Goal: Task Accomplishment & Management: Manage account settings

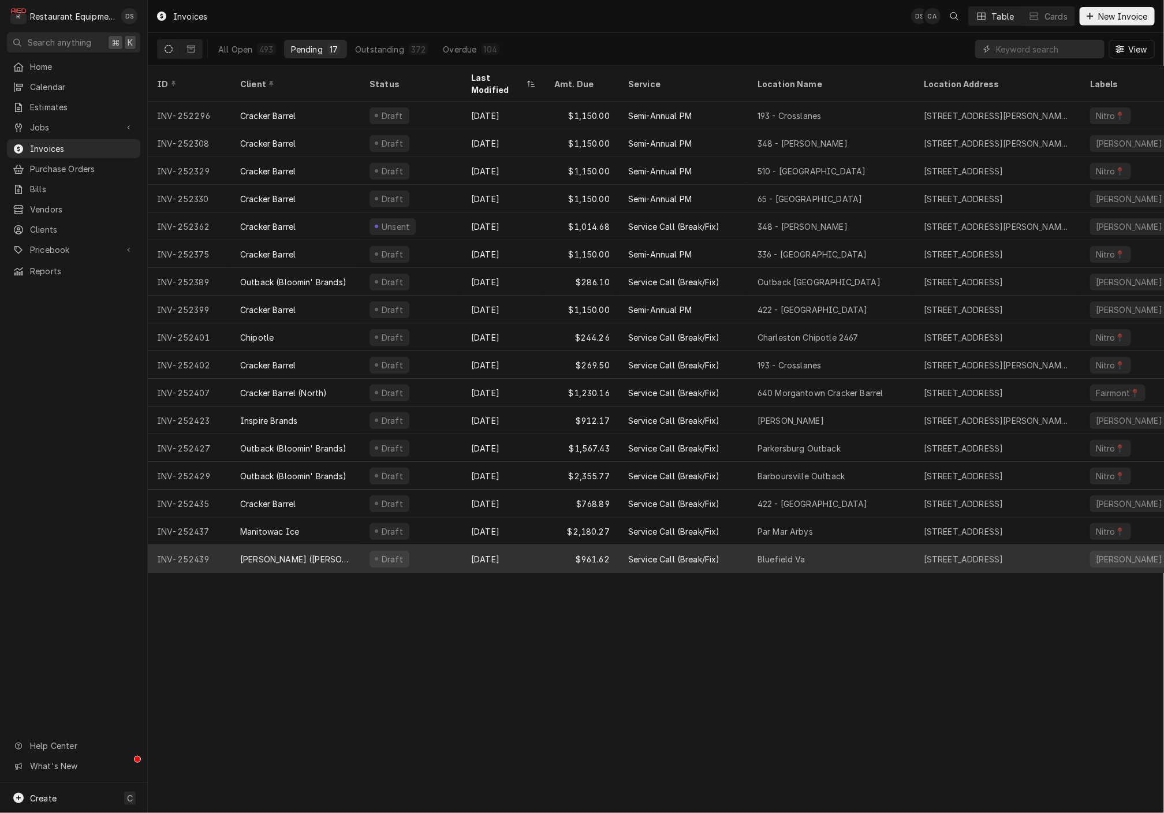
click at [528, 545] on div "Aug 15" at bounding box center [503, 559] width 83 height 28
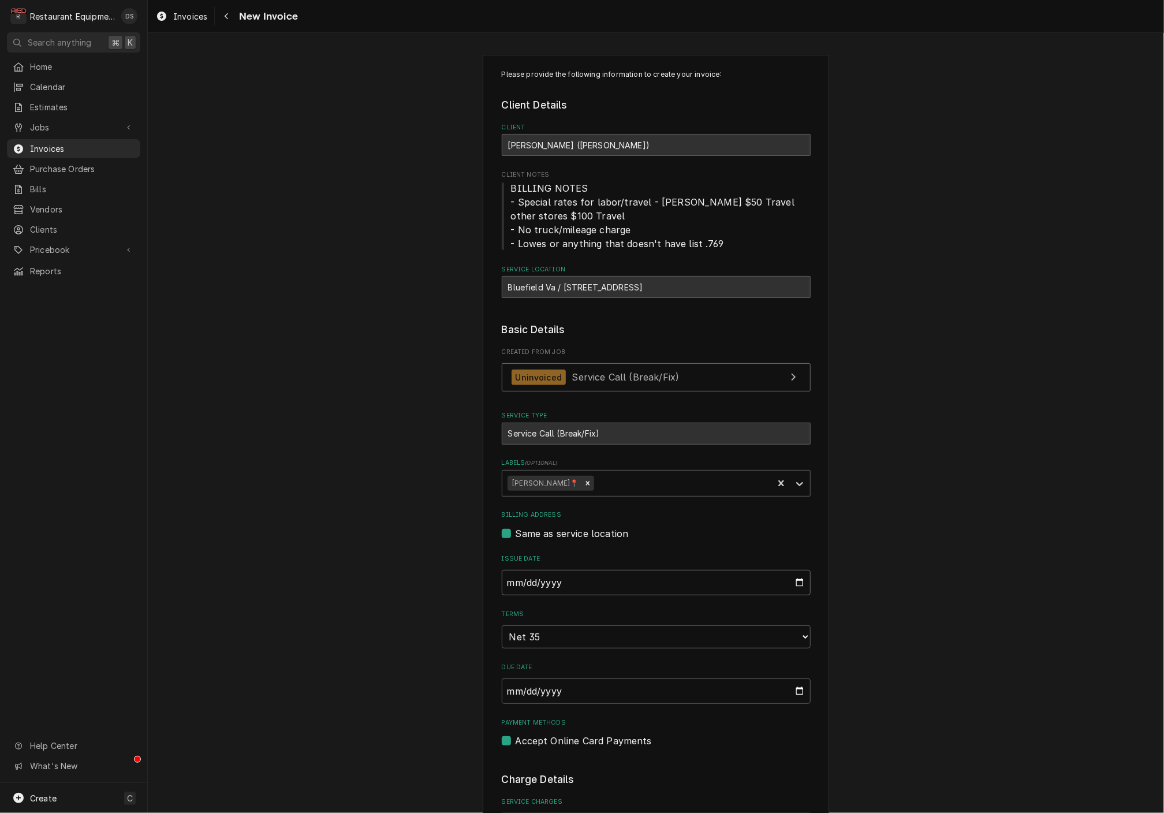
click at [548, 572] on input "2025-08-15" at bounding box center [656, 582] width 309 height 25
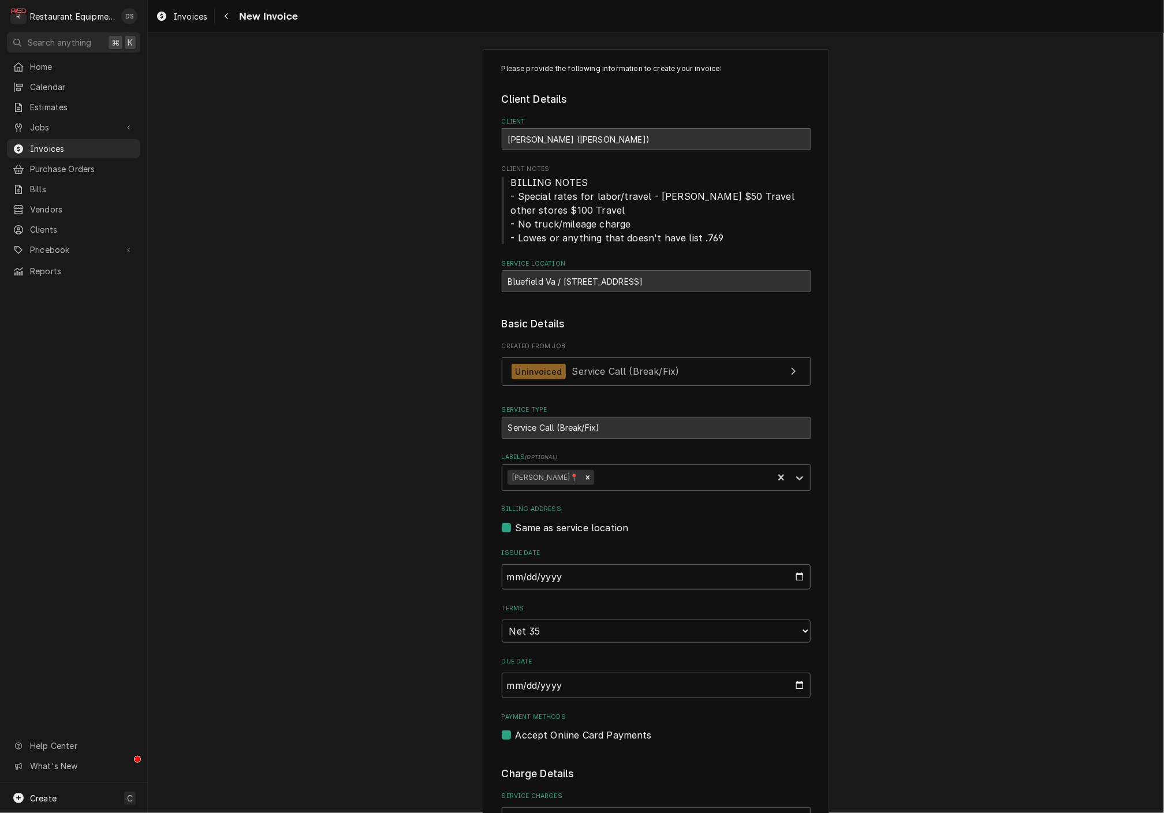
scroll to position [0, 1]
click at [548, 572] on input "2025-08-15" at bounding box center [656, 576] width 309 height 25
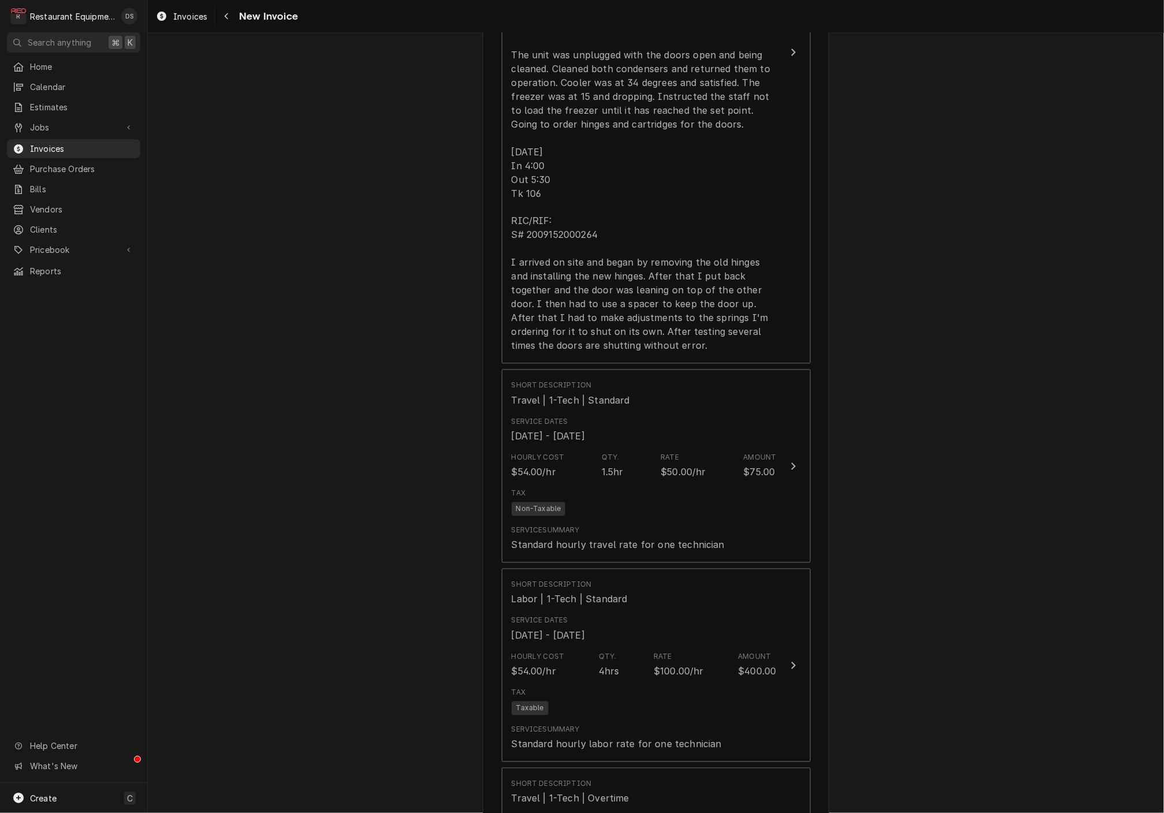
scroll to position [1080, 0]
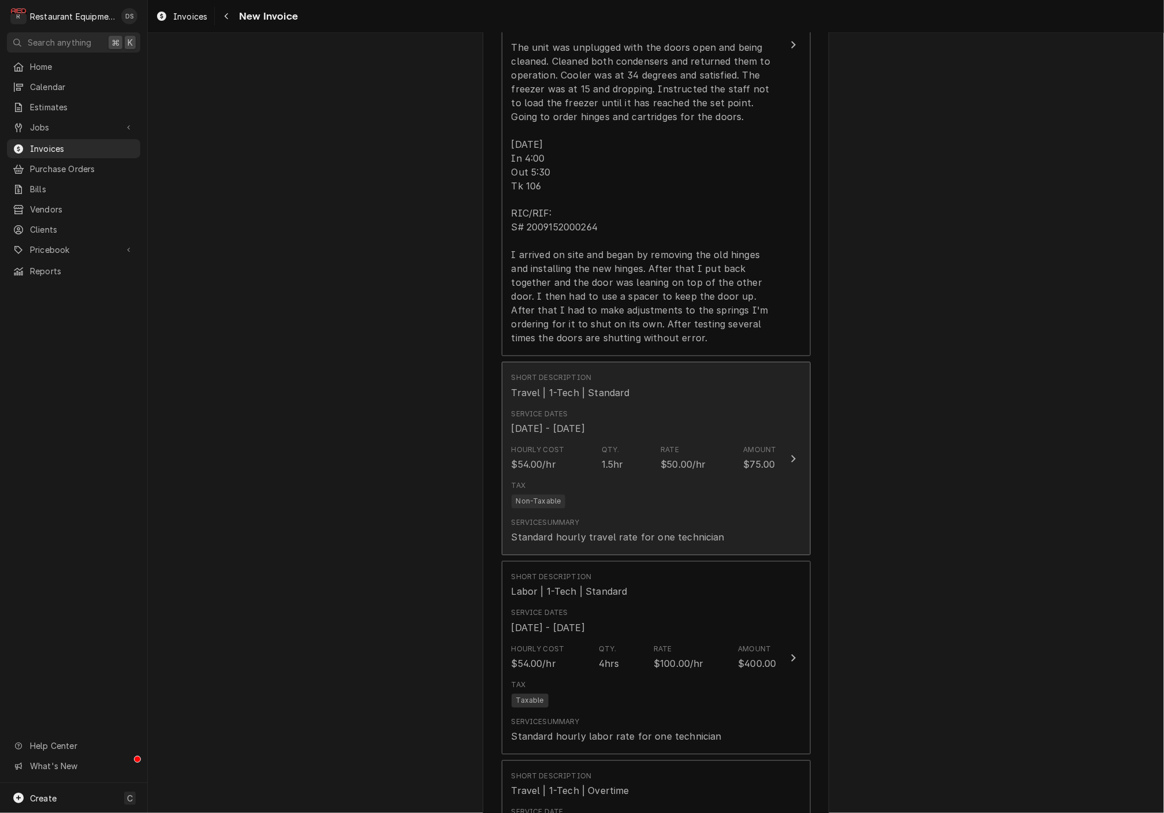
click at [627, 476] on div "Tax Non-Taxable" at bounding box center [643, 494] width 265 height 37
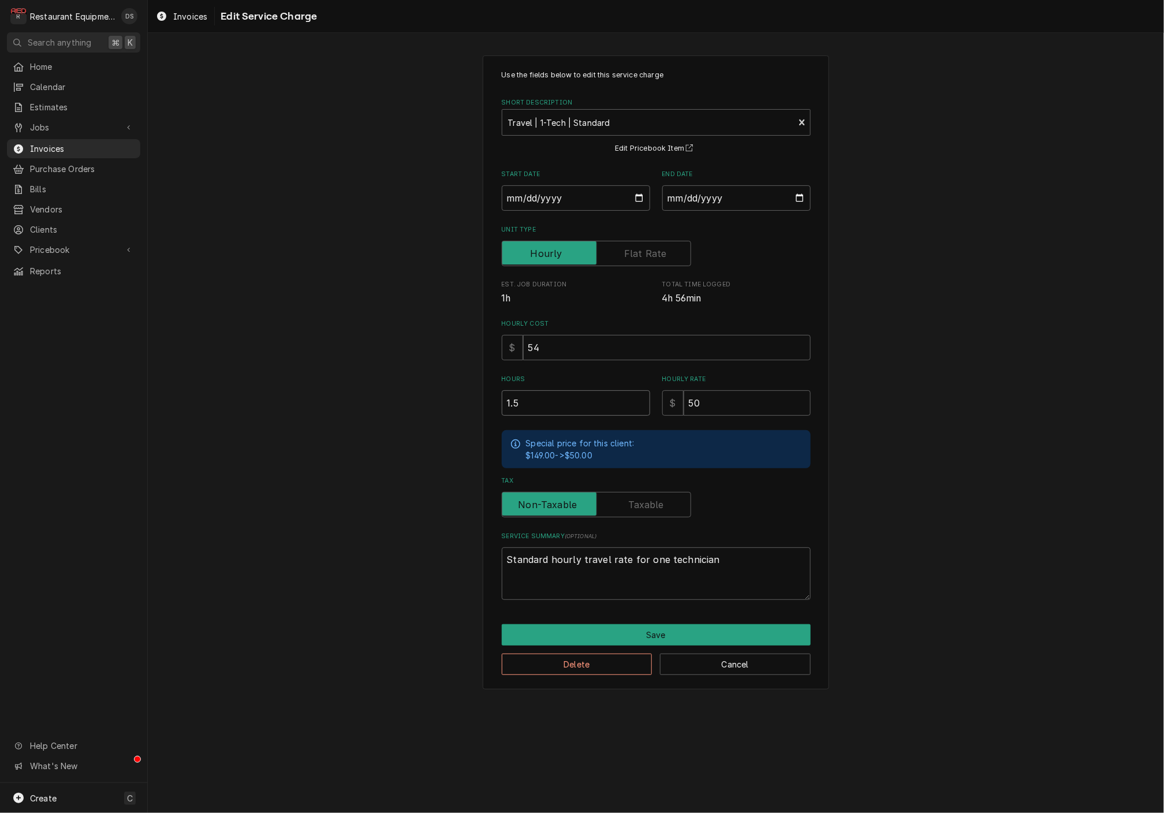
drag, startPoint x: 550, startPoint y: 399, endPoint x: 476, endPoint y: 398, distance: 73.3
click at [478, 398] on div "Use the fields below to edit this service charge Short Description Travel | 1-T…" at bounding box center [656, 372] width 1016 height 655
type textarea "x"
type input "2"
click at [648, 630] on button "Save" at bounding box center [656, 634] width 309 height 21
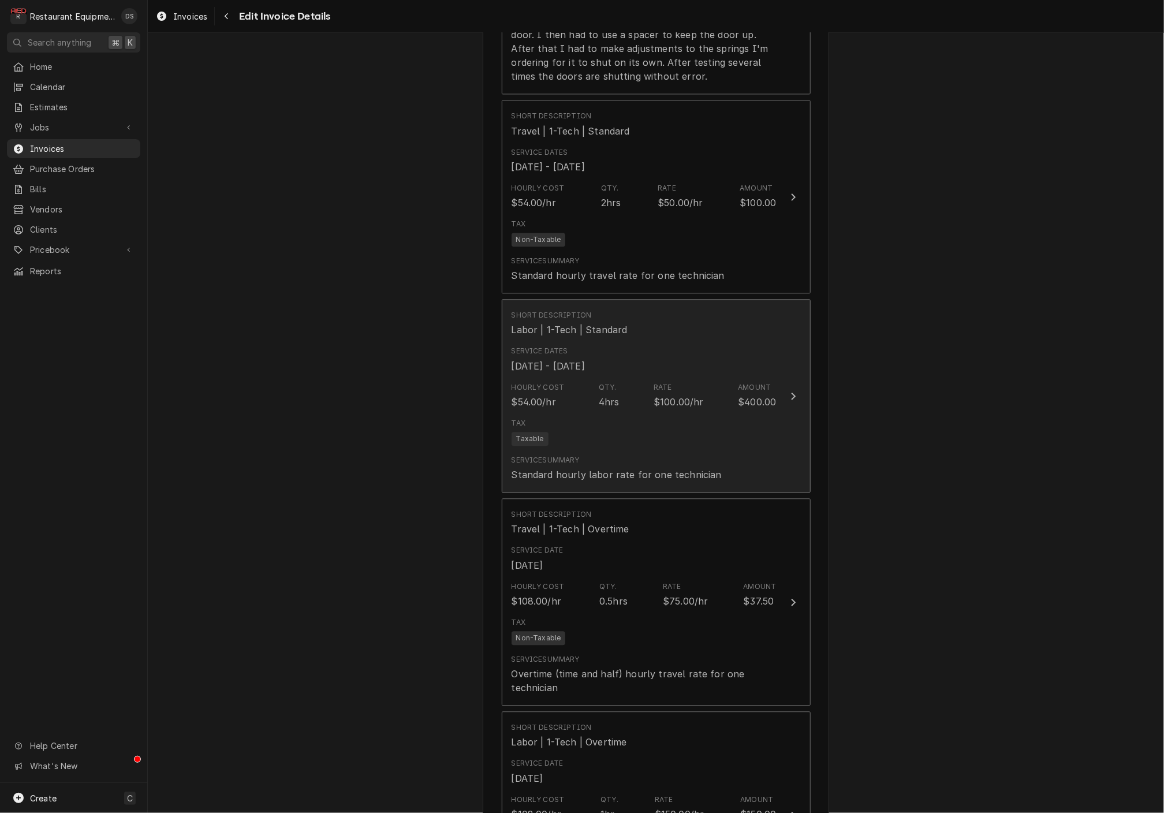
scroll to position [1375, 0]
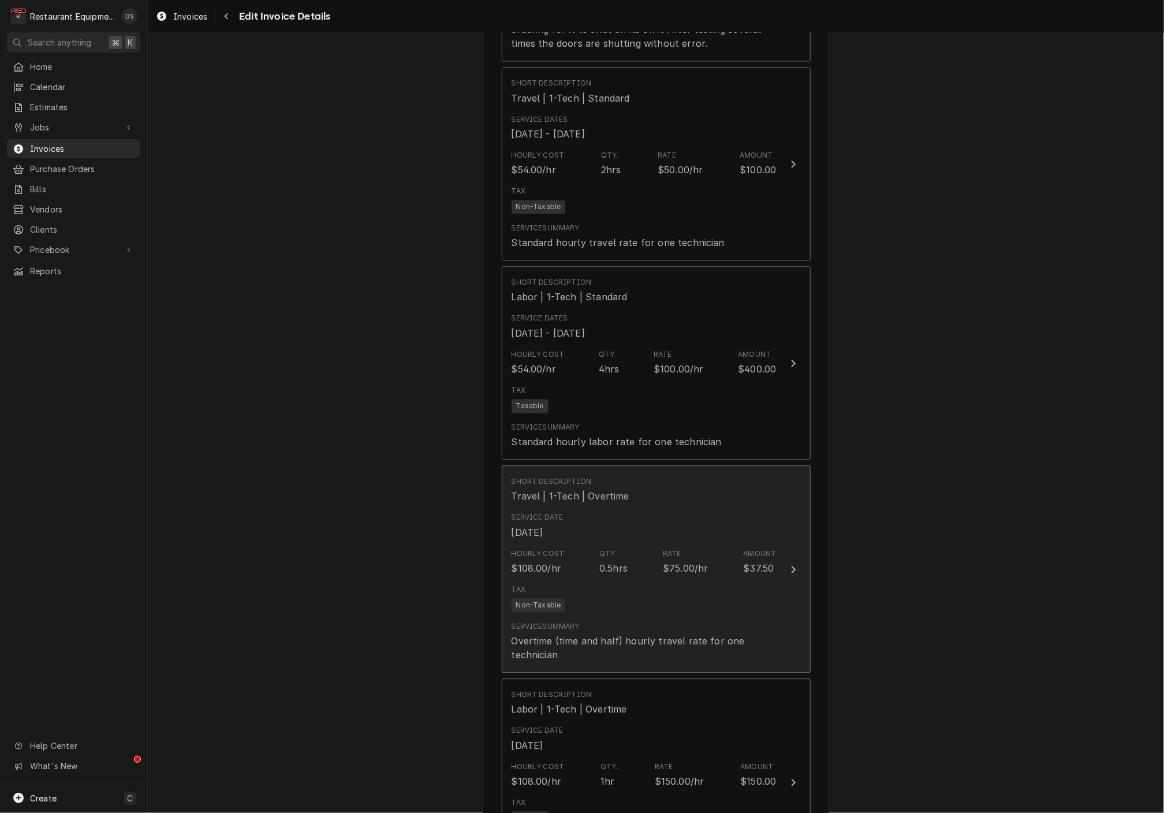
click at [730, 507] on div "Service Date Aug 14, 2025" at bounding box center [643, 525] width 265 height 36
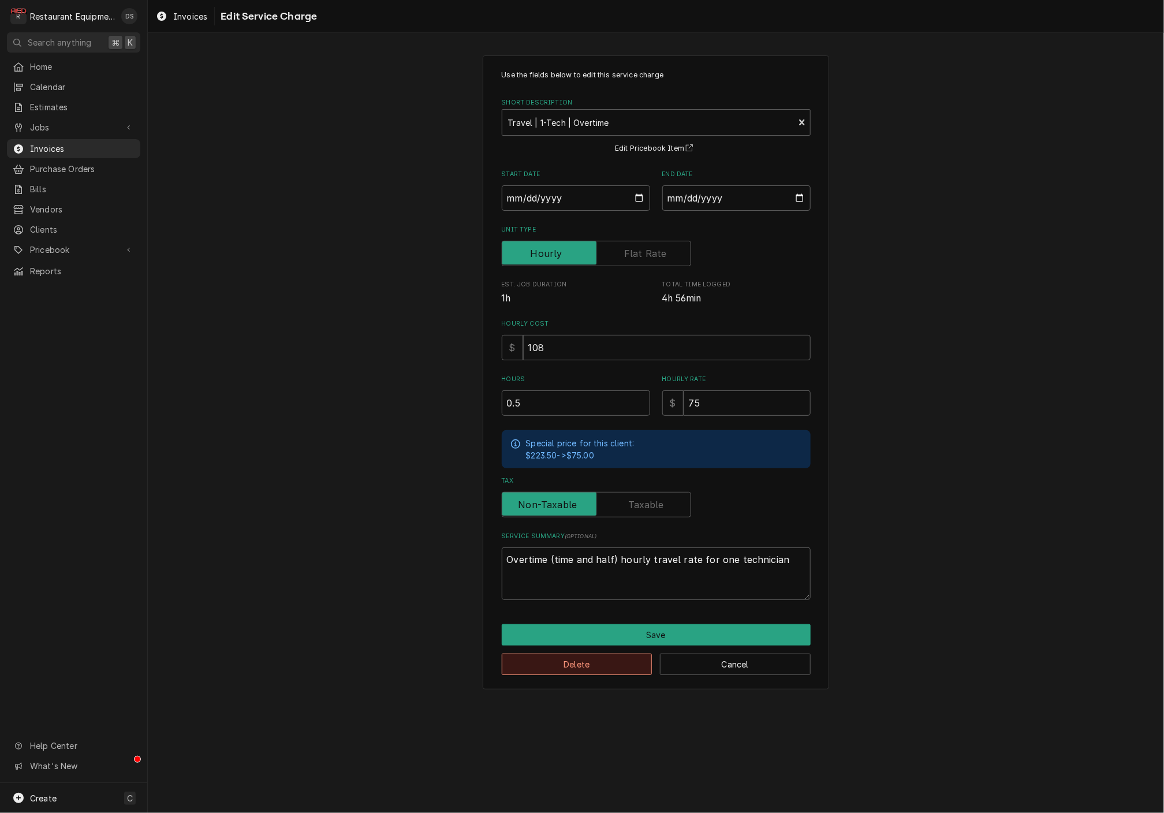
click at [607, 657] on button "Delete" at bounding box center [577, 663] width 151 height 21
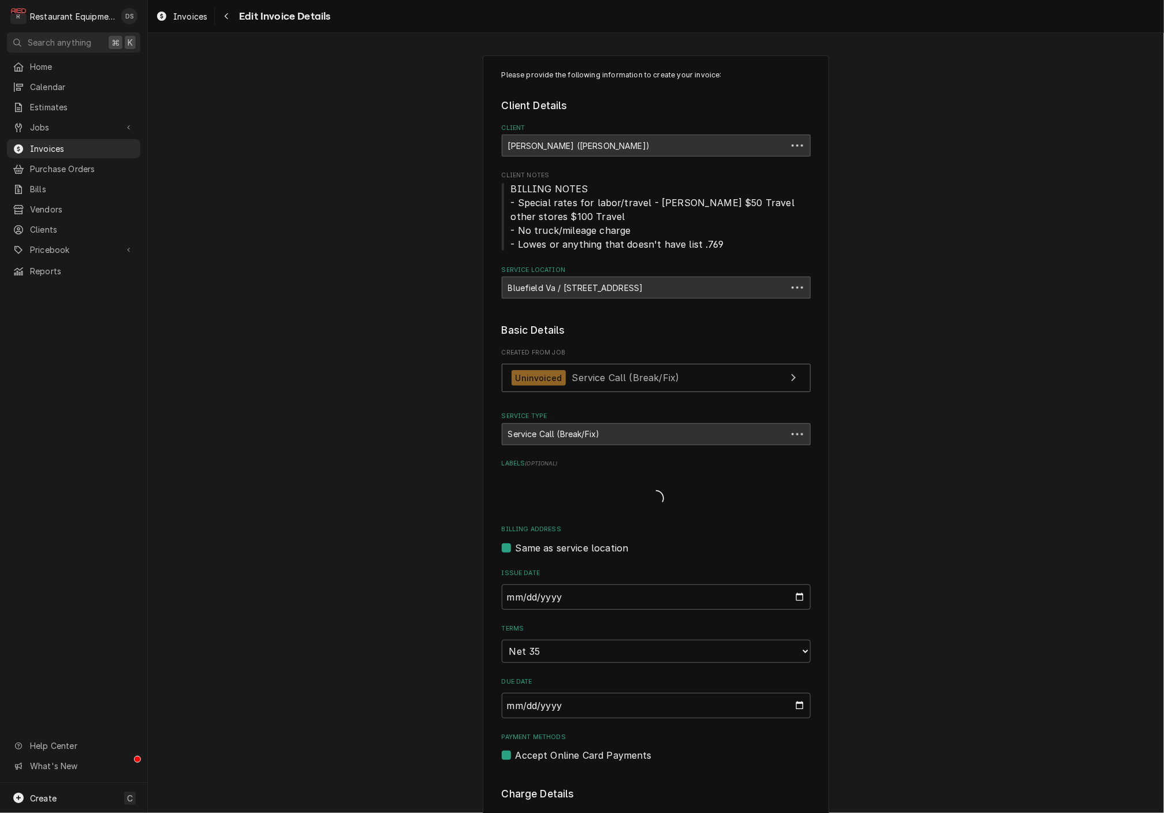
scroll to position [1374, 0]
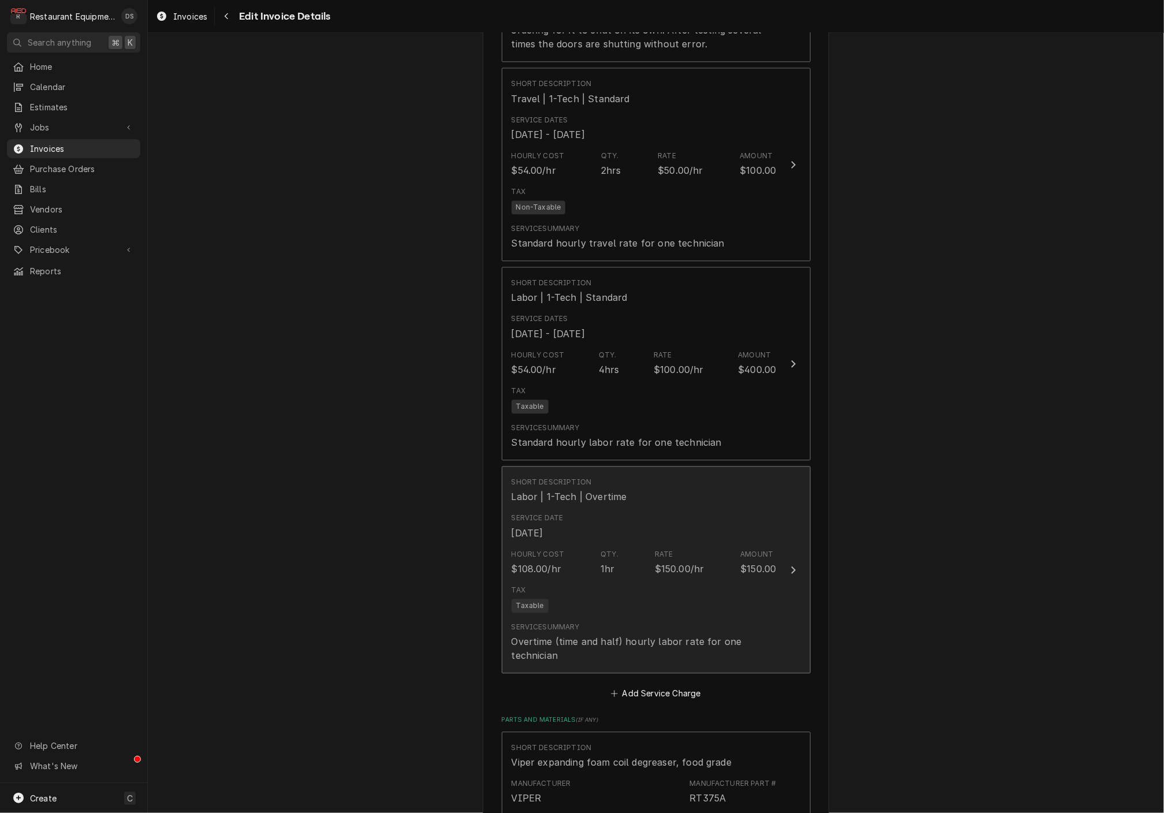
click at [621, 544] on div "Hourly Cost $108.00/hr Qty. 1hr Rate $150.00/hr Amount $150.00" at bounding box center [643, 562] width 265 height 36
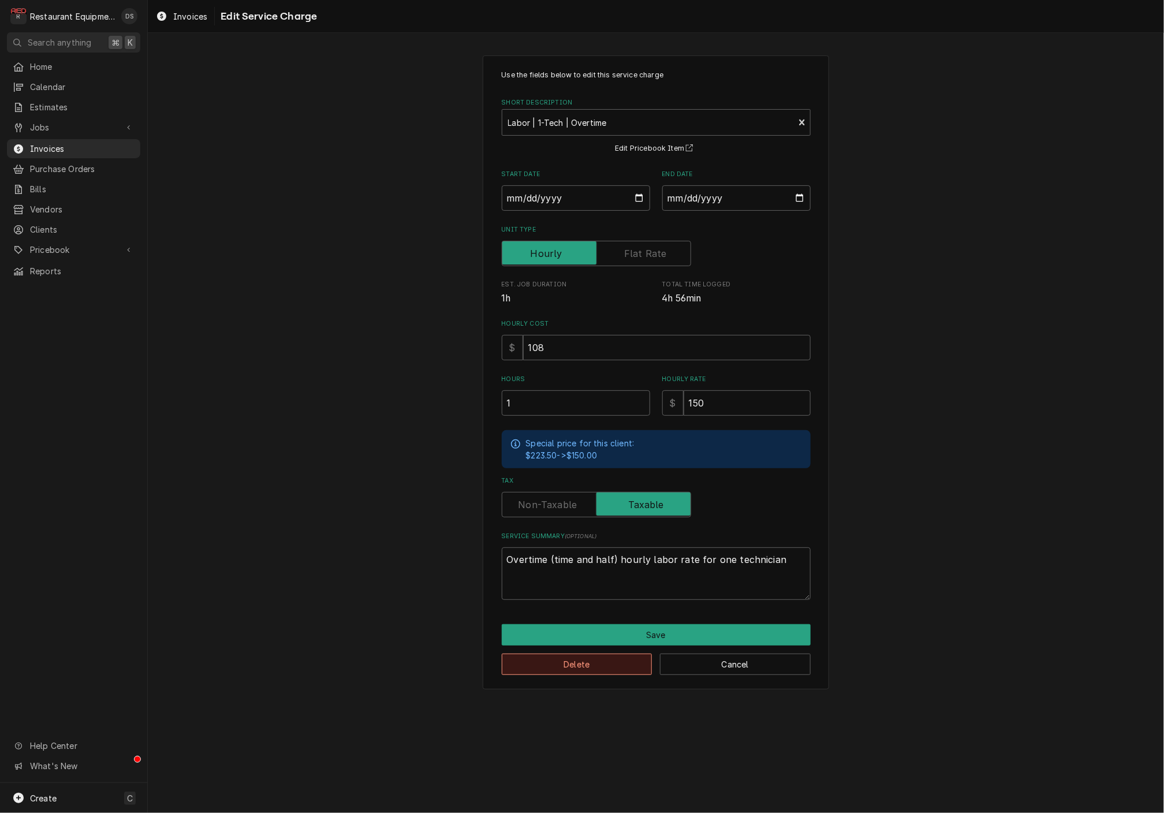
click at [590, 656] on button "Delete" at bounding box center [577, 663] width 151 height 21
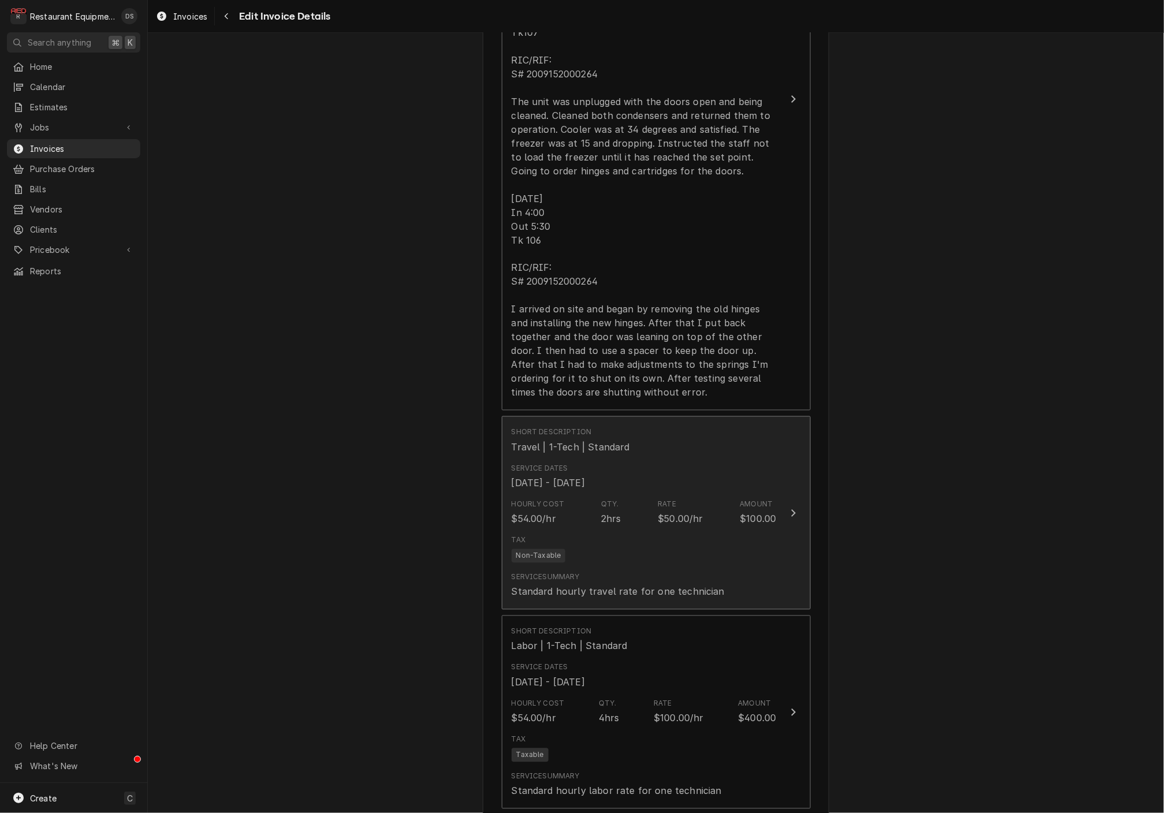
scroll to position [1033, 0]
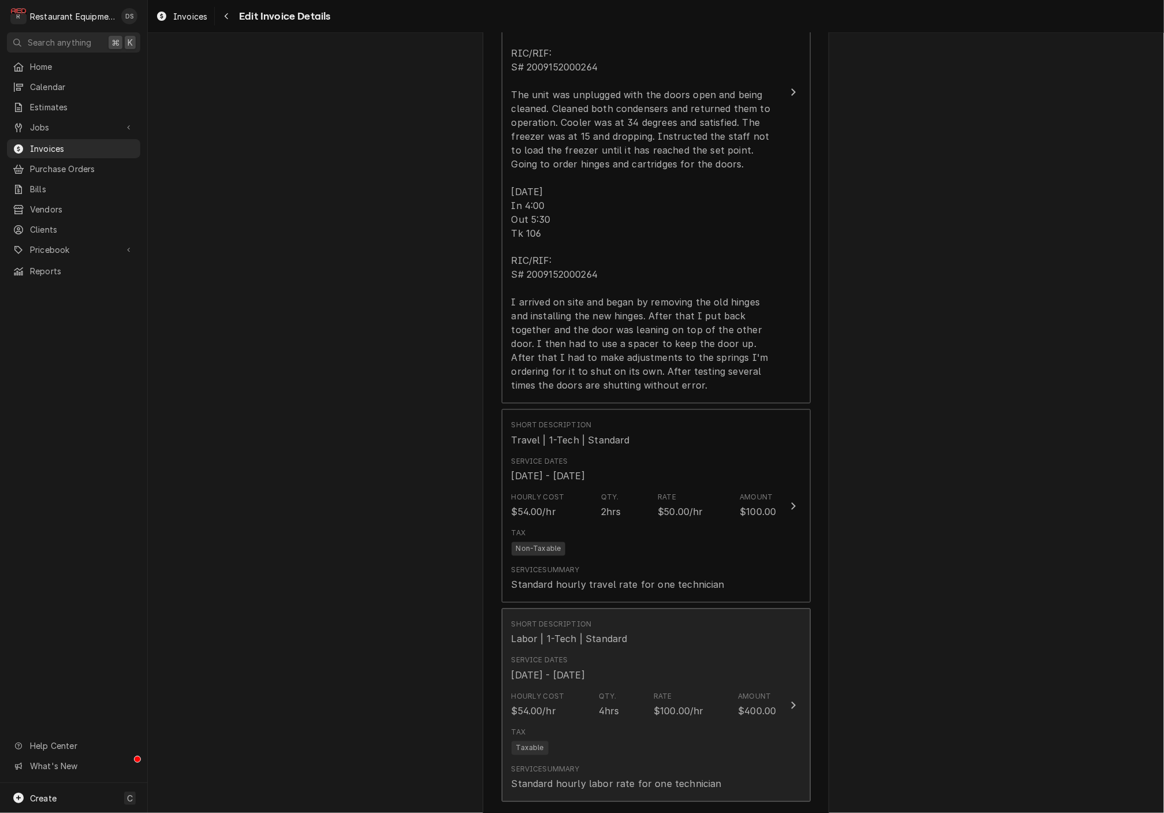
click at [629, 655] on div "Service Dates Aug 8, 2025 - Aug 14, 2025" at bounding box center [643, 669] width 265 height 36
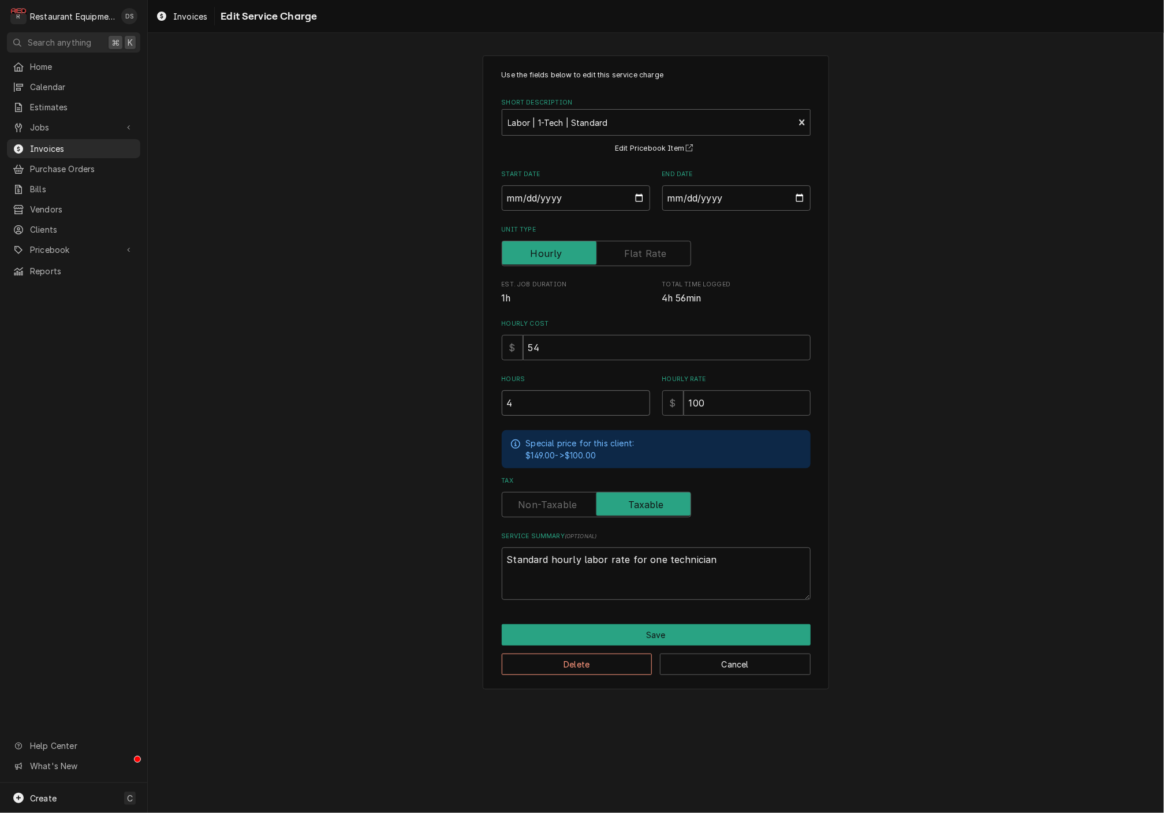
drag, startPoint x: 565, startPoint y: 403, endPoint x: 475, endPoint y: 402, distance: 89.5
click at [475, 402] on div "Use the fields below to edit this service charge Short Description Labor | 1-Te…" at bounding box center [656, 372] width 1016 height 655
type textarea "x"
type input "5"
click at [667, 624] on button "Save" at bounding box center [656, 634] width 309 height 21
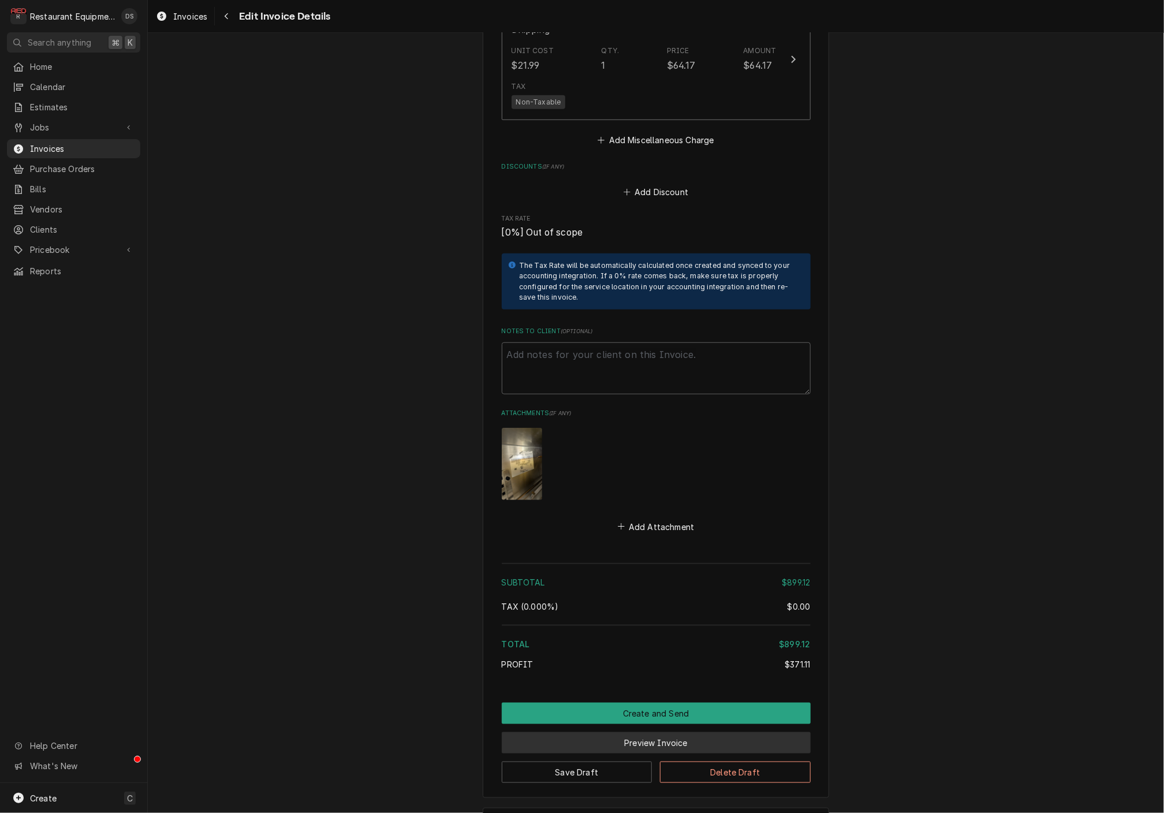
click at [648, 732] on button "Preview Invoice" at bounding box center [656, 742] width 309 height 21
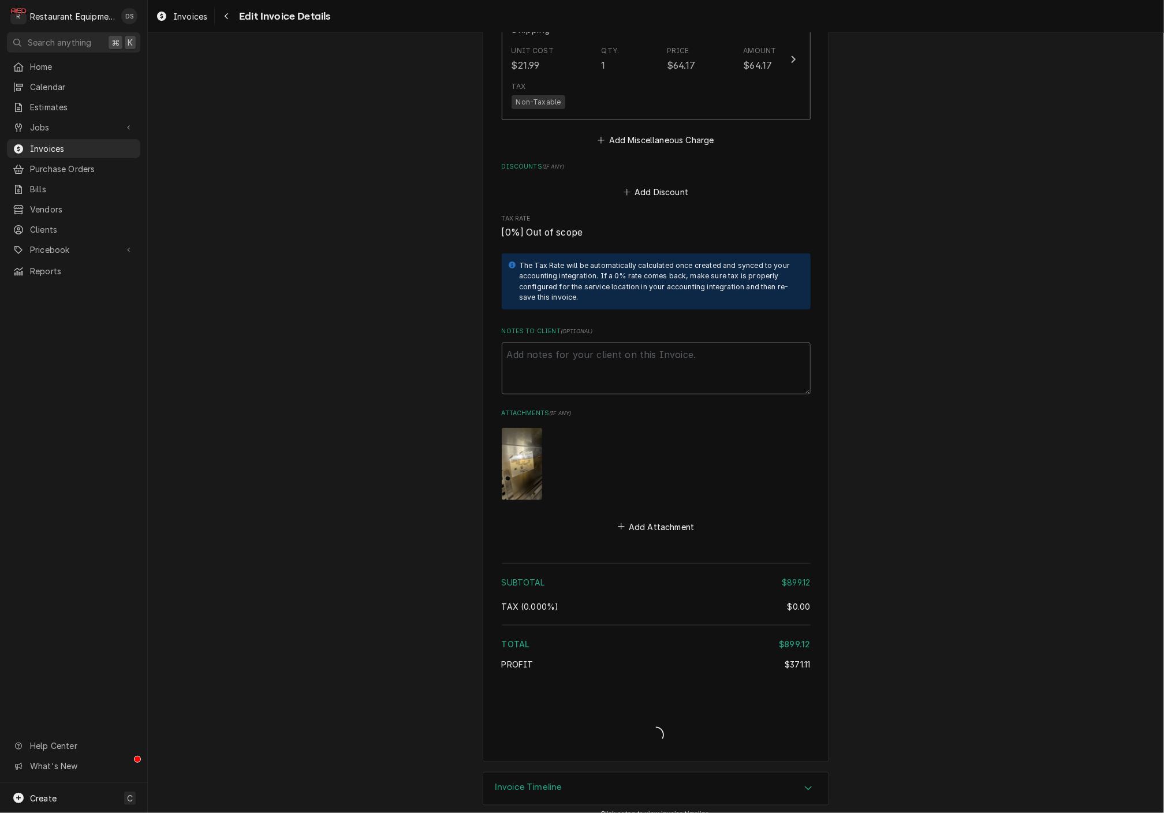
scroll to position [2835, 0]
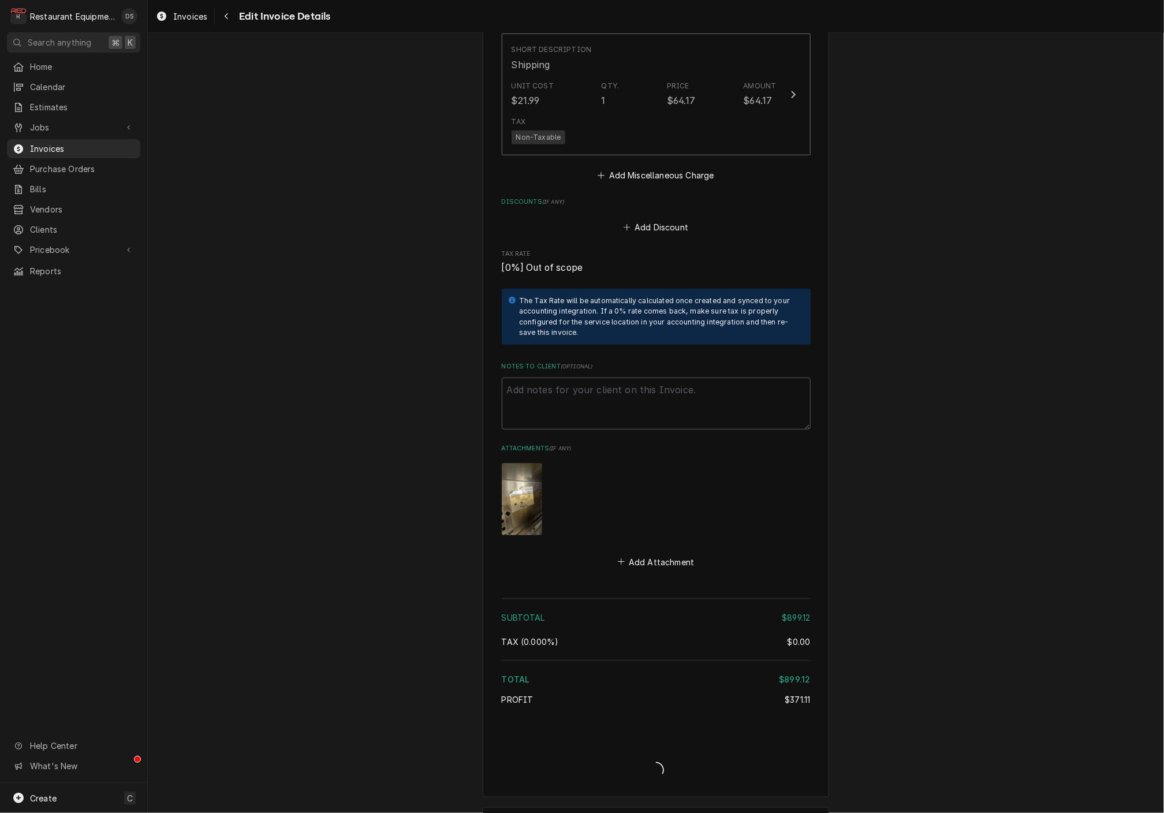
type textarea "x"
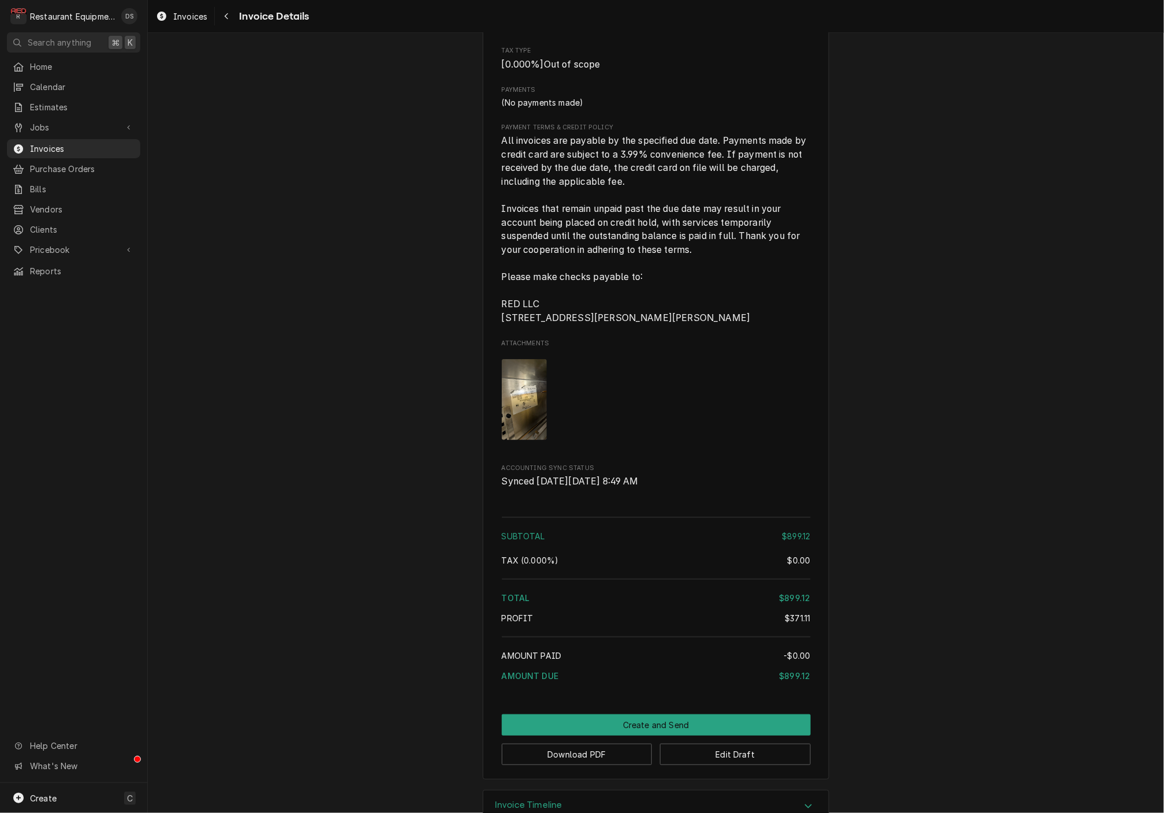
scroll to position [2560, 0]
click at [564, 744] on button "Download PDF" at bounding box center [577, 754] width 151 height 21
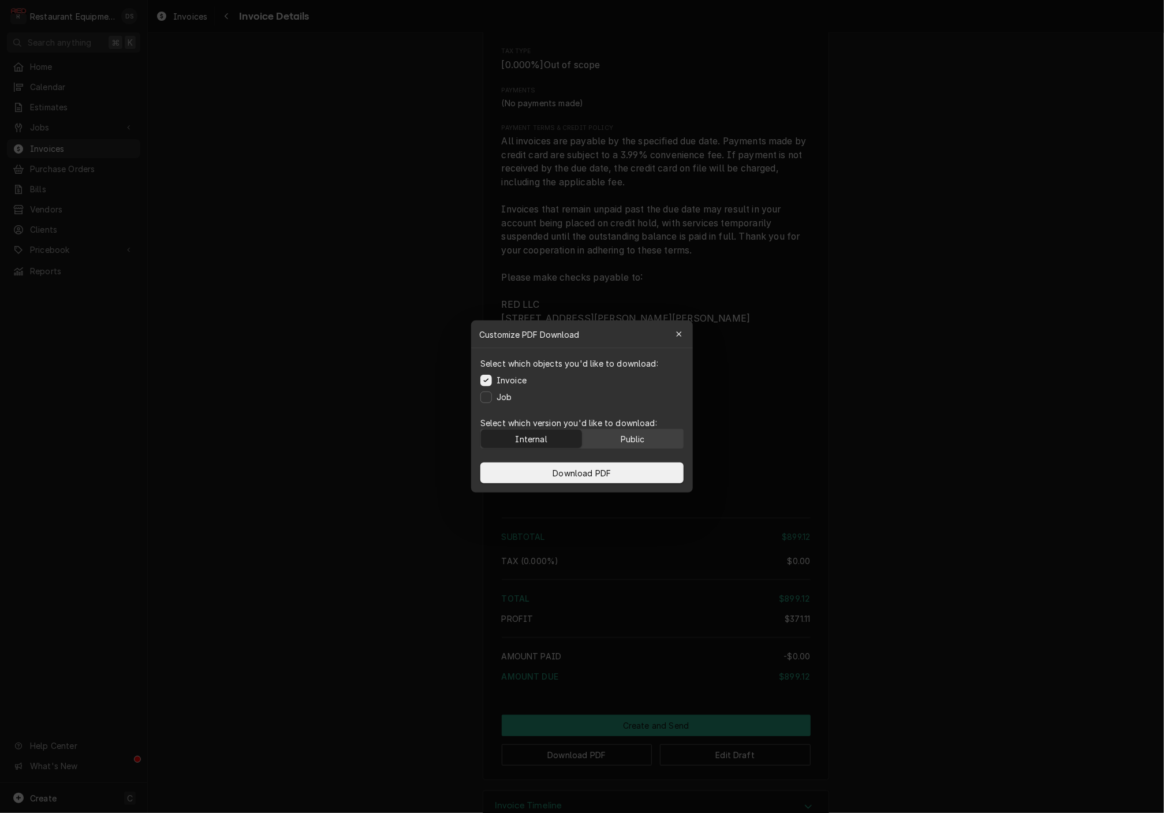
click at [642, 436] on div "Public" at bounding box center [633, 439] width 24 height 12
click at [634, 467] on button "Download PDF" at bounding box center [581, 472] width 203 height 21
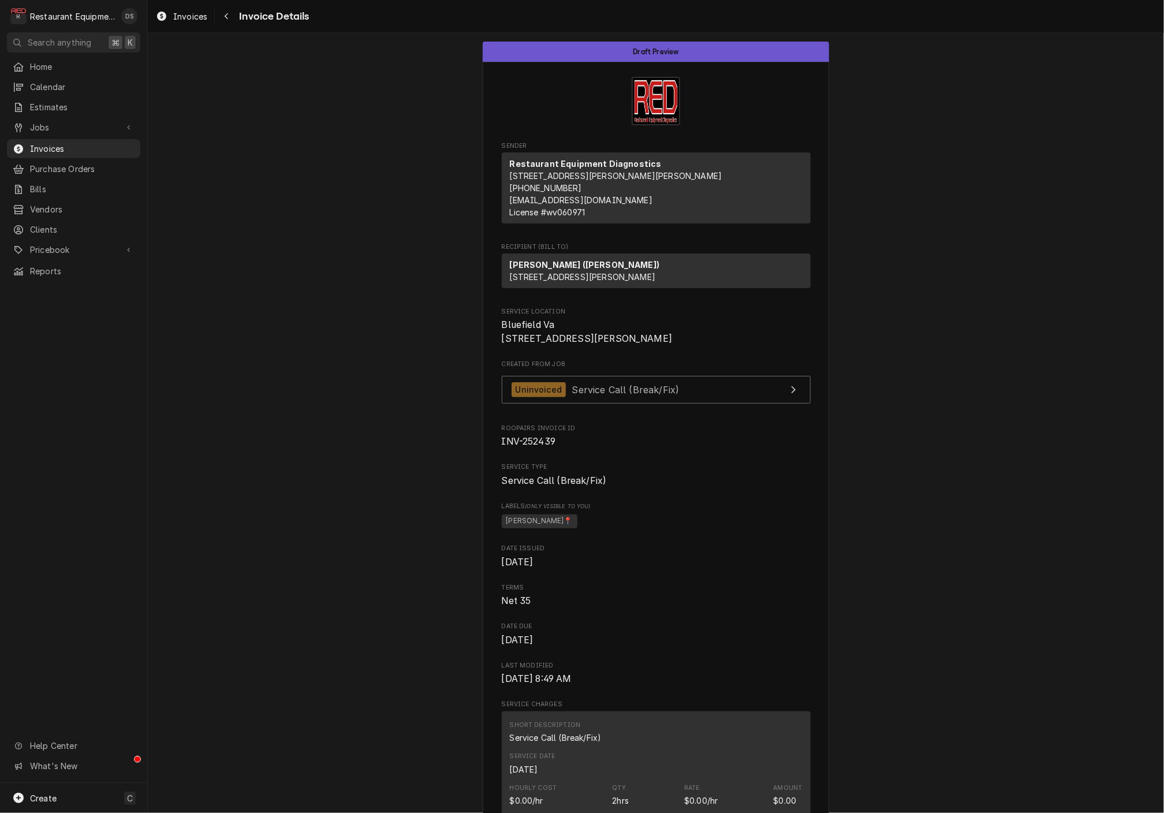
scroll to position [0, 0]
drag, startPoint x: 500, startPoint y: 339, endPoint x: 588, endPoint y: 352, distance: 88.7
copy span "Bluefield Va 510 Commerce Dr"
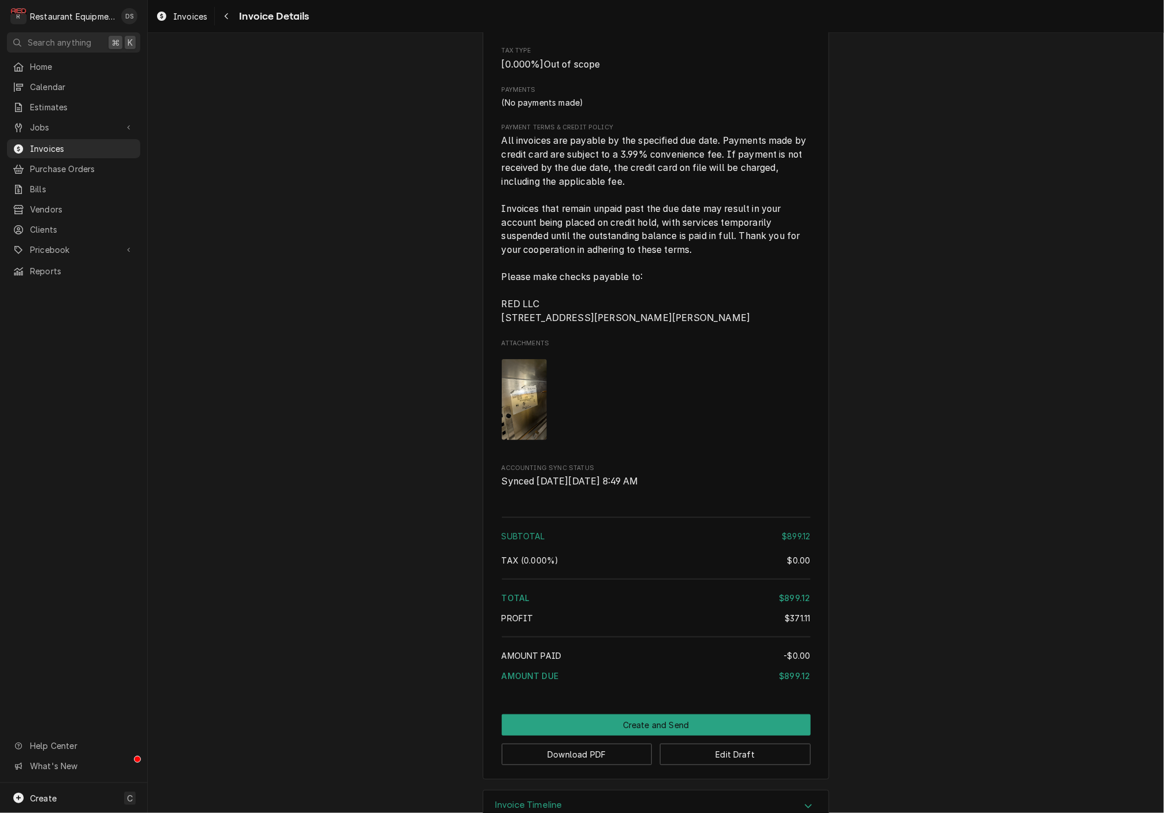
scroll to position [2560, 0]
click at [591, 744] on button "Download PDF" at bounding box center [577, 754] width 151 height 21
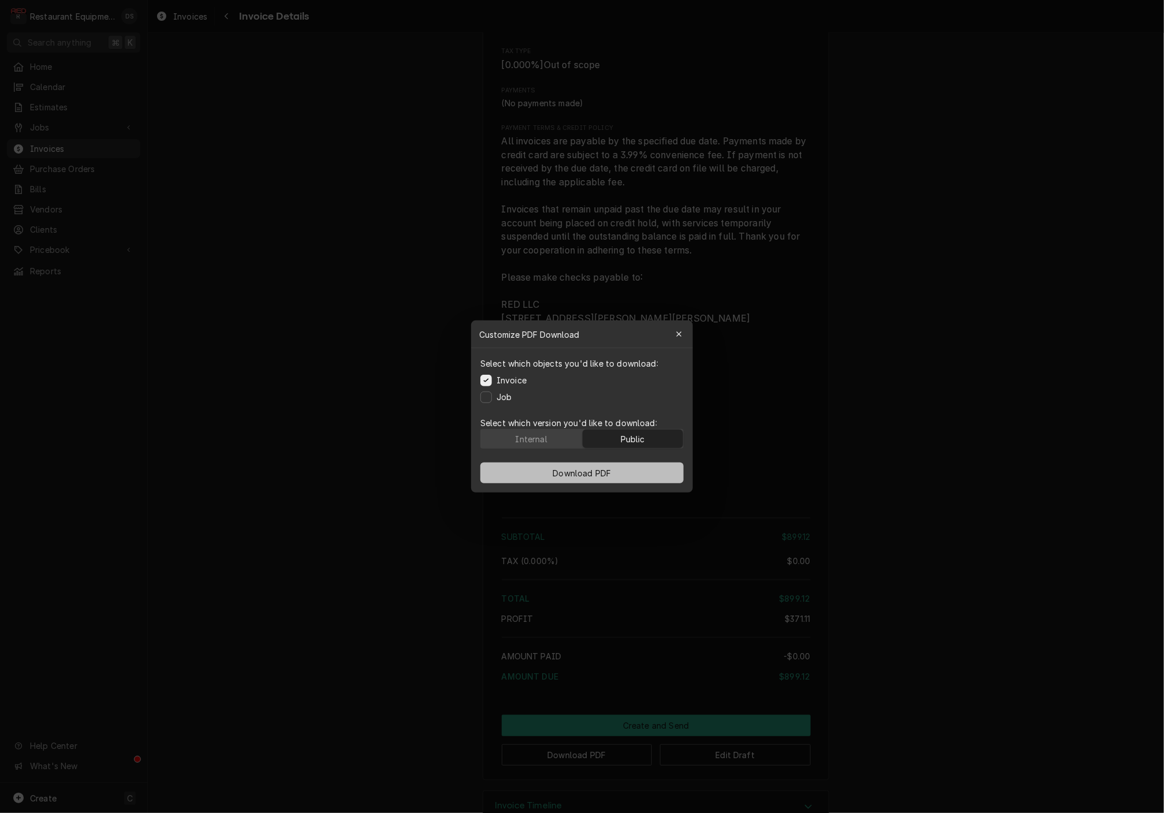
click at [624, 476] on button "Download PDF" at bounding box center [581, 472] width 203 height 21
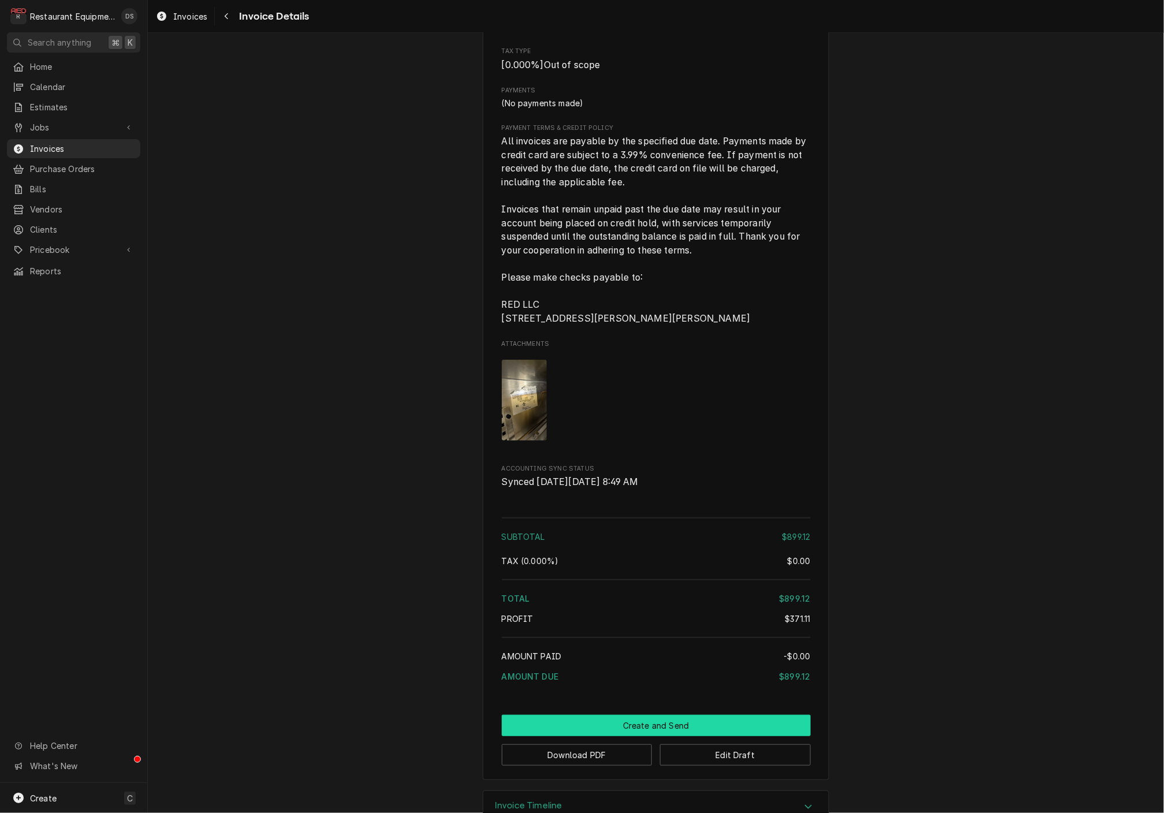
click at [685, 715] on button "Create and Send" at bounding box center [656, 725] width 309 height 21
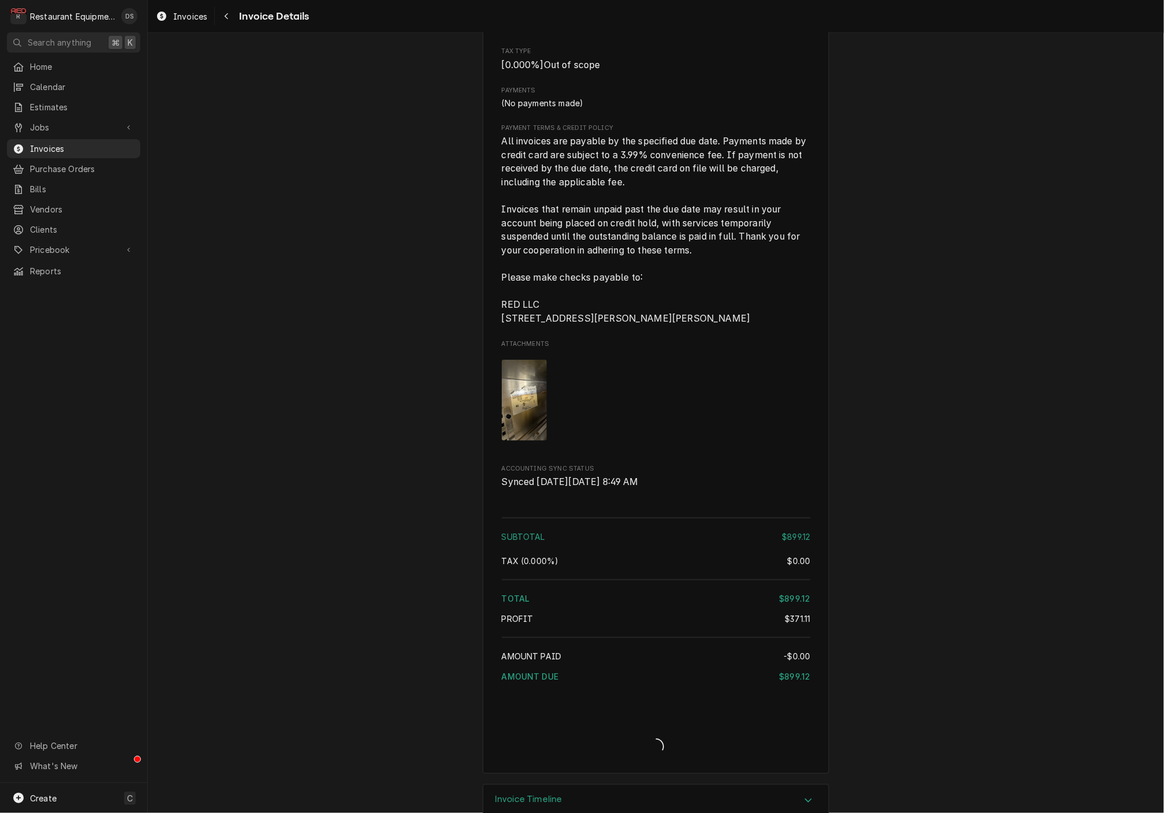
scroll to position [2554, 0]
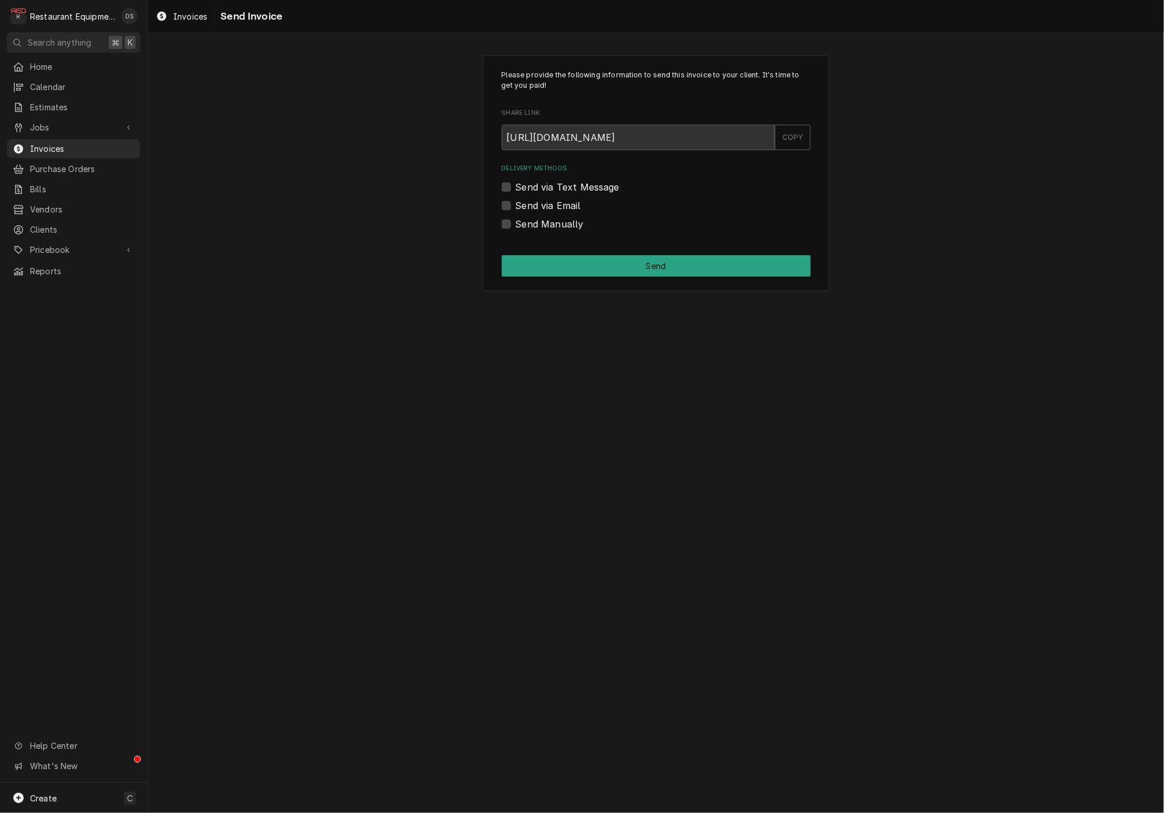
click at [515, 222] on label "Send Manually" at bounding box center [549, 224] width 68 height 14
click at [515, 222] on input "Send Manually" at bounding box center [669, 229] width 309 height 25
checkbox input "true"
click at [606, 264] on button "Send" at bounding box center [656, 265] width 309 height 21
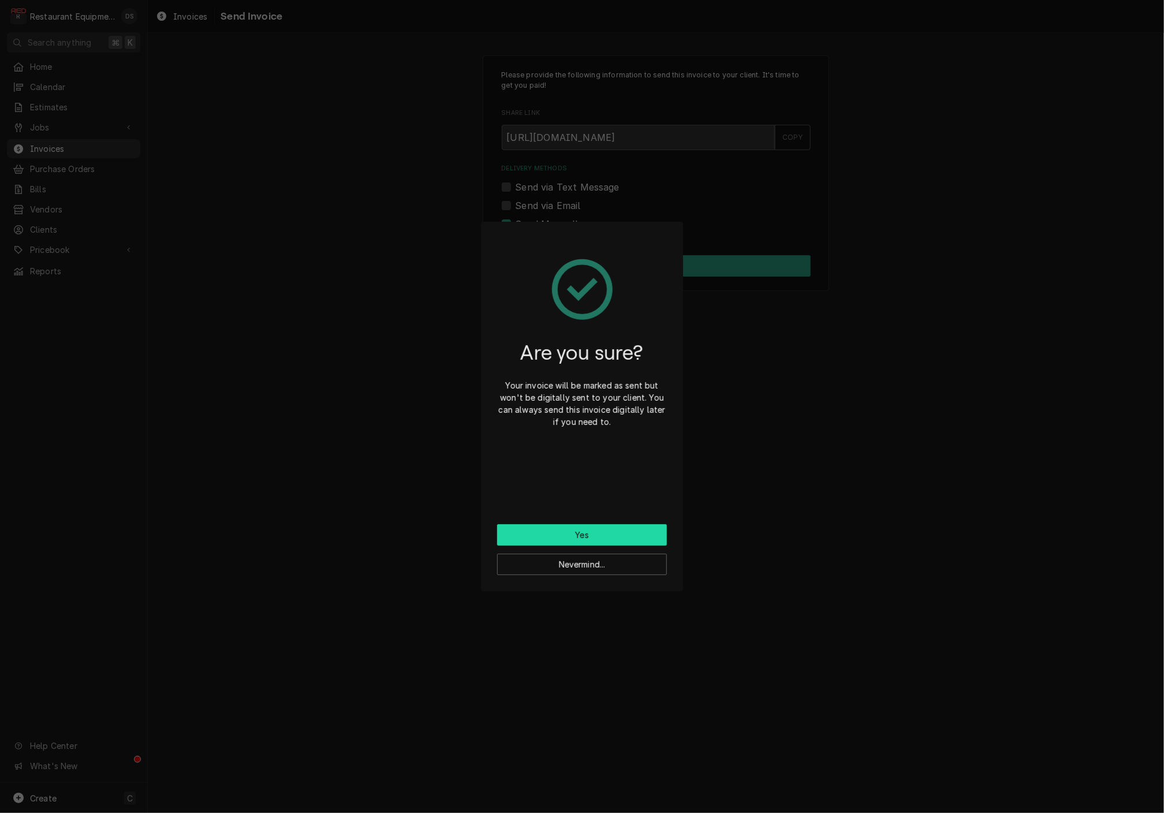
click at [614, 533] on button "Yes" at bounding box center [582, 534] width 170 height 21
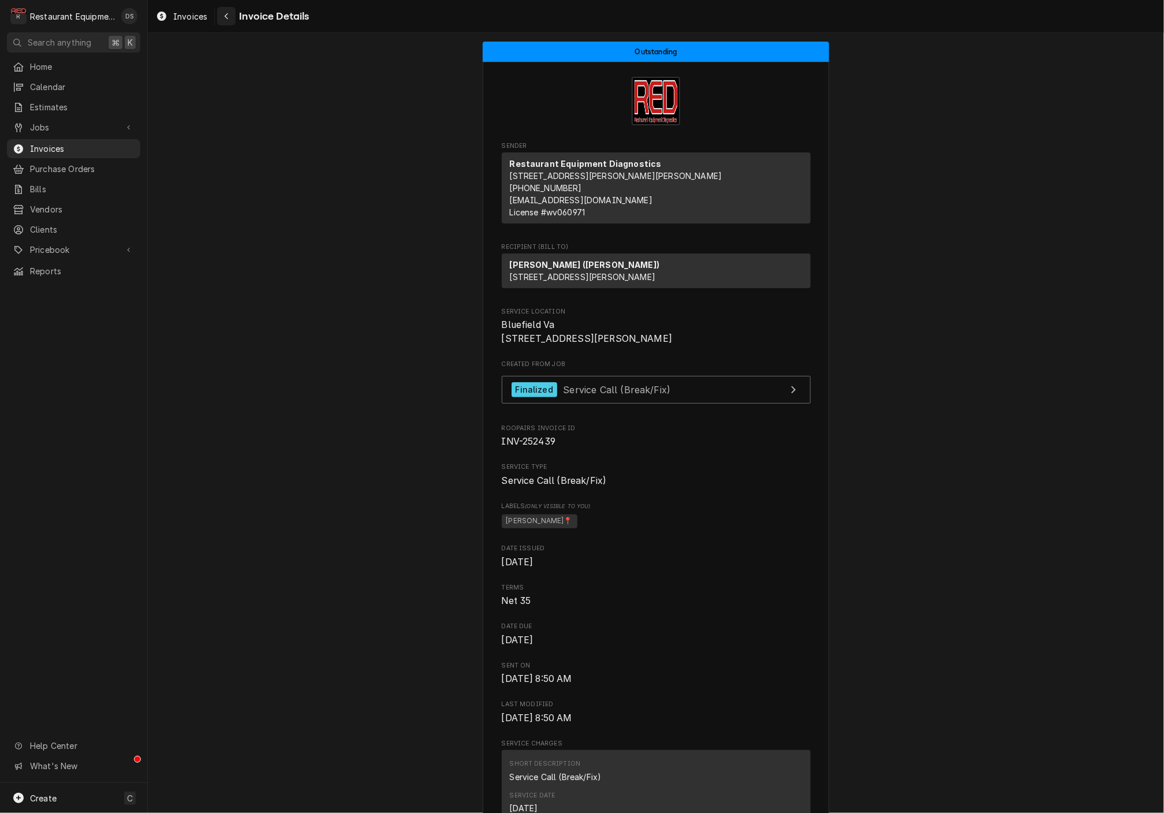
click at [229, 21] on div "Navigate back" at bounding box center [227, 16] width 12 height 12
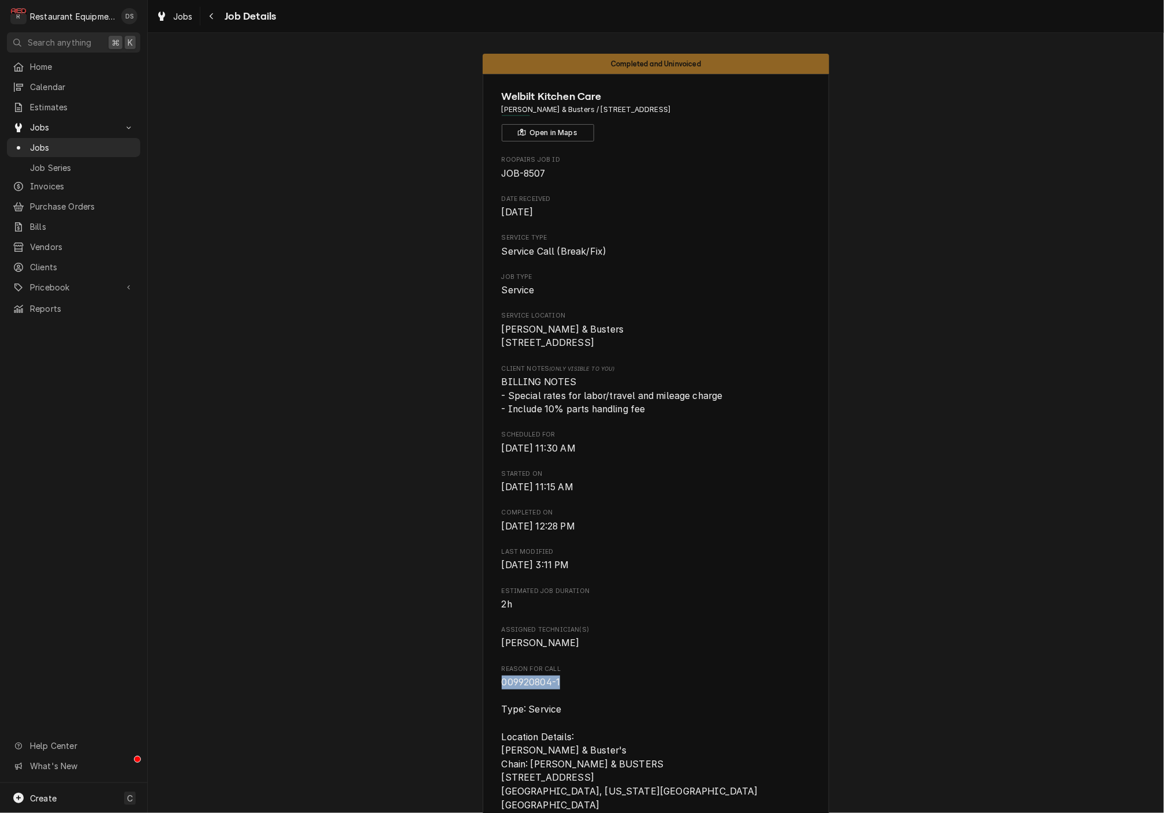
scroll to position [549, 0]
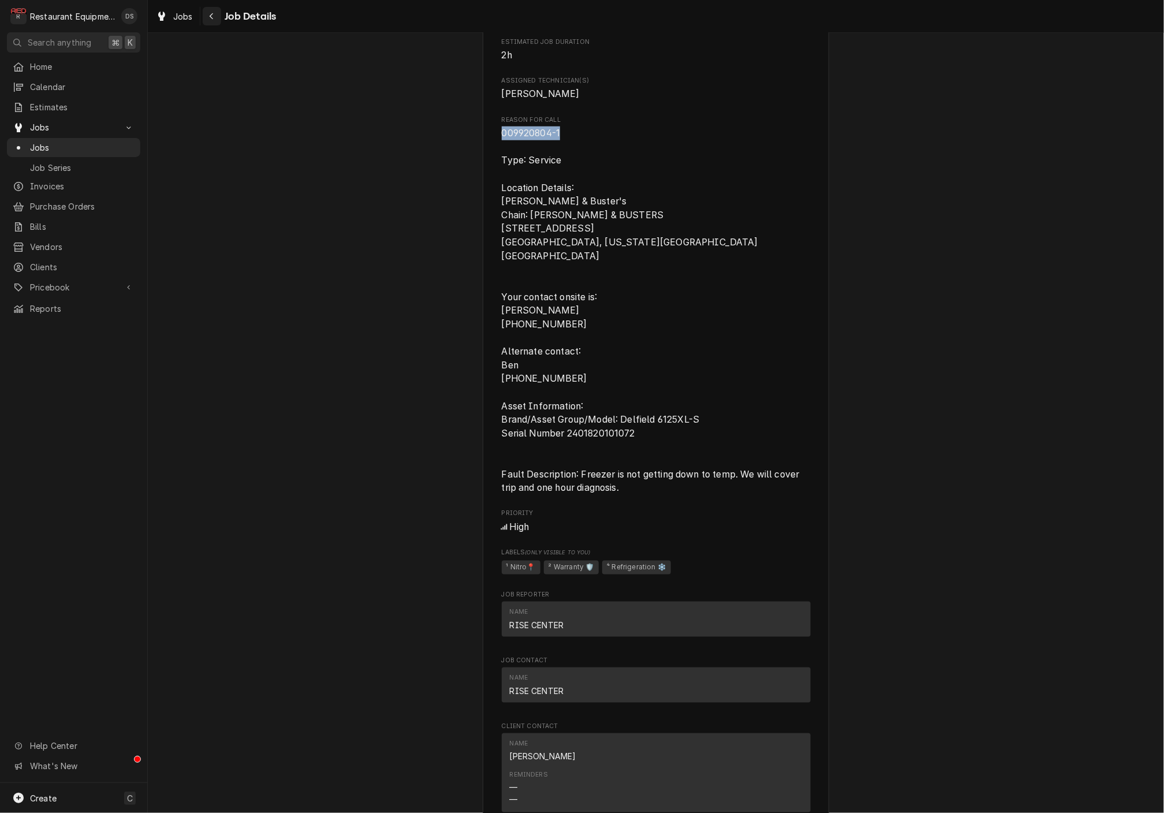
click at [212, 20] on icon "Navigate back" at bounding box center [211, 16] width 5 height 8
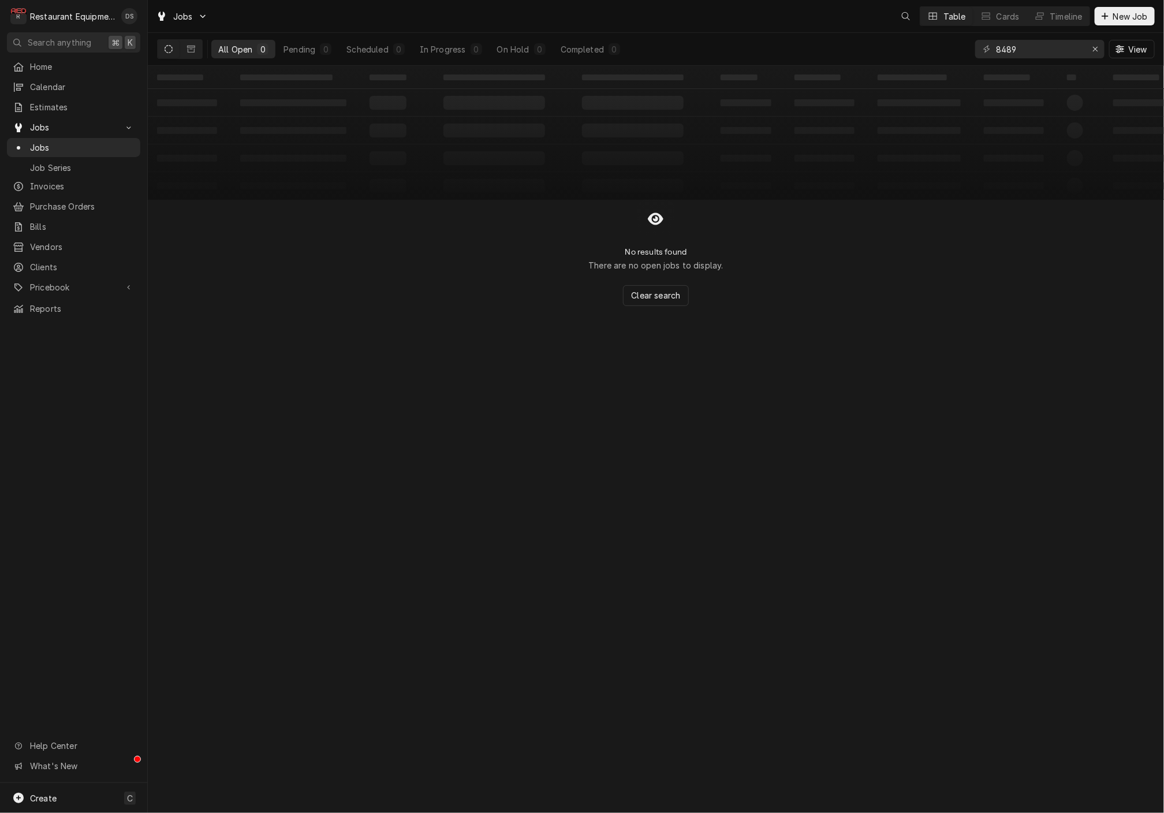
scroll to position [0, 1]
click at [1092, 48] on icon "Erase input" at bounding box center [1095, 49] width 6 height 8
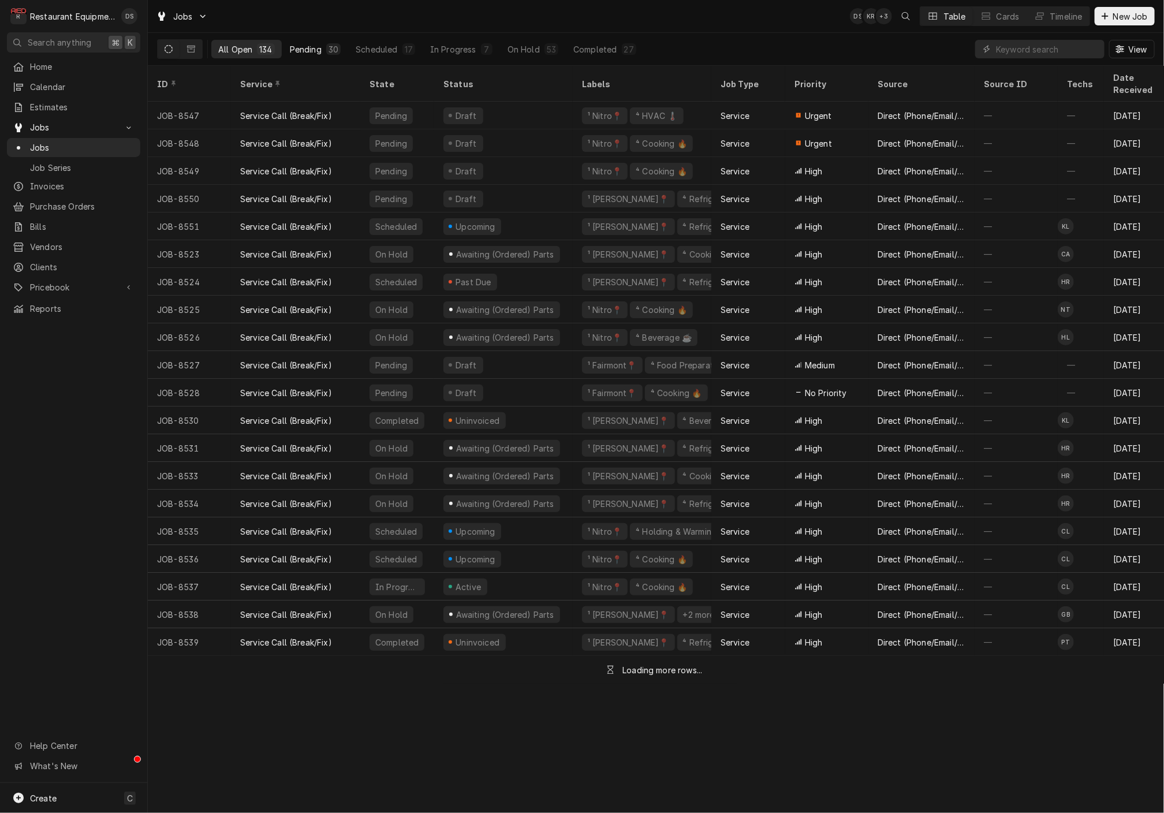
click at [323, 48] on button "Pending 30" at bounding box center [315, 49] width 65 height 18
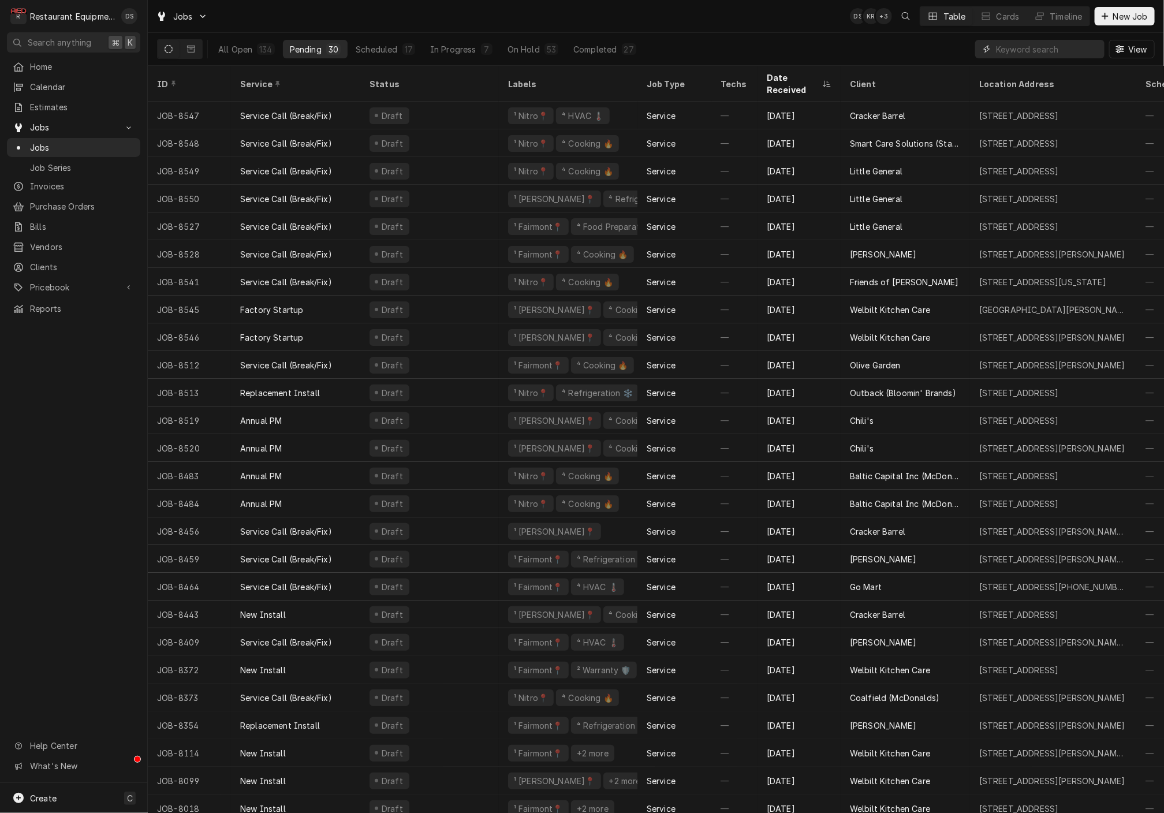
click at [1030, 49] on input "Dynamic Content Wrapper" at bounding box center [1047, 49] width 103 height 18
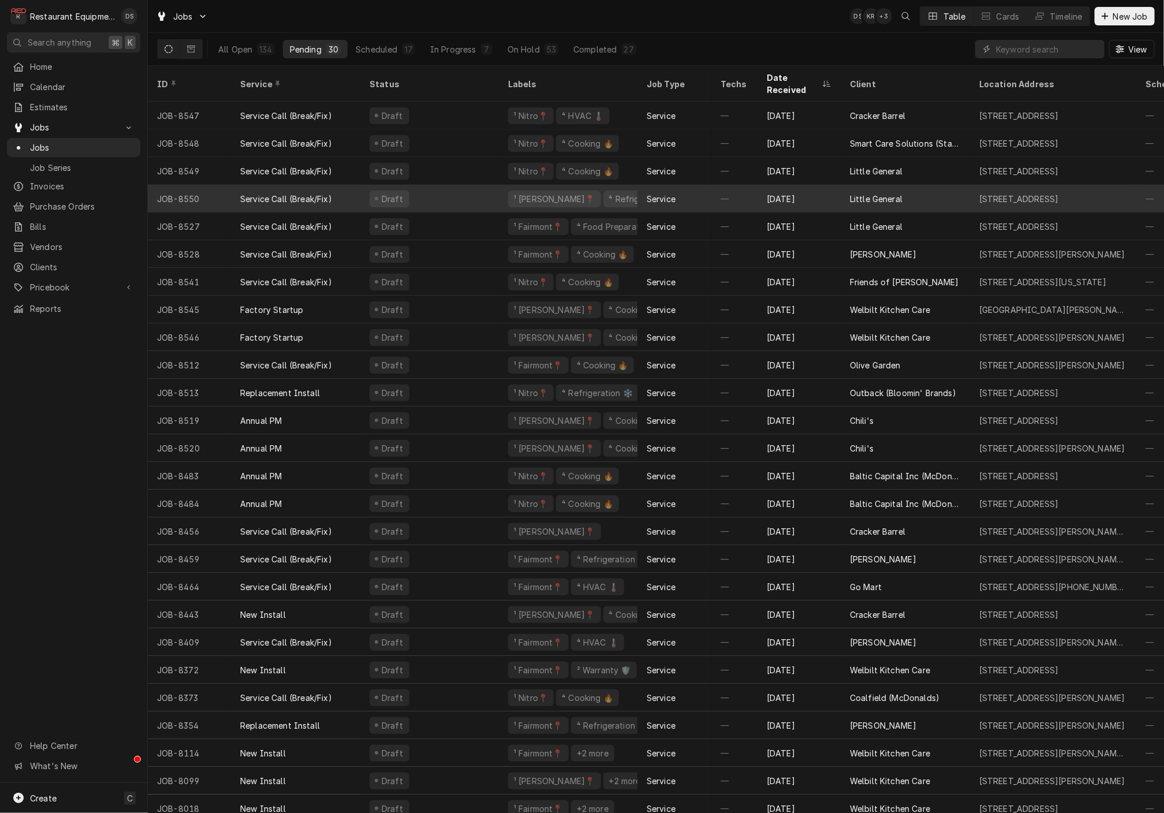
scroll to position [3, 0]
click at [937, 182] on div "Little General" at bounding box center [904, 196] width 129 height 28
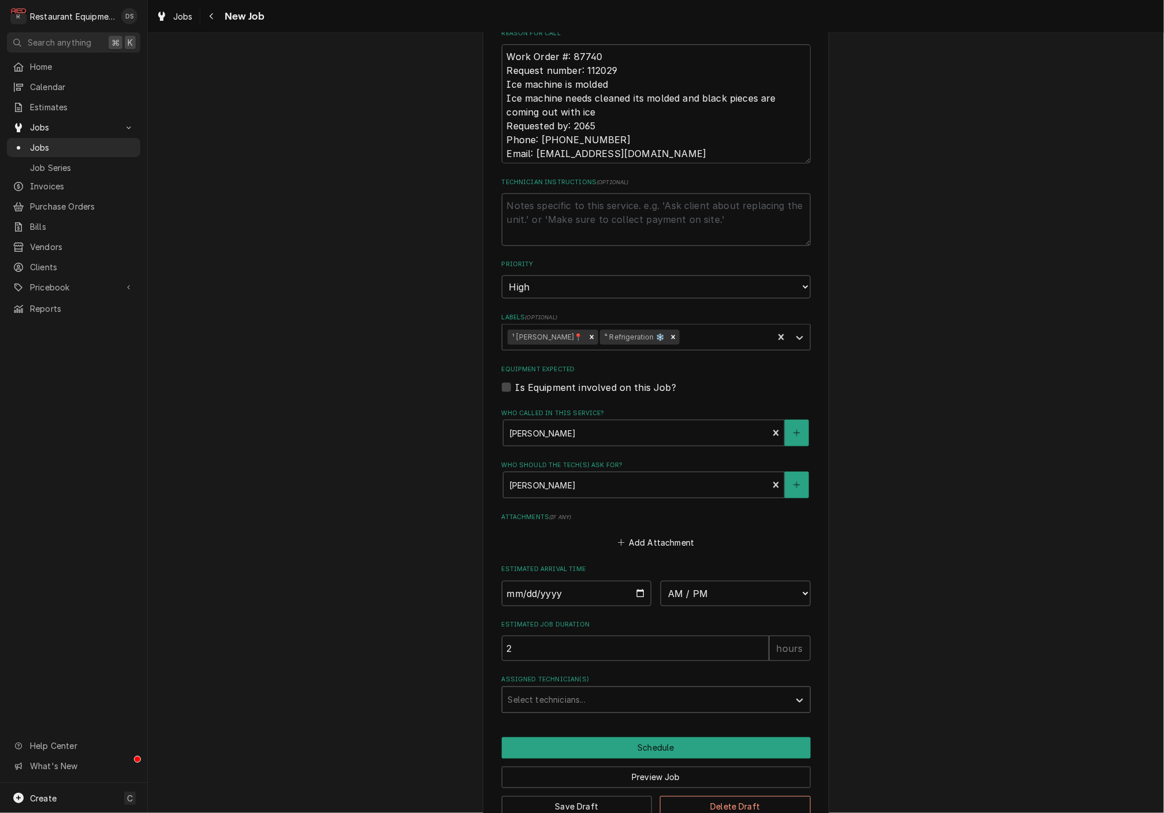
click at [578, 694] on div "Select technicians..." at bounding box center [645, 700] width 275 height 12
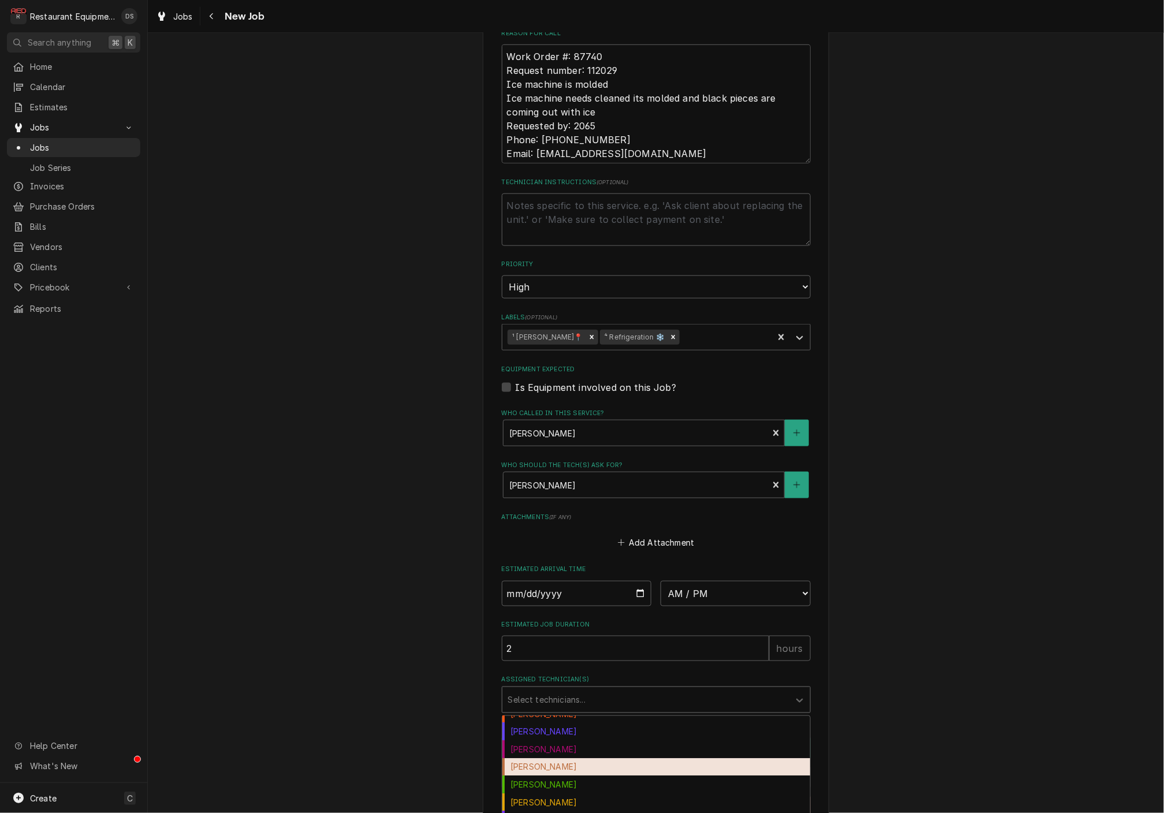
scroll to position [70, 0]
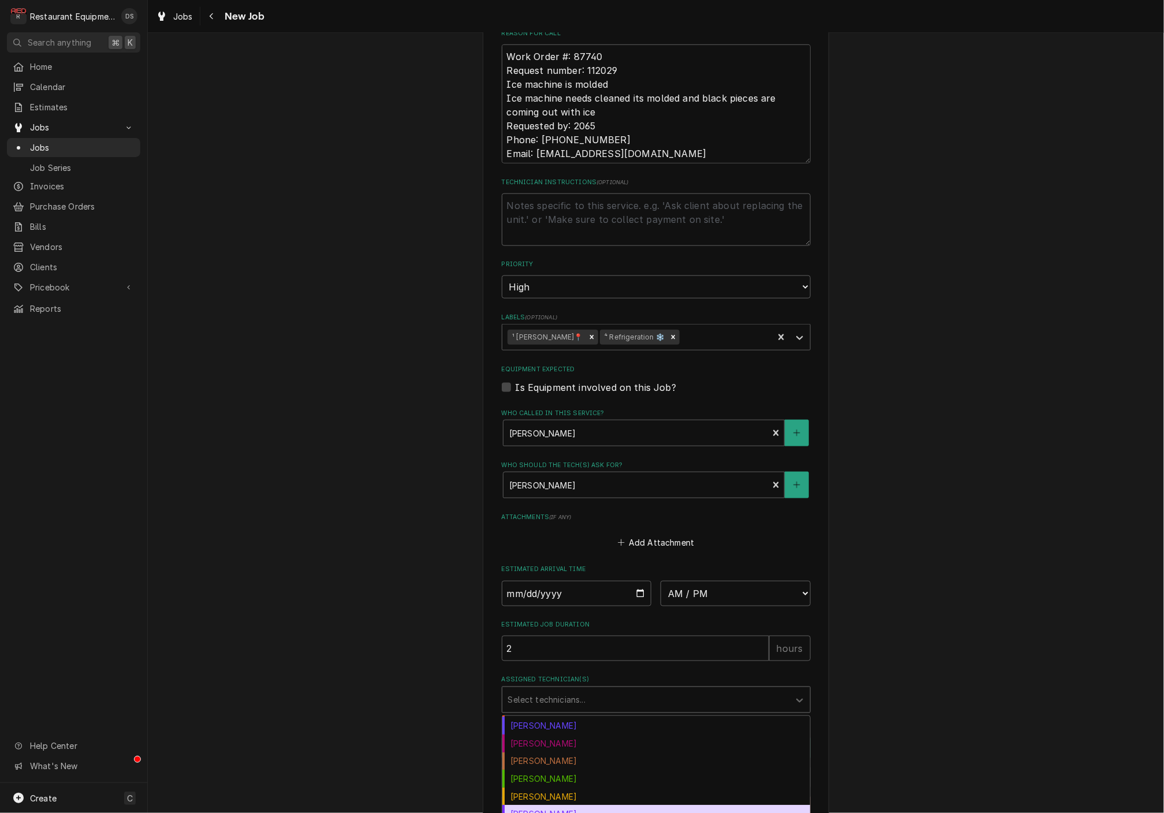
click at [567, 805] on div "Kaleb Lewis" at bounding box center [656, 814] width 308 height 18
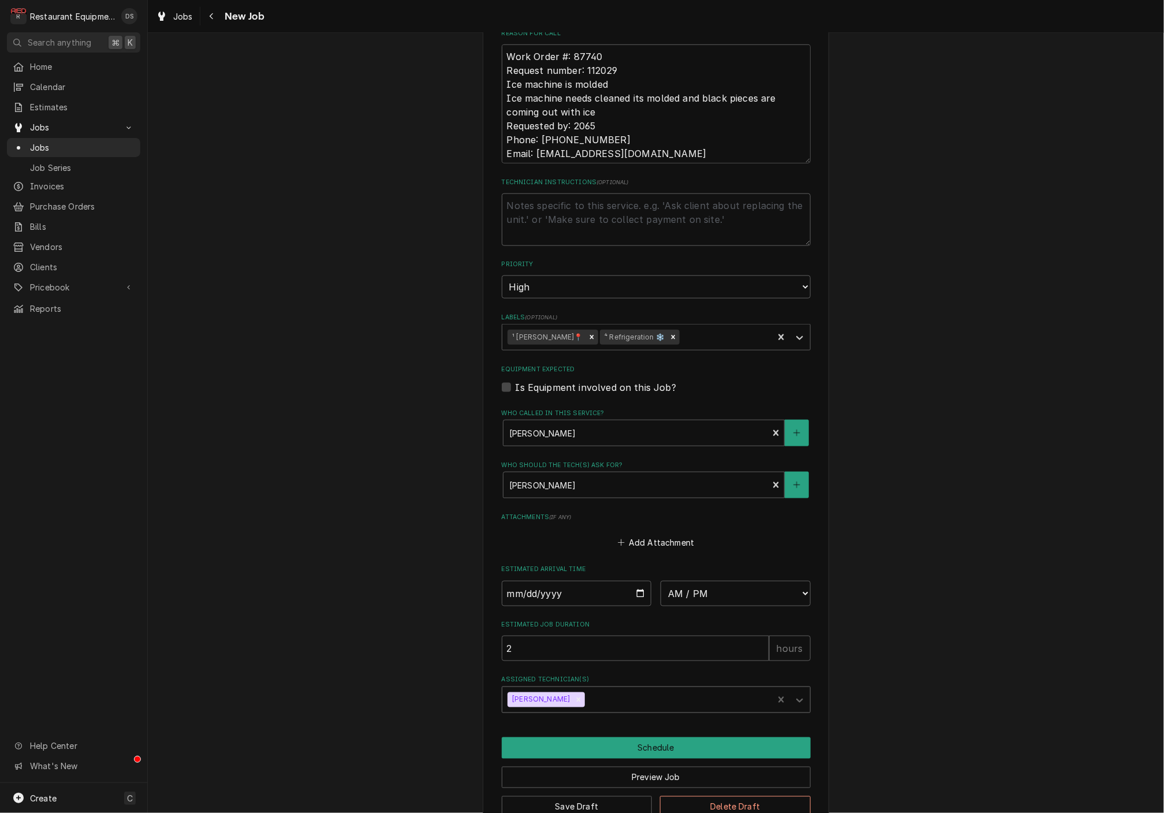
type textarea "x"
click at [567, 581] on input "Date" at bounding box center [577, 593] width 150 height 25
type input "2025-08-15"
type textarea "x"
select select "10:15:00"
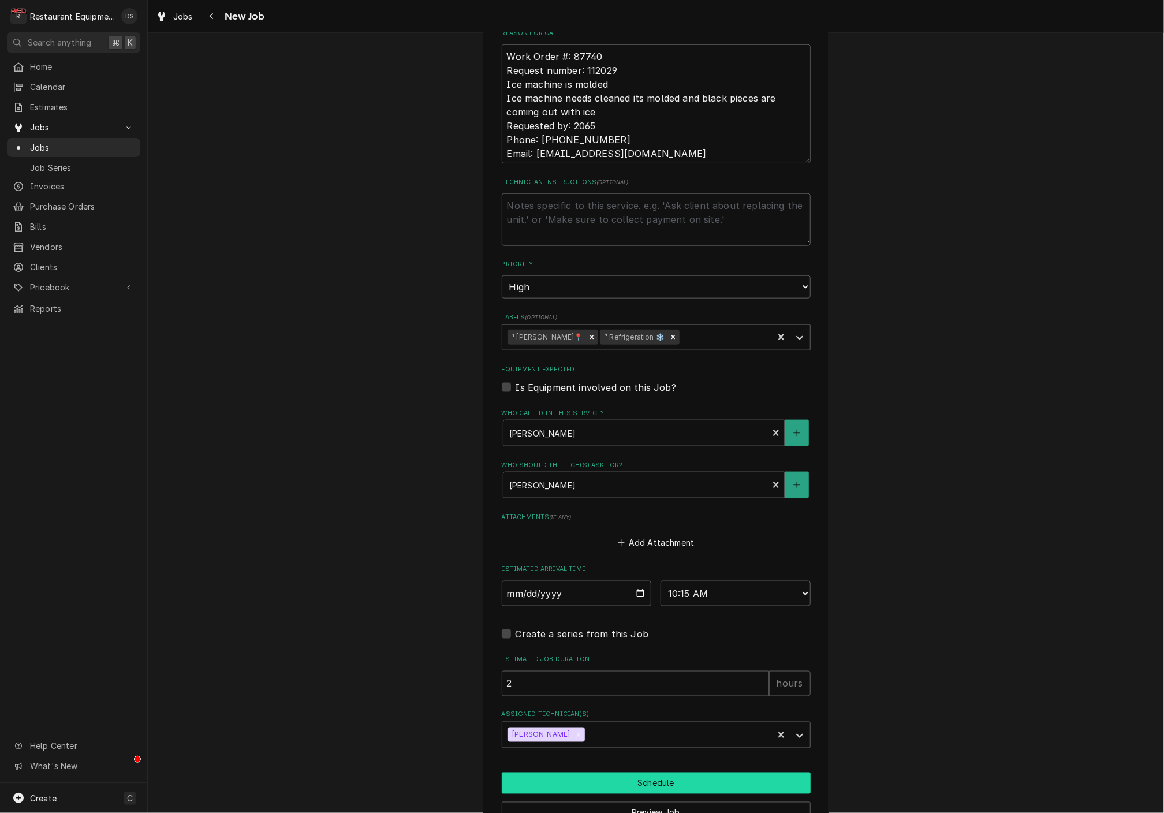
click at [653, 772] on button "Schedule" at bounding box center [656, 782] width 309 height 21
type textarea "x"
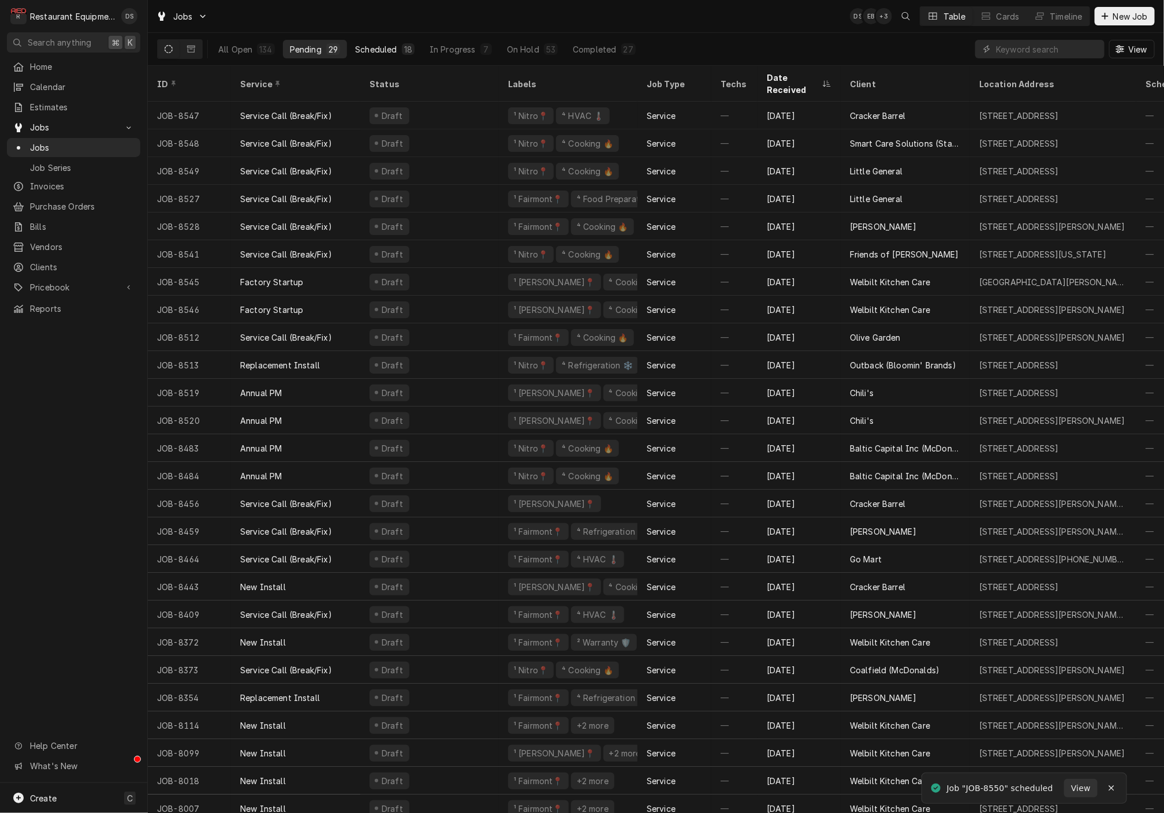
click at [395, 51] on button "Scheduled 18" at bounding box center [384, 49] width 73 height 18
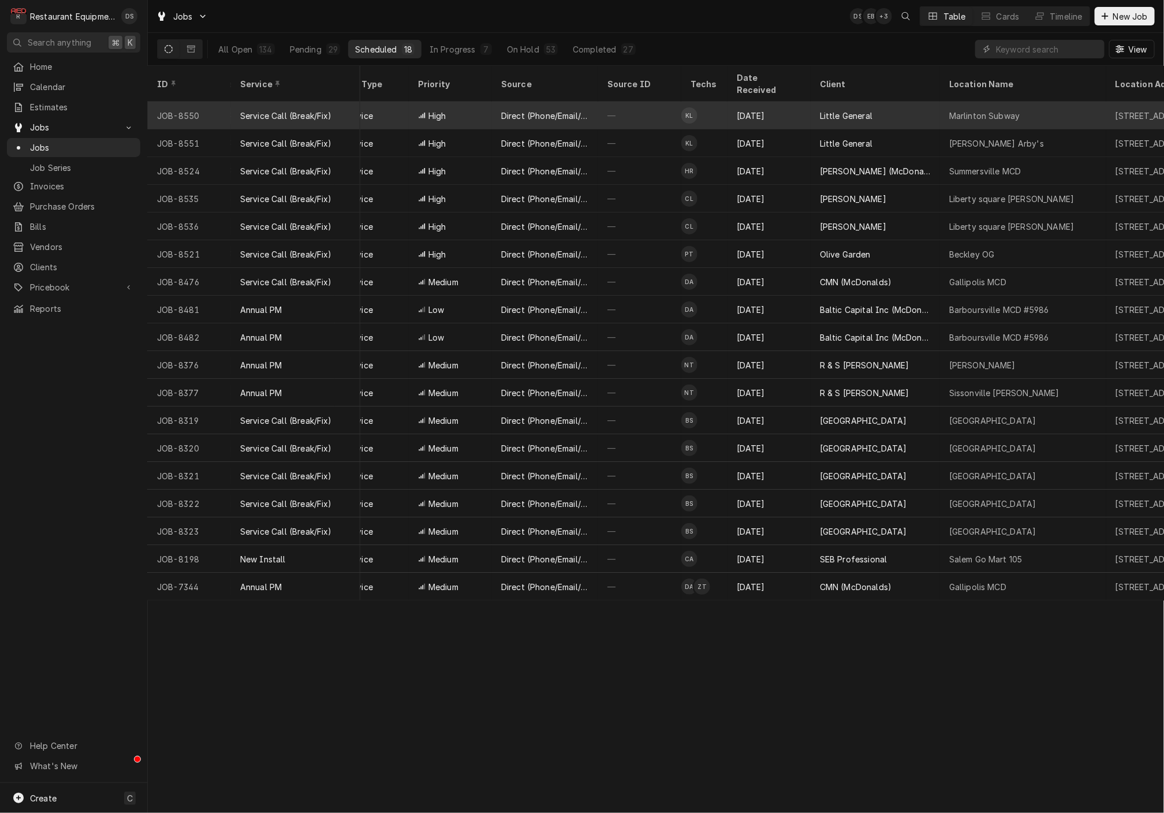
scroll to position [0, 307]
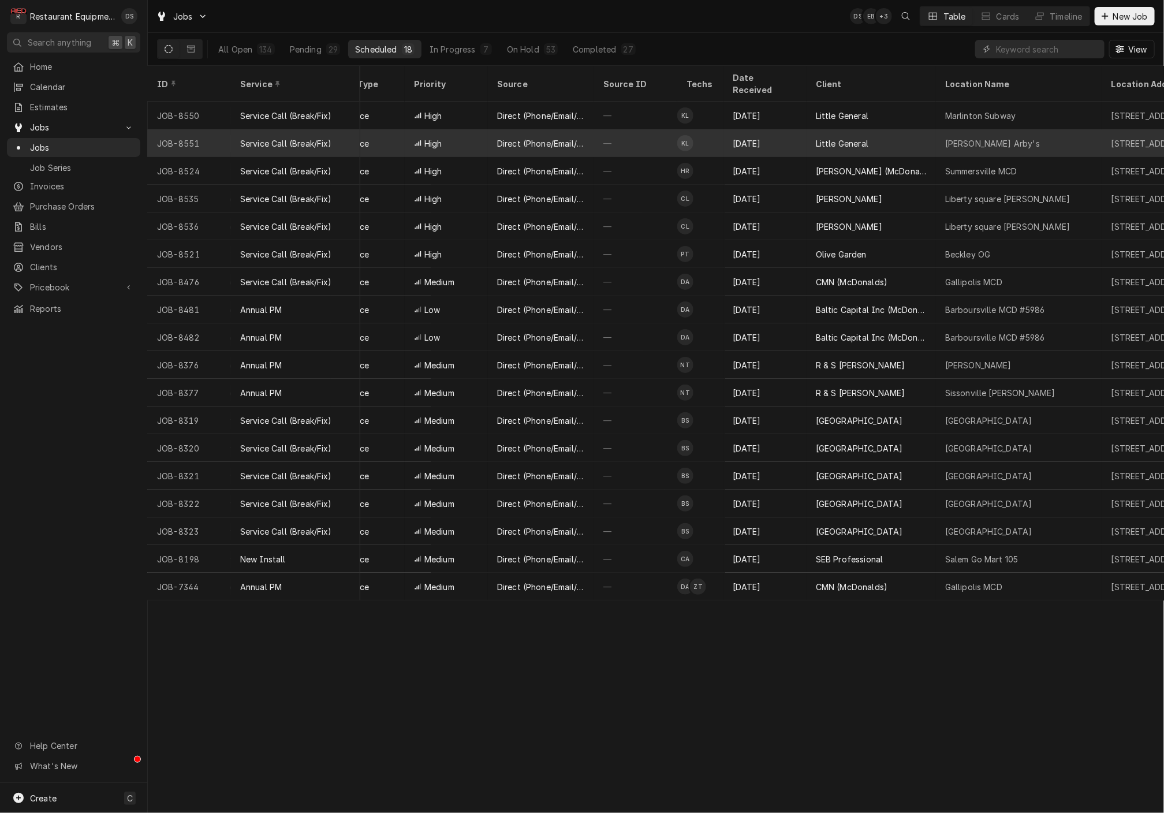
click at [928, 133] on div "Little General" at bounding box center [870, 143] width 129 height 28
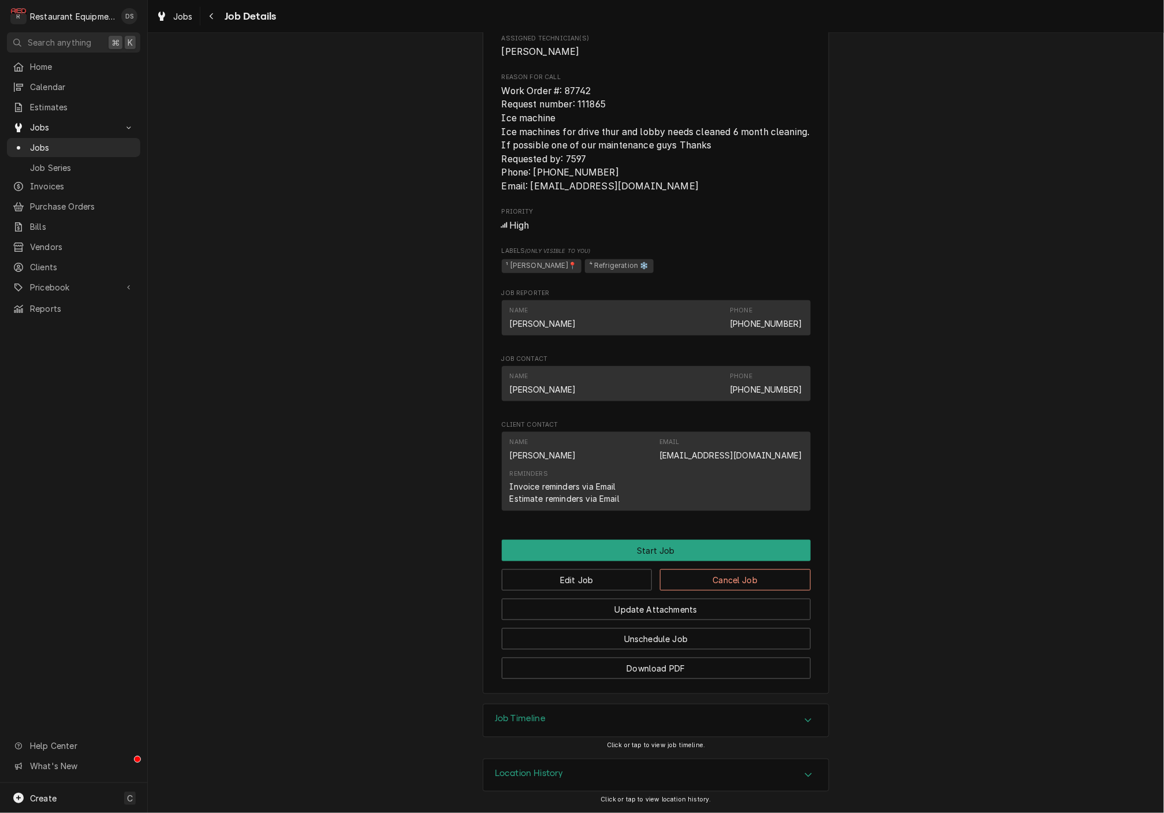
scroll to position [580, 0]
click at [674, 637] on button "Unschedule Job" at bounding box center [656, 638] width 309 height 21
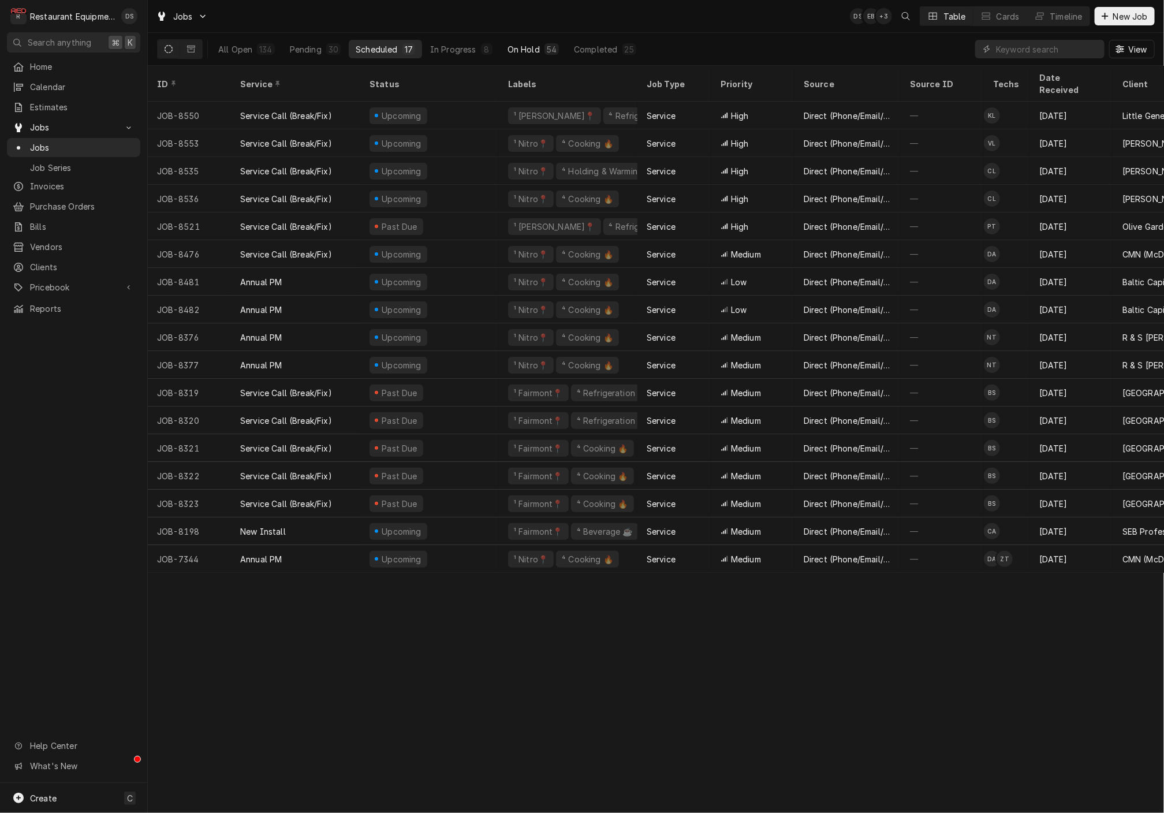
click at [525, 45] on div "On Hold" at bounding box center [523, 49] width 32 height 12
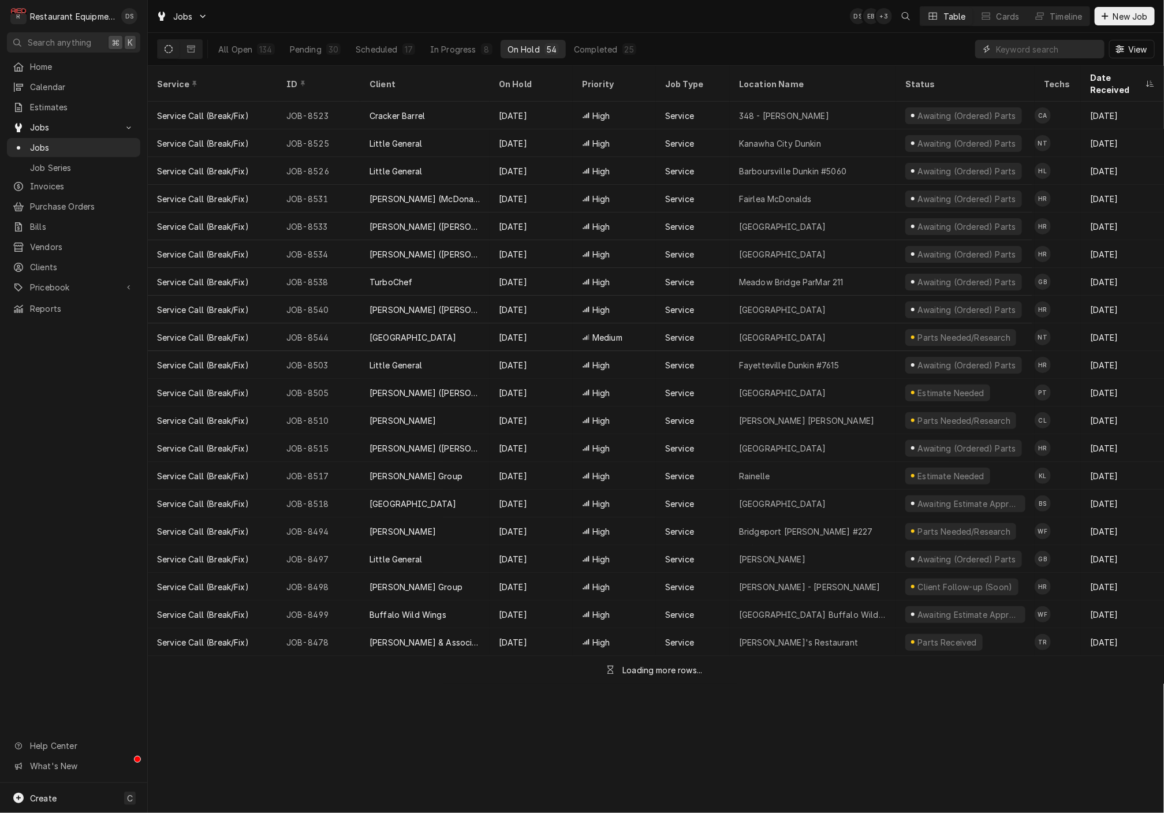
click at [1034, 54] on input "Dynamic Content Wrapper" at bounding box center [1047, 49] width 103 height 18
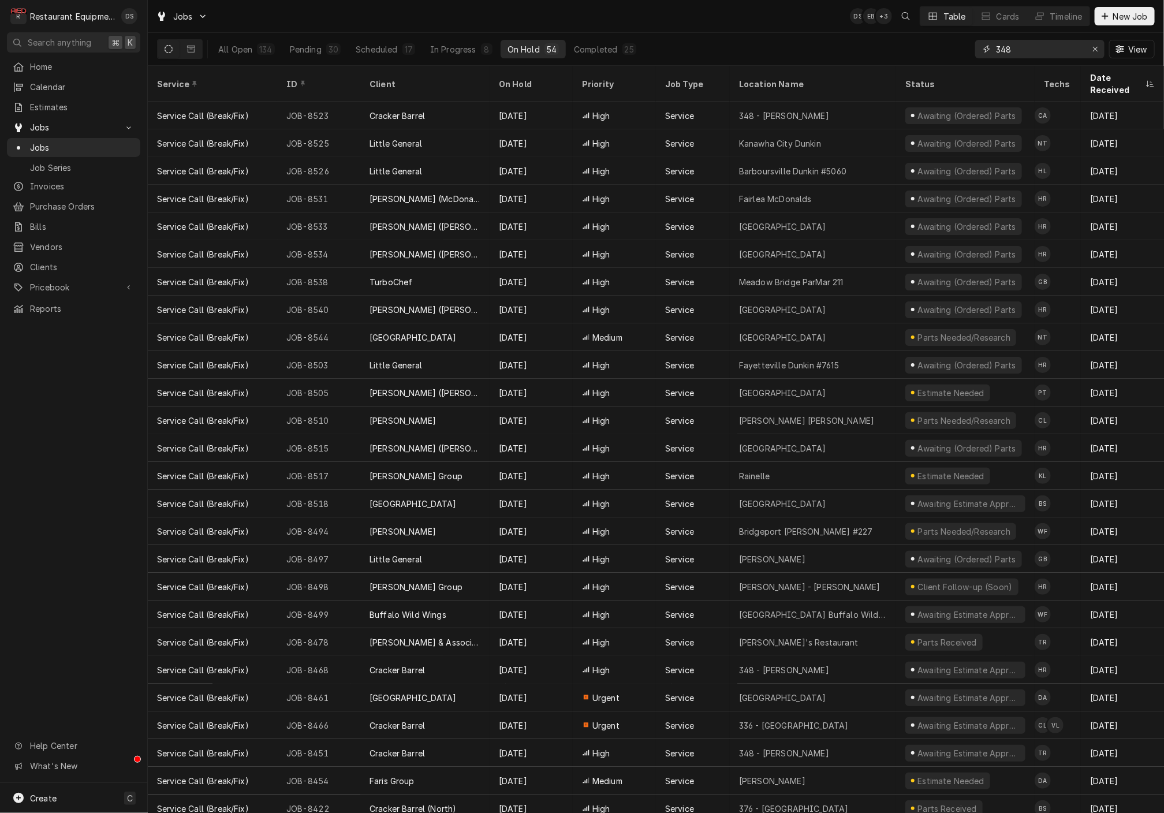
type input "348"
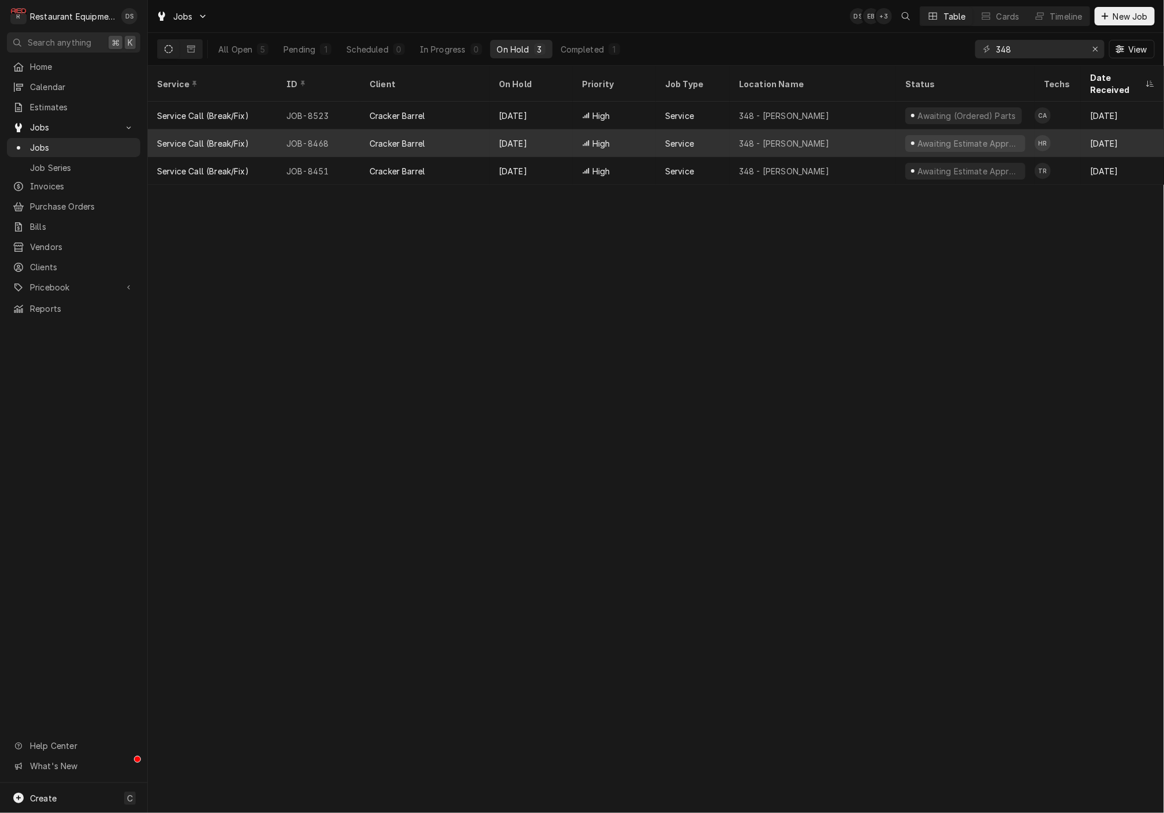
click at [863, 129] on div "348 - [PERSON_NAME]" at bounding box center [813, 143] width 166 height 28
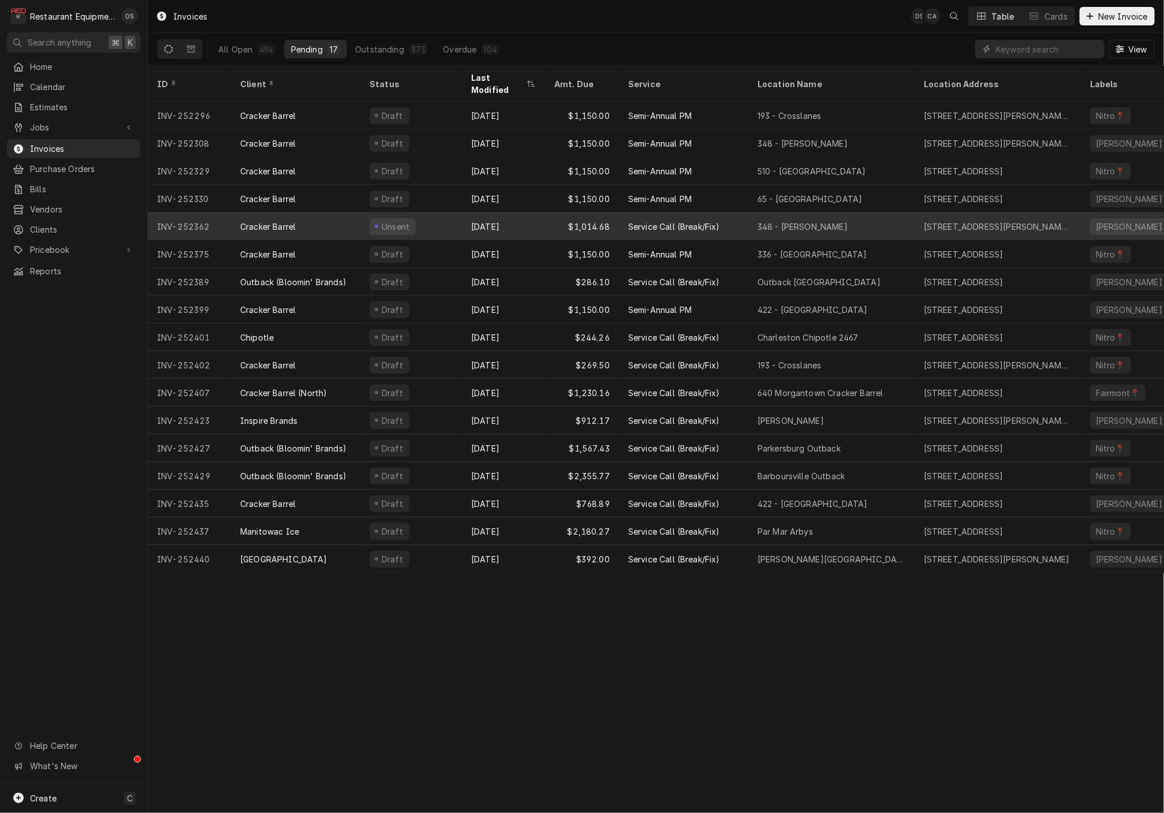
click at [451, 214] on div "Unsent" at bounding box center [411, 226] width 102 height 28
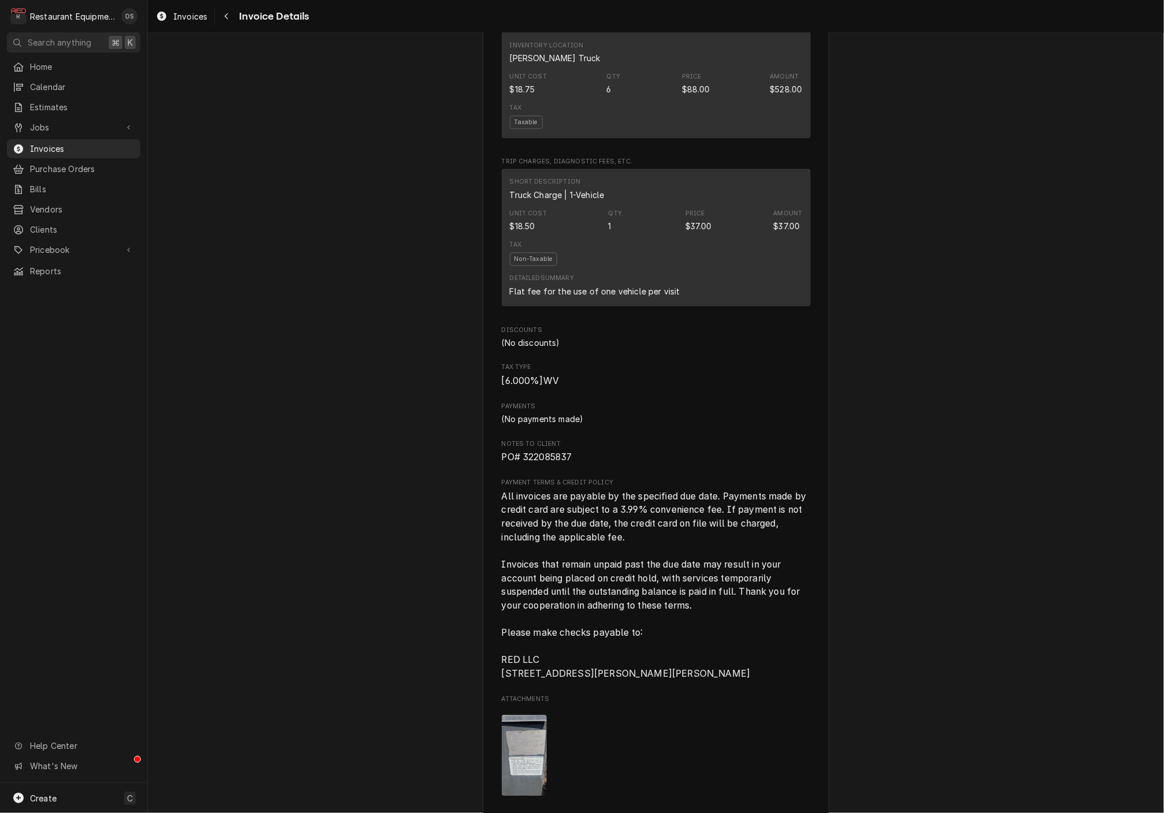
scroll to position [1603, 0]
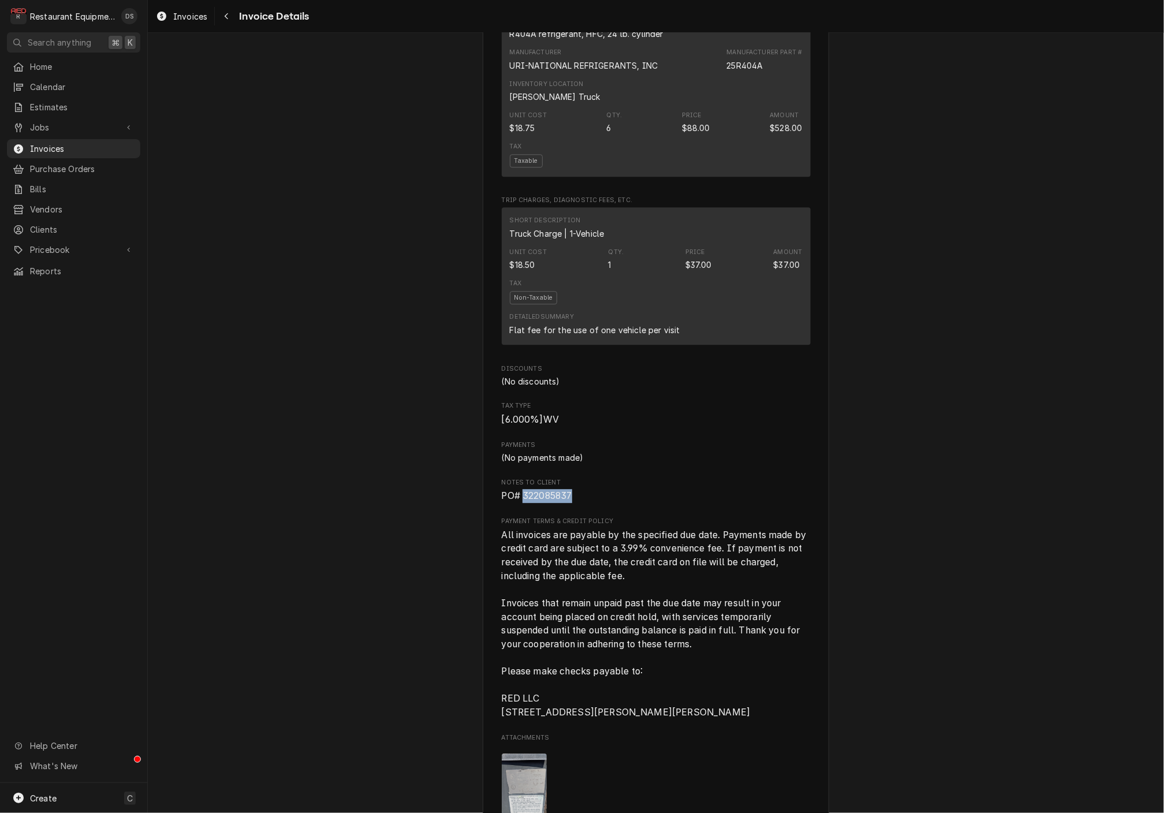
drag, startPoint x: 582, startPoint y: 473, endPoint x: 522, endPoint y: 472, distance: 59.5
click at [522, 489] on span "PO# 322085837" at bounding box center [656, 496] width 309 height 14
copy span "322085837"
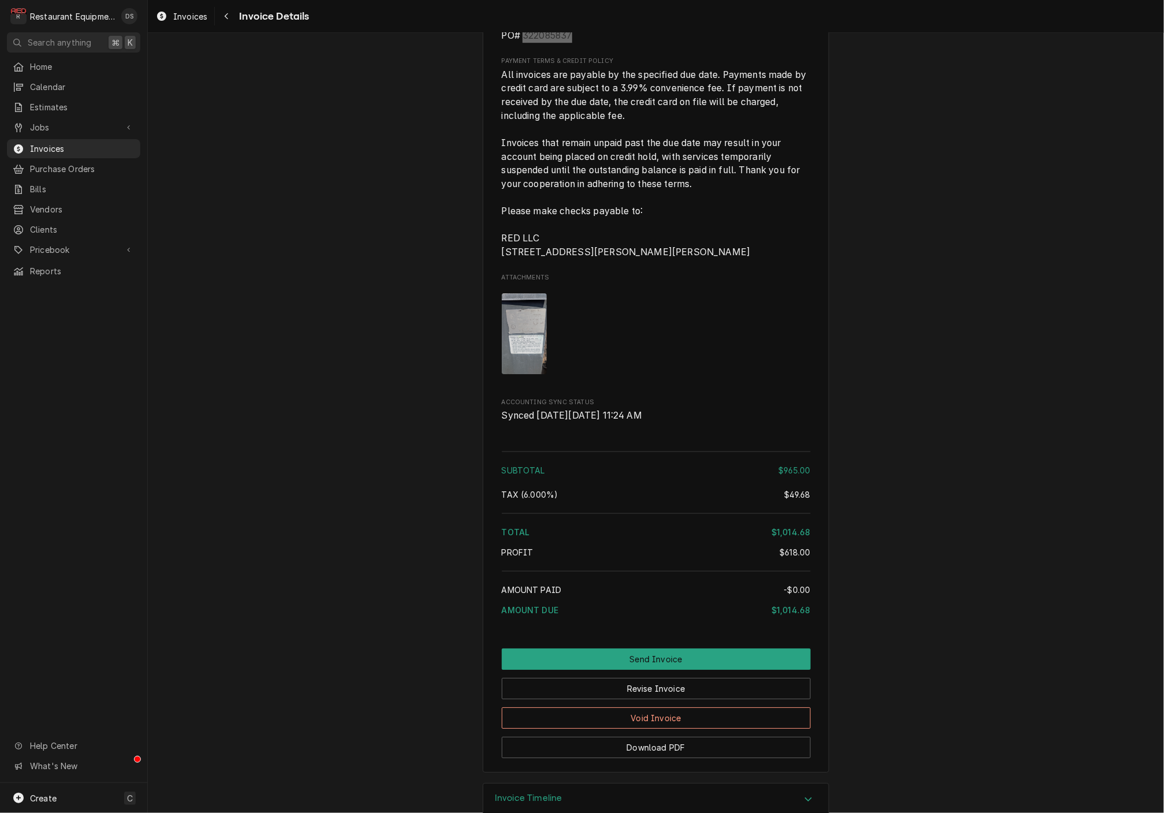
scroll to position [2064, 0]
click at [736, 648] on button "Send Invoice" at bounding box center [656, 658] width 309 height 21
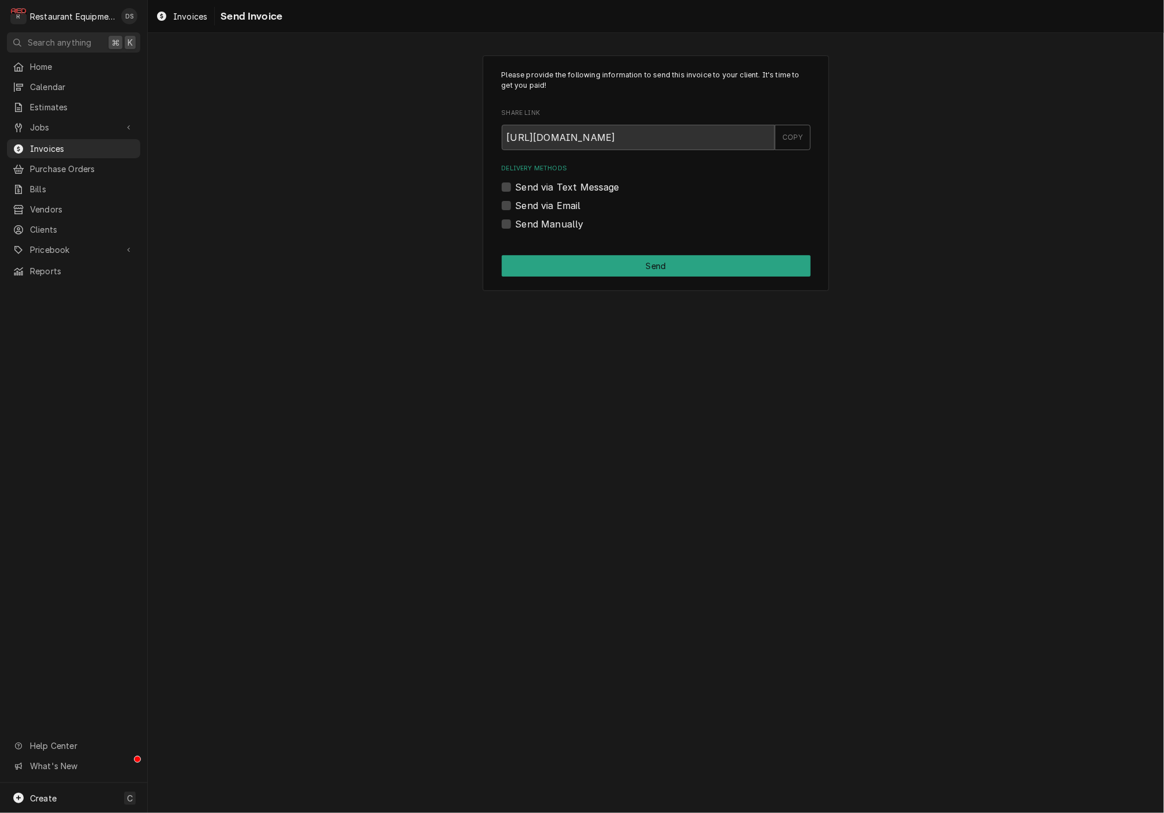
scroll to position [0, 1]
click at [515, 221] on label "Send Manually" at bounding box center [549, 224] width 68 height 14
click at [515, 221] on input "Send Manually" at bounding box center [669, 229] width 309 height 25
checkbox input "true"
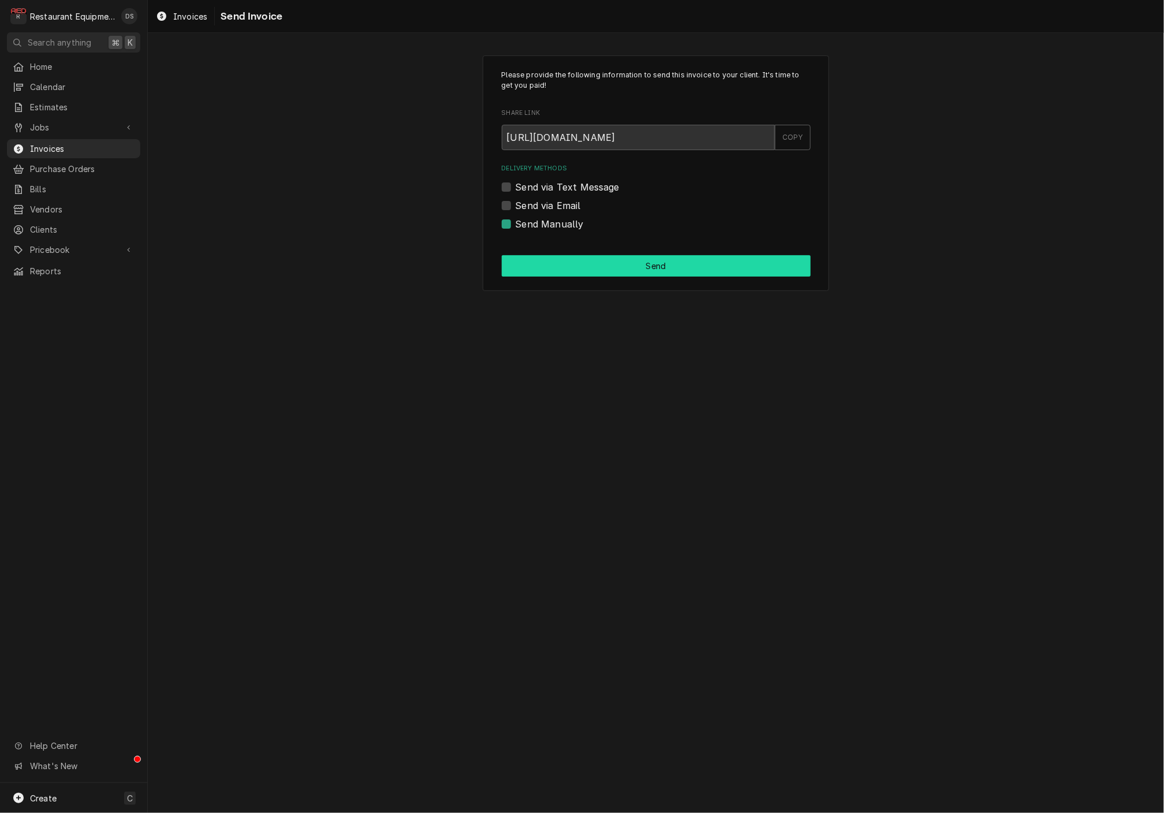
click at [655, 267] on button "Send" at bounding box center [656, 265] width 309 height 21
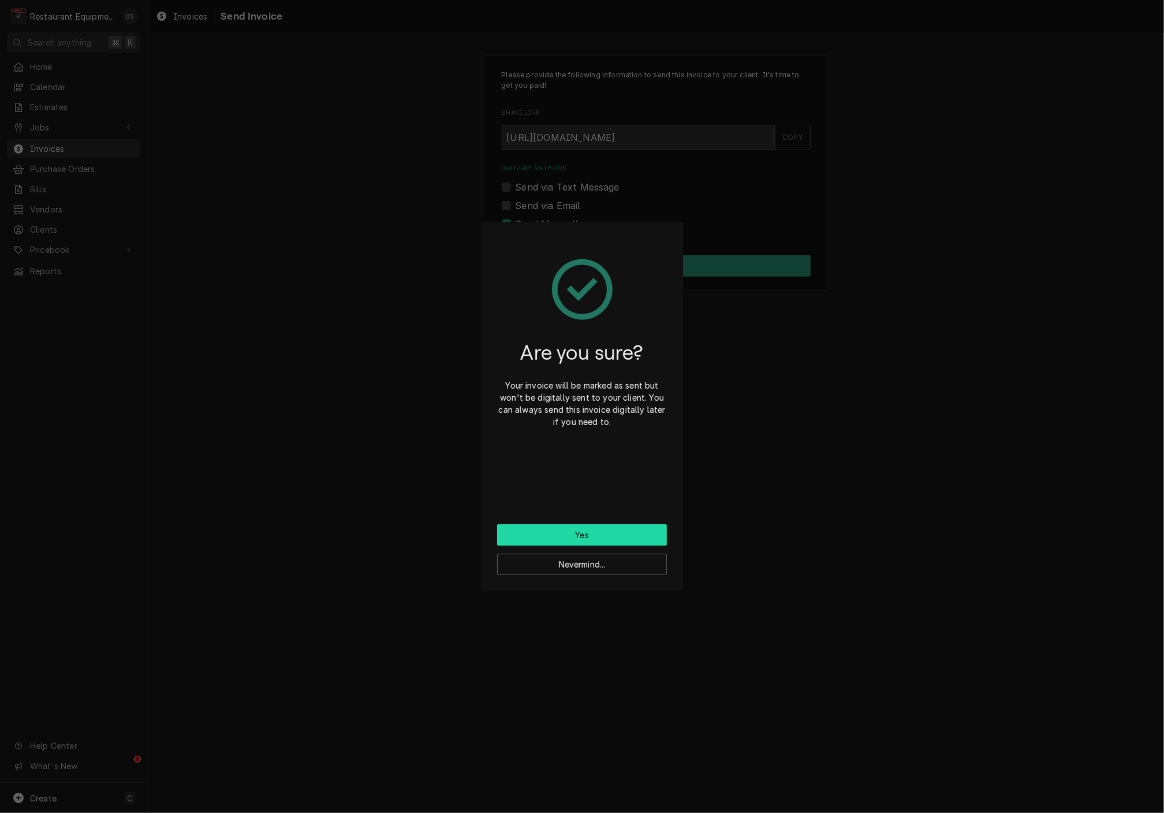
click at [601, 529] on button "Yes" at bounding box center [582, 534] width 170 height 21
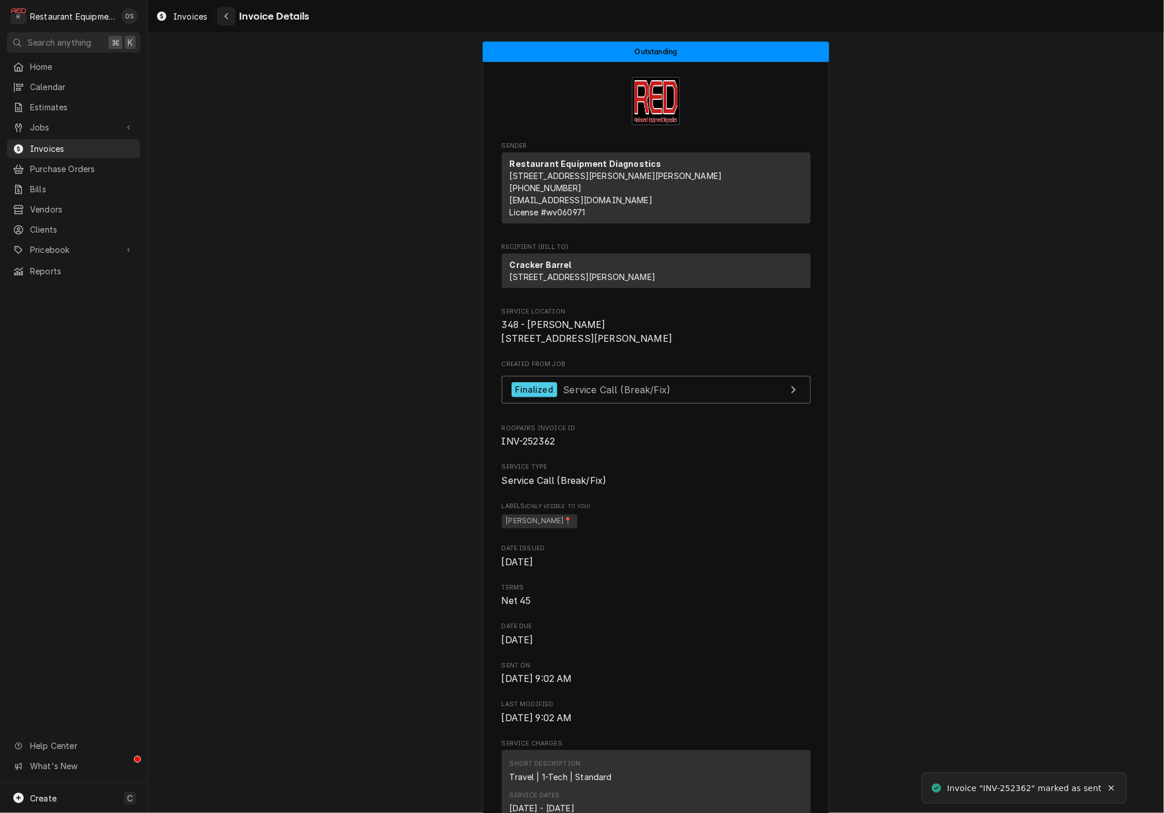
click at [230, 17] on div "Navigate back" at bounding box center [227, 16] width 12 height 12
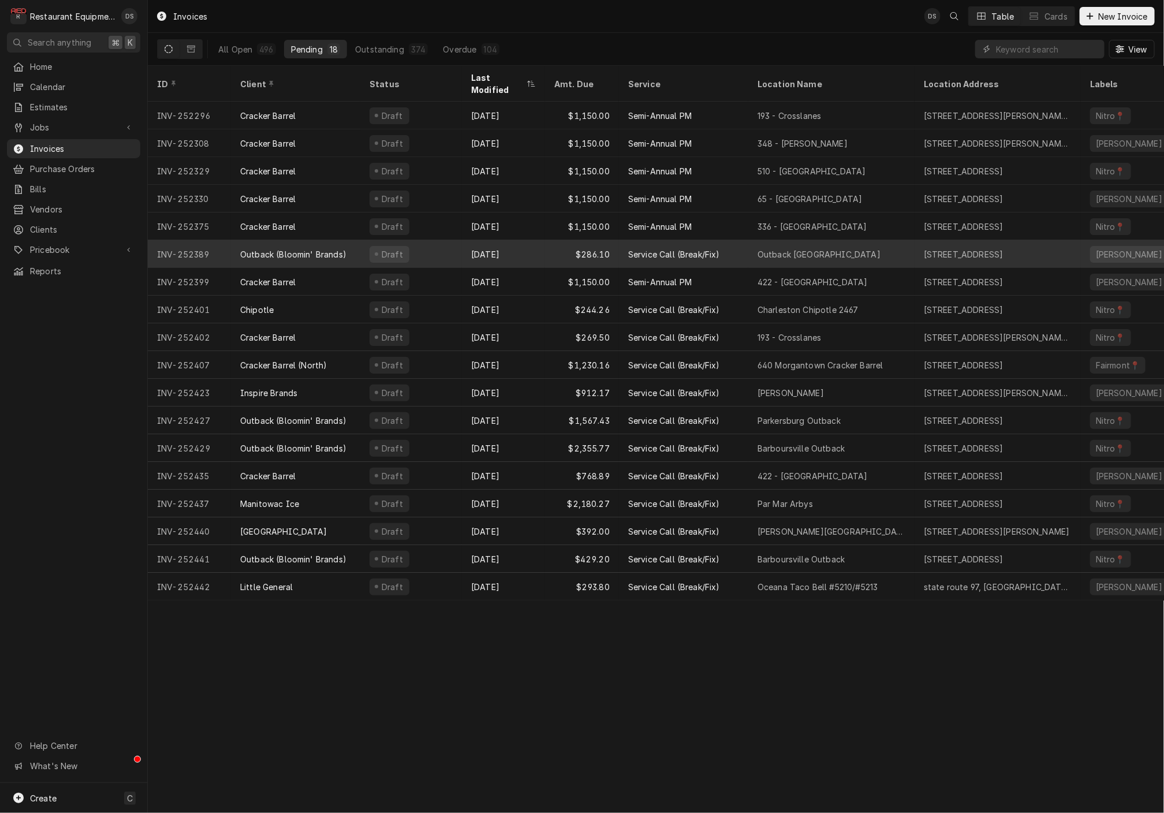
scroll to position [1, 0]
click at [530, 240] on div "Aug 14" at bounding box center [503, 254] width 83 height 28
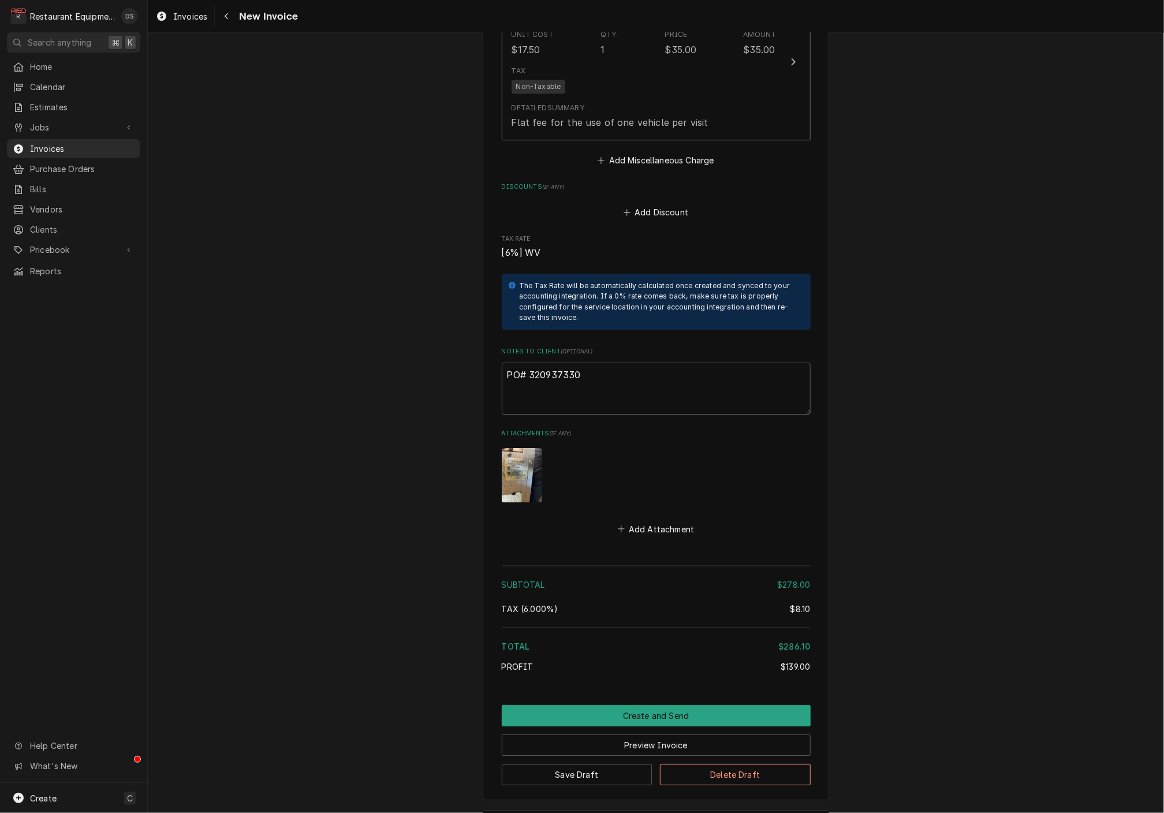
scroll to position [2046, 0]
drag, startPoint x: 598, startPoint y: 332, endPoint x: 534, endPoint y: 330, distance: 64.1
click at [529, 363] on textarea "PO# 320937330" at bounding box center [656, 389] width 309 height 52
click at [222, 18] on div "Navigate back" at bounding box center [227, 16] width 12 height 12
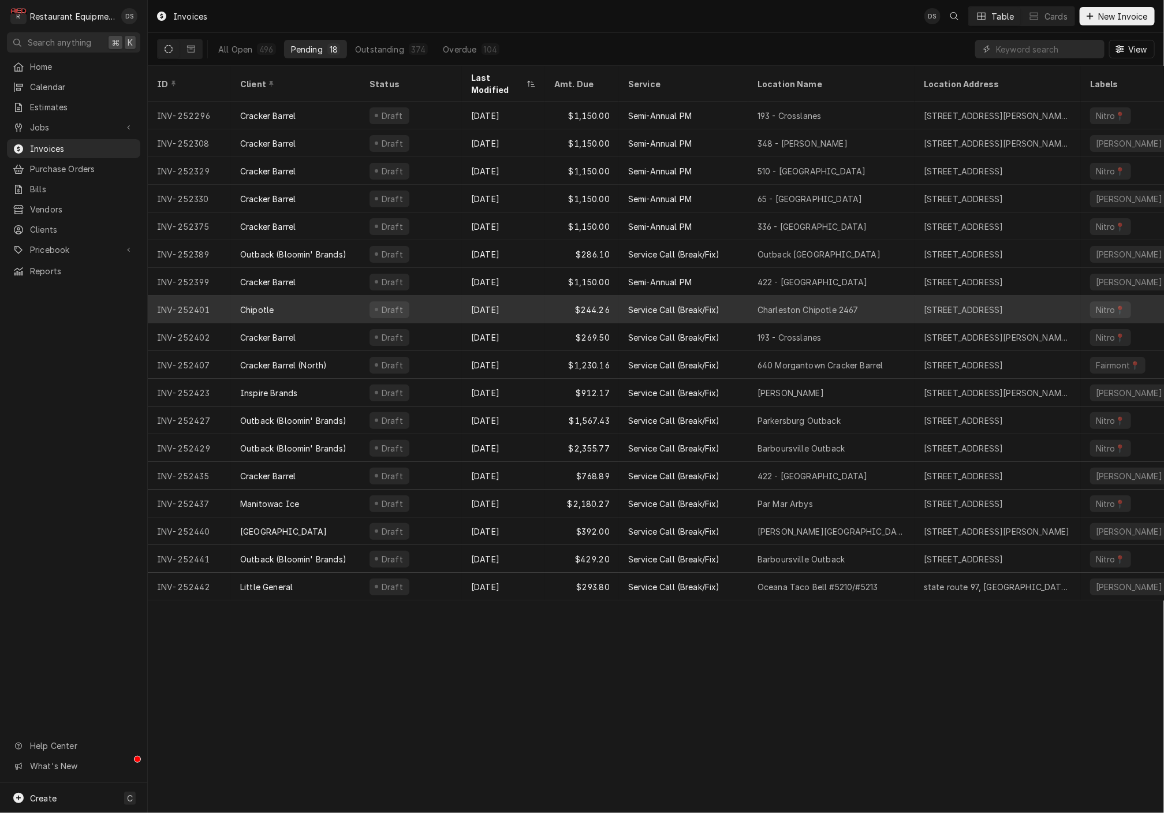
click at [503, 296] on div "Aug 14" at bounding box center [503, 310] width 83 height 28
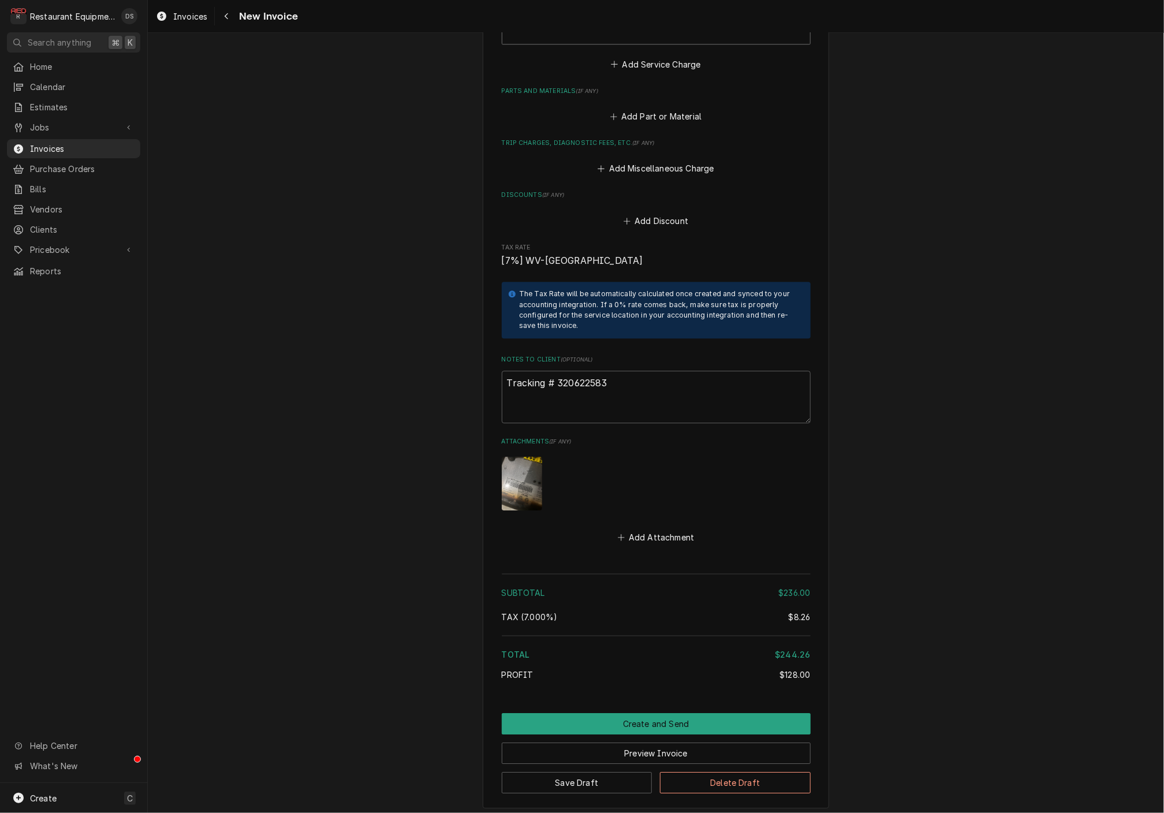
scroll to position [1802, 0]
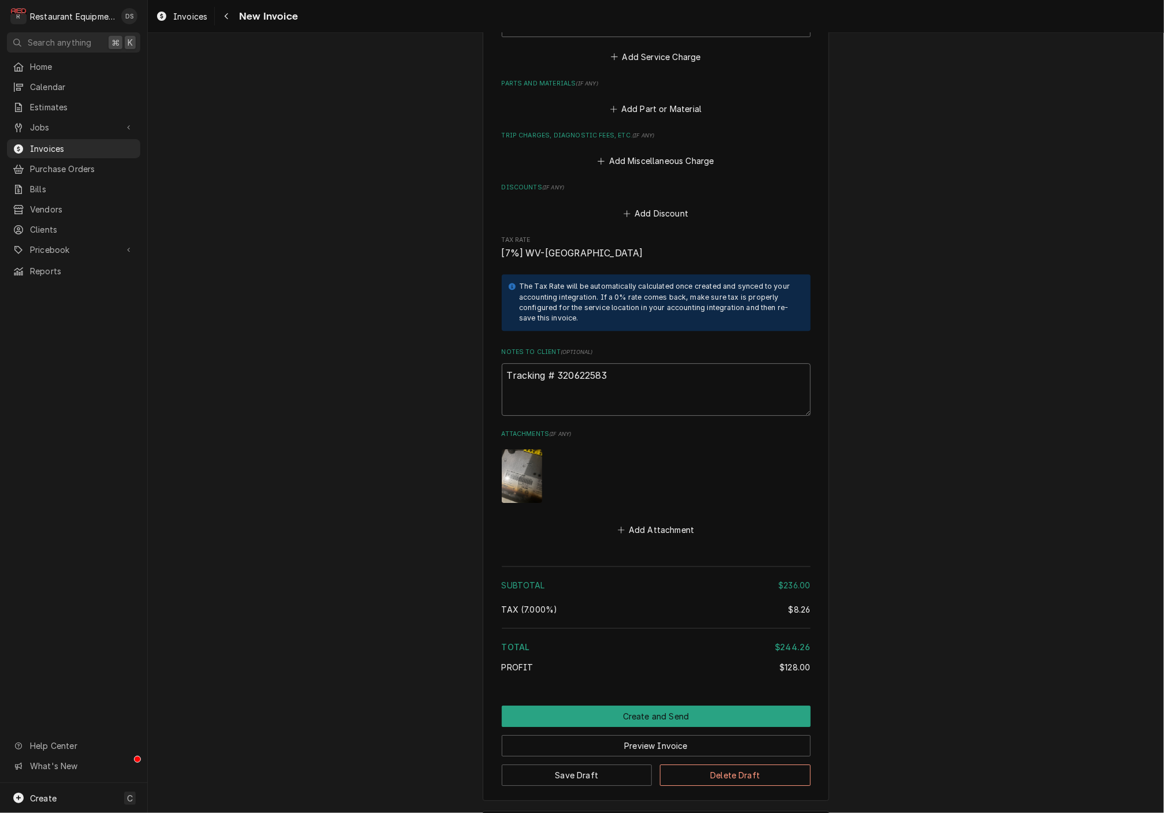
drag, startPoint x: 622, startPoint y: 346, endPoint x: 558, endPoint y: 345, distance: 63.5
click at [558, 363] on textarea "Tracking # 320622583" at bounding box center [656, 389] width 309 height 52
click at [227, 21] on div "Navigate back" at bounding box center [227, 16] width 12 height 12
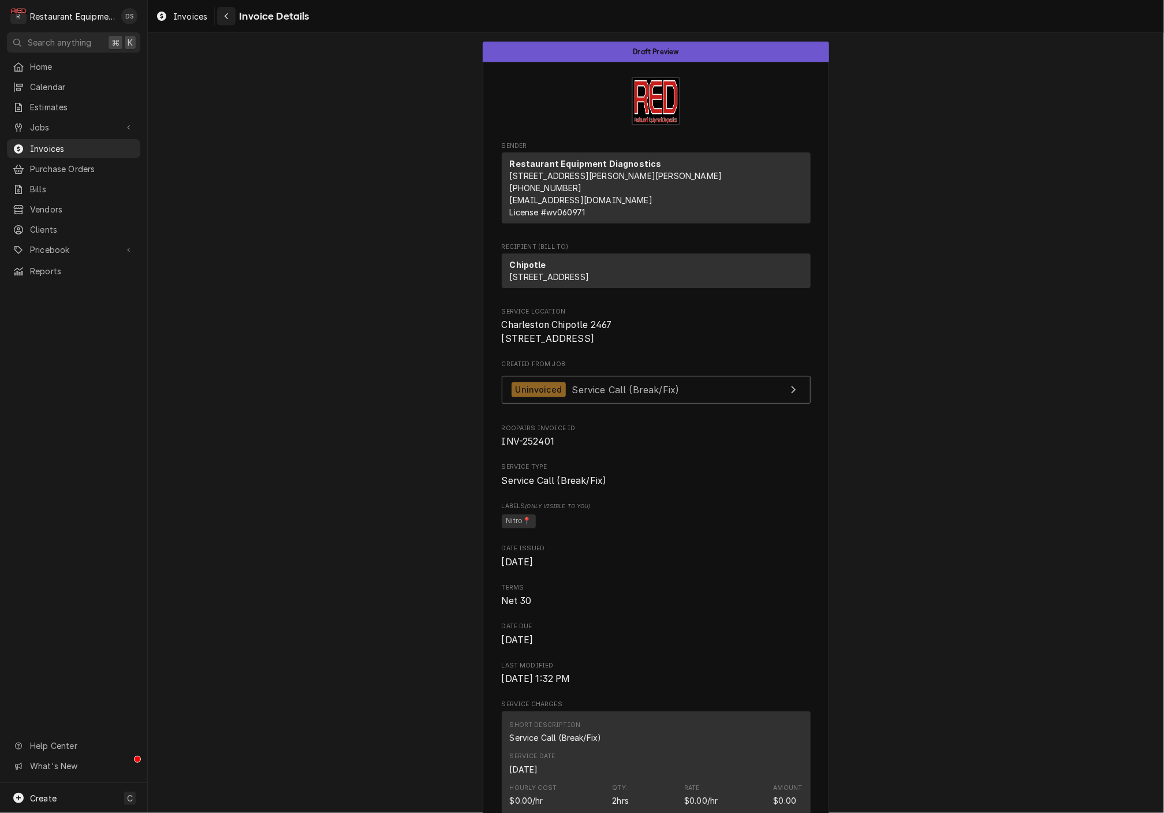
drag, startPoint x: 0, startPoint y: 0, endPoint x: 226, endPoint y: 21, distance: 227.2
click at [226, 21] on div "Navigate back" at bounding box center [227, 16] width 12 height 12
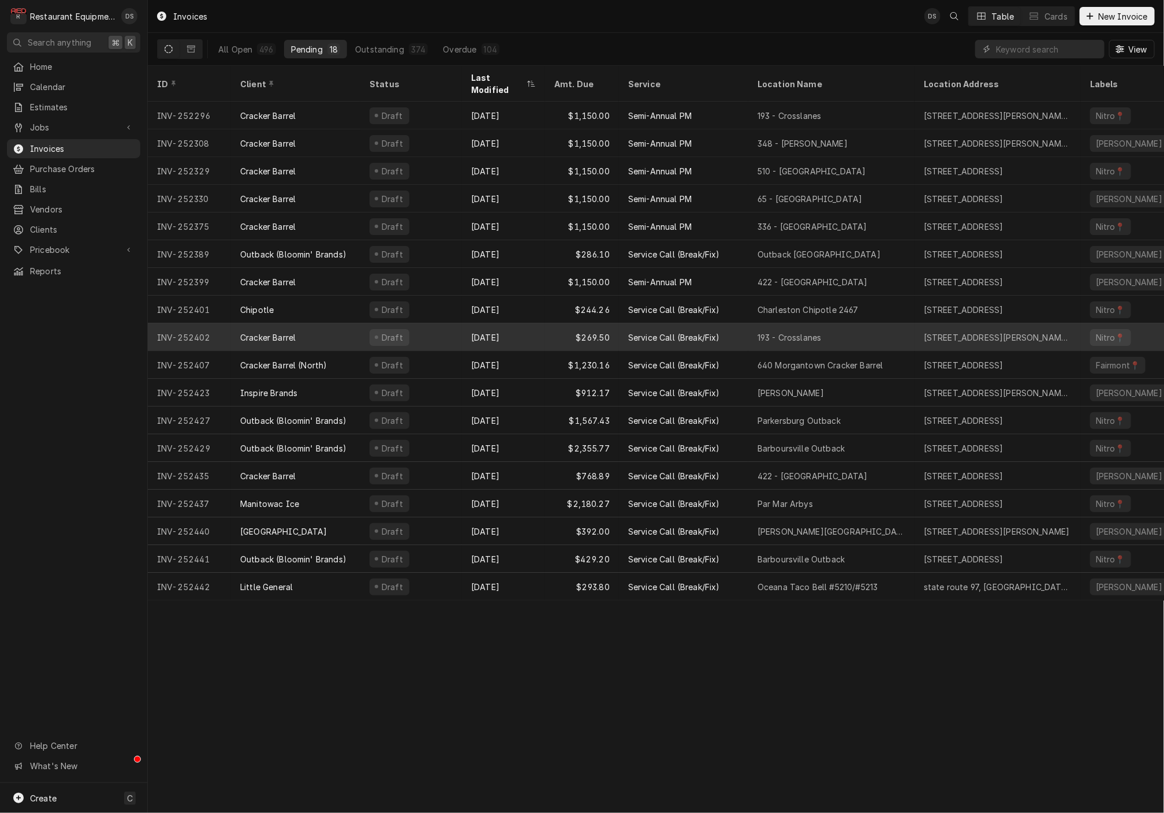
click at [512, 323] on div "Aug 12" at bounding box center [503, 337] width 83 height 28
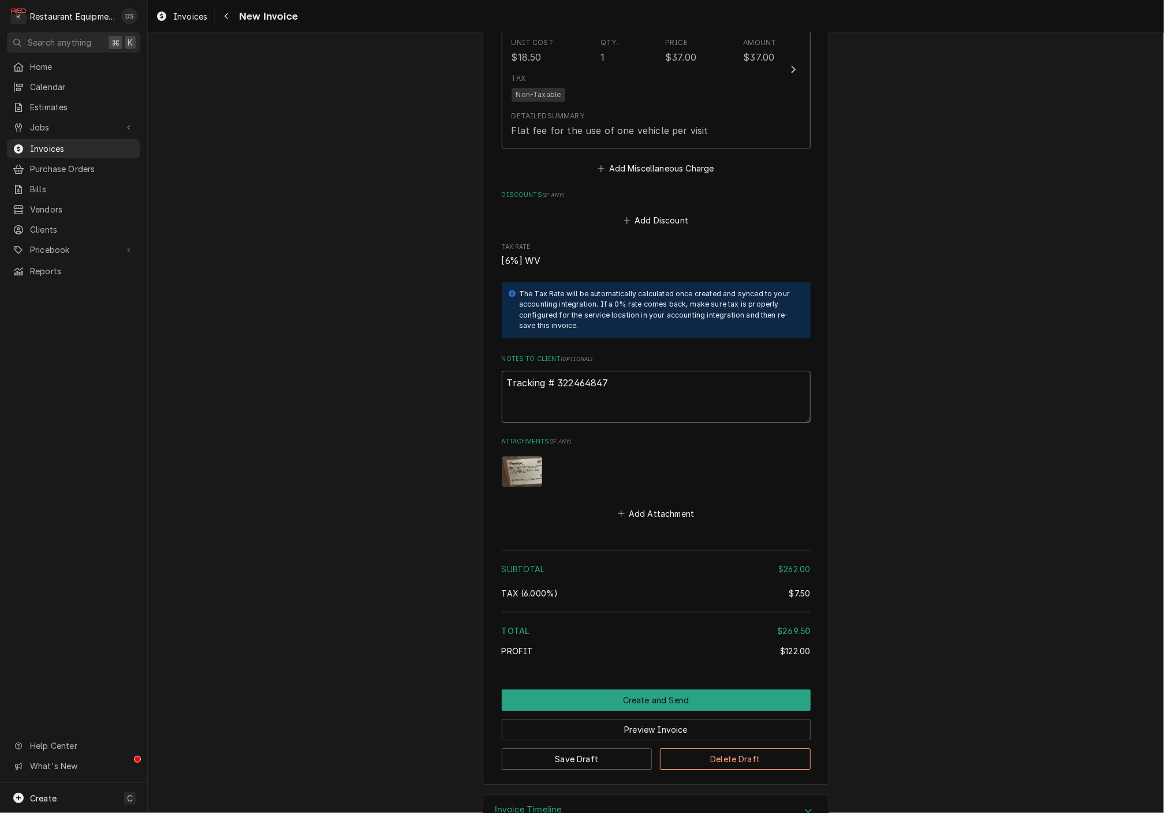
click at [618, 371] on textarea "Tracking # 322464847" at bounding box center [656, 397] width 309 height 52
drag, startPoint x: 618, startPoint y: 353, endPoint x: 580, endPoint y: 352, distance: 38.7
click at [579, 371] on textarea "Tracking # 322464847" at bounding box center [656, 397] width 309 height 52
click at [232, 21] on button "Navigate back" at bounding box center [226, 16] width 18 height 18
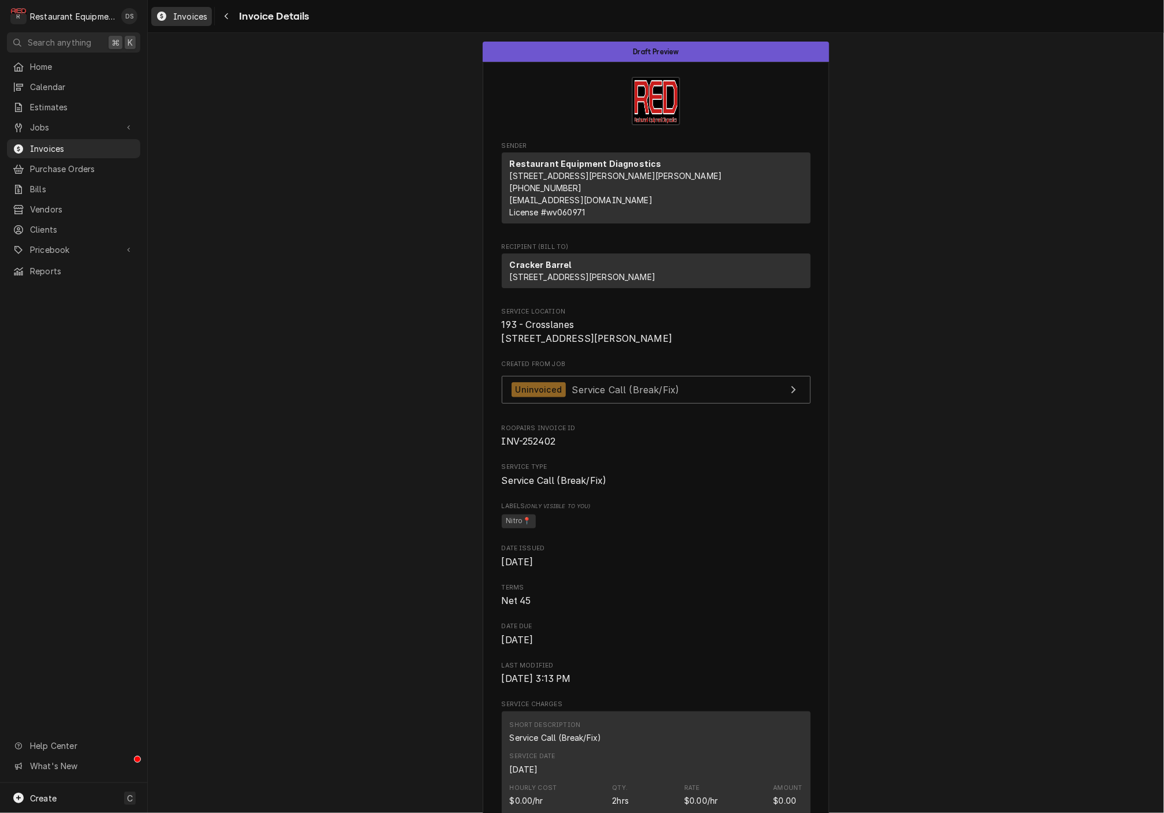
scroll to position [0, 1]
click at [225, 10] on div "Navigate back" at bounding box center [227, 16] width 12 height 12
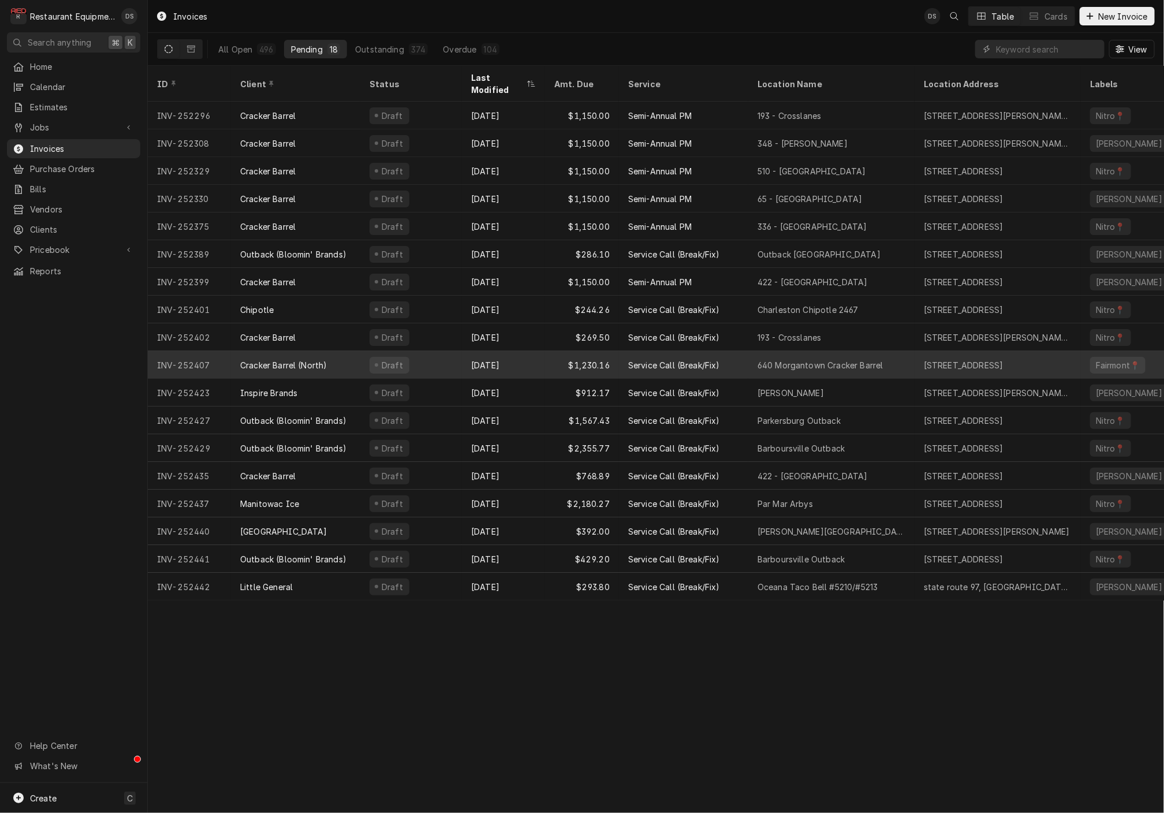
click at [534, 359] on div "[DATE]" at bounding box center [503, 365] width 83 height 28
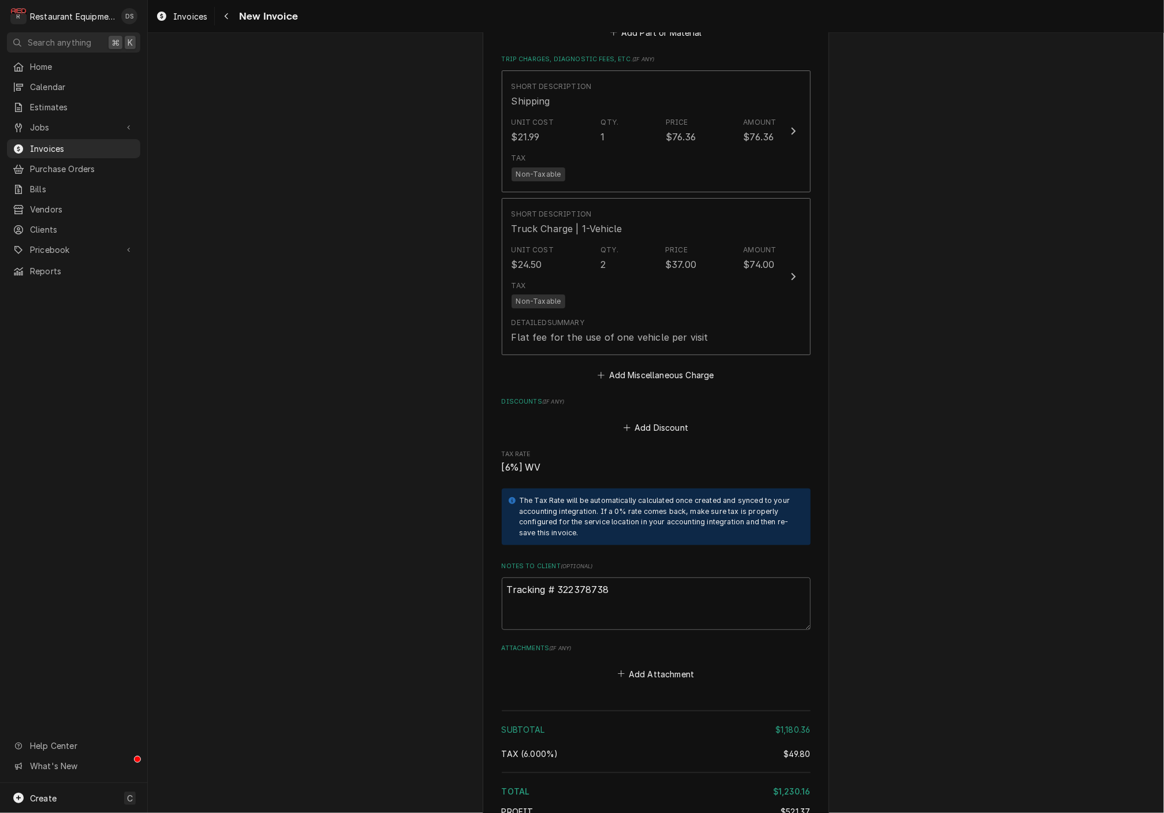
scroll to position [2419, 0]
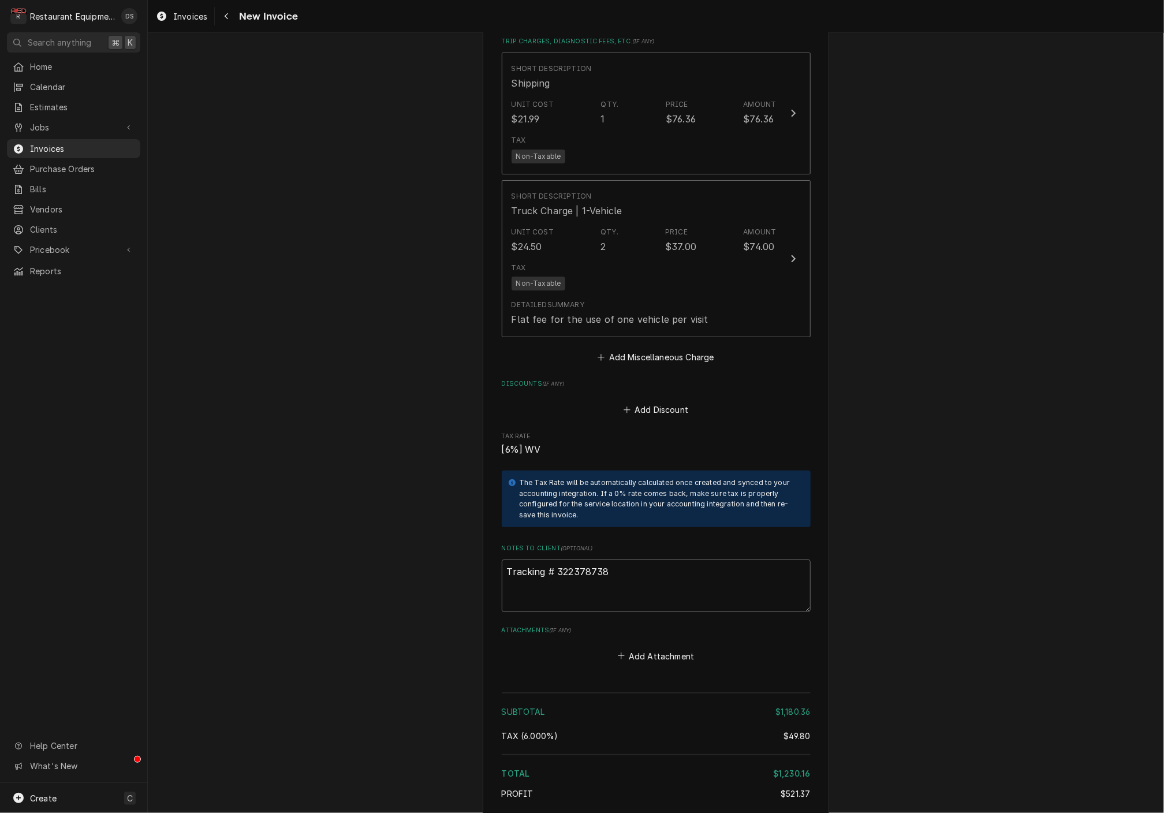
drag, startPoint x: 615, startPoint y: 530, endPoint x: 559, endPoint y: 530, distance: 56.0
click at [558, 559] on textarea "Tracking # 322378738" at bounding box center [656, 585] width 309 height 52
click at [231, 21] on div "Navigate back" at bounding box center [227, 16] width 12 height 12
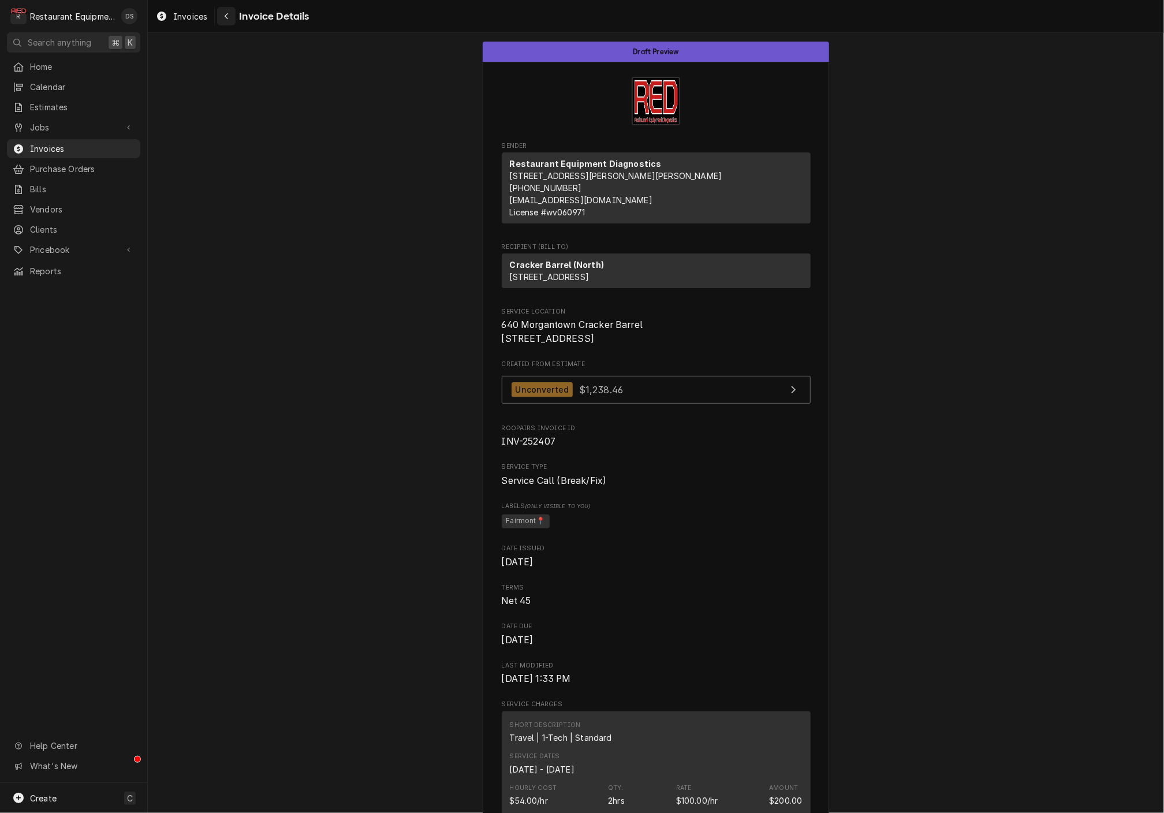
click at [230, 17] on div "Navigate back" at bounding box center [227, 16] width 12 height 12
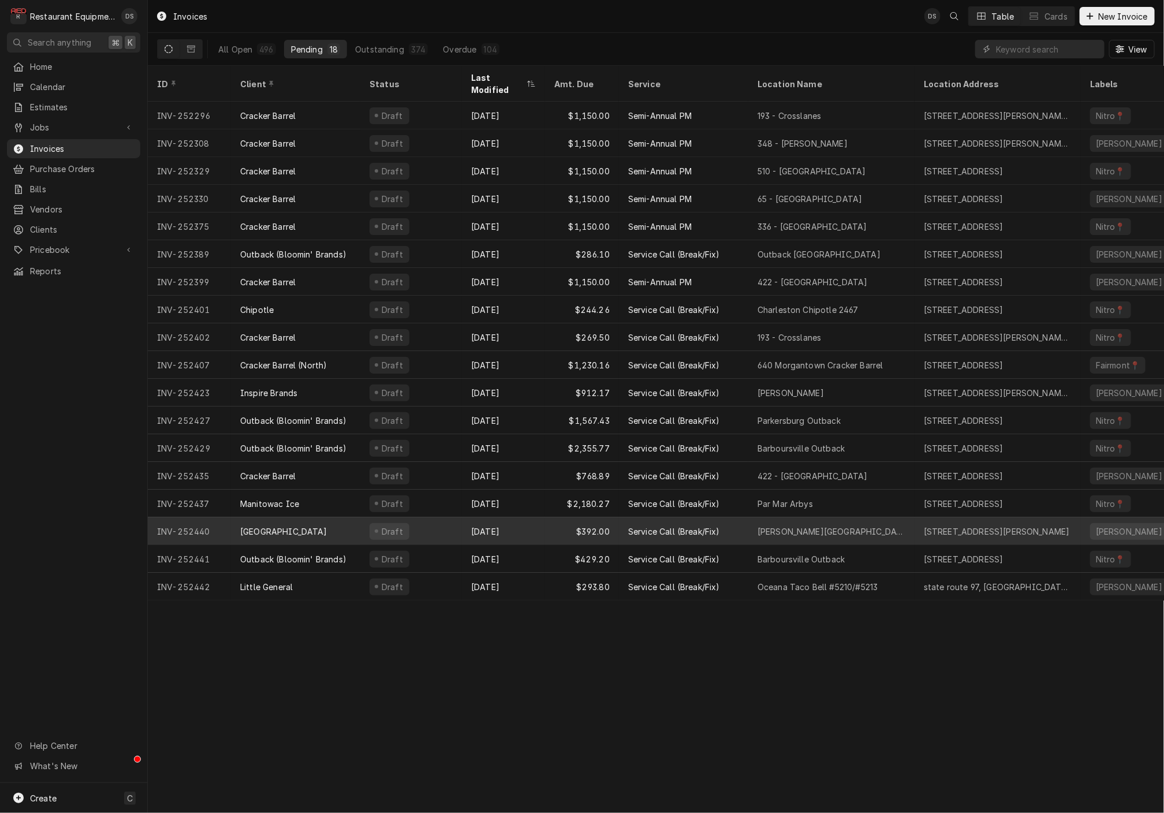
click at [545, 517] on div "$392.00" at bounding box center [582, 531] width 74 height 28
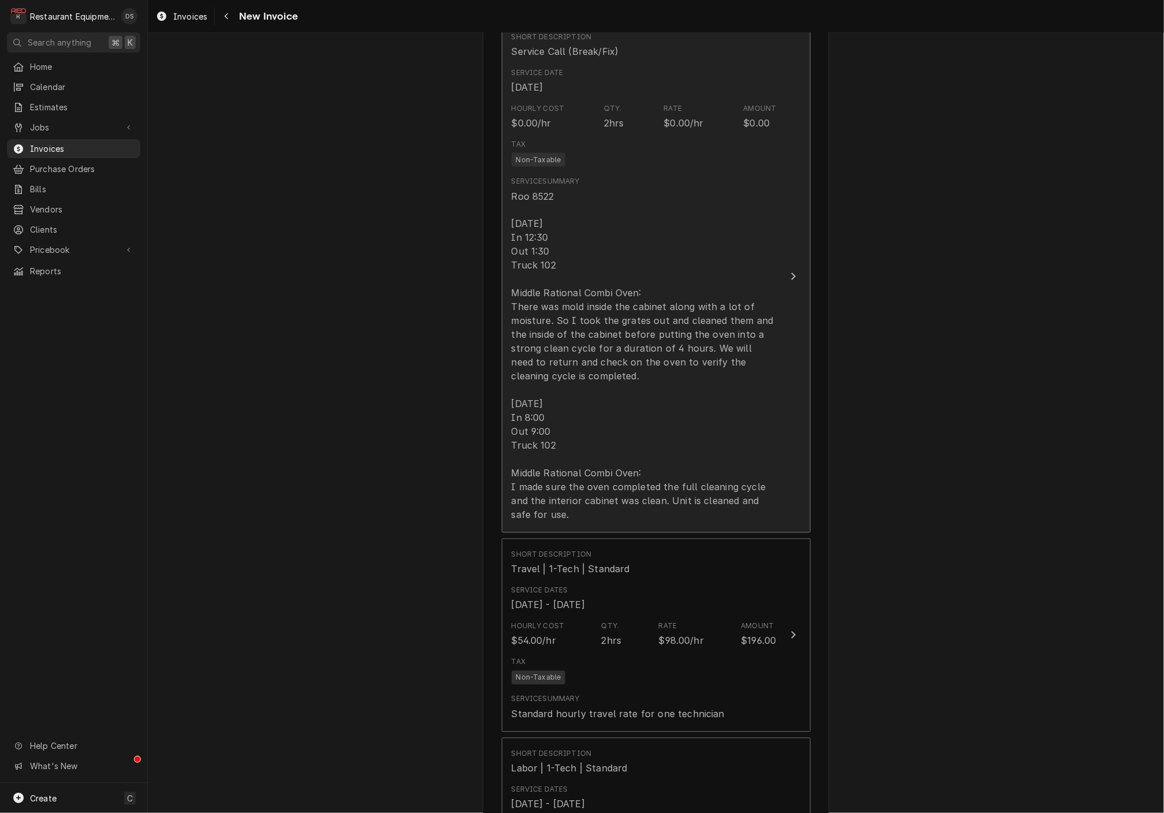
scroll to position [1051, 0]
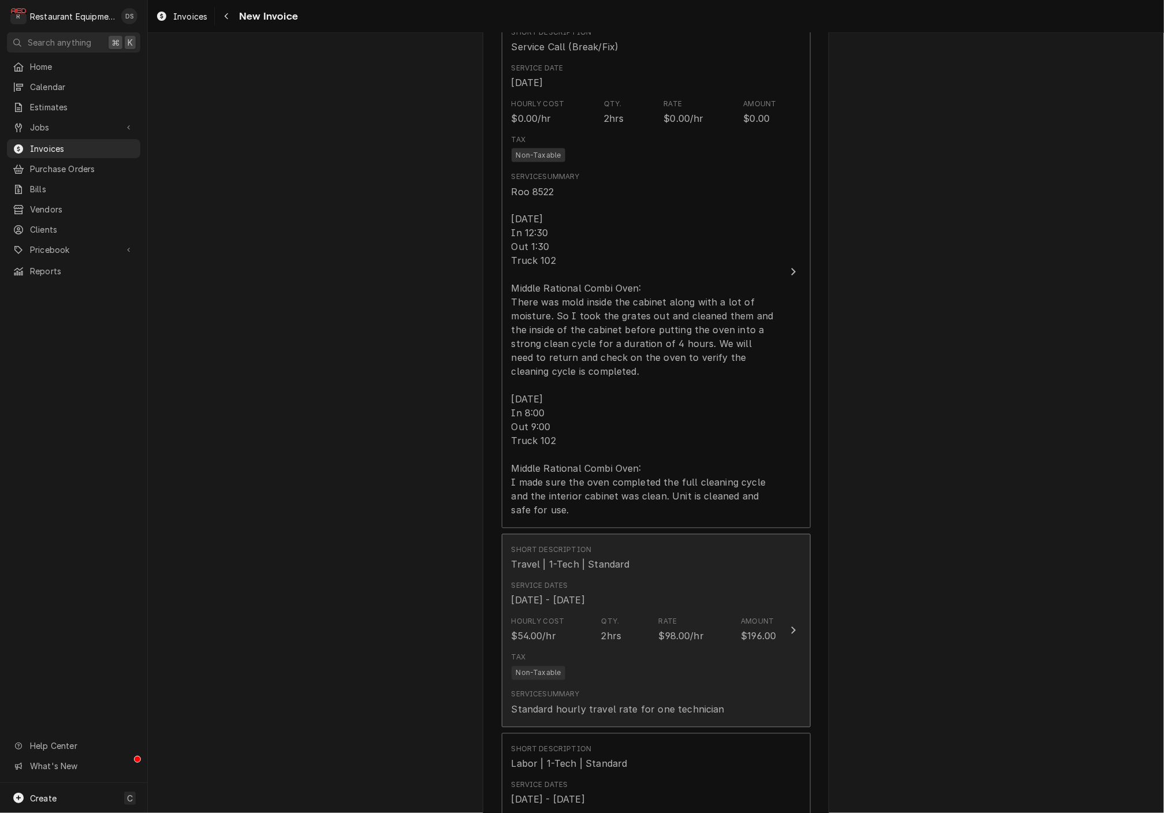
click at [664, 612] on div "Hourly Cost $54.00/hr Qty. 2hrs Rate $98.00/hr Amount $196.00" at bounding box center [643, 630] width 265 height 36
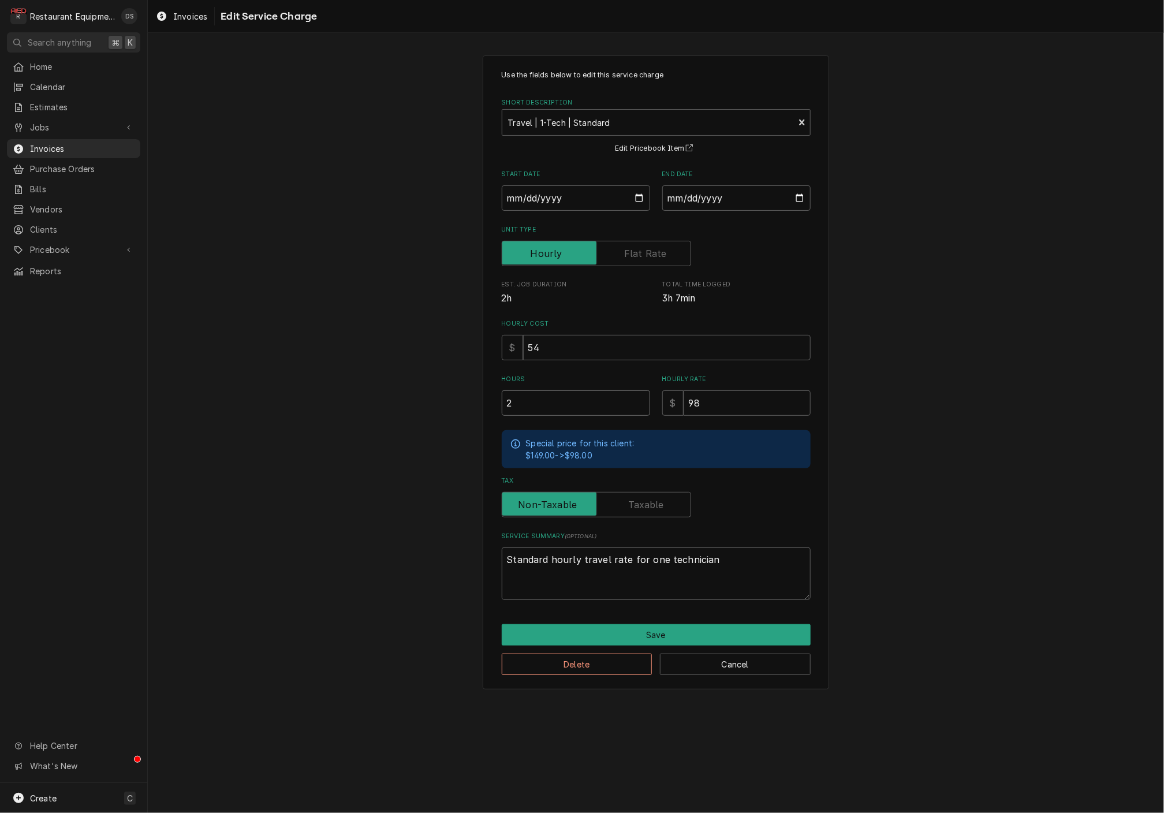
drag, startPoint x: 568, startPoint y: 402, endPoint x: 451, endPoint y: 395, distance: 117.4
click at [451, 395] on div "Use the fields below to edit this service charge Short Description Travel | 1-T…" at bounding box center [656, 372] width 1016 height 655
type textarea "x"
type input "1"
click at [660, 630] on button "Save" at bounding box center [656, 634] width 309 height 21
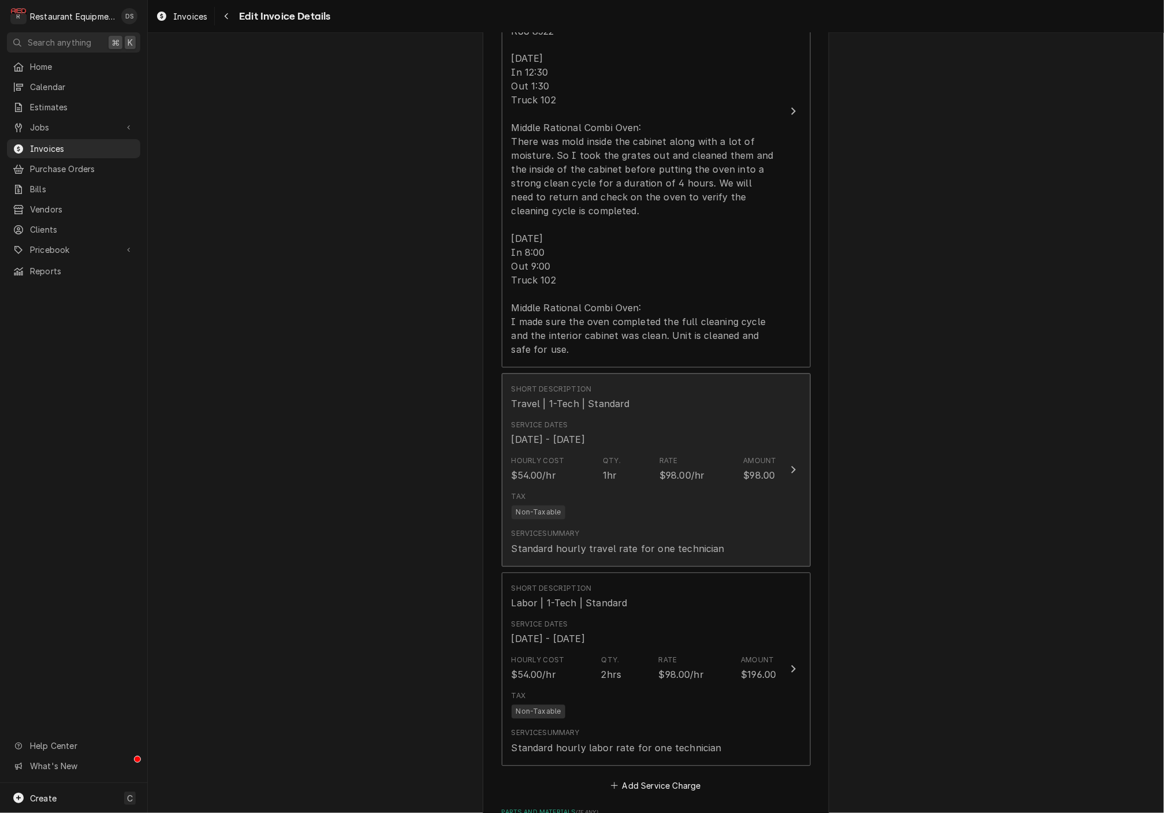
scroll to position [1230, 0]
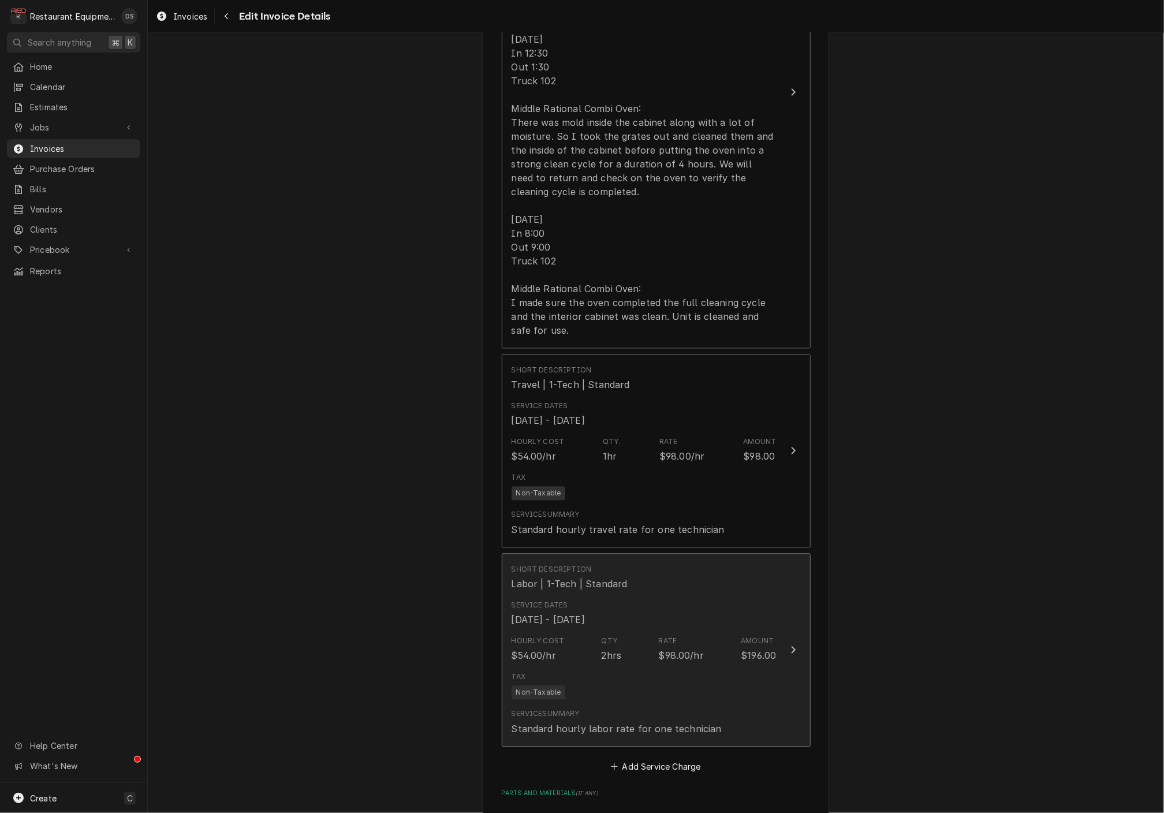
click at [671, 596] on div "Service Dates Aug 14, 2025 - Aug 15, 2025" at bounding box center [643, 614] width 265 height 36
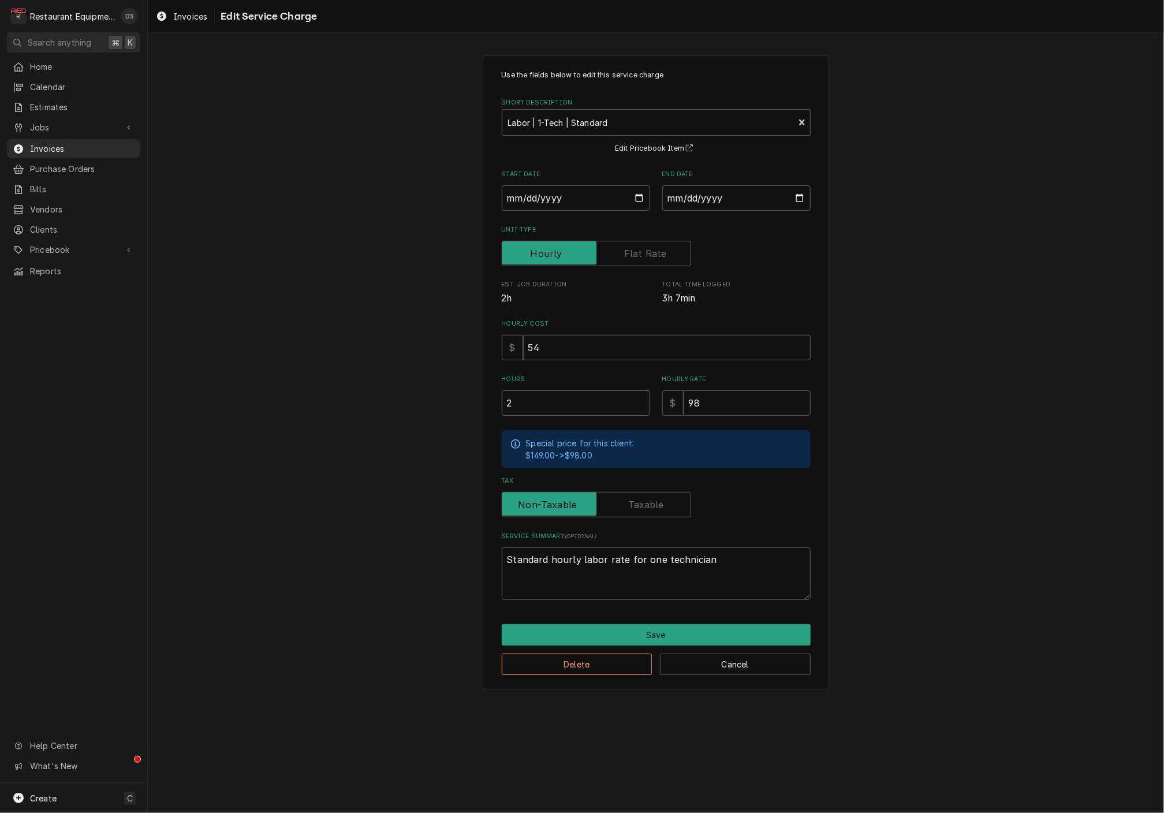
click at [544, 391] on input "2" at bounding box center [576, 402] width 148 height 25
type textarea "x"
type input "1"
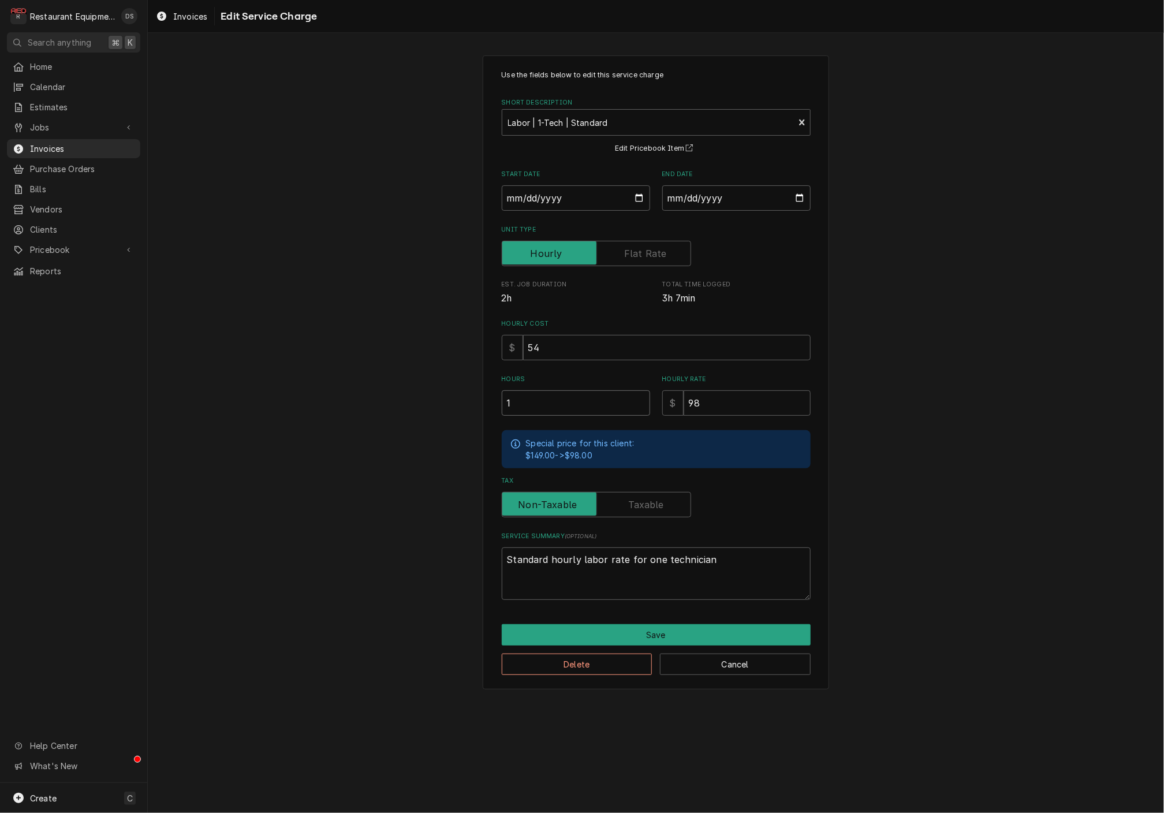
type textarea "x"
type input "1.5"
click at [653, 625] on button "Save" at bounding box center [656, 634] width 309 height 21
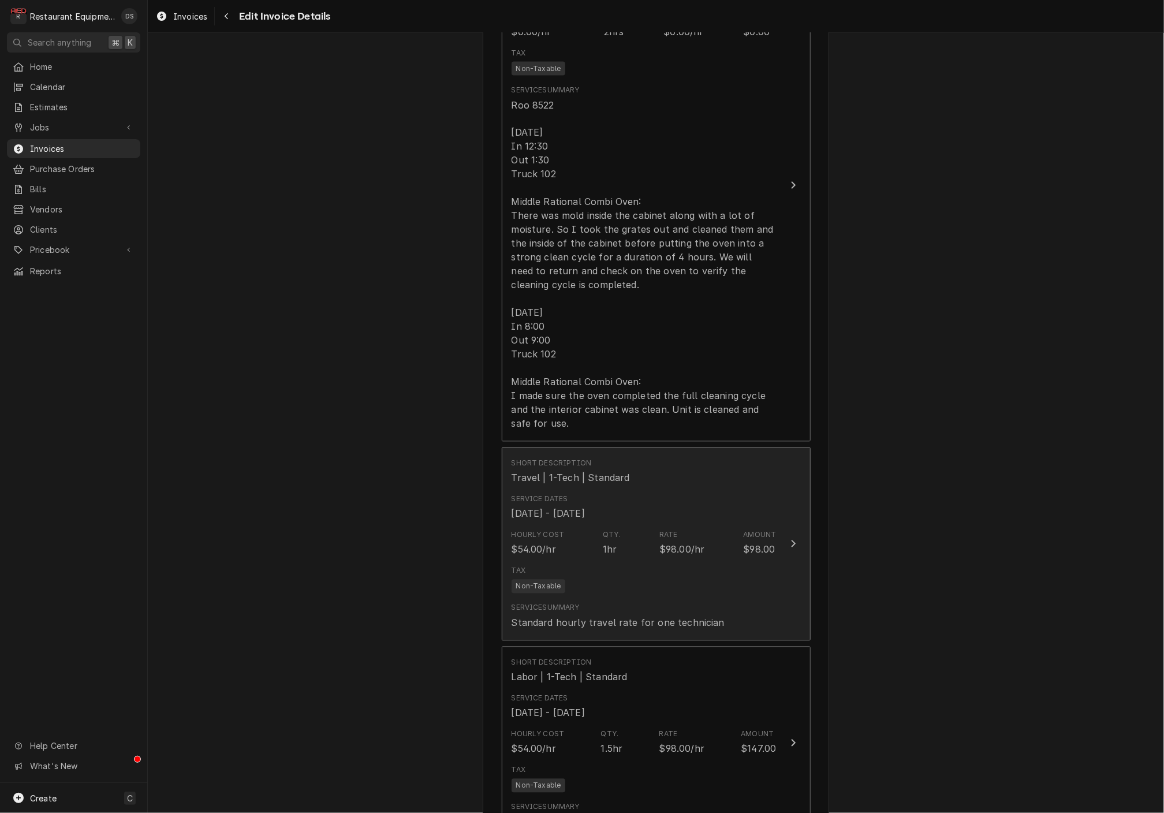
scroll to position [1078, 0]
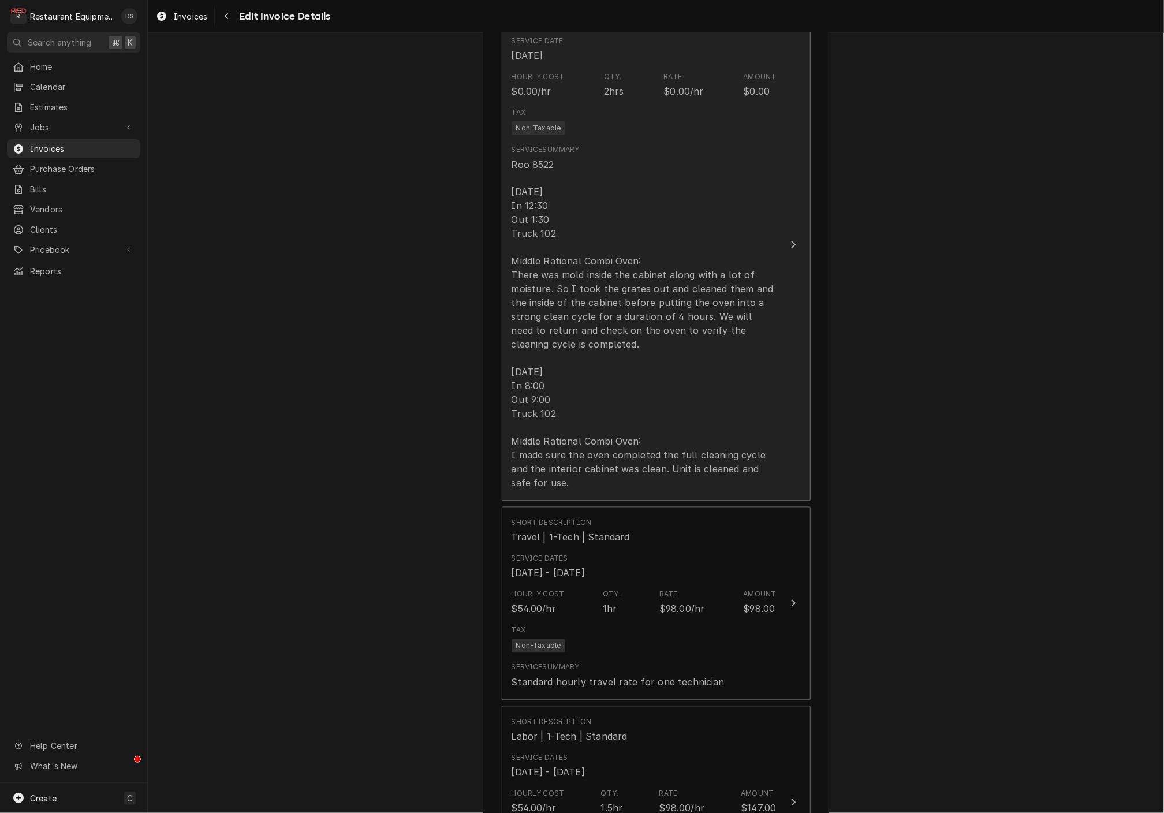
click at [587, 438] on div "Roo 8522 8/14/25 In 12:30 Out 1:30 Truck 102 Middle Rational Combi Oven: There …" at bounding box center [643, 324] width 265 height 332
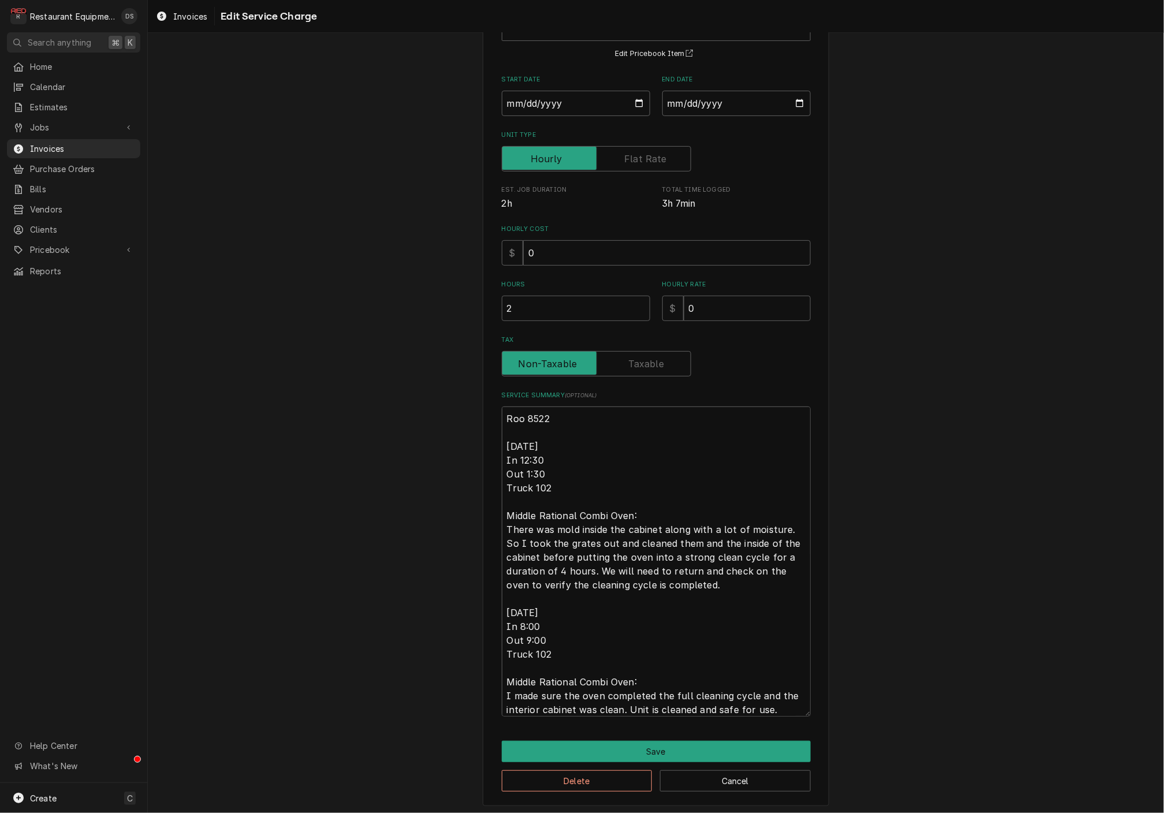
scroll to position [94, 0]
click at [552, 632] on textarea "Roo 8522 8/14/25 In 12:30 Out 1:30 Truck 102 Middle Rational Combi Oven: There …" at bounding box center [656, 561] width 309 height 309
type textarea "x"
type textarea "Roo 8522 8/14/25 In 12:30 Out 1:30 Truck 102 Middle Rational Combi Oven: There …"
type textarea "x"
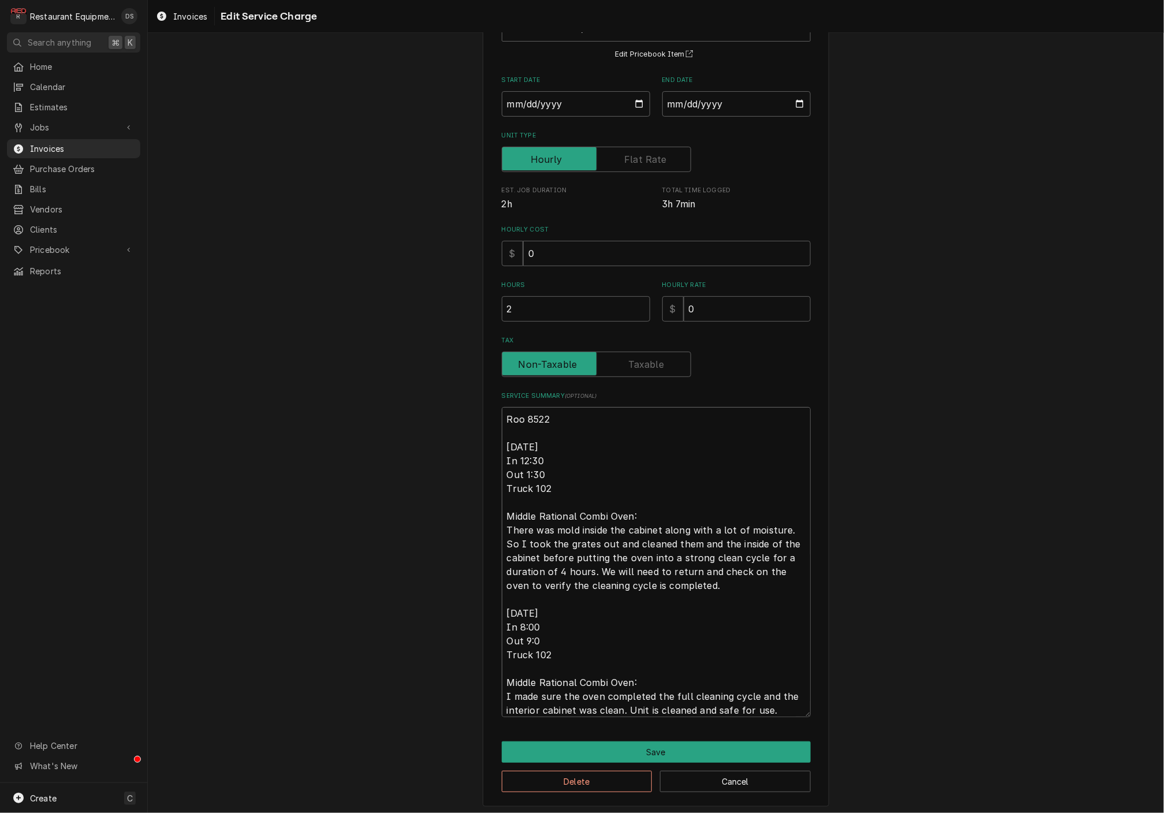
type textarea "Roo 8522 8/14/25 In 12:30 Out 1:30 Truck 102 Middle Rational Combi Oven: There …"
type textarea "x"
type textarea "Roo 8522 8/14/25 In 12:30 Out 1:30 Truck 102 Middle Rational Combi Oven: There …"
type textarea "x"
type textarea "Roo 8522 8/14/25 In 12:30 Out 1:30 Truck 102 Middle Rational Combi Oven: There …"
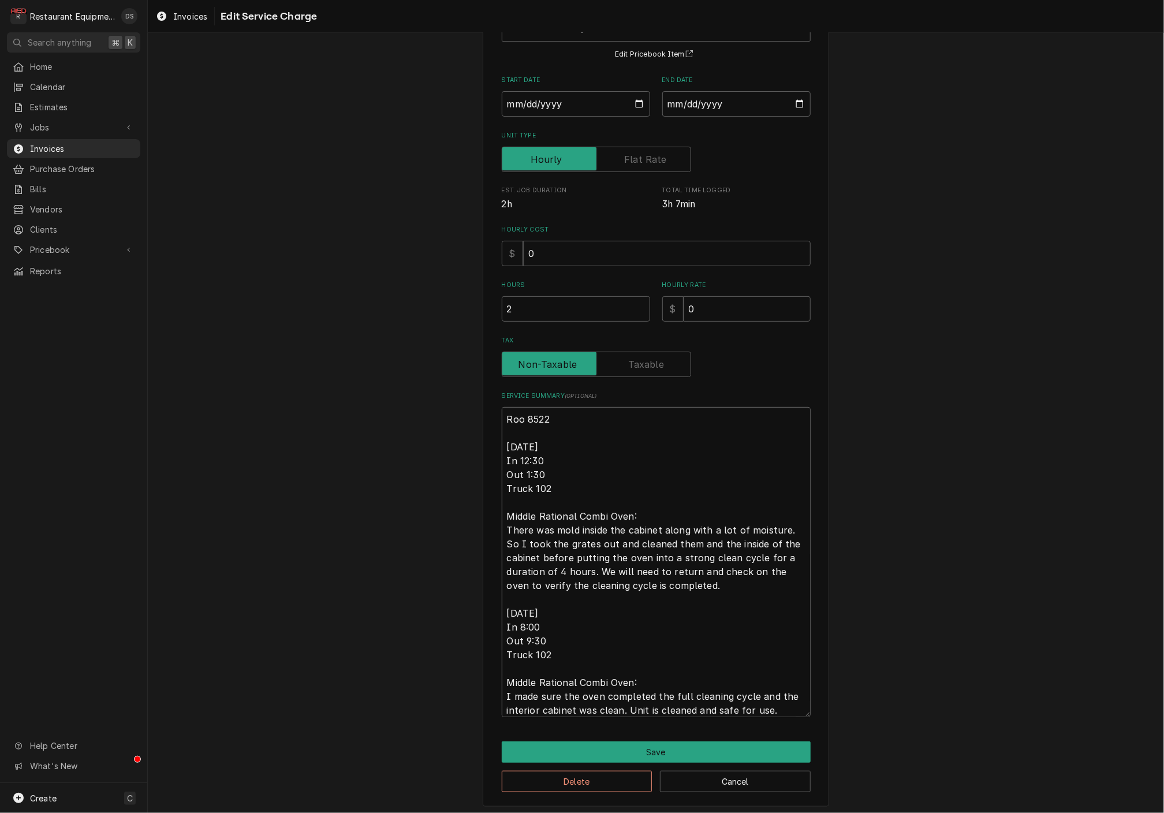
click at [529, 469] on textarea "Roo 8522 8/14/25 In 12:30 Out 1:30 Truck 102 Middle Rational Combi Oven: There …" at bounding box center [656, 561] width 309 height 309
type textarea "x"
type textarea "Roo 8522 8/14/25 In 12:30 Out :30 Truck 102 Middle Rational Combi Oven: There w…"
type textarea "x"
type textarea "Roo 8522 8/14/25 In 12:30 Out 2:30 Truck 102 Middle Rational Combi Oven: There …"
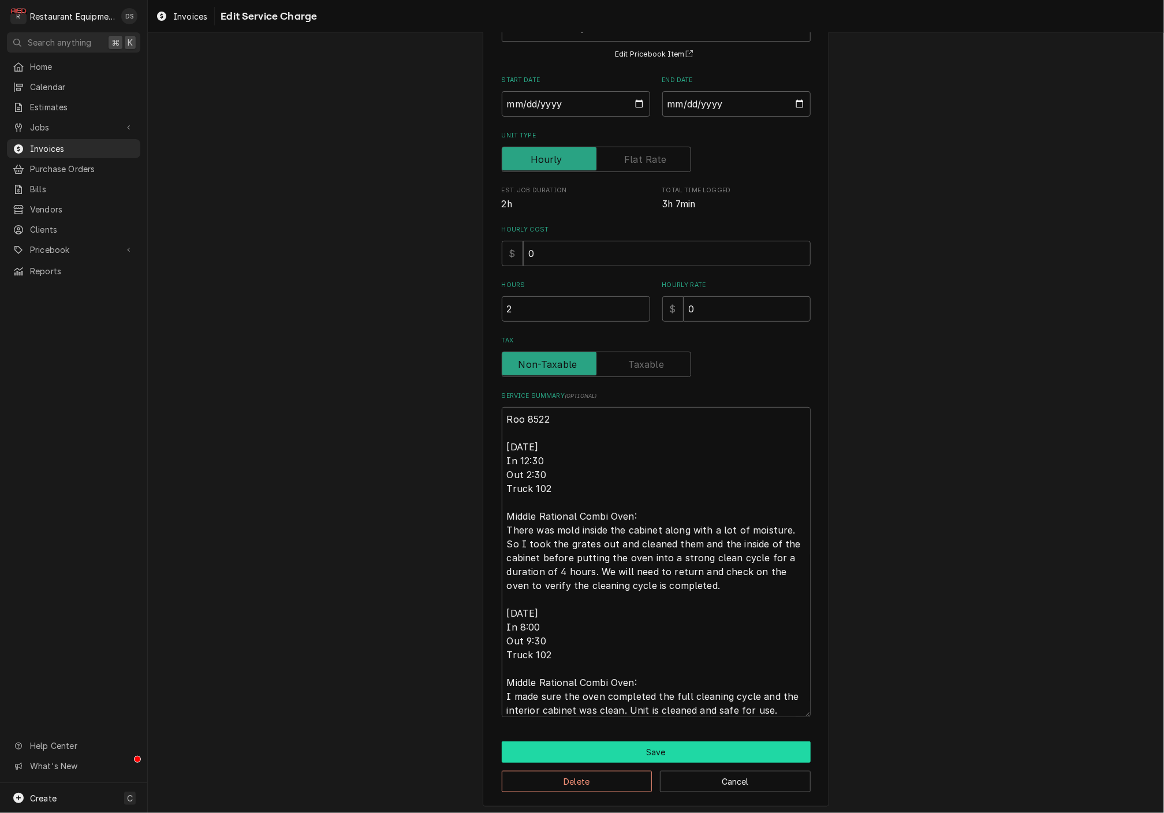
click at [661, 749] on button "Save" at bounding box center [656, 751] width 309 height 21
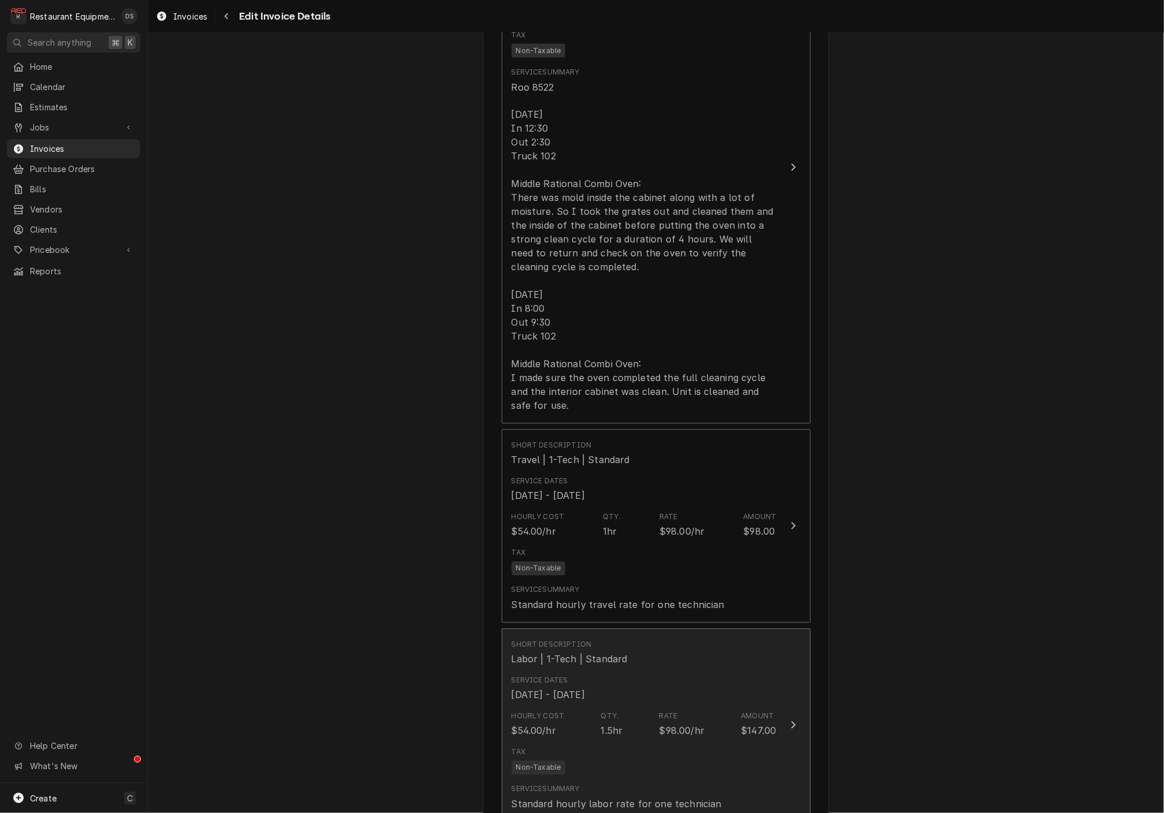
scroll to position [1164, 0]
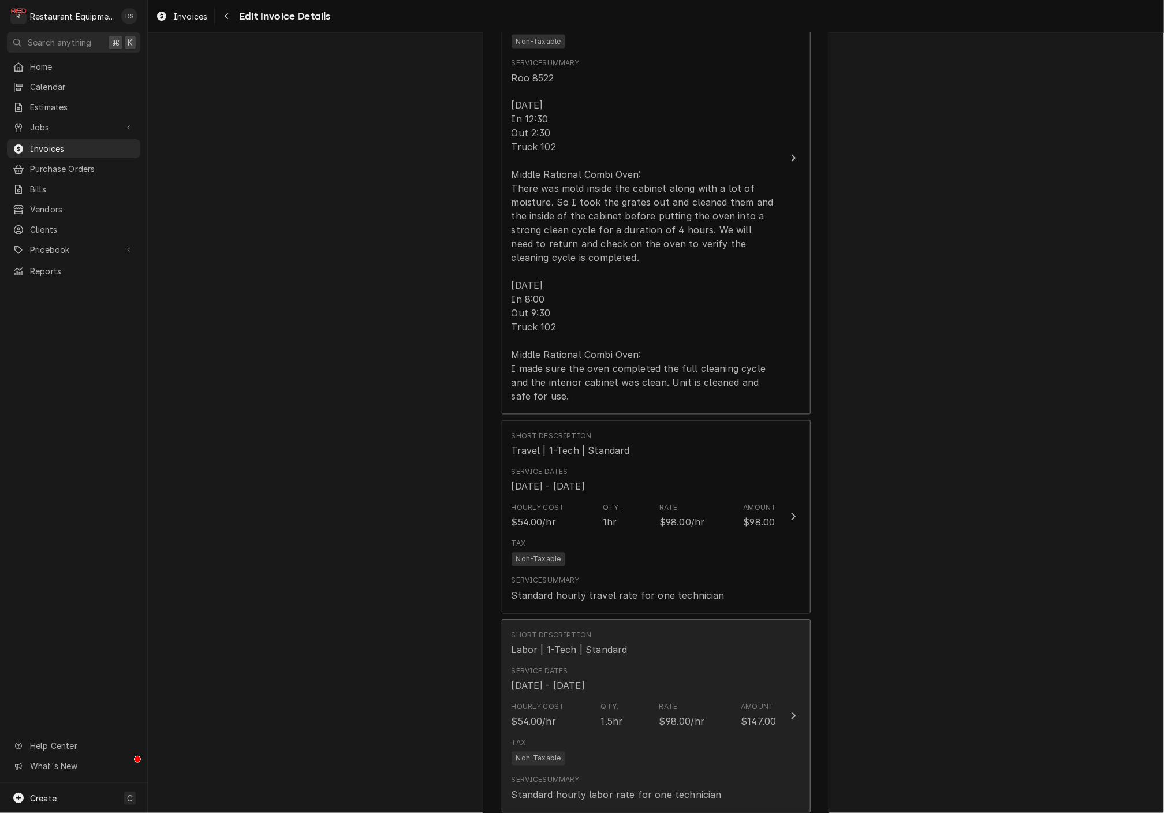
click at [663, 715] on div "$98.00/hr" at bounding box center [681, 722] width 45 height 14
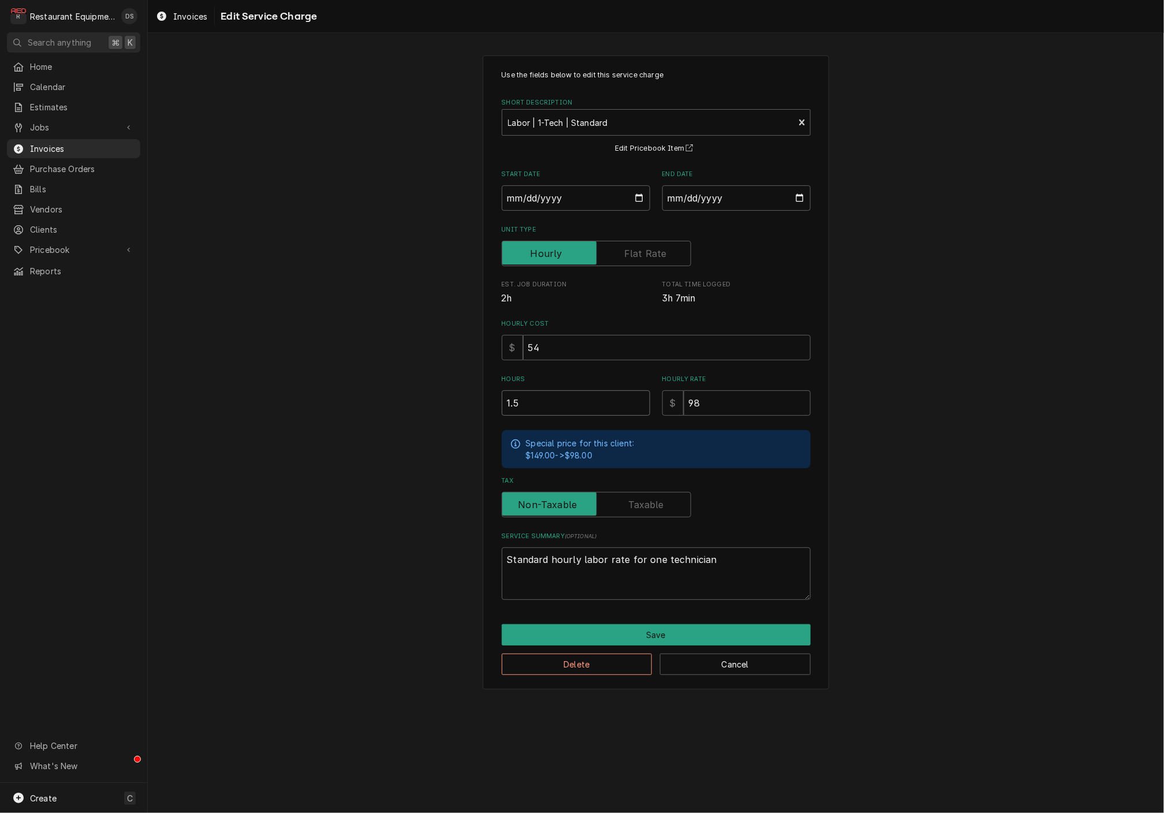
click at [580, 391] on input "1.5" at bounding box center [576, 402] width 148 height 25
type textarea "x"
type input "2"
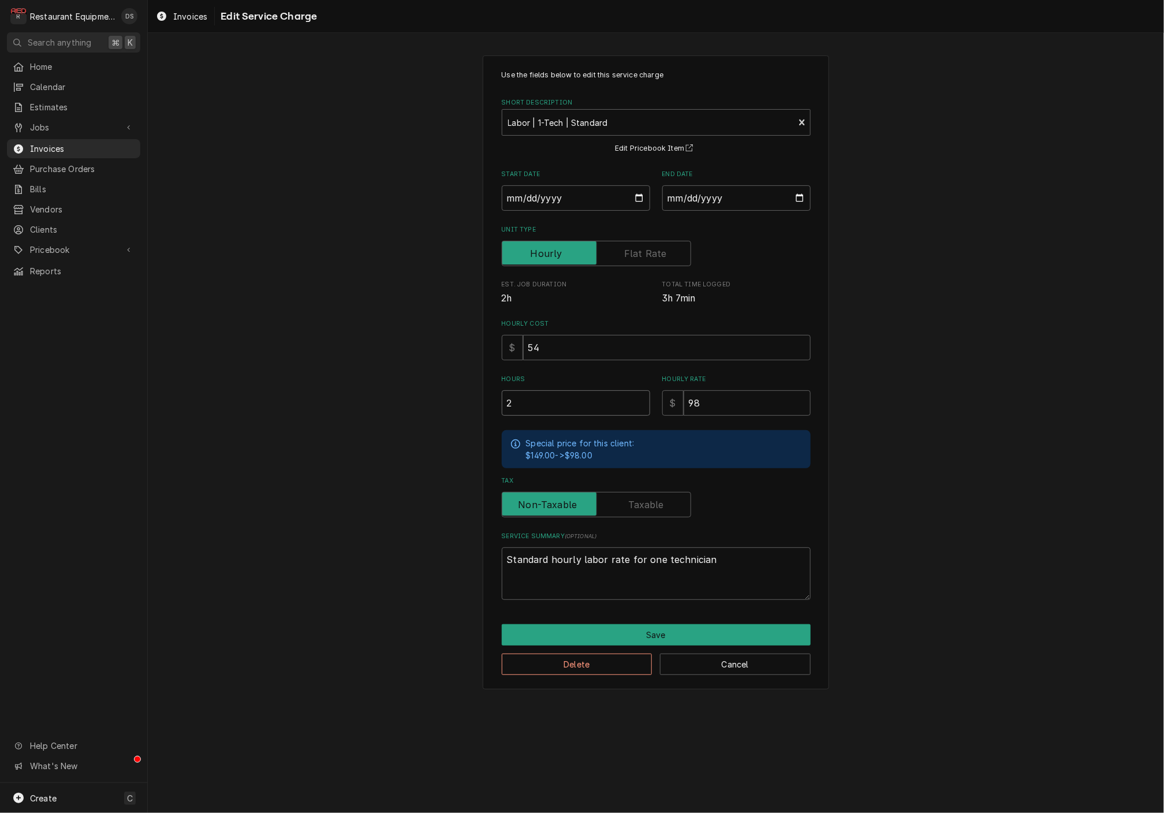
type textarea "x"
type input "2.5"
click at [667, 625] on button "Save" at bounding box center [656, 634] width 309 height 21
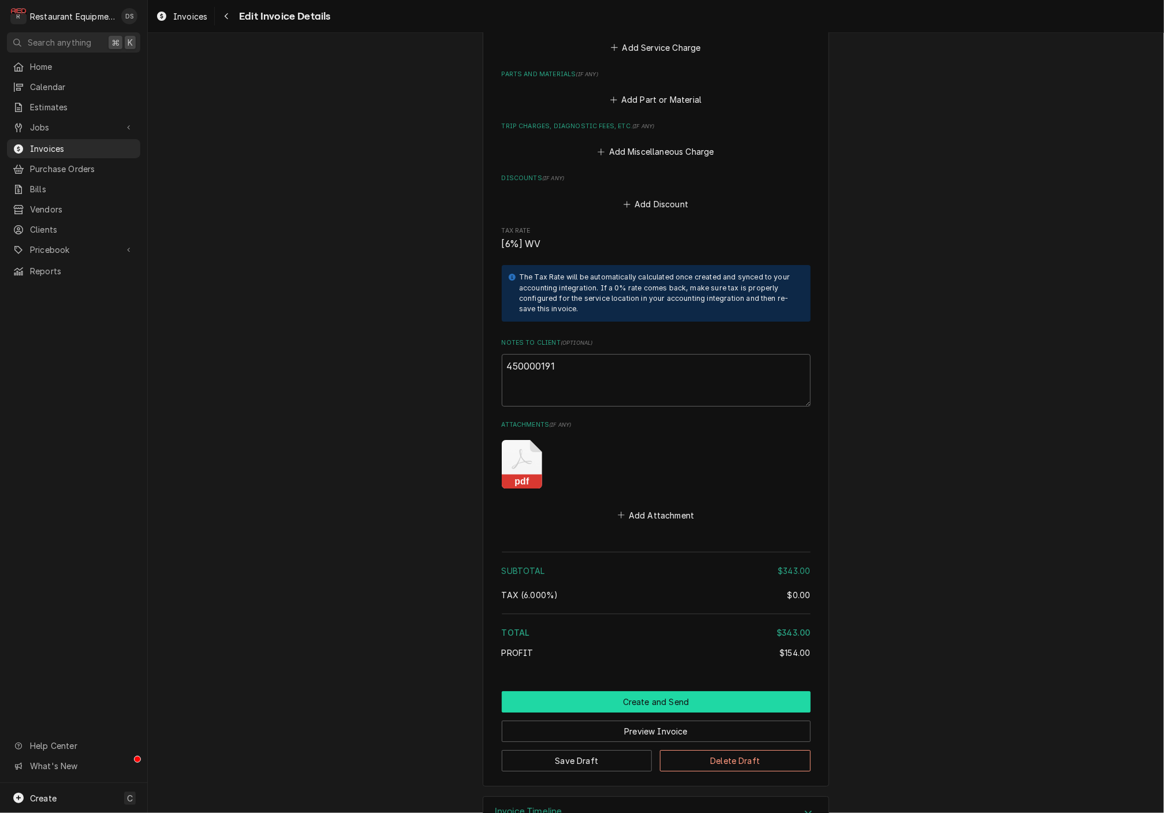
scroll to position [1949, 0]
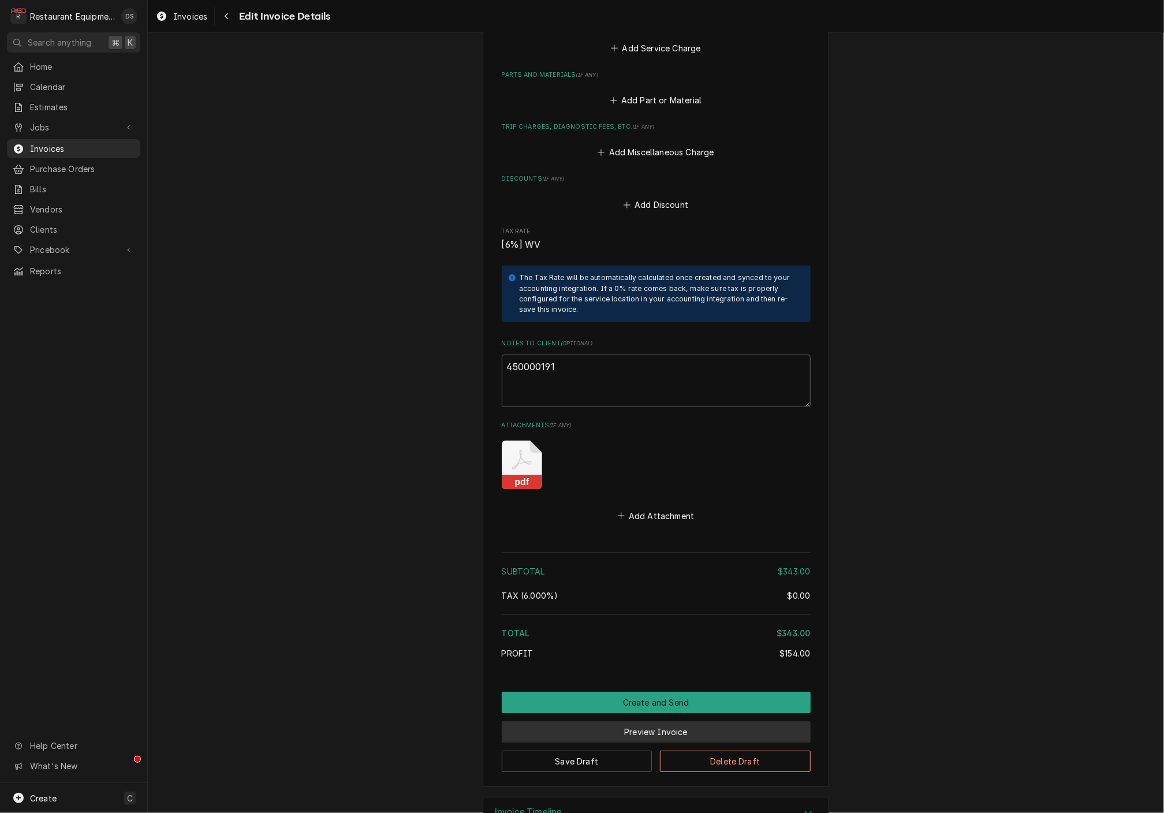
click at [659, 721] on button "Preview Invoice" at bounding box center [656, 731] width 309 height 21
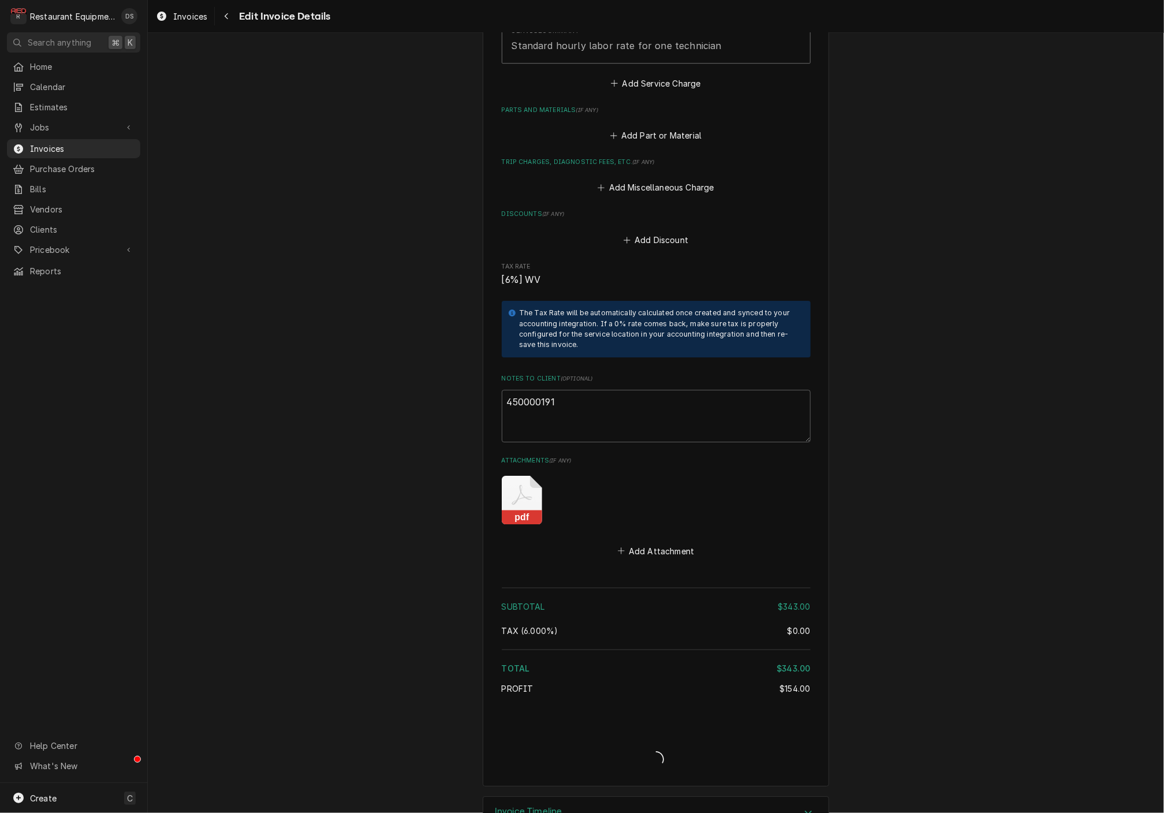
type textarea "x"
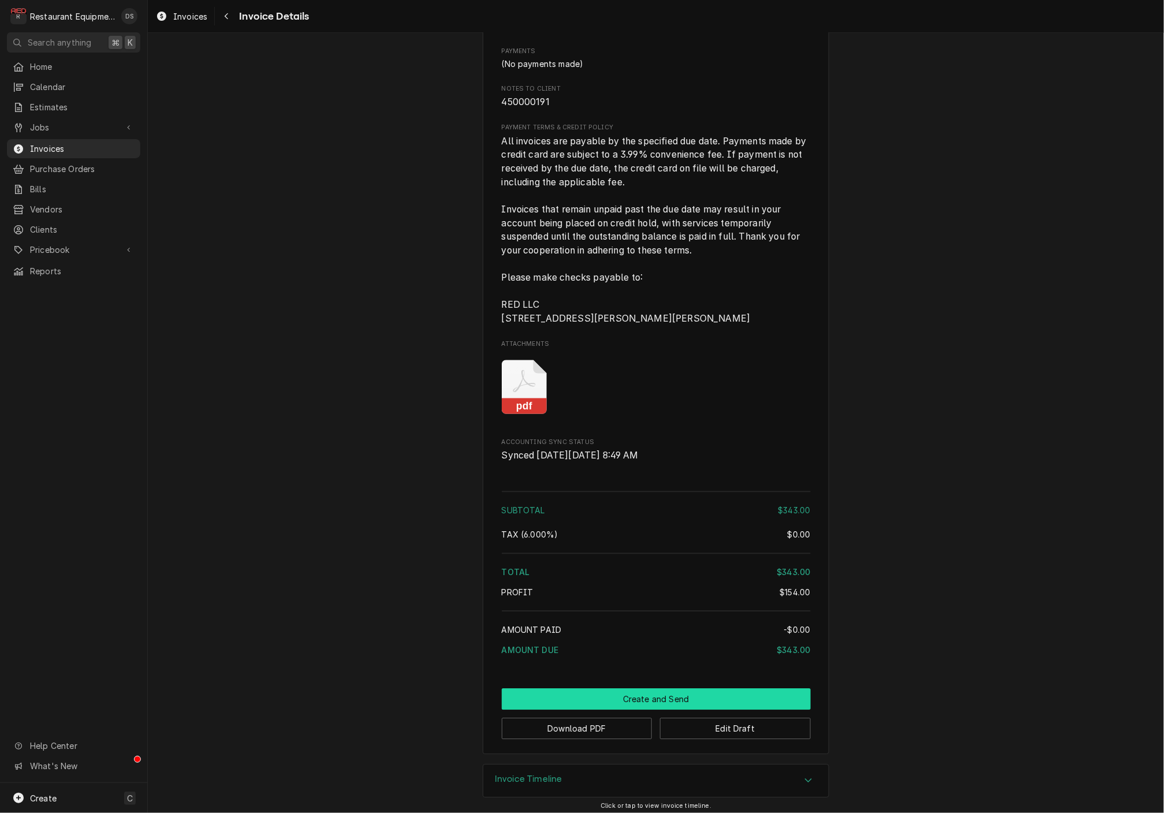
click at [653, 692] on button "Create and Send" at bounding box center [656, 698] width 309 height 21
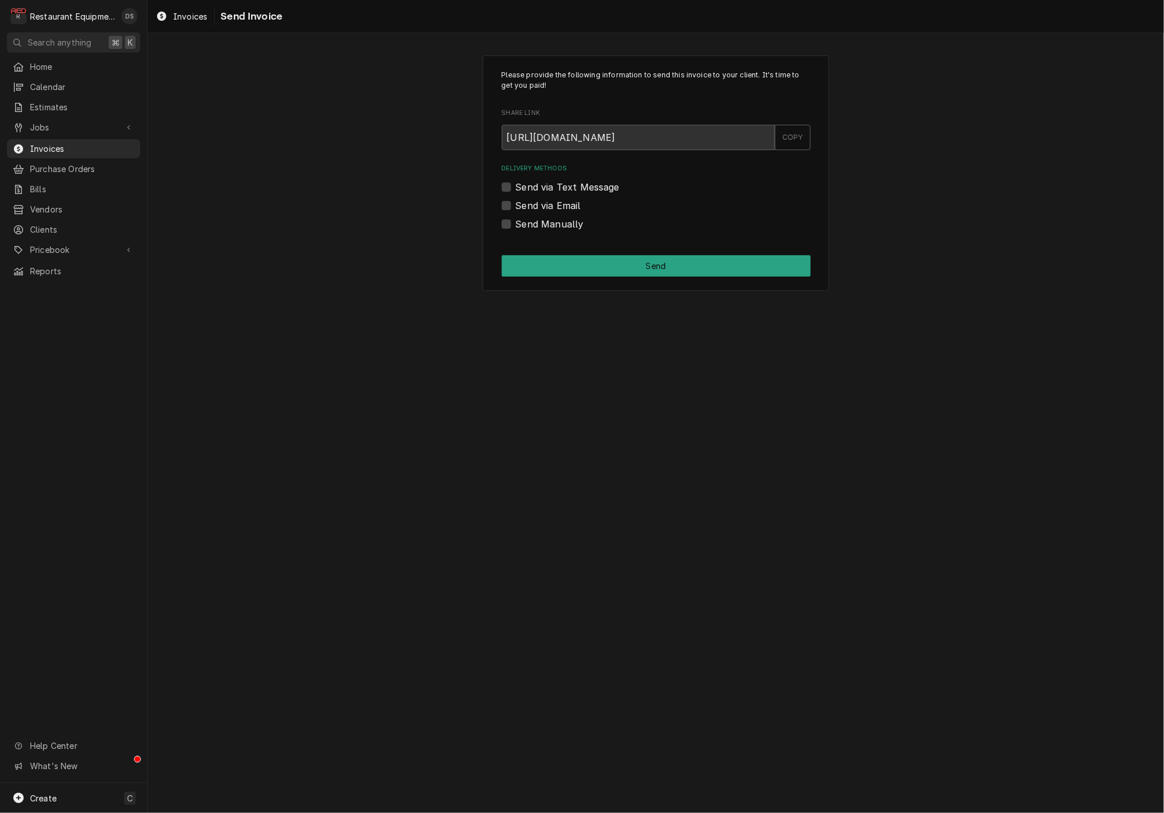
click at [515, 203] on label "Send via Email" at bounding box center [547, 206] width 65 height 14
click at [515, 203] on input "Send via Email" at bounding box center [669, 211] width 309 height 25
checkbox input "true"
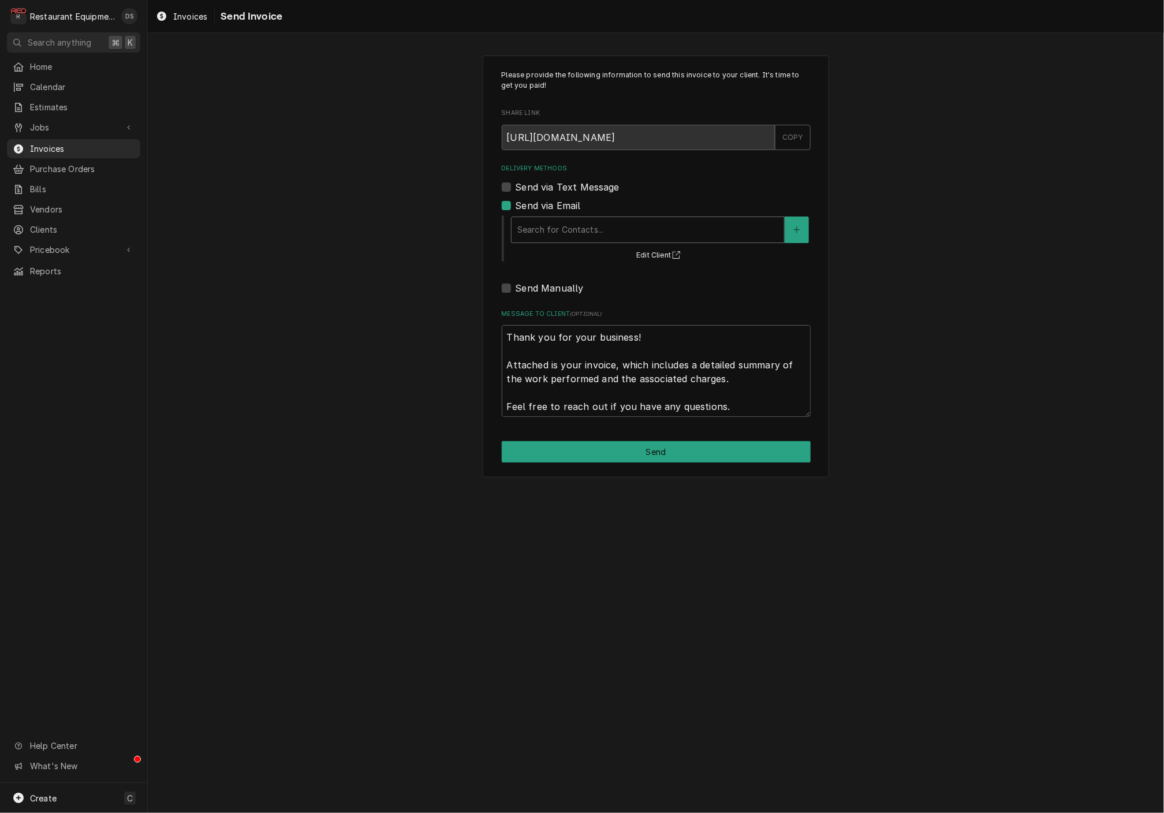
click at [599, 225] on div "Search for Contacts..." at bounding box center [647, 229] width 261 height 12
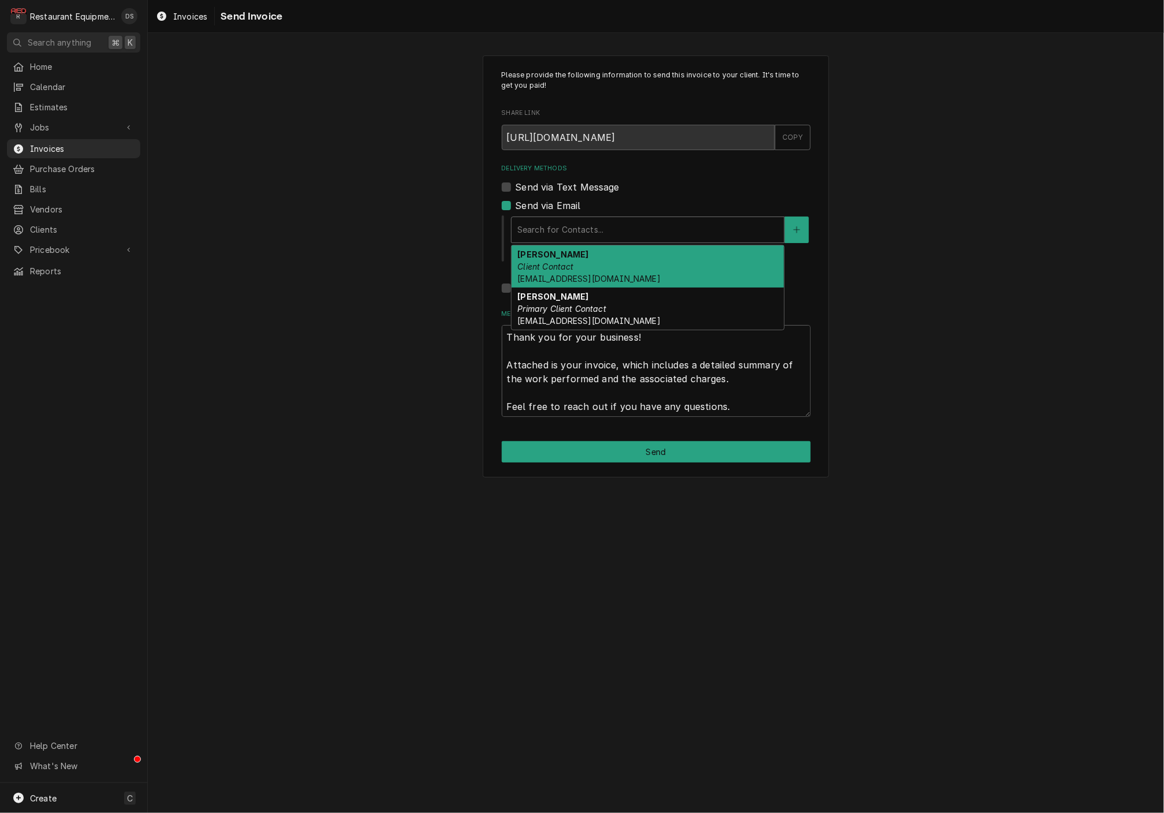
click at [593, 274] on span "smcneel@k12.wv.us" at bounding box center [588, 279] width 143 height 10
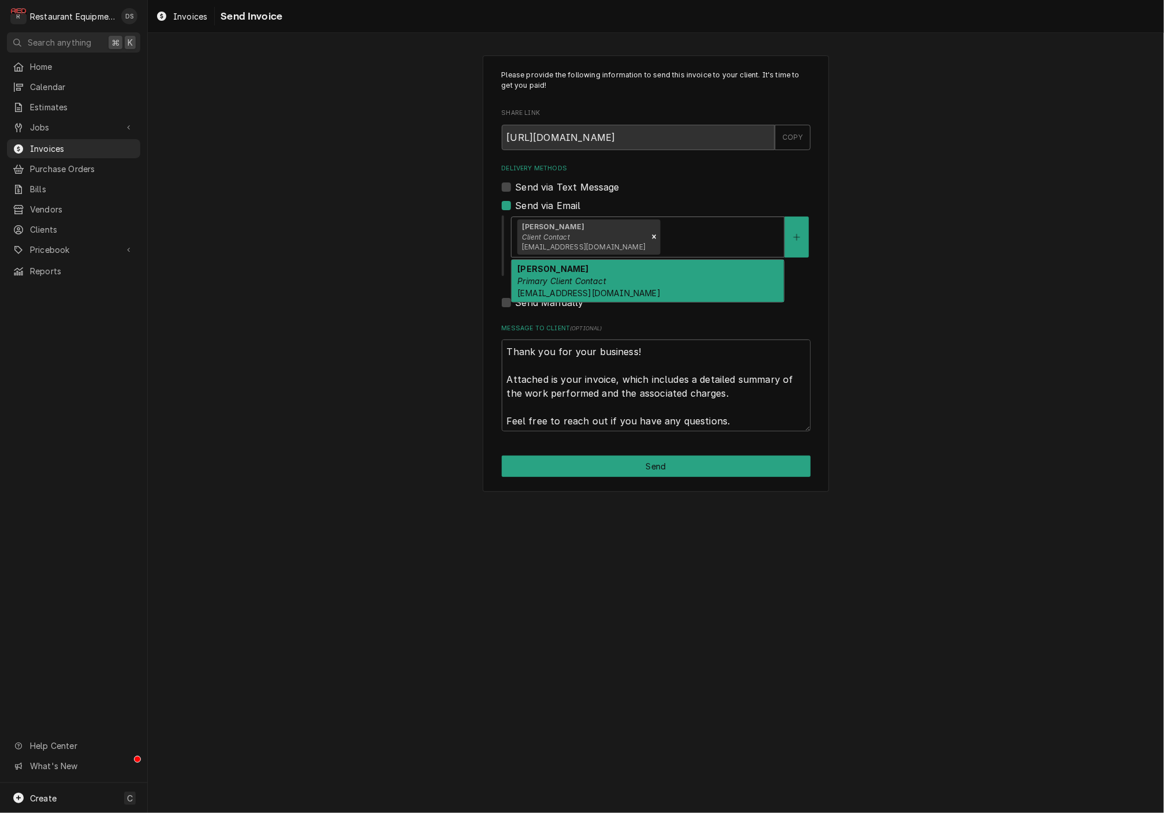
click at [639, 248] on div "Darlene McNeal Client Contact smcneel@k12.wv.us" at bounding box center [647, 237] width 272 height 40
click at [632, 272] on div "Malati Reeve Primary Client Contact mreeve@k12.wv.us" at bounding box center [647, 281] width 272 height 42
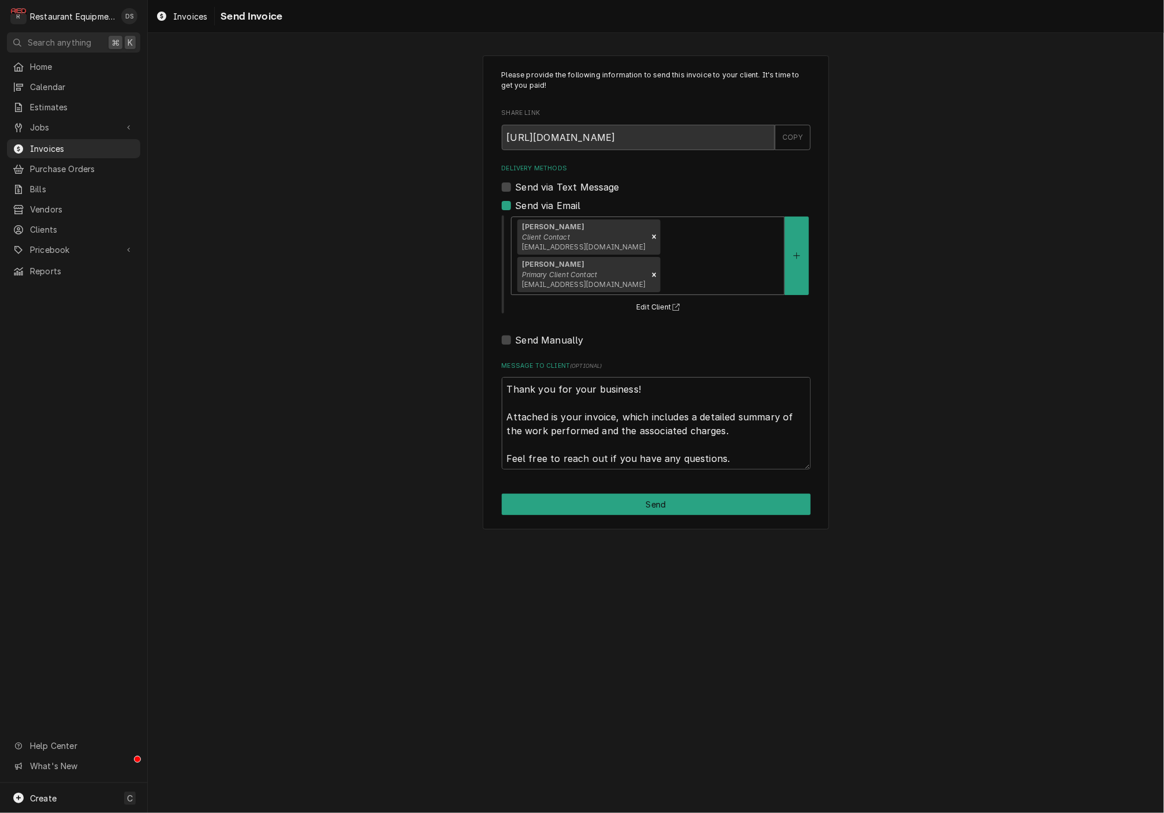
click at [648, 494] on button "Send" at bounding box center [656, 504] width 309 height 21
type textarea "x"
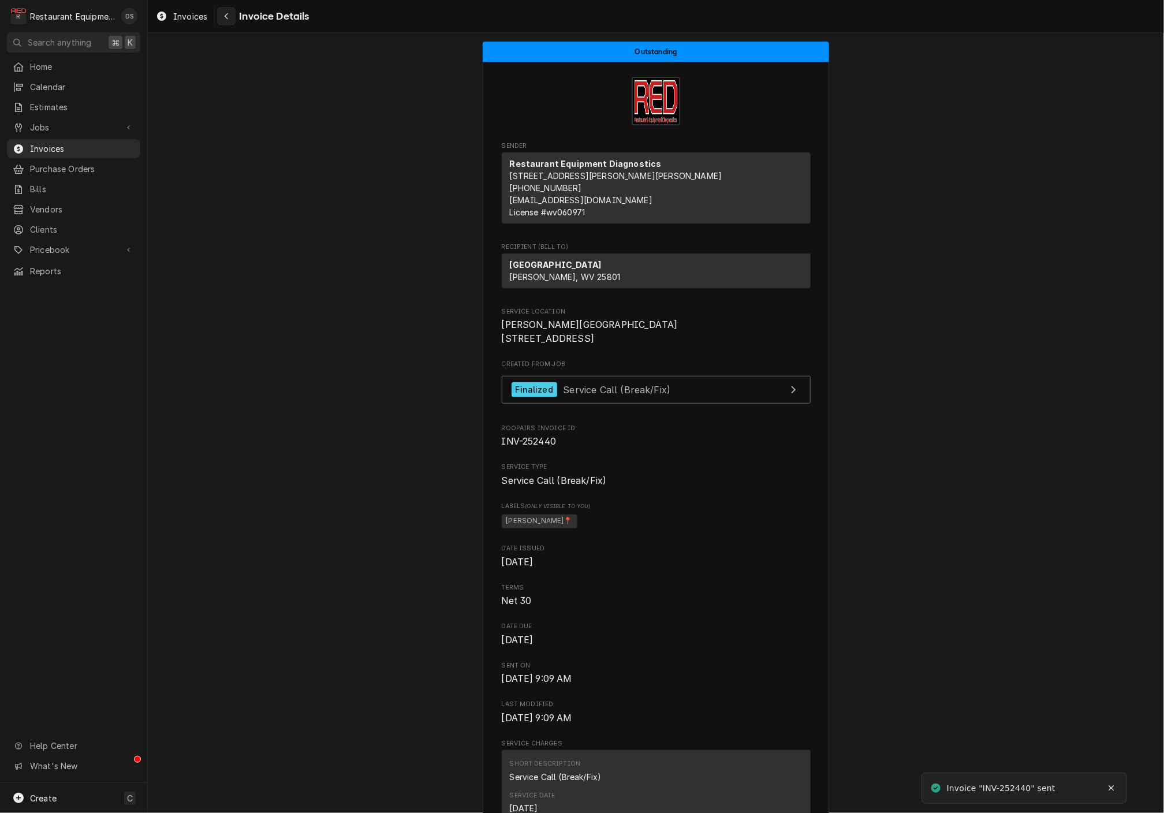
click at [231, 20] on div "Navigate back" at bounding box center [227, 16] width 12 height 12
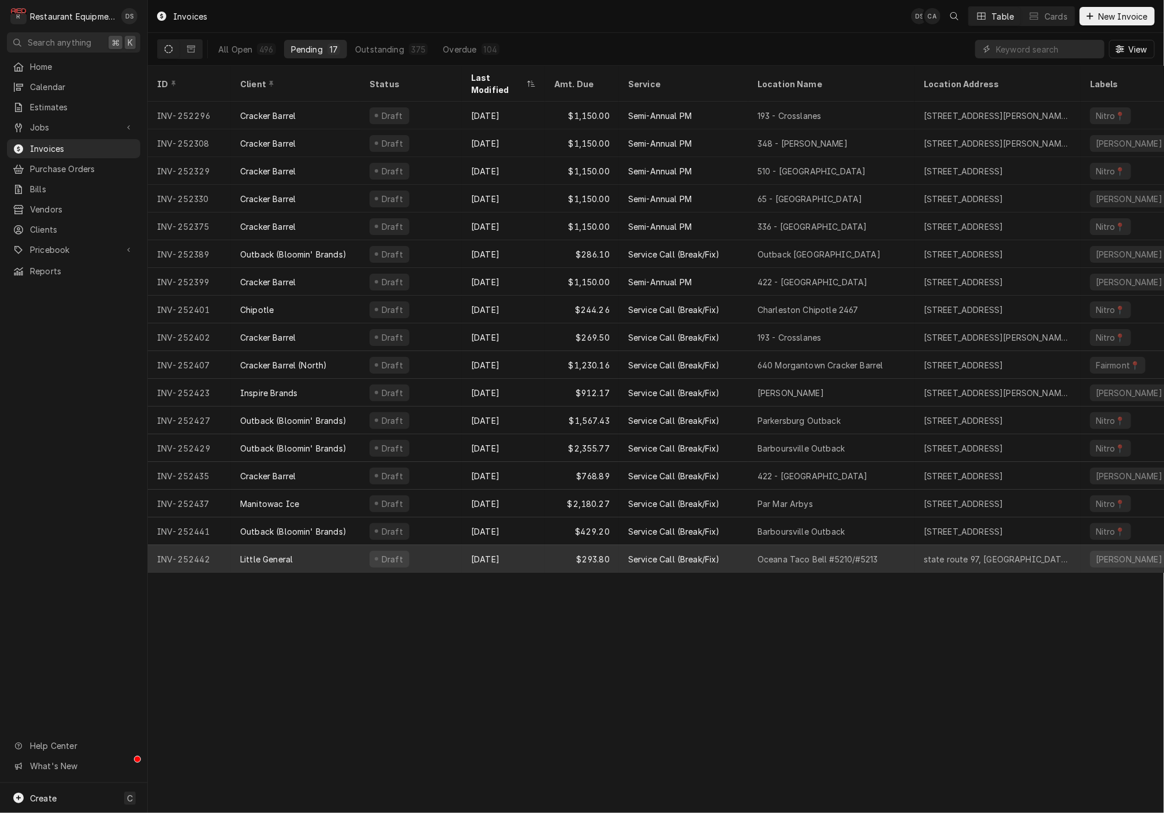
click at [465, 545] on div "[DATE]" at bounding box center [503, 559] width 83 height 28
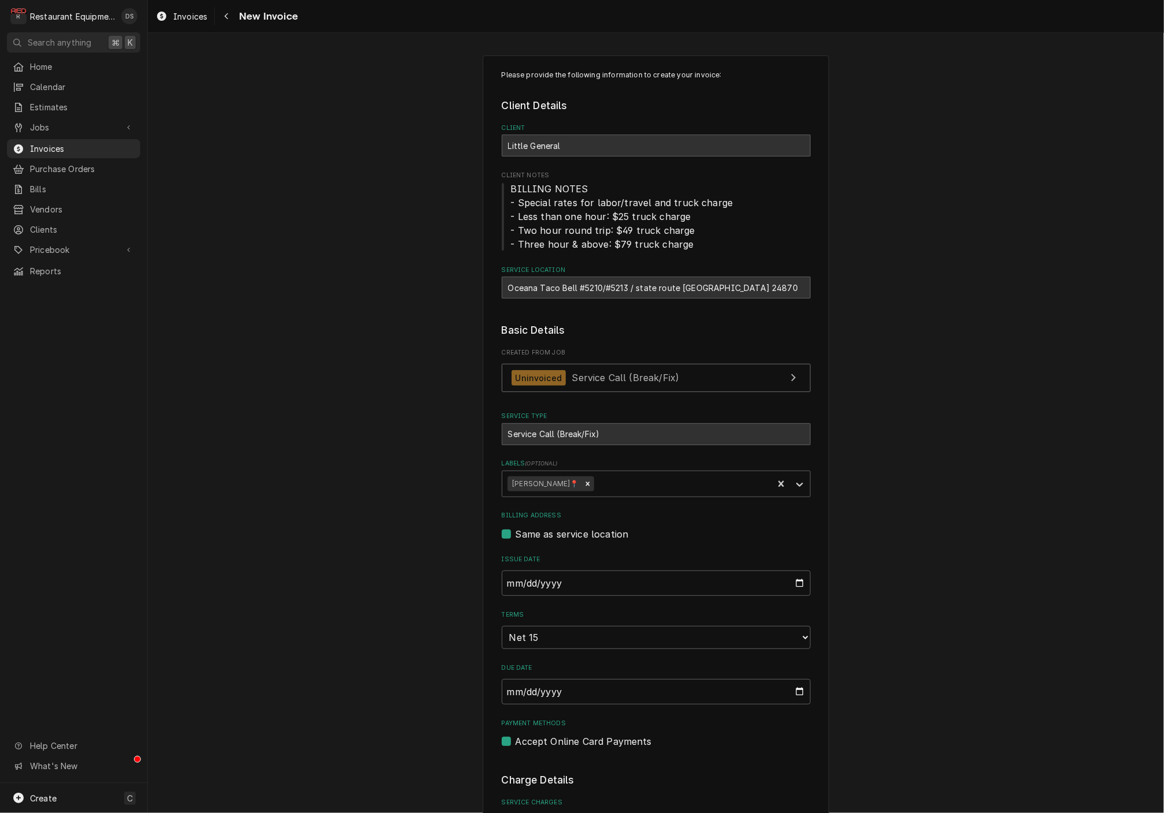
drag, startPoint x: 525, startPoint y: 290, endPoint x: 607, endPoint y: 292, distance: 82.0
click at [526, 291] on div "Oceana Taco Bell #5210/#5213 / state route 97, Oceana, WV 24870" at bounding box center [656, 287] width 309 height 22
drag, startPoint x: 639, startPoint y: 286, endPoint x: 772, endPoint y: 287, distance: 133.3
click at [788, 286] on div "Oceana Taco Bell #5210/#5213 / state route 97, Oceana, WV 24870" at bounding box center [656, 287] width 309 height 22
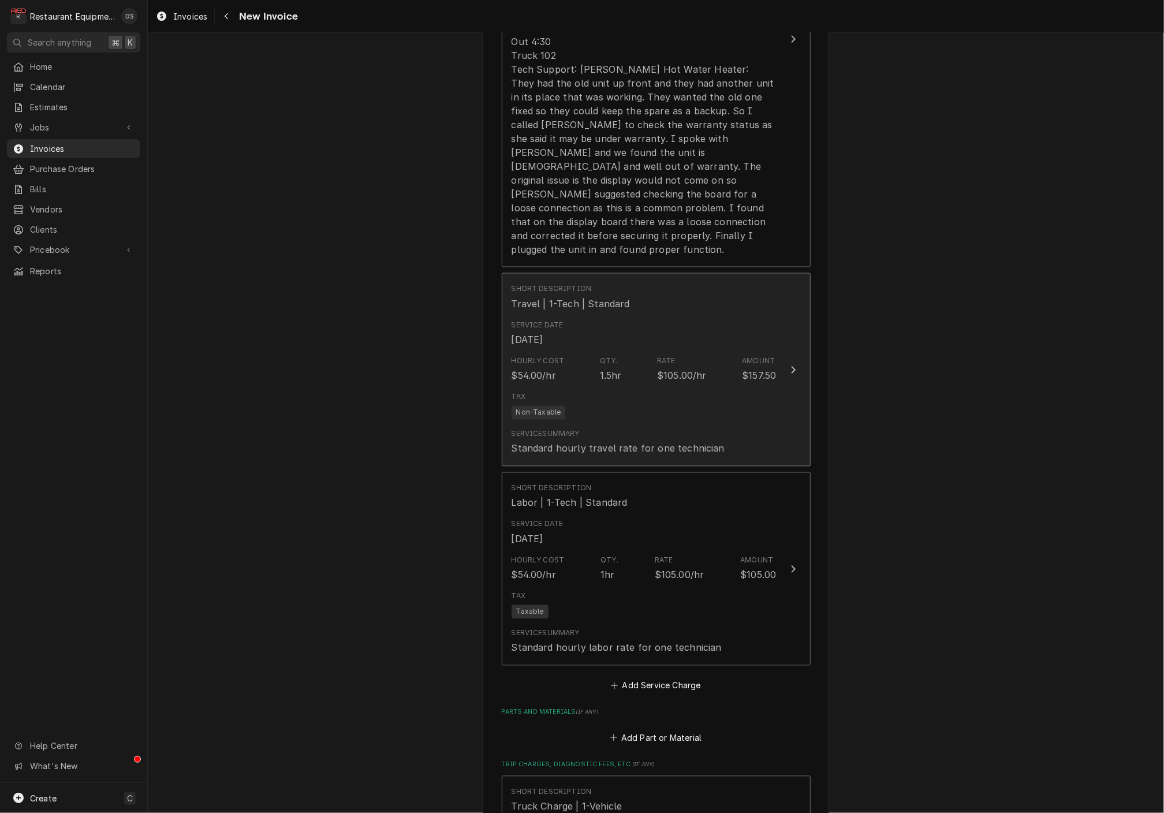
scroll to position [1007, 0]
click at [616, 406] on div "Tax Non-Taxable" at bounding box center [643, 401] width 265 height 37
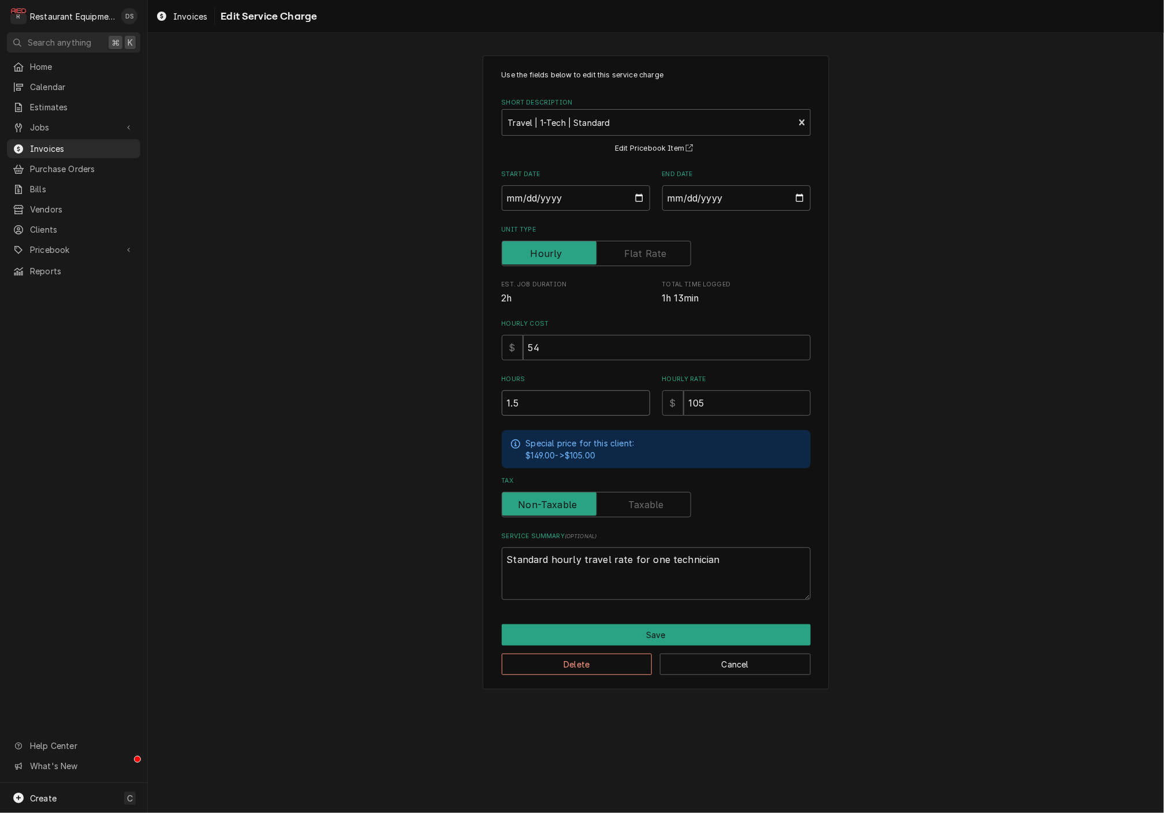
drag, startPoint x: 556, startPoint y: 402, endPoint x: 462, endPoint y: 401, distance: 93.5
click at [468, 402] on div "Use the fields below to edit this service charge Short Description Travel | 1-T…" at bounding box center [656, 372] width 1016 height 655
type textarea "x"
type input "2"
click at [669, 632] on button "Save" at bounding box center [656, 634] width 309 height 21
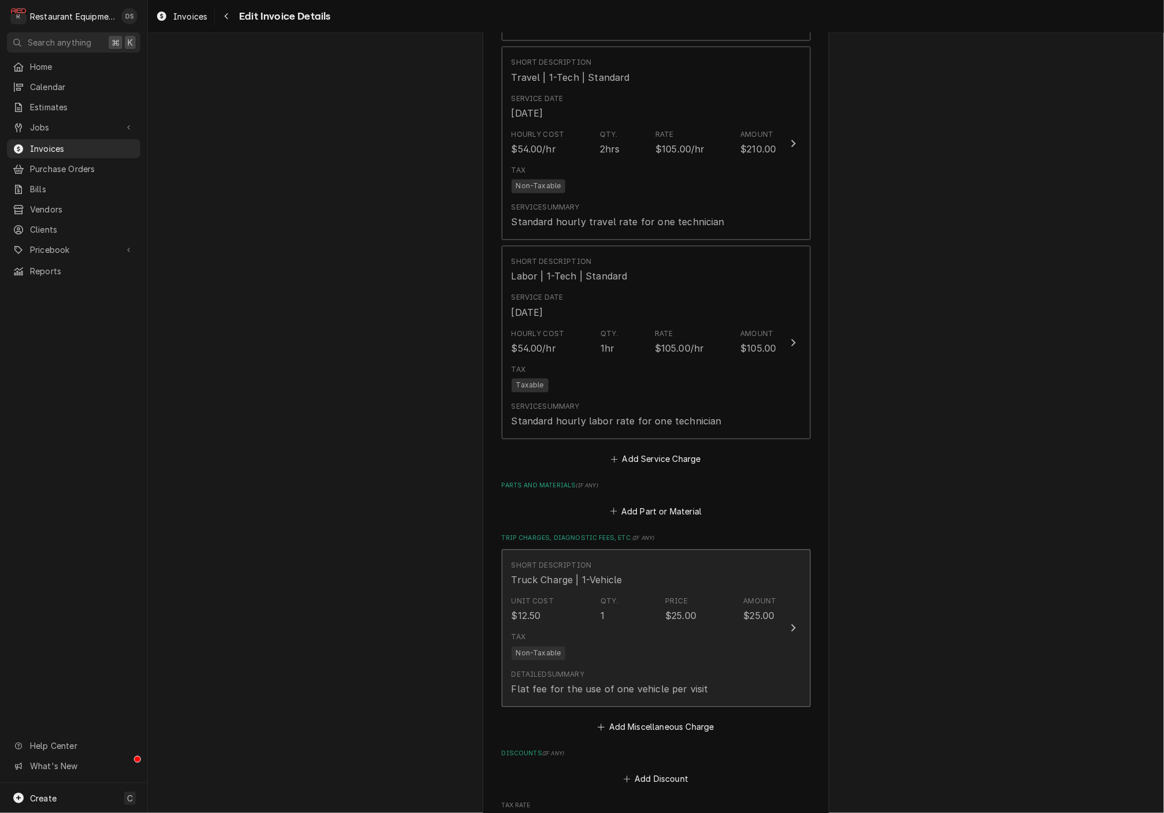
scroll to position [1322, 0]
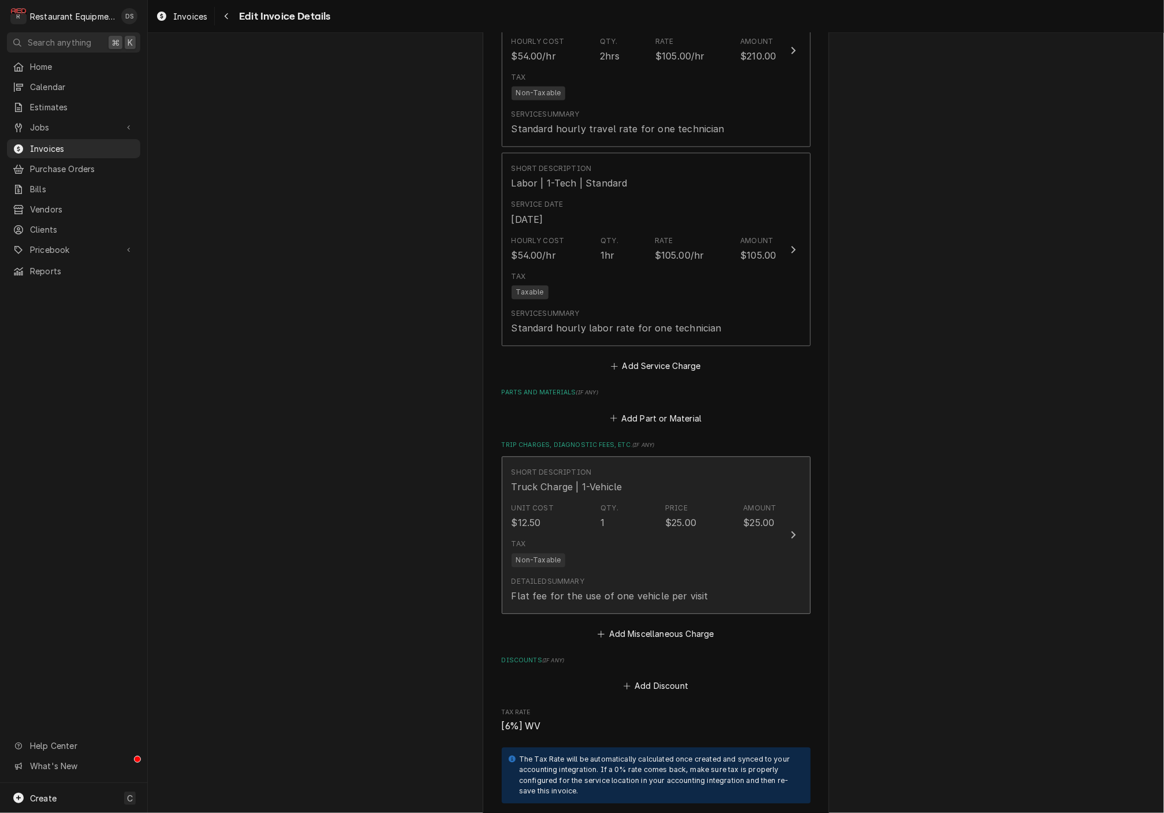
click at [652, 539] on div "Tax Non-Taxable" at bounding box center [643, 552] width 265 height 37
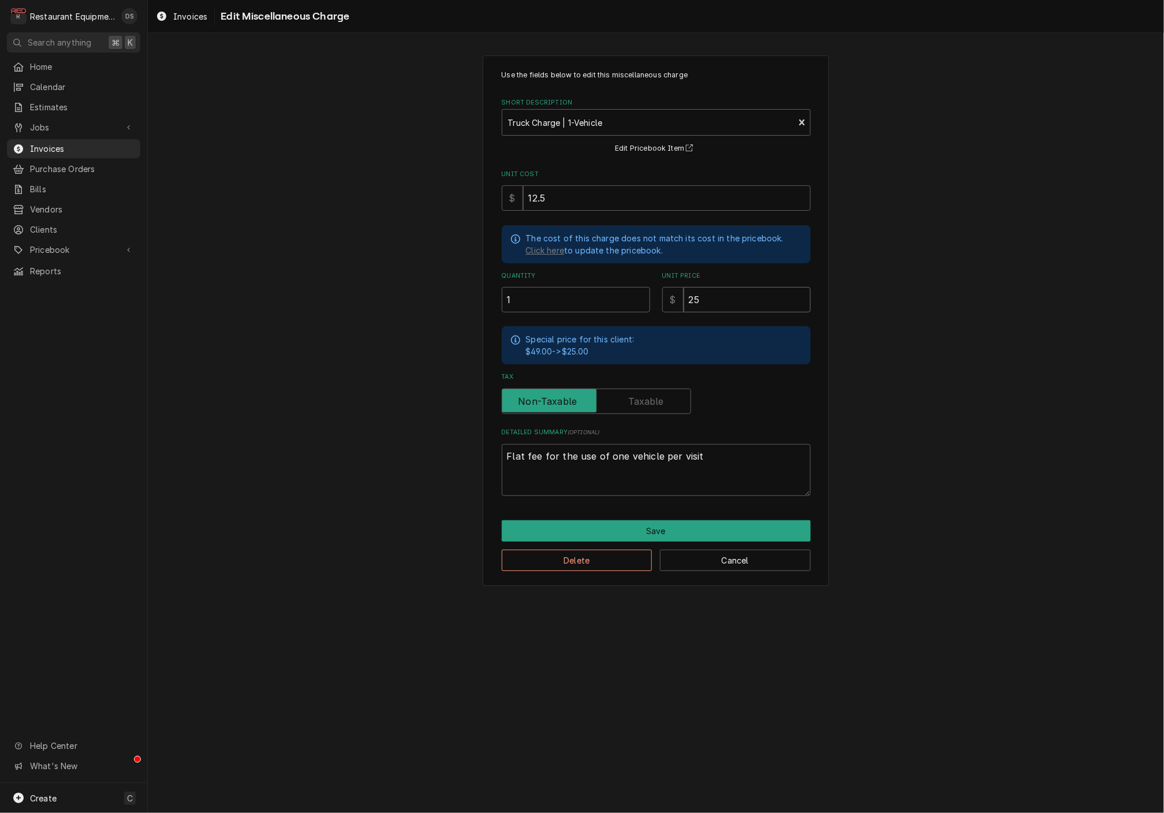
drag, startPoint x: 724, startPoint y: 303, endPoint x: 668, endPoint y: 297, distance: 56.4
click at [668, 297] on div "$ 25" at bounding box center [736, 299] width 148 height 25
type textarea "x"
type input "4"
type textarea "x"
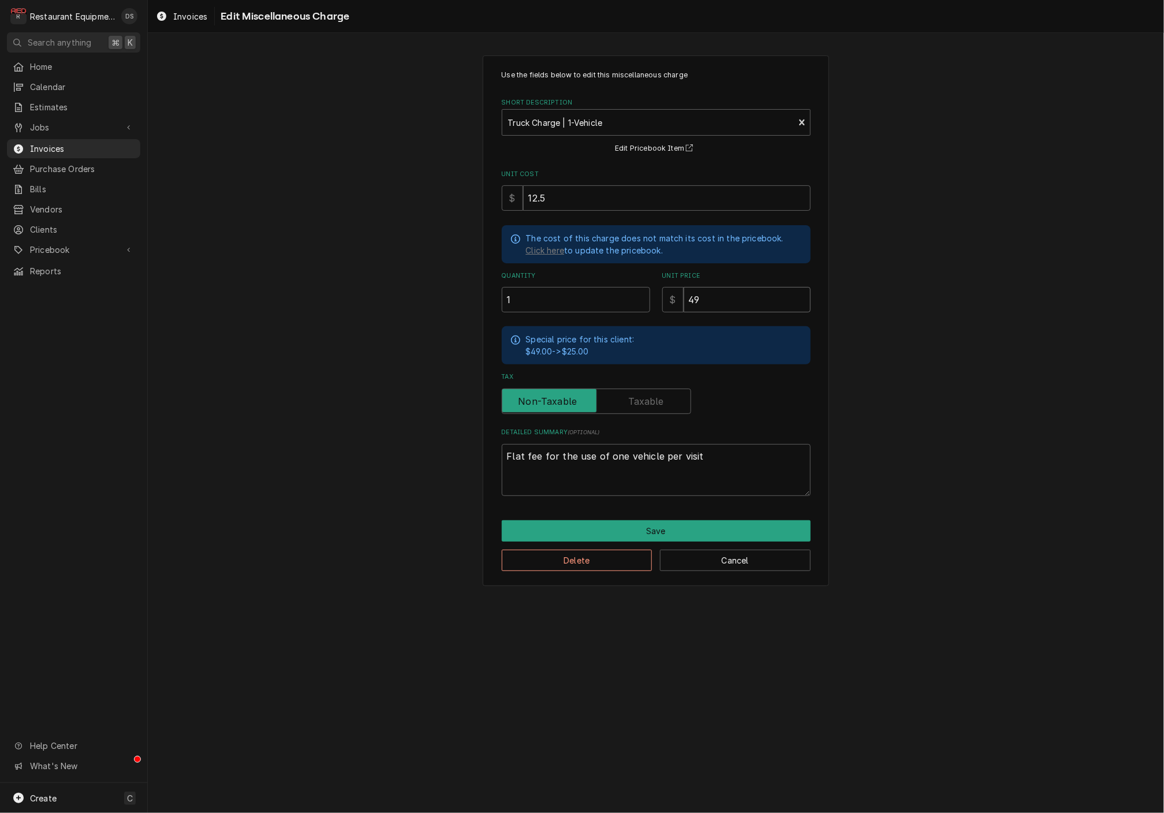
type input "49"
drag, startPoint x: 572, startPoint y: 198, endPoint x: 515, endPoint y: 199, distance: 57.1
click at [515, 199] on div "$ 12.5" at bounding box center [656, 197] width 309 height 25
type textarea "x"
type input "2"
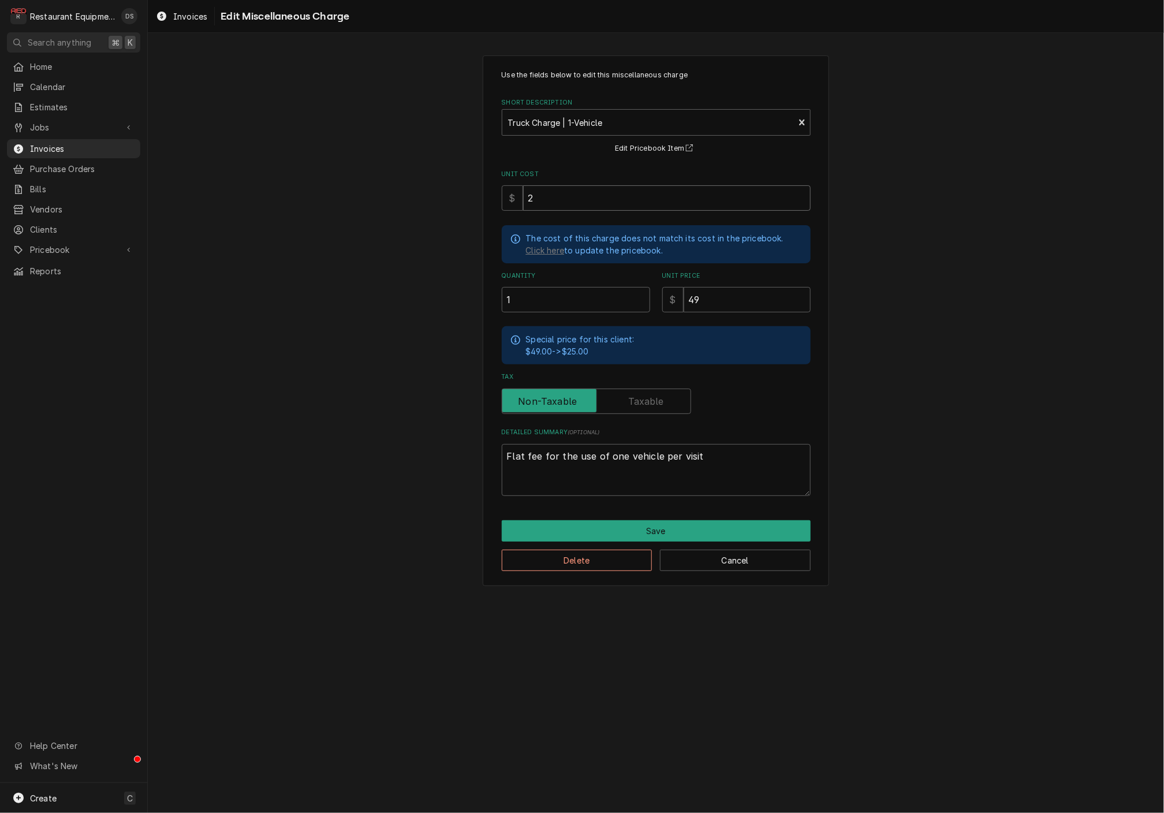
type textarea "x"
type input "24"
type textarea "x"
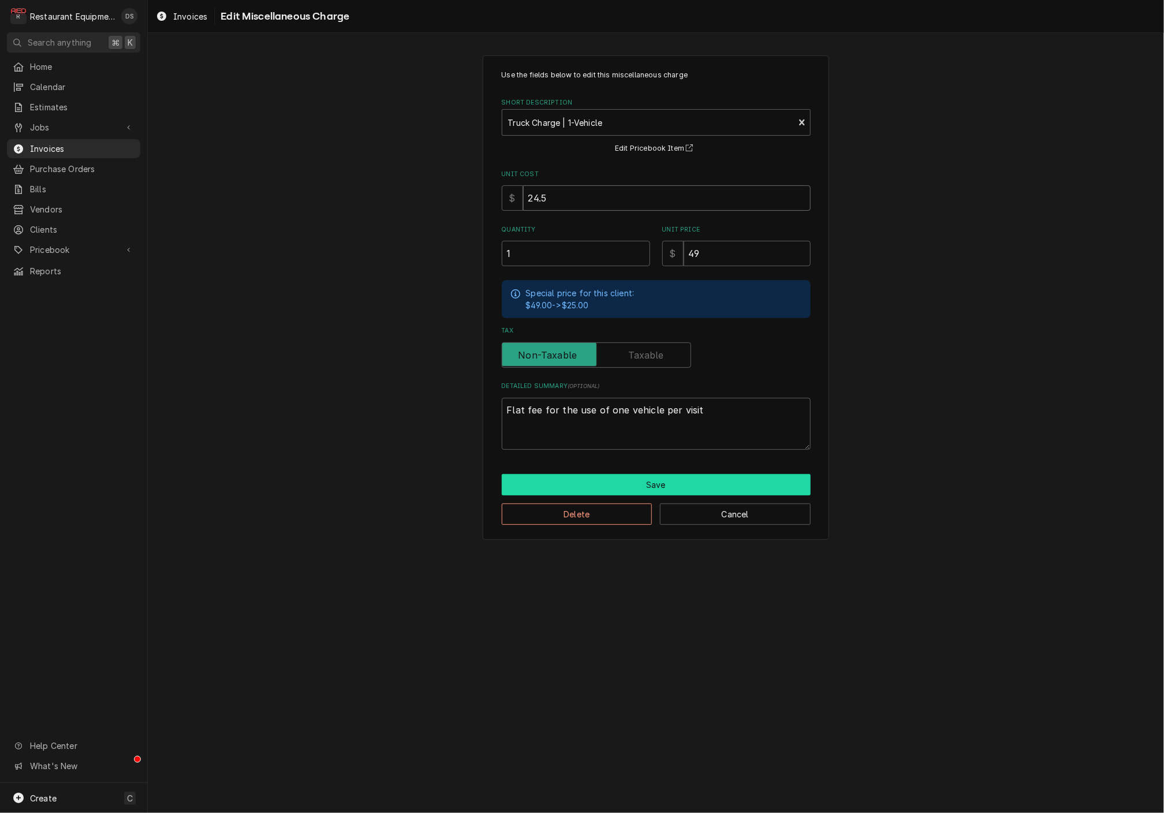
type input "24.5"
click at [672, 477] on button "Save" at bounding box center [656, 484] width 309 height 21
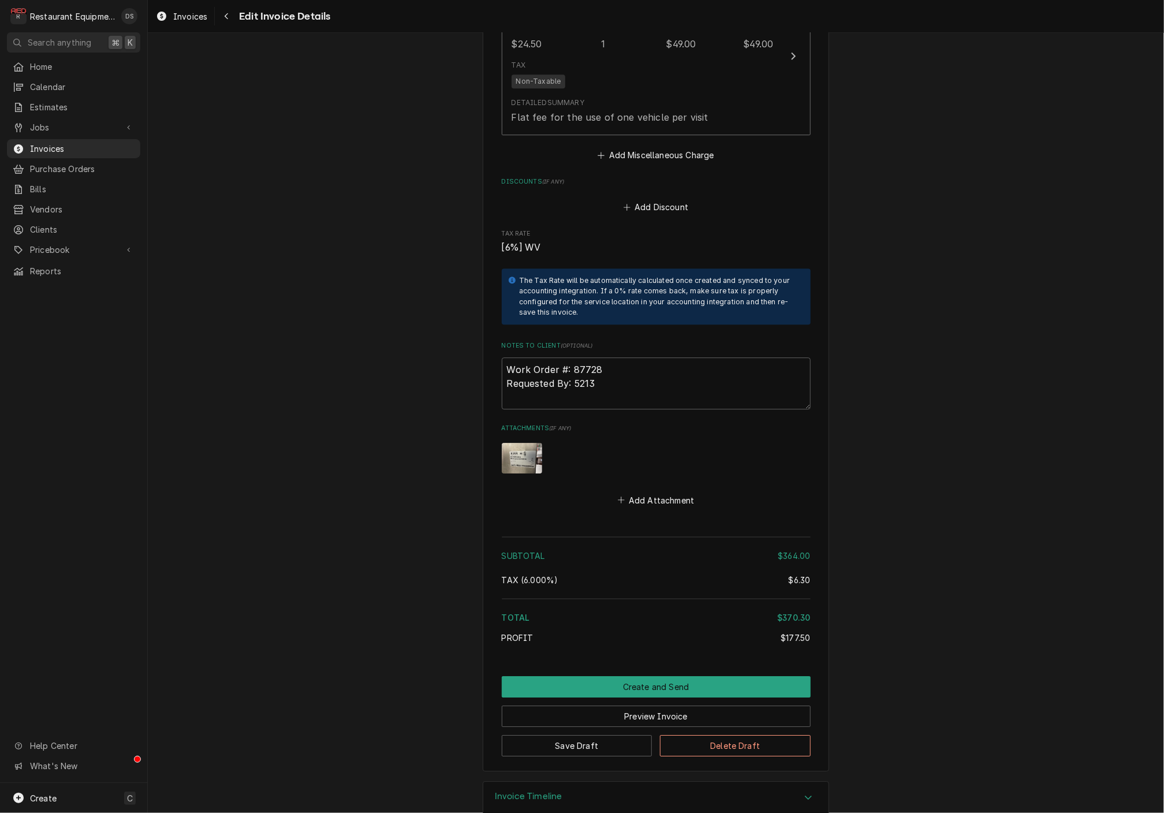
scroll to position [1800, 0]
click at [663, 677] on button "Create and Send" at bounding box center [656, 687] width 309 height 21
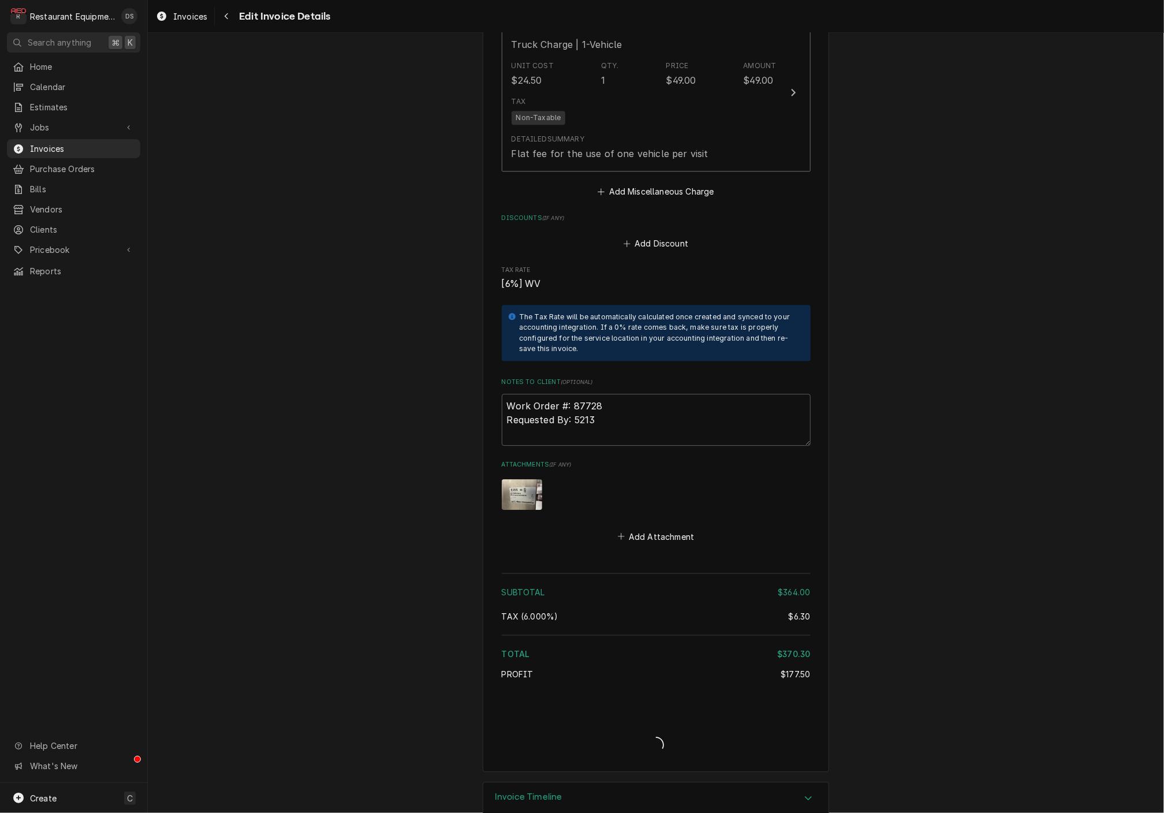
type textarea "x"
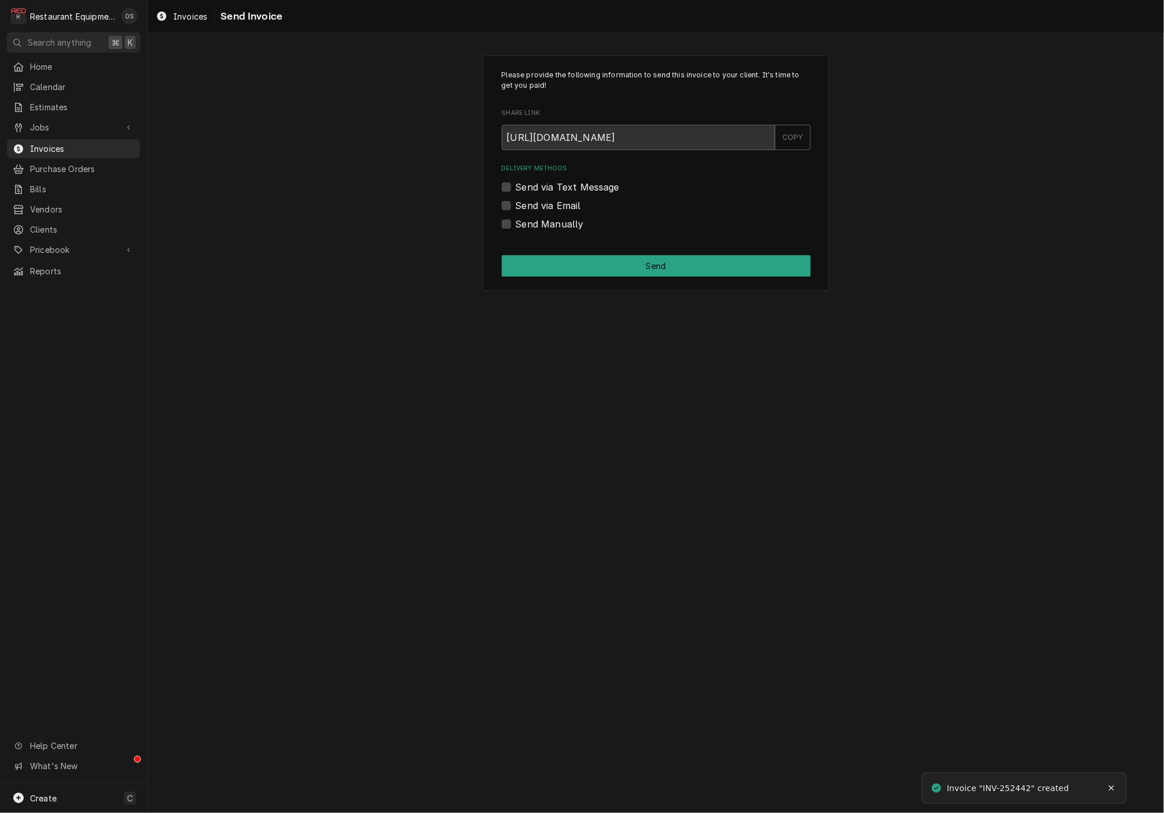
click at [515, 205] on label "Send via Email" at bounding box center [547, 206] width 65 height 14
click at [515, 205] on input "Send via Email" at bounding box center [669, 211] width 309 height 25
checkbox input "true"
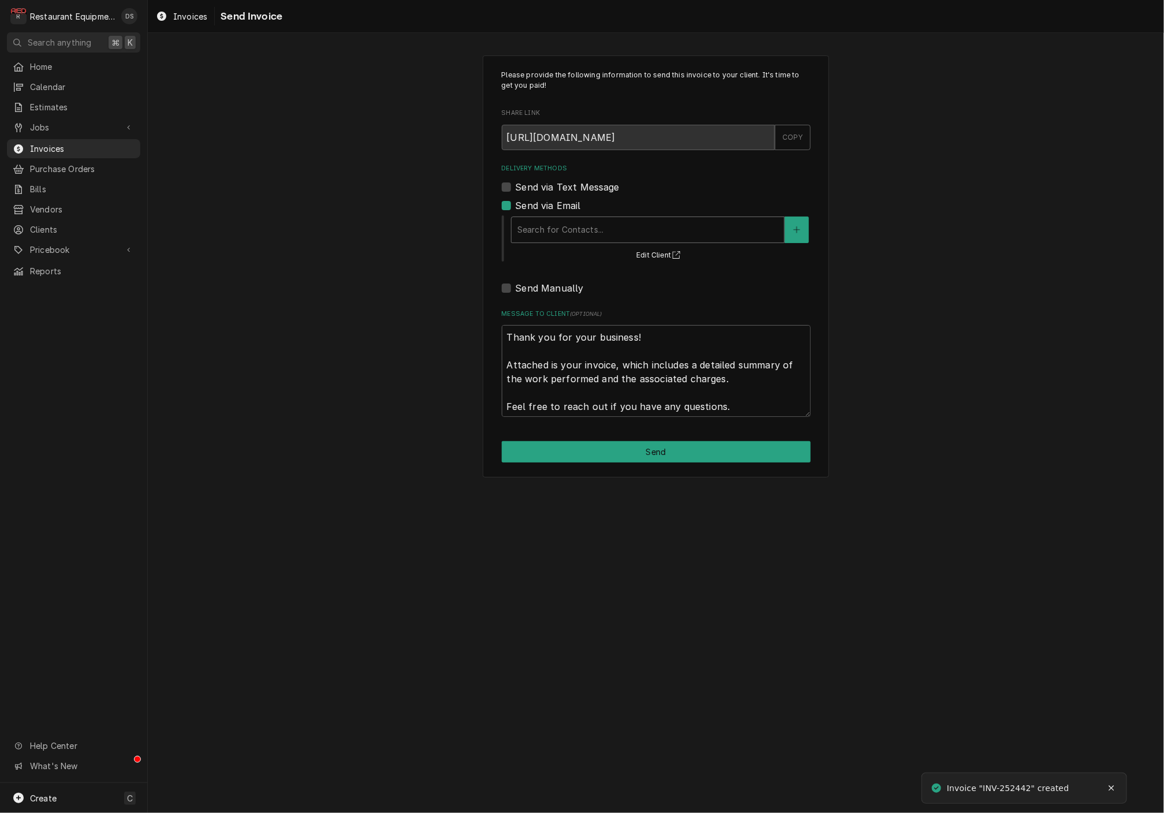
click at [569, 222] on div "Delivery Methods" at bounding box center [647, 229] width 261 height 21
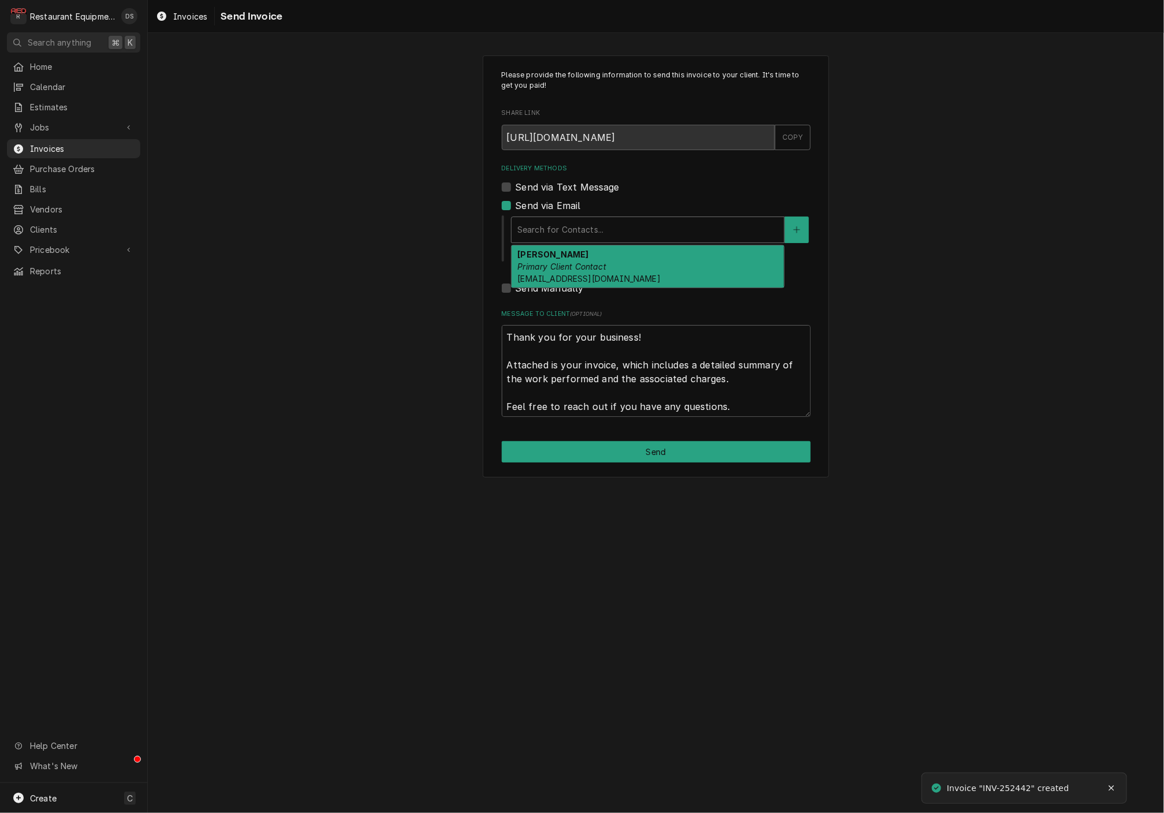
click at [576, 261] on em "Primary Client Contact" at bounding box center [561, 266] width 89 height 10
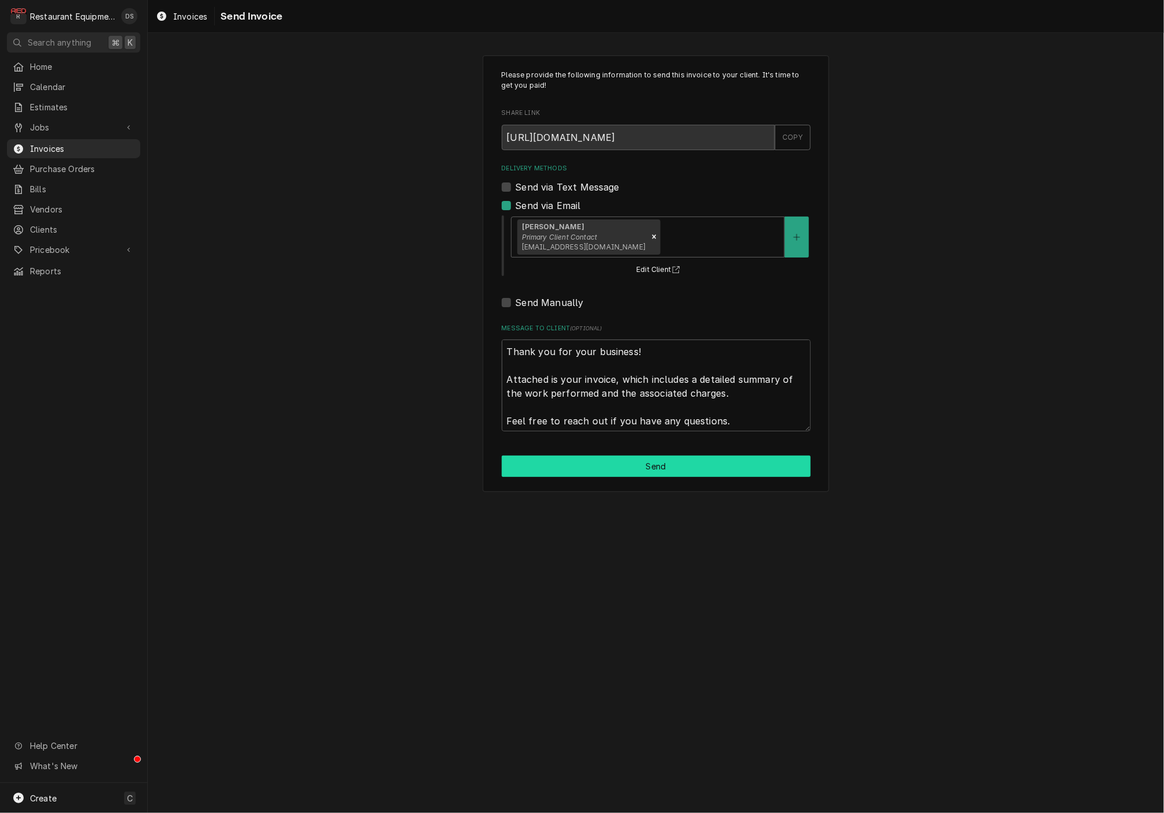
click at [613, 460] on button "Send" at bounding box center [656, 465] width 309 height 21
type textarea "x"
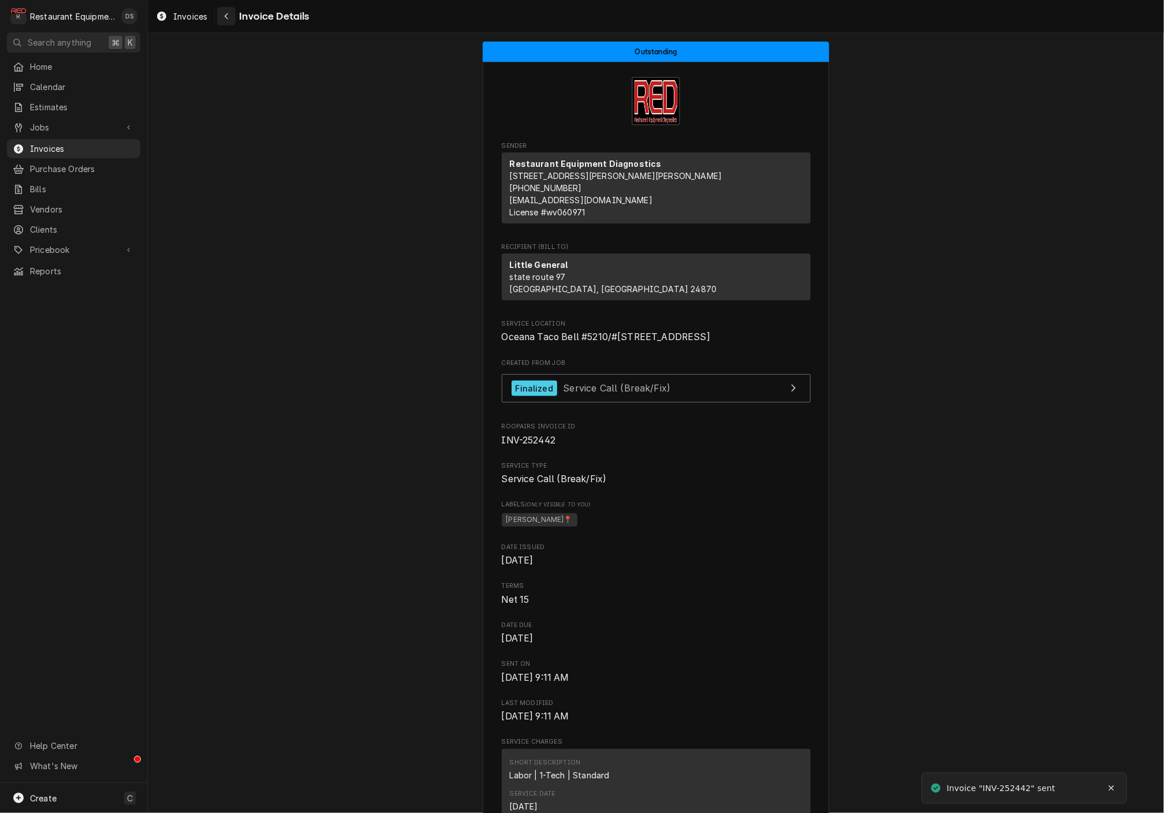
click at [227, 18] on icon "Navigate back" at bounding box center [226, 16] width 5 height 8
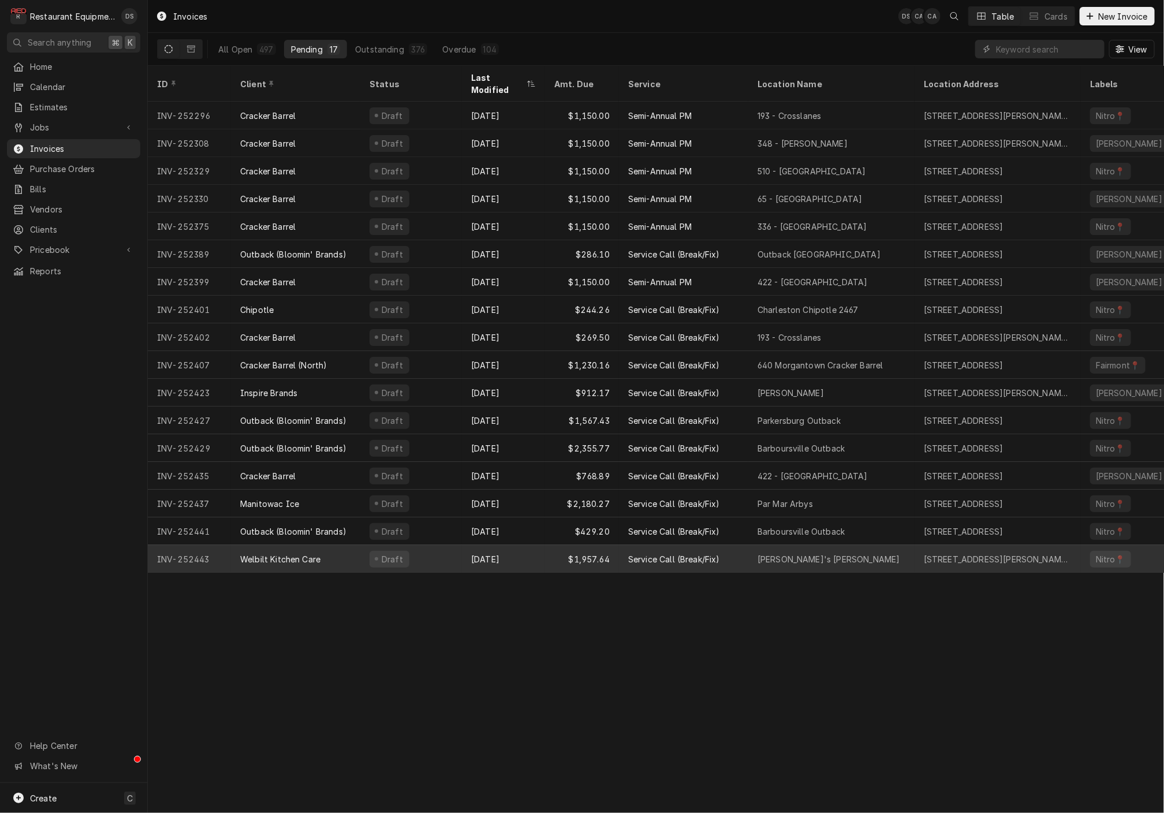
click at [440, 545] on div "Draft" at bounding box center [411, 559] width 102 height 28
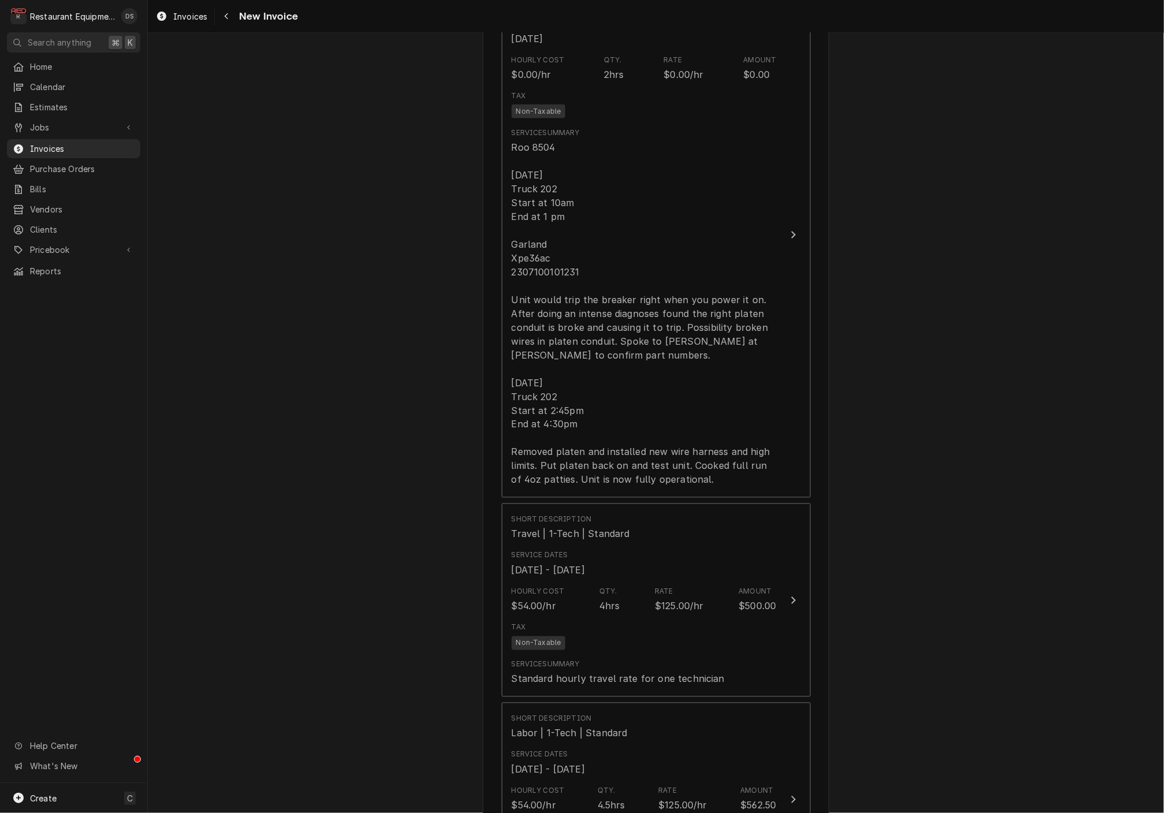
scroll to position [834, 0]
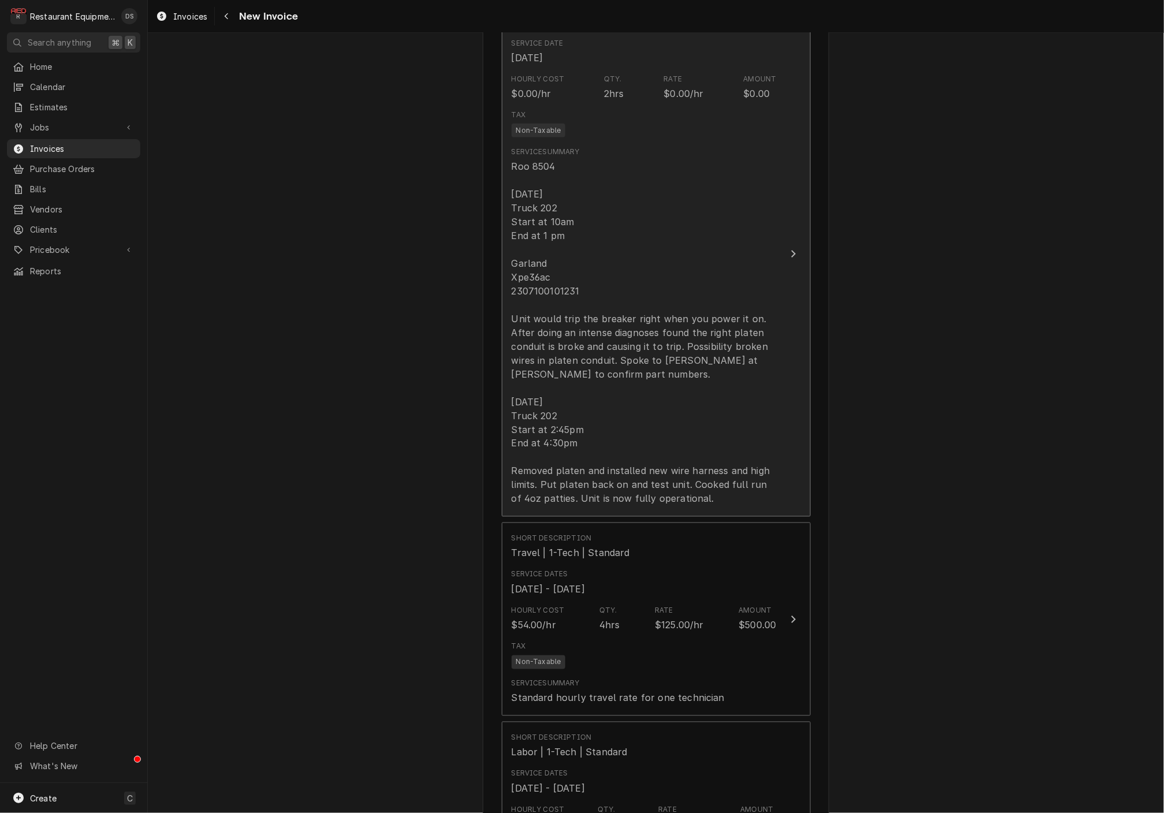
click at [577, 280] on div "Roo 8504 8-13-25 Truck 202 Start at 10am End at 1 pm Garland Xpe36ac 2307100101…" at bounding box center [643, 332] width 265 height 346
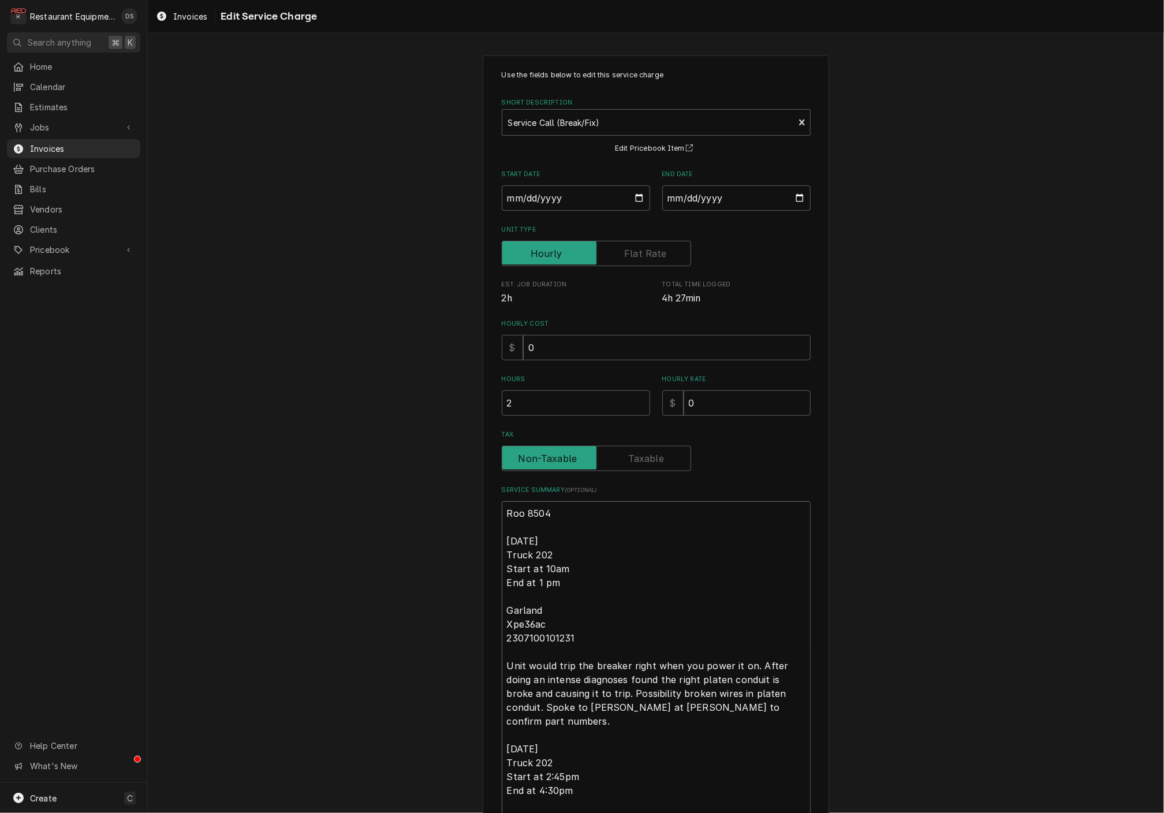
drag, startPoint x: 579, startPoint y: 633, endPoint x: 506, endPoint y: 632, distance: 72.7
click at [502, 632] on textarea "Roo 8504 8-13-25 Truck 202 Start at 10am End at 1 pm Garland Xpe36ac 2307100101…" at bounding box center [656, 669] width 309 height 337
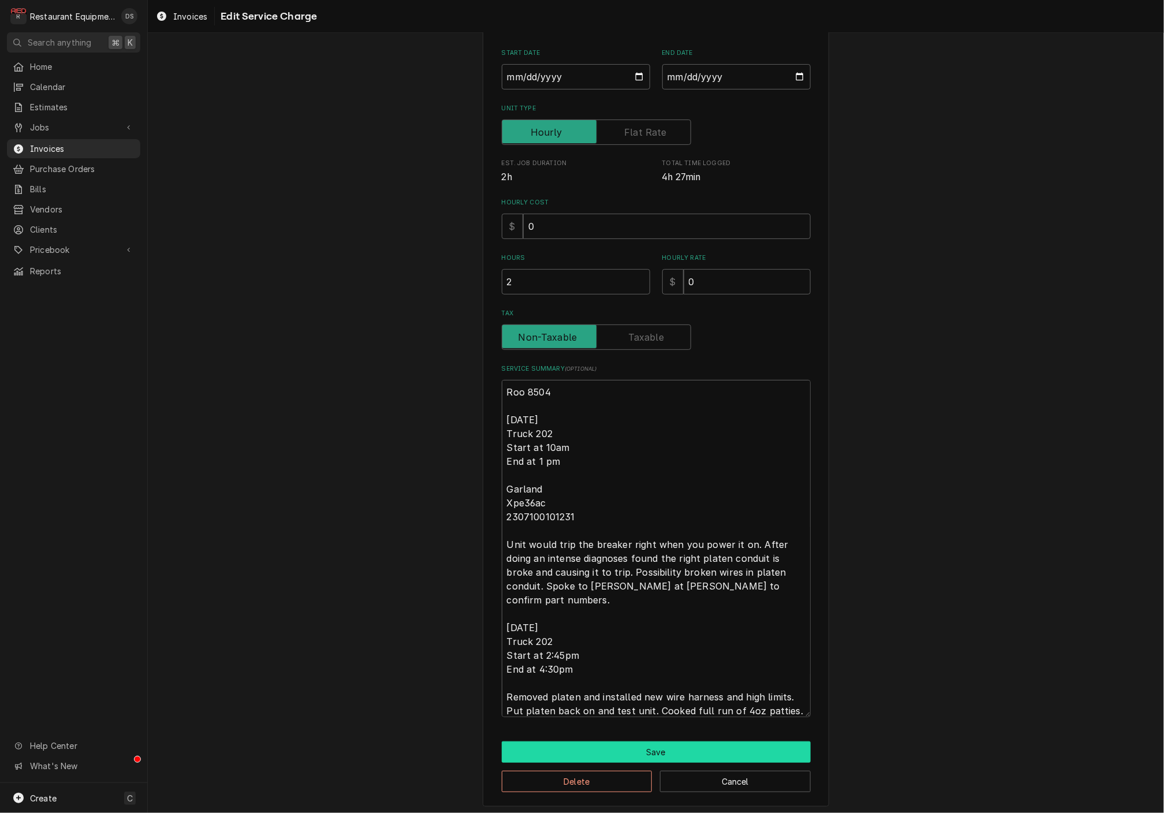
click at [675, 750] on button "Save" at bounding box center [656, 751] width 309 height 21
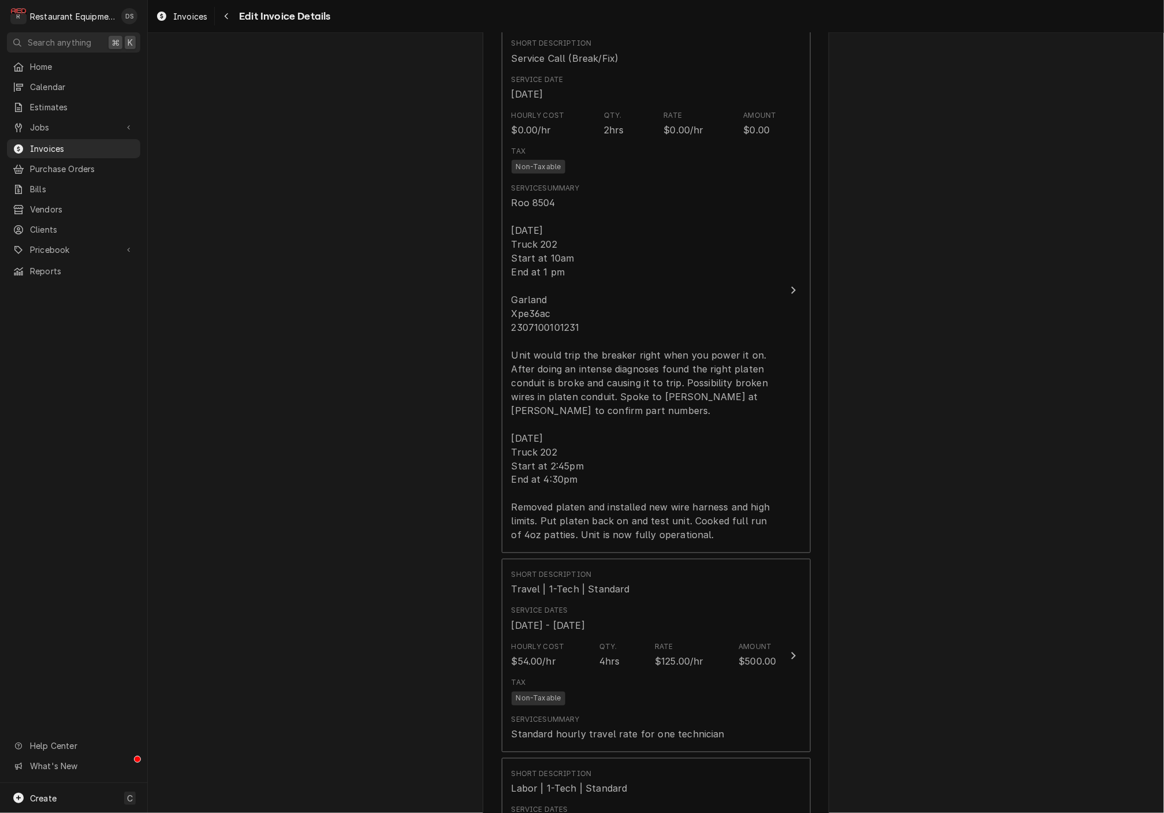
scroll to position [776, 0]
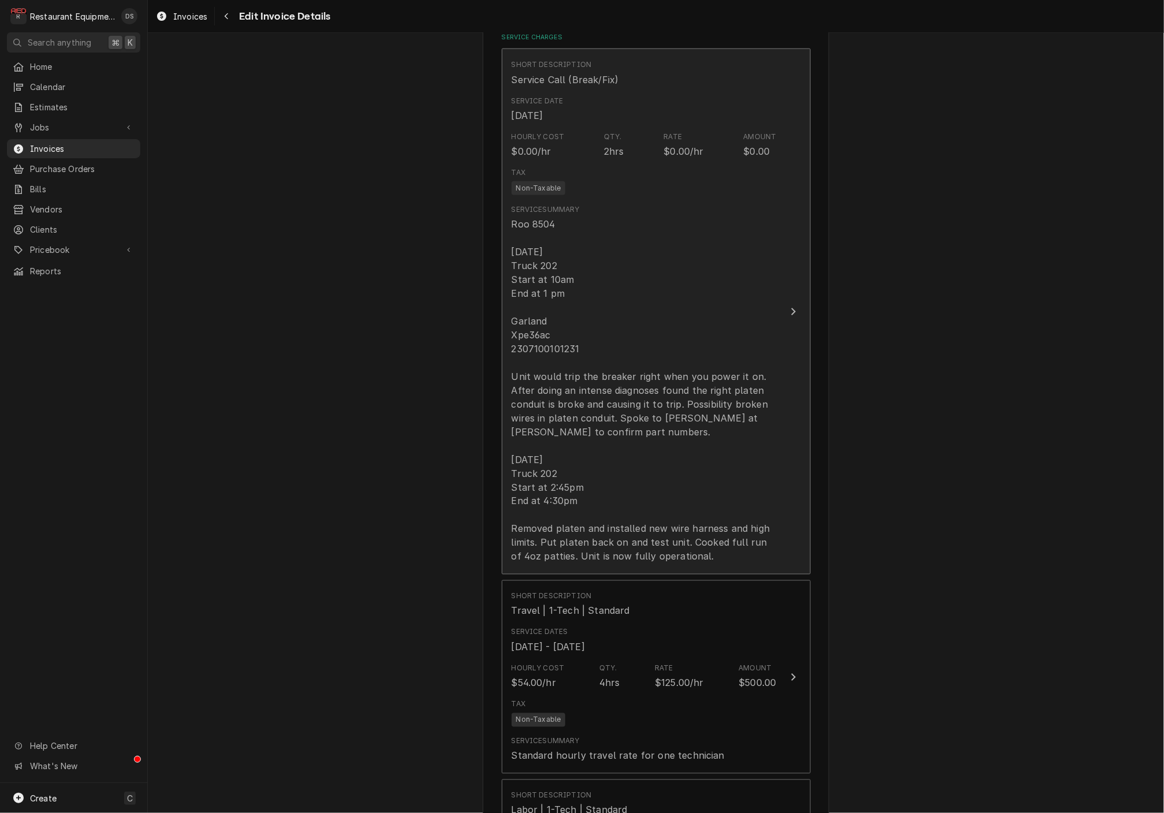
click at [707, 398] on div "Roo 8504 8-13-25 Truck 202 Start at 10am End at 1 pm Garland Xpe36ac 2307100101…" at bounding box center [643, 390] width 265 height 346
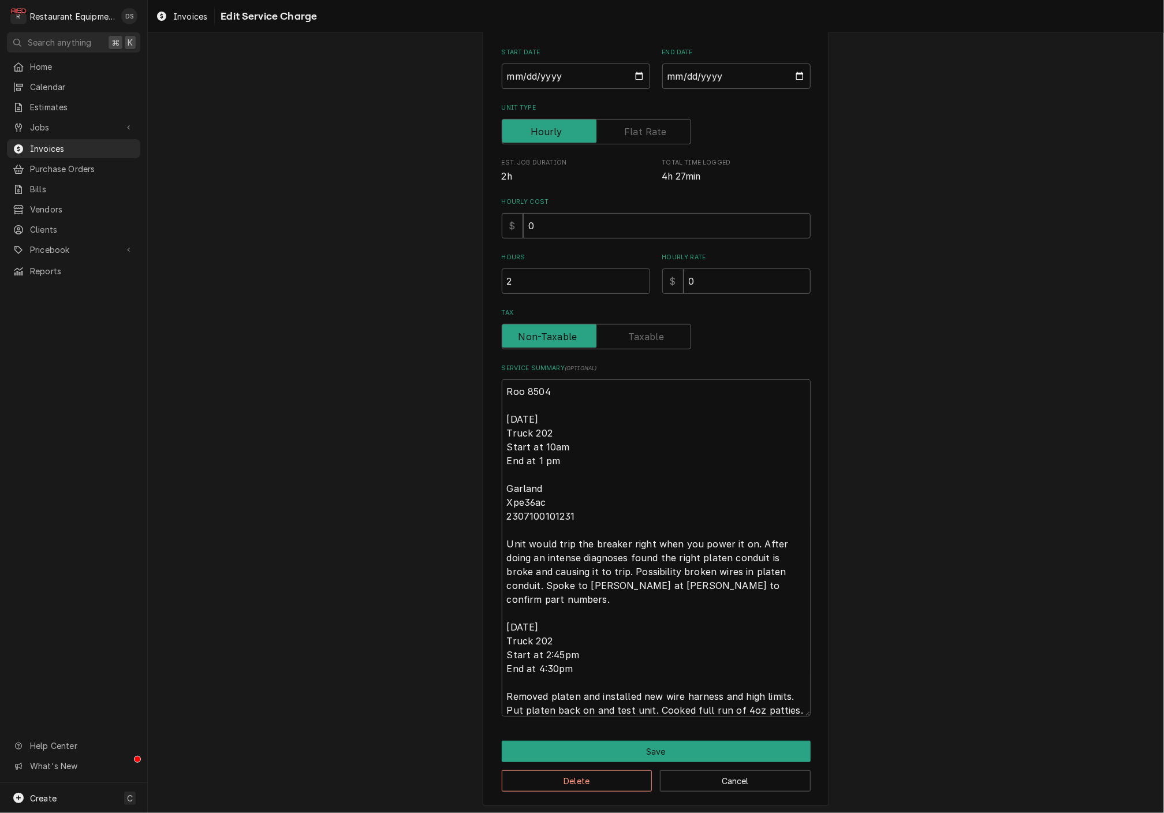
scroll to position [121, 0]
drag, startPoint x: 505, startPoint y: 414, endPoint x: 687, endPoint y: 638, distance: 289.2
click at [731, 718] on div "Use the fields below to edit this service charge Short Description Service Call…" at bounding box center [656, 370] width 346 height 873
click at [709, 746] on button "Save" at bounding box center [656, 751] width 309 height 21
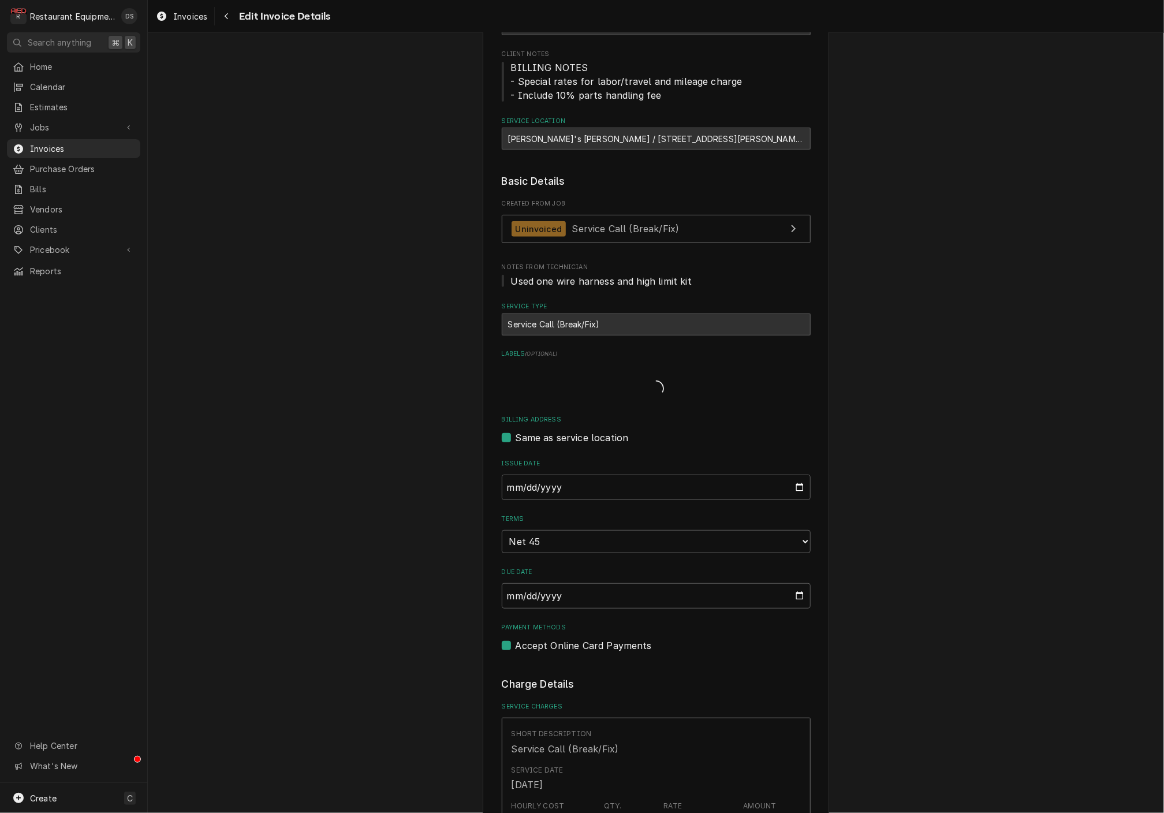
drag, startPoint x: 709, startPoint y: 746, endPoint x: 724, endPoint y: 728, distance: 23.4
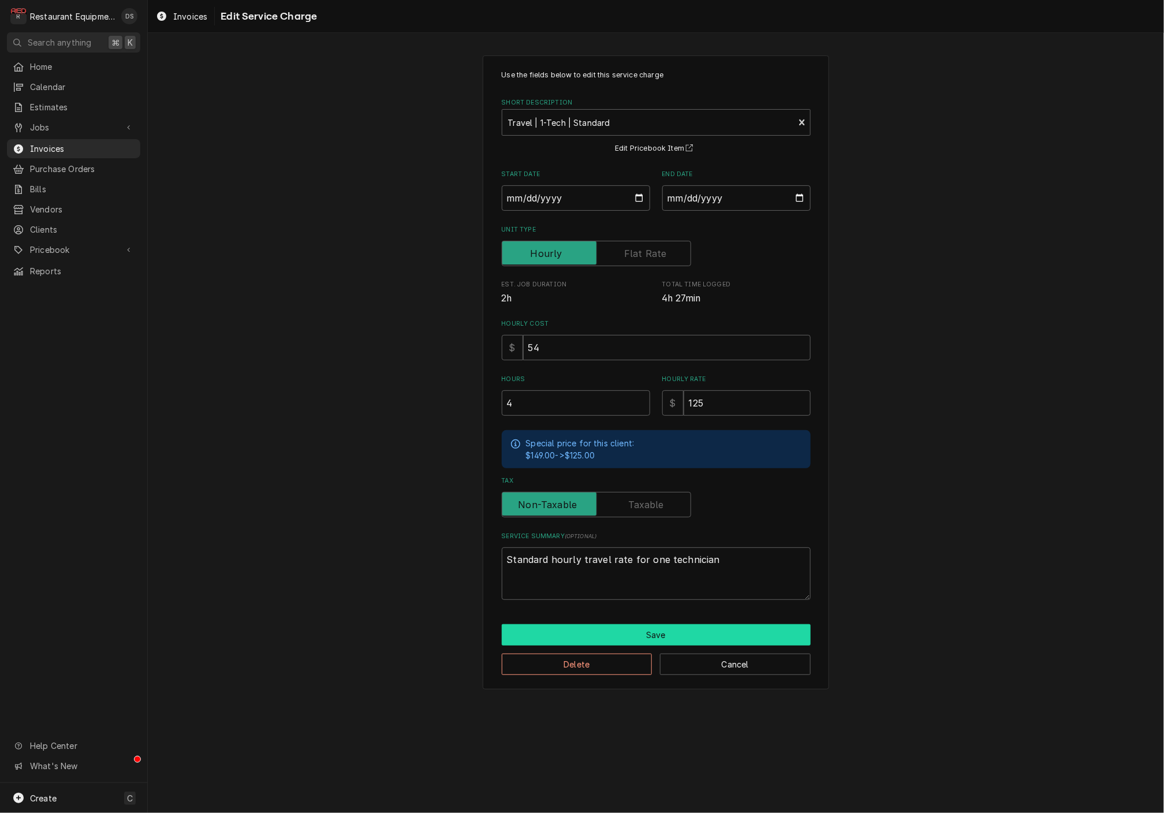
click at [670, 638] on button "Save" at bounding box center [656, 634] width 309 height 21
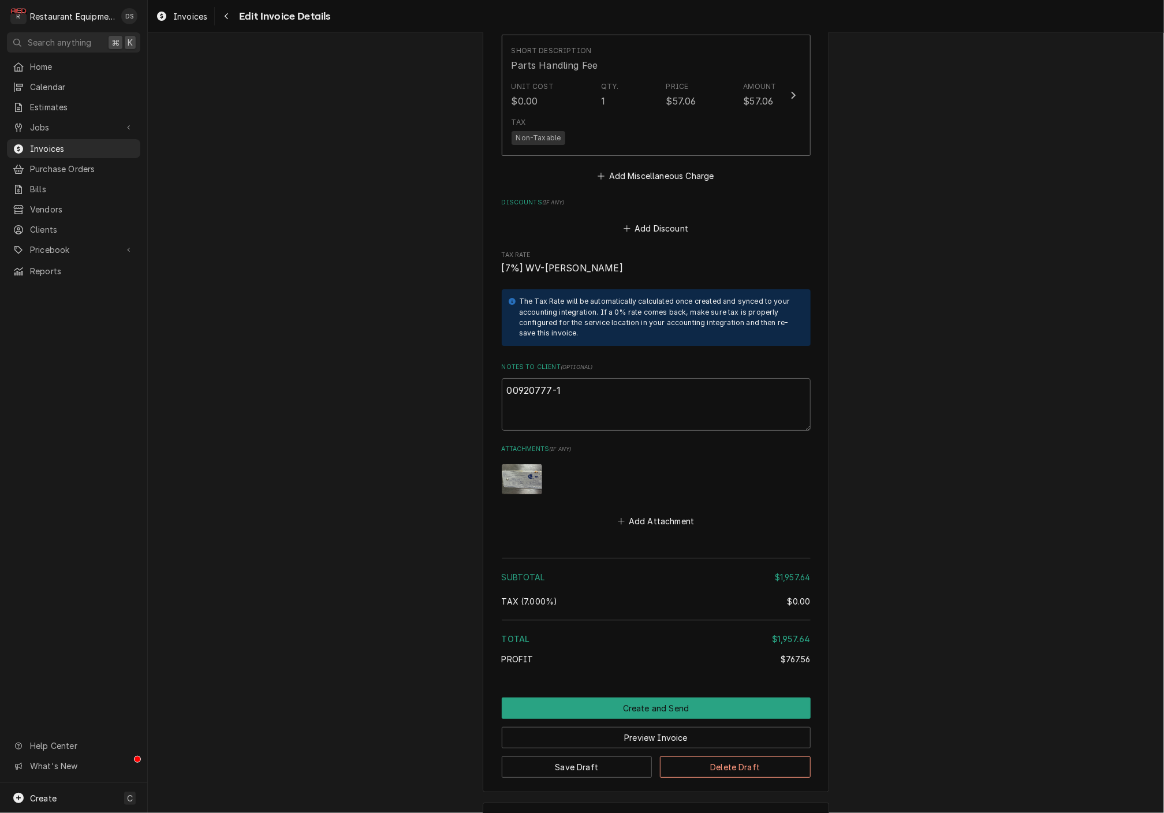
scroll to position [2422, 0]
drag, startPoint x: 541, startPoint y: 353, endPoint x: 490, endPoint y: 351, distance: 51.4
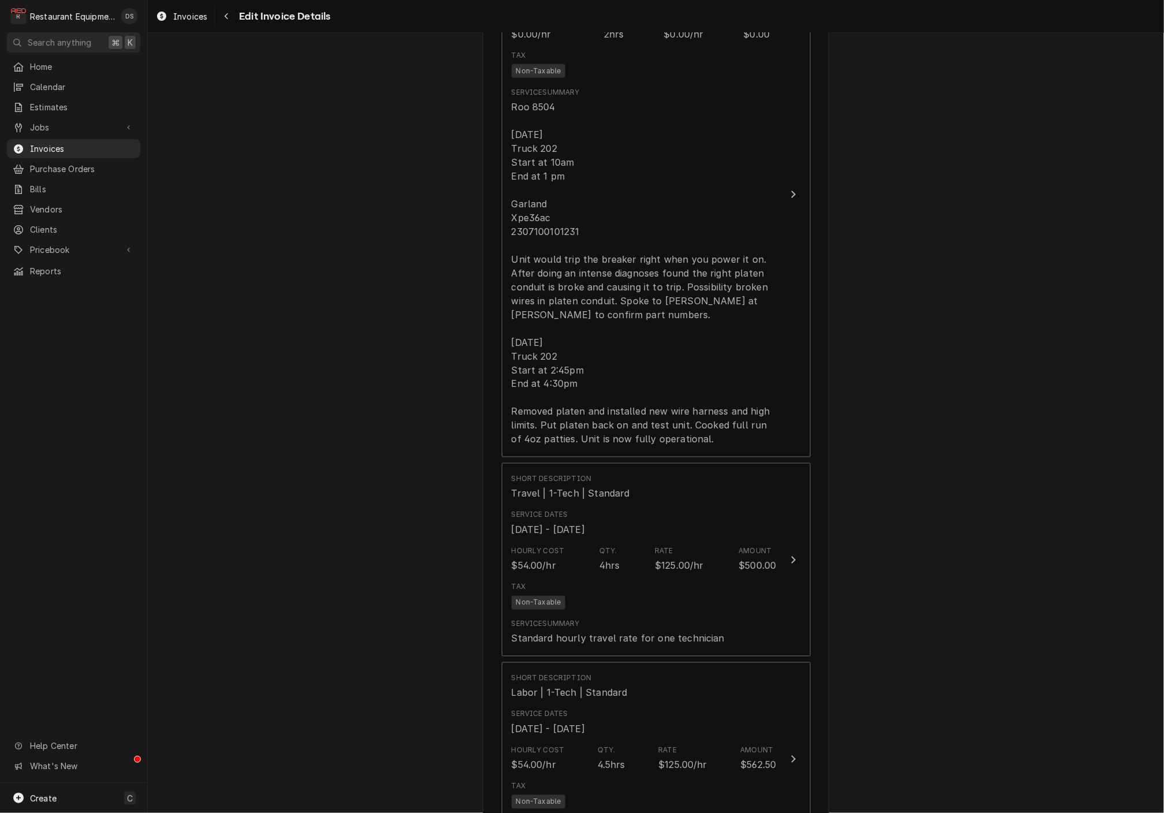
scroll to position [795, 0]
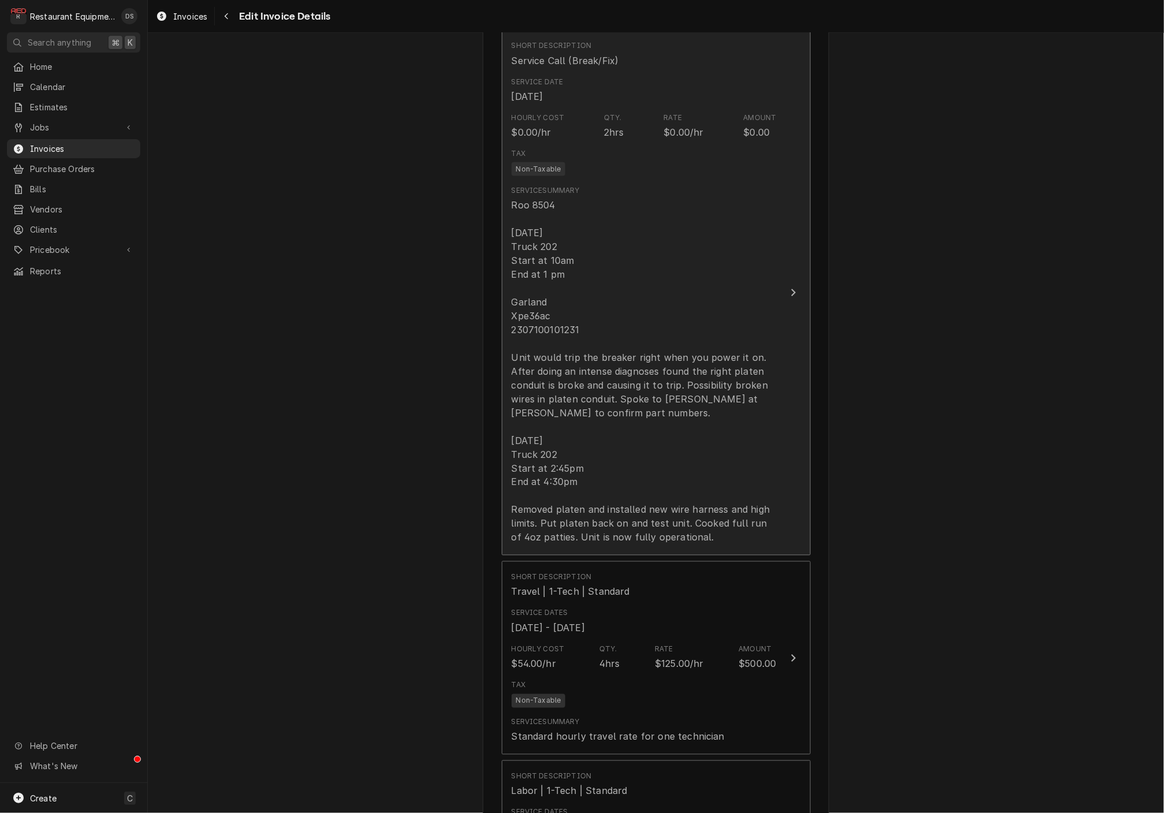
click at [579, 337] on div "Roo 8504 8-13-25 Truck 202 Start at 10am End at 1 pm Garland Xpe36ac 2307100101…" at bounding box center [643, 371] width 265 height 346
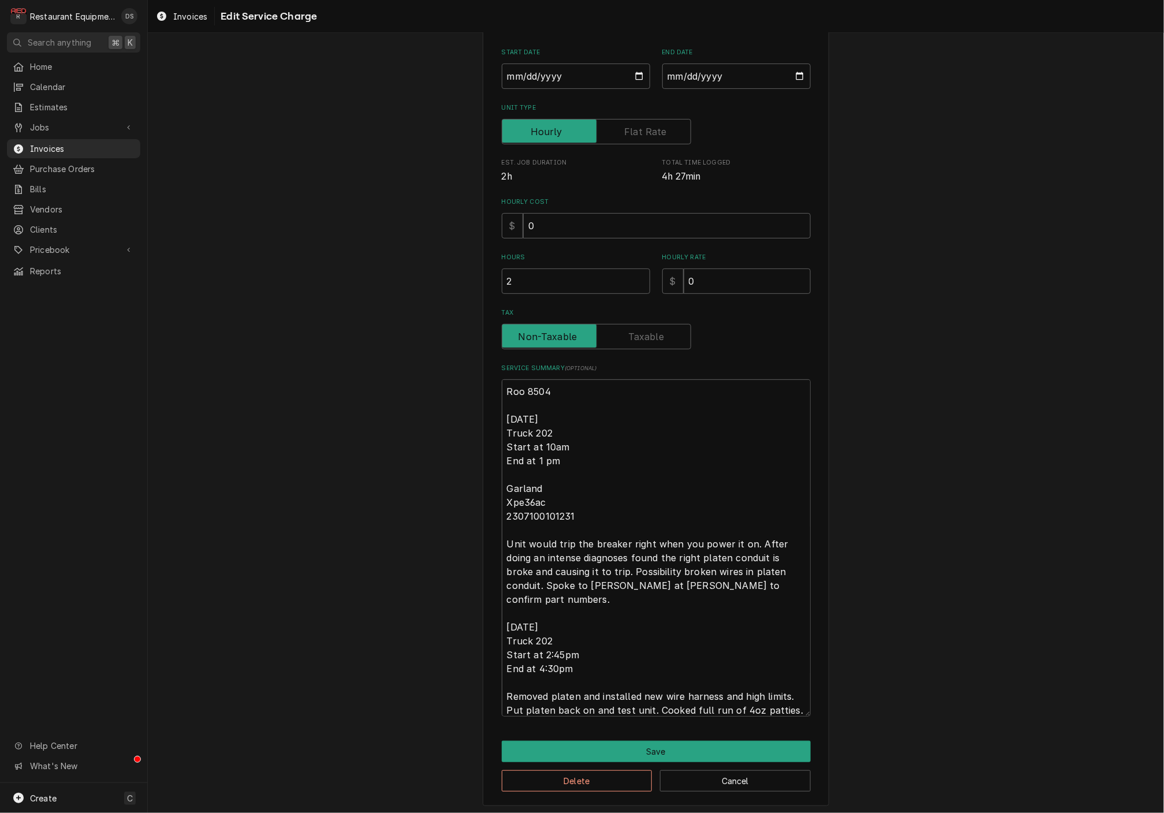
scroll to position [121, 0]
drag, startPoint x: 506, startPoint y: 607, endPoint x: 617, endPoint y: 668, distance: 126.6
click at [649, 707] on textarea "Roo 8504 8-13-25 Truck 202 Start at 10am End at 1 pm Garland Xpe36ac 2307100101…" at bounding box center [656, 548] width 309 height 337
click at [674, 745] on button "Save" at bounding box center [656, 751] width 309 height 21
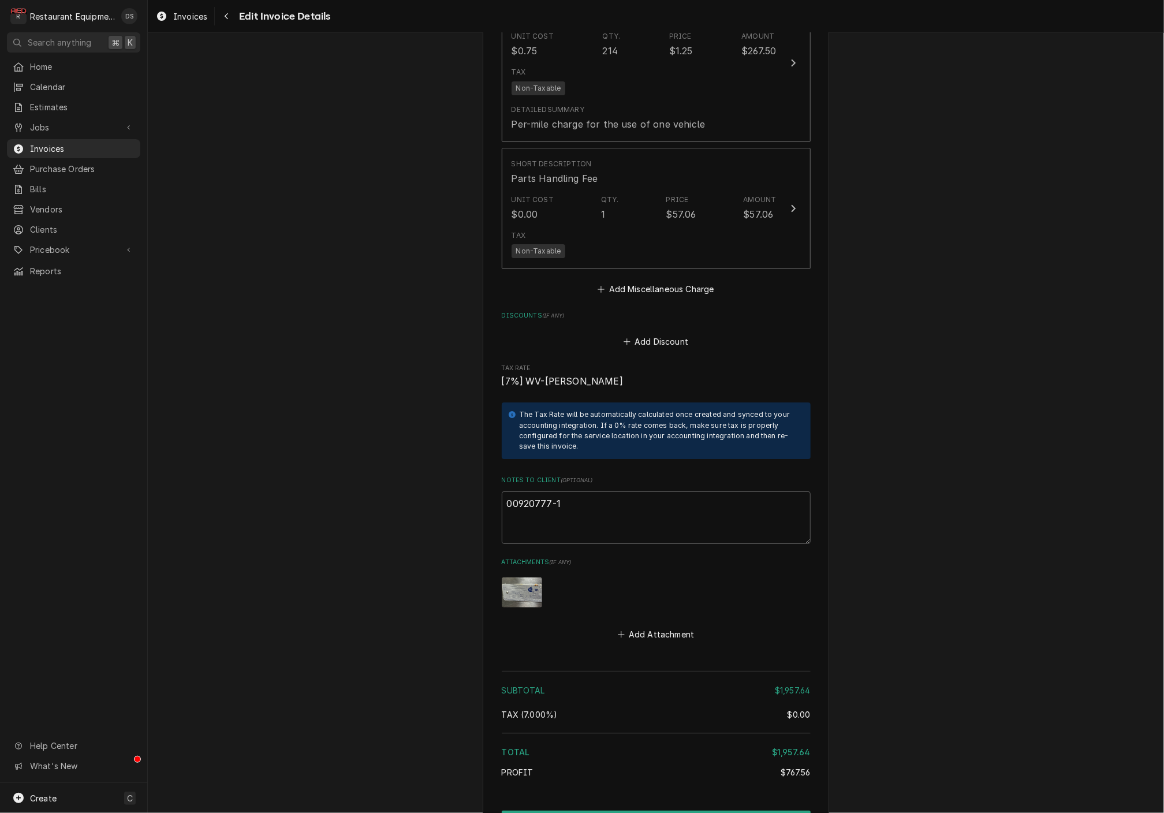
scroll to position [2329, 0]
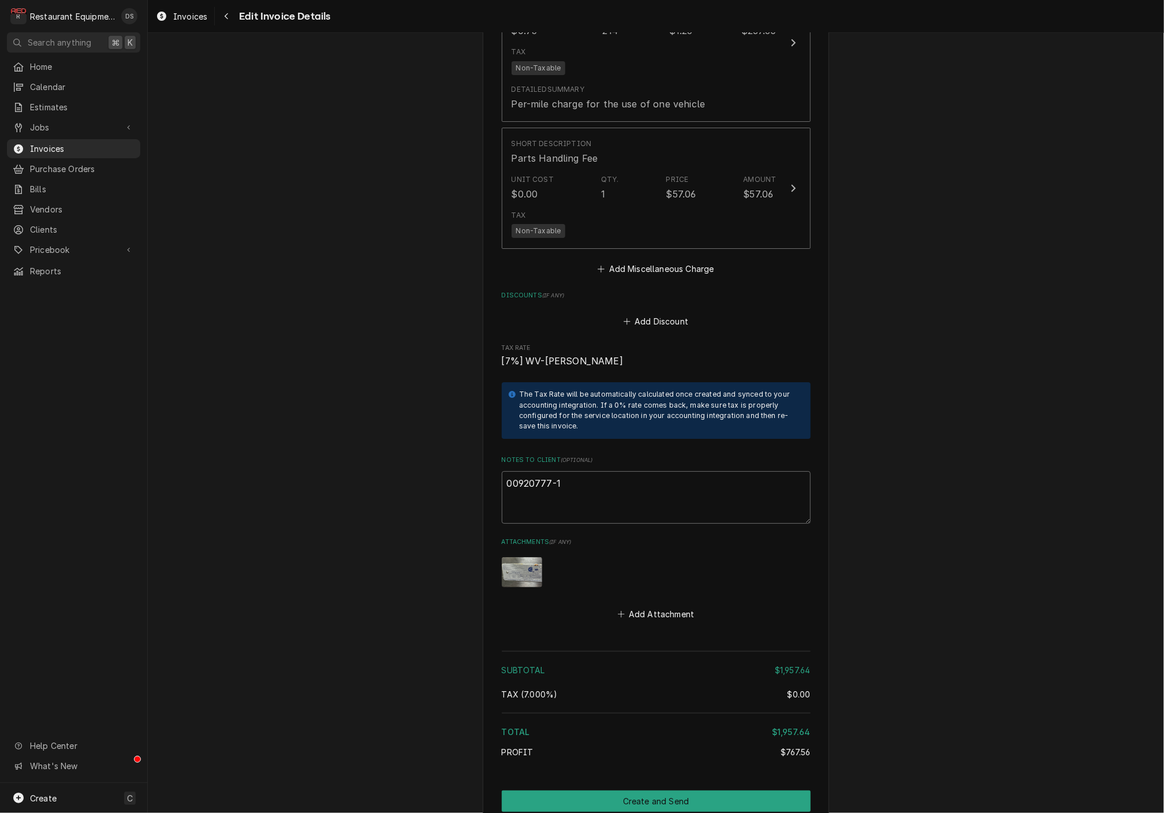
click at [559, 471] on textarea "00920777-1" at bounding box center [656, 497] width 309 height 52
drag, startPoint x: 565, startPoint y: 443, endPoint x: 495, endPoint y: 441, distance: 69.9
type textarea "x"
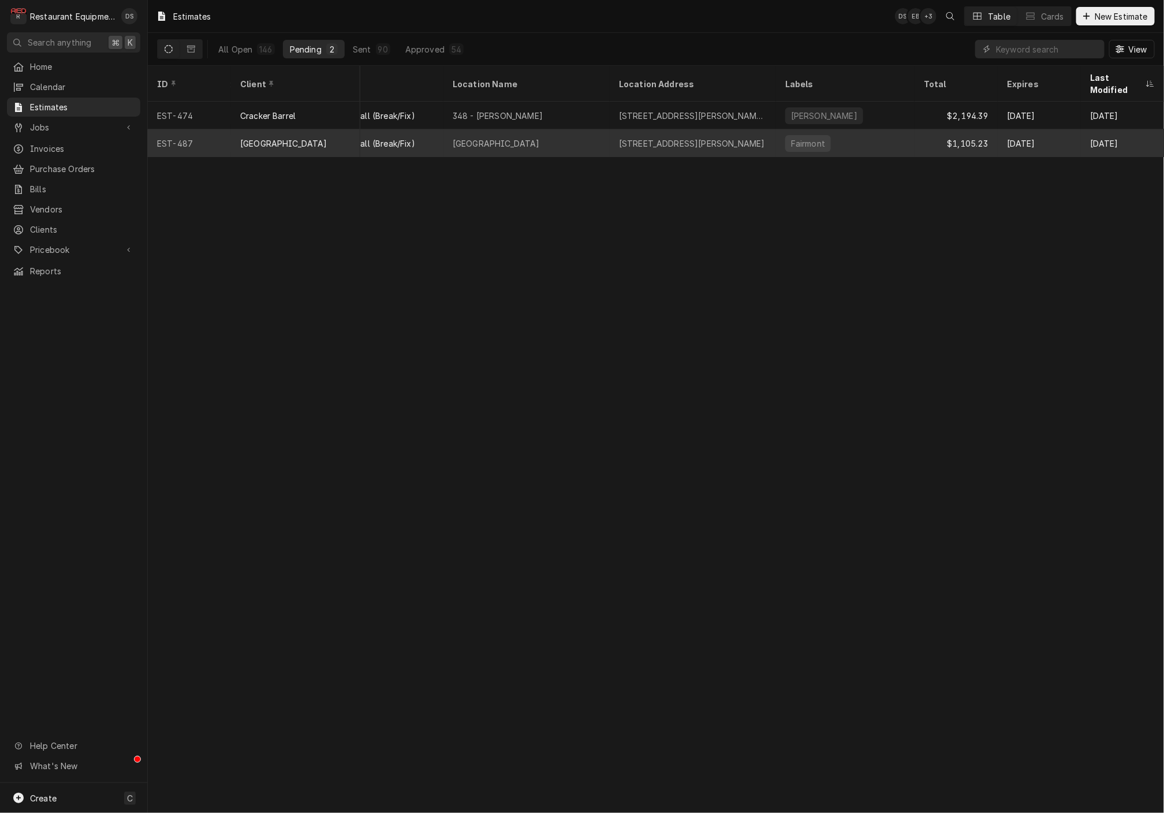
scroll to position [0, 148]
click at [478, 137] on div "[GEOGRAPHIC_DATA]" at bounding box center [496, 143] width 87 height 12
click at [472, 137] on div "[GEOGRAPHIC_DATA]" at bounding box center [496, 143] width 87 height 12
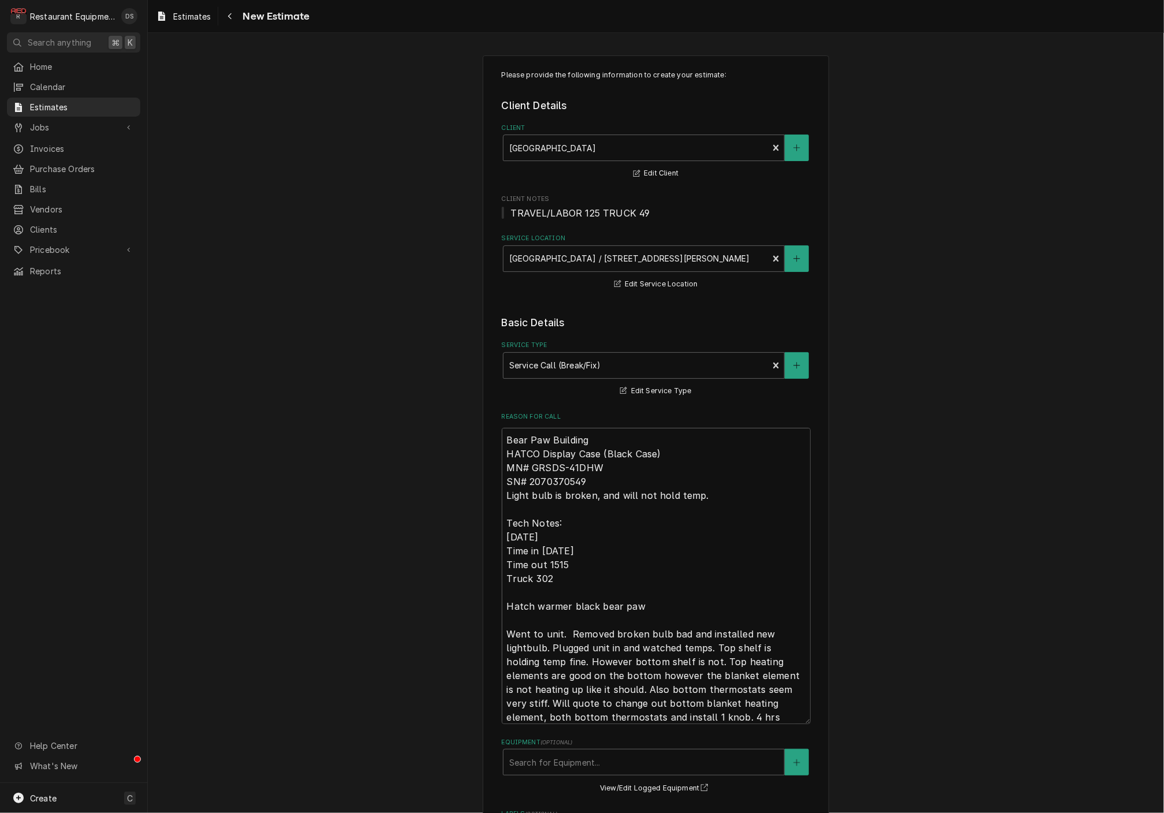
type textarea "x"
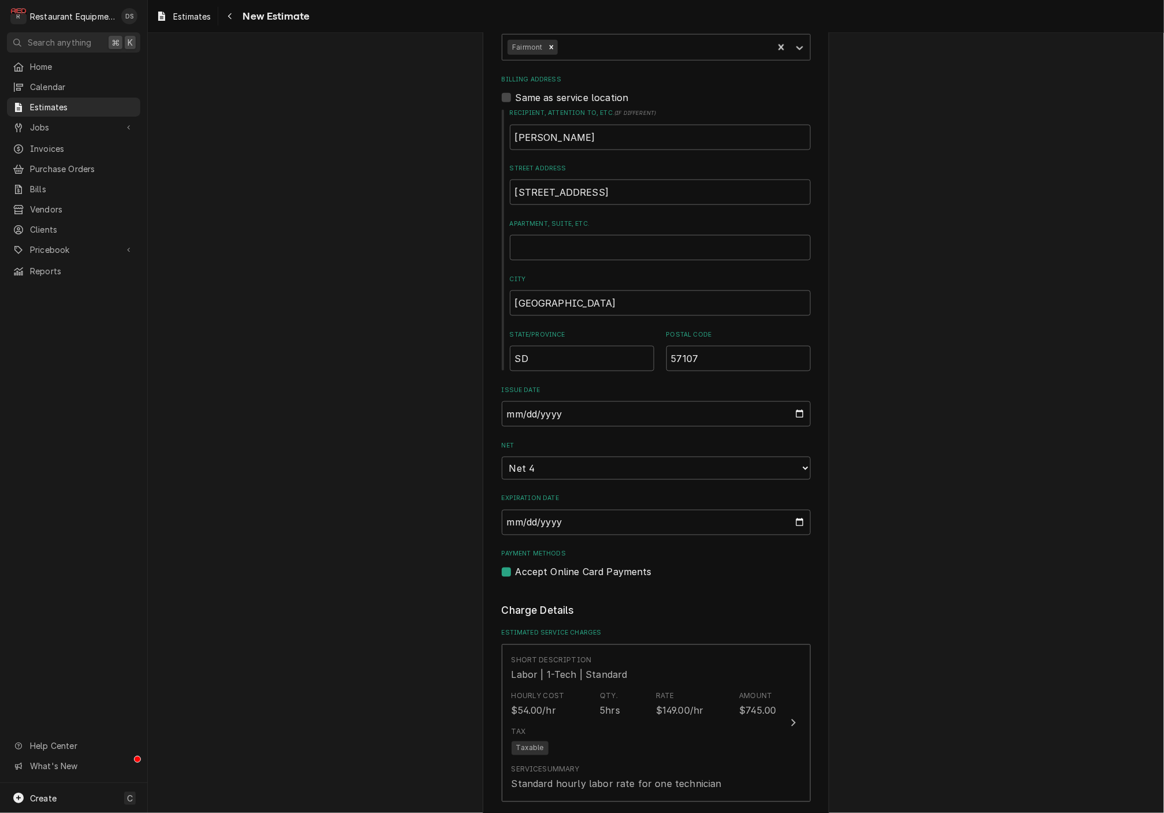
scroll to position [803, 0]
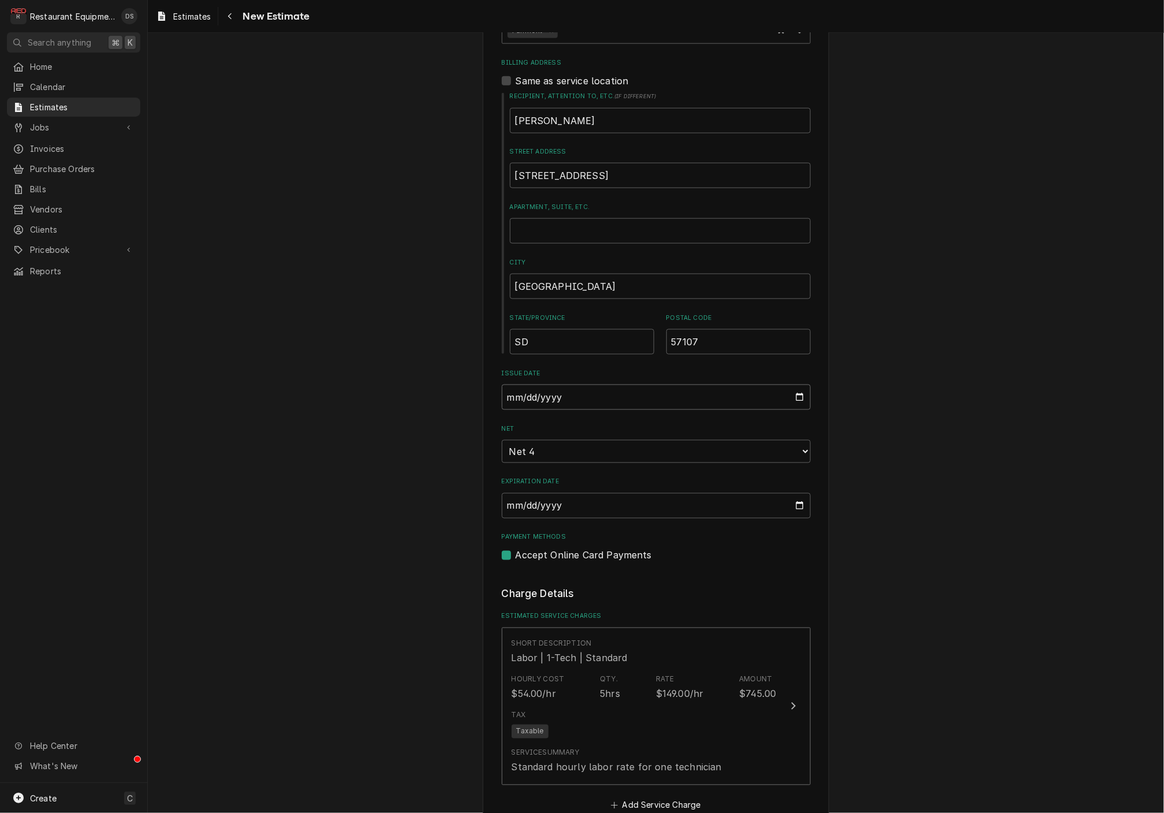
click at [554, 394] on input "[DATE]" at bounding box center [656, 396] width 309 height 25
type input "[DATE]"
click at [1038, 477] on div "Please provide the following information to create your estimate: Client Detail…" at bounding box center [656, 676] width 1016 height 2869
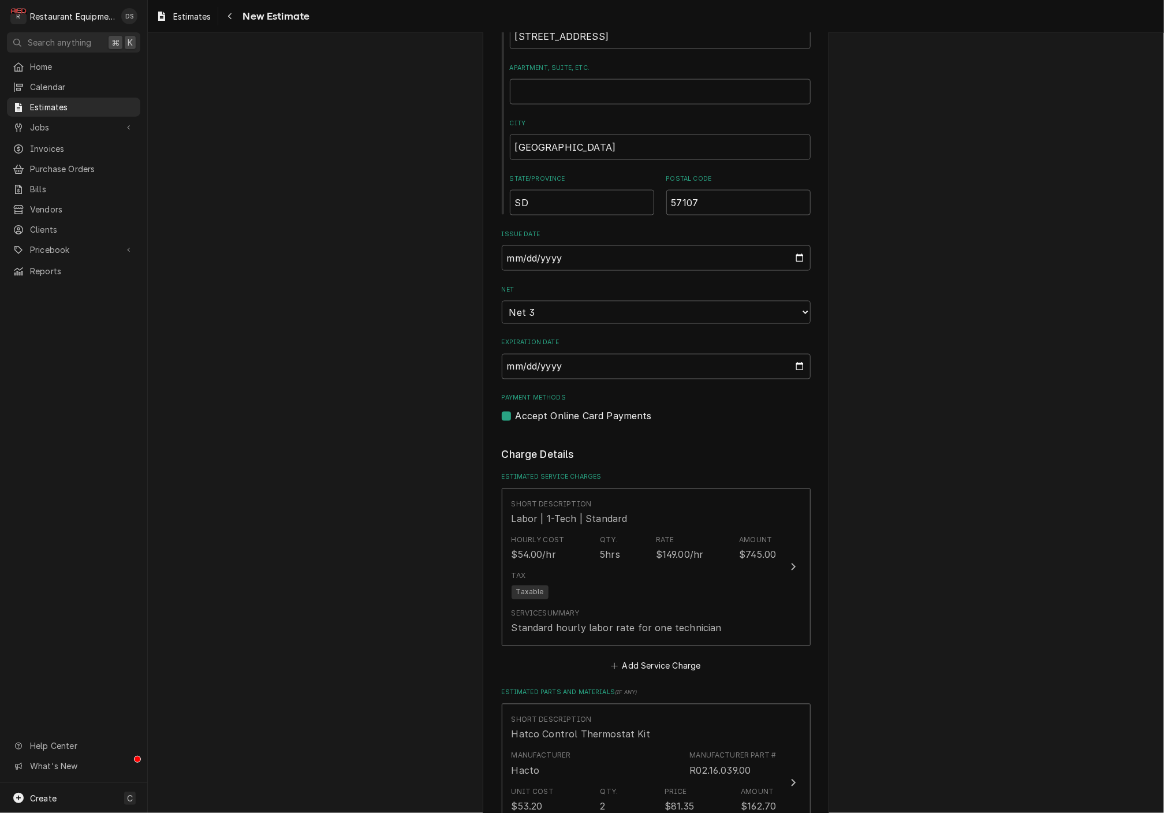
scroll to position [946, 0]
drag, startPoint x: 1025, startPoint y: 421, endPoint x: 951, endPoint y: 420, distance: 73.9
click at [1025, 421] on div "Please provide the following information to create your estimate: Client Detail…" at bounding box center [656, 534] width 1016 height 2869
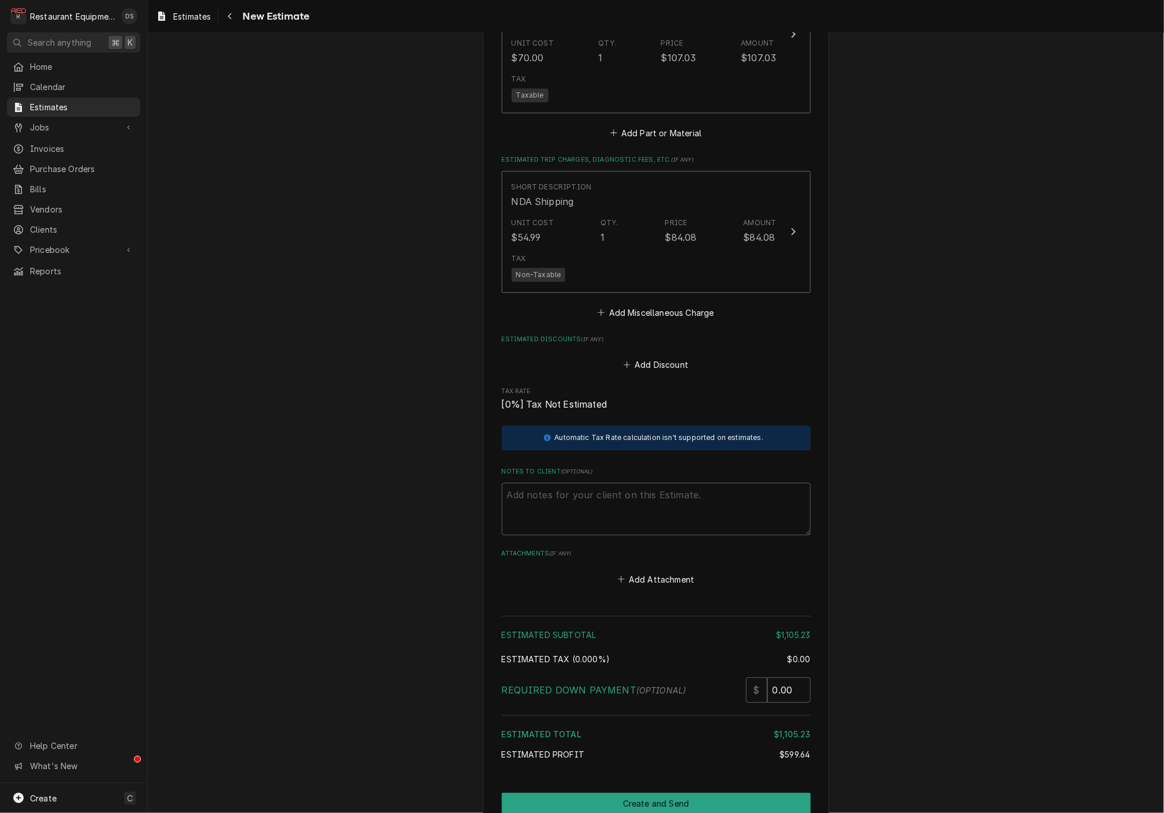
scroll to position [2056, 0]
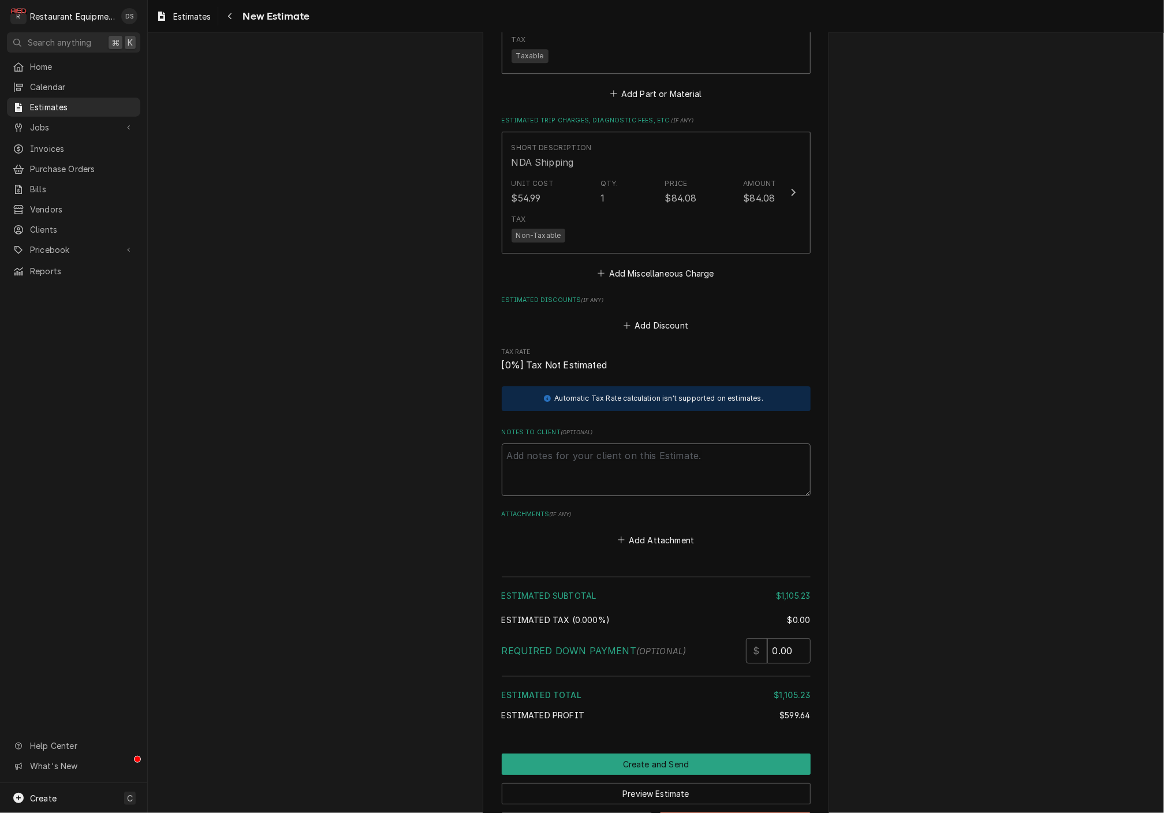
click at [595, 443] on textarea "Notes to Client ( optional )" at bounding box center [656, 469] width 309 height 52
type textarea "x"
type textarea "T"
type textarea "x"
type textarea "Tr"
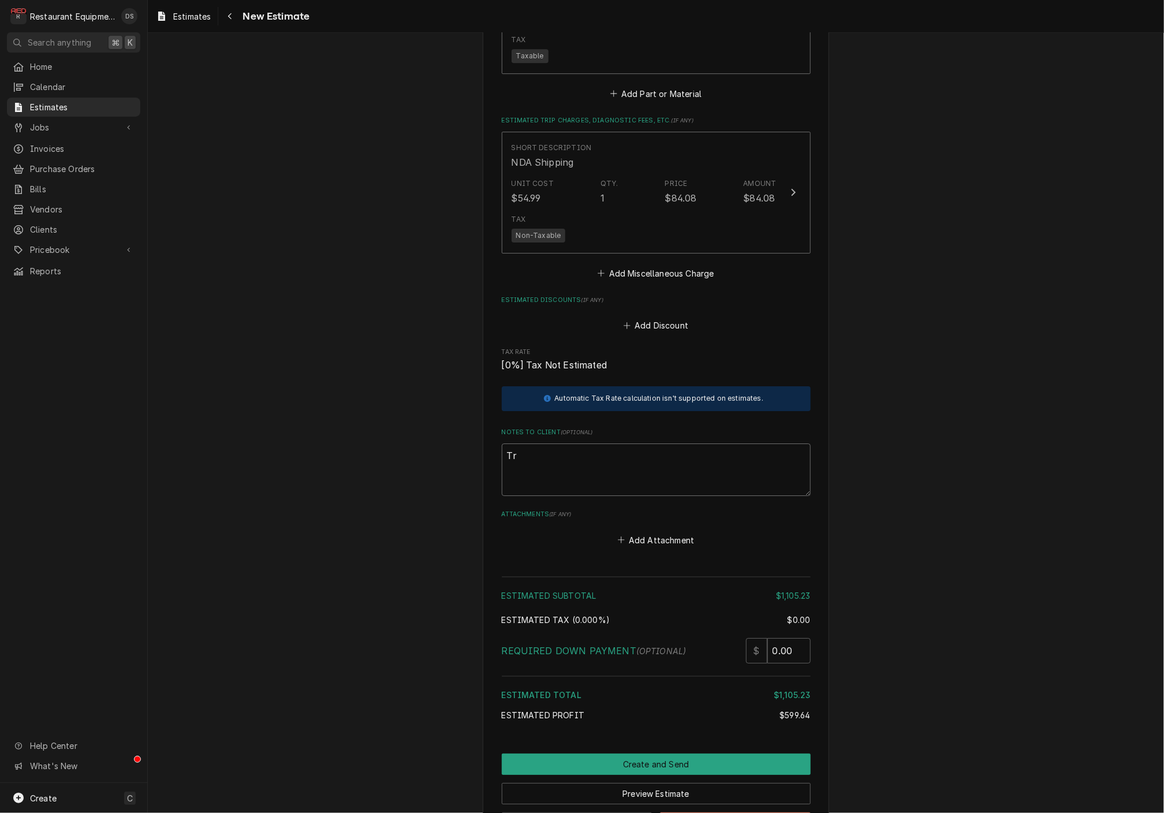
type textarea "x"
type textarea "Tra"
type textarea "x"
type textarea "Trav"
type textarea "x"
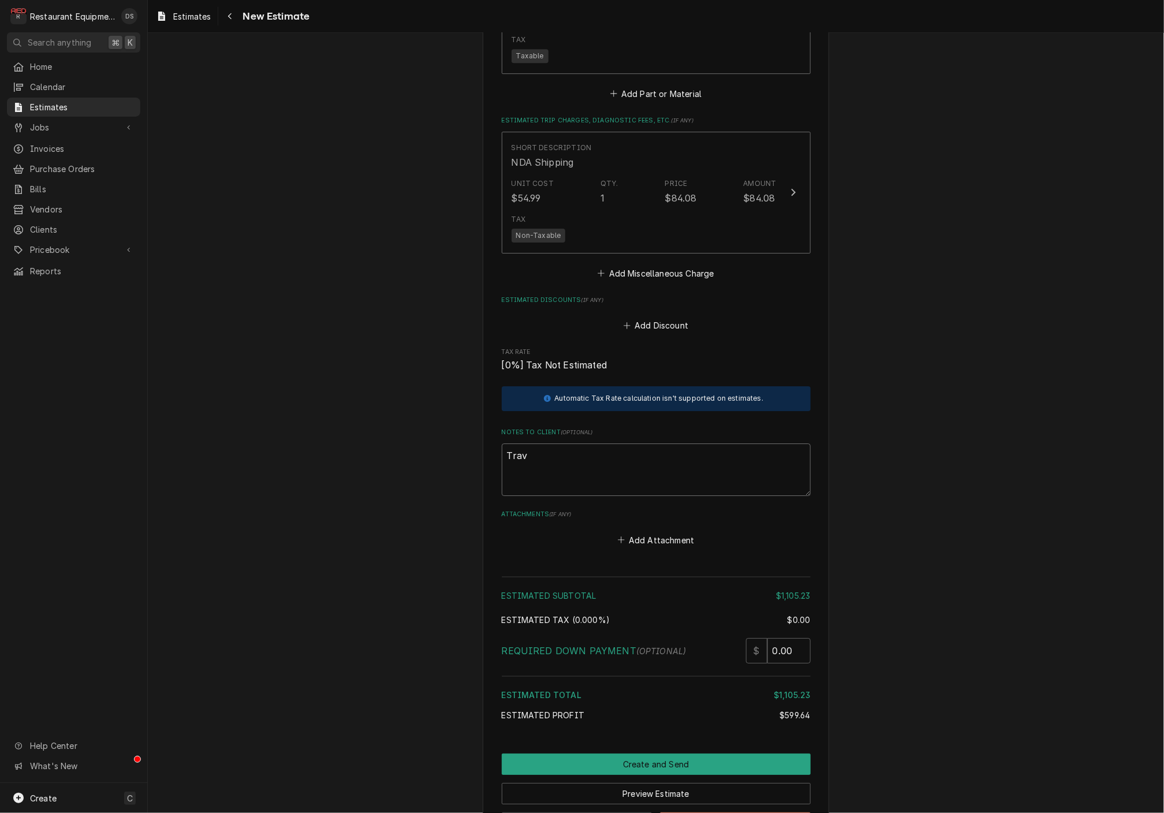
type textarea "Trave"
type textarea "x"
type textarea "Travel"
type textarea "x"
type textarea "Travel"
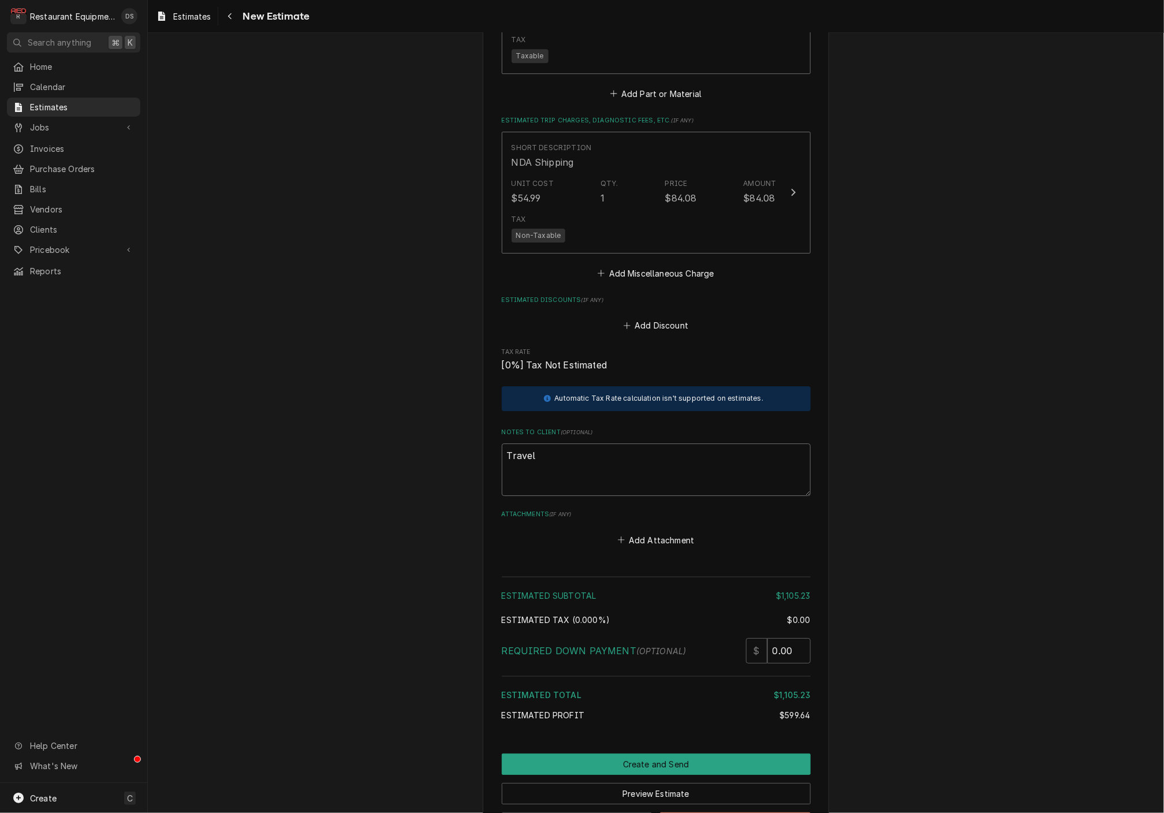
type textarea "x"
type textarea "Travel c"
type textarea "x"
type textarea "Travel ch"
type textarea "x"
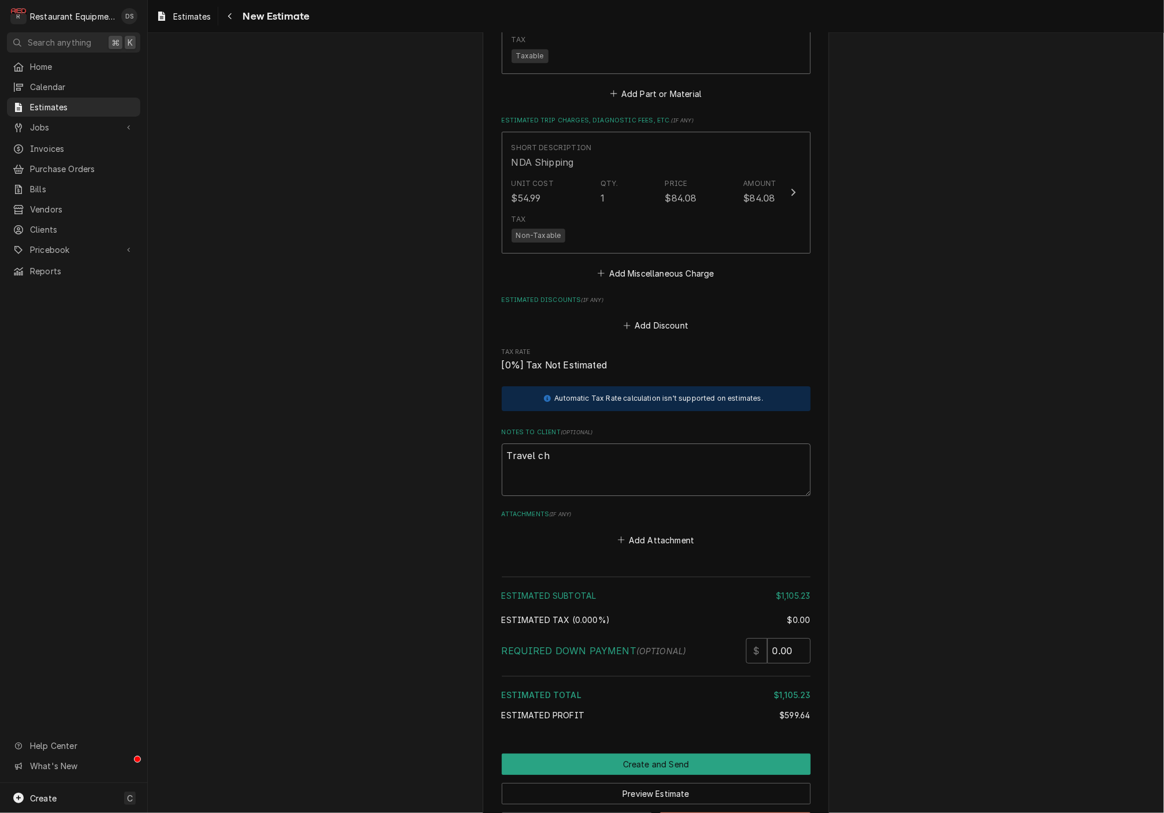
type textarea "Travel chr"
type textarea "x"
type textarea "Travel chra"
type textarea "x"
type textarea "Travel chr"
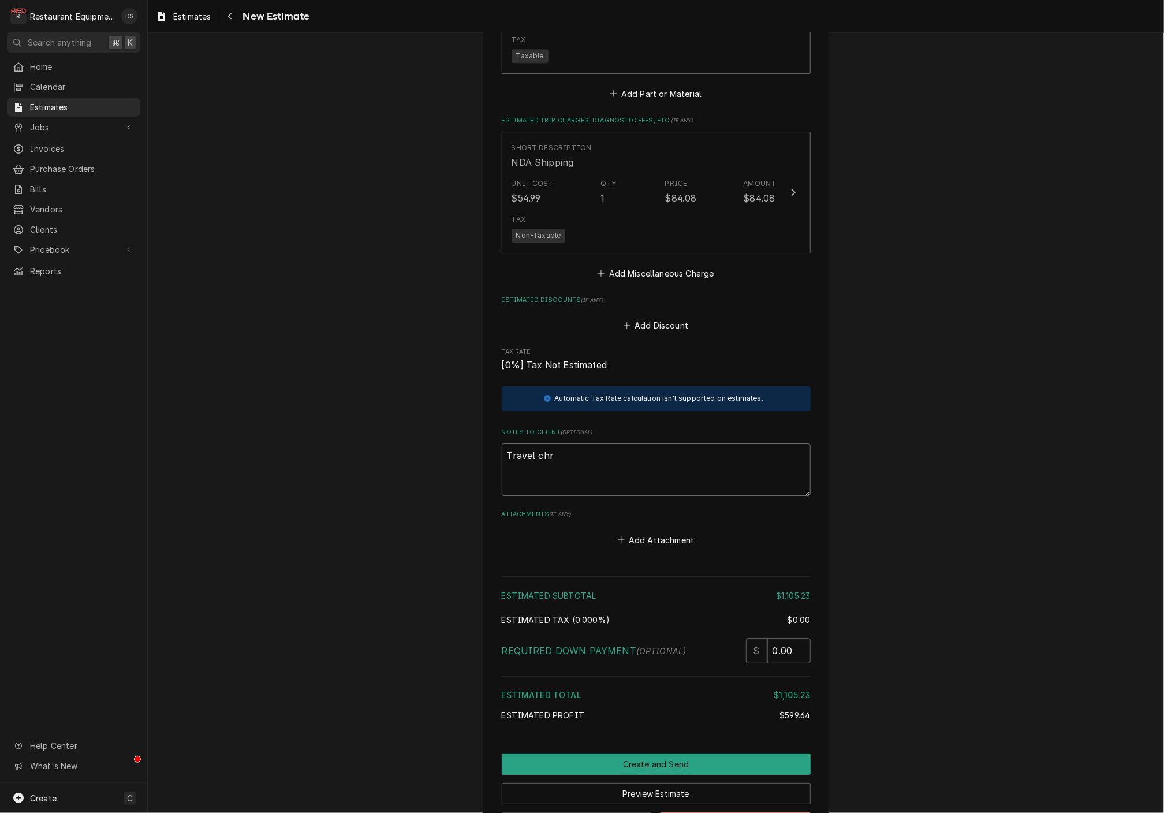
type textarea "x"
type textarea "Travel ch"
type textarea "x"
type textarea "Travel cha"
type textarea "x"
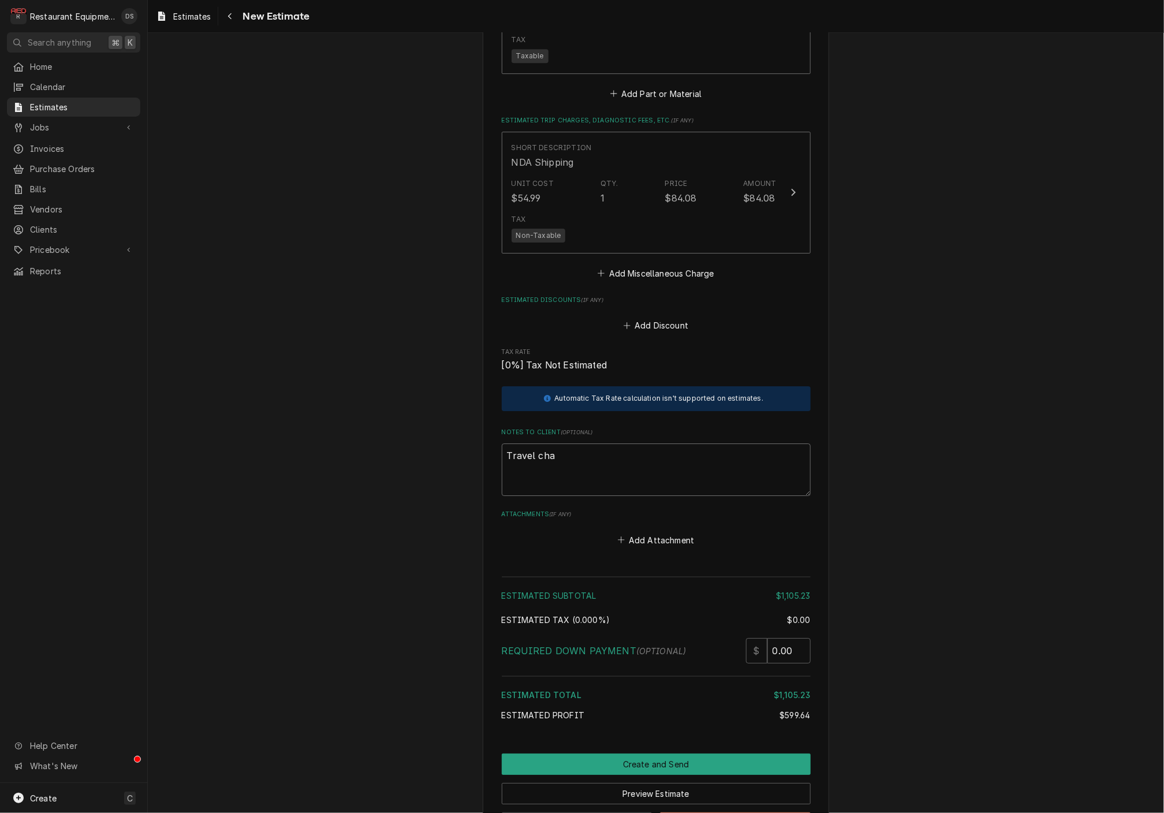
type textarea "Travel char"
type textarea "x"
type textarea "Travel charg"
type textarea "x"
type textarea "Travel charge"
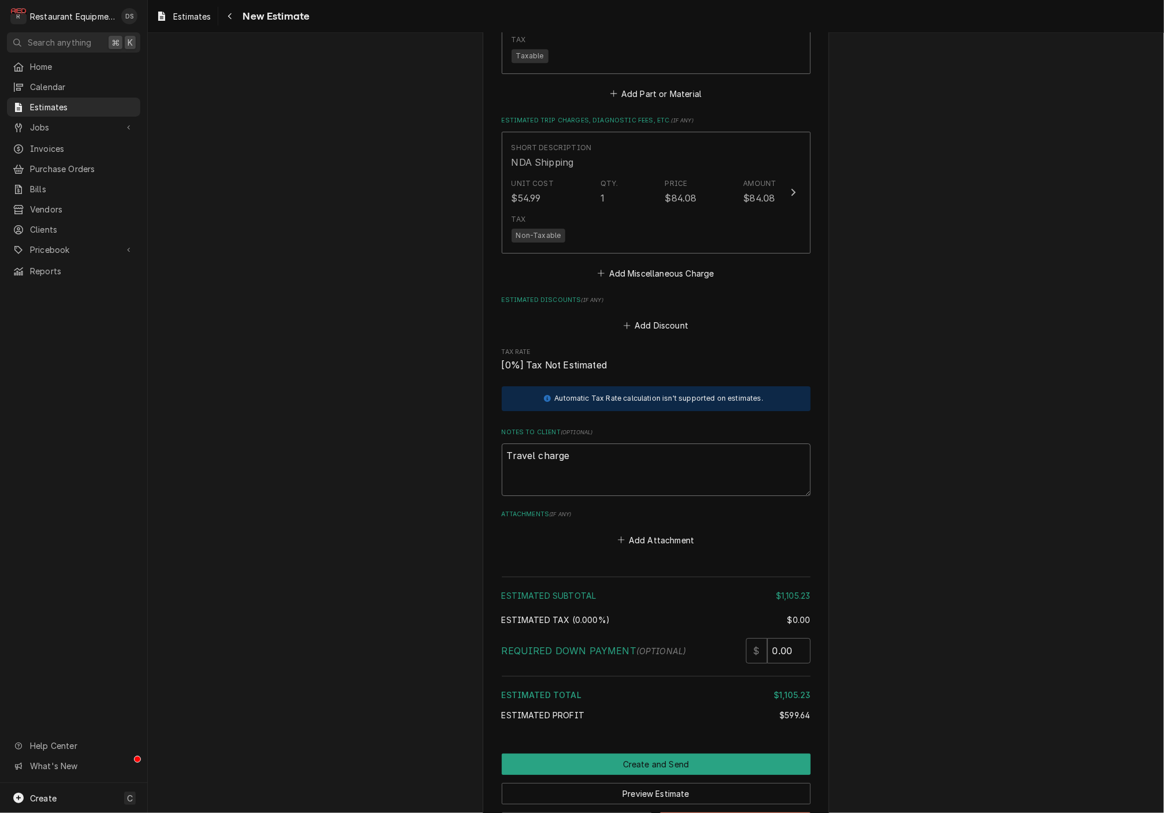
type textarea "x"
type textarea "Travel charge"
type textarea "x"
type textarea "Travel charge w"
type textarea "x"
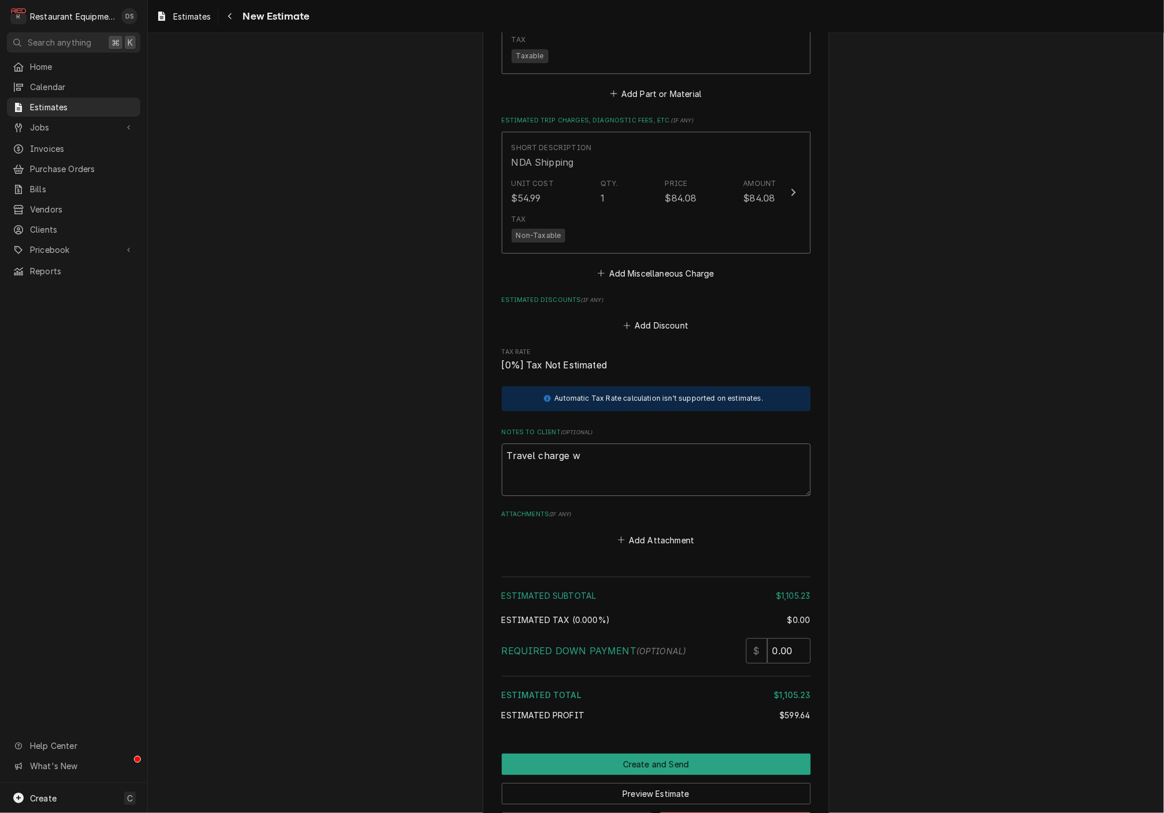
type textarea "Travel charge wi"
type textarea "x"
type textarea "Travel charge wil"
type textarea "x"
type textarea "Travel charge will"
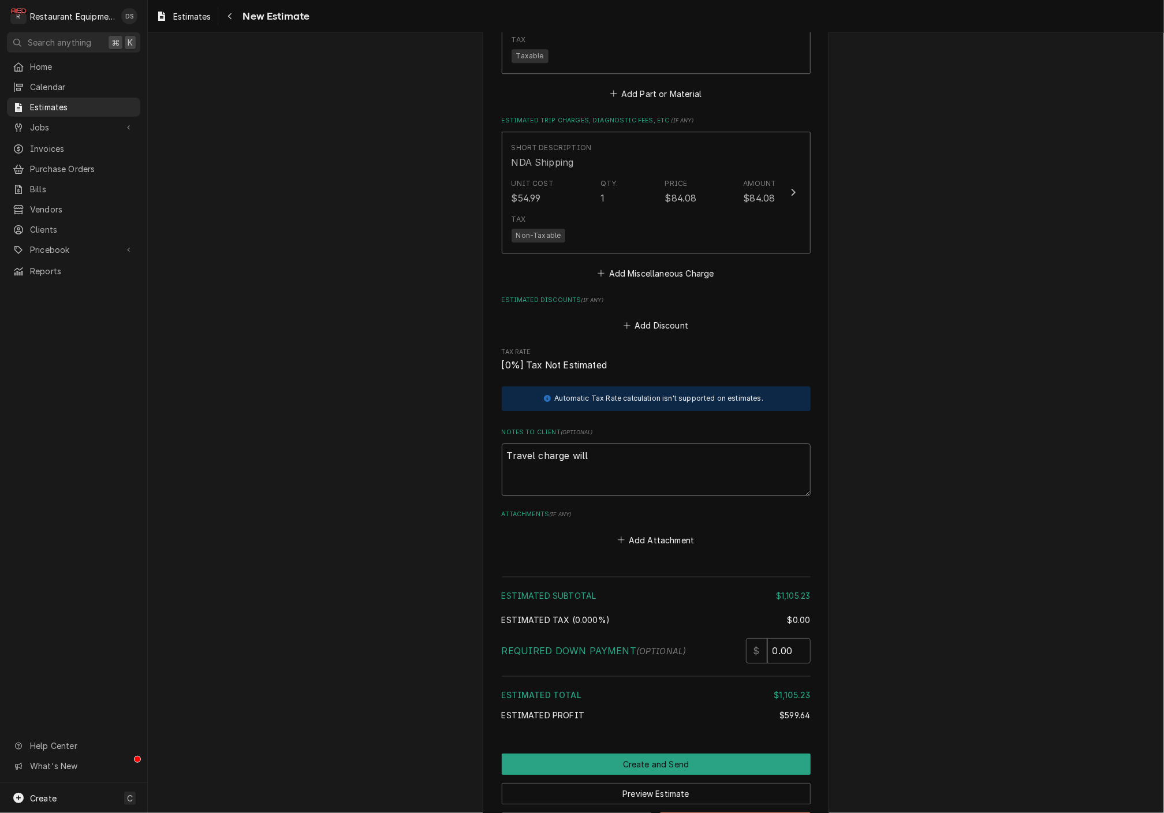
type textarea "x"
type textarea "Travel charge will"
type textarea "x"
type textarea "Travel charge will d"
type textarea "x"
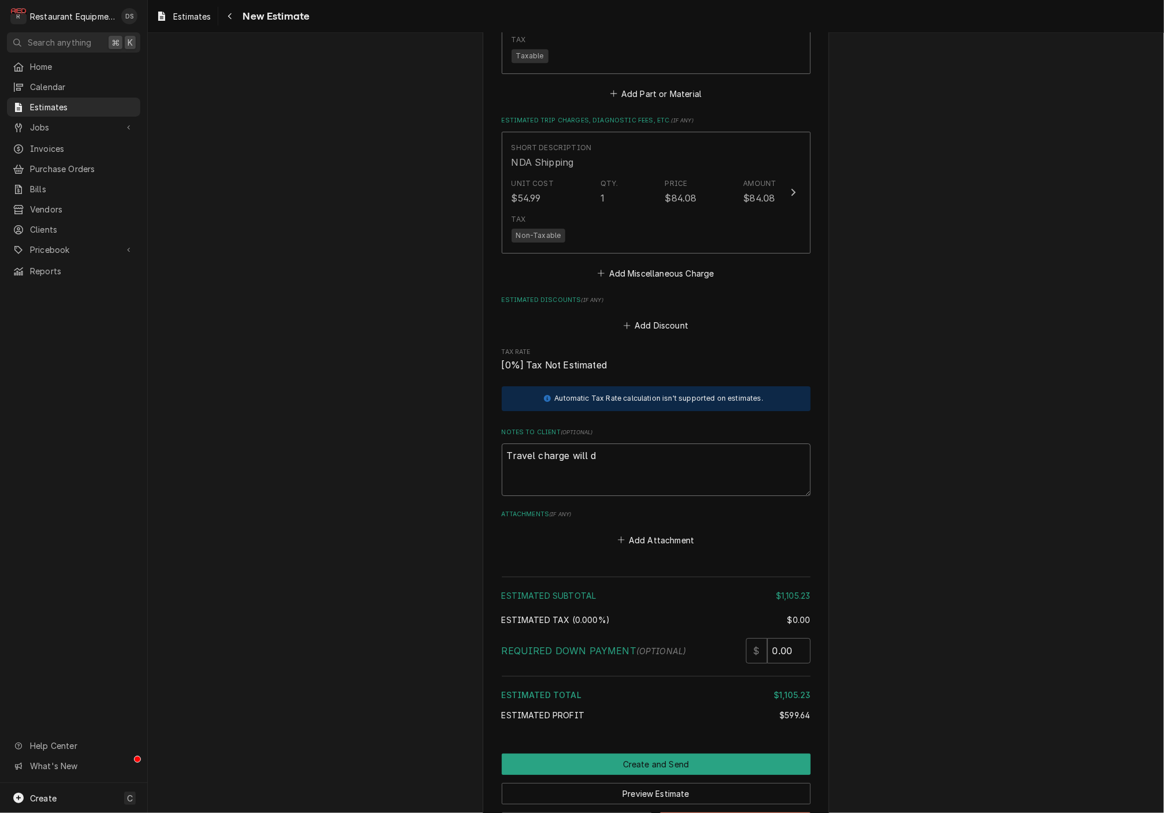
type textarea "Travel charge will de"
type textarea "x"
type textarea "Travel charge will dep"
type textarea "x"
type textarea "Travel charge will depe"
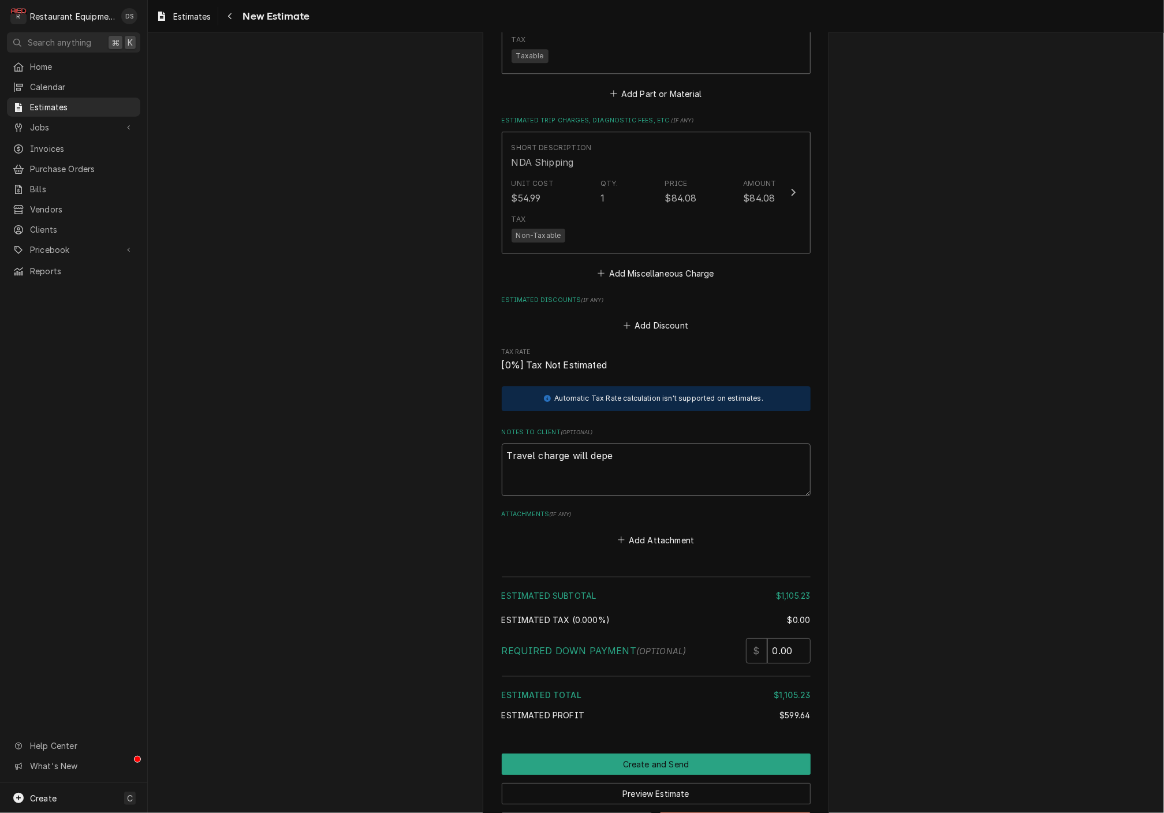
type textarea "x"
type textarea "Travel charge will depen"
type textarea "x"
type textarea "Travel charge will depend"
type textarea "x"
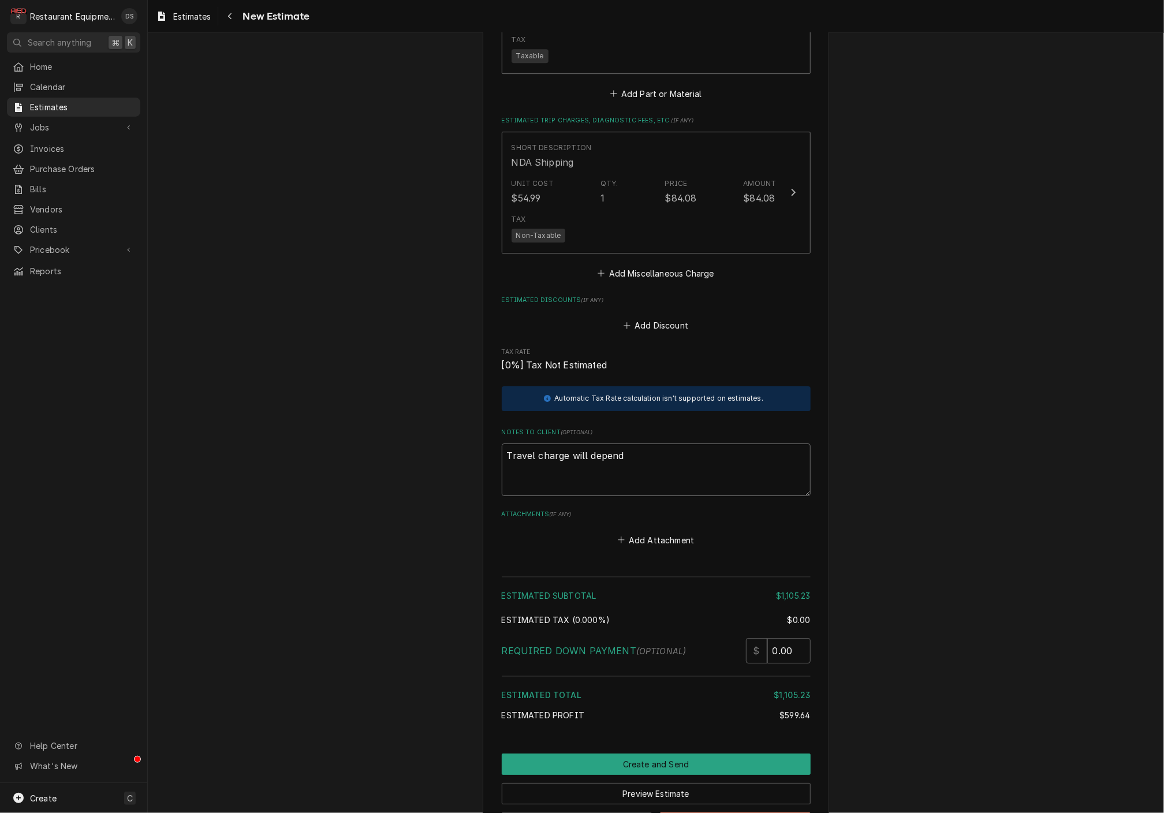
type textarea "Travel charge will depend"
type textarea "x"
type textarea "Travel charge will depend o"
type textarea "x"
type textarea "Travel charge will depend on"
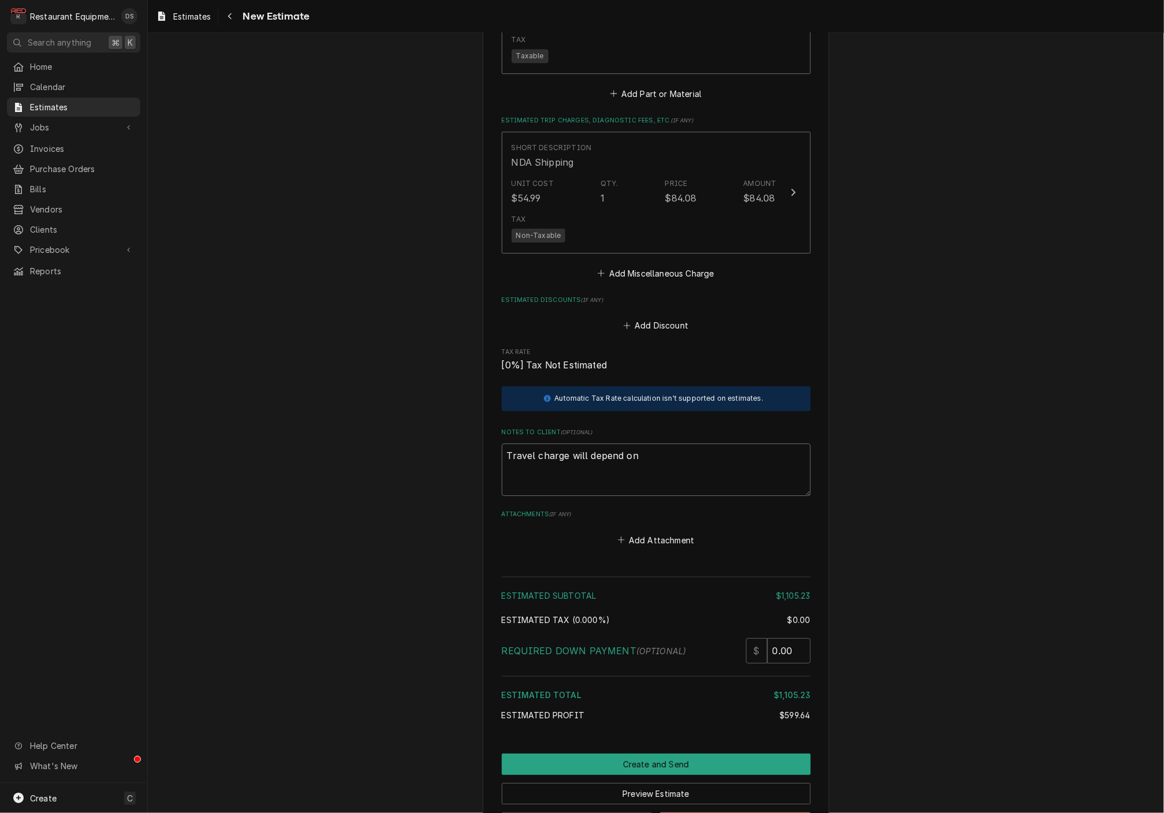
type textarea "x"
type textarea "Travel charge will depend on"
type textarea "x"
type textarea "Travel charge will depend on h"
type textarea "x"
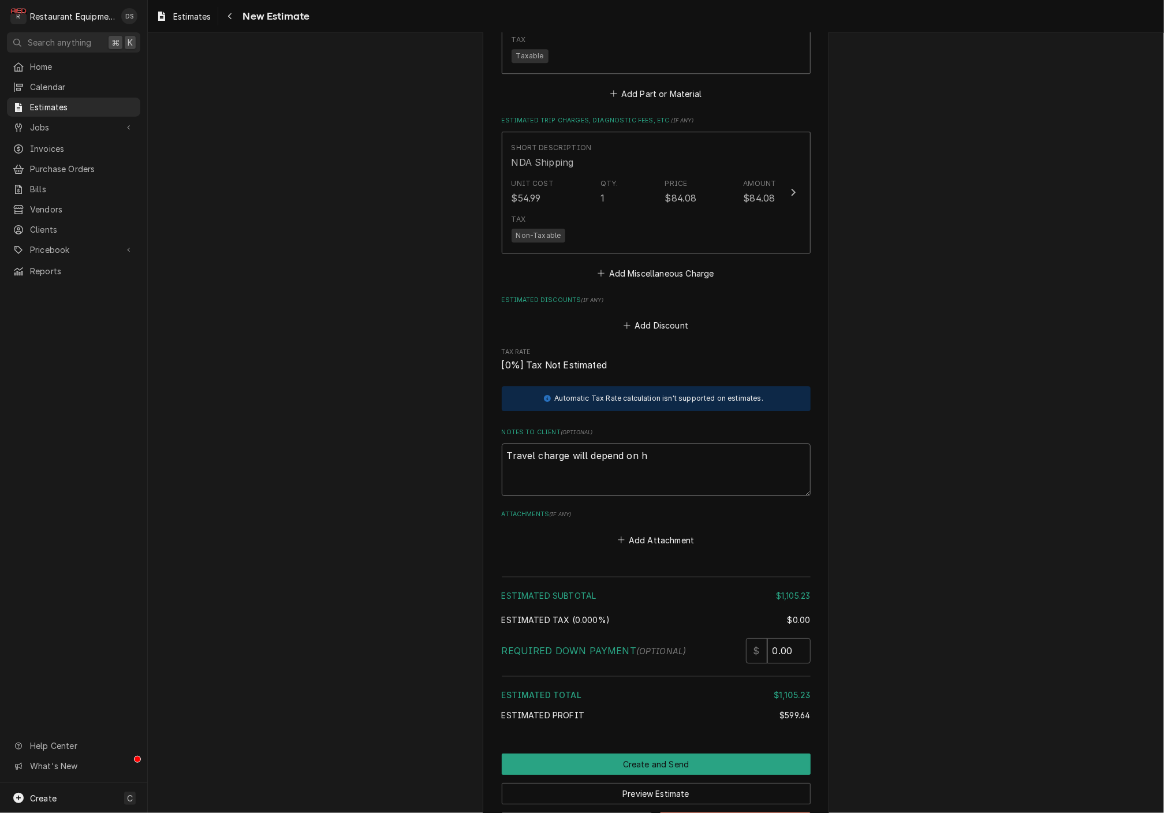
type textarea "Travel charge will depend on ho"
type textarea "x"
type textarea "Travel charge will depend on how"
type textarea "x"
type textarea "Travel charge will depend on how"
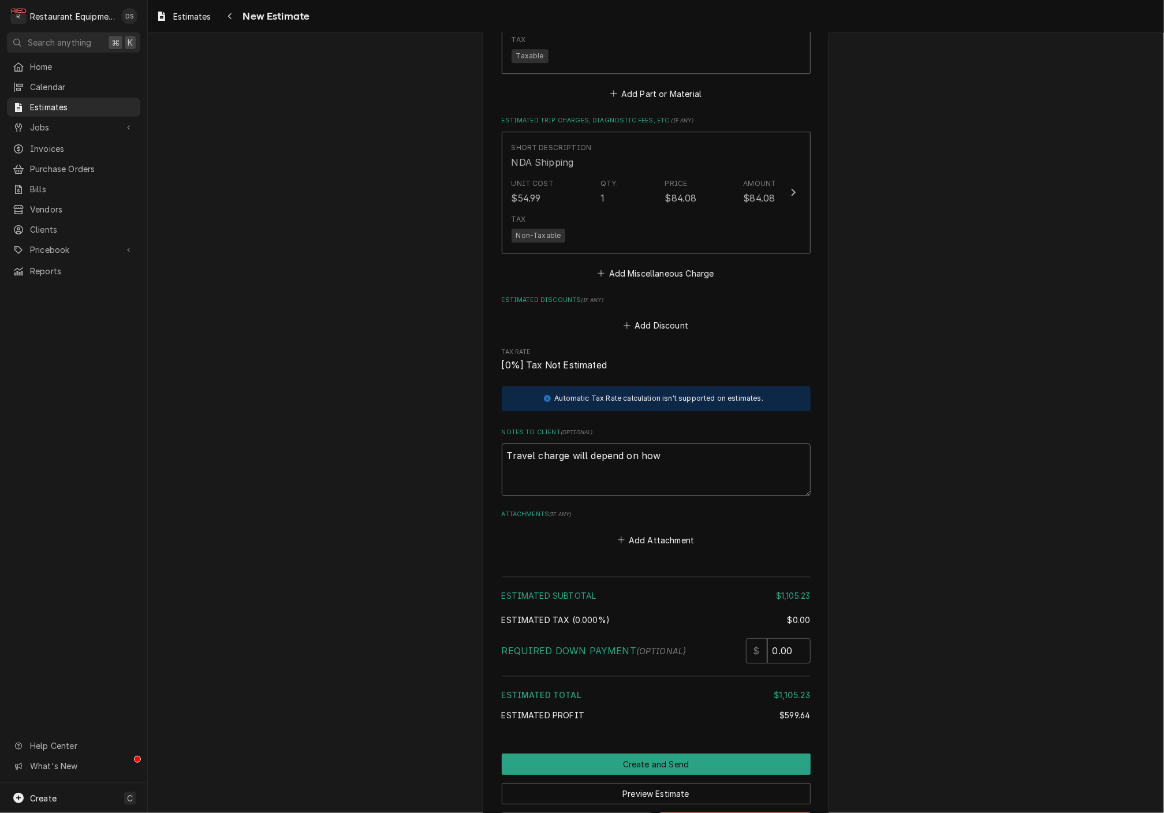
type textarea "x"
type textarea "Travel charge will depend on how m"
type textarea "x"
type textarea "Travel charge will depend on how ma"
type textarea "x"
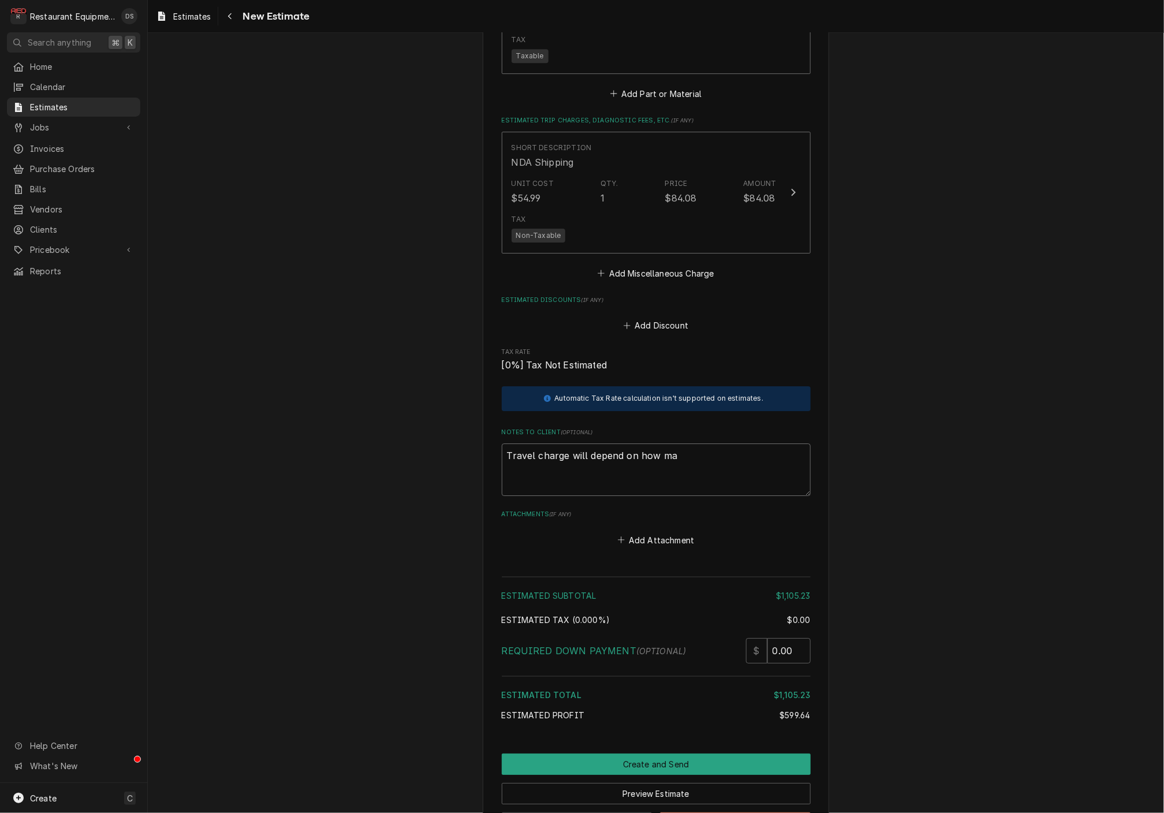
type textarea "Travel charge will depend on how man"
type textarea "x"
type textarea "Travel charge will depend on how many"
type textarea "x"
type textarea "Travel charge will depend on how many"
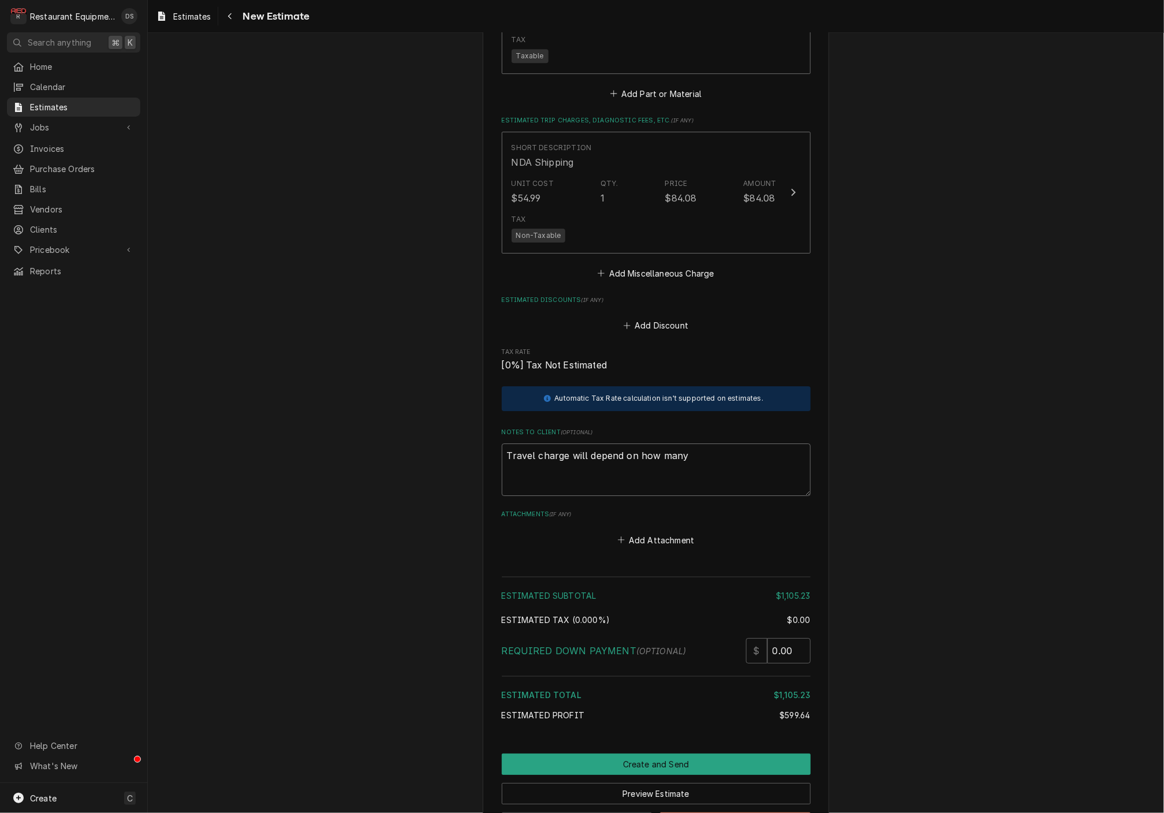
type textarea "x"
type textarea "Travel charge will depend on how many j"
type textarea "x"
type textarea "Travel charge will depend on how many jo"
type textarea "x"
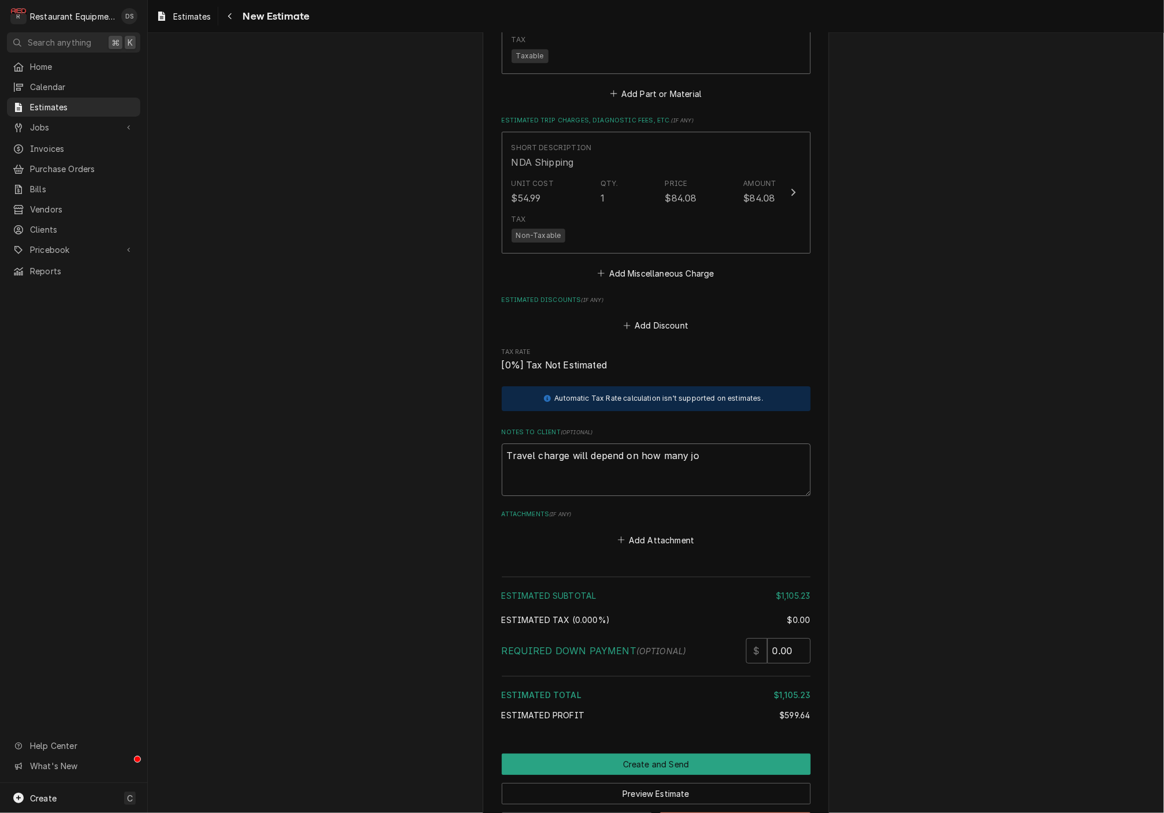
type textarea "Travel charge will depend on how many job"
type textarea "x"
type textarea "Travel charge will depend on how many jobs"
type textarea "x"
type textarea "Travel charge will depend on how many jobs"
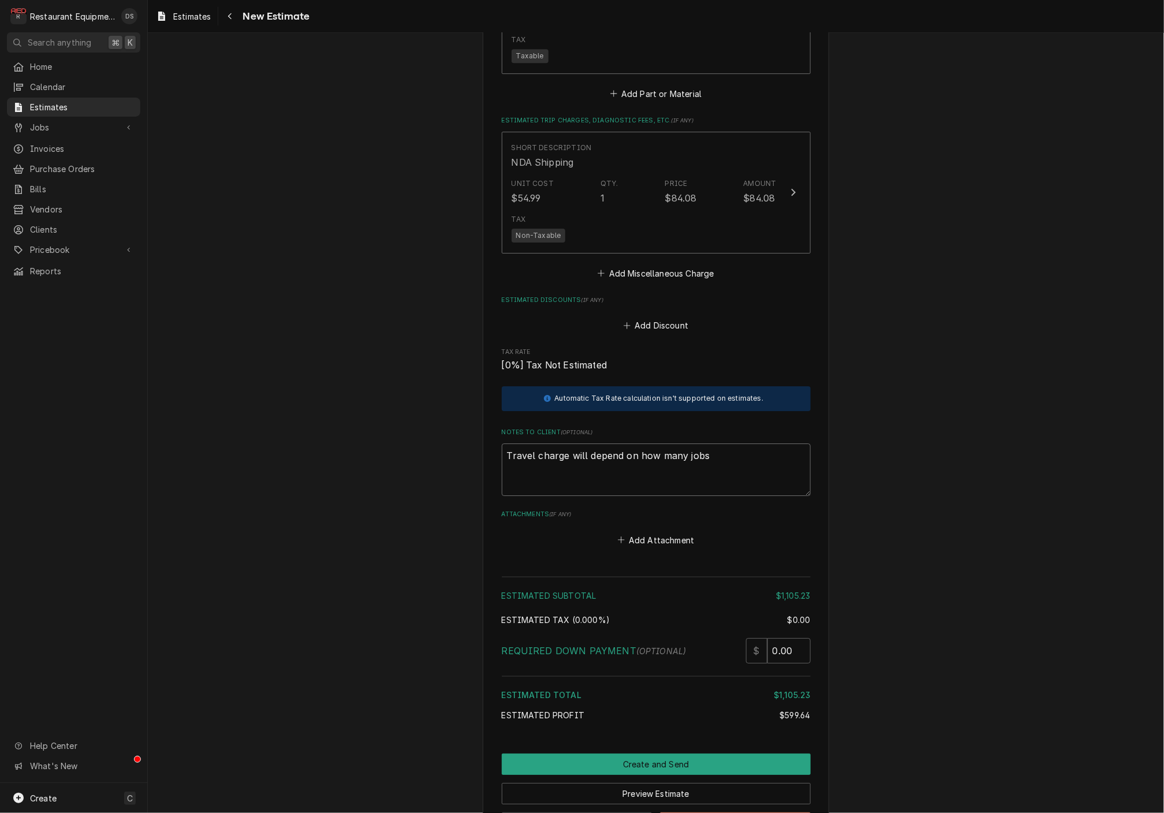
type textarea "x"
type textarea "Travel charge will depend on how many jobs w"
type textarea "x"
type textarea "Travel charge will depend on how many jobs we"
type textarea "x"
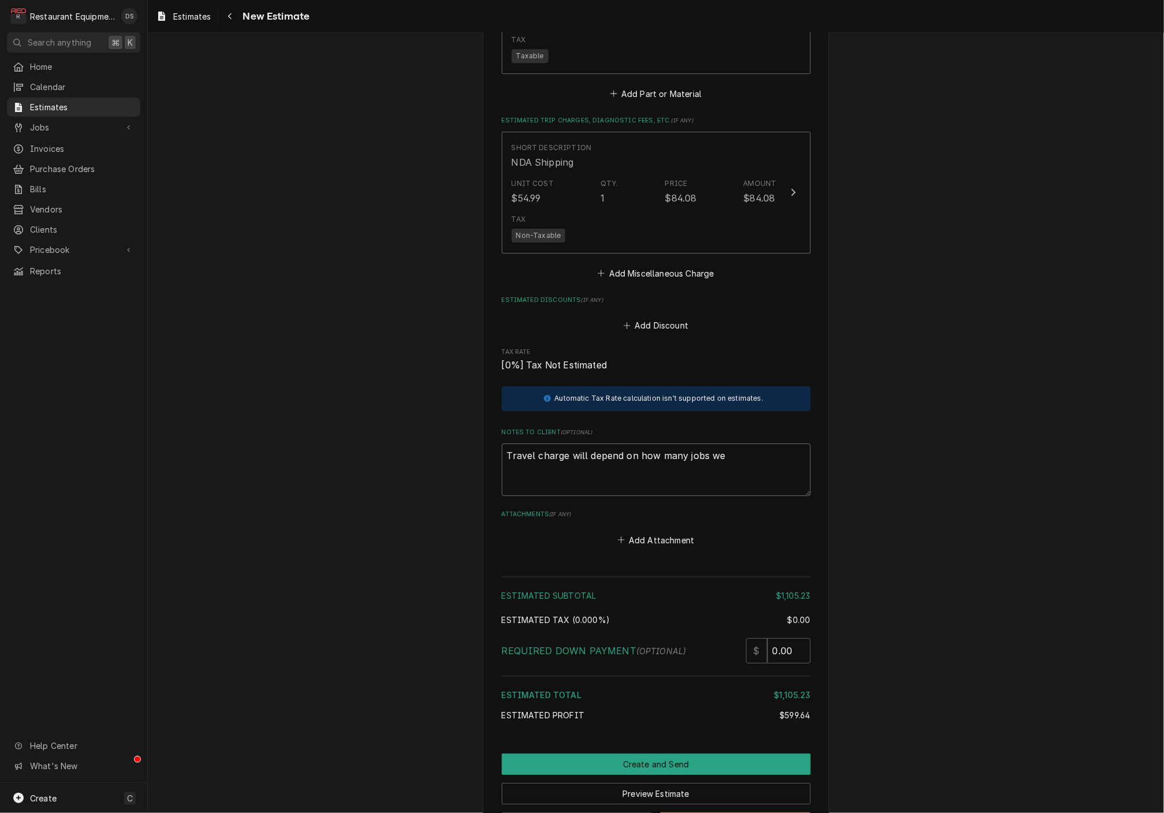
type textarea "Travel charge will depend on how many jobs we"
type textarea "x"
type textarea "Travel charge will depend on how many jobs we c"
type textarea "x"
type textarea "Travel charge will depend on how many jobs we ca"
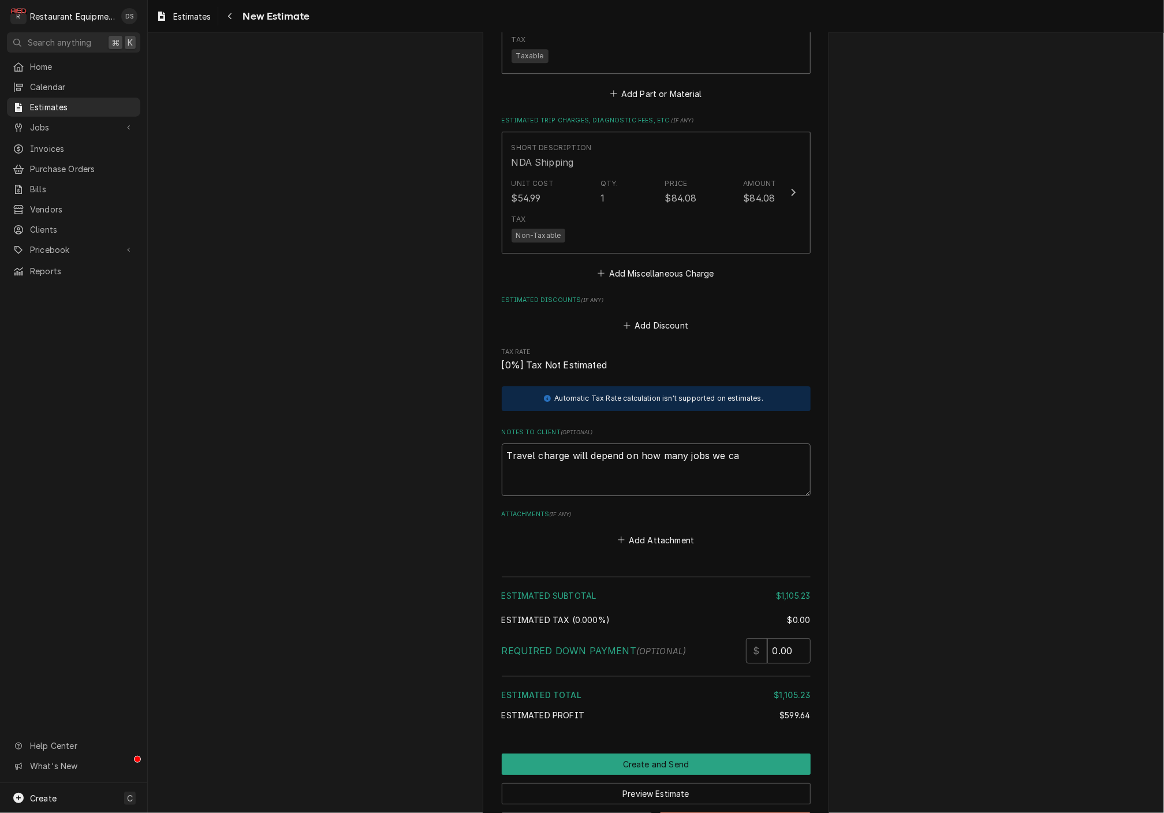
type textarea "x"
type textarea "Travel charge will depend on how many jobs we can"
type textarea "x"
type textarea "Travel charge will depend on how many jobs we can"
type textarea "x"
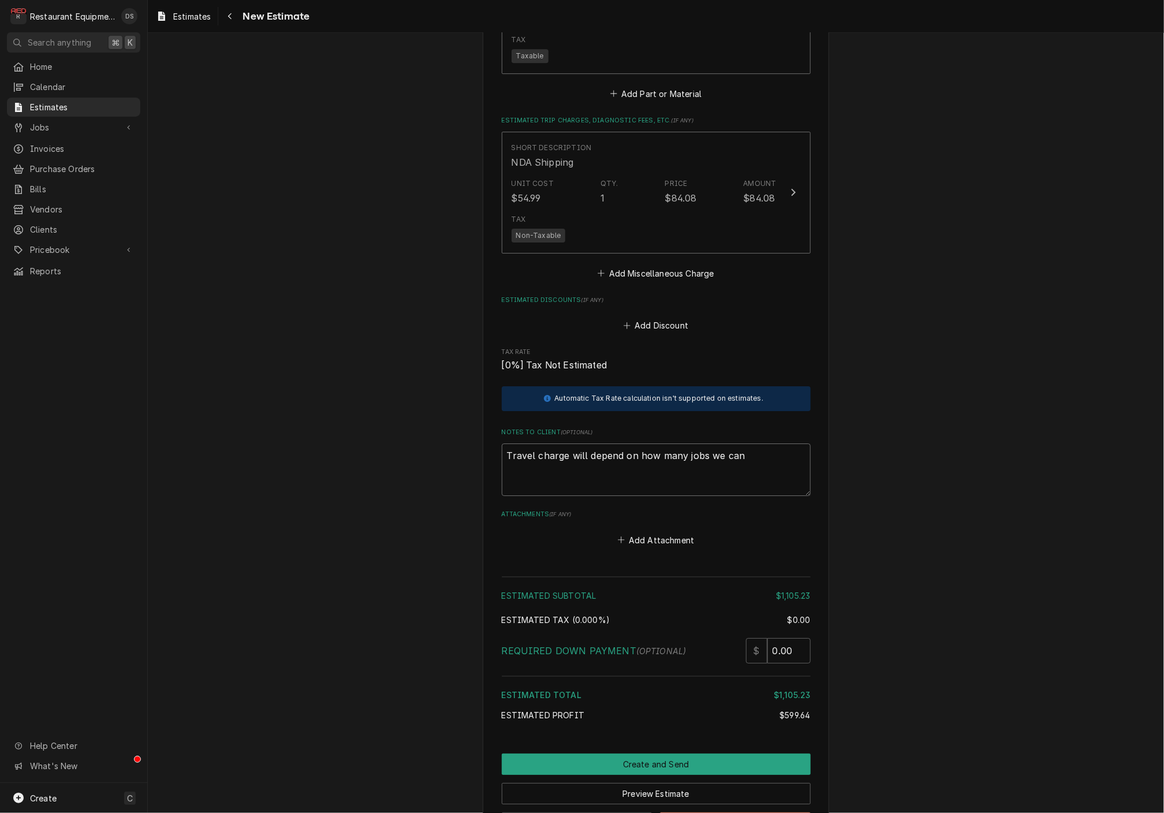
type textarea "Travel charge will depend on how many jobs we can d"
type textarea "x"
type textarea "Travel charge will depend on how many jobs we can do"
type textarea "x"
type textarea "Travel charge will depend on how many jobs we can do"
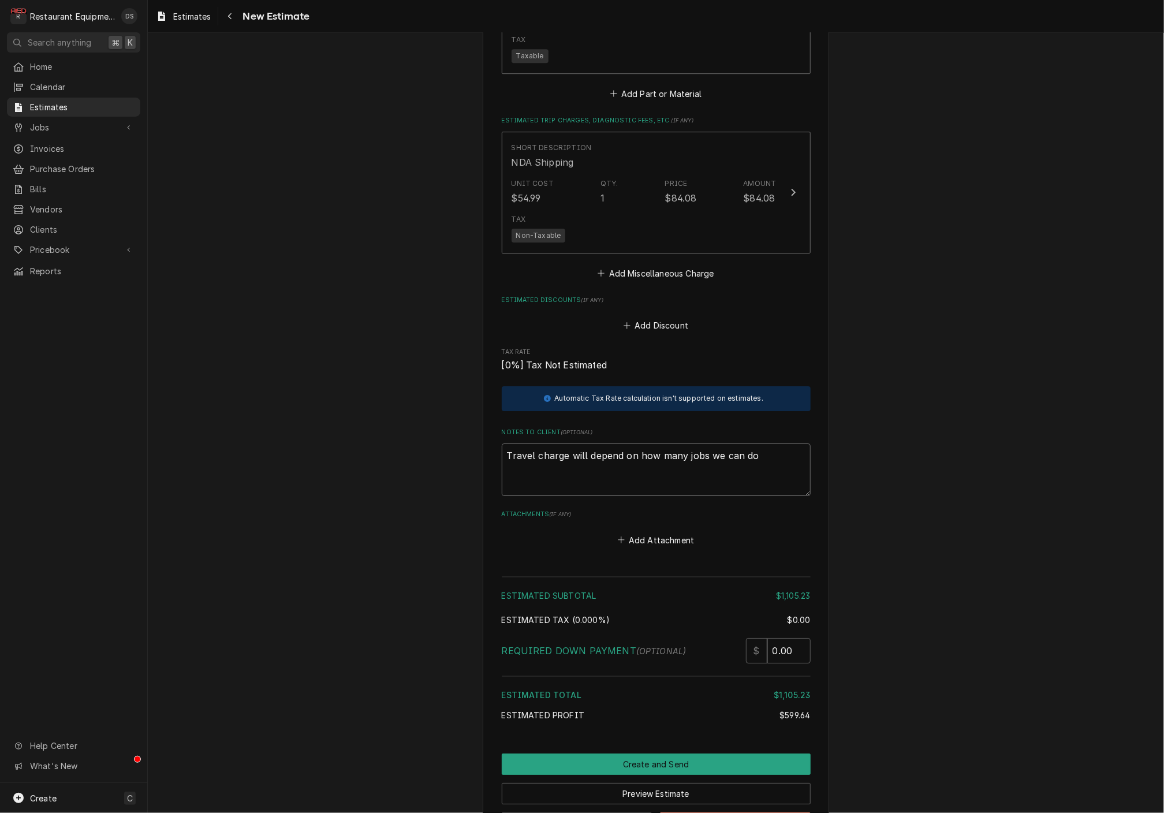
type textarea "x"
type textarea "Travel charge will depend on how many jobs we can do a"
type textarea "x"
type textarea "Travel charge will depend on how many jobs we can do at"
type textarea "x"
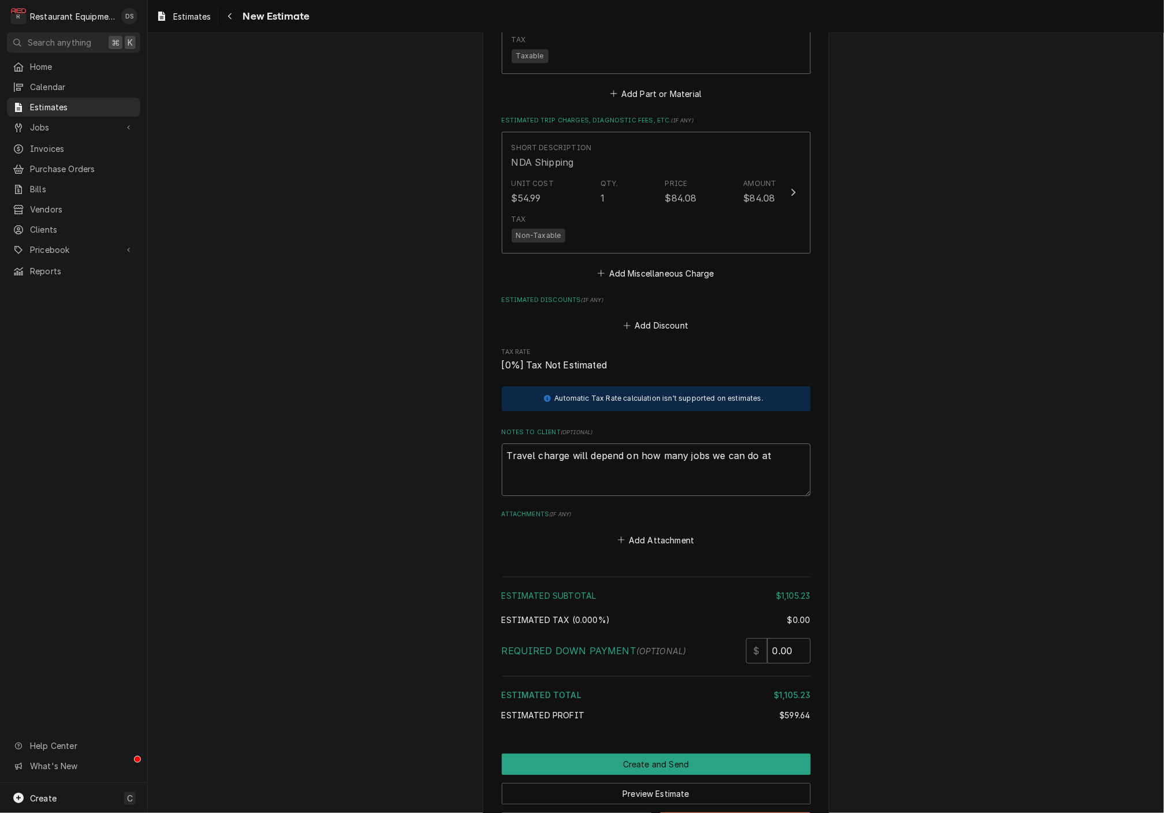
type textarea "Travel charge will depend on how many jobs we can do at"
type textarea "x"
type textarea "Travel charge will depend on how many jobs we can do at o"
type textarea "x"
type textarea "Travel charge will depend on how many jobs we can do at on"
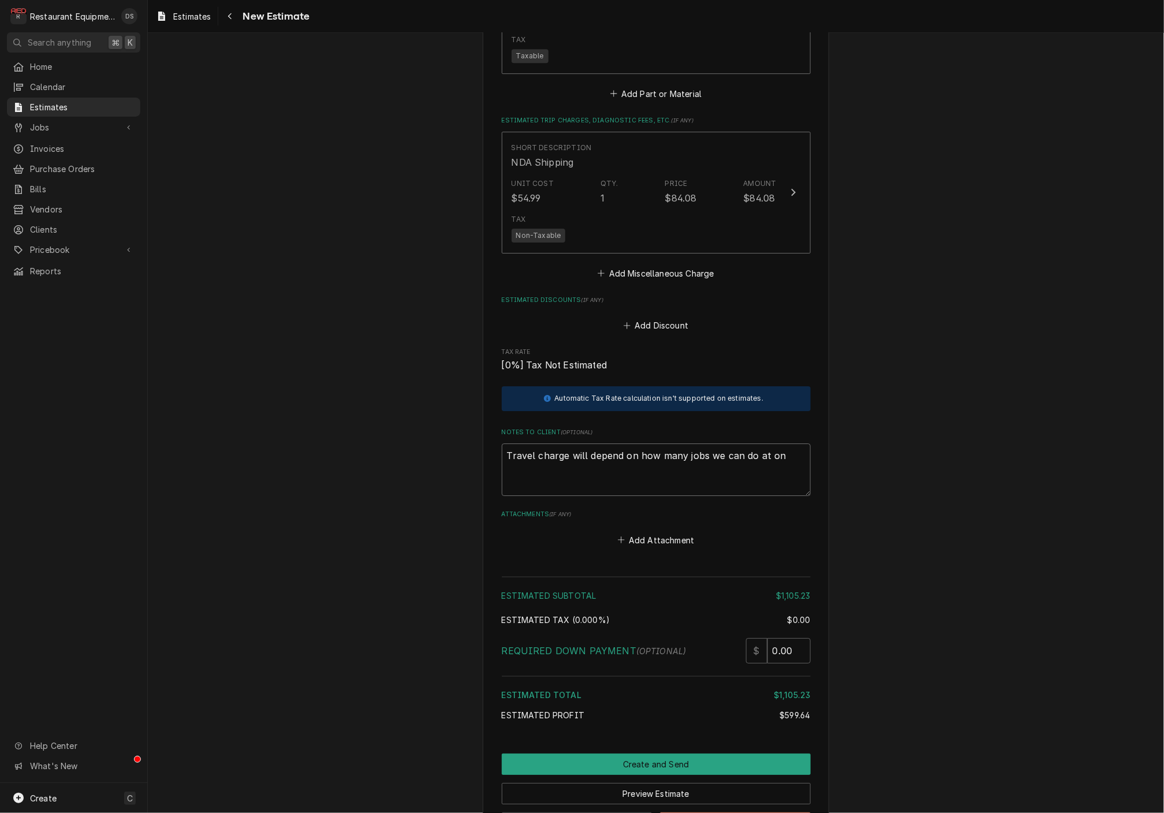
type textarea "x"
type textarea "Travel charge will depend on how many jobs we can do at one"
type textarea "x"
type textarea "Travel charge will depend on how many jobs we can do at one"
type textarea "x"
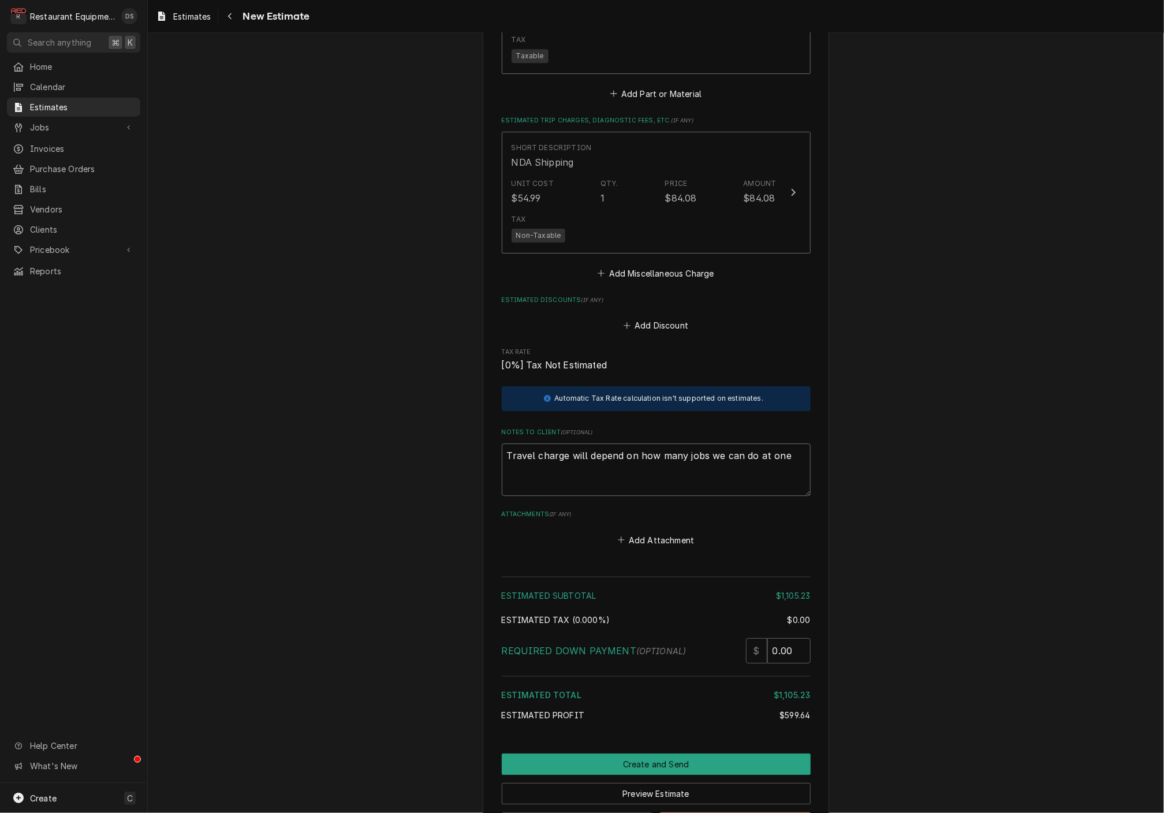
type textarea "Travel charge will depend on how many jobs we can do at one d"
type textarea "x"
type textarea "Travel charge will depend on how many jobs we can do at one"
type textarea "x"
type textarea "Travel charge will depend on how many jobs we can do at one"
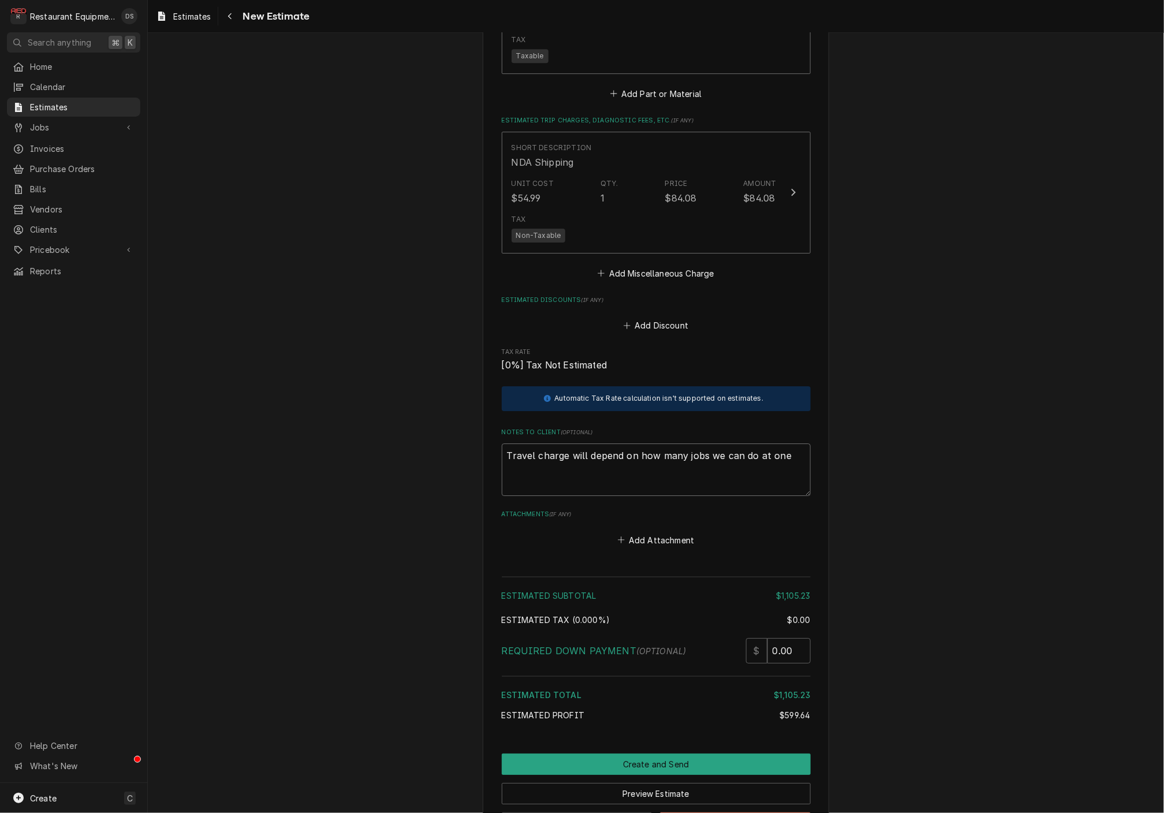
type textarea "x"
type textarea "Travel charge will depend on how many jobs we can do at on"
type textarea "x"
type textarea "Travel charge will depend on how many jobs we can do at o"
type textarea "x"
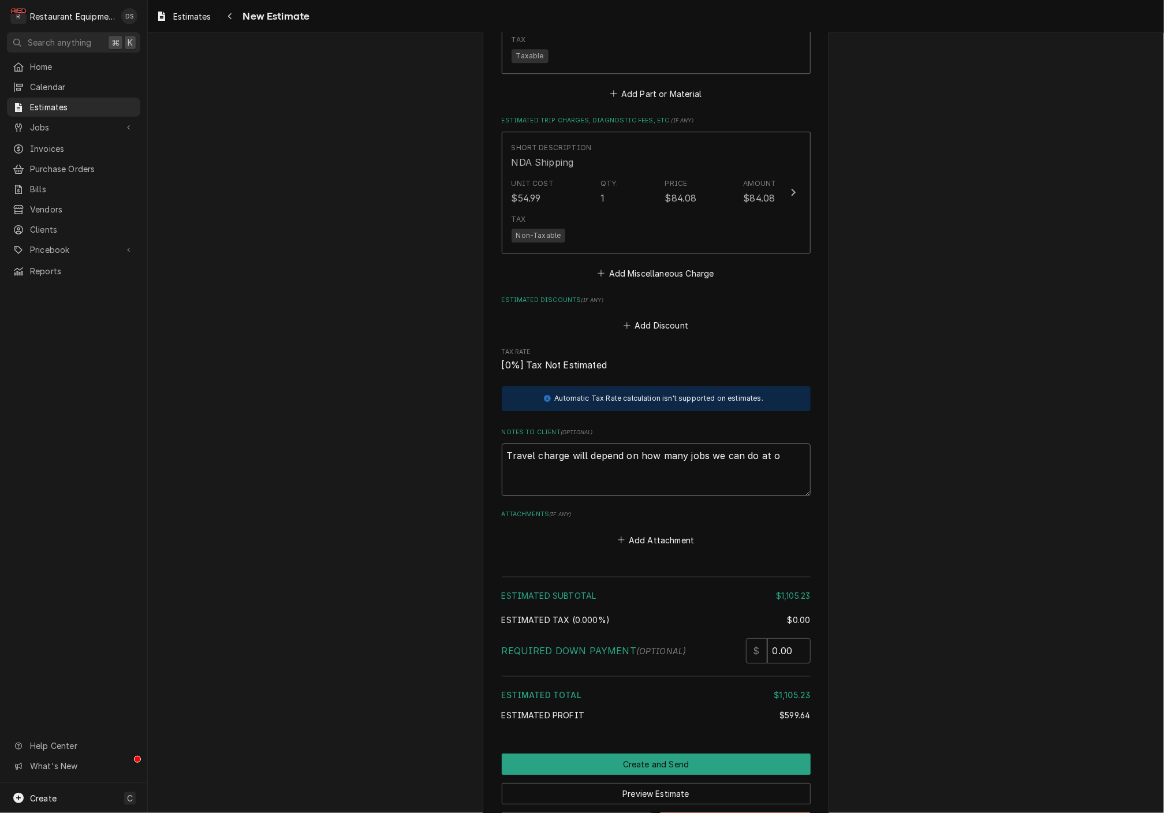
type textarea "Travel charge will depend on how many jobs we can do at"
type textarea "x"
type textarea "Travel charge will depend on how many jobs we can do at"
type textarea "x"
type textarea "Travel charge will depend on how many jobs we can do a"
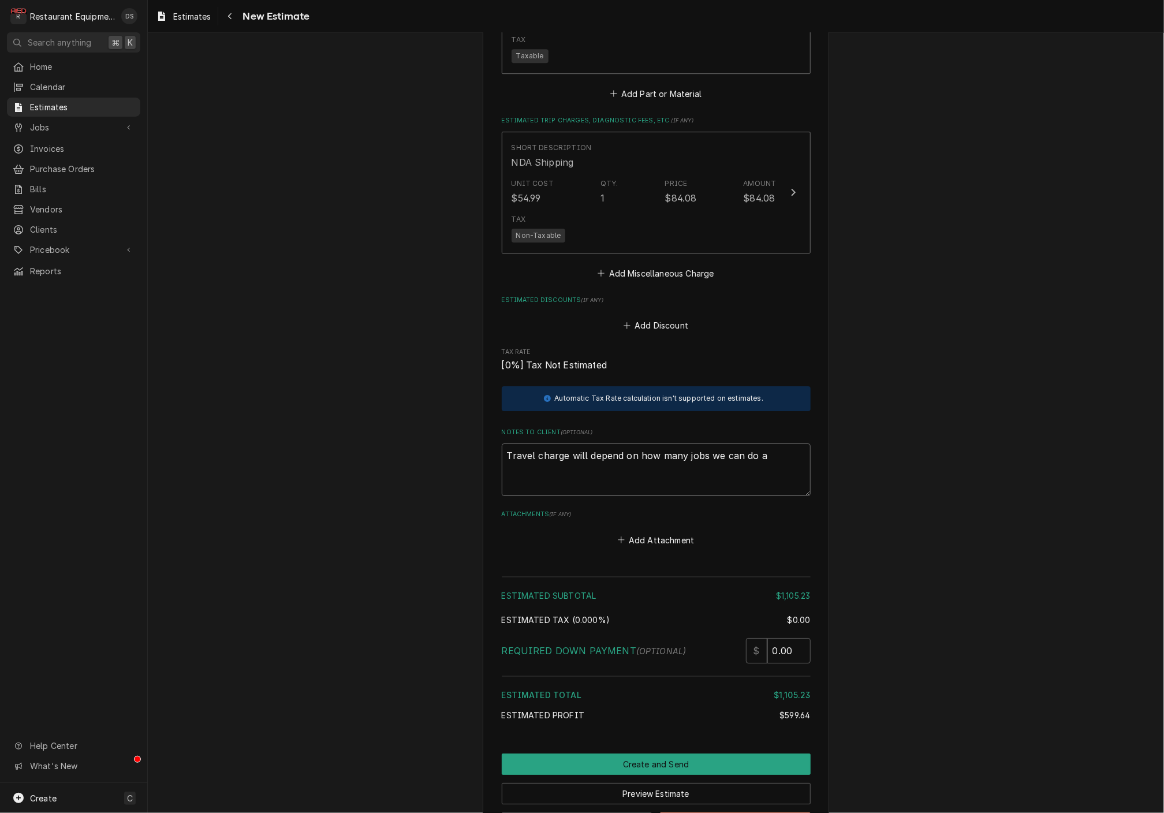
type textarea "x"
type textarea "Travel charge will depend on how many jobs we can do"
type textarea "x"
type textarea "Travel charge will depend on how many jobs we can do o"
type textarea "x"
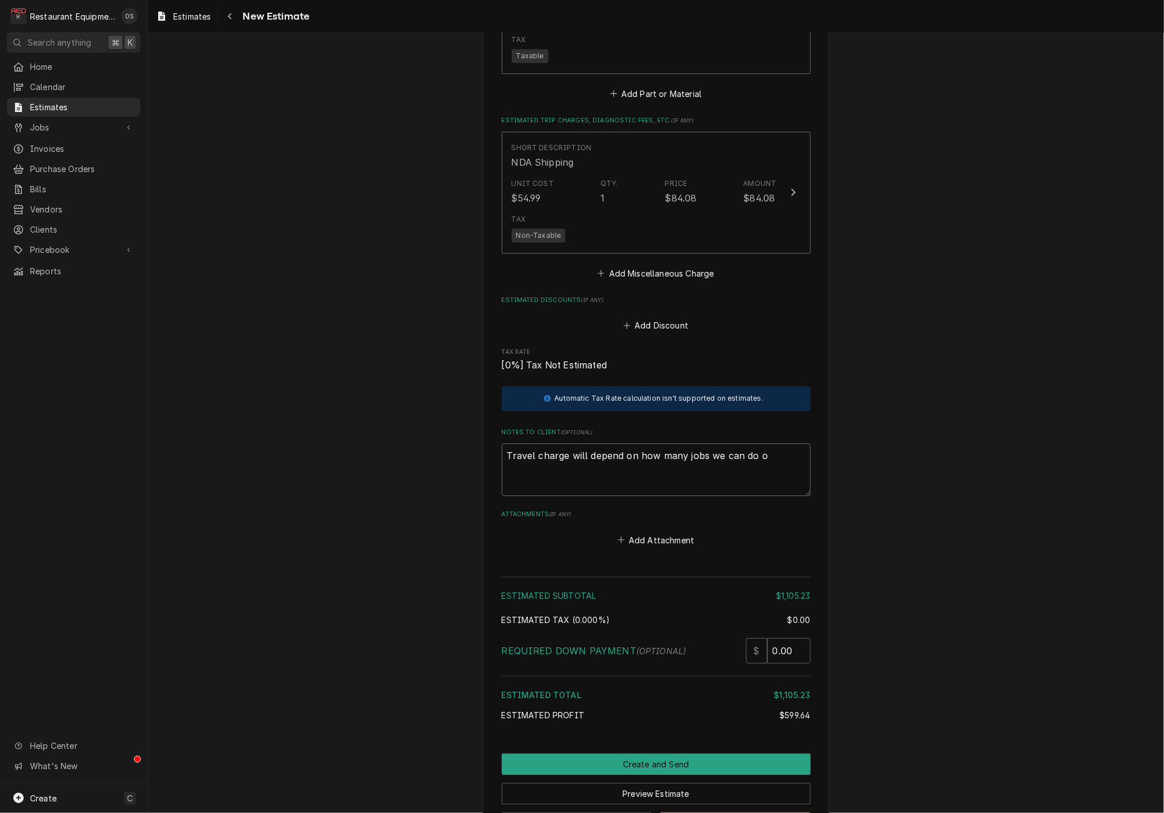
type textarea "Travel charge will depend on how many jobs we can do on"
type textarea "x"
type textarea "Travel charge will depend on how many jobs we can do on"
type textarea "x"
type textarea "Travel charge will depend on how many jobs we can do on o"
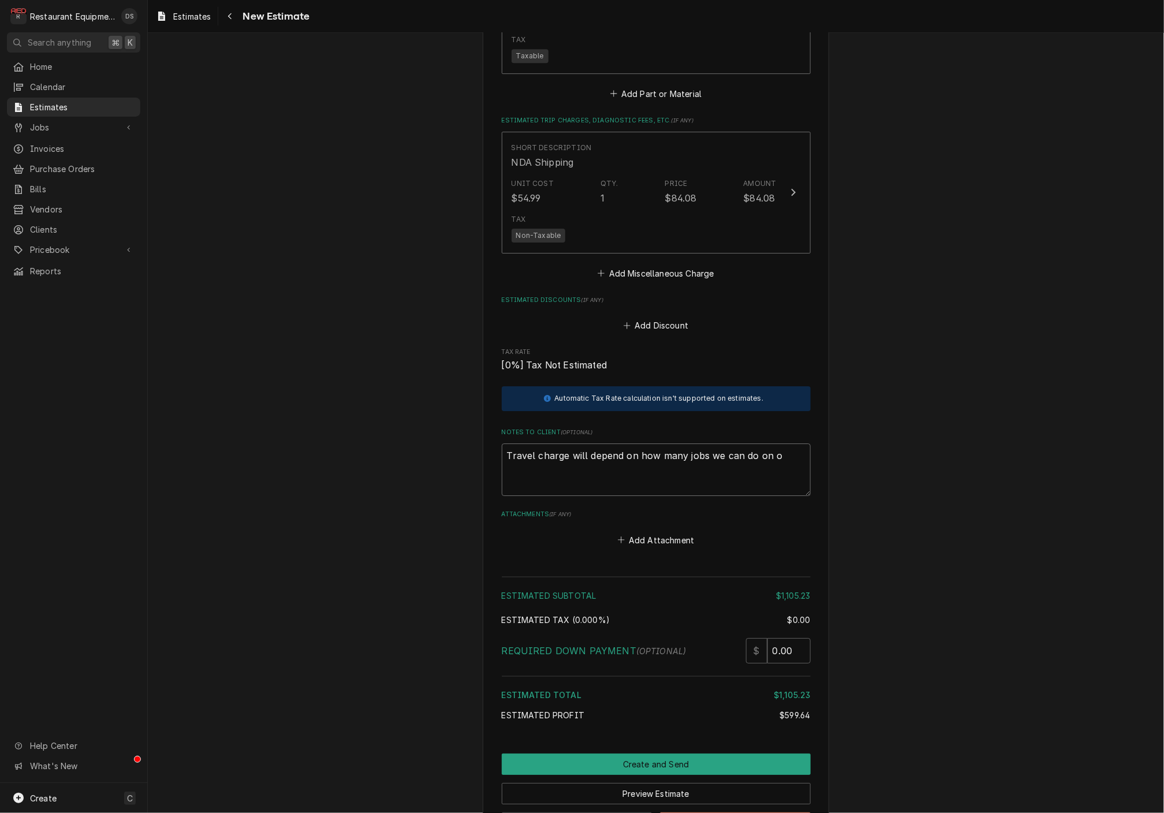
type textarea "x"
type textarea "Travel charge will depend on how many jobs we can do on on"
type textarea "x"
type textarea "Travel charge will depend on how many jobs we can do on one"
type textarea "x"
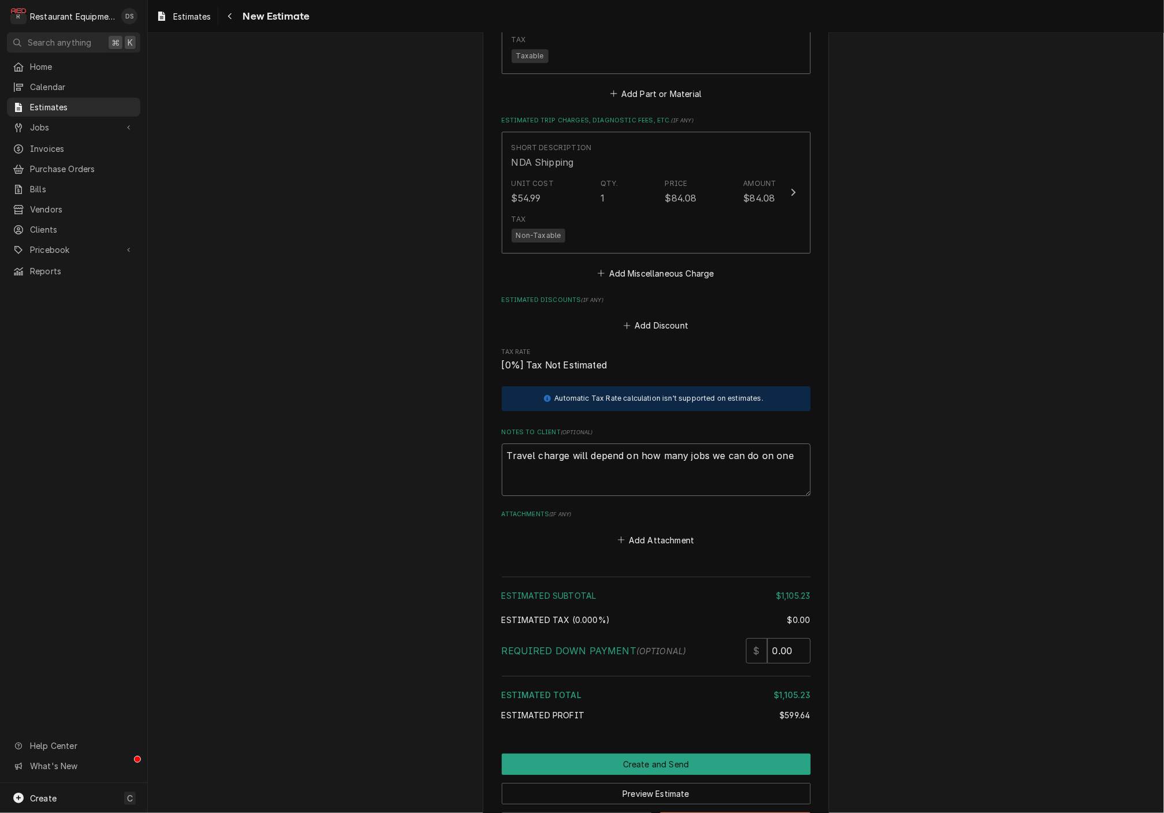
type textarea "Travel charge will depend on how many jobs we can do on one"
type textarea "x"
type textarea "Travel charge will depend on how many jobs we can do on one t"
type textarea "x"
type textarea "Travel charge will depend on how many jobs we can do on one tr"
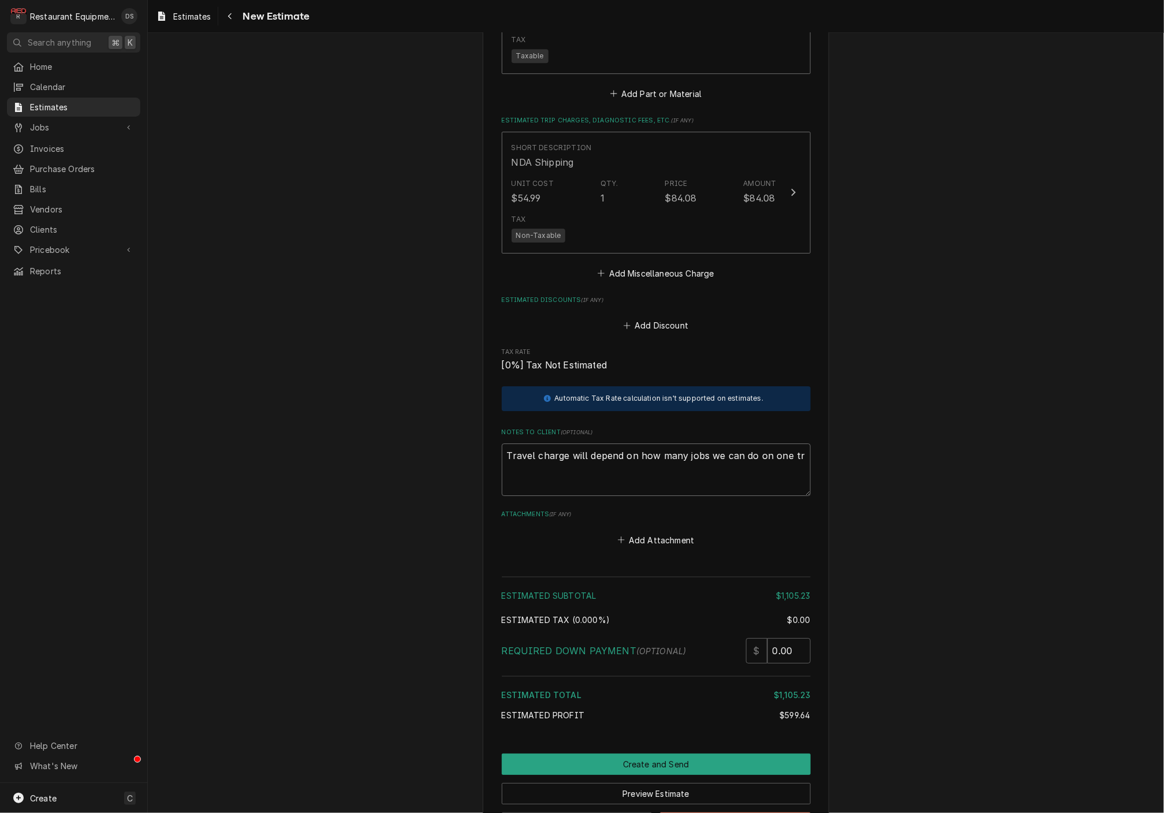
type textarea "x"
type textarea "Travel charge will depend on how many jobs we can do on one tri"
type textarea "x"
type textarea "Travel charge will depend on how many jobs we can do on one trip"
type textarea "x"
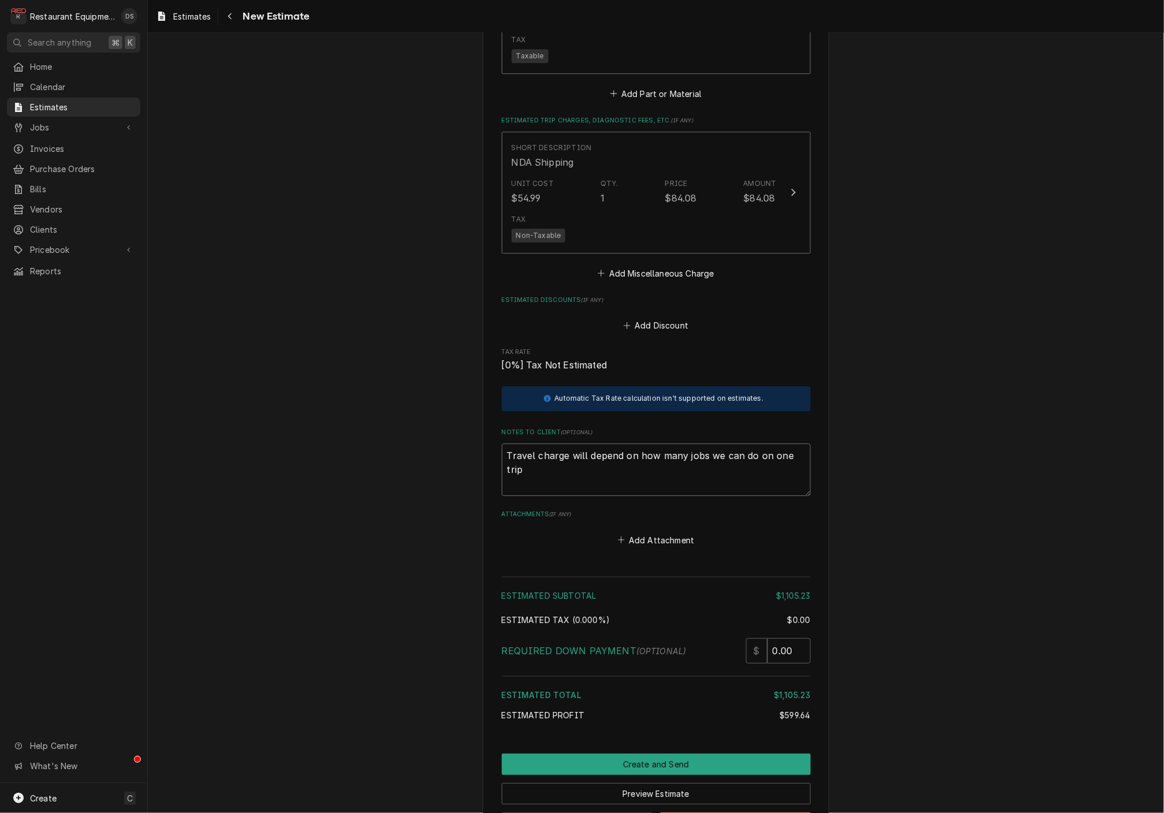
type textarea "Travel charge will depend on how many jobs we can do on one trip."
type textarea "x"
type textarea "Travel charge will depend on how many jobs we can do on one trip."
type textarea "x"
type textarea "Travel charge will depend on how many jobs we can do on one trip."
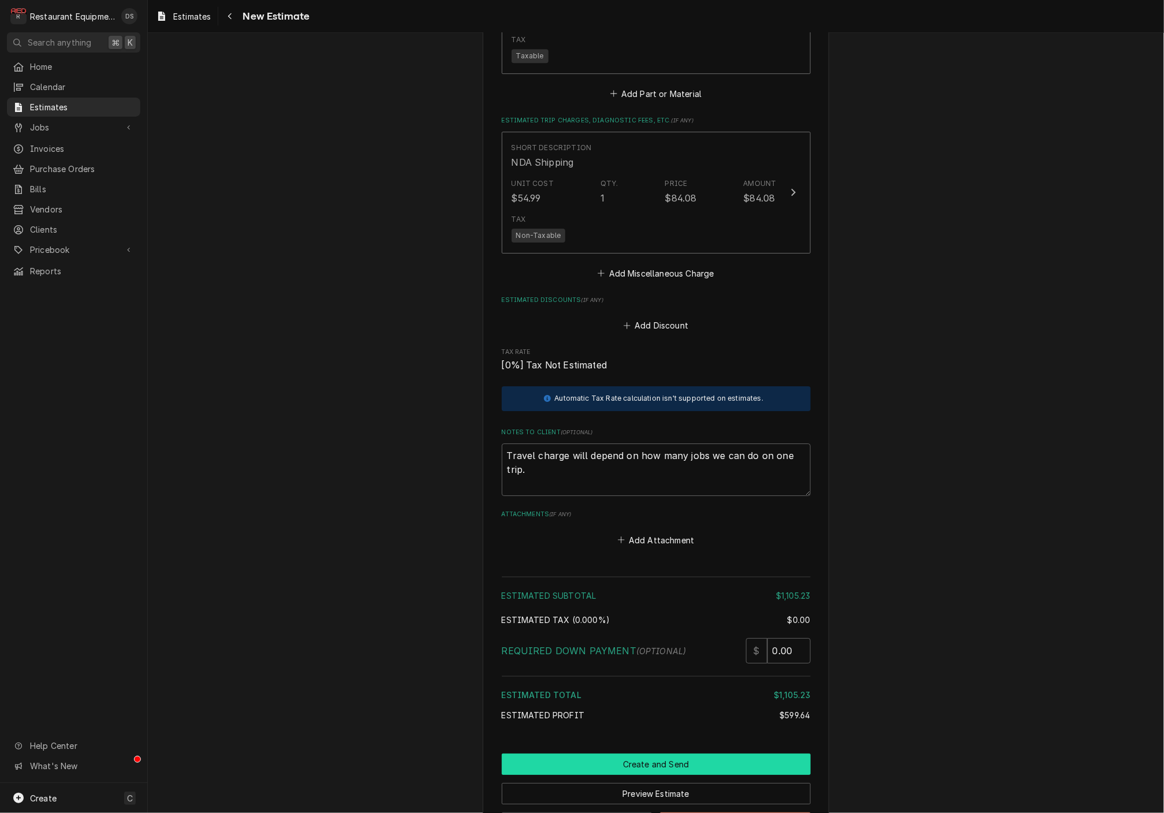
click at [691, 753] on button "Create and Send" at bounding box center [656, 763] width 309 height 21
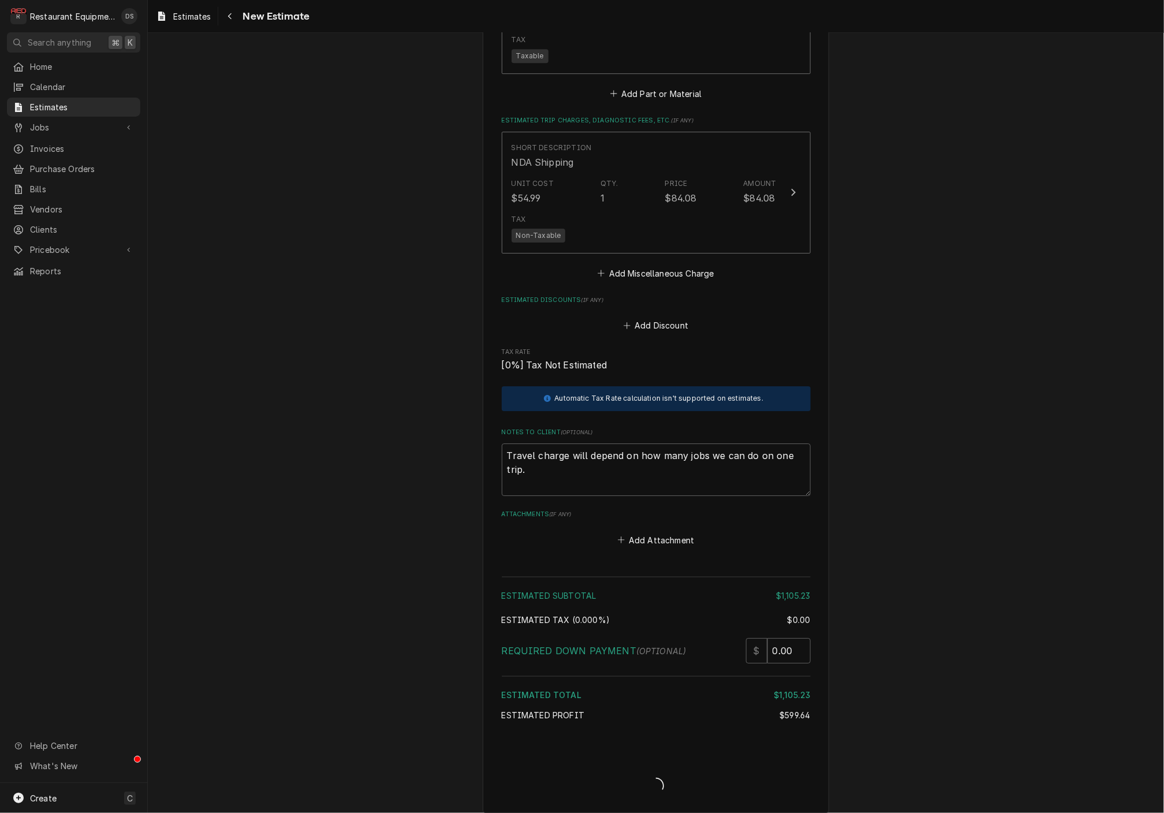
type textarea "x"
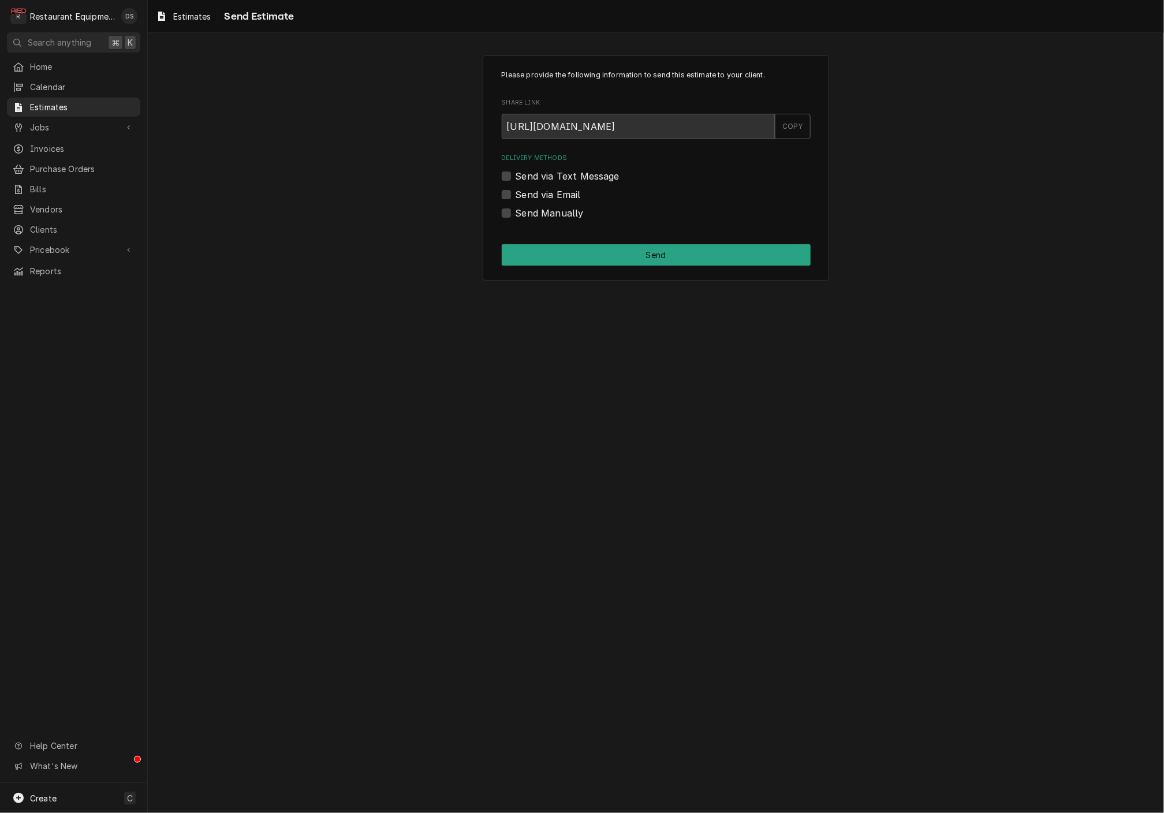
click at [515, 195] on label "Send via Email" at bounding box center [547, 195] width 65 height 14
click at [515, 195] on input "Send via Email" at bounding box center [669, 200] width 309 height 25
checkbox input "true"
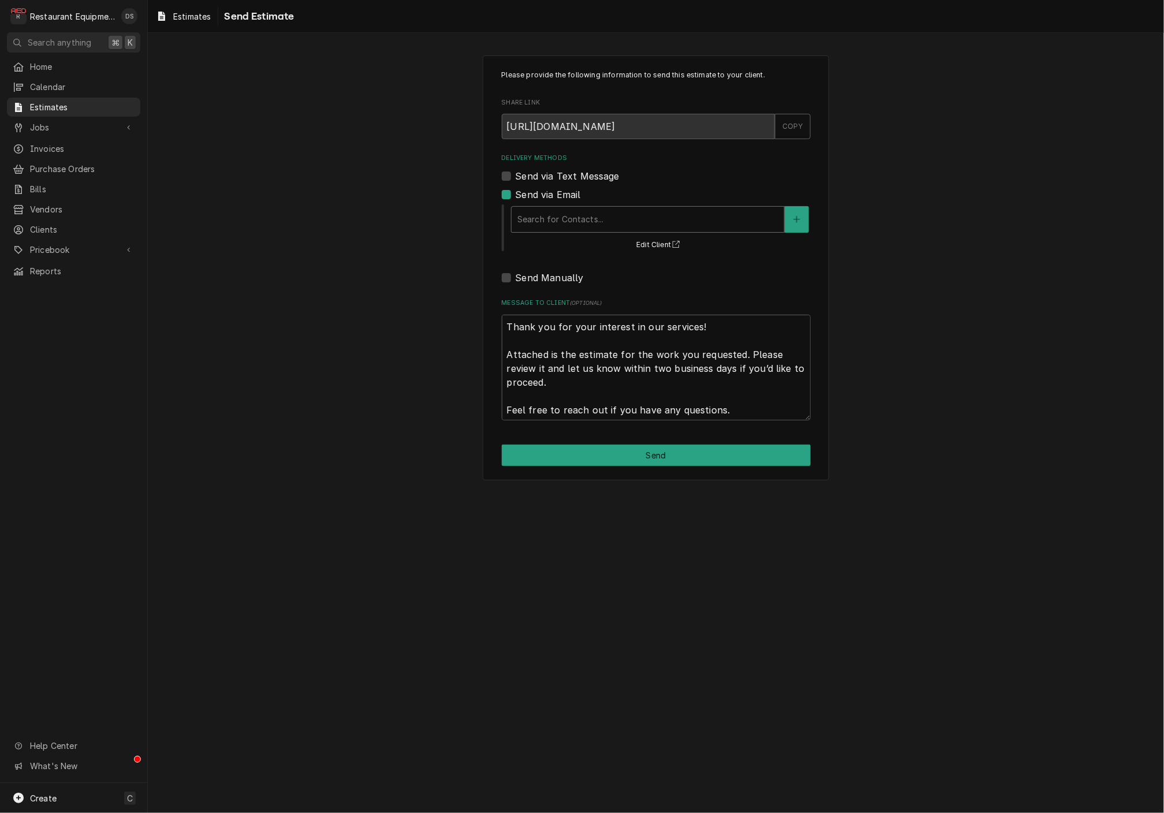
drag, startPoint x: 583, startPoint y: 218, endPoint x: 585, endPoint y: 226, distance: 7.9
click at [583, 218] on div "Search for Contacts..." at bounding box center [647, 219] width 261 height 12
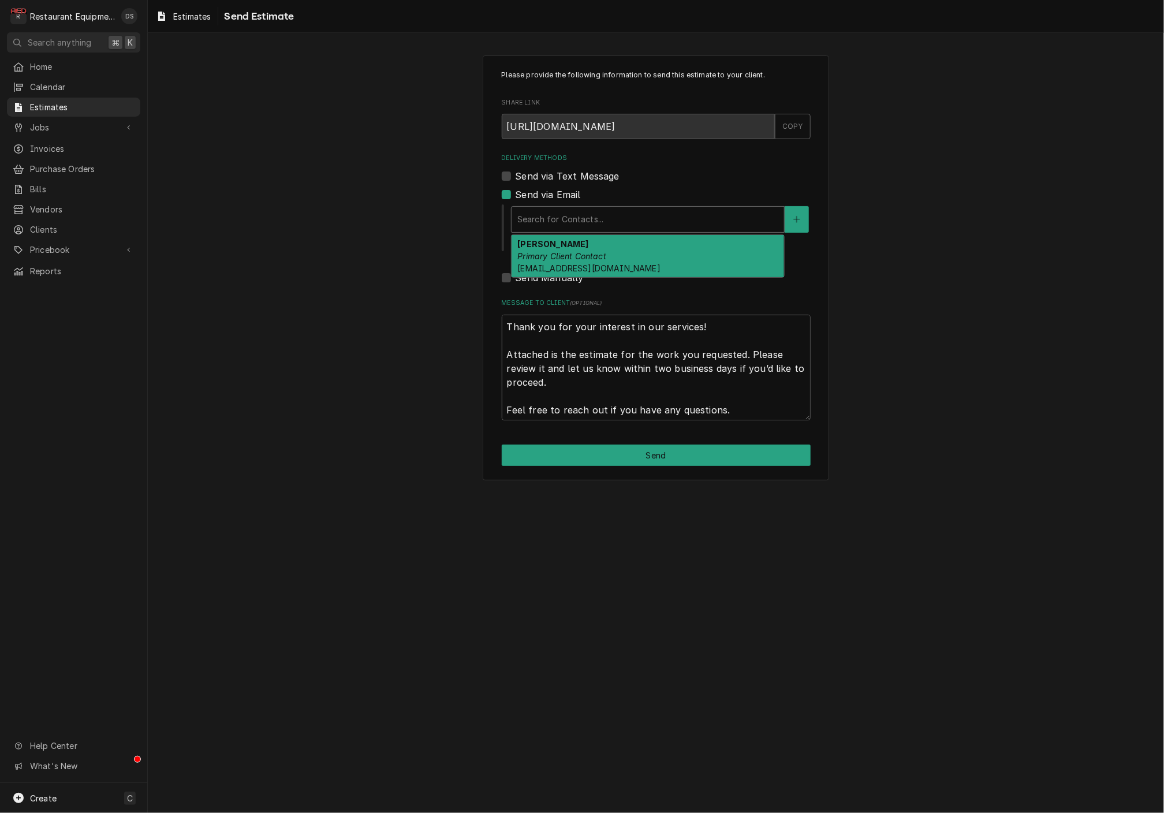
drag, startPoint x: 586, startPoint y: 245, endPoint x: 600, endPoint y: 270, distance: 28.4
click at [586, 245] on div "Trish Anderson Primary Client Contact andersont@canaanresort.com" at bounding box center [647, 256] width 272 height 42
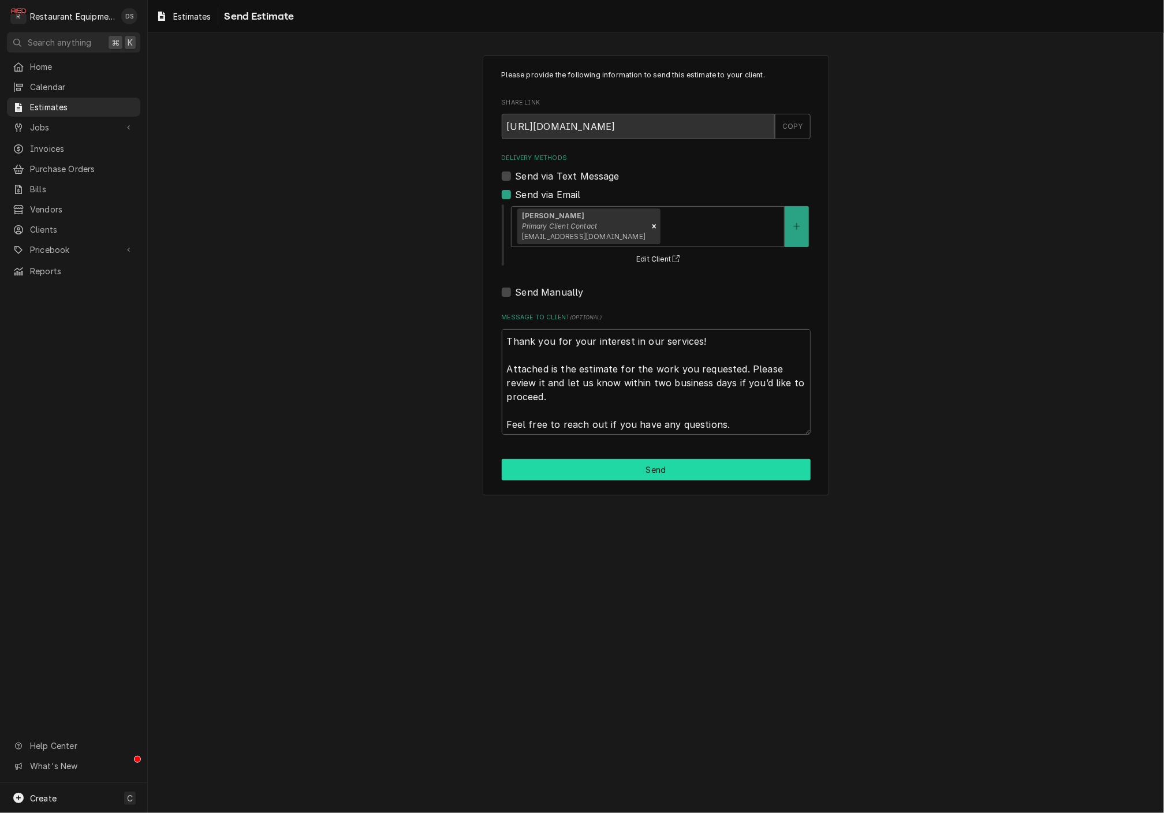
click at [653, 460] on button "Send" at bounding box center [656, 469] width 309 height 21
type textarea "x"
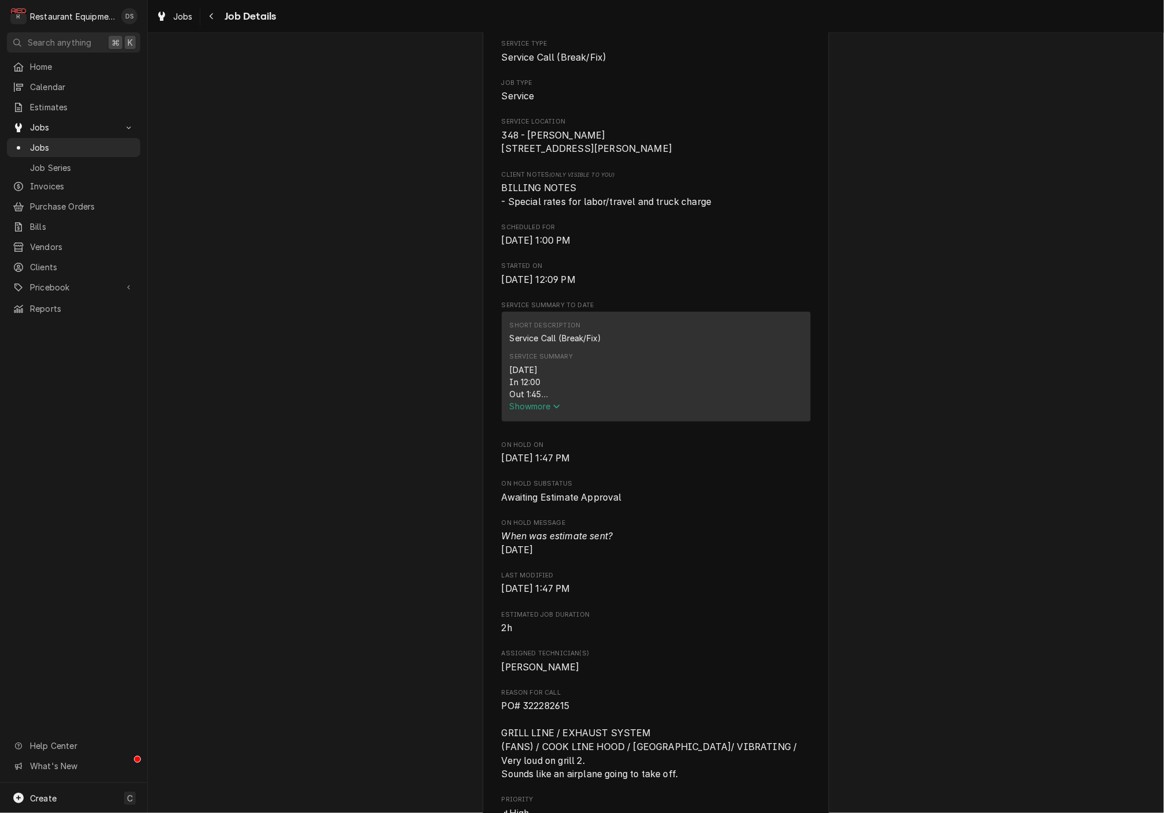
scroll to position [195, 0]
click at [212, 18] on icon "Navigate back" at bounding box center [211, 16] width 5 height 8
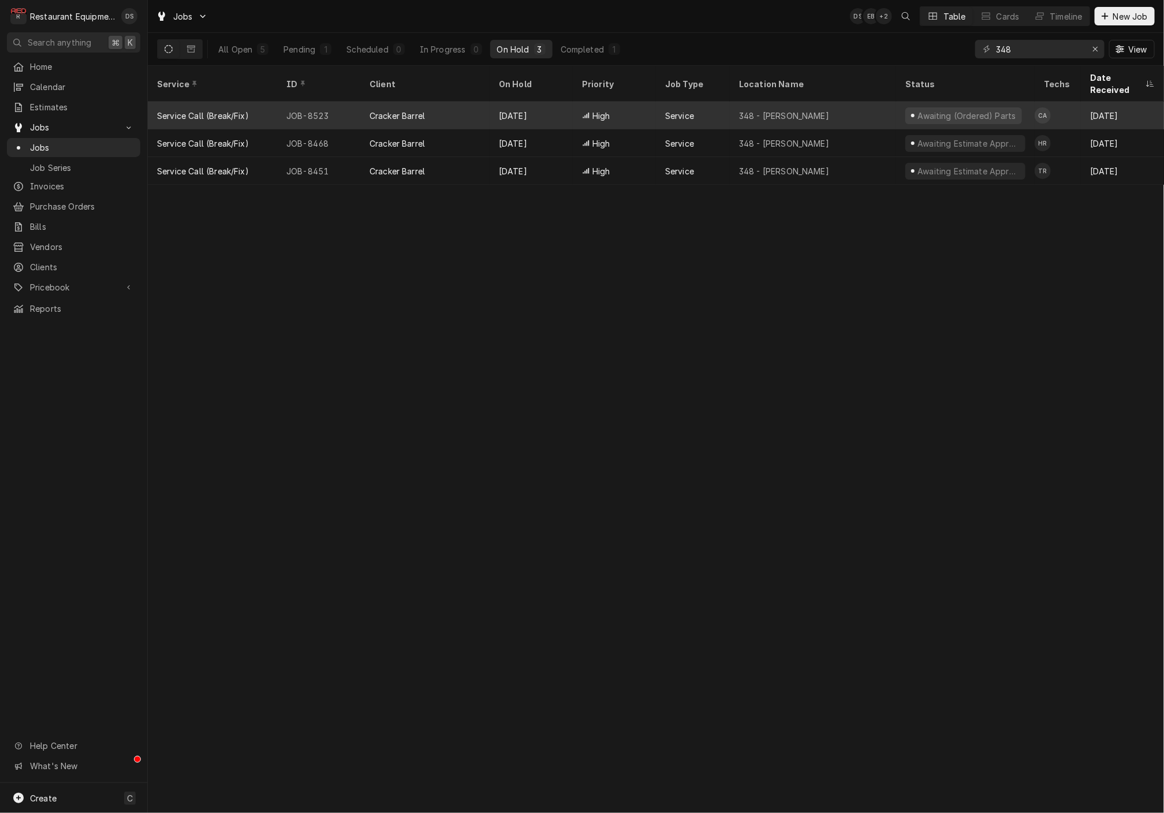
click at [614, 102] on div "High" at bounding box center [614, 116] width 83 height 28
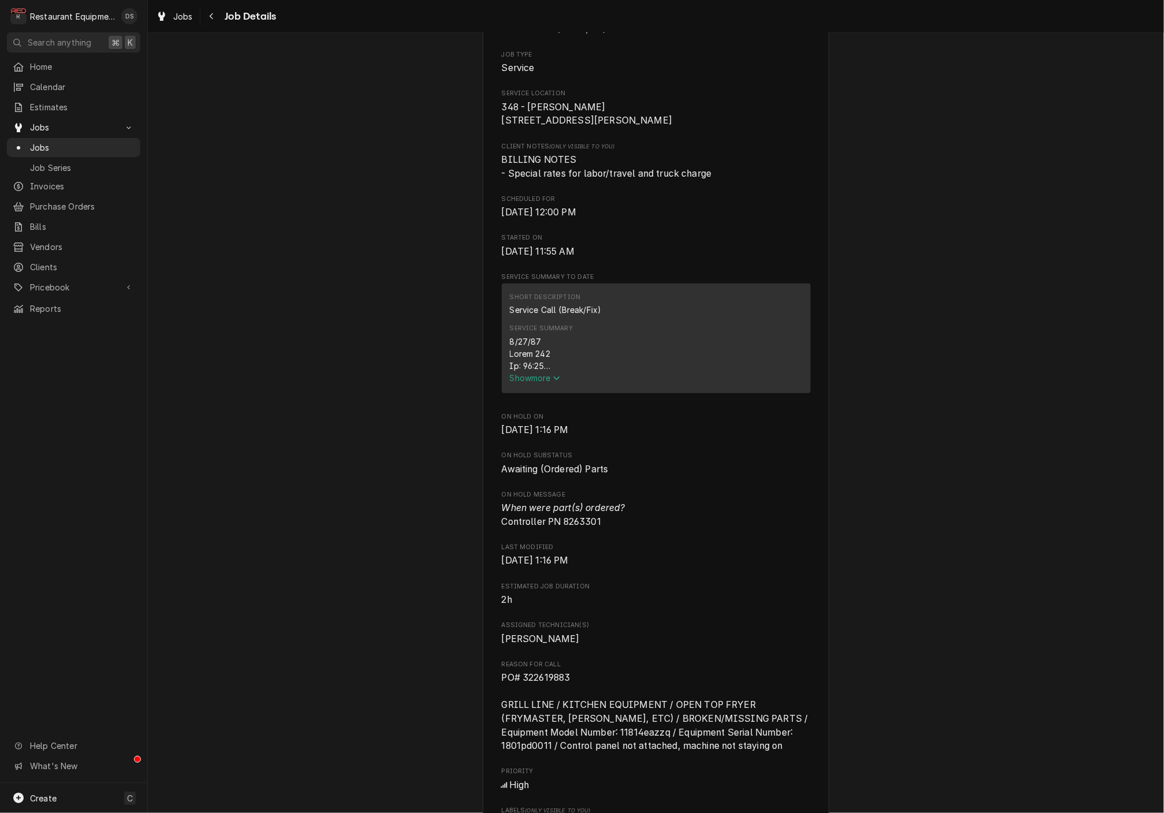
click at [555, 382] on icon "Service Summary" at bounding box center [556, 378] width 7 height 8
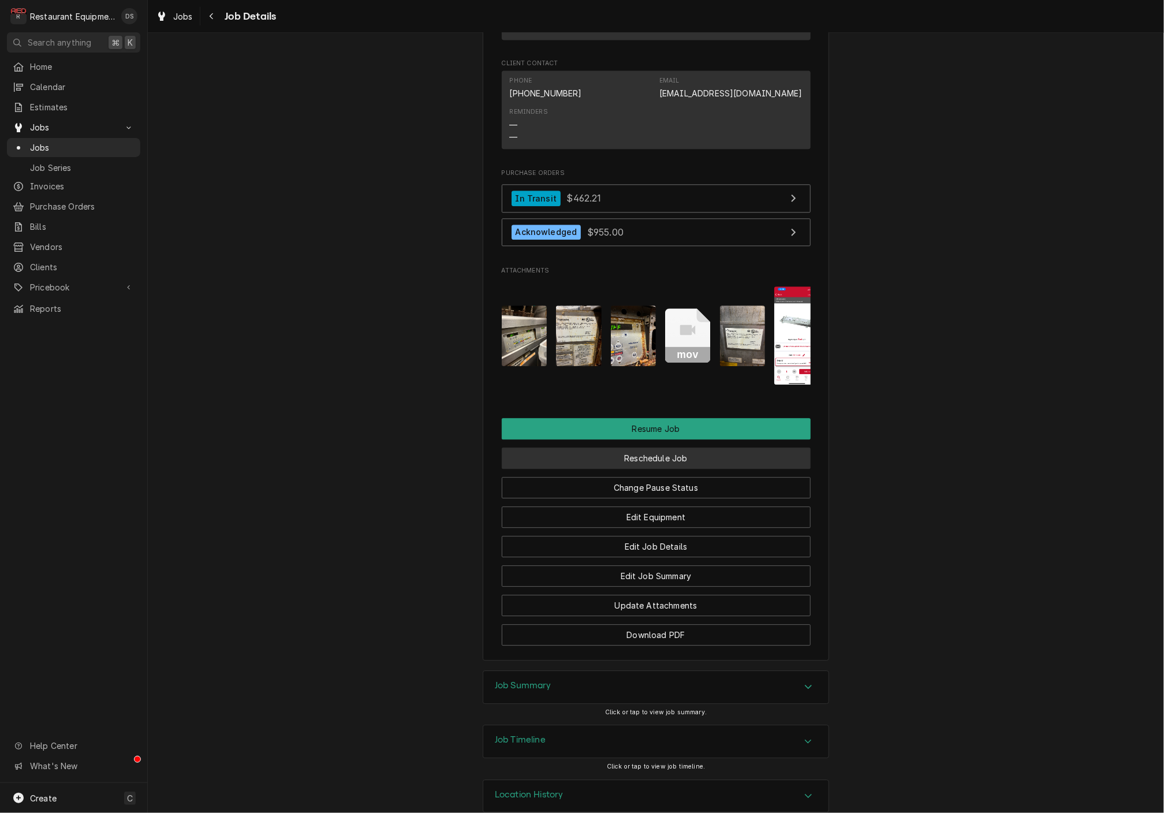
scroll to position [1506, 0]
click at [643, 449] on button "Reschedule Job" at bounding box center [656, 459] width 309 height 21
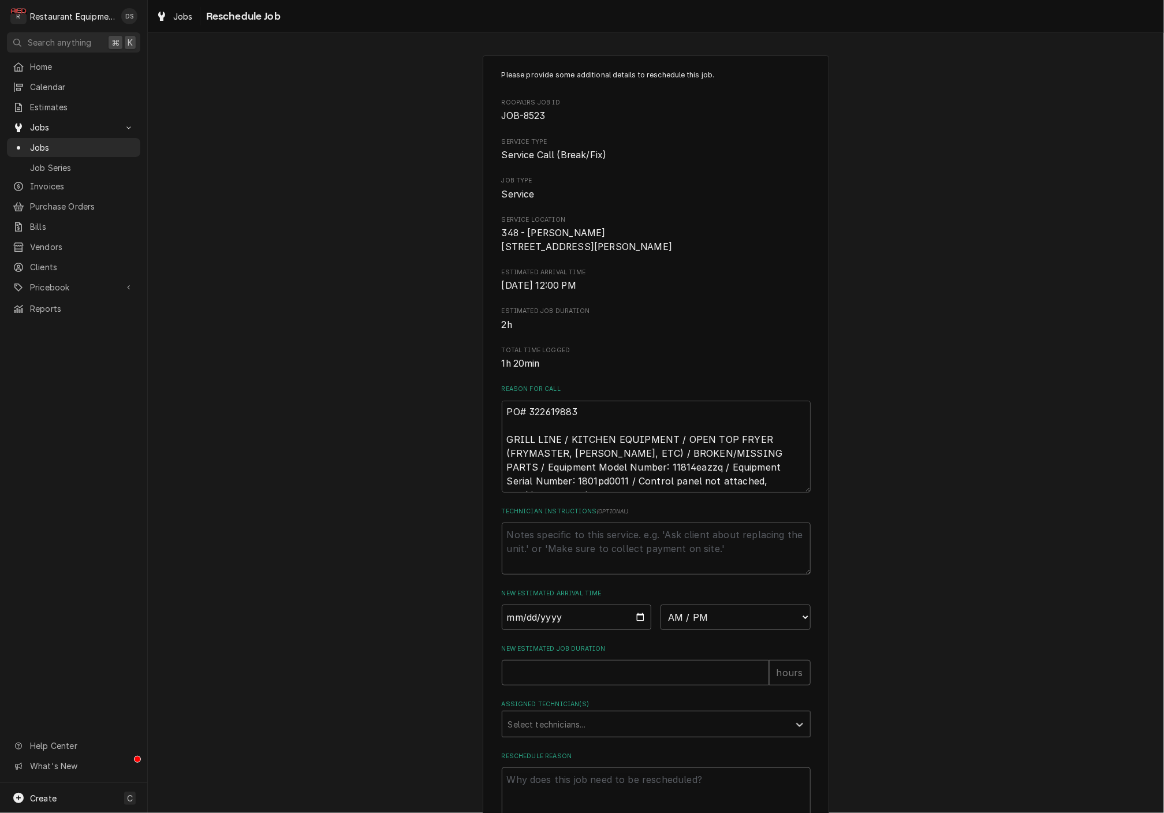
scroll to position [1, 0]
click at [566, 630] on input "Date" at bounding box center [577, 616] width 150 height 25
type input "2025-08-15"
type textarea "x"
select select "09:30:00"
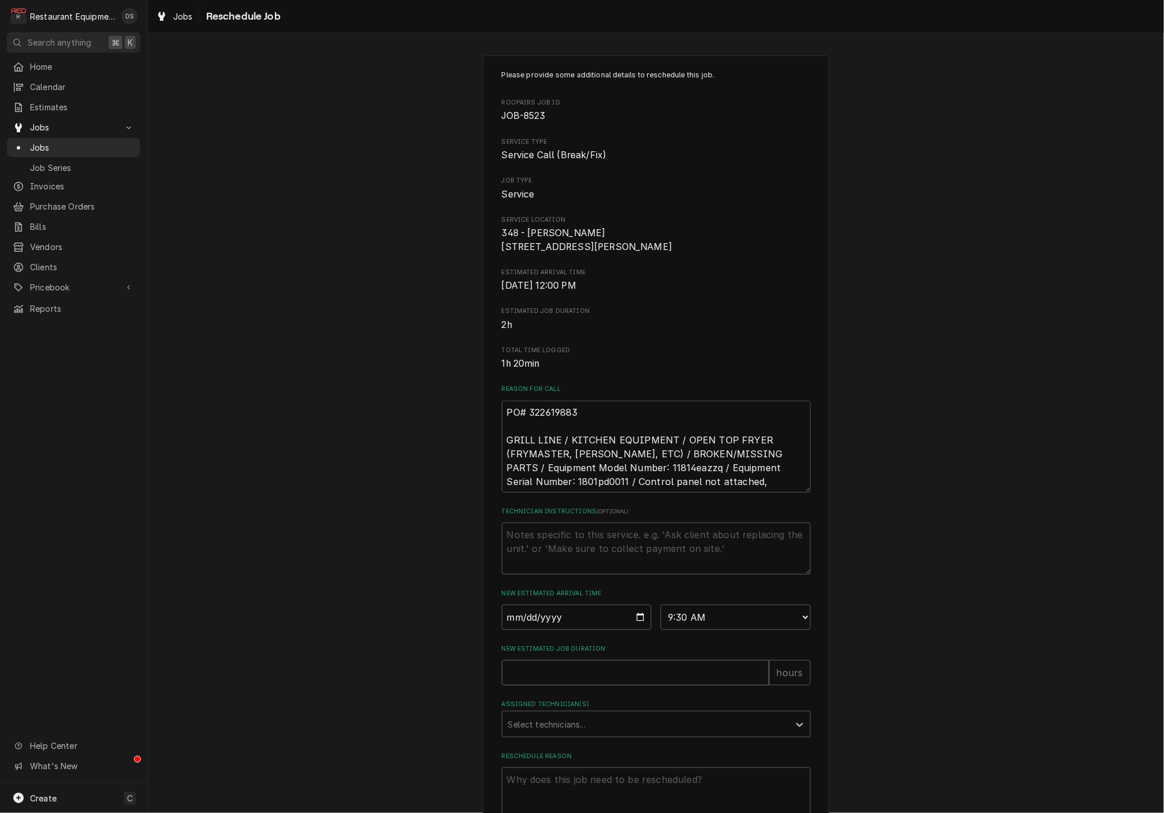
click at [584, 685] on input "New Estimated Job Duration" at bounding box center [635, 672] width 267 height 25
type textarea "x"
type input "2"
click at [578, 730] on div "Select technicians..." at bounding box center [645, 724] width 275 height 12
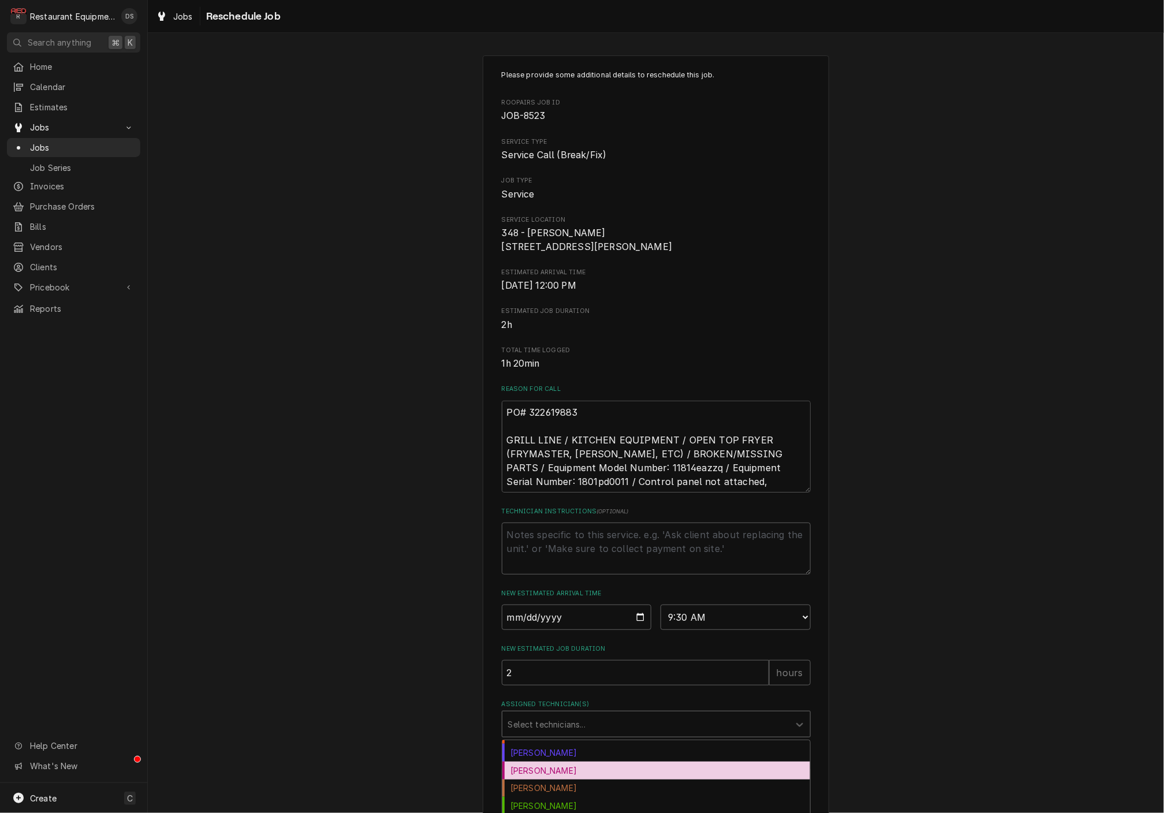
scroll to position [66, 0]
click at [570, 780] on div "[PERSON_NAME]" at bounding box center [656, 772] width 308 height 18
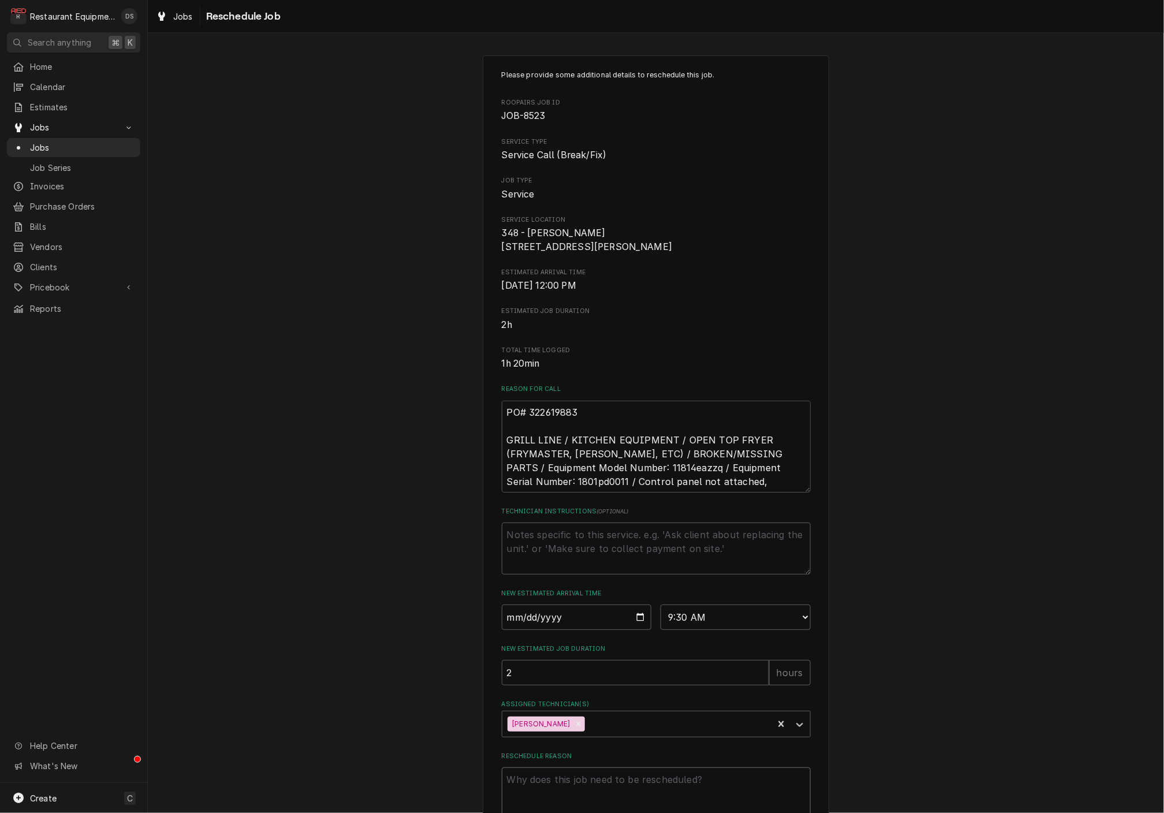
click at [579, 786] on textarea "Reschedule Reason" at bounding box center [656, 793] width 309 height 52
type textarea "x"
type textarea "a"
type textarea "x"
type textarea "ad"
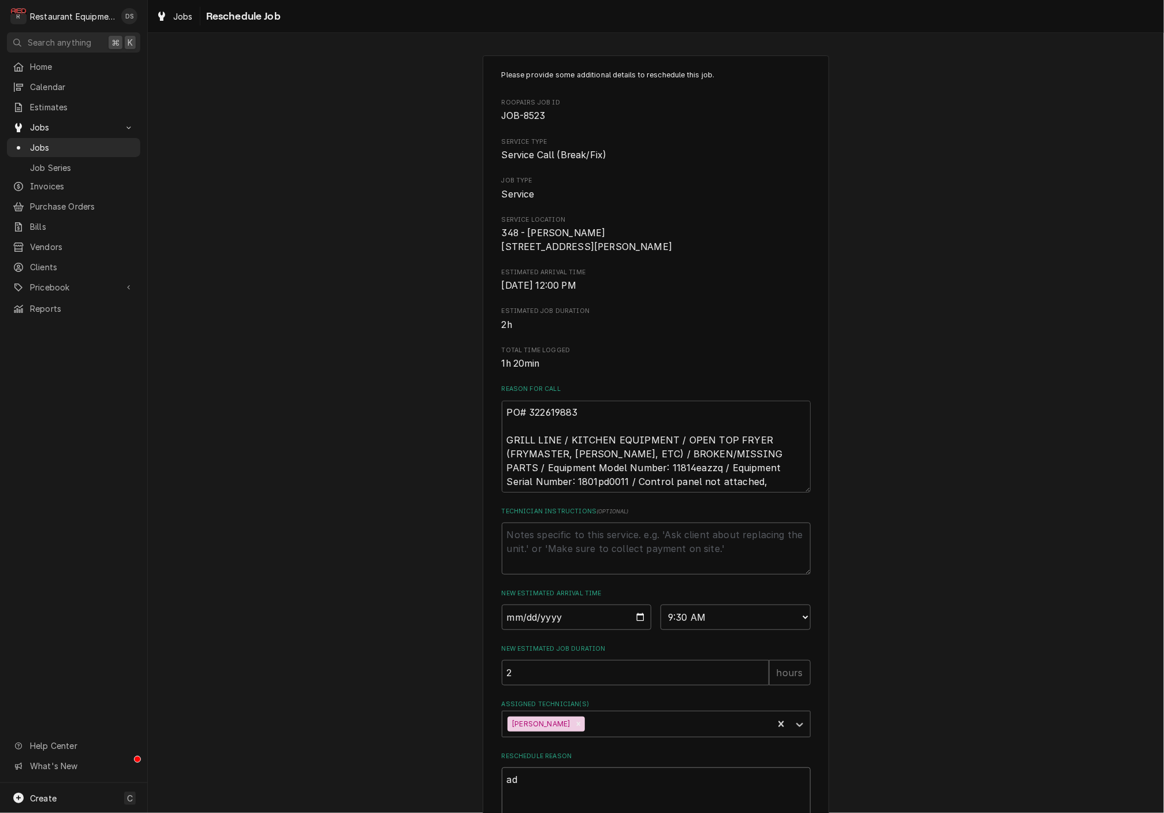
type textarea "x"
type textarea "add"
type textarea "x"
type textarea "add"
type textarea "x"
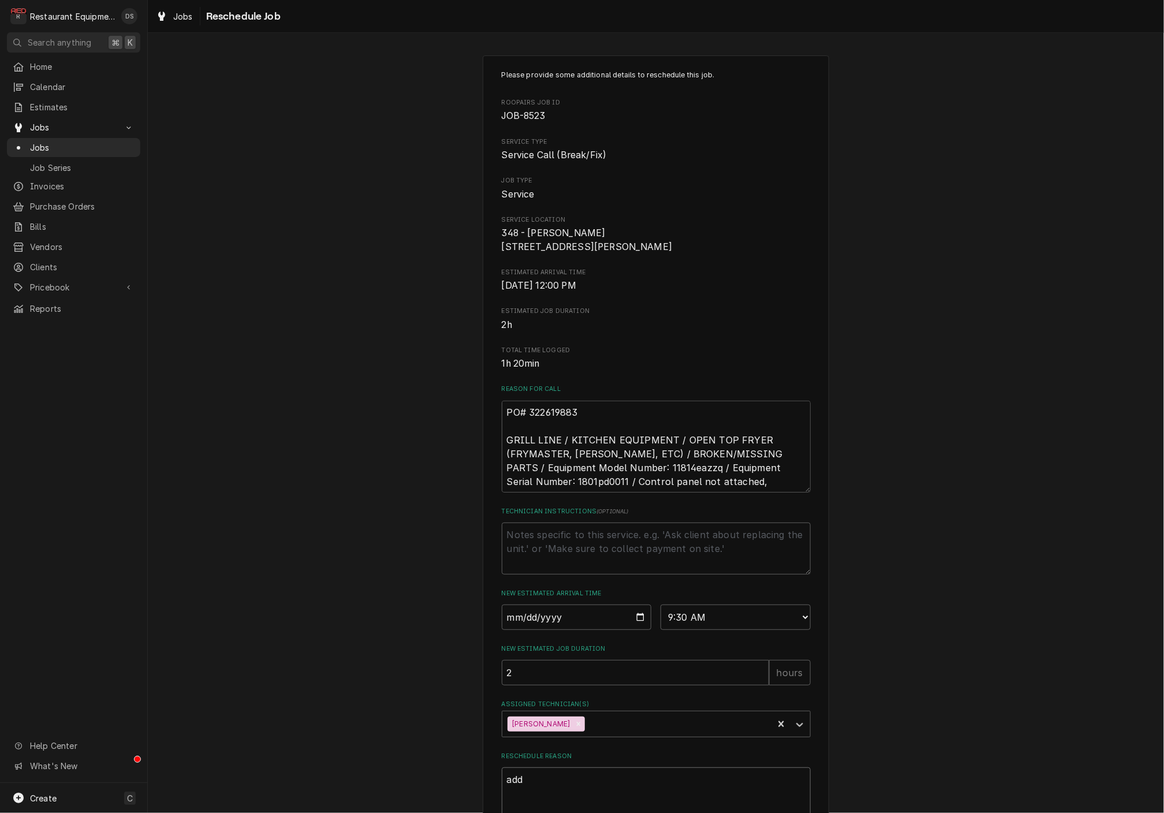
type textarea "add t"
type textarea "x"
type textarea "add te"
type textarea "x"
type textarea "add tec"
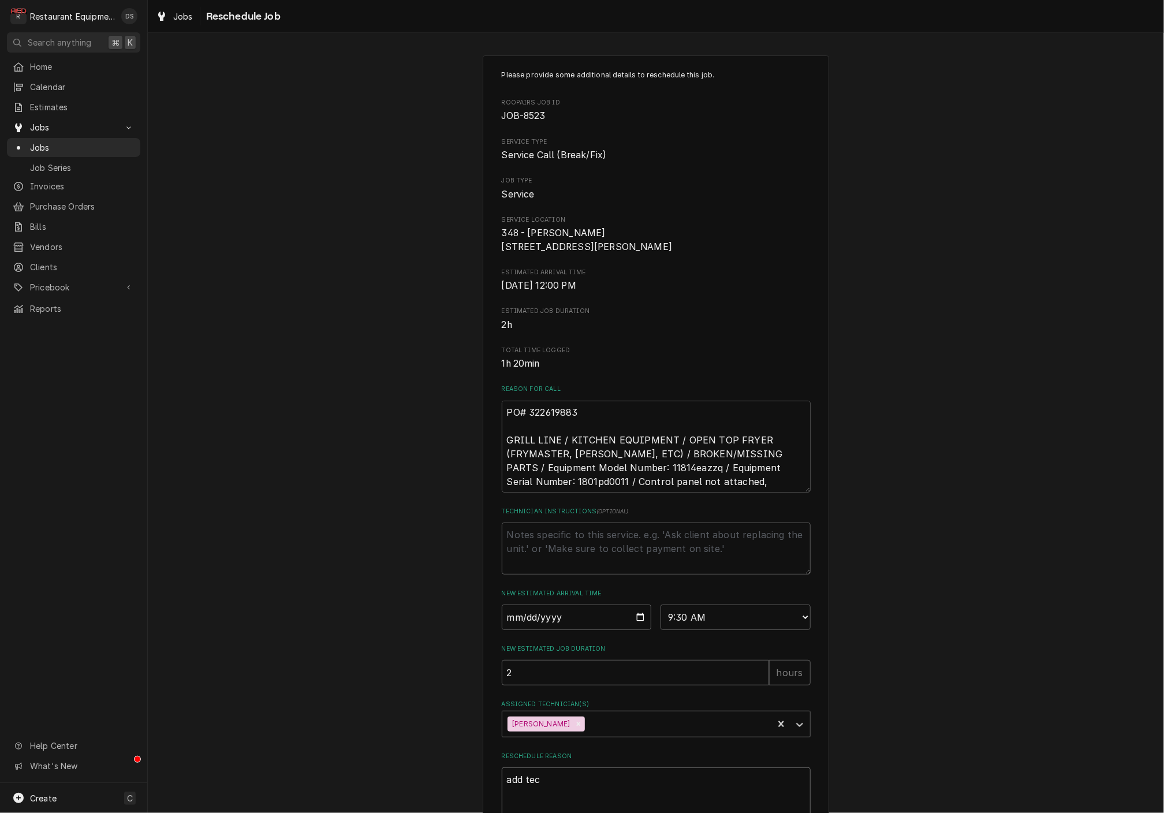
type textarea "x"
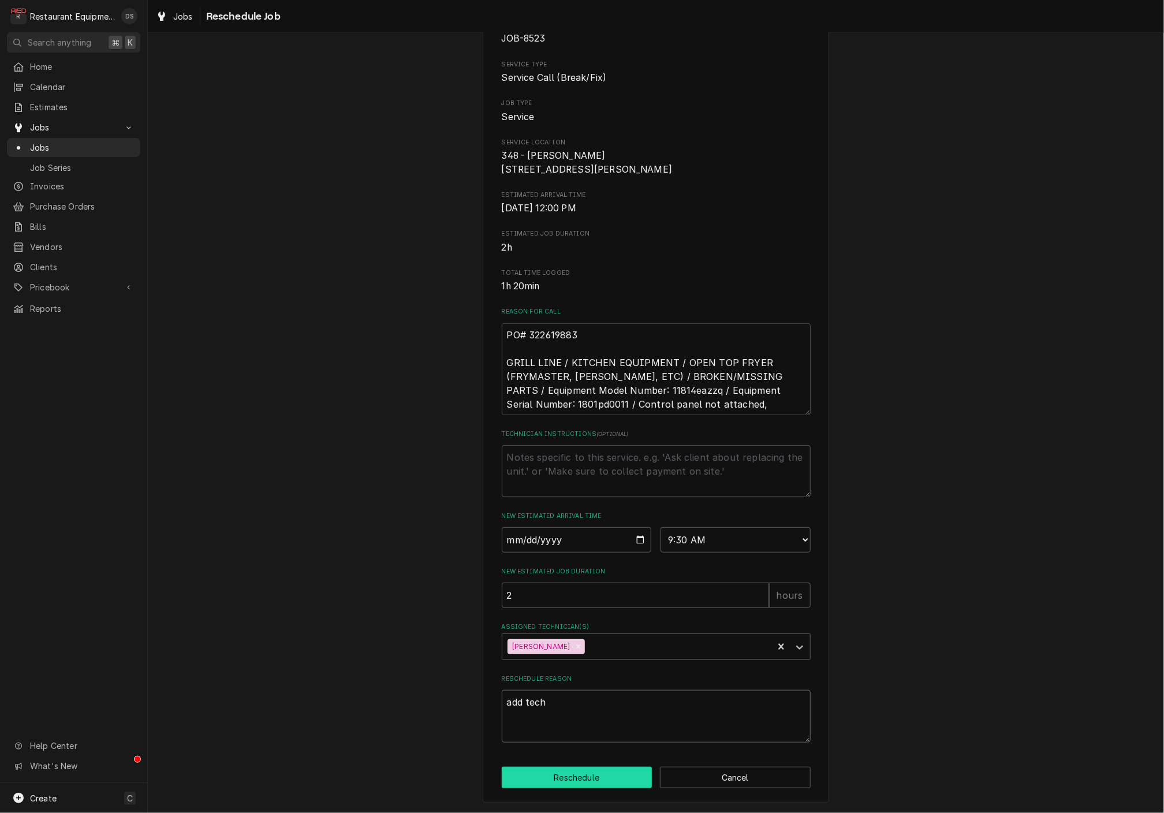
scroll to position [87, 0]
type textarea "add tech"
click at [589, 778] on button "Reschedule" at bounding box center [577, 777] width 151 height 21
type textarea "x"
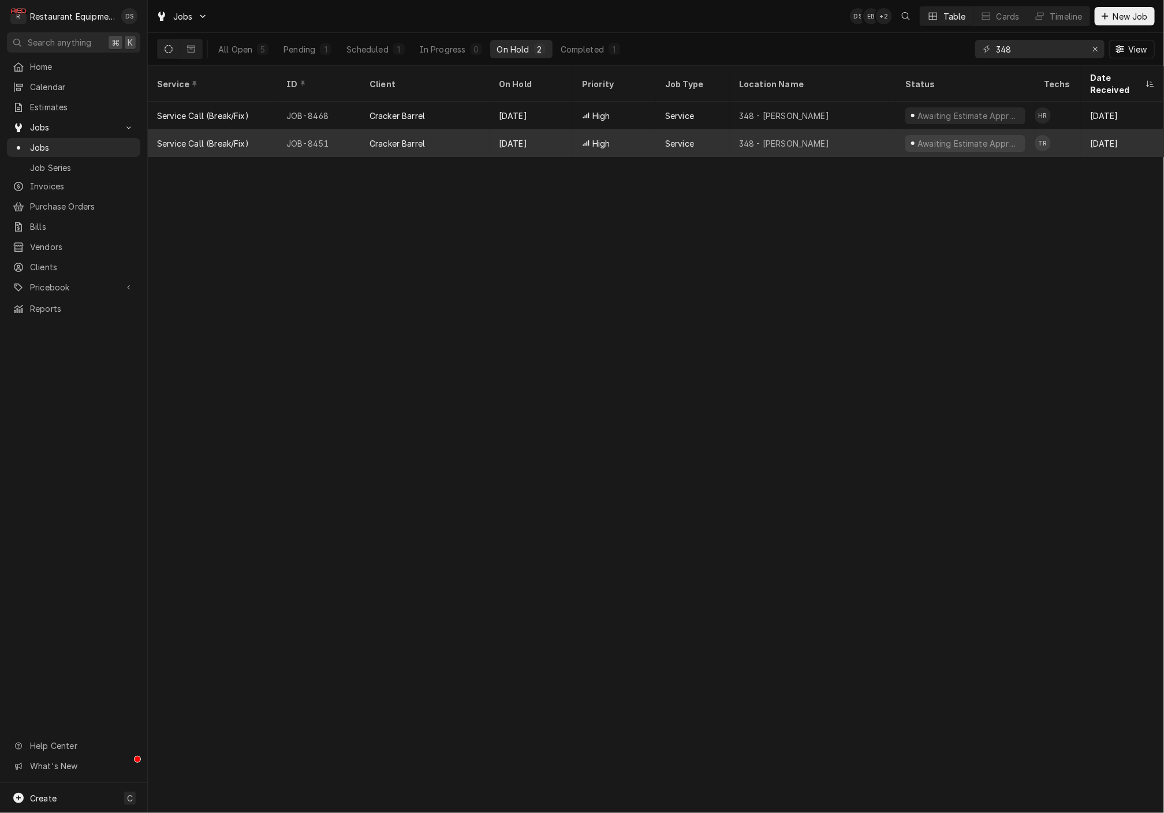
click at [574, 129] on div "High" at bounding box center [614, 143] width 83 height 28
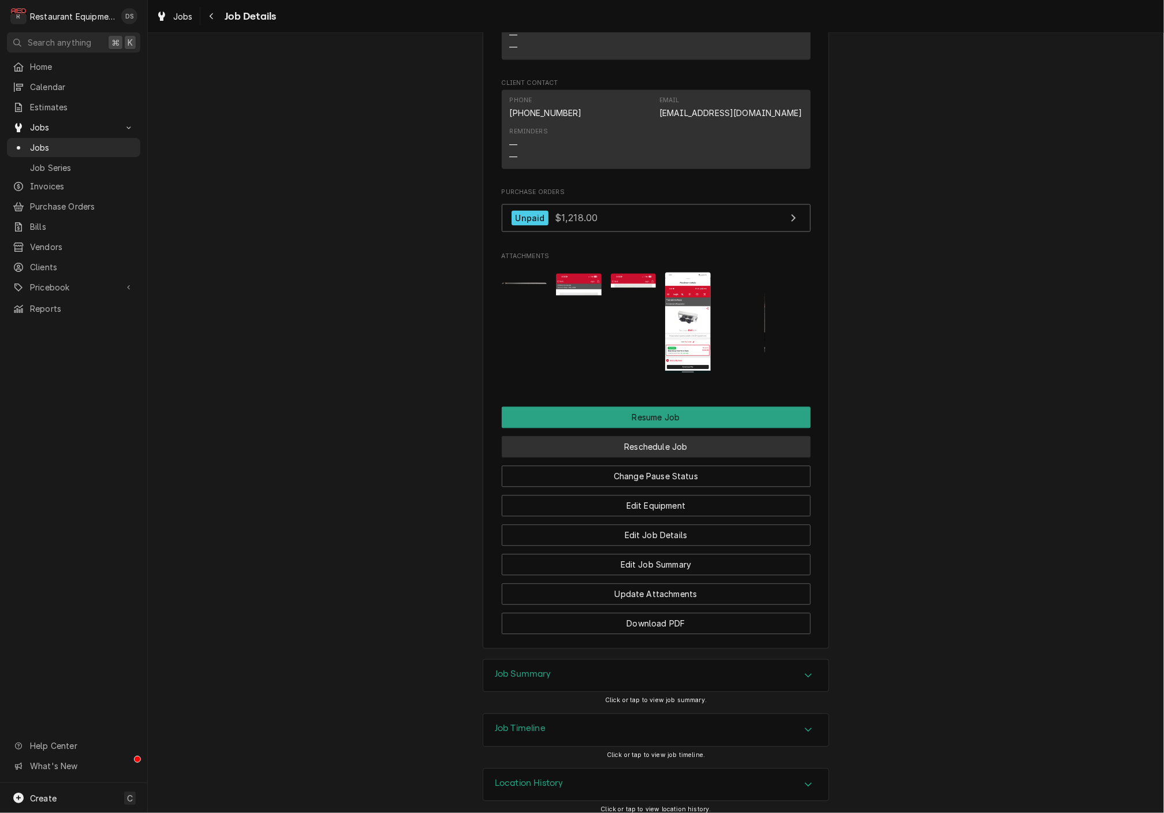
scroll to position [1299, 0]
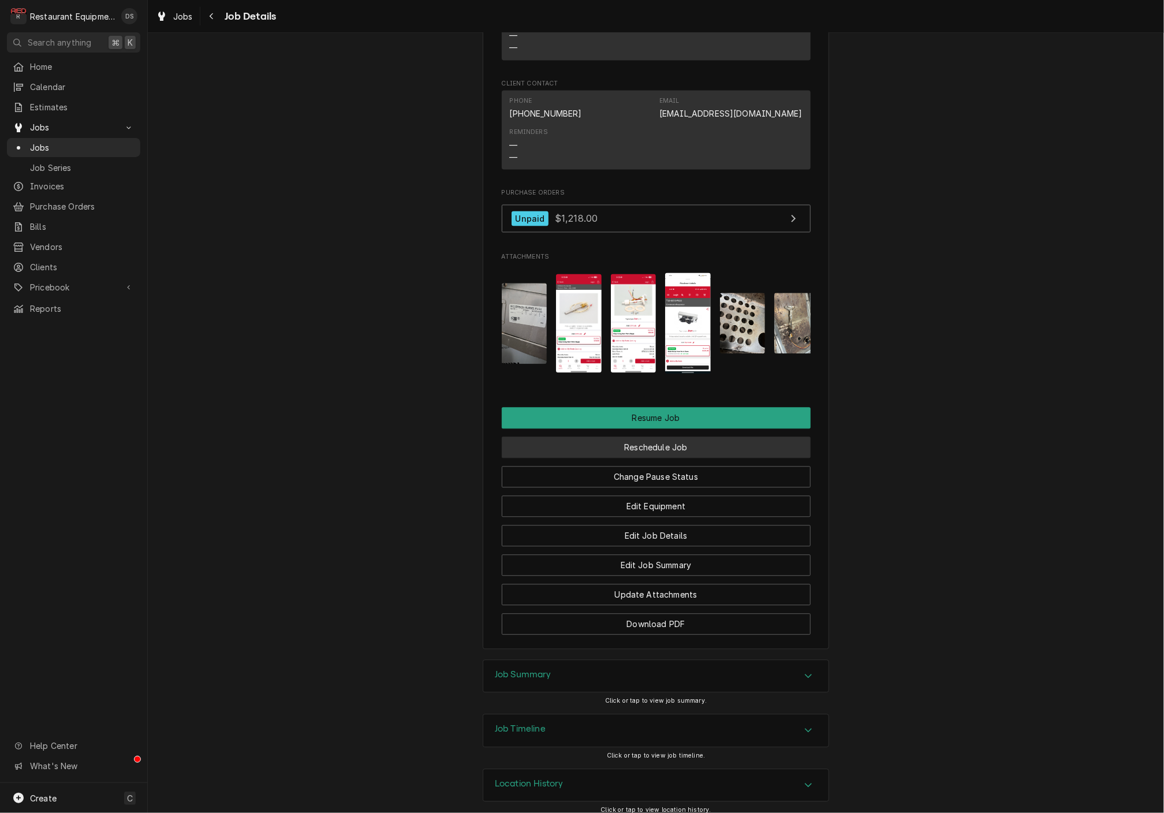
click at [641, 436] on button "Reschedule Job" at bounding box center [656, 446] width 309 height 21
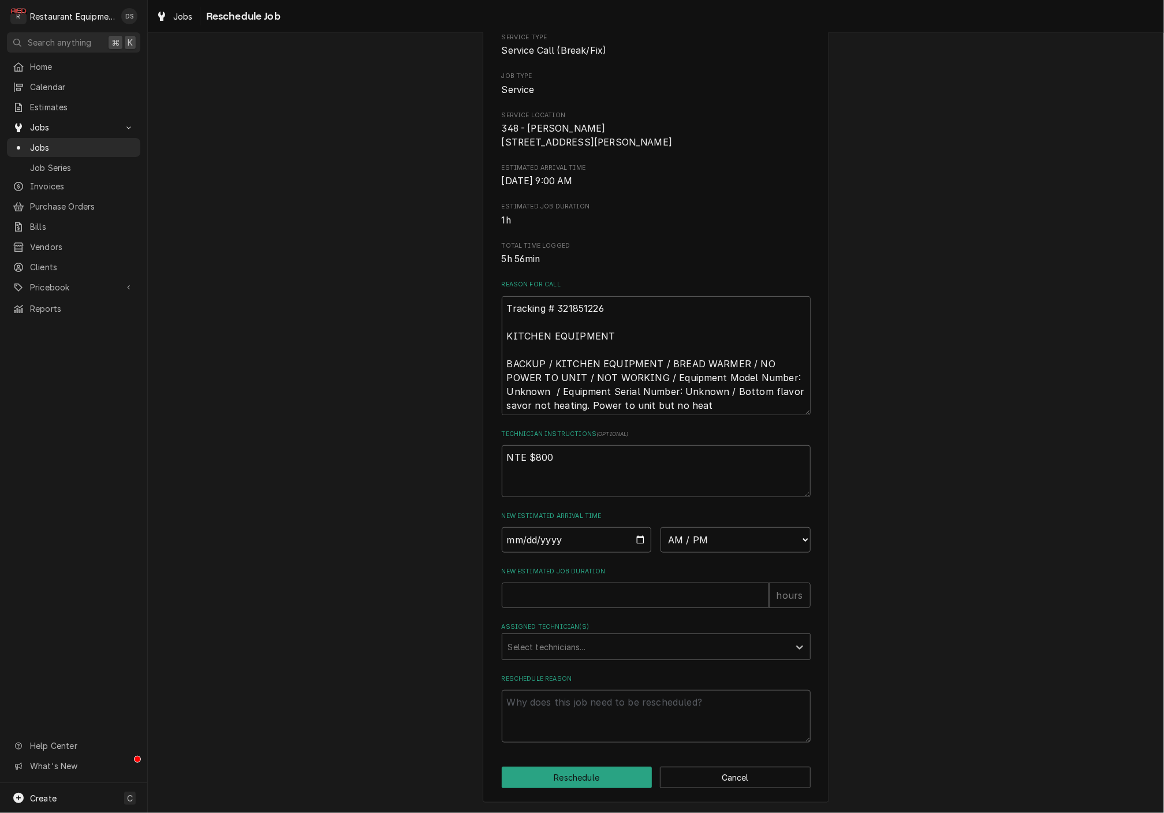
scroll to position [113, 0]
click at [545, 542] on input "Date" at bounding box center [577, 539] width 150 height 25
type input "2025-08-15"
type textarea "x"
select select "10:00:00"
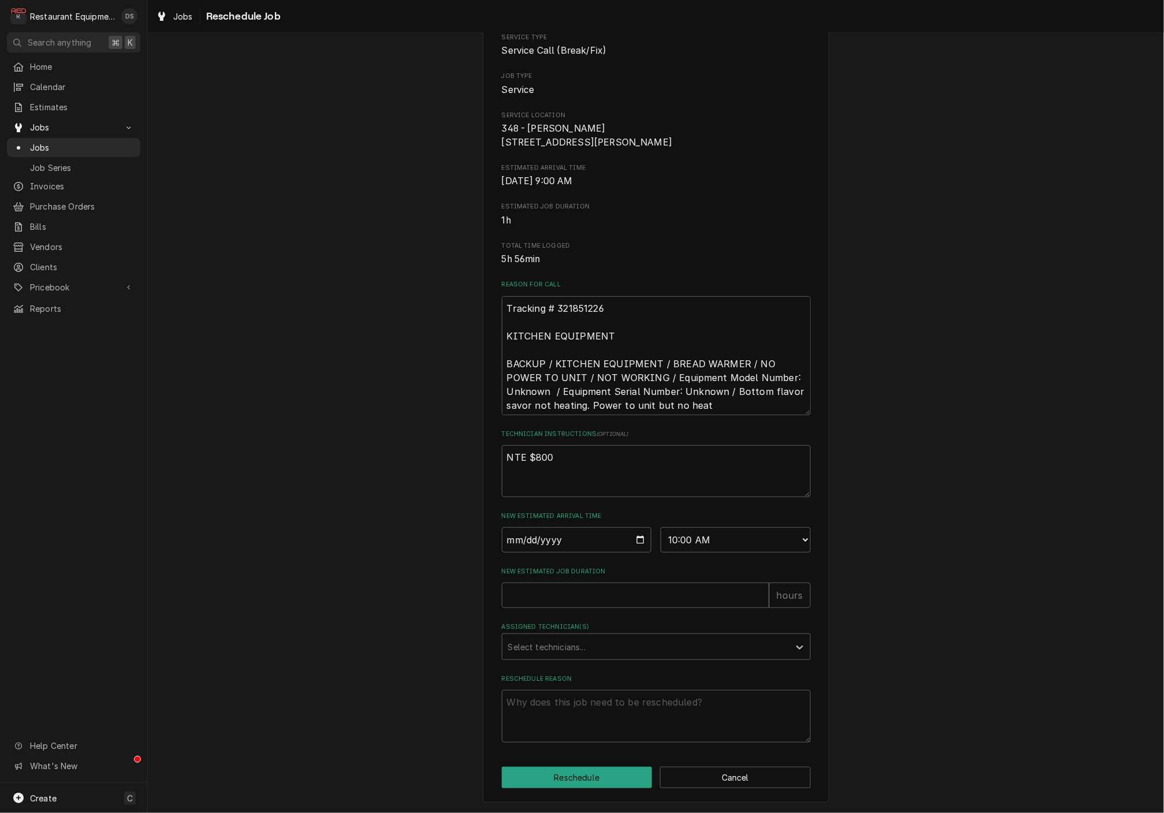
click at [597, 582] on div "New Estimated Job Duration hours" at bounding box center [656, 587] width 309 height 41
click at [594, 593] on input "New Estimated Job Duration" at bounding box center [635, 594] width 267 height 25
type textarea "x"
type input "2"
click at [588, 638] on div "Assigned Technician(s)" at bounding box center [645, 646] width 275 height 21
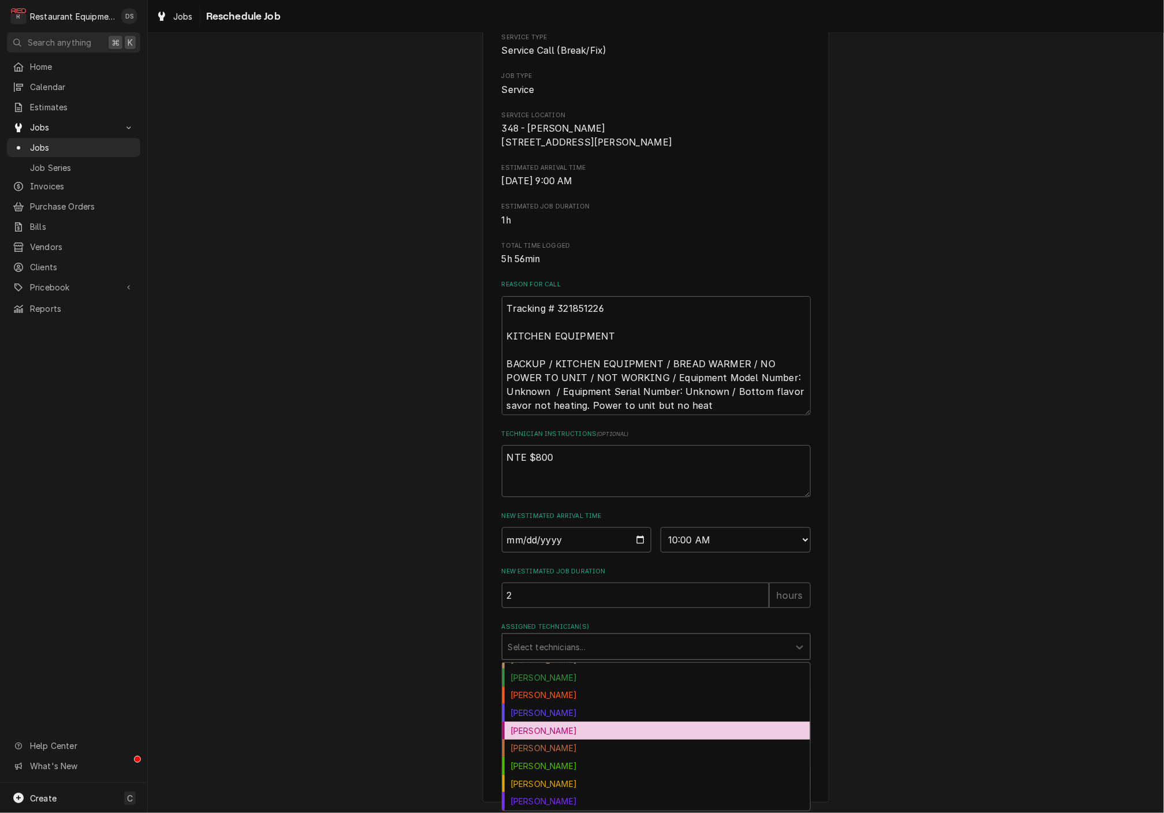
scroll to position [0, 0]
click at [559, 729] on div "Gary Beaver" at bounding box center [656, 738] width 308 height 18
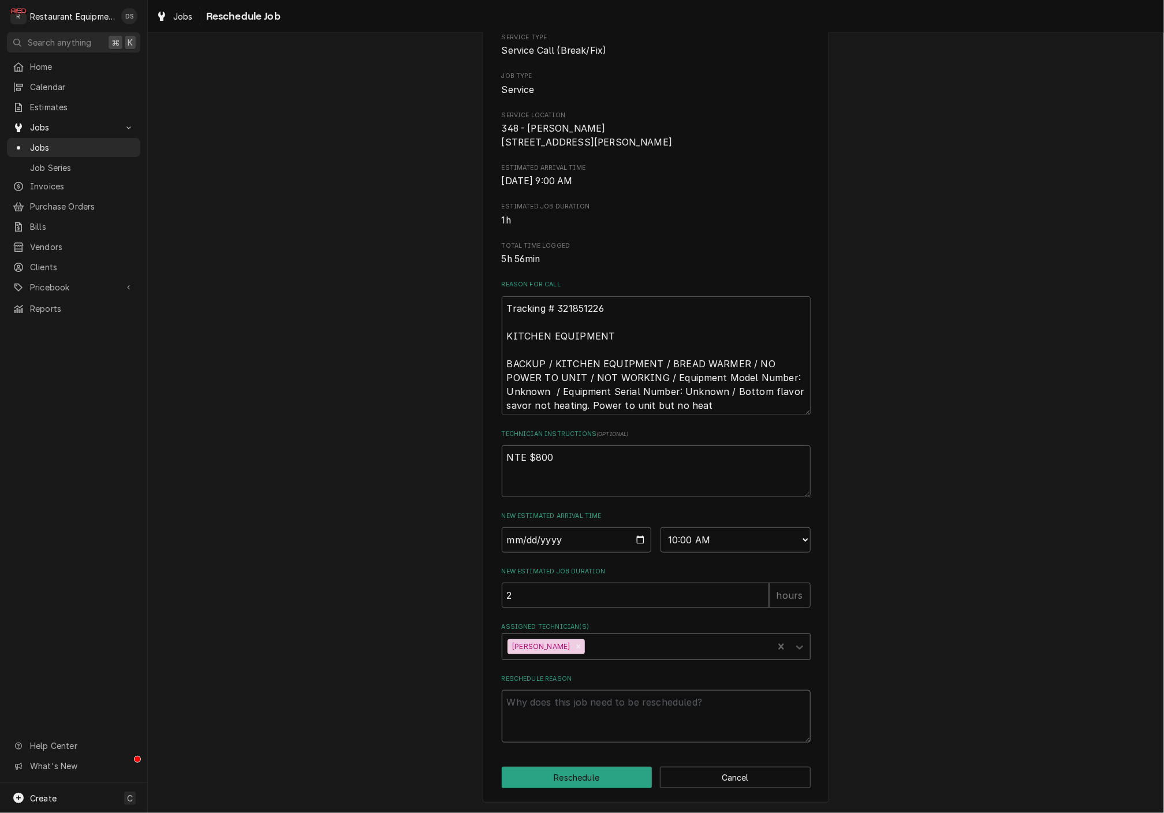
click at [575, 719] on textarea "Reschedule Reason" at bounding box center [656, 716] width 309 height 52
type textarea "x"
type textarea "a"
type textarea "x"
type textarea "ad"
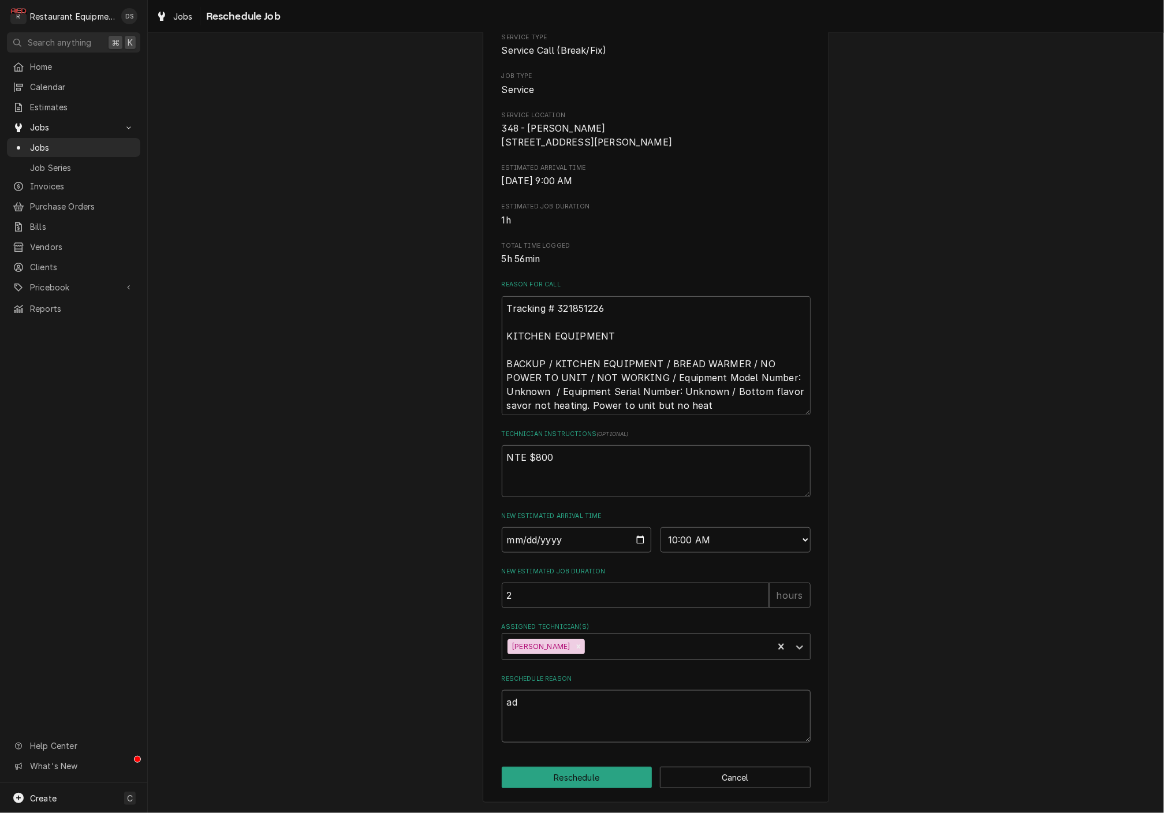
type textarea "x"
type textarea "add"
type textarea "x"
type textarea "add"
click at [580, 778] on button "Reschedule" at bounding box center [577, 777] width 151 height 21
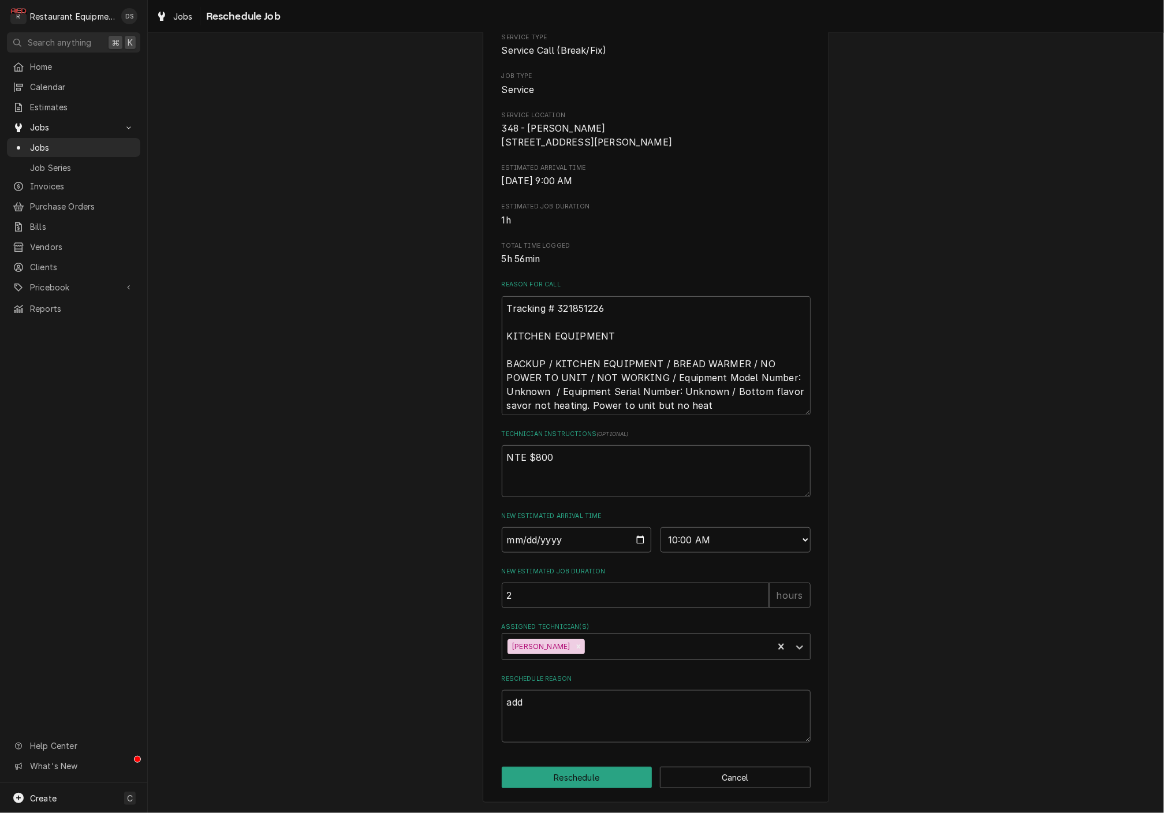
type textarea "x"
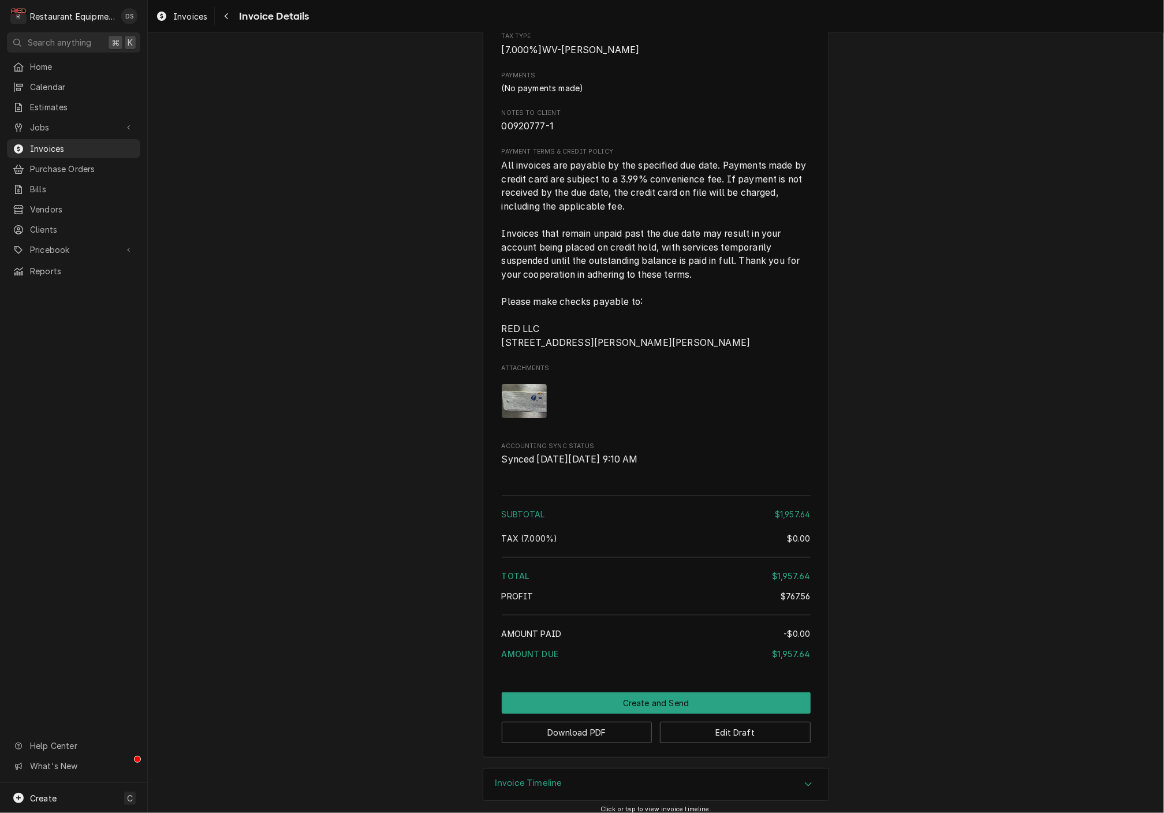
scroll to position [2215, 0]
click at [767, 725] on button "Edit Draft" at bounding box center [735, 733] width 151 height 21
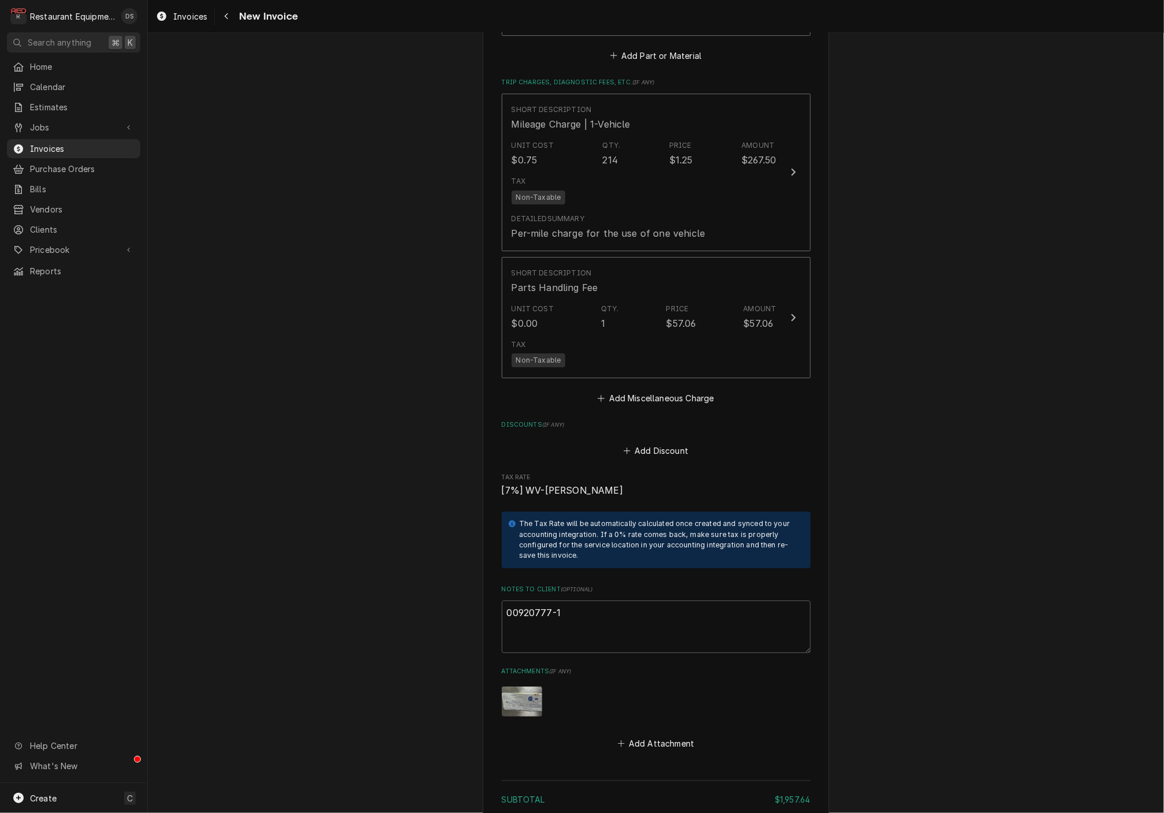
scroll to position [2278, 0]
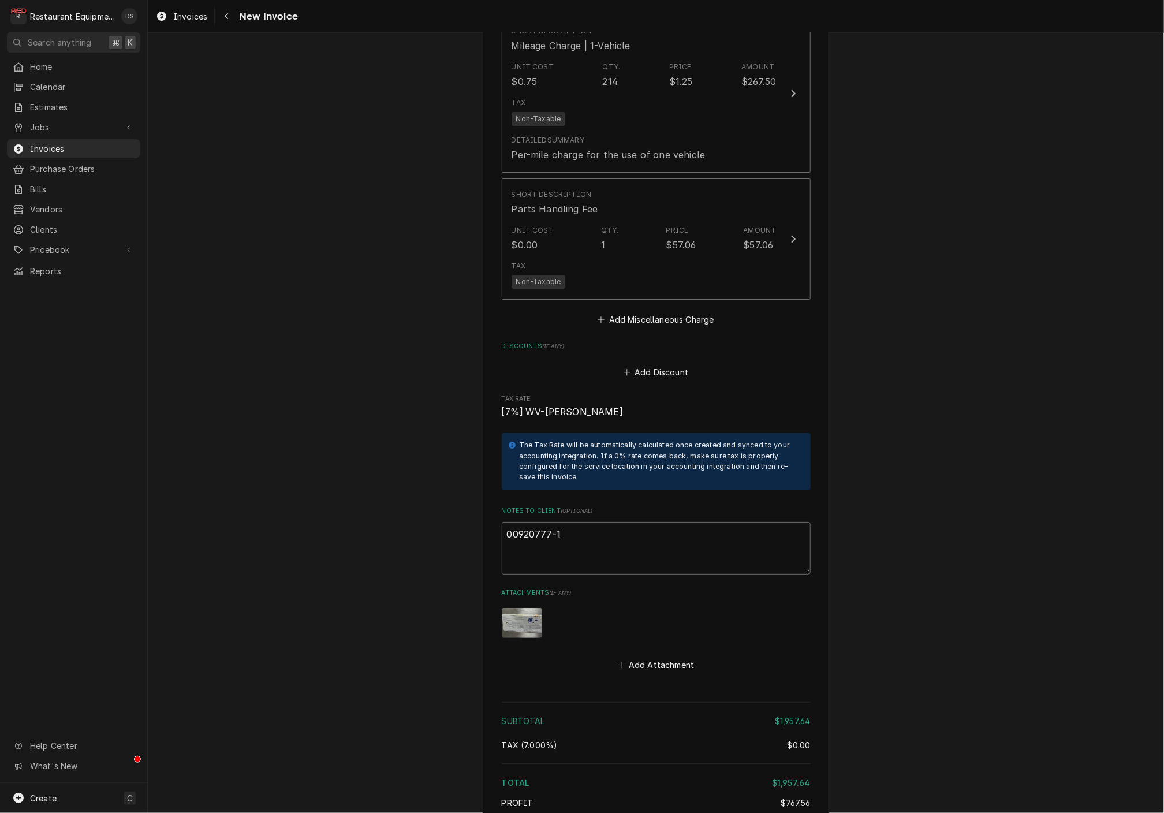
click at [596, 522] on textarea "00920777-1" at bounding box center [656, 548] width 309 height 52
type textarea "x"
type textarea "00920777-1"
type textarea "x"
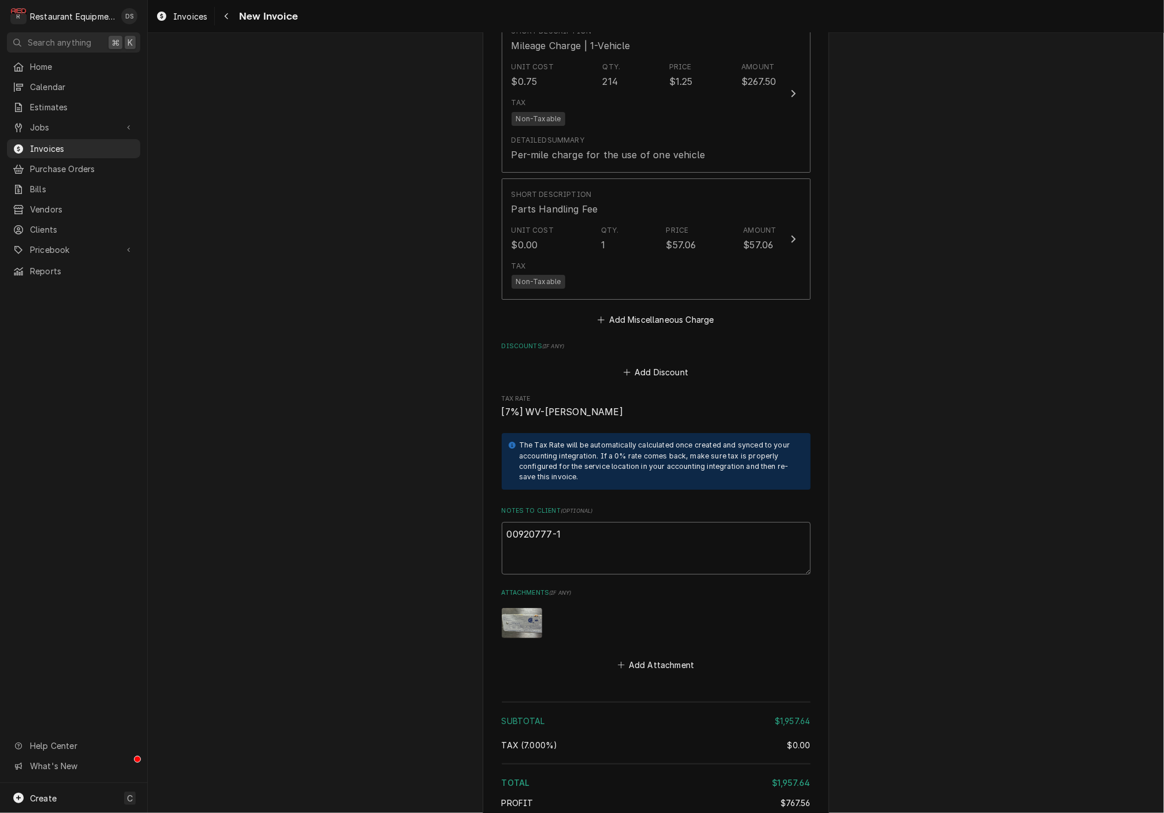
type textarea "00920777-1"
type textarea "x"
type textarea "00920777-1"
paste textarea "Claim KC-1019163"
type textarea "x"
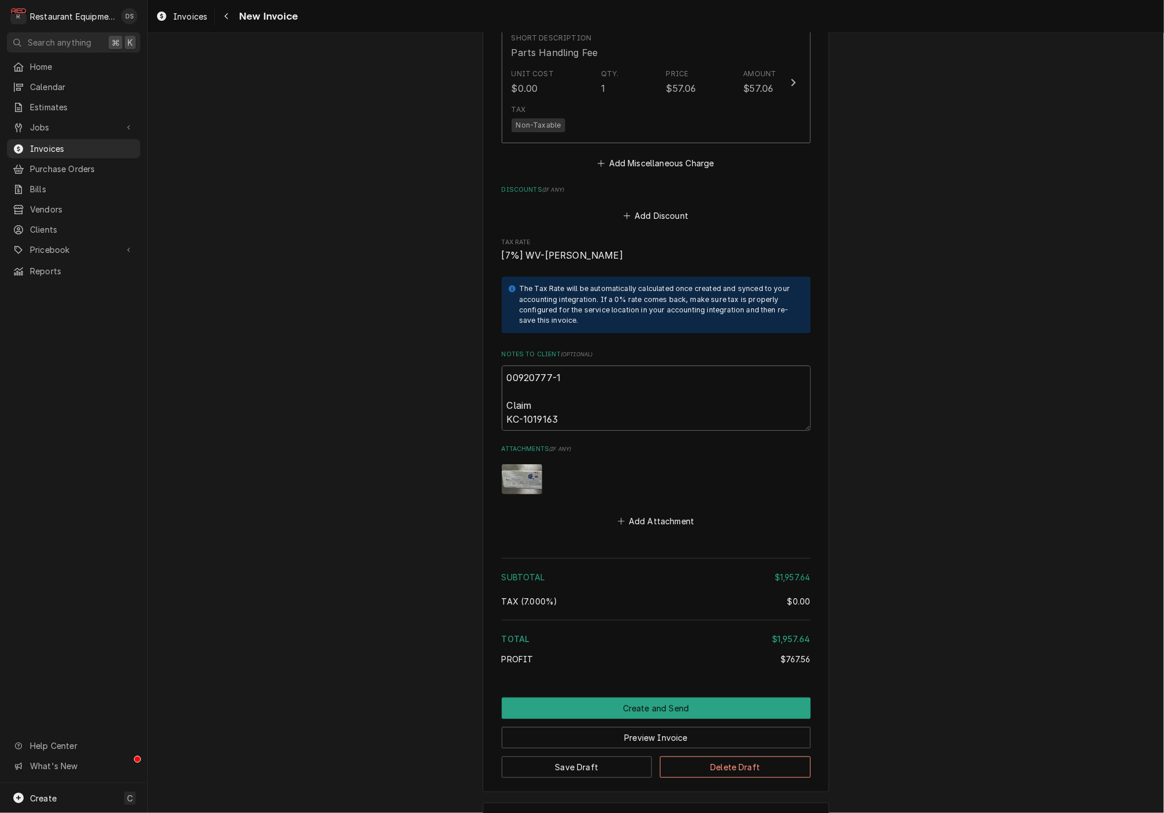
scroll to position [2434, 0]
type textarea "00920777-1 Claim KC-1019163"
click at [672, 727] on button "Preview Invoice" at bounding box center [656, 737] width 309 height 21
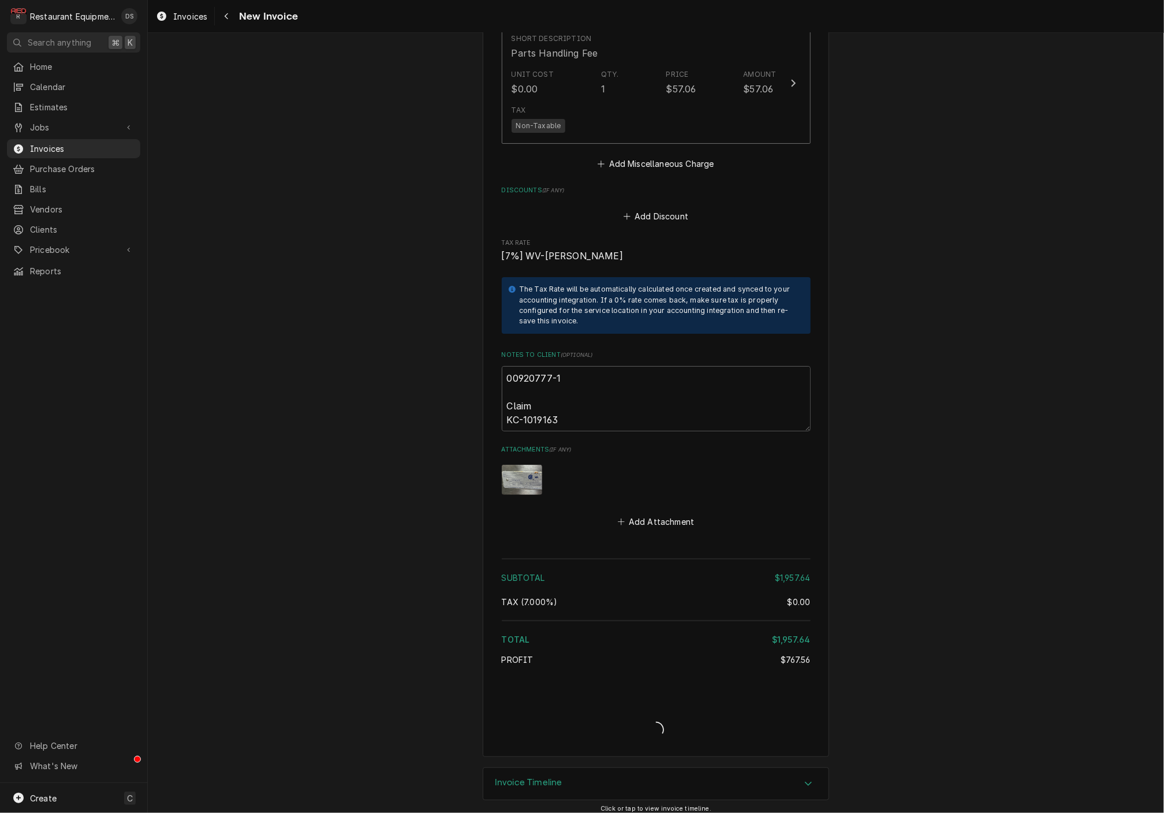
scroll to position [2399, 0]
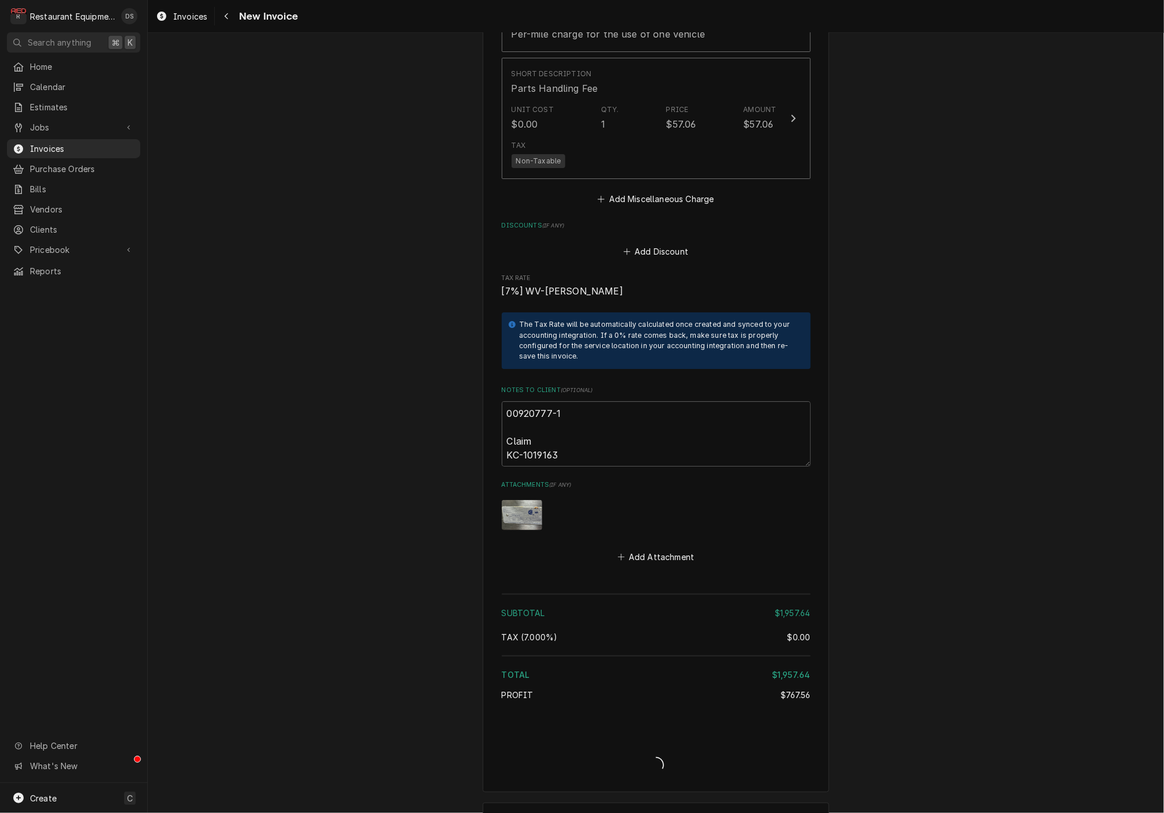
type textarea "x"
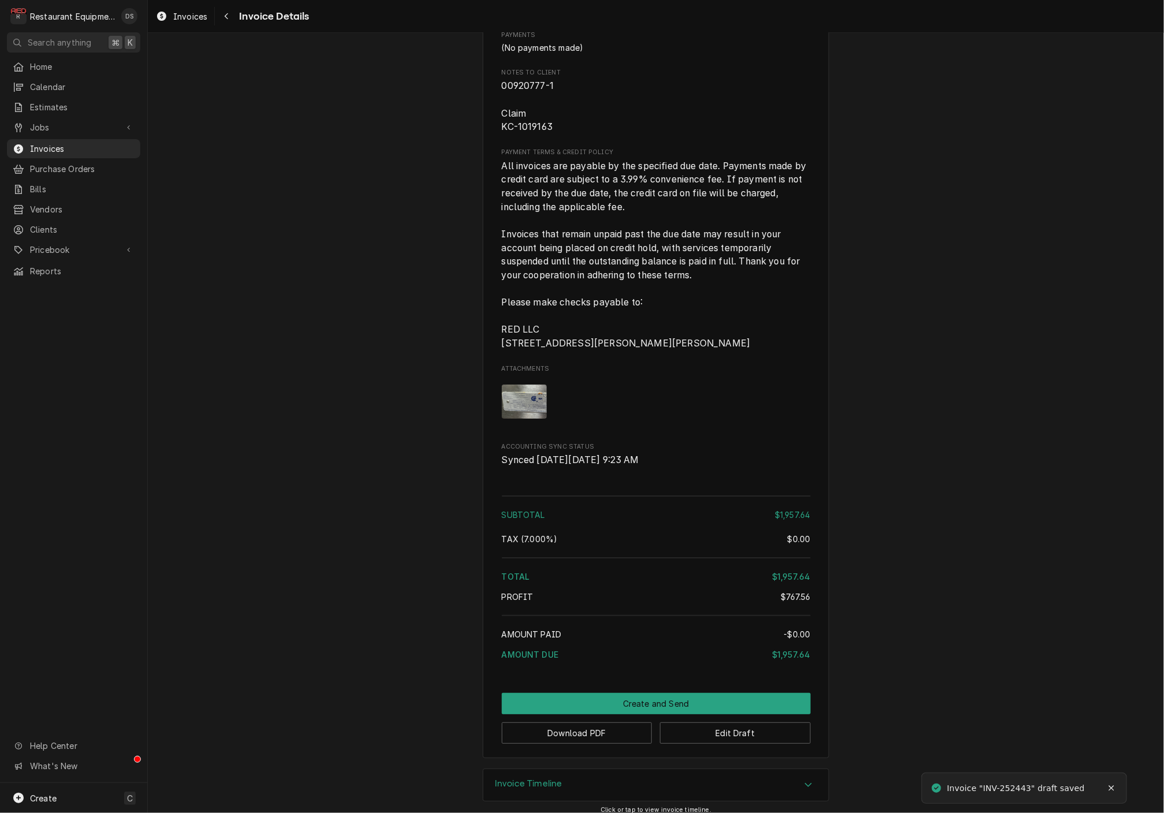
scroll to position [2256, 0]
click at [607, 724] on button "Download PDF" at bounding box center [577, 733] width 151 height 21
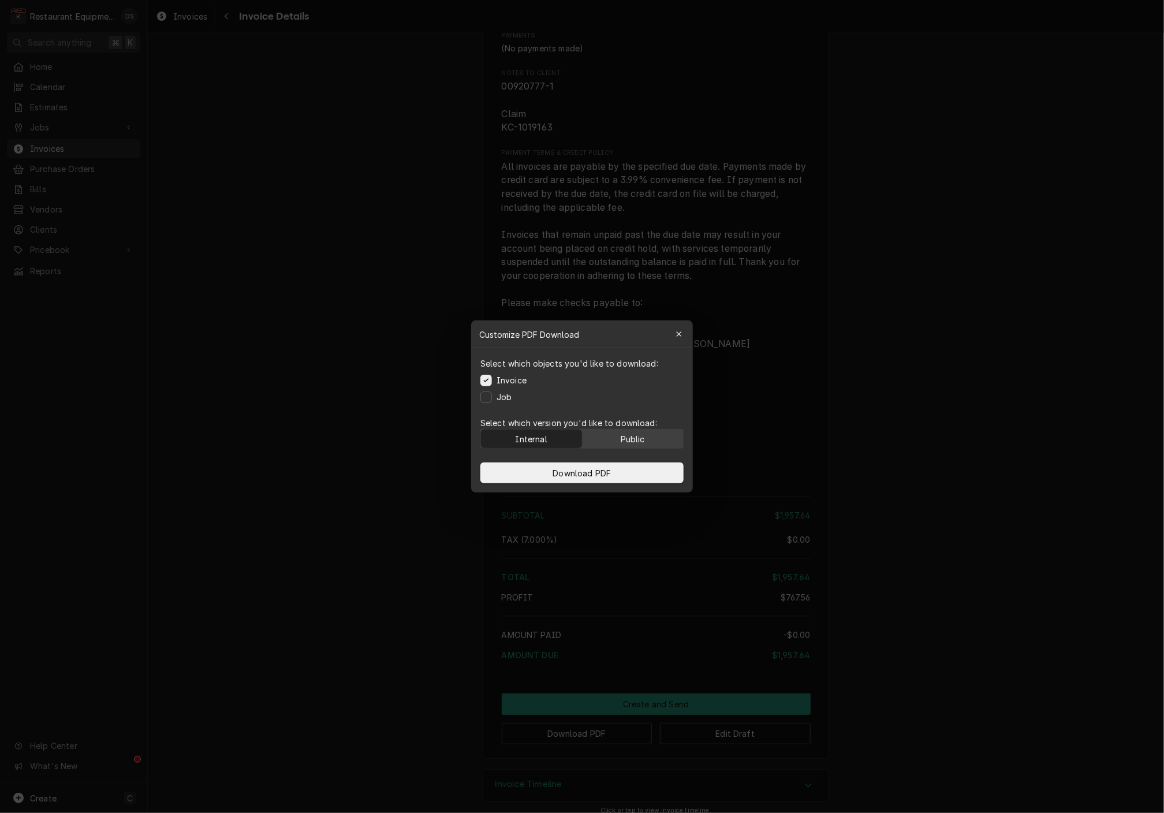
click at [641, 429] on button "Public" at bounding box center [632, 438] width 101 height 18
click at [633, 462] on button "Download PDF" at bounding box center [581, 472] width 203 height 21
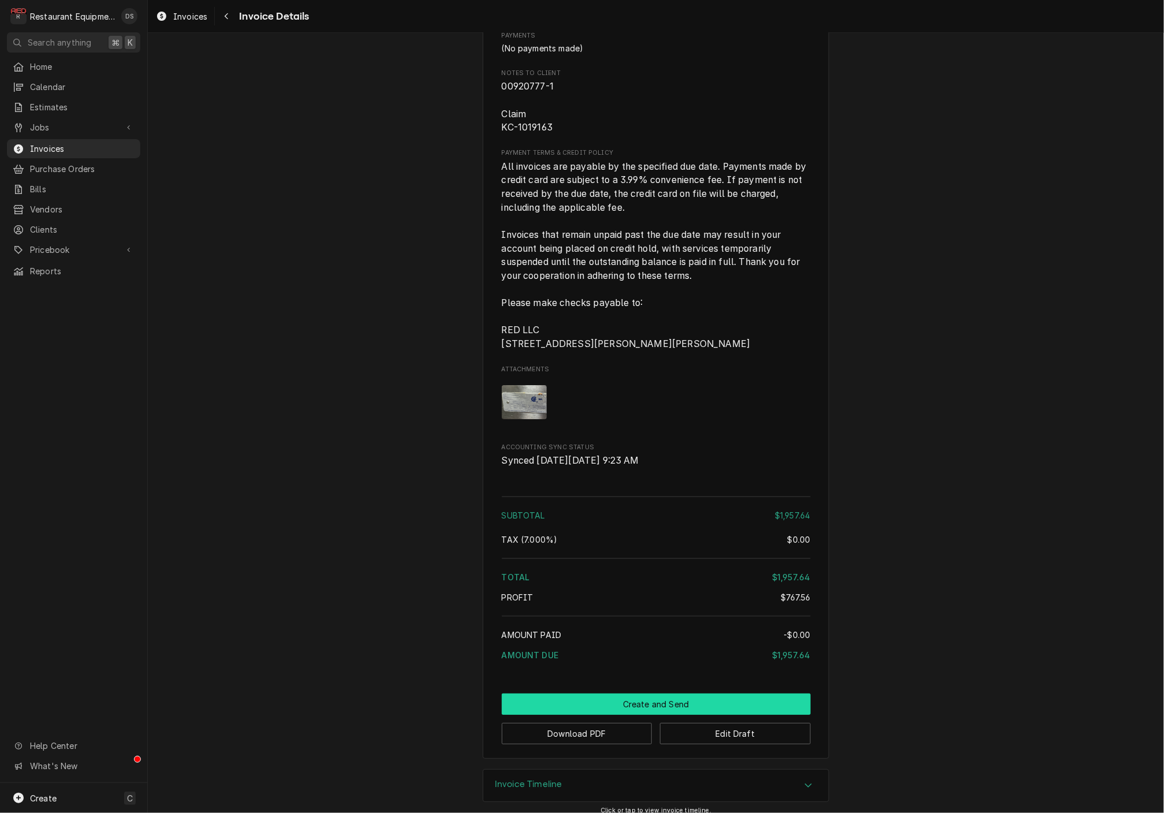
click at [692, 693] on button "Create and Send" at bounding box center [656, 703] width 309 height 21
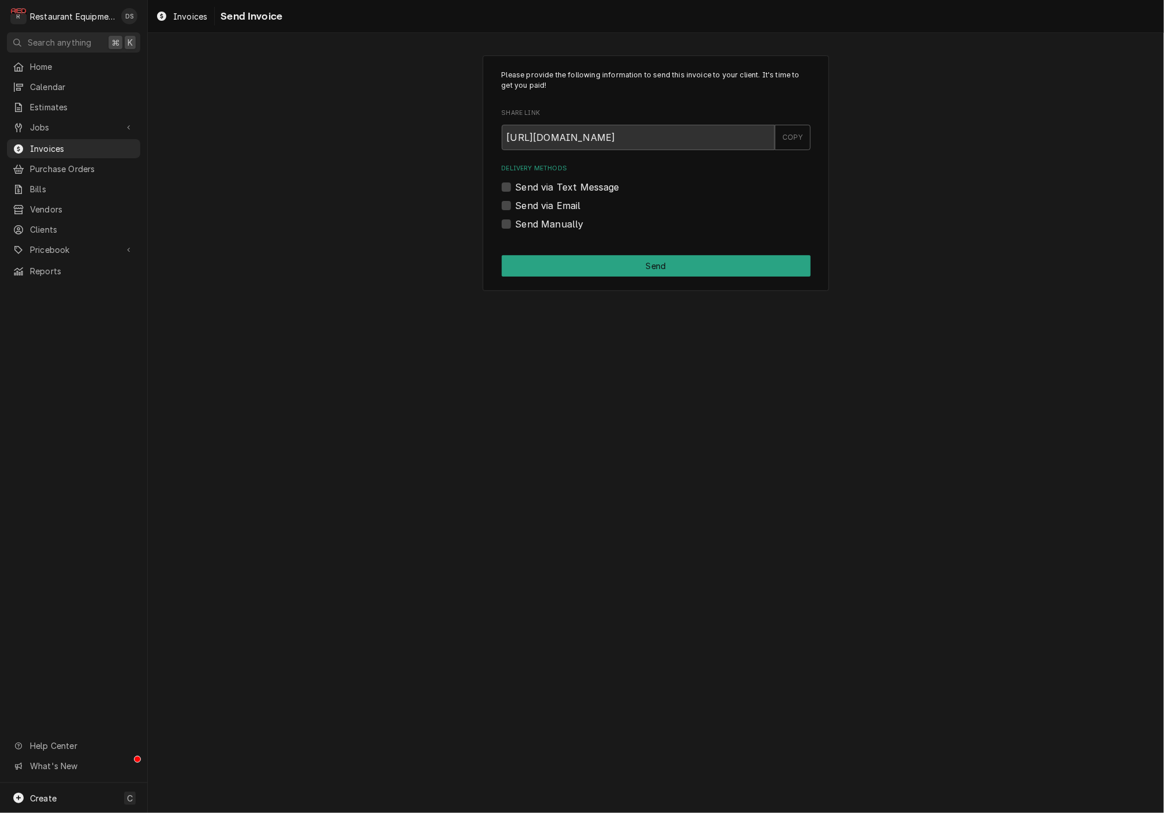
click at [515, 221] on label "Send Manually" at bounding box center [549, 224] width 68 height 14
click at [515, 221] on input "Send Manually" at bounding box center [669, 229] width 309 height 25
checkbox input "true"
drag, startPoint x: 586, startPoint y: 260, endPoint x: 585, endPoint y: 279, distance: 18.5
click at [585, 260] on button "Send" at bounding box center [656, 265] width 309 height 21
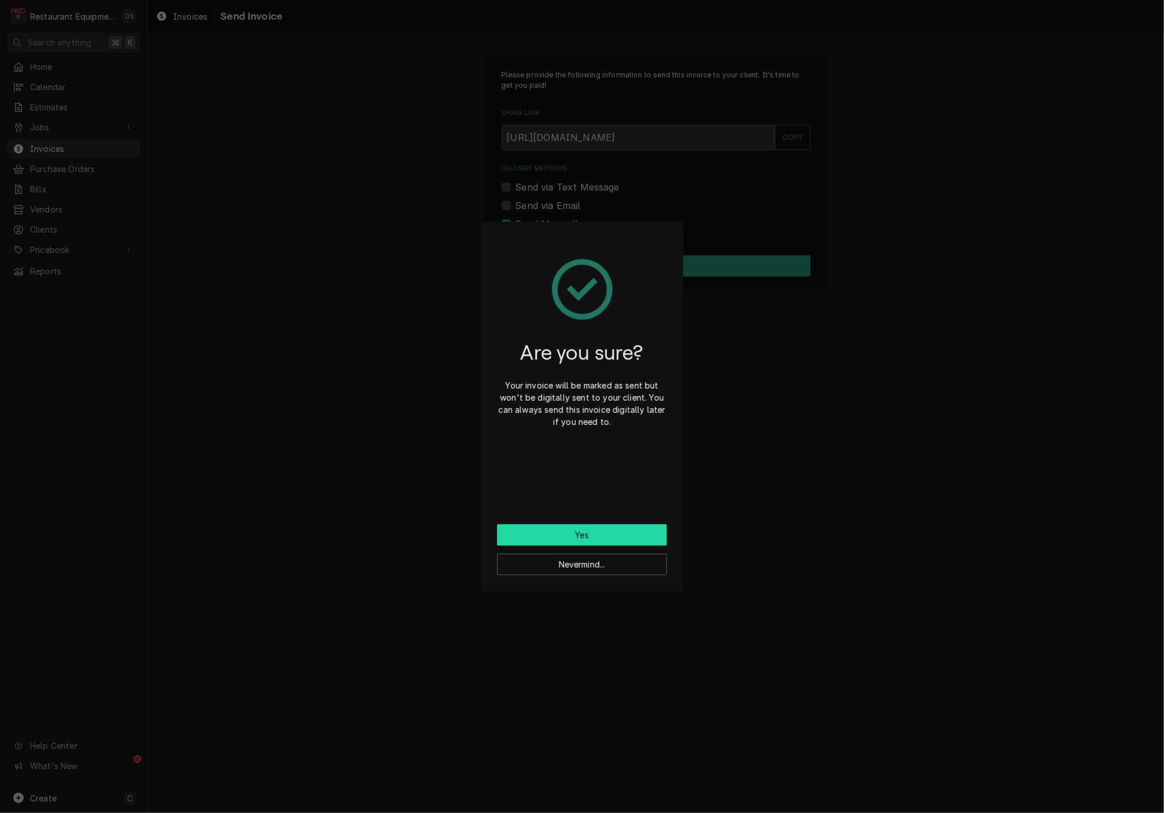
click at [613, 530] on button "Yes" at bounding box center [582, 534] width 170 height 21
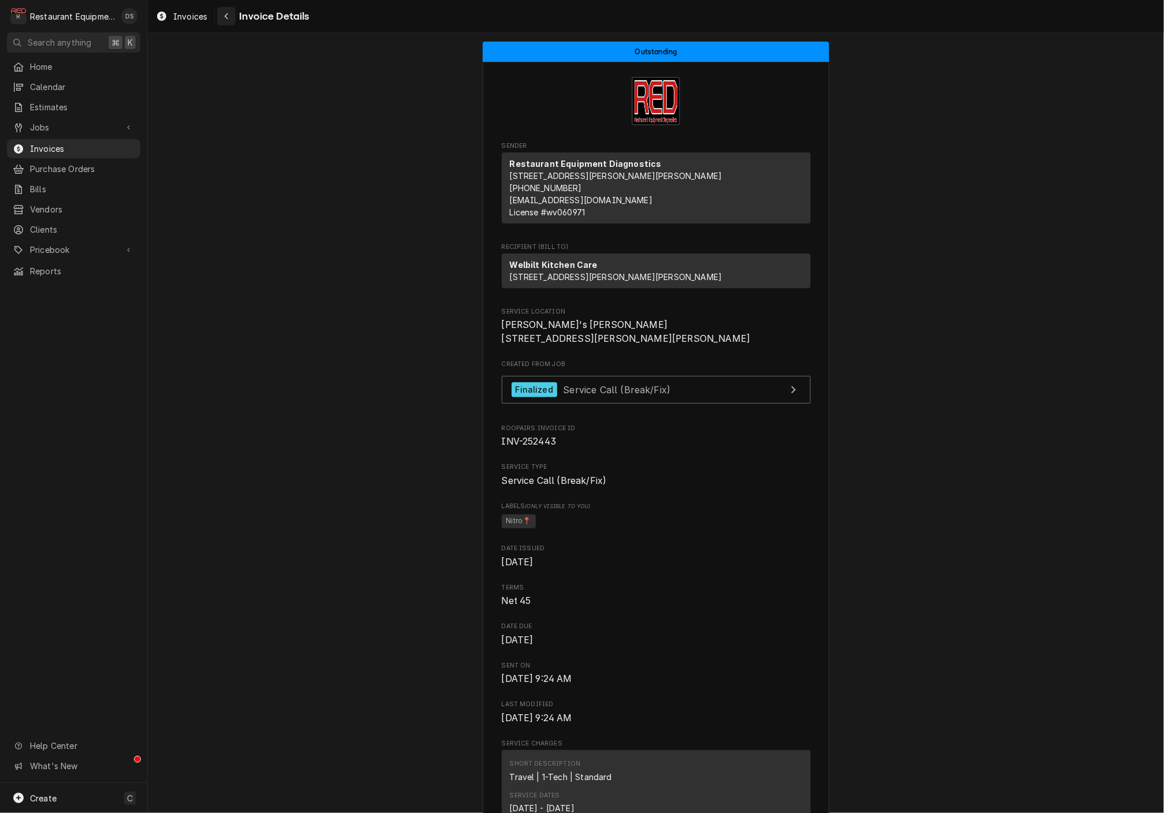
click at [228, 21] on div "Navigate back" at bounding box center [227, 16] width 12 height 12
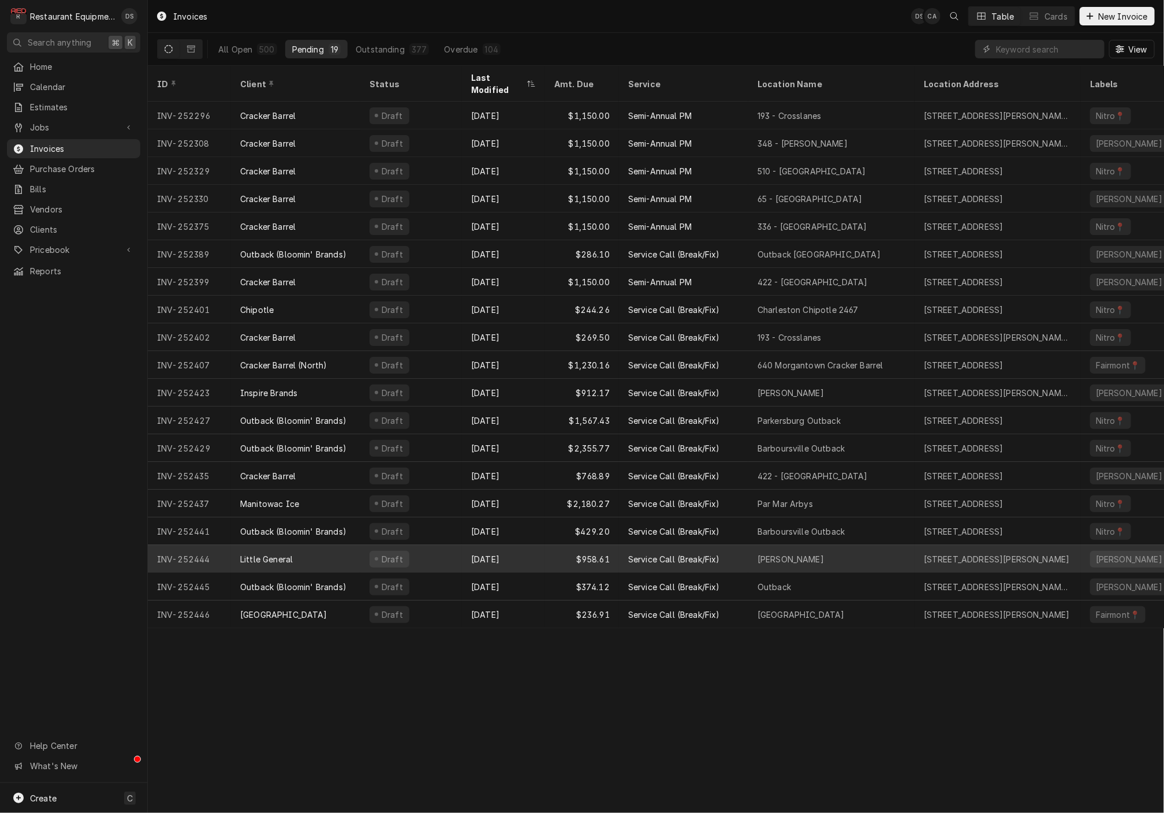
click at [525, 545] on div "Aug 15" at bounding box center [503, 559] width 83 height 28
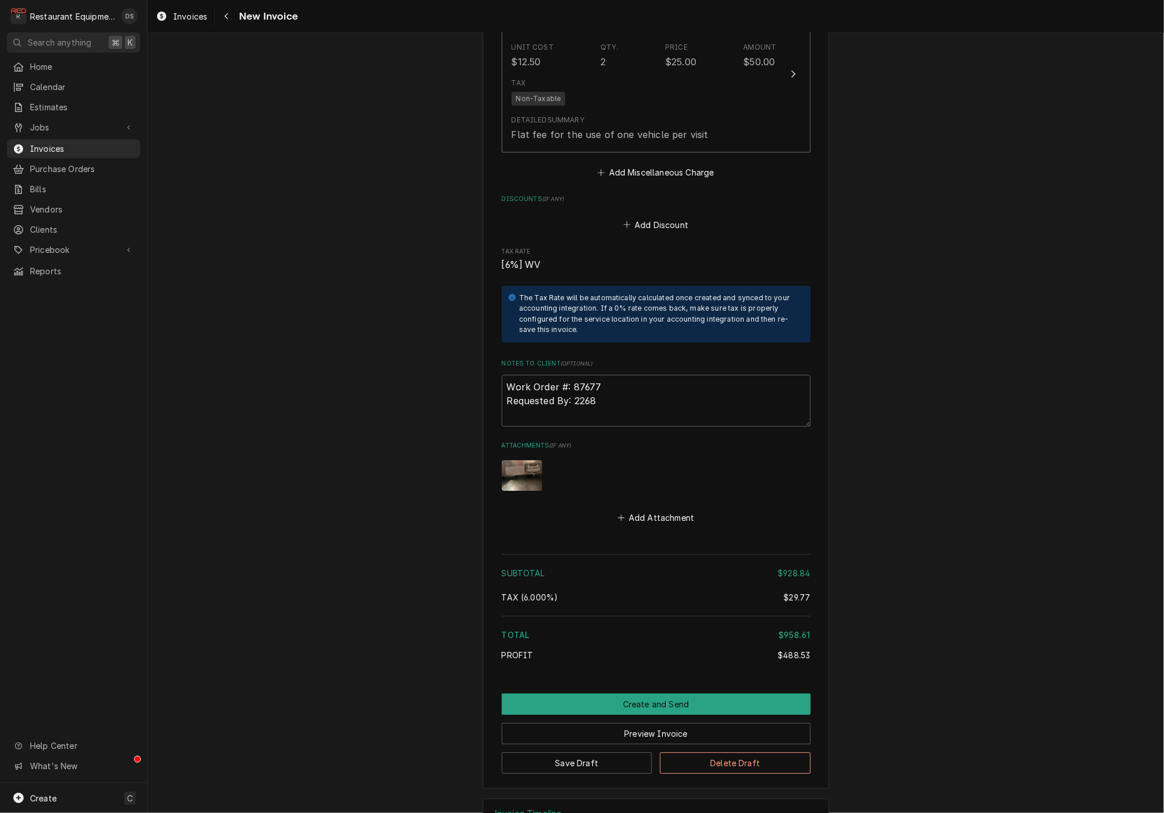
scroll to position [2129, 0]
click at [661, 694] on button "Create and Send" at bounding box center [656, 704] width 309 height 21
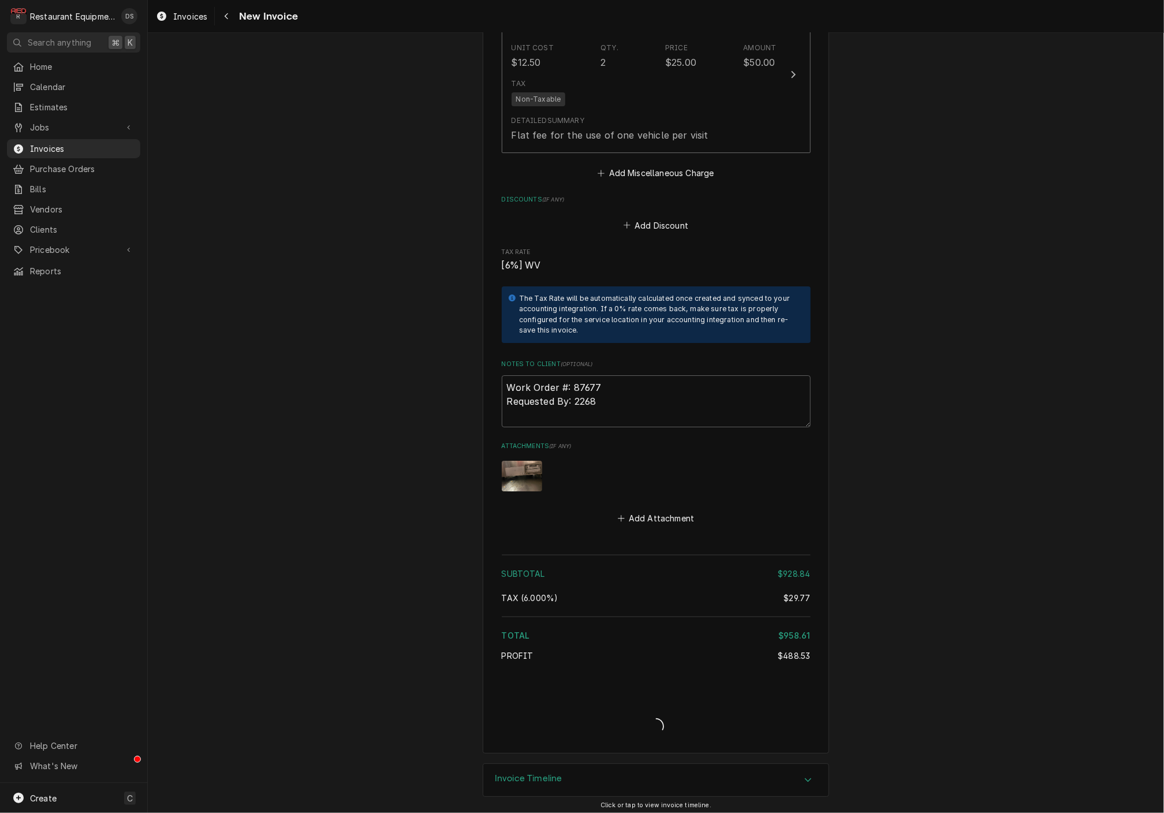
scroll to position [2094, 0]
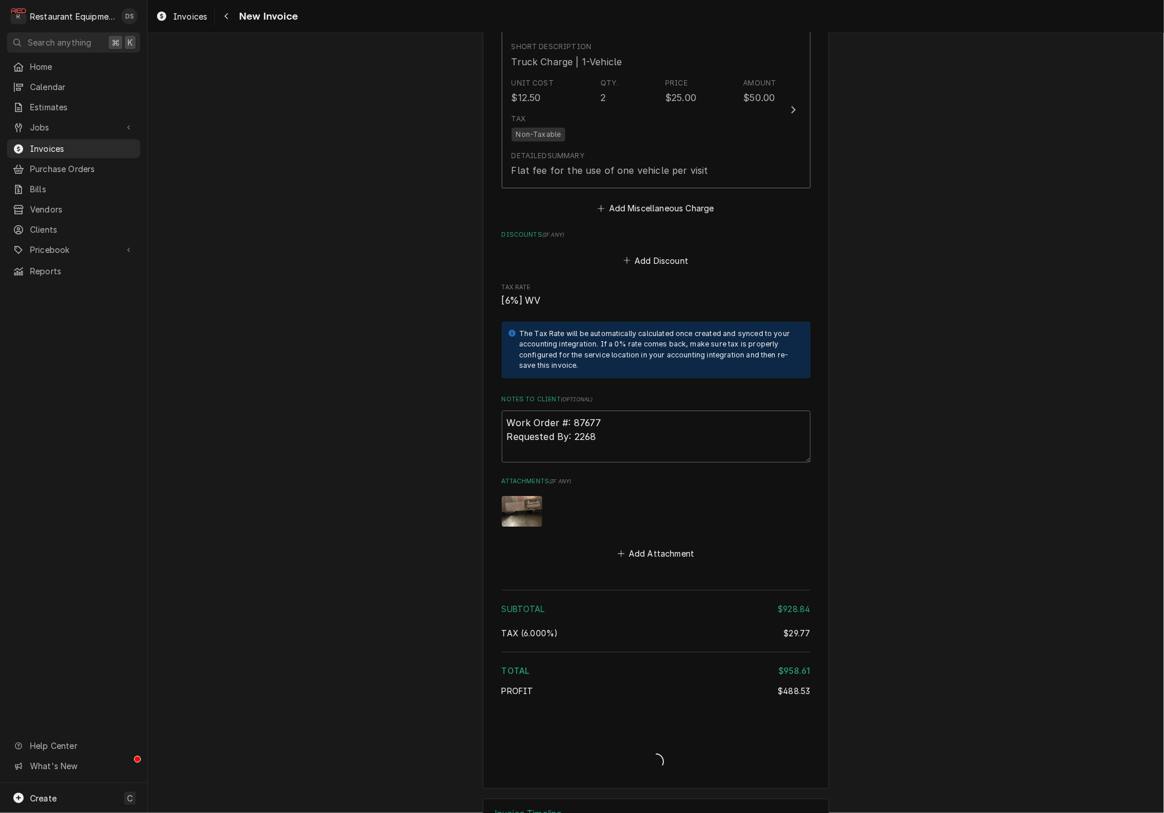
type textarea "x"
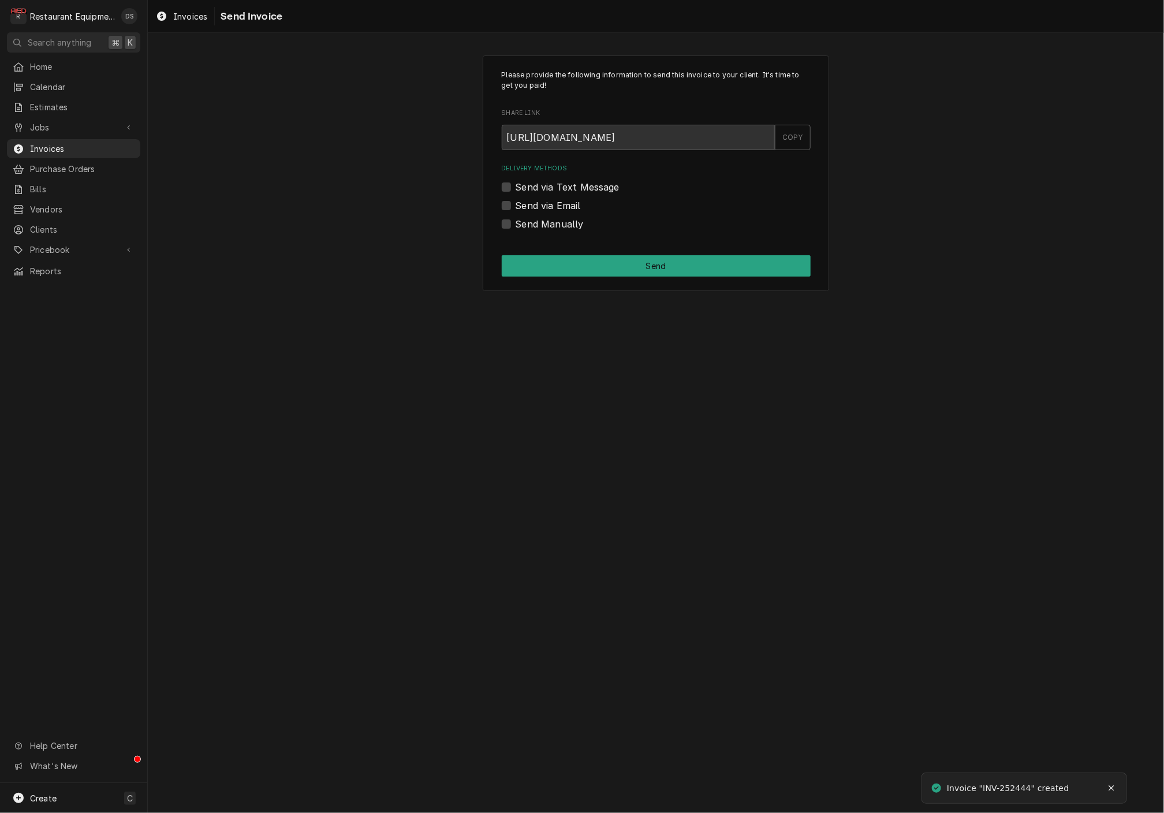
click at [515, 205] on label "Send via Email" at bounding box center [547, 206] width 65 height 14
click at [515, 205] on input "Send via Email" at bounding box center [669, 211] width 309 height 25
checkbox input "true"
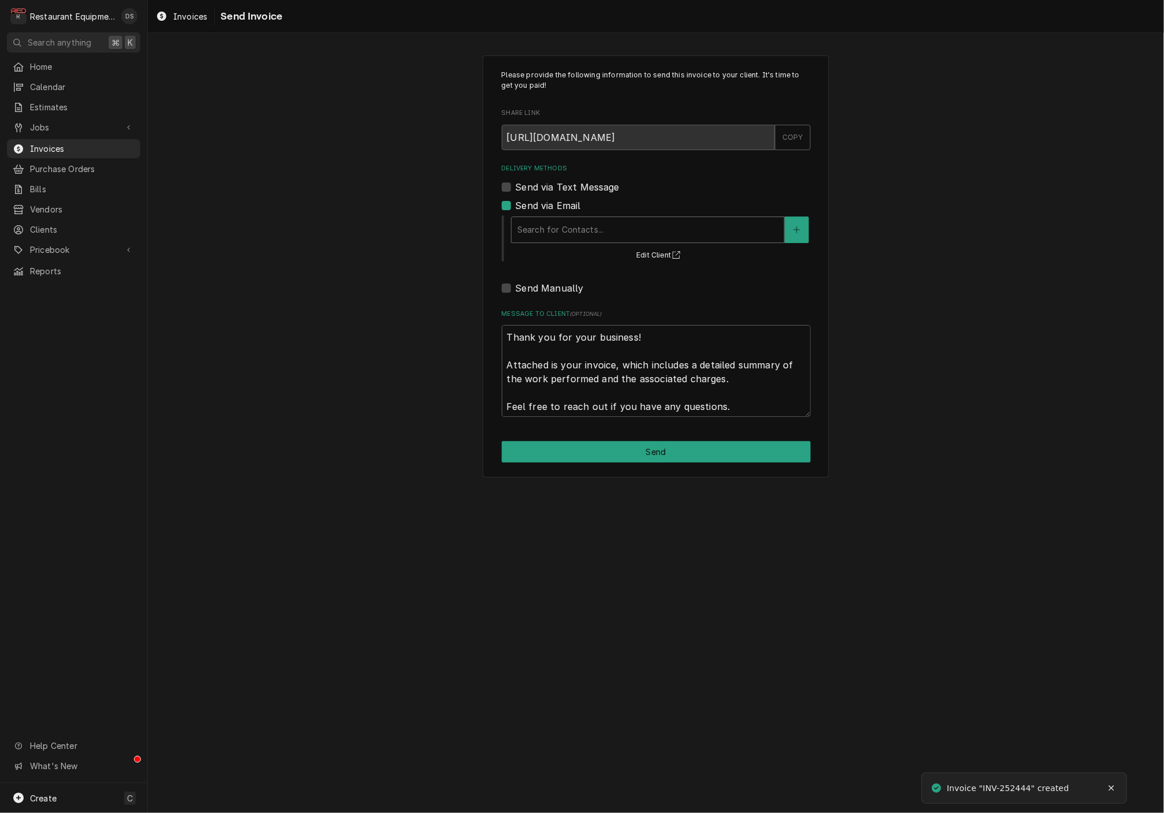
click at [612, 230] on div "Delivery Methods" at bounding box center [647, 229] width 261 height 21
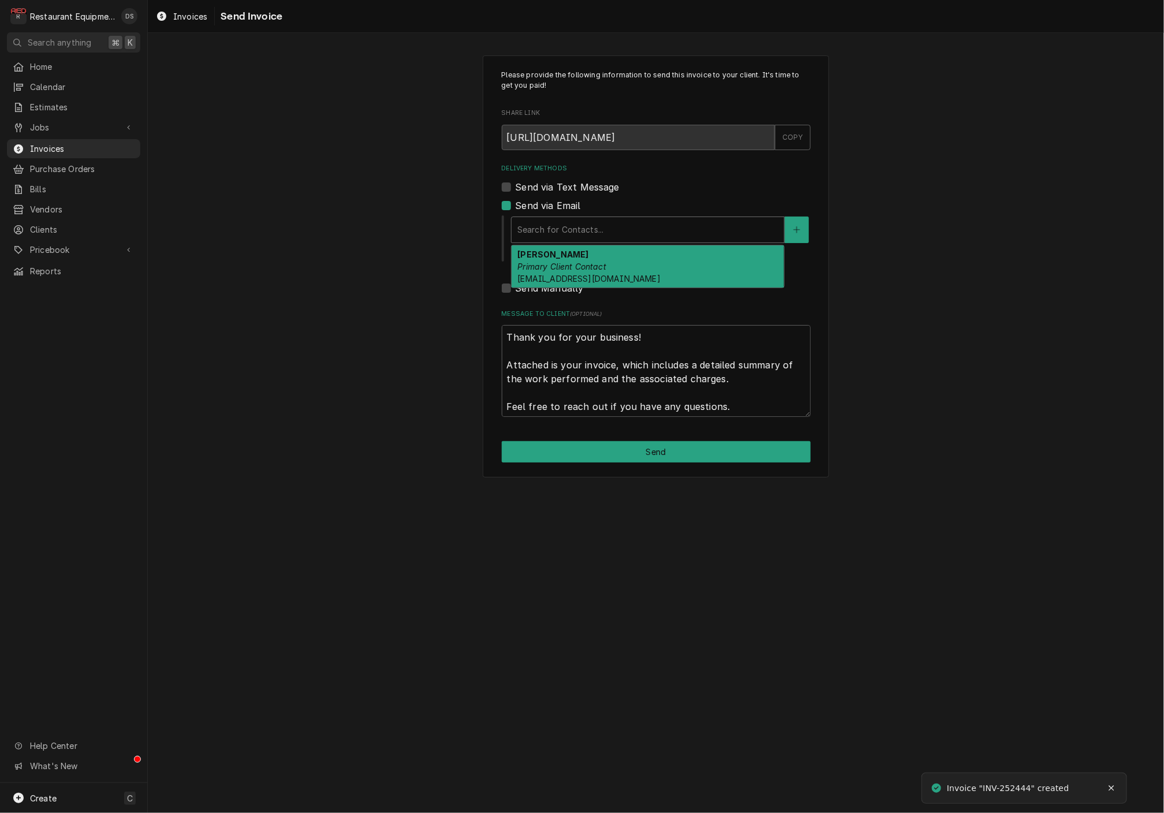
click at [602, 261] on em "Primary Client Contact" at bounding box center [561, 266] width 89 height 10
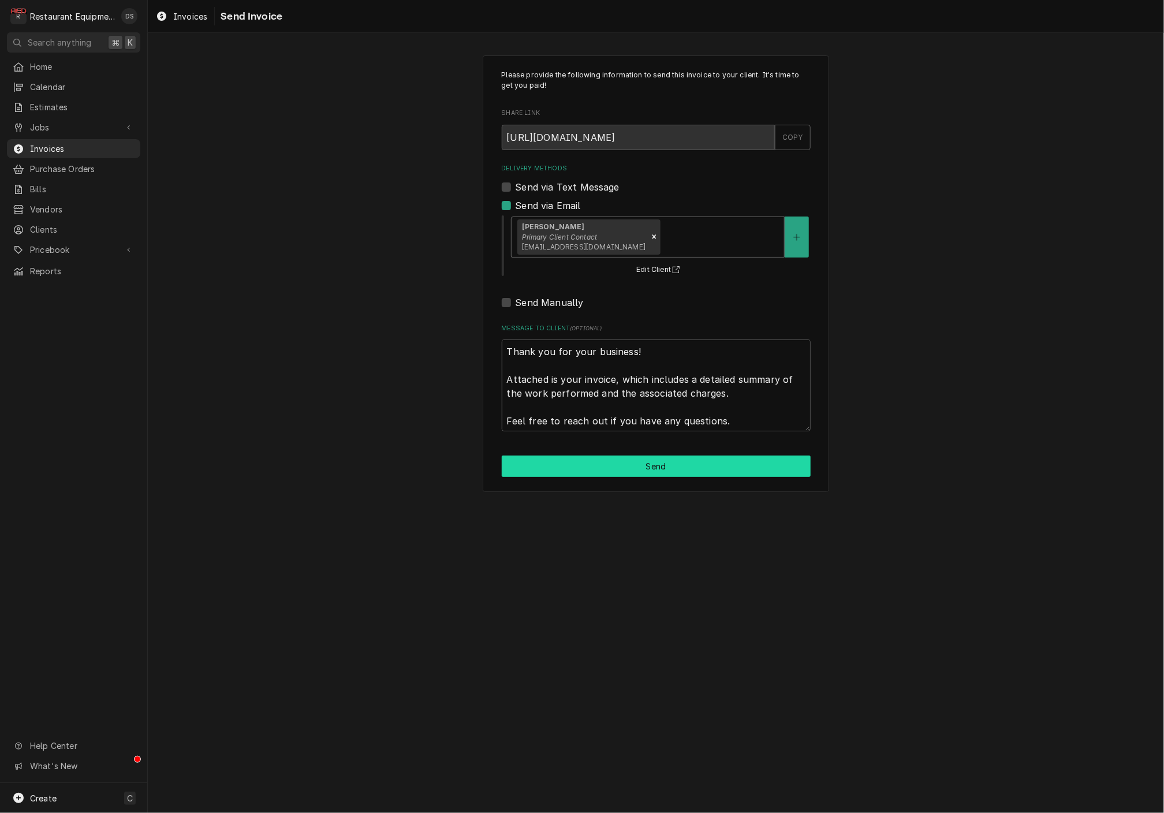
click at [651, 470] on button "Send" at bounding box center [656, 465] width 309 height 21
type textarea "x"
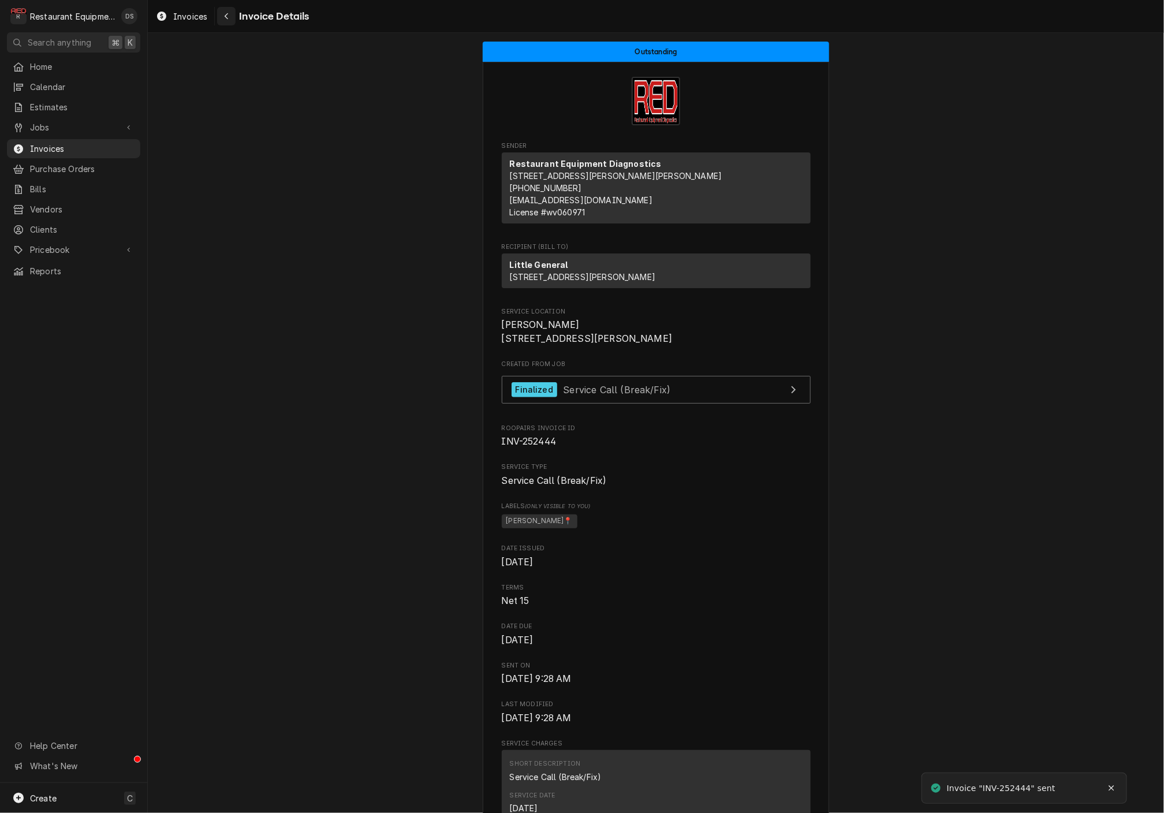
click at [230, 17] on div "Navigate back" at bounding box center [227, 16] width 12 height 12
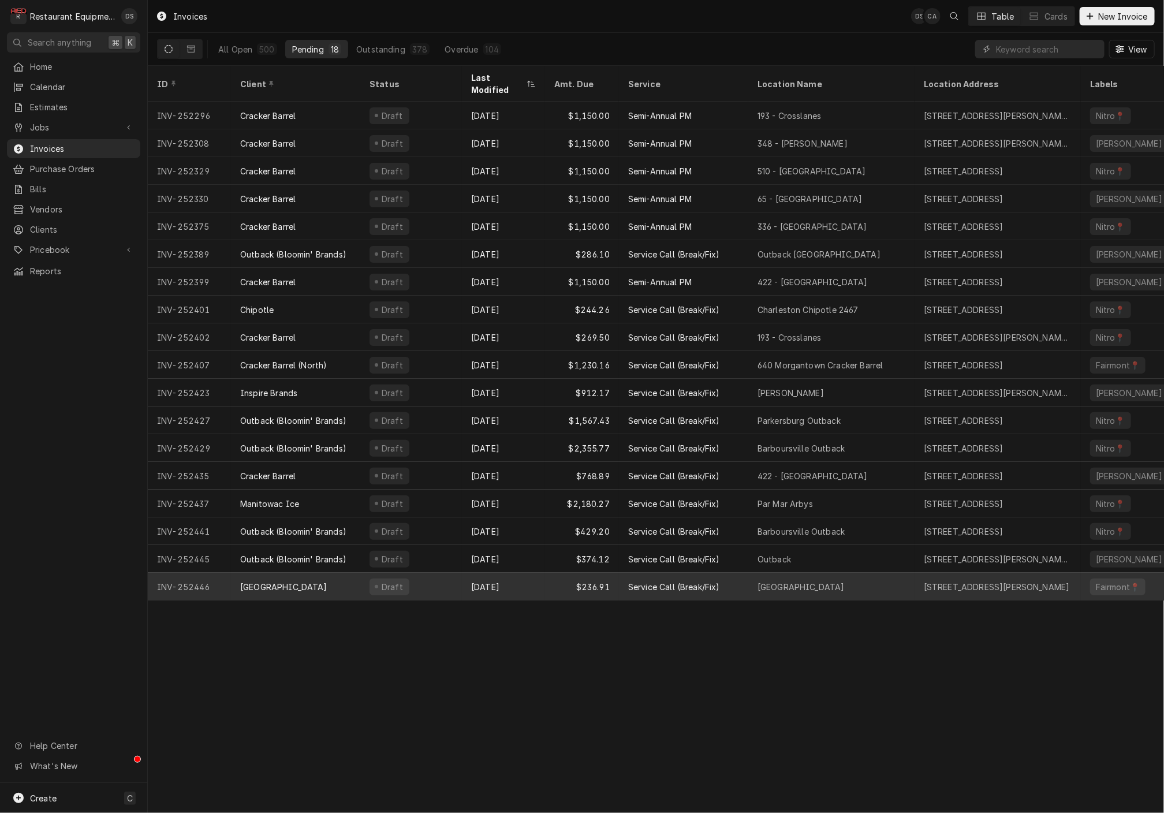
click at [448, 576] on div "Draft" at bounding box center [411, 587] width 102 height 28
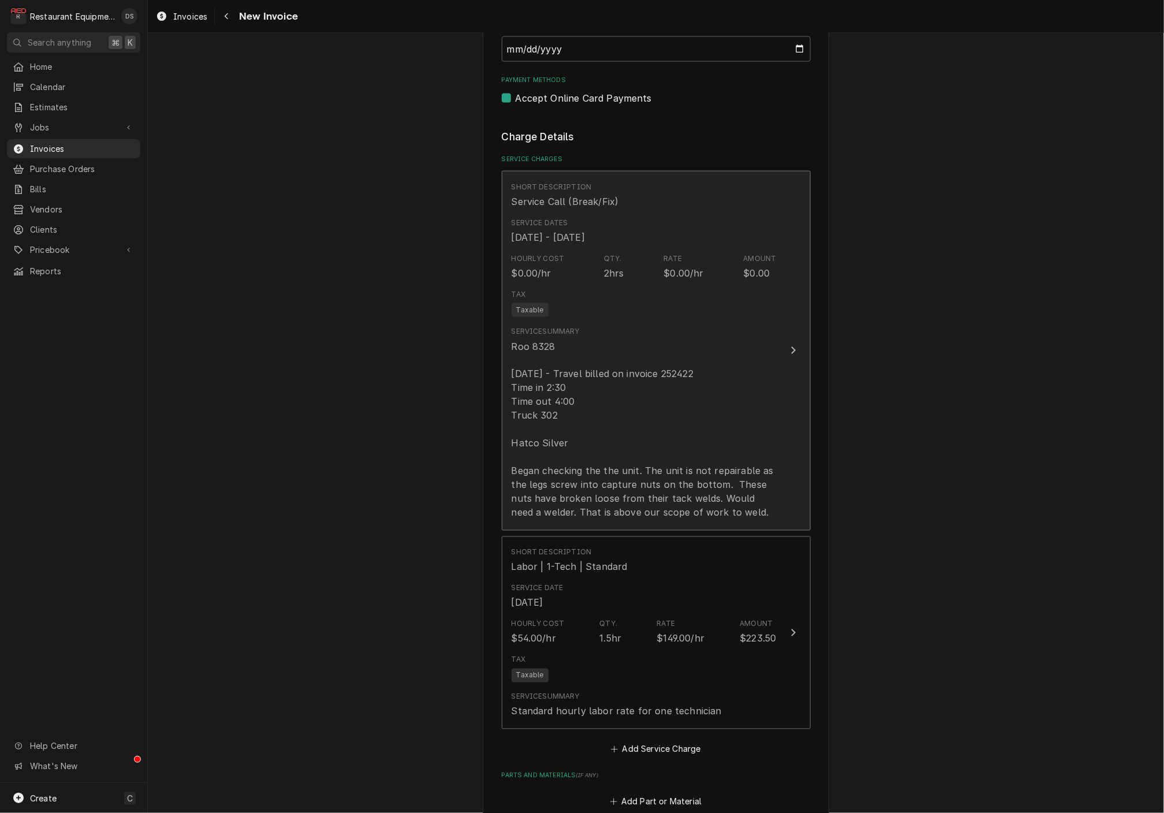
scroll to position [921, 0]
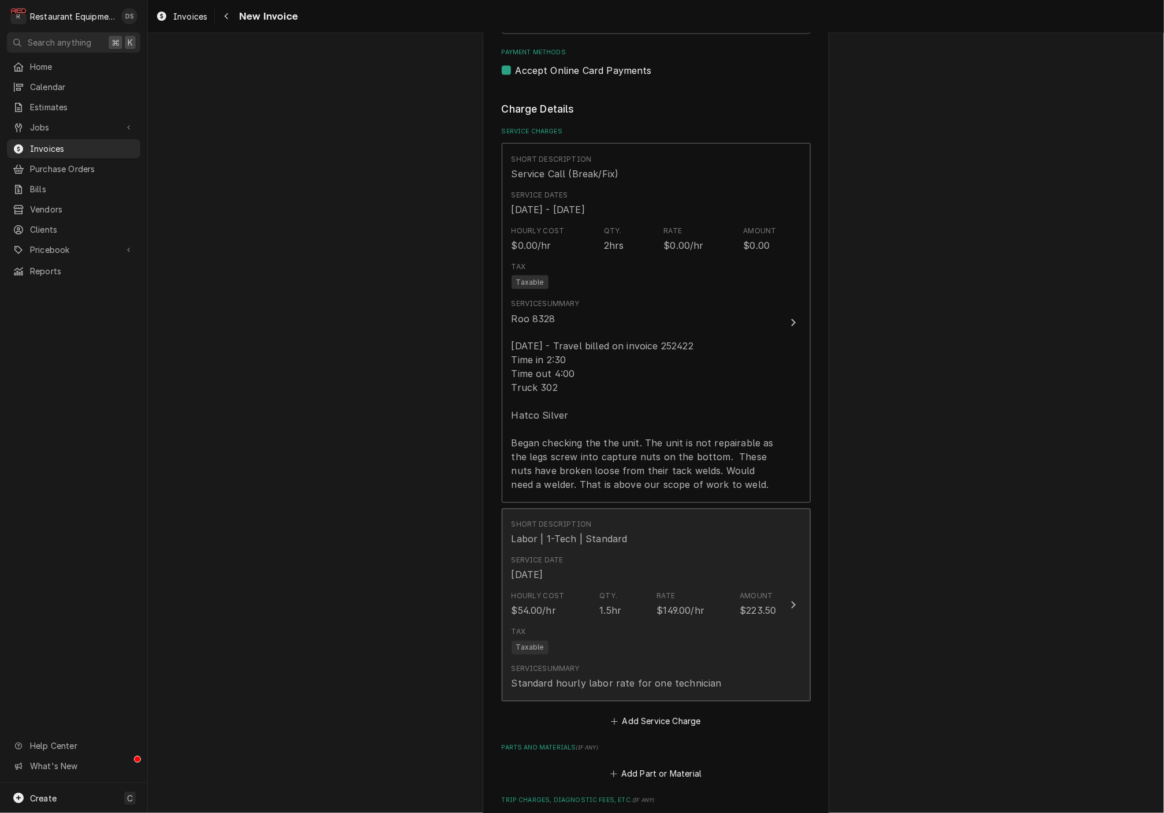
click at [593, 561] on div "Service Date [DATE]" at bounding box center [643, 569] width 265 height 36
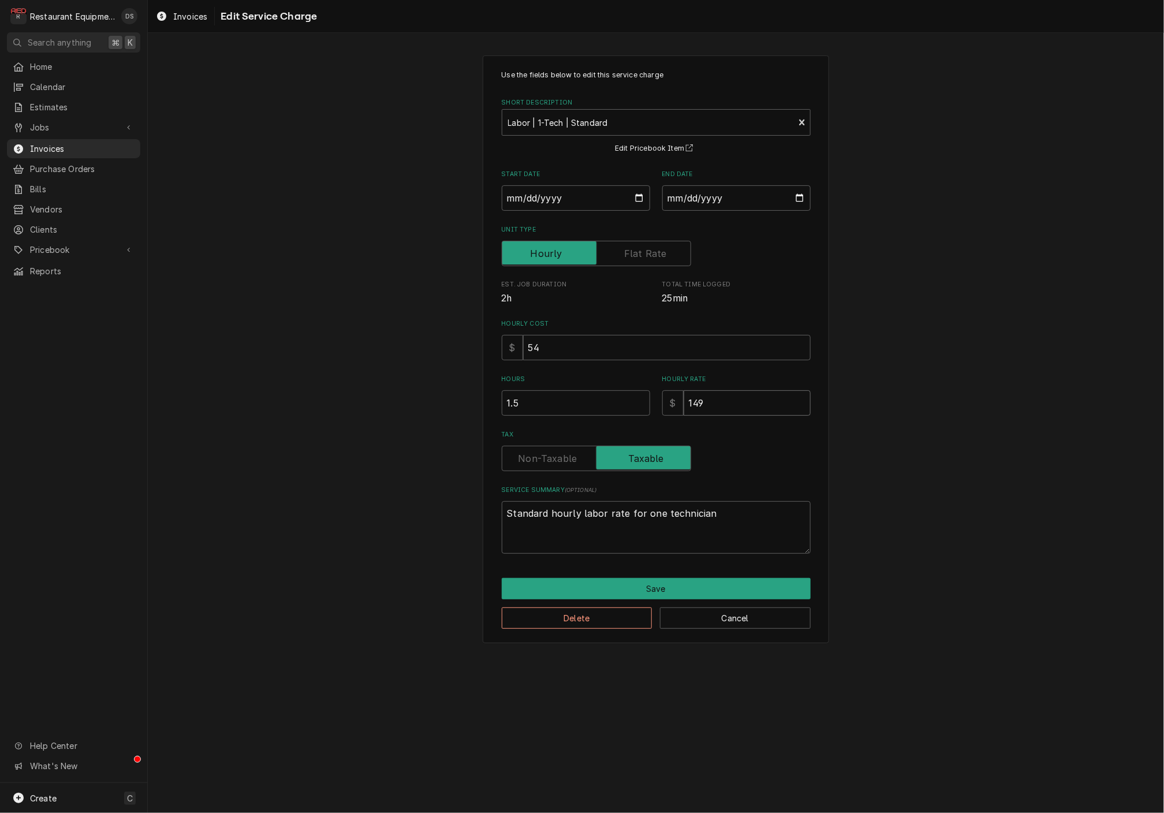
drag, startPoint x: 674, startPoint y: 397, endPoint x: 630, endPoint y: 391, distance: 43.7
click at [633, 392] on div "Hours 1.5 Hourly Rate $ 149" at bounding box center [656, 395] width 309 height 41
type textarea "x"
type input "1"
type textarea "x"
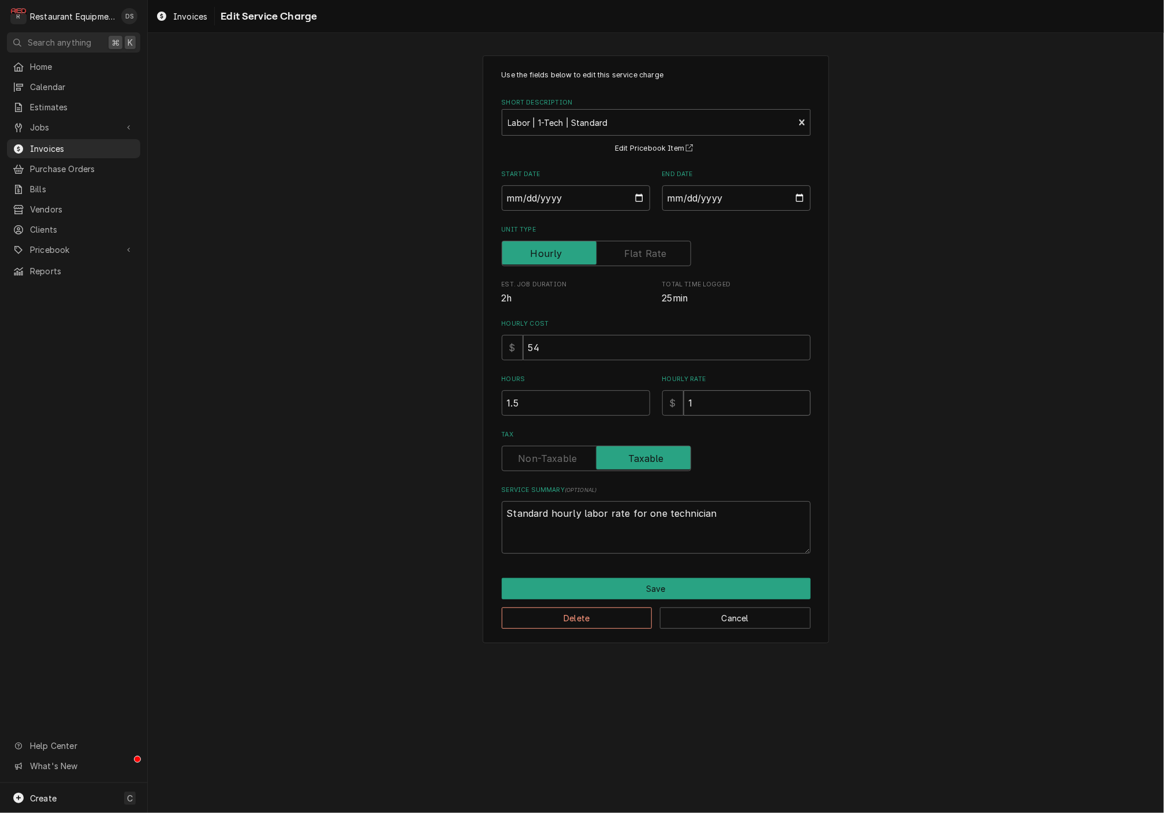
type input "12"
type textarea "x"
type input "125"
click at [657, 578] on button "Save" at bounding box center [656, 588] width 309 height 21
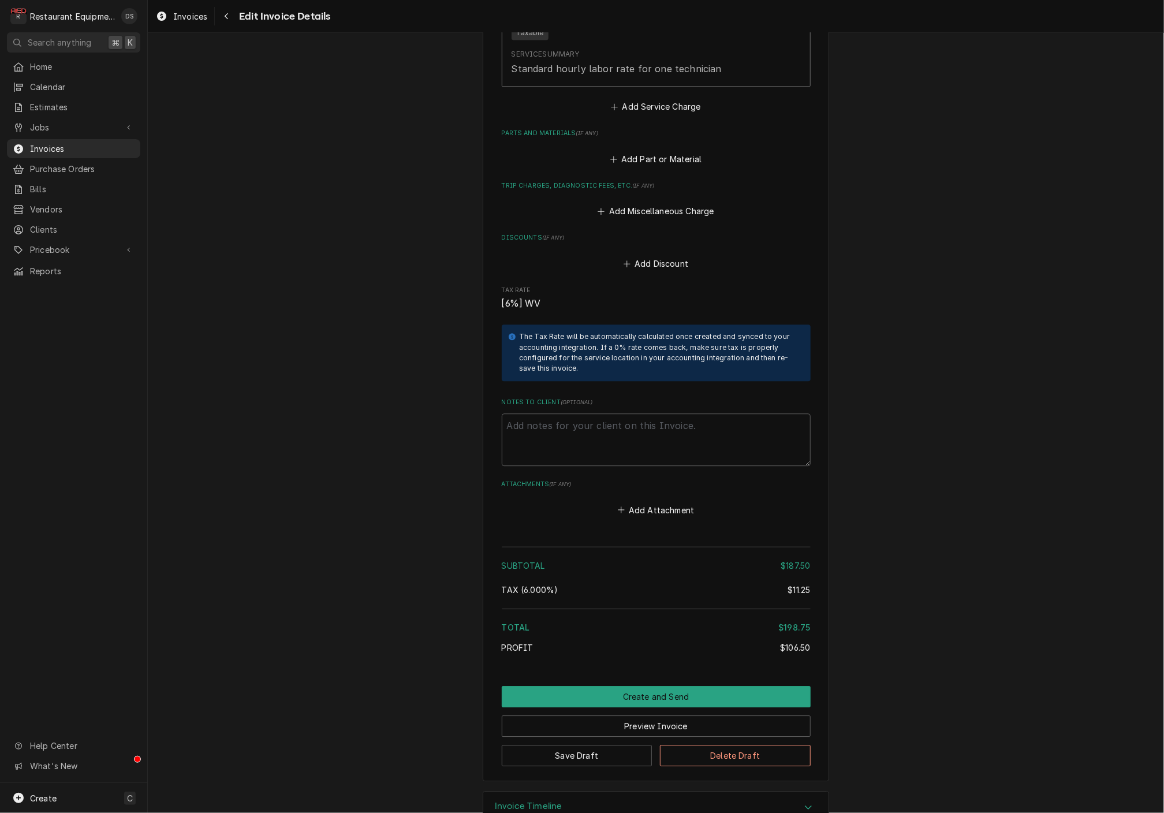
scroll to position [1535, 0]
click at [634, 686] on button "Create and Send" at bounding box center [656, 696] width 309 height 21
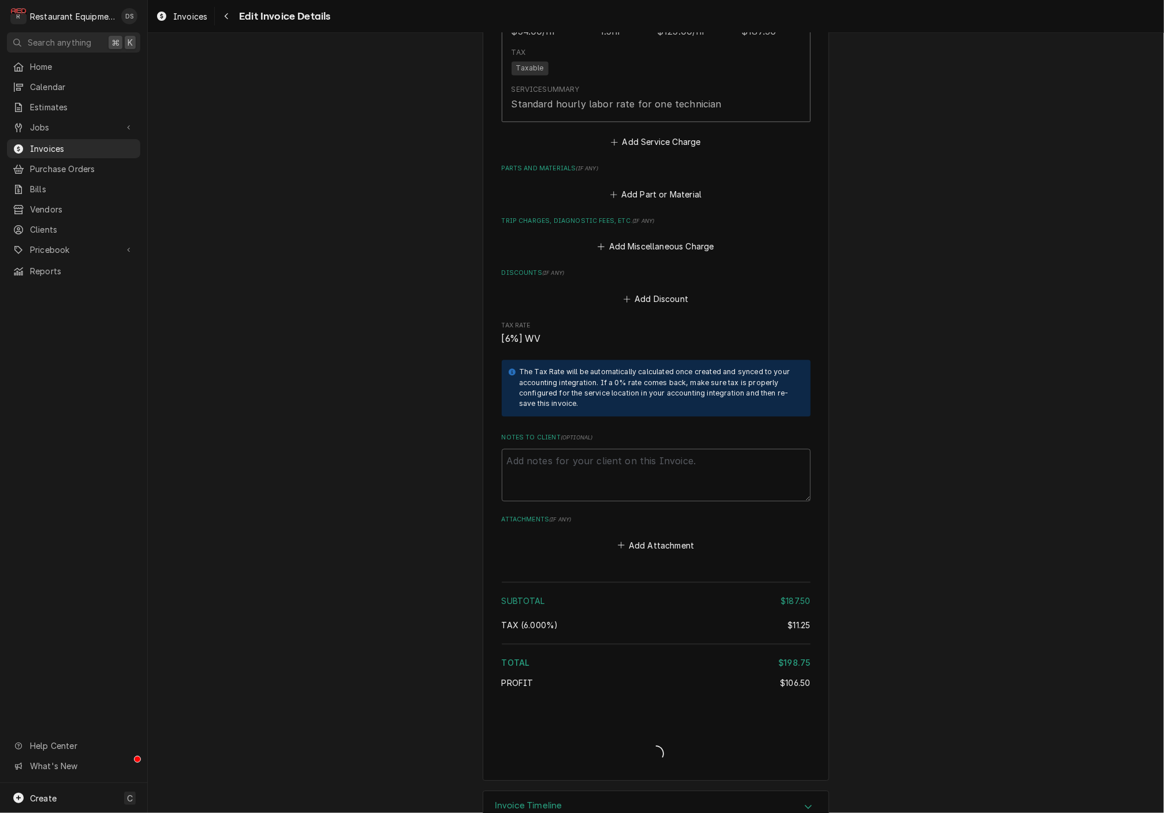
type textarea "x"
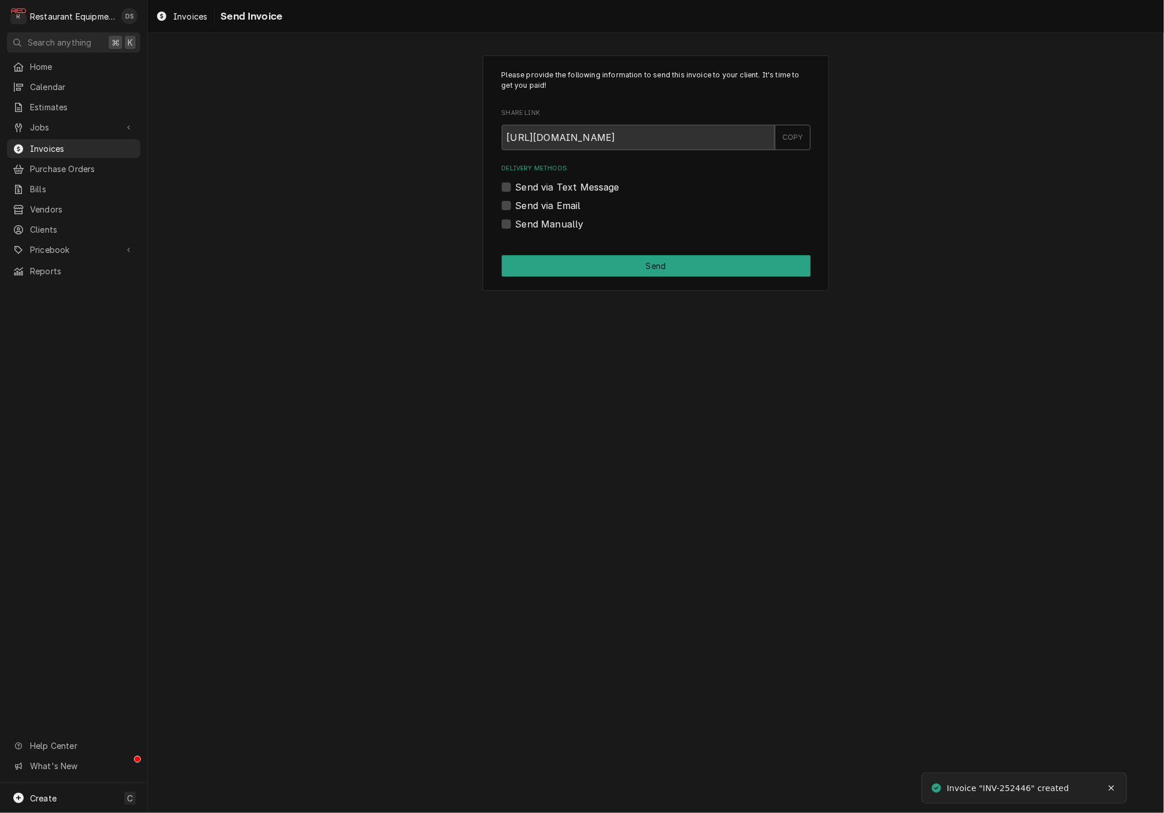
click at [515, 203] on label "Send via Email" at bounding box center [547, 206] width 65 height 14
click at [515, 203] on input "Send via Email" at bounding box center [669, 211] width 309 height 25
checkbox input "true"
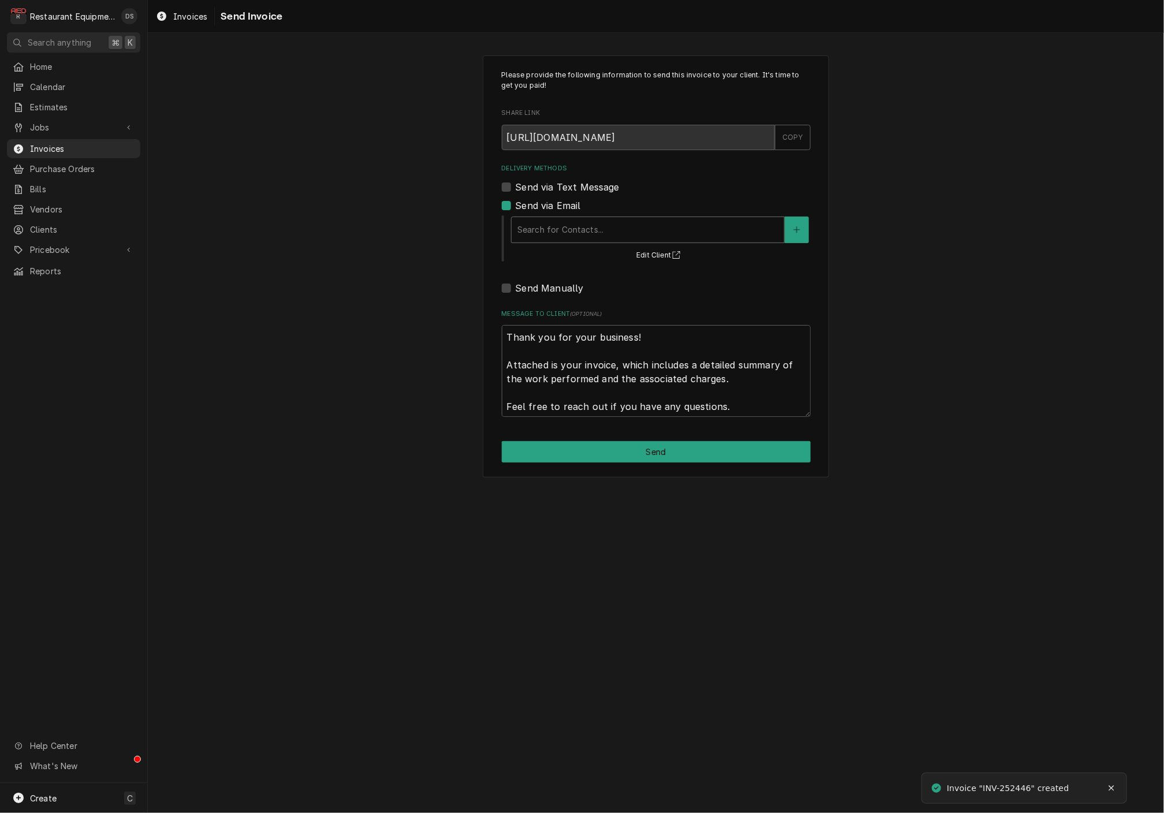
click at [633, 231] on div "Delivery Methods" at bounding box center [647, 229] width 261 height 21
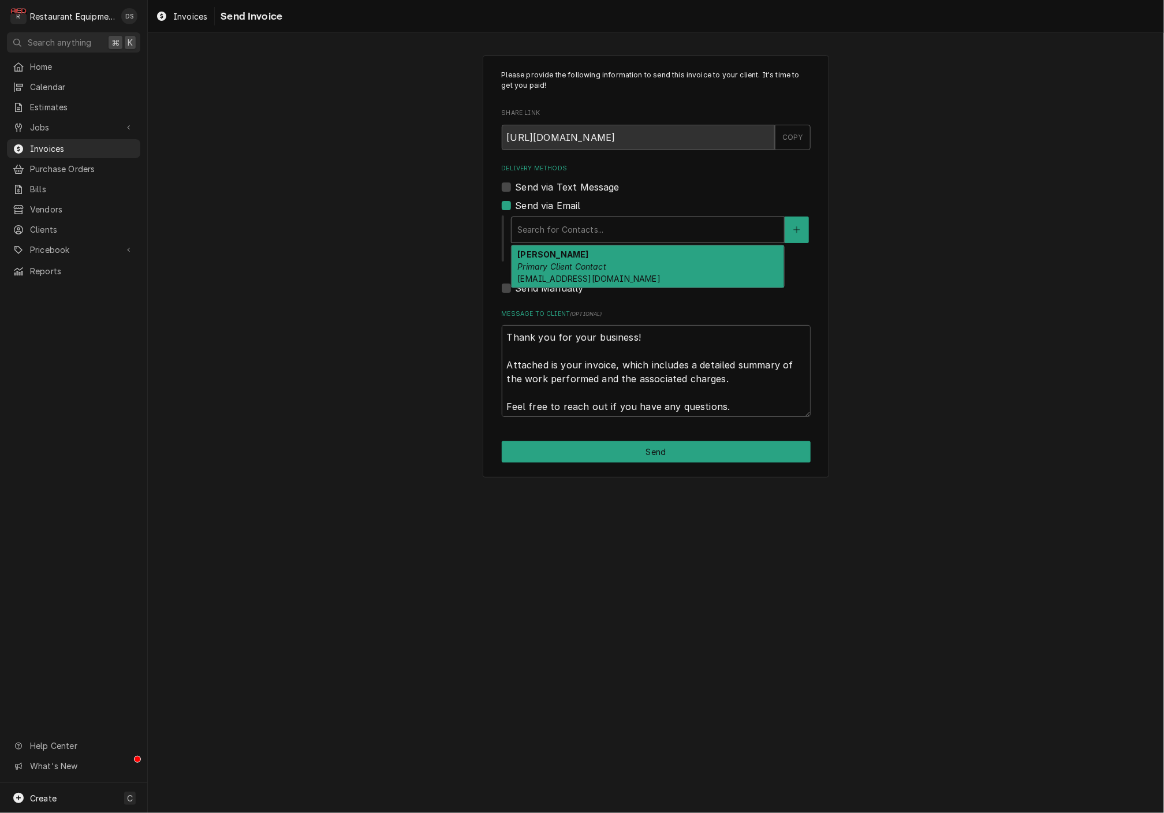
click at [630, 265] on div "[PERSON_NAME] Primary Client Contact [EMAIL_ADDRESS][DOMAIN_NAME]" at bounding box center [647, 266] width 272 height 42
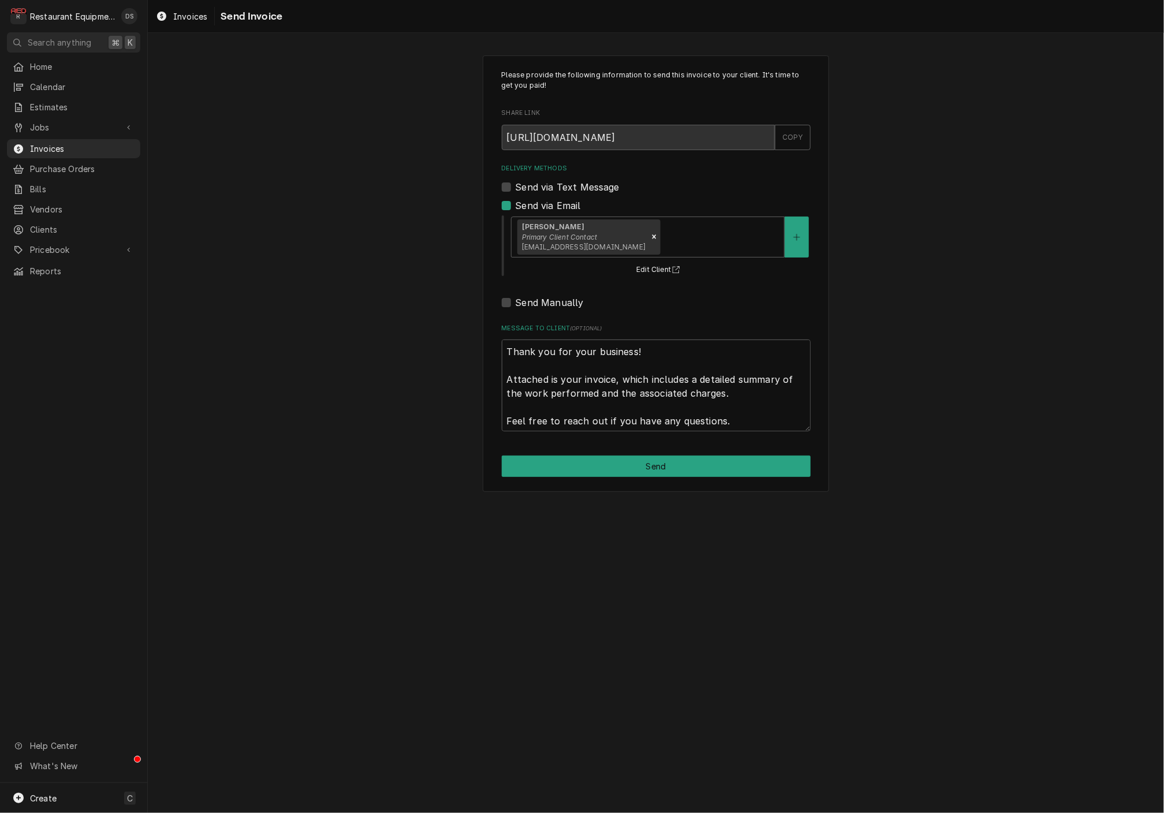
click at [666, 464] on button "Send" at bounding box center [656, 465] width 309 height 21
type textarea "x"
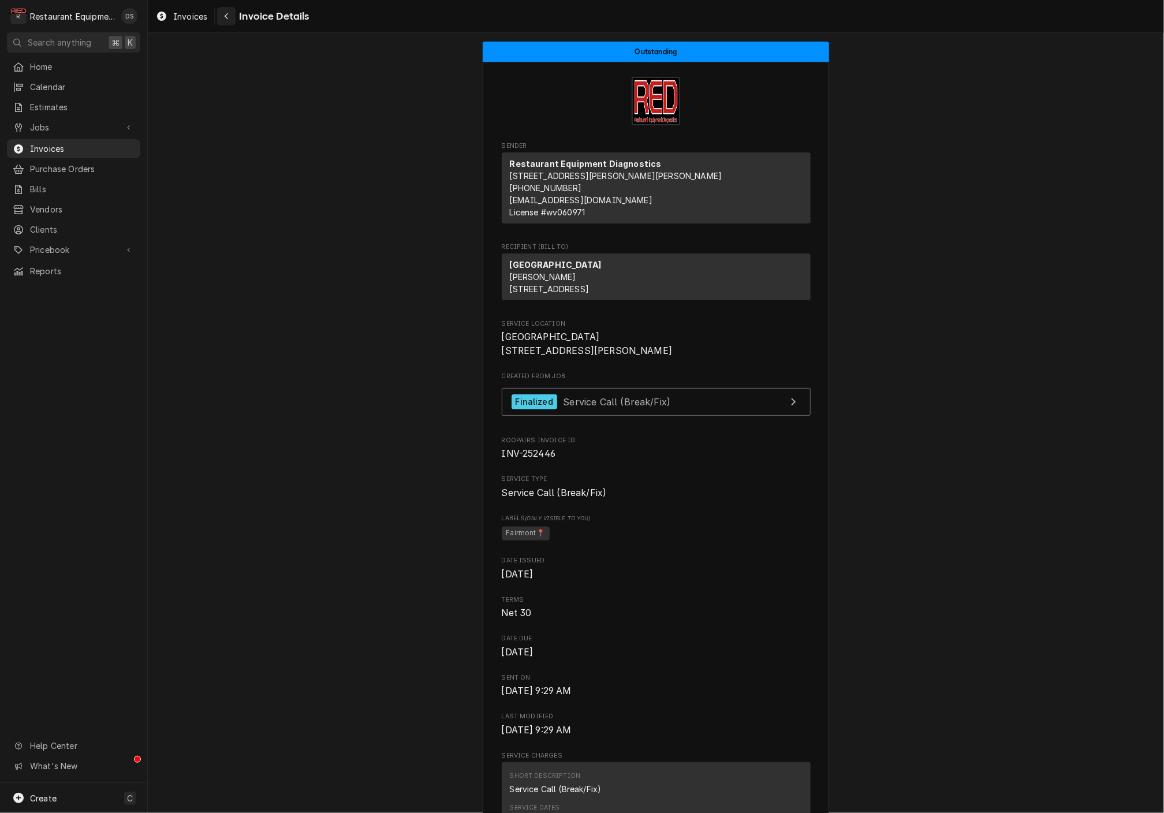
click at [226, 18] on icon "Navigate back" at bounding box center [226, 16] width 3 height 6
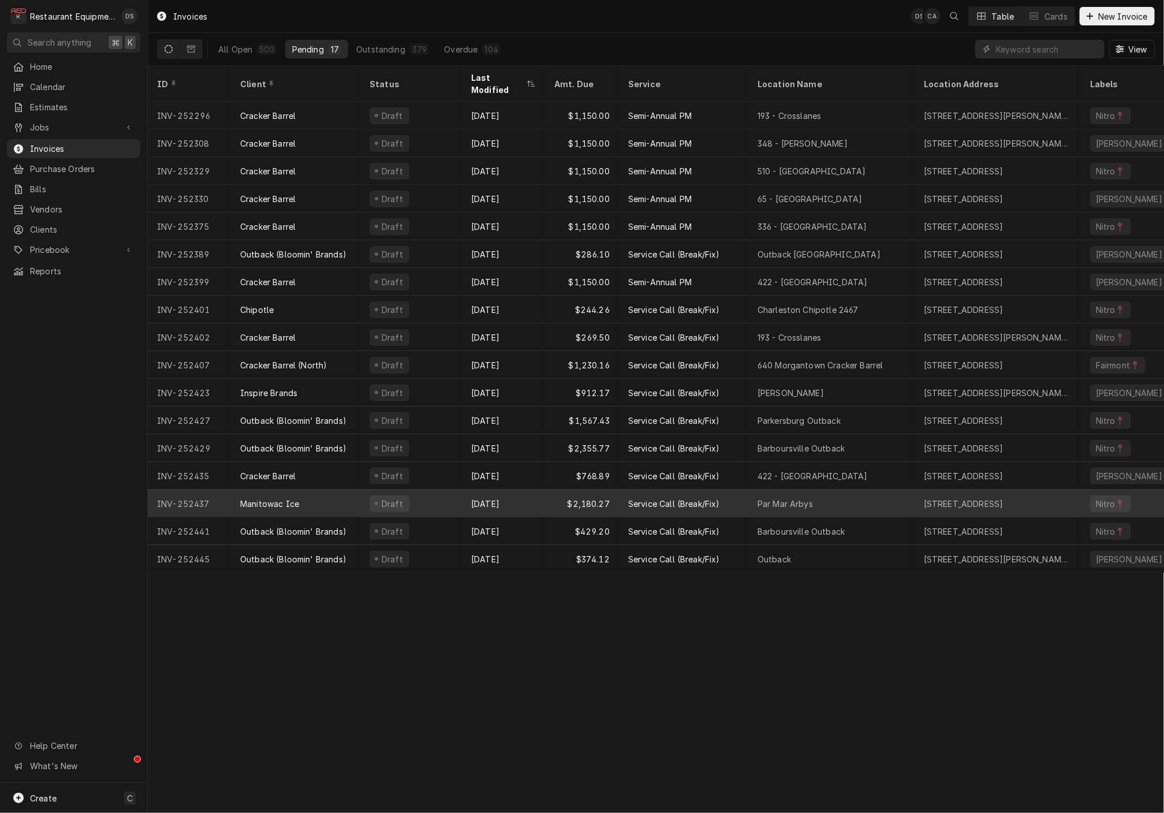
click at [537, 490] on div "Aug 14" at bounding box center [503, 504] width 83 height 28
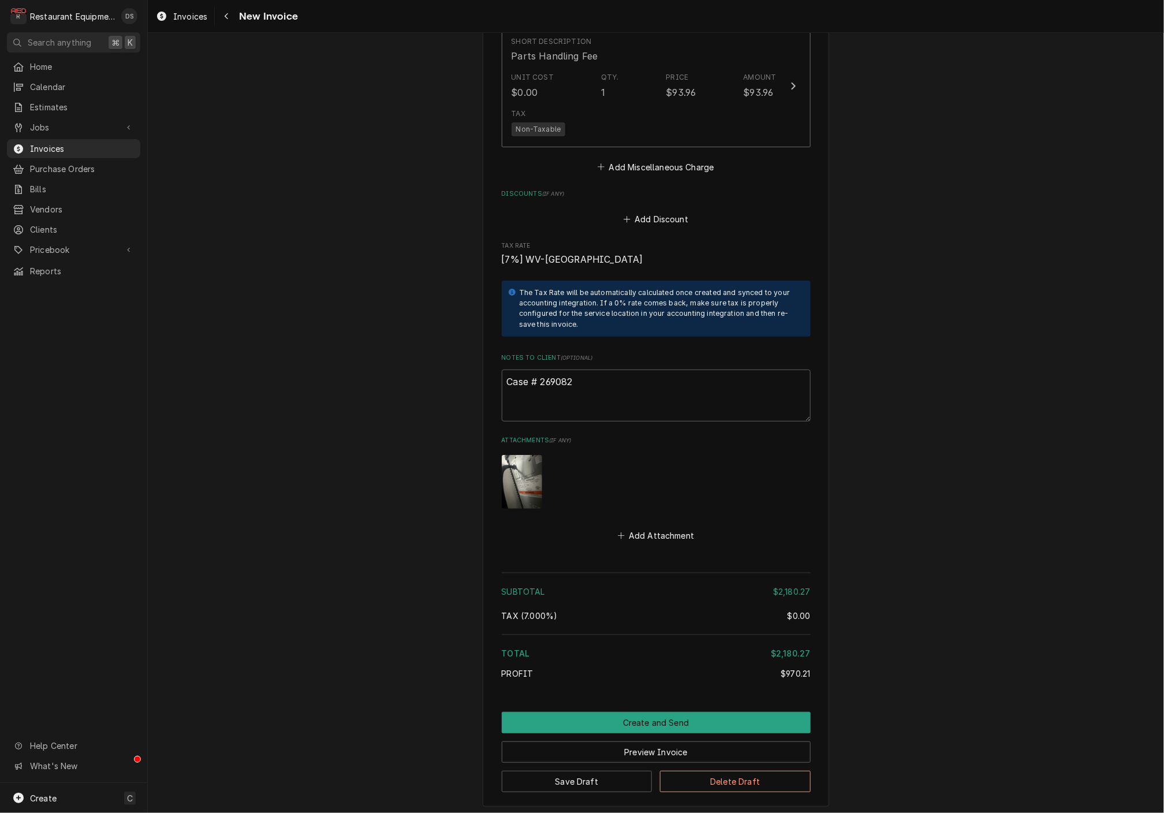
scroll to position [3677, 0]
drag, startPoint x: 618, startPoint y: 770, endPoint x: 621, endPoint y: 761, distance: 9.0
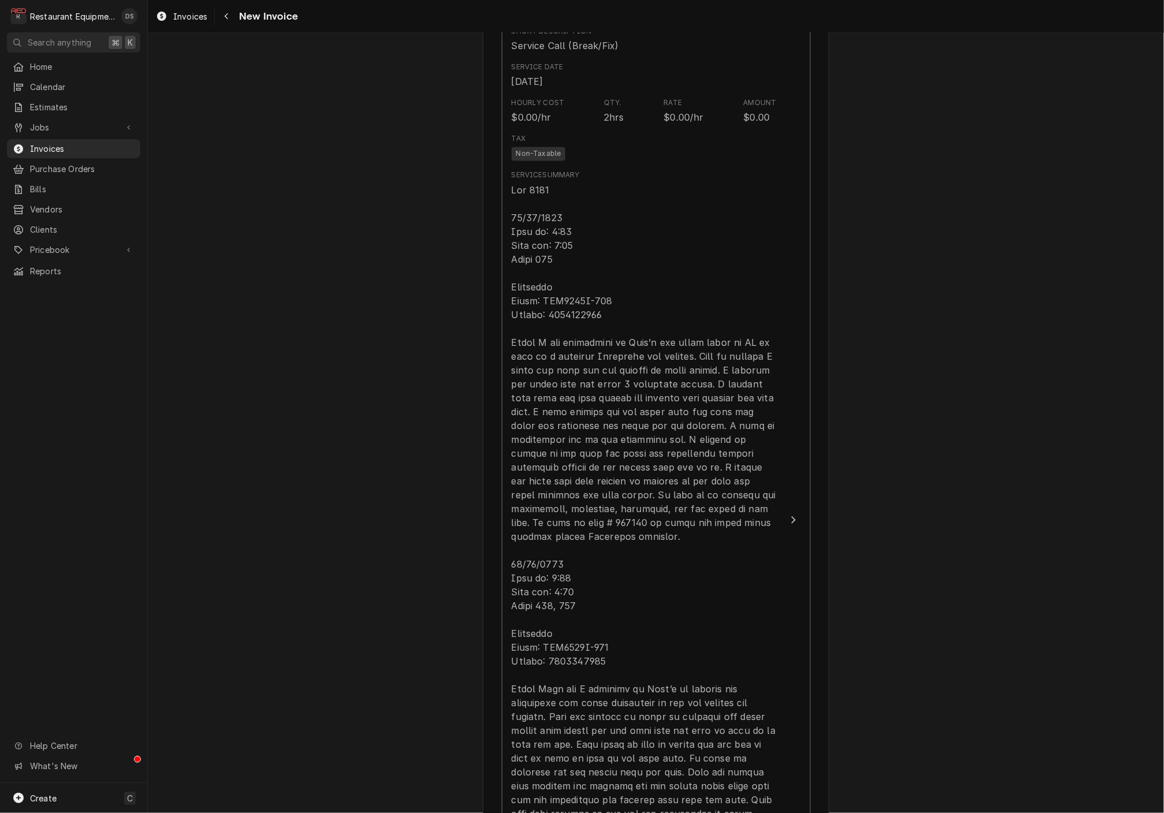
scroll to position [1110, 0]
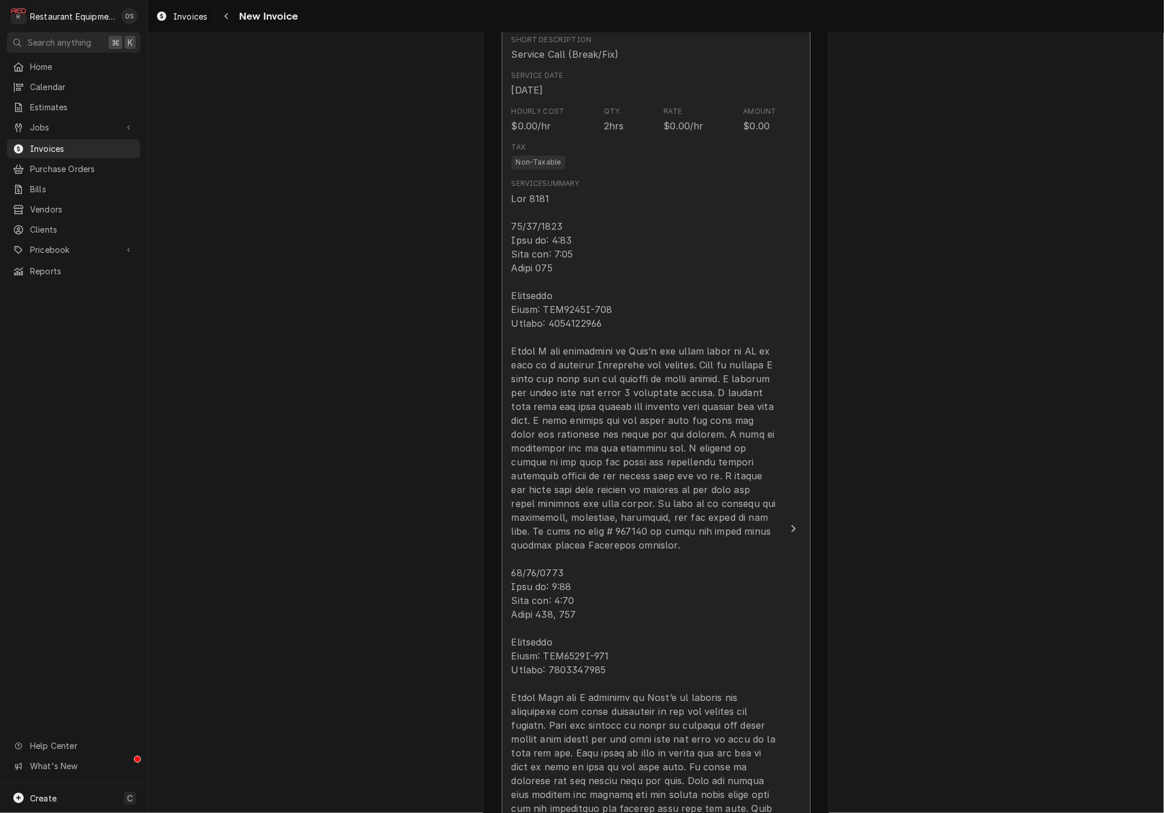
click at [604, 601] on div "Update Line Item" at bounding box center [643, 607] width 265 height 831
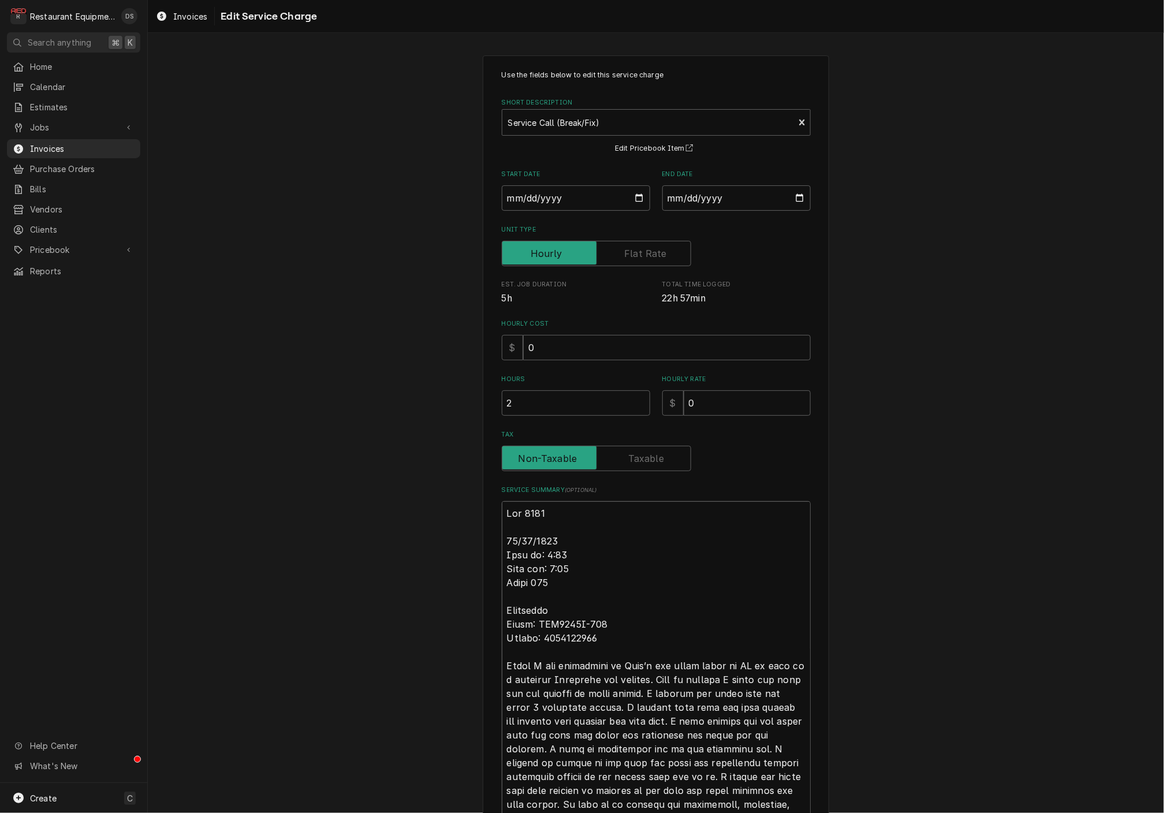
drag, startPoint x: 543, startPoint y: 632, endPoint x: 597, endPoint y: 634, distance: 54.3
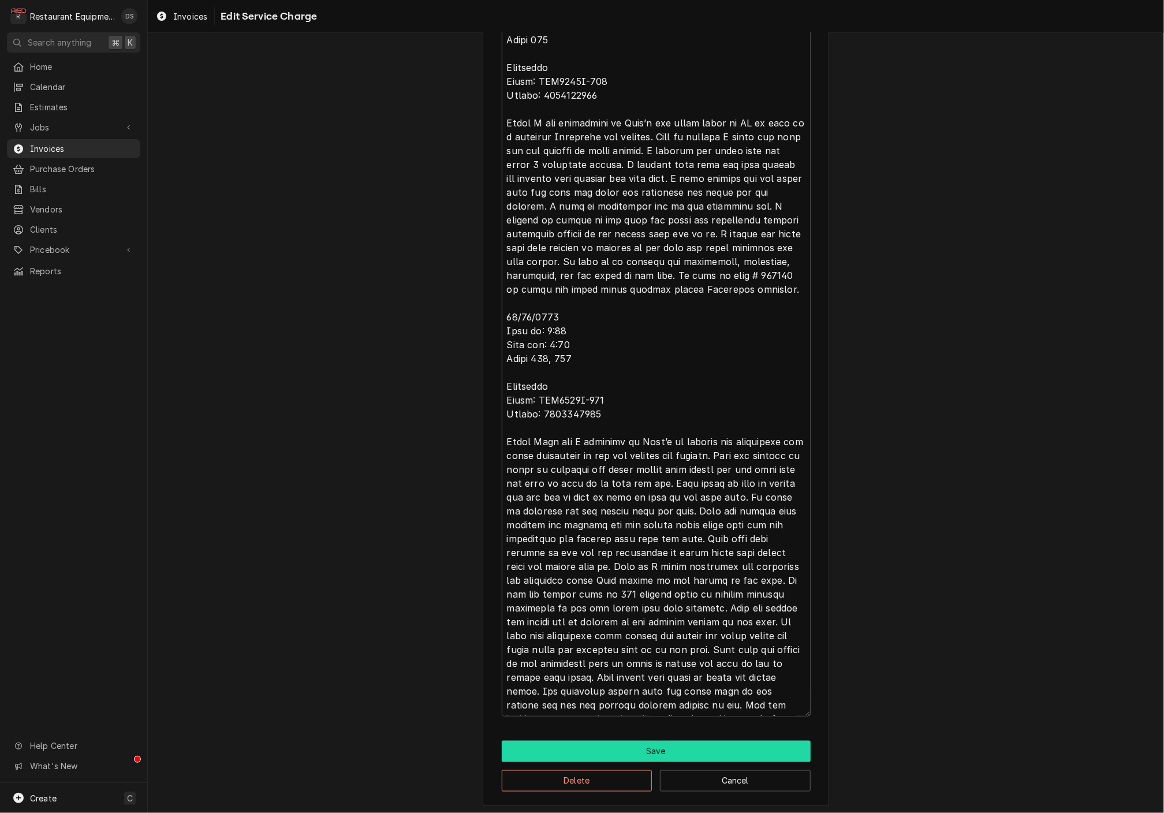
click at [606, 750] on button "Save" at bounding box center [656, 751] width 309 height 21
click at [672, 750] on button "Save" at bounding box center [656, 751] width 309 height 21
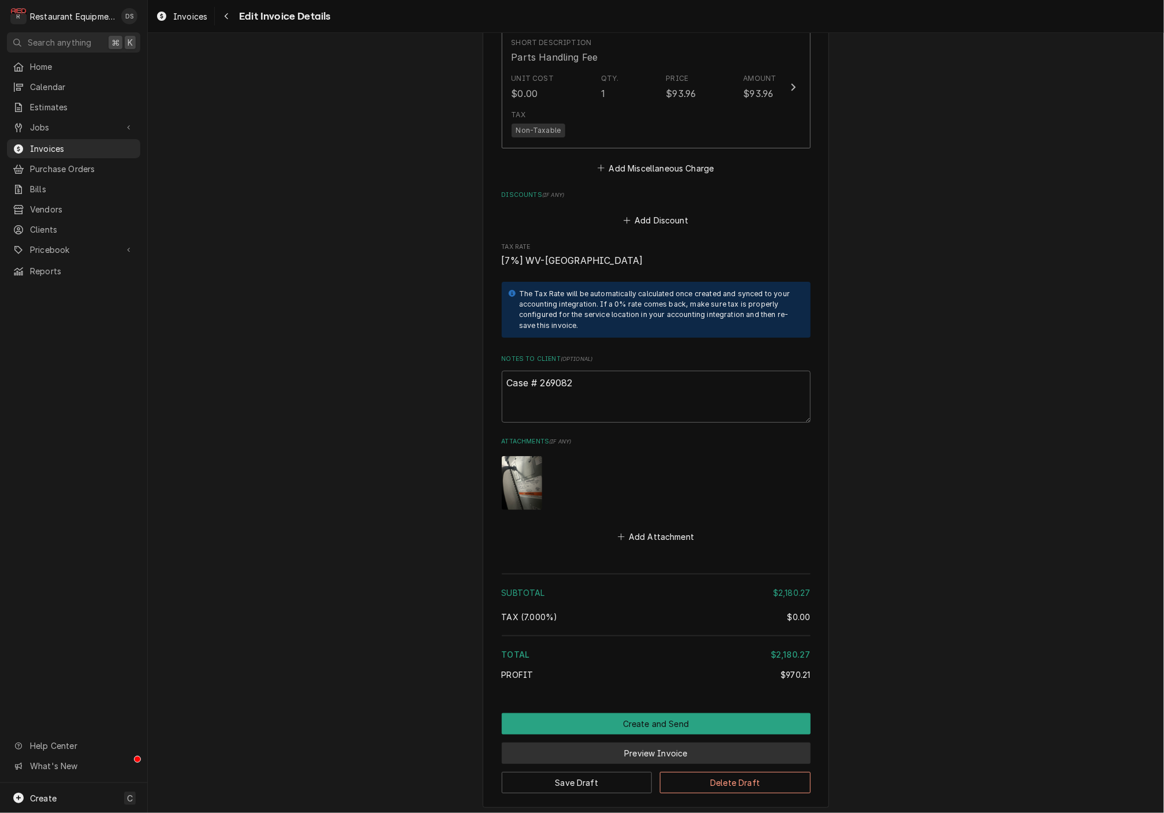
click at [679, 742] on button "Preview Invoice" at bounding box center [656, 752] width 309 height 21
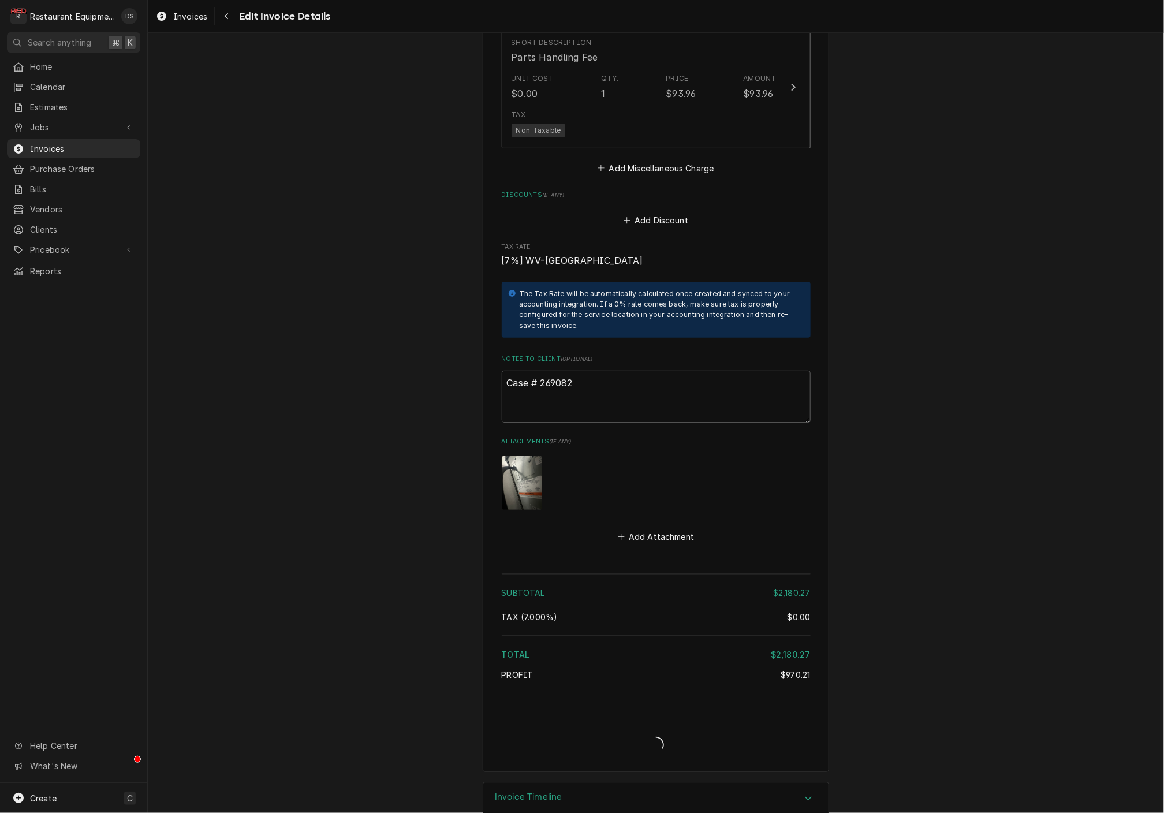
type textarea "x"
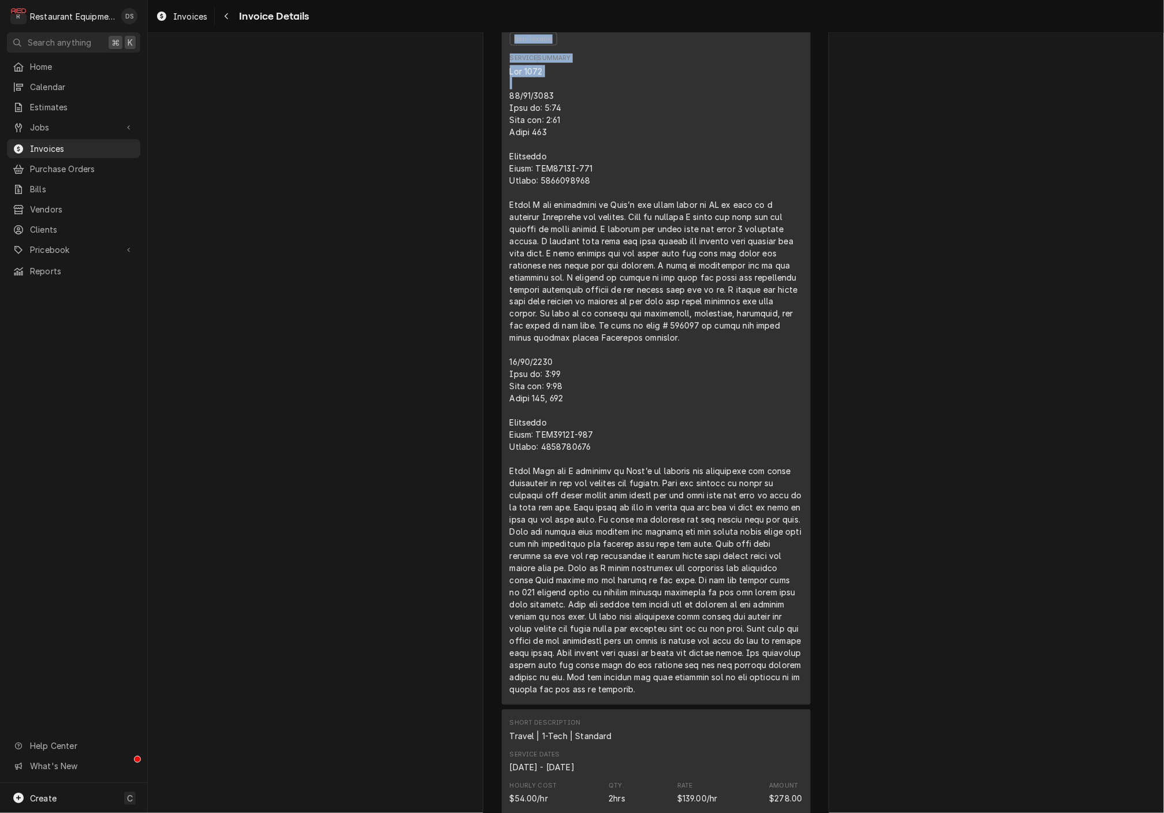
scroll to position [990, 0]
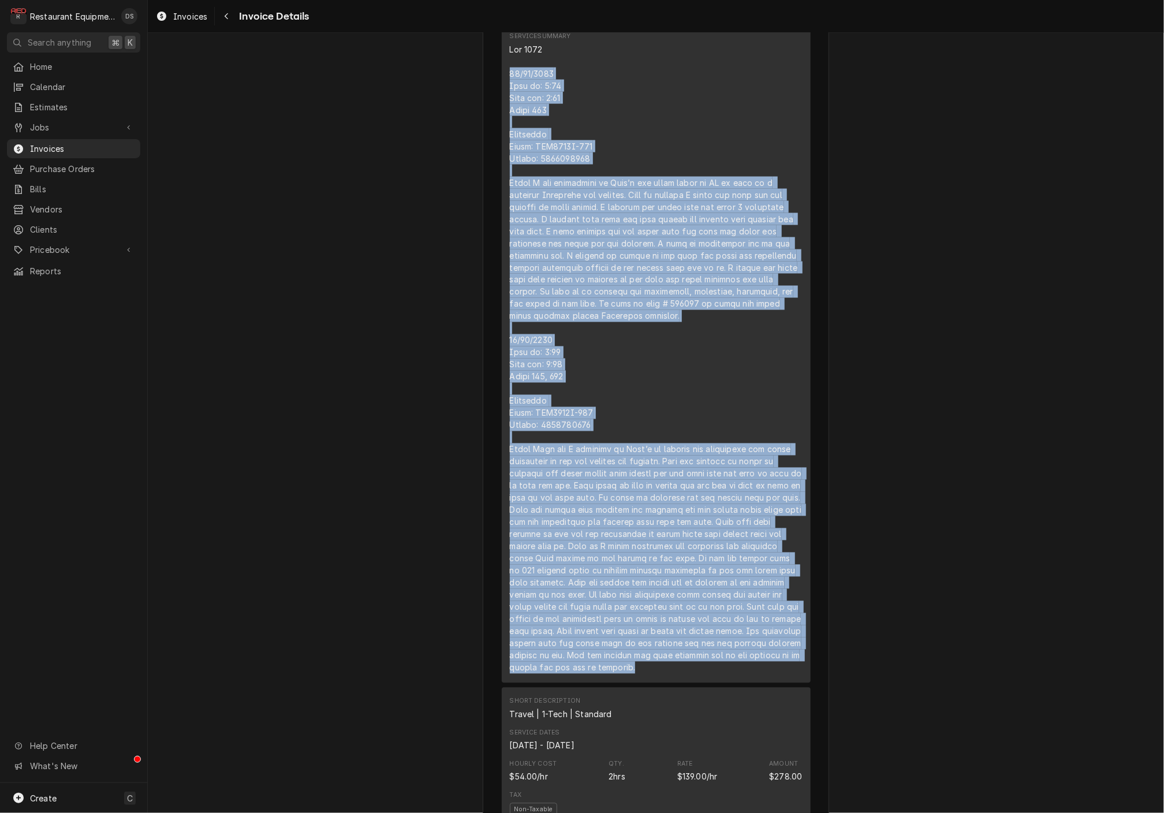
drag, startPoint x: 510, startPoint y: 347, endPoint x: 695, endPoint y: 588, distance: 304.2
click at [710, 661] on div "Line Item" at bounding box center [656, 358] width 293 height 630
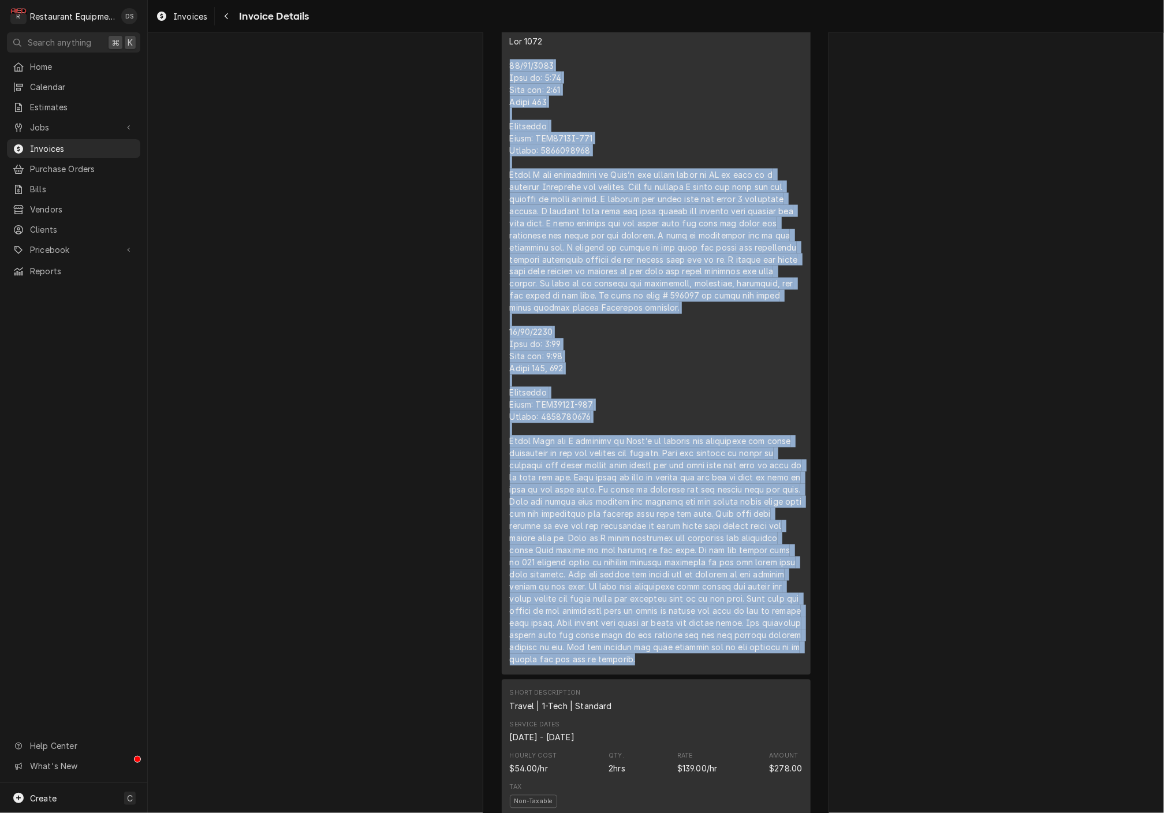
copy div "07/31/2025 Time in: 2:00 Time out: 3:30 Truck 206 Manitiwoc Model: IYT0750A-261…"
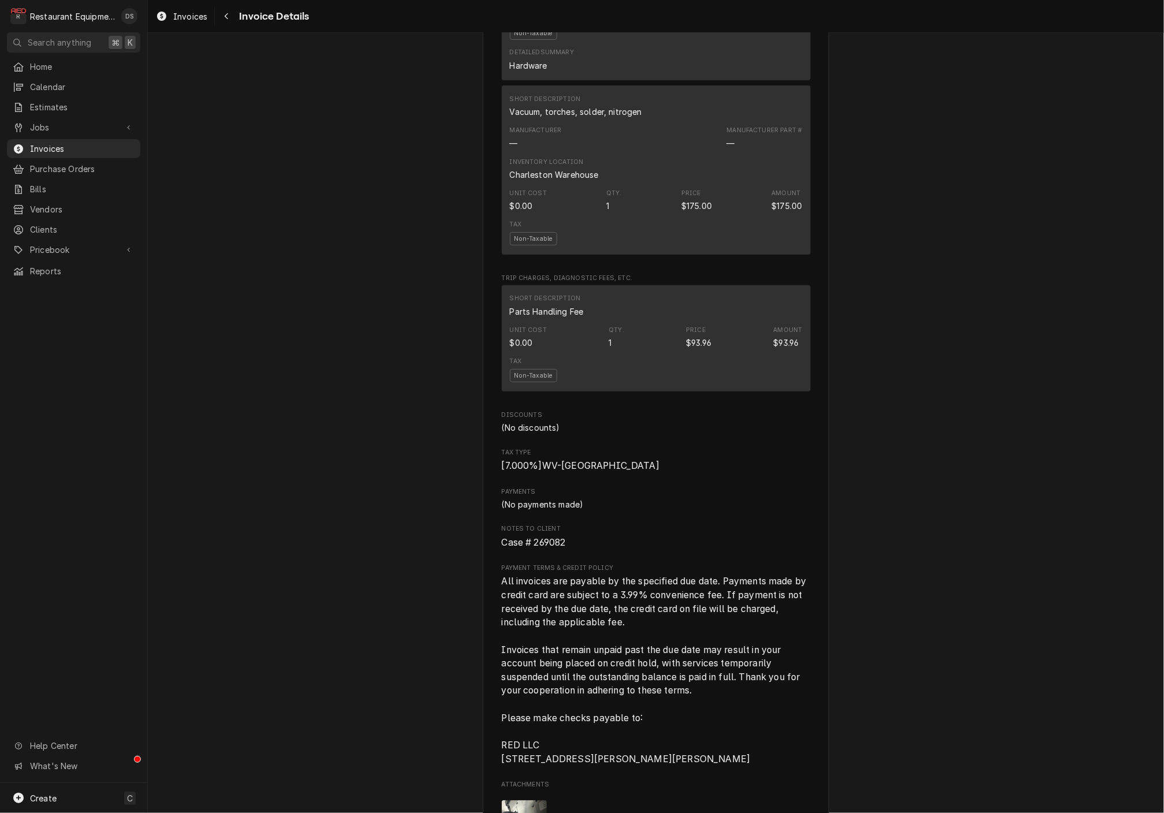
scroll to position [2545, 0]
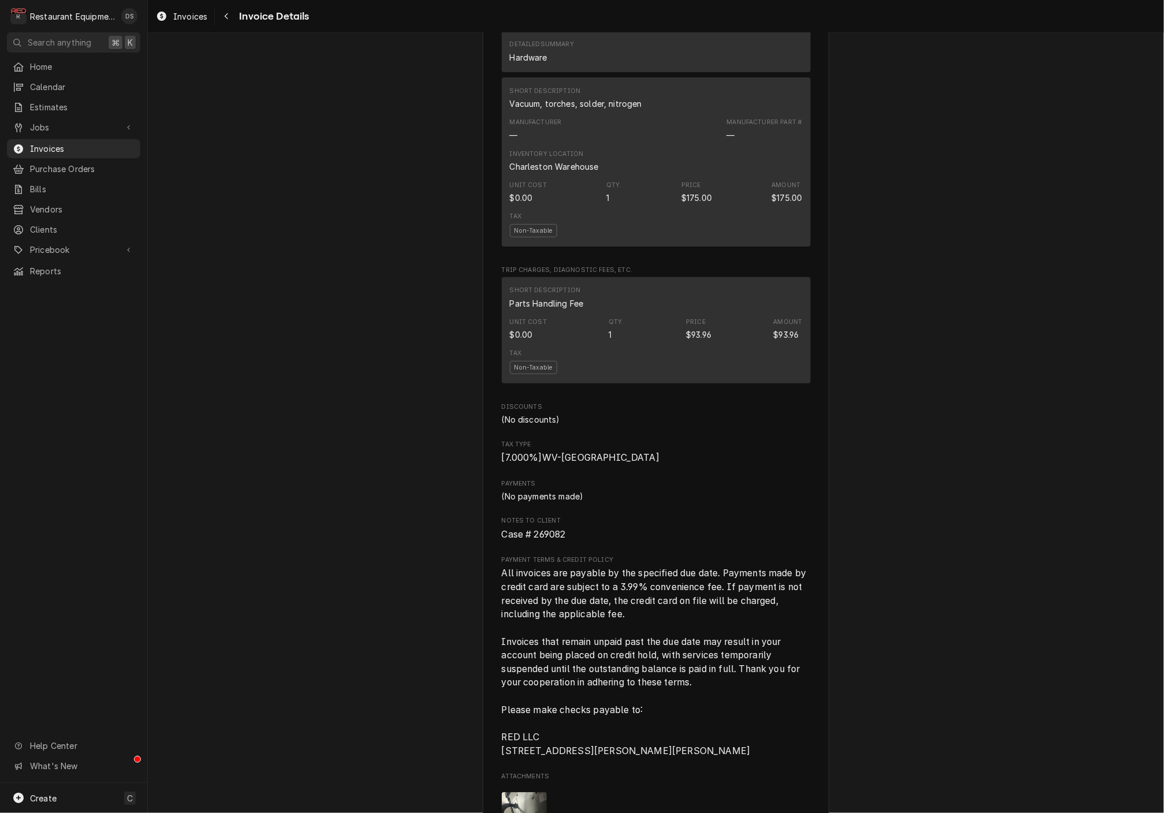
click at [567, 528] on span "Case # 269082" at bounding box center [656, 535] width 309 height 14
drag, startPoint x: 570, startPoint y: 490, endPoint x: 498, endPoint y: 490, distance: 72.2
drag, startPoint x: 571, startPoint y: 490, endPoint x: 533, endPoint y: 490, distance: 38.1
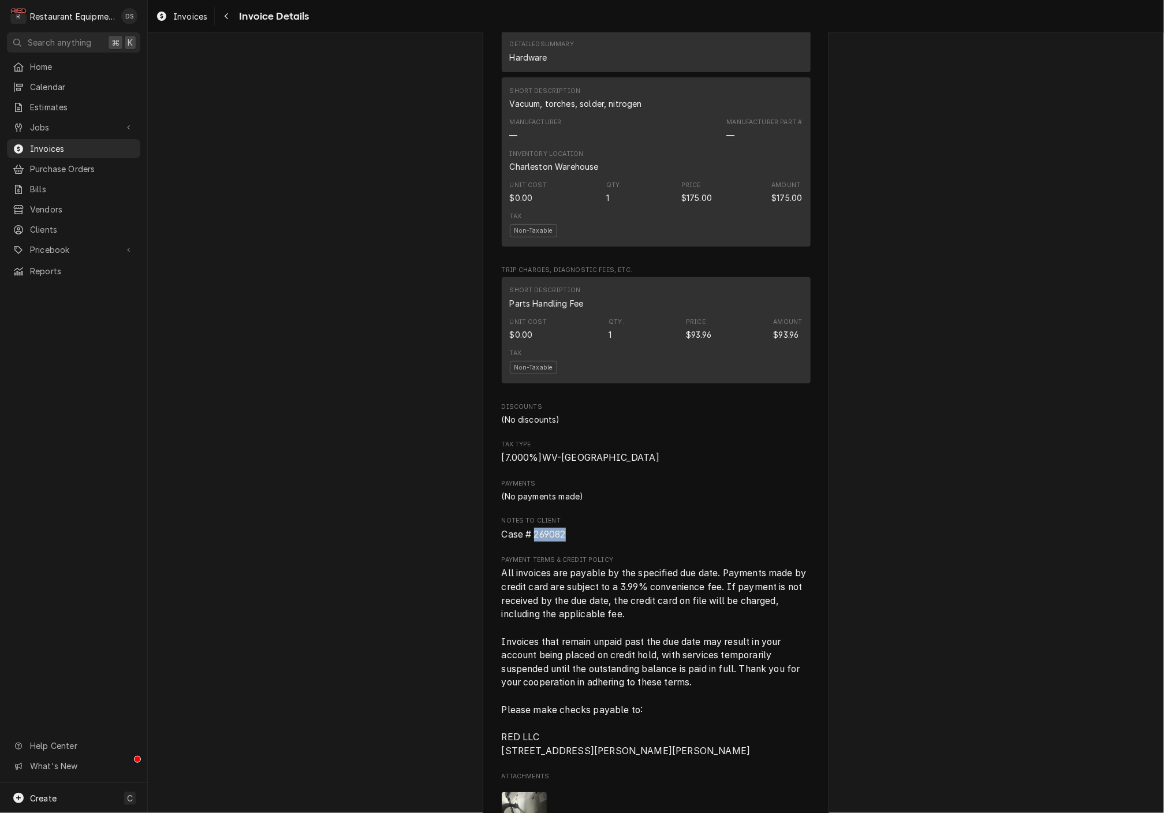
click at [533, 528] on span "Case # 269082" at bounding box center [656, 535] width 309 height 14
copy span "269082"
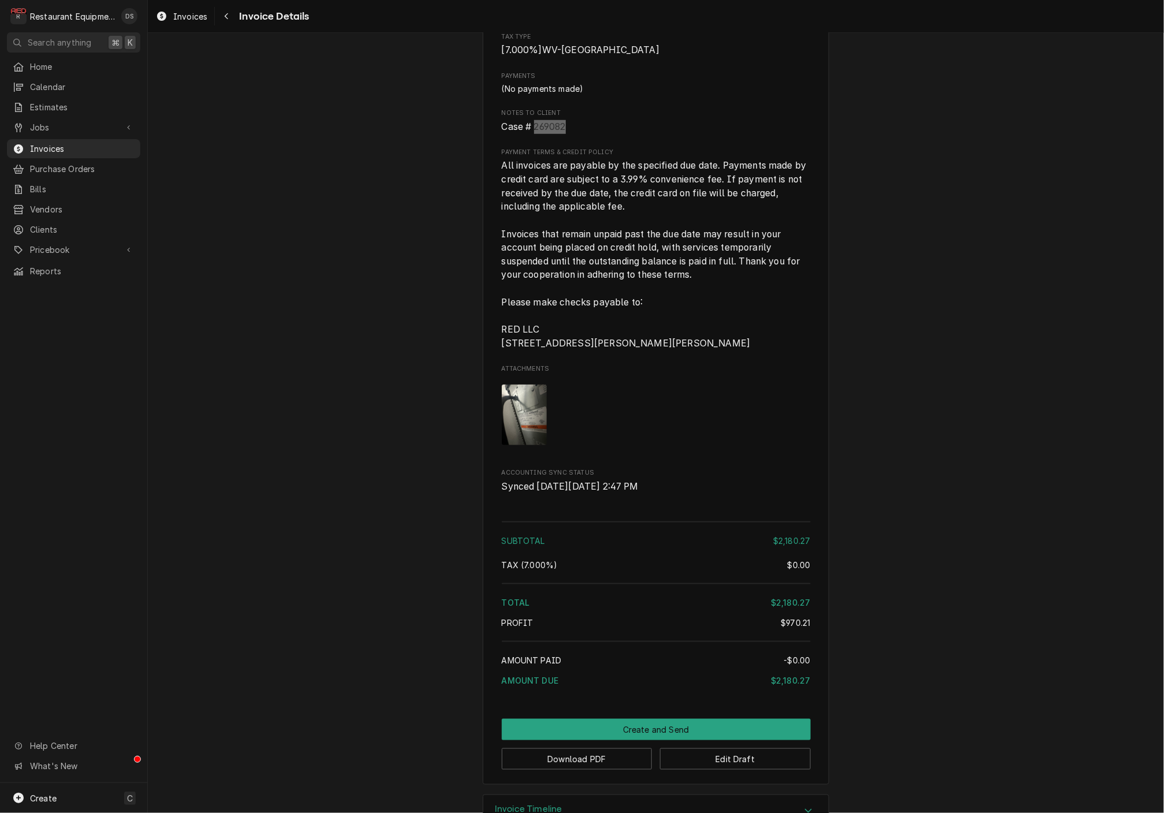
scroll to position [0, 0]
click at [751, 748] on button "Edit Draft" at bounding box center [735, 758] width 151 height 21
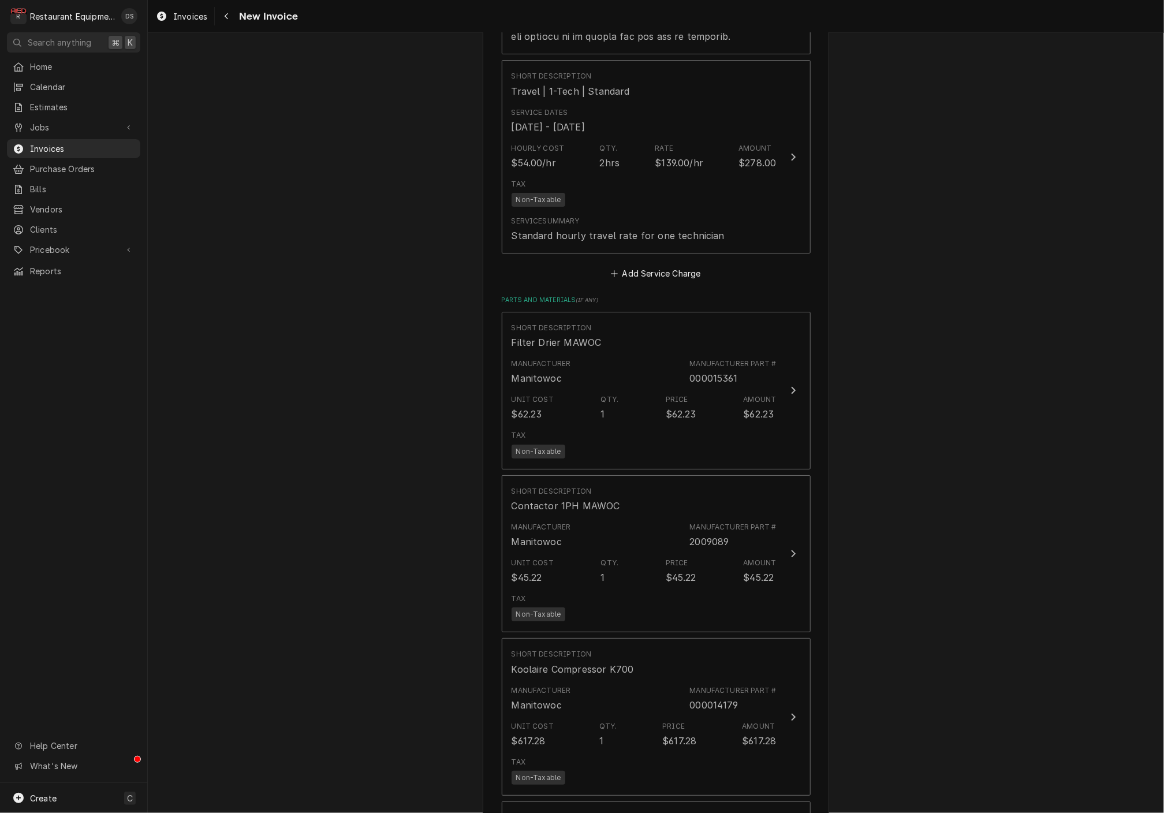
scroll to position [2179, 0]
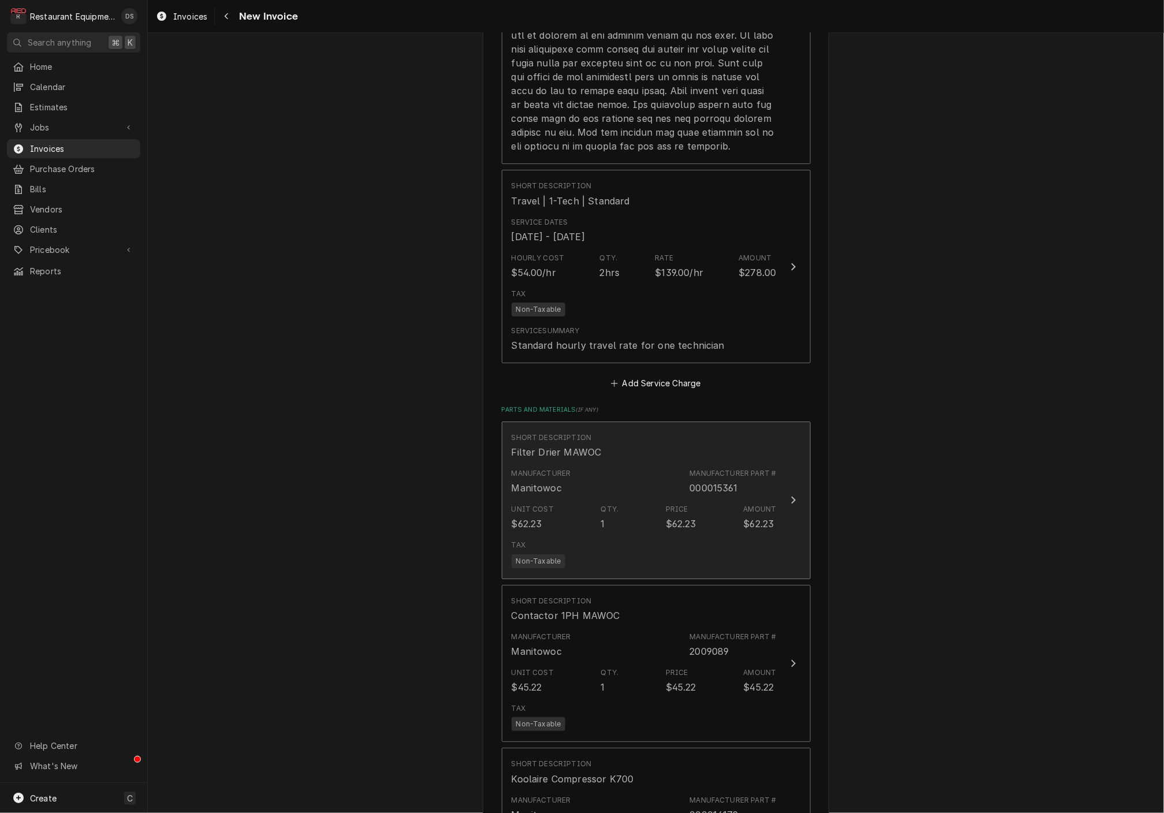
click at [675, 535] on div "Tax Non-Taxable" at bounding box center [643, 553] width 265 height 37
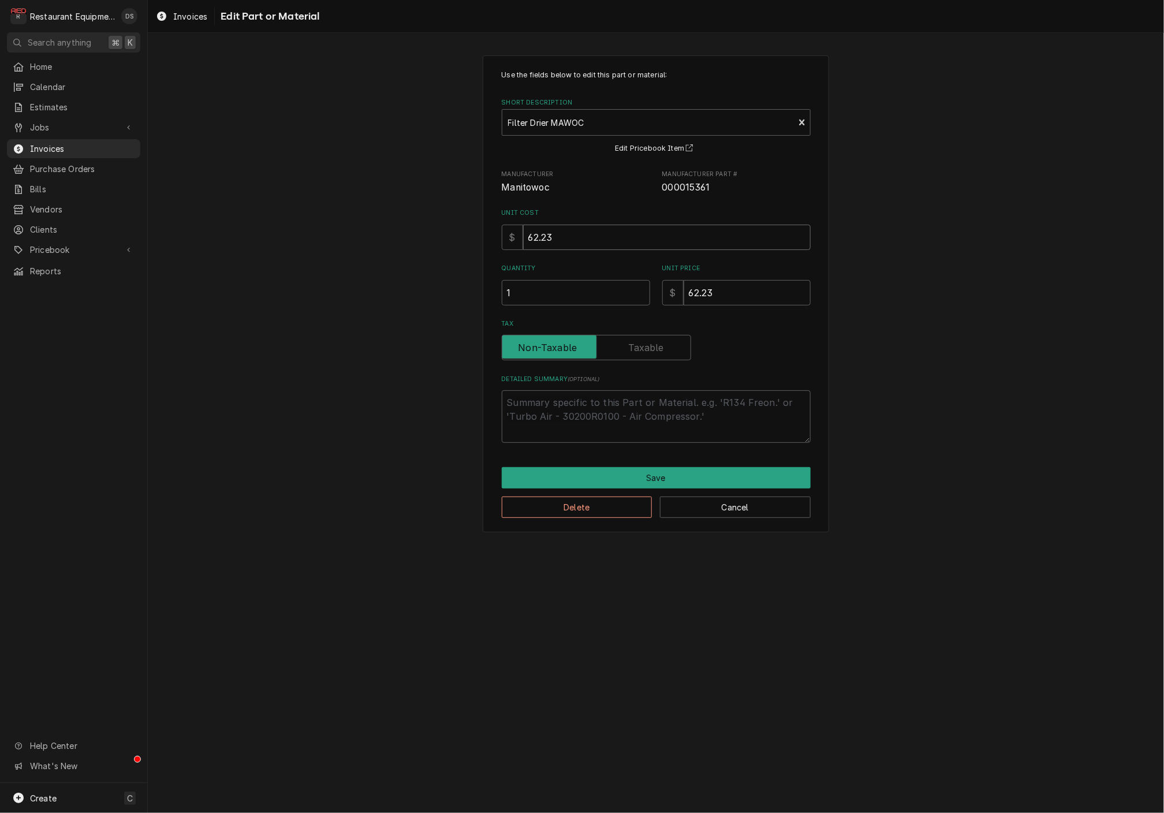
drag, startPoint x: 603, startPoint y: 229, endPoint x: 444, endPoint y: 217, distance: 159.2
click at [444, 217] on div "Use the fields below to edit this part or material: Short Description Filter Dr…" at bounding box center [656, 294] width 1016 height 498
type textarea "x"
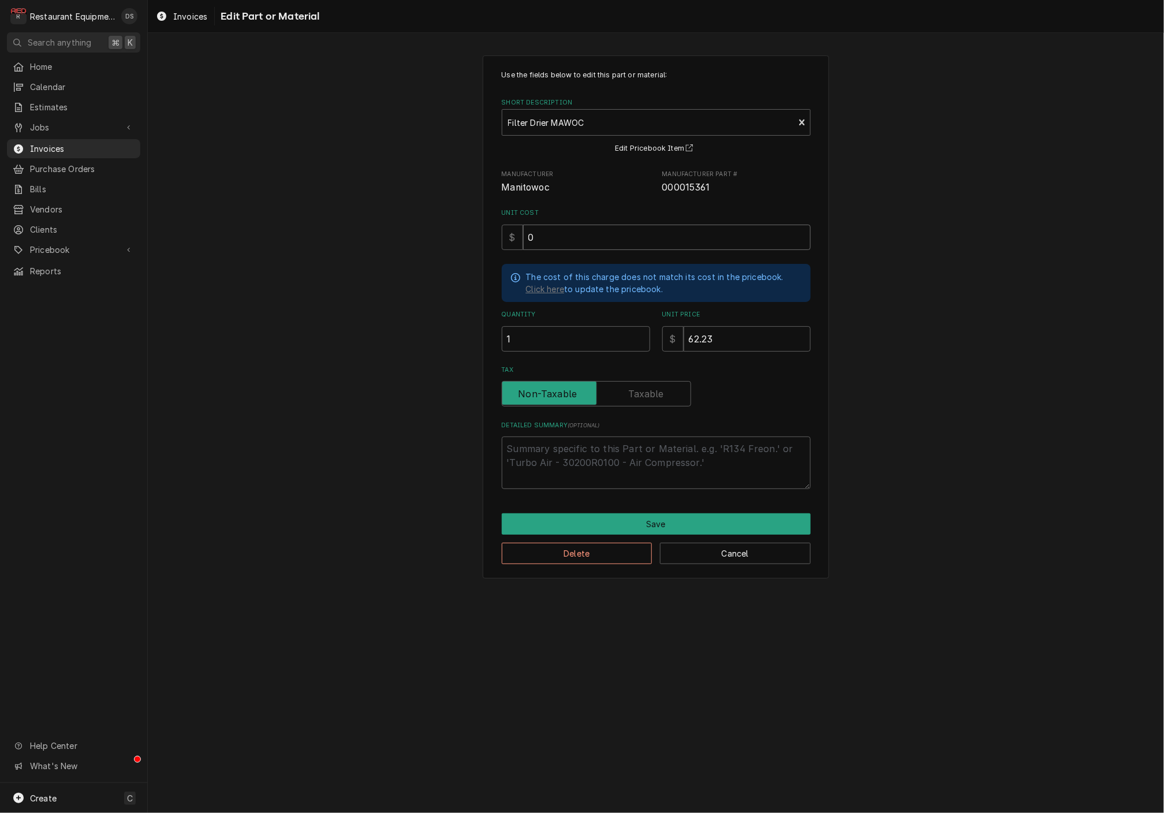
type input "0"
type textarea "x"
type input "0"
click at [741, 525] on button "Save" at bounding box center [656, 523] width 309 height 21
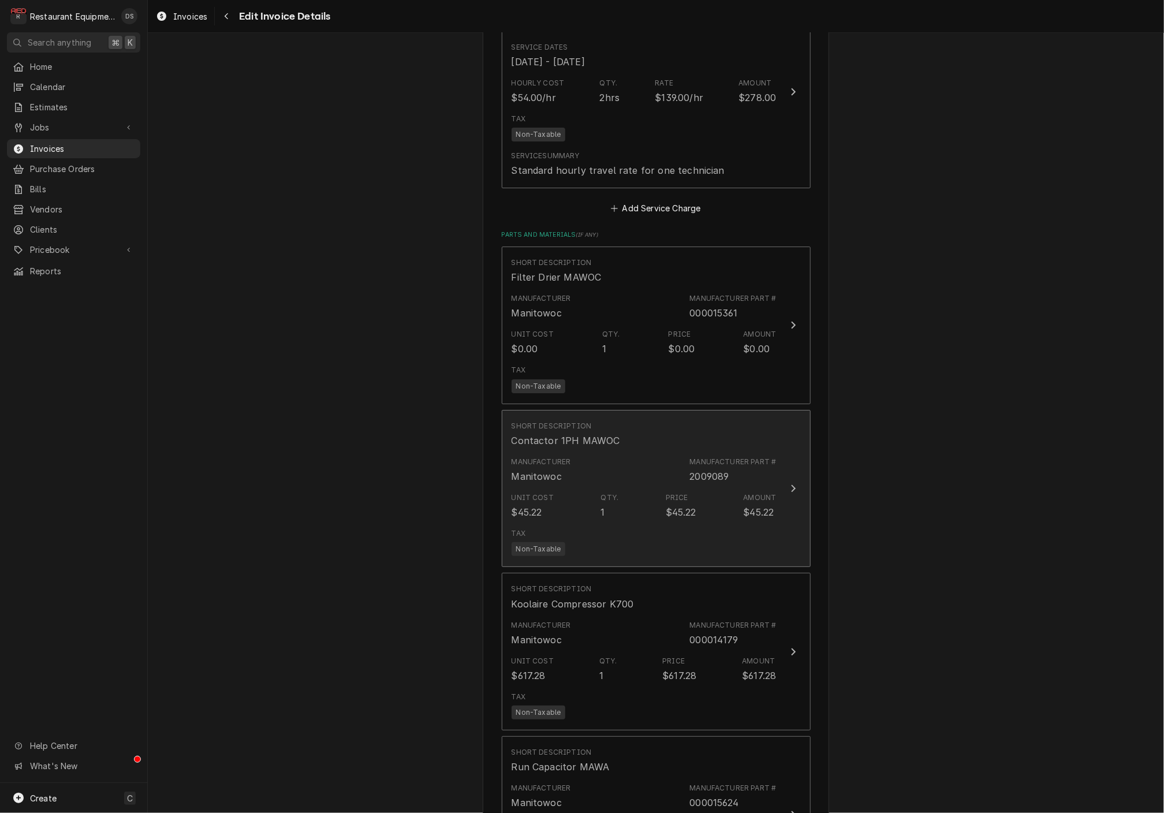
scroll to position [2364, 0]
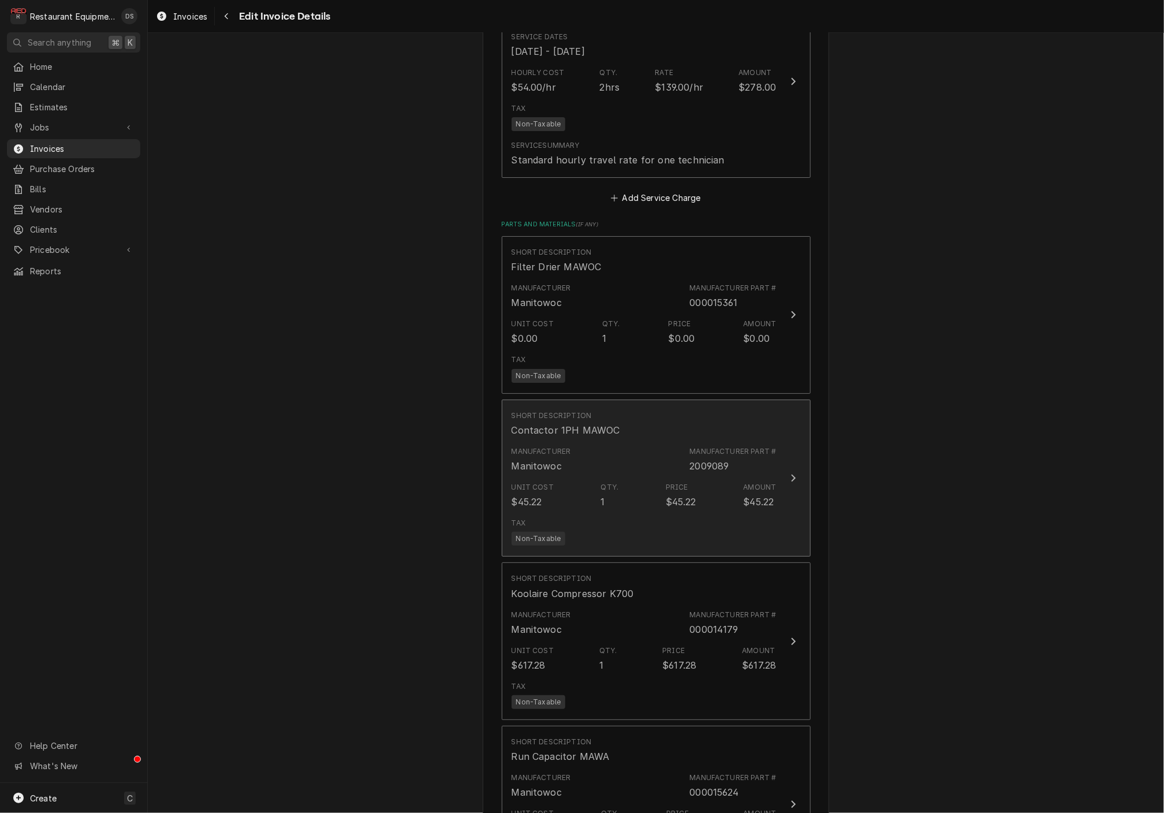
click at [745, 442] on div "Manufacturer Manitowoc Manufacturer Part # 2009089" at bounding box center [643, 460] width 265 height 36
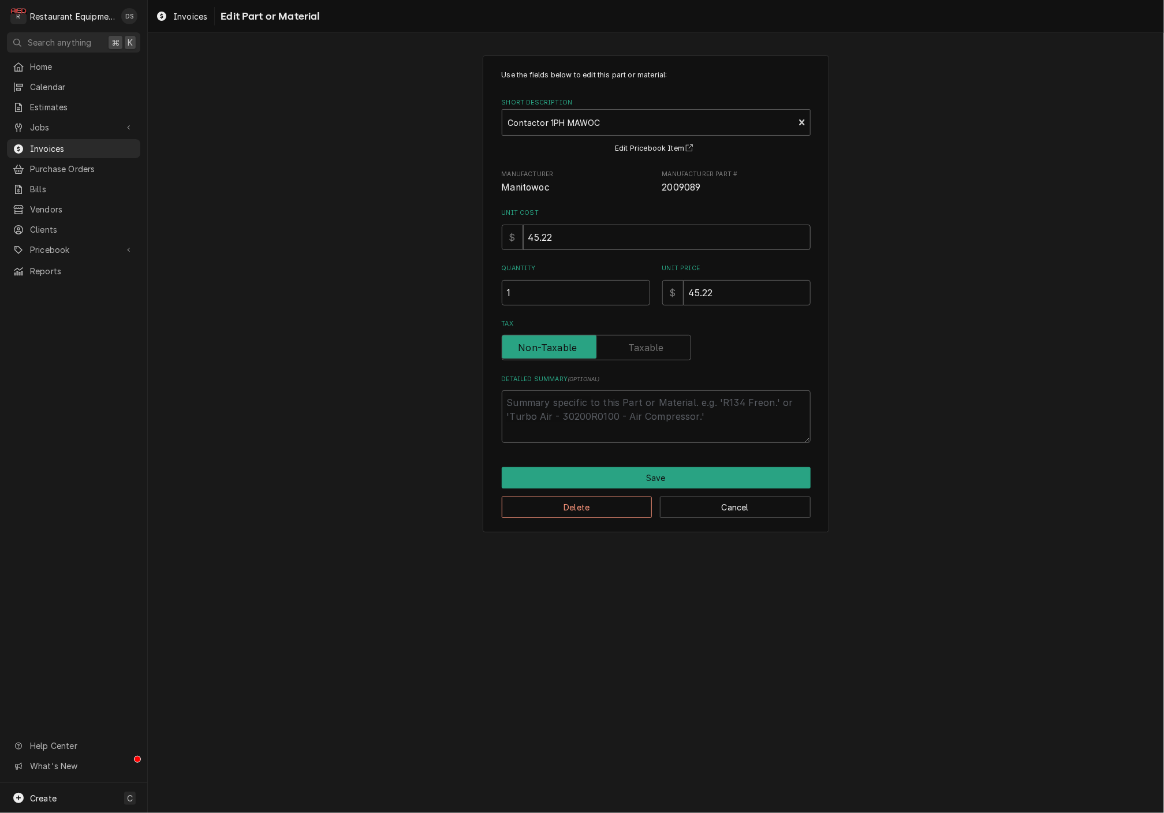
drag, startPoint x: 579, startPoint y: 234, endPoint x: 490, endPoint y: 220, distance: 90.5
click at [490, 220] on div "Use the fields below to edit this part or material: Short Description Contactor…" at bounding box center [656, 293] width 346 height 477
type textarea "x"
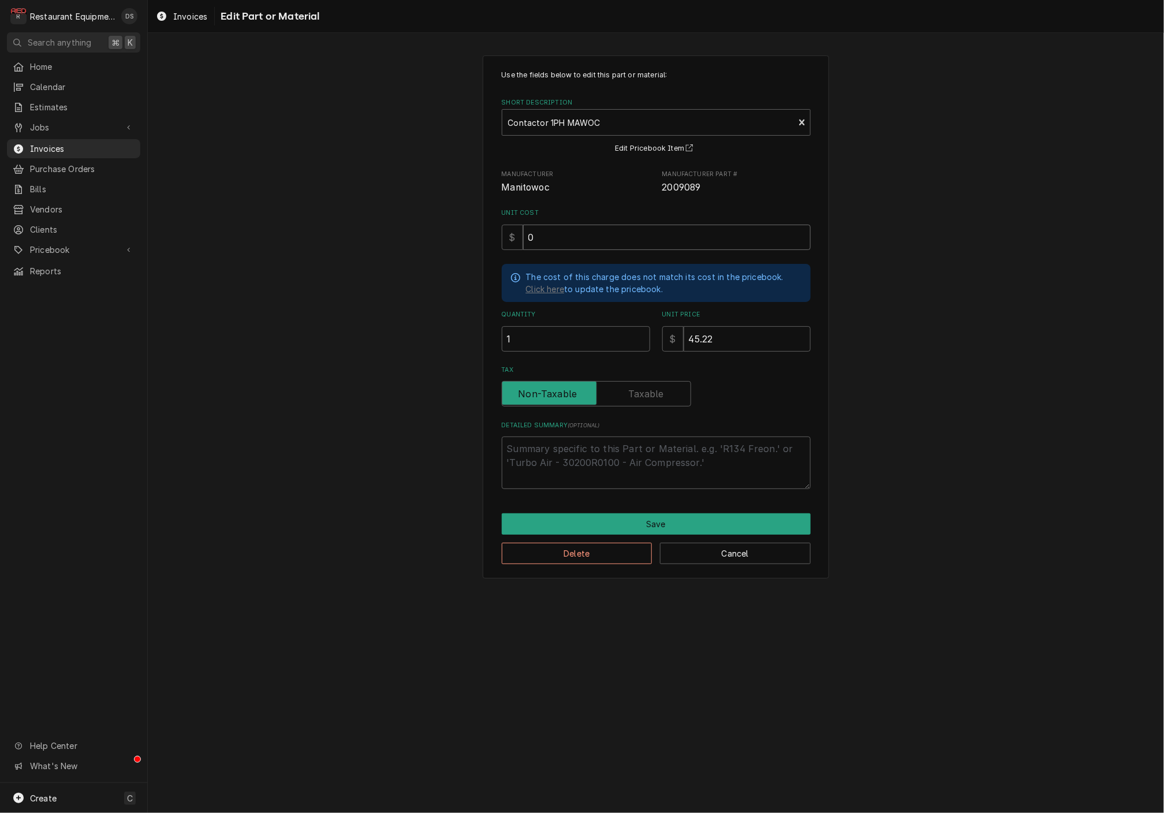
type input "0"
type textarea "x"
type input "0"
click at [682, 524] on button "Save" at bounding box center [656, 523] width 309 height 21
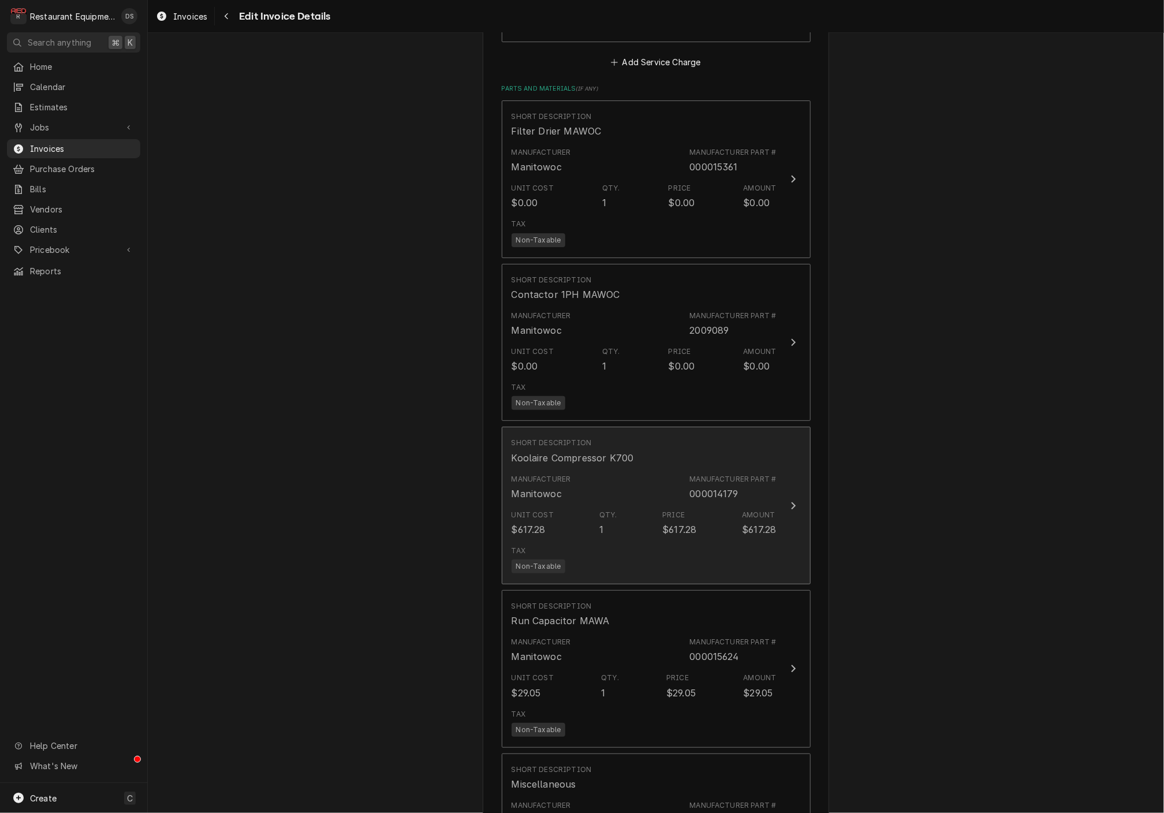
scroll to position [2510, 0]
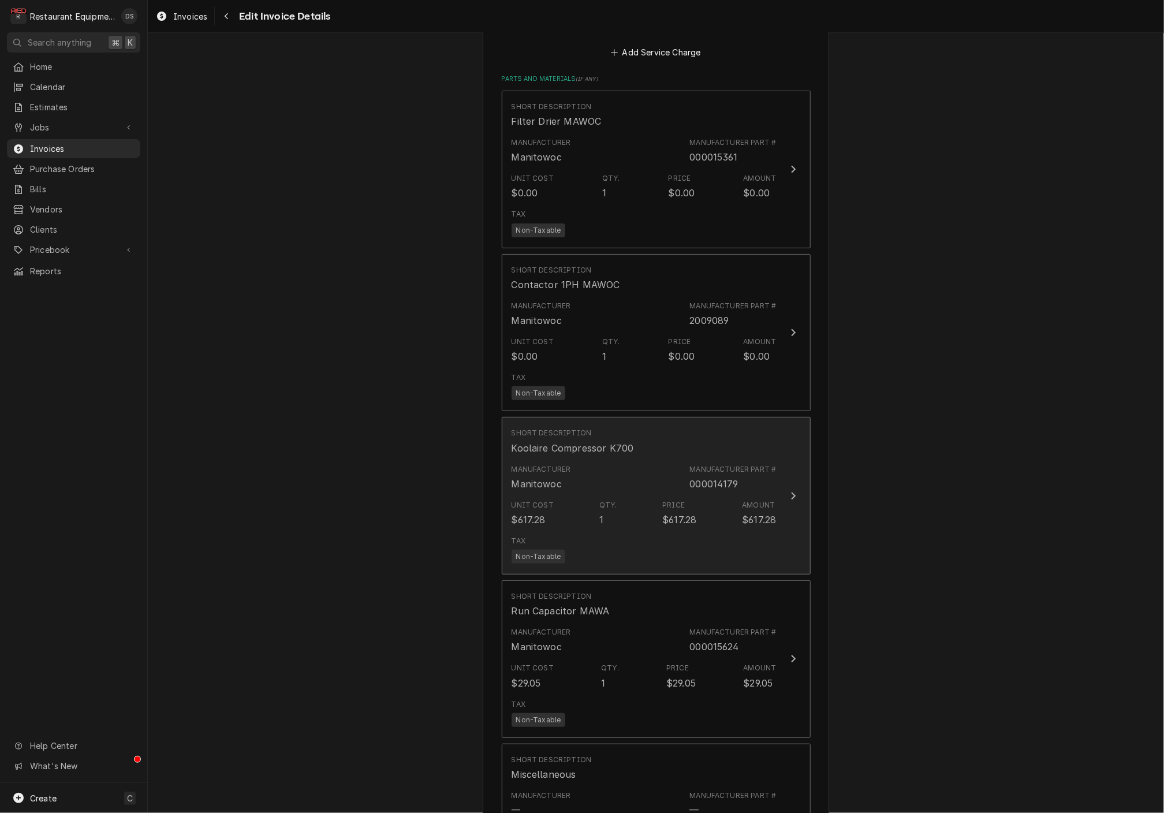
click at [664, 459] on div "Manufacturer Manitowoc Manufacturer Part # 000014179" at bounding box center [643, 477] width 265 height 36
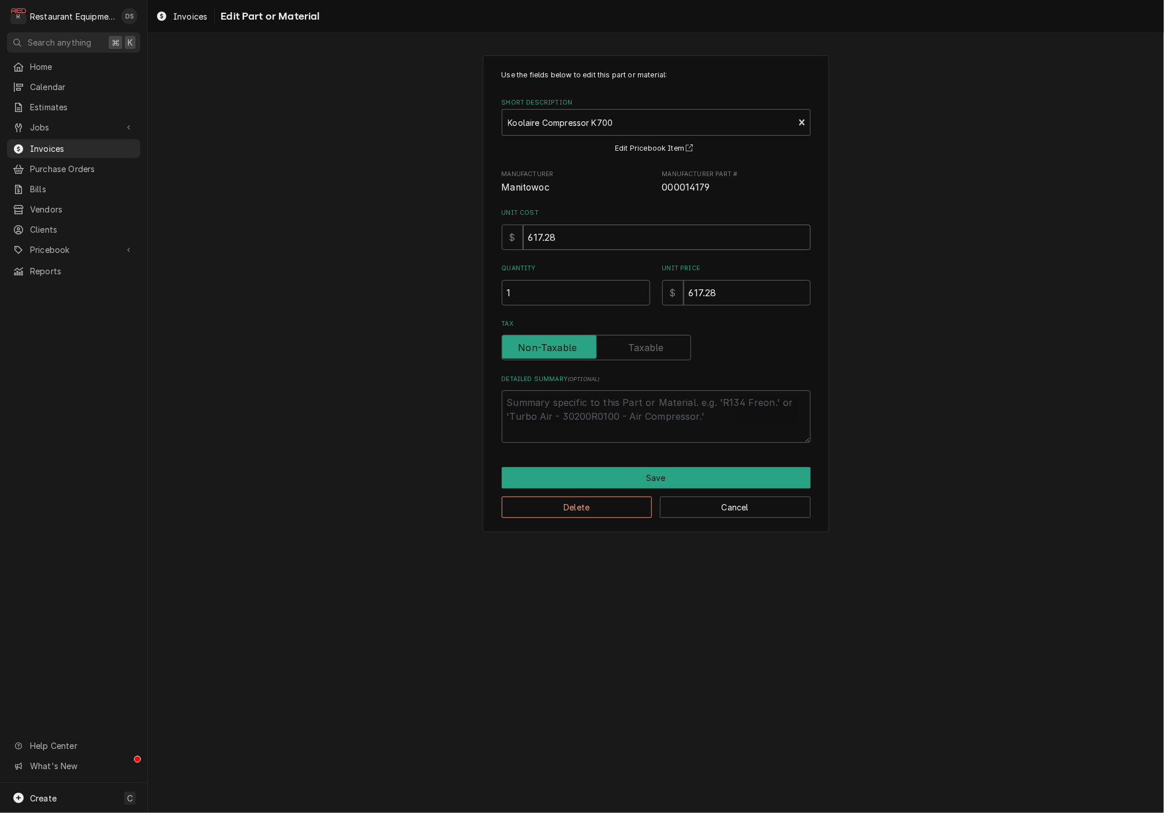
drag, startPoint x: 593, startPoint y: 237, endPoint x: 464, endPoint y: 225, distance: 129.3
click at [466, 225] on div "Use the fields below to edit this part or material: Short Description Koolaire …" at bounding box center [656, 294] width 1016 height 498
type textarea "x"
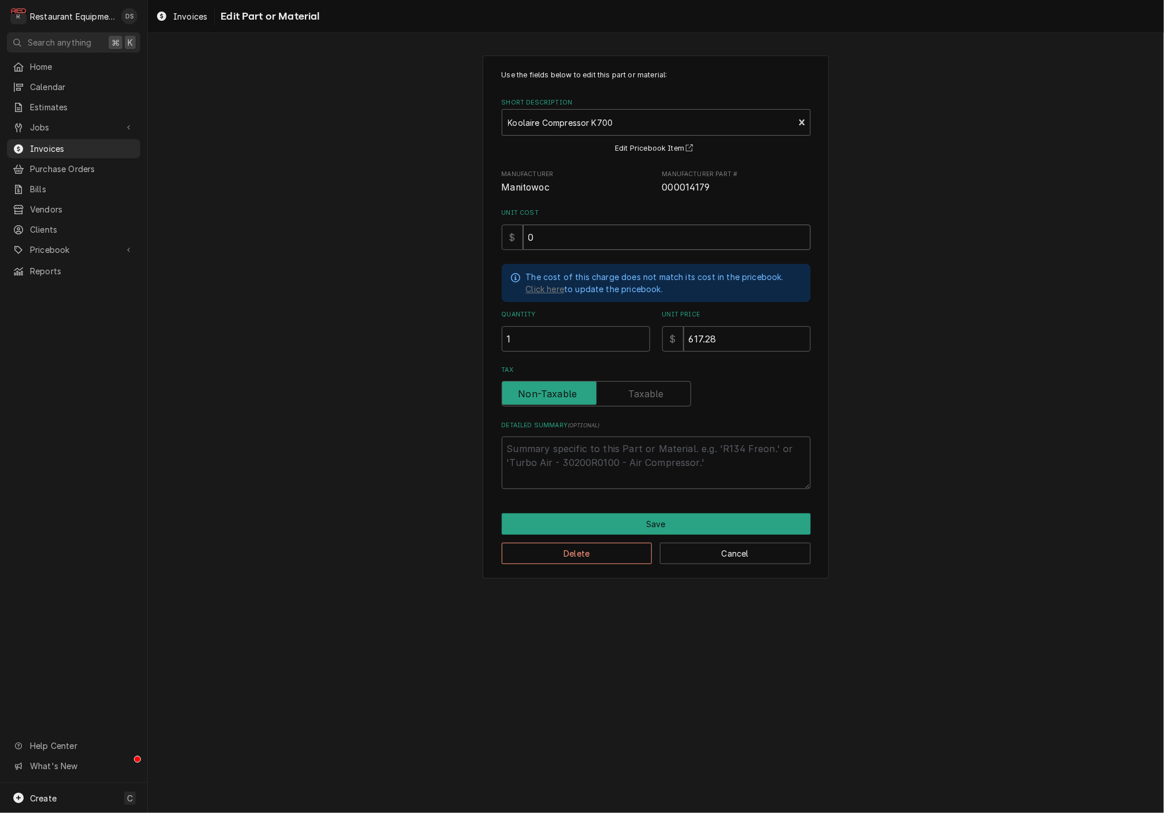
type input "0"
type textarea "x"
type input "0"
click at [689, 522] on button "Save" at bounding box center [656, 523] width 309 height 21
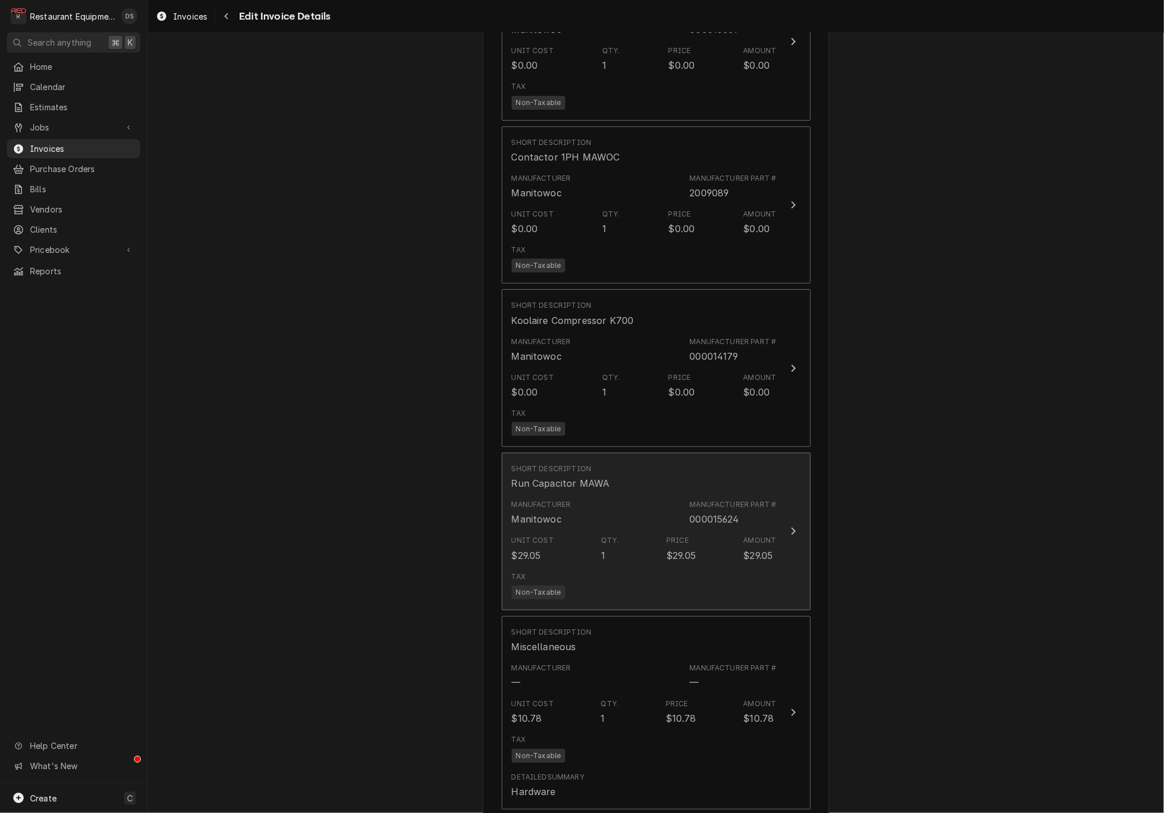
scroll to position [2694, 0]
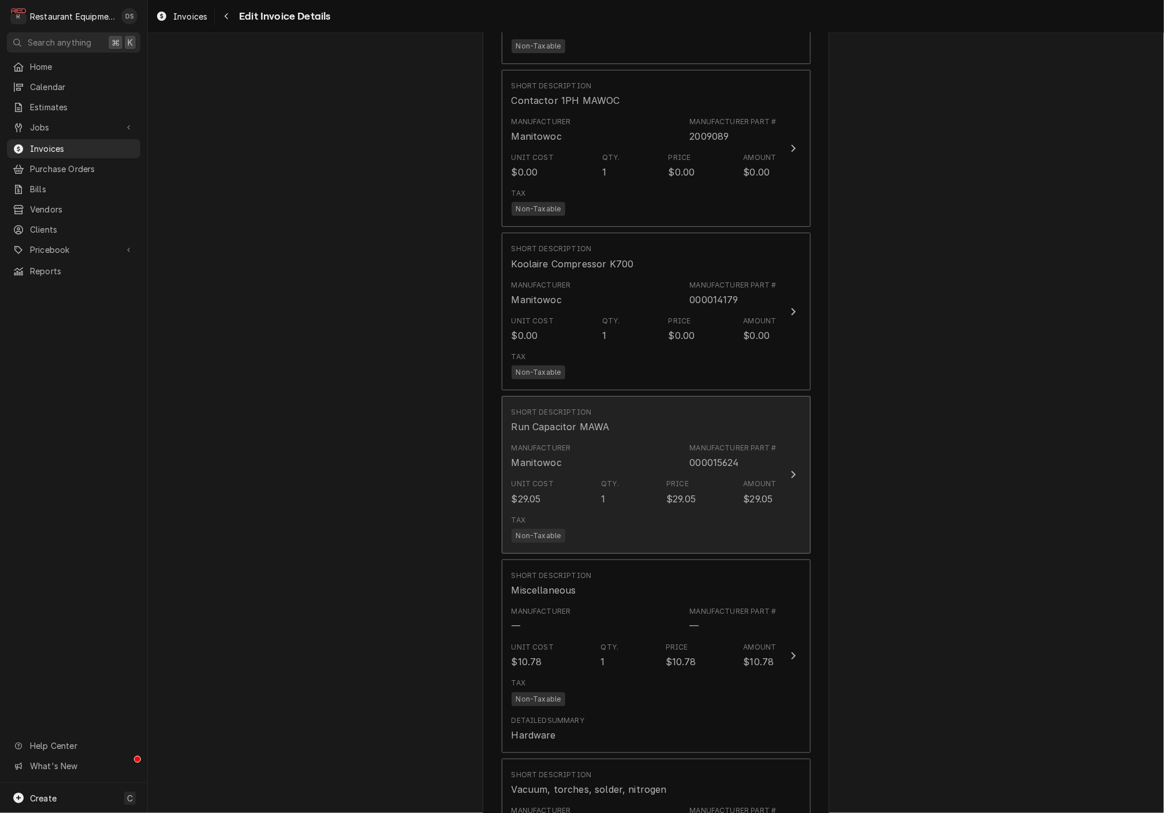
click at [698, 474] on div "Unit Cost $29.05 Qty. 1 Price $29.05 Amount $29.05" at bounding box center [643, 492] width 265 height 36
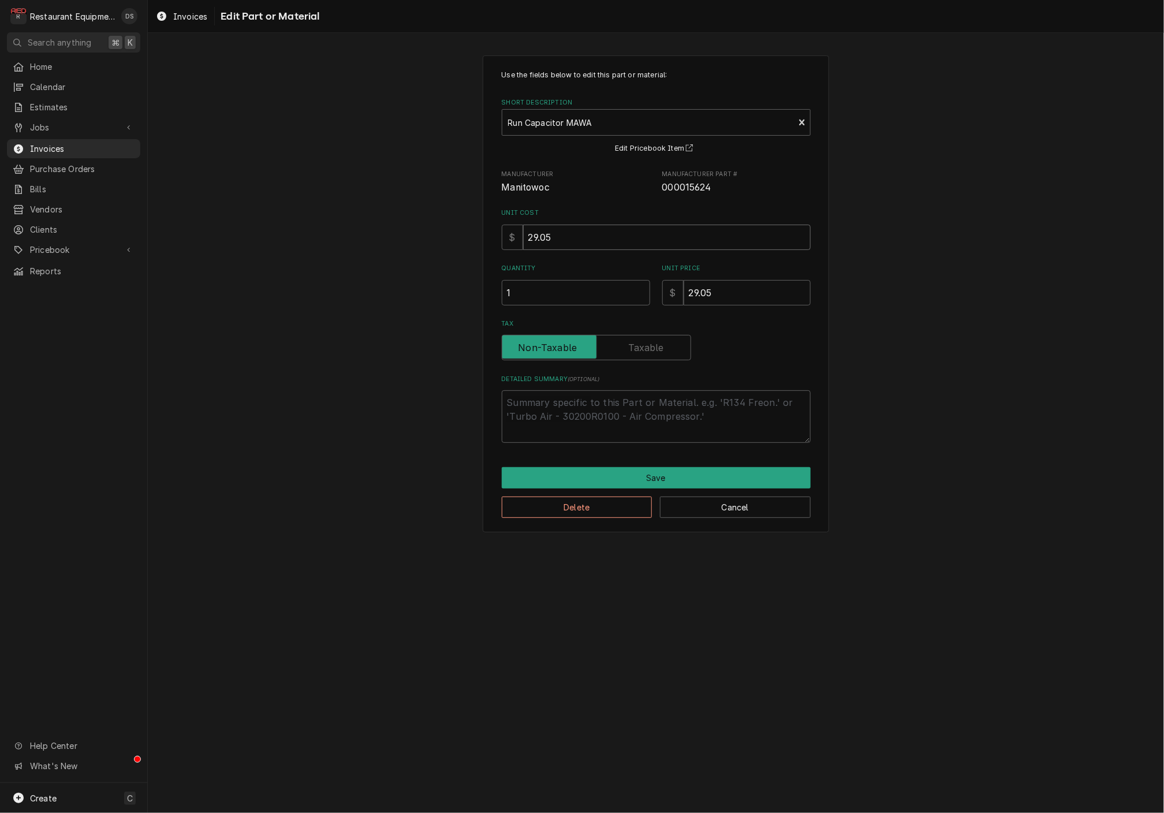
drag, startPoint x: 586, startPoint y: 236, endPoint x: 497, endPoint y: 233, distance: 88.9
click at [497, 233] on div "Use the fields below to edit this part or material: Short Description Run Capac…" at bounding box center [656, 293] width 346 height 477
type textarea "x"
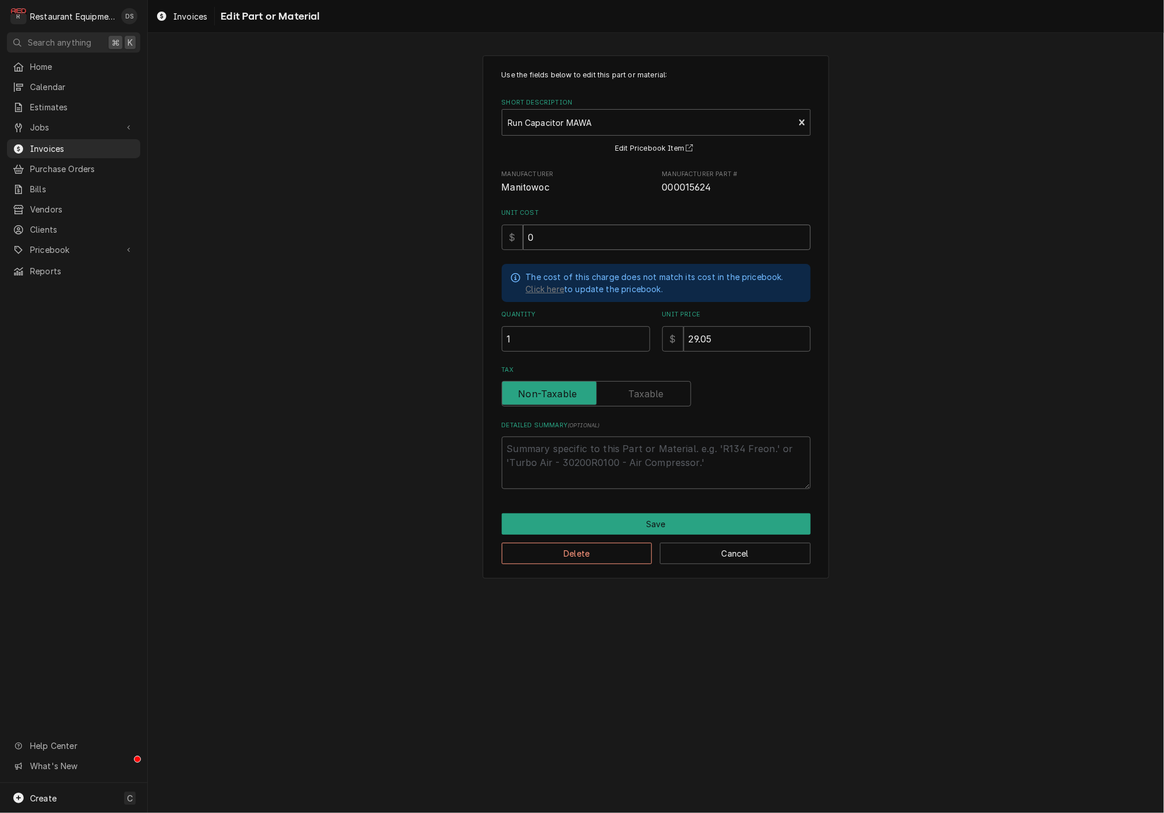
type input "0"
type textarea "x"
type input "0"
click at [660, 516] on button "Save" at bounding box center [656, 523] width 309 height 21
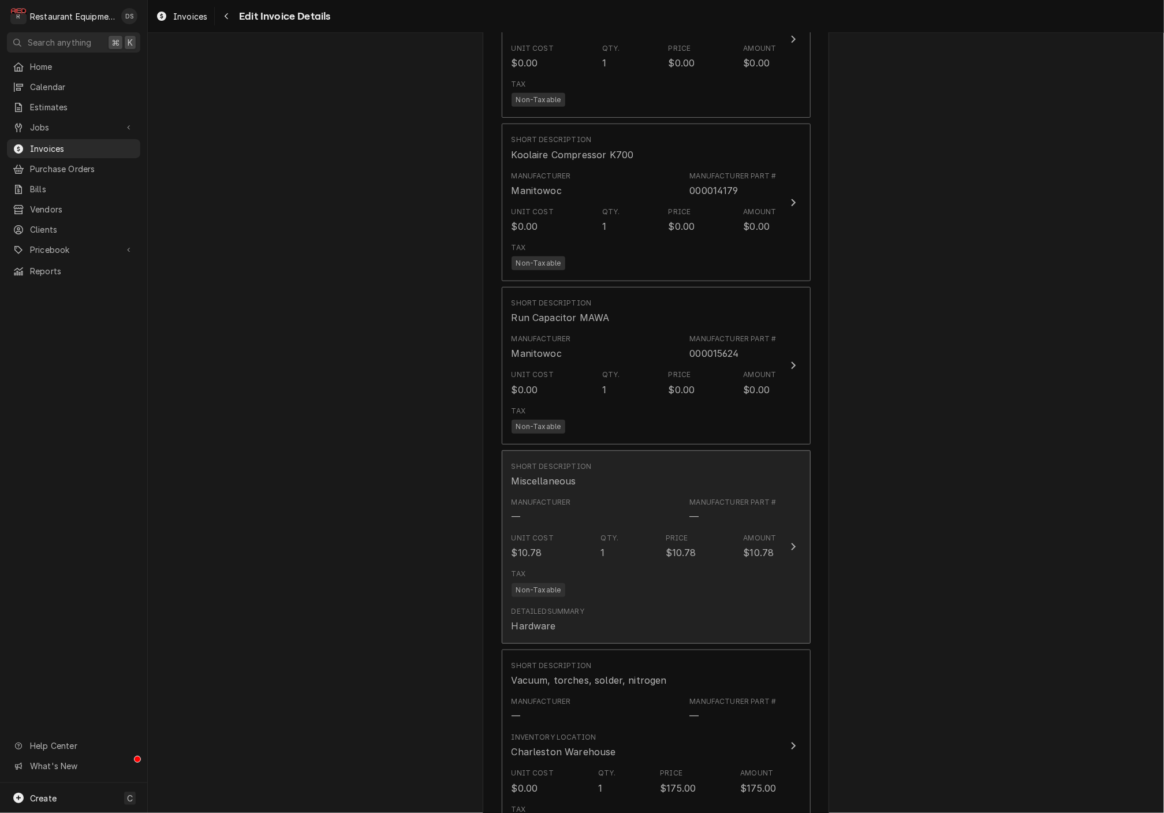
scroll to position [2881, 0]
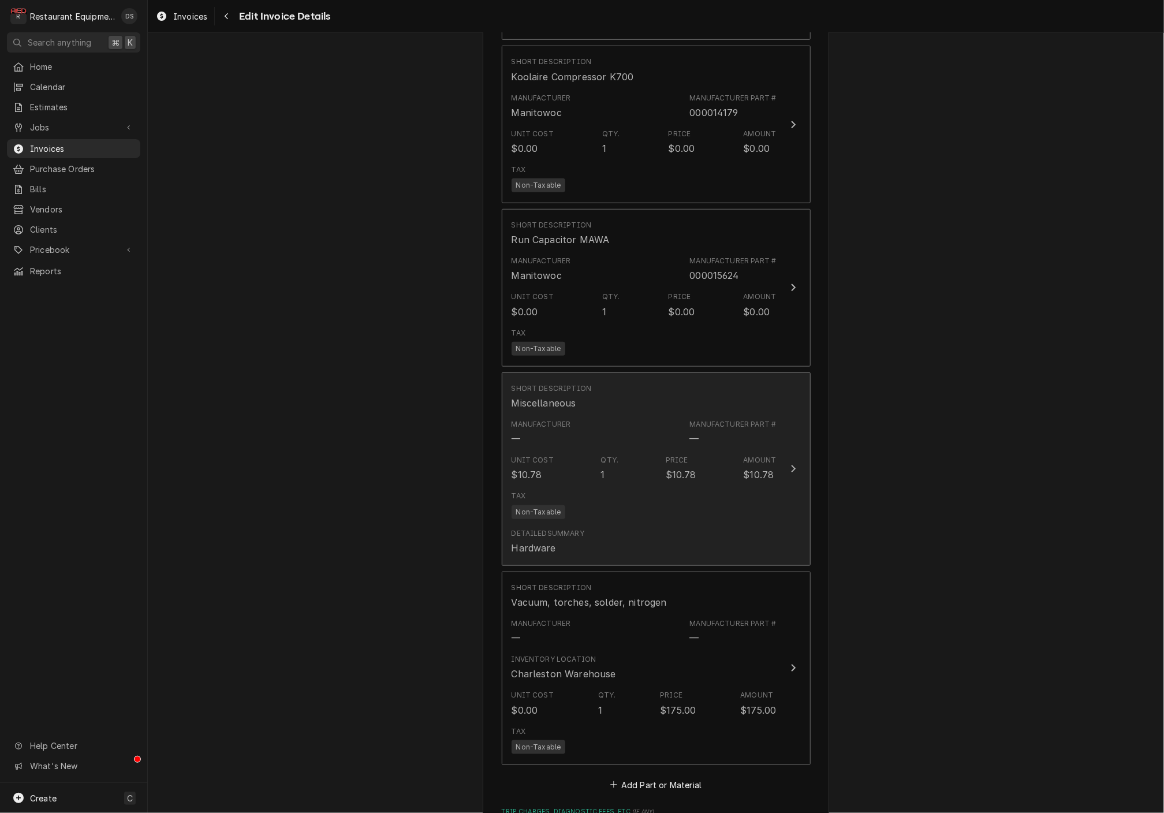
click at [682, 486] on div "Tax Non-Taxable" at bounding box center [643, 504] width 265 height 37
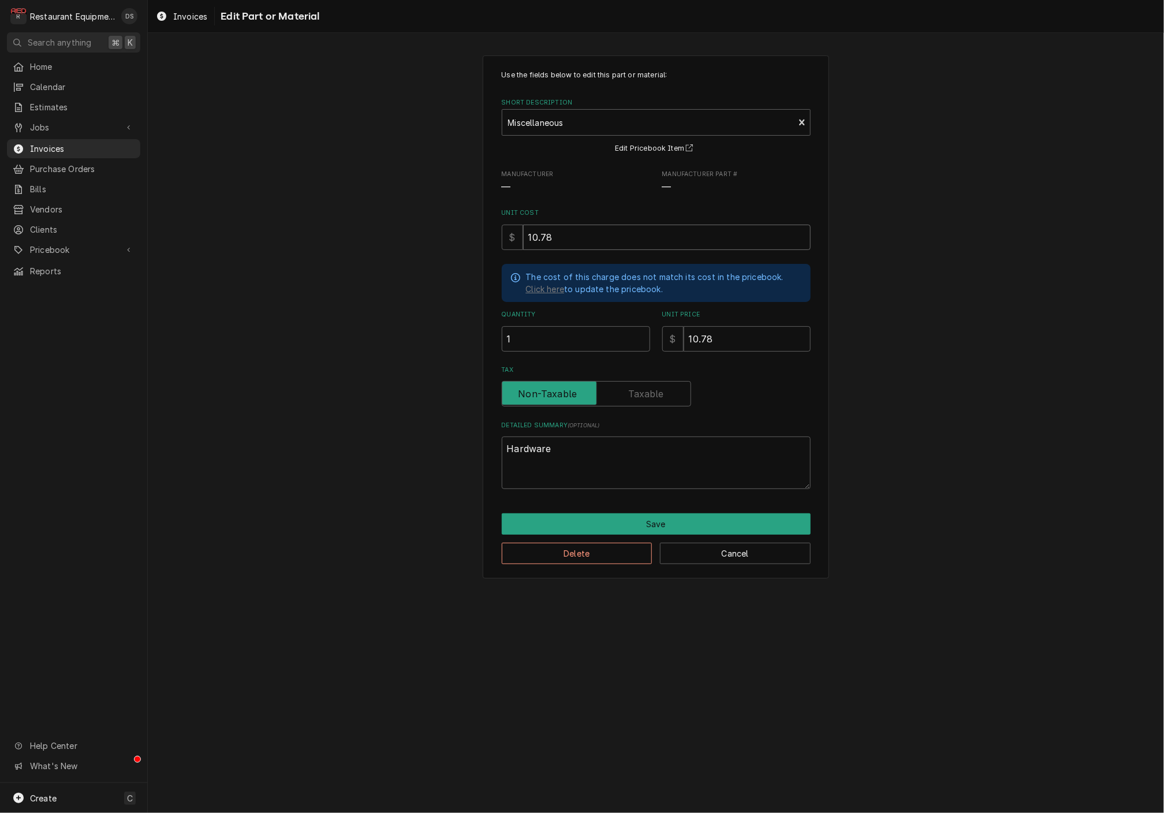
click at [576, 234] on input "10.78" at bounding box center [666, 237] width 287 height 25
click at [615, 545] on button "Delete" at bounding box center [577, 553] width 151 height 21
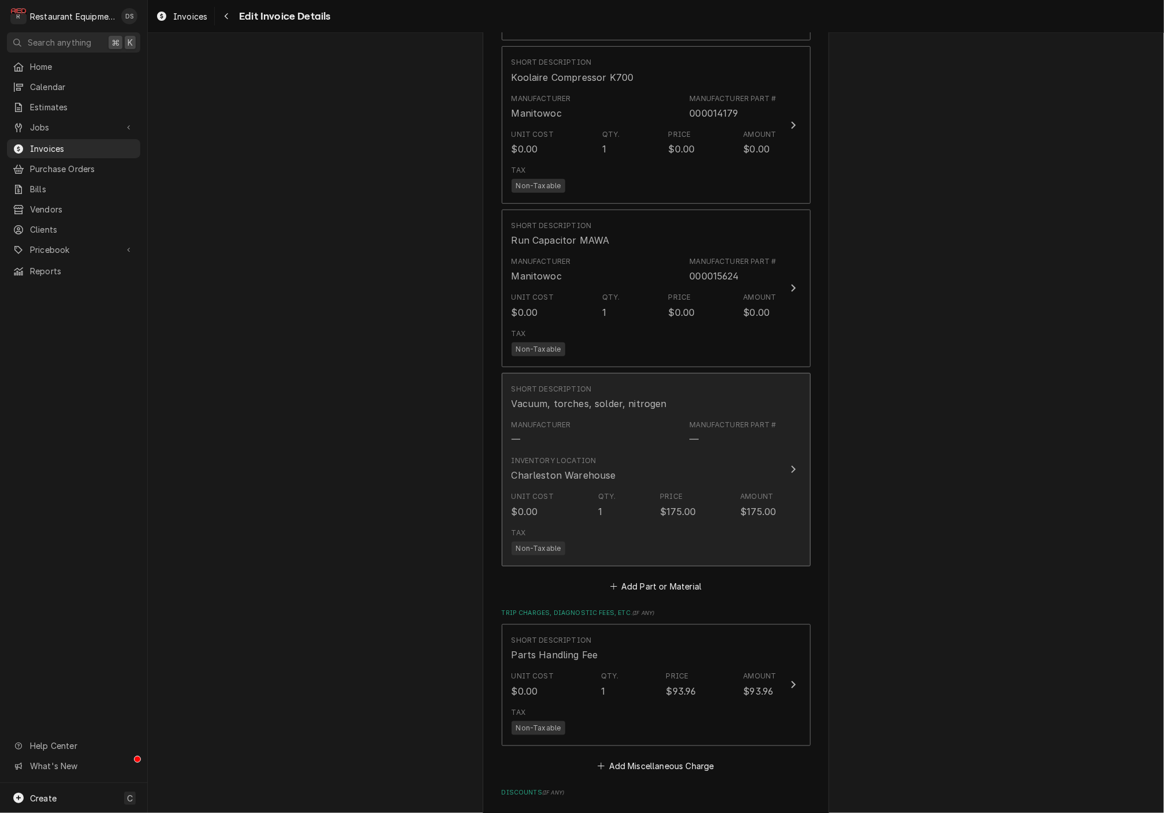
scroll to position [2883, 0]
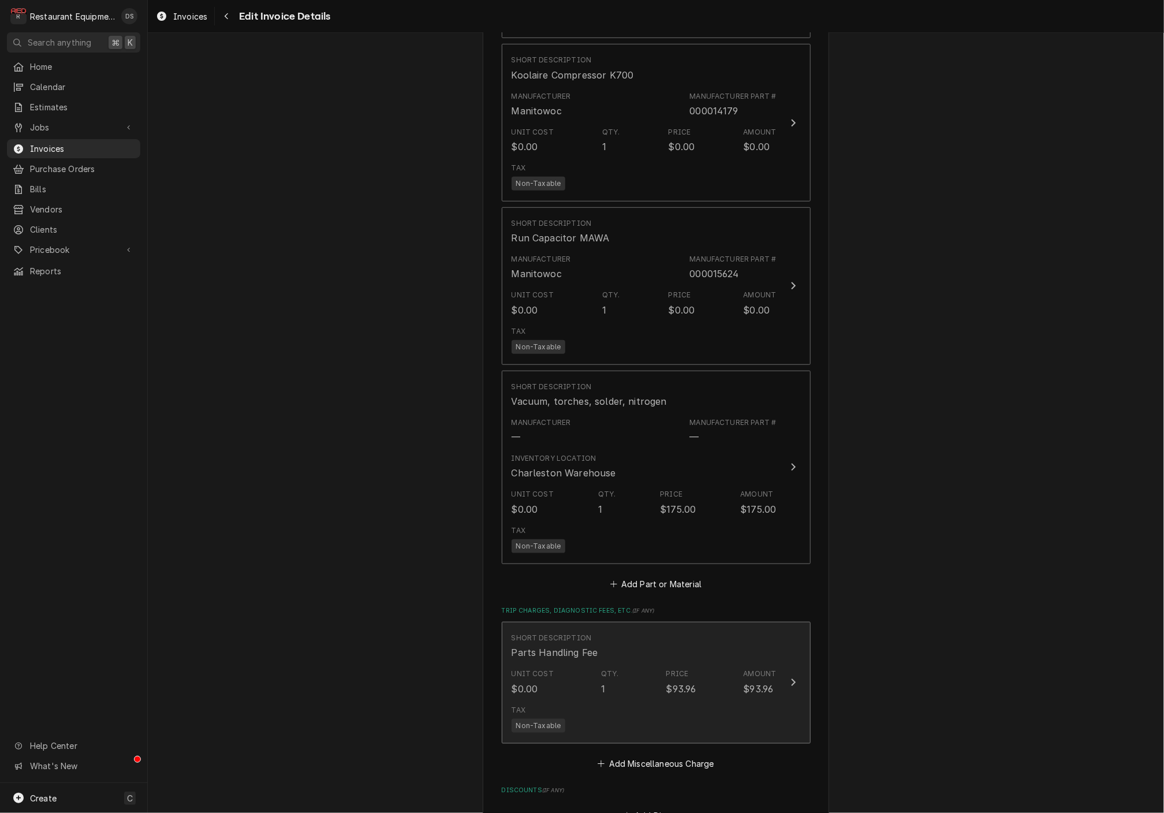
click at [696, 664] on div "Unit Cost $0.00 Qty. 1 Price $93.96 Amount $93.96" at bounding box center [643, 682] width 265 height 36
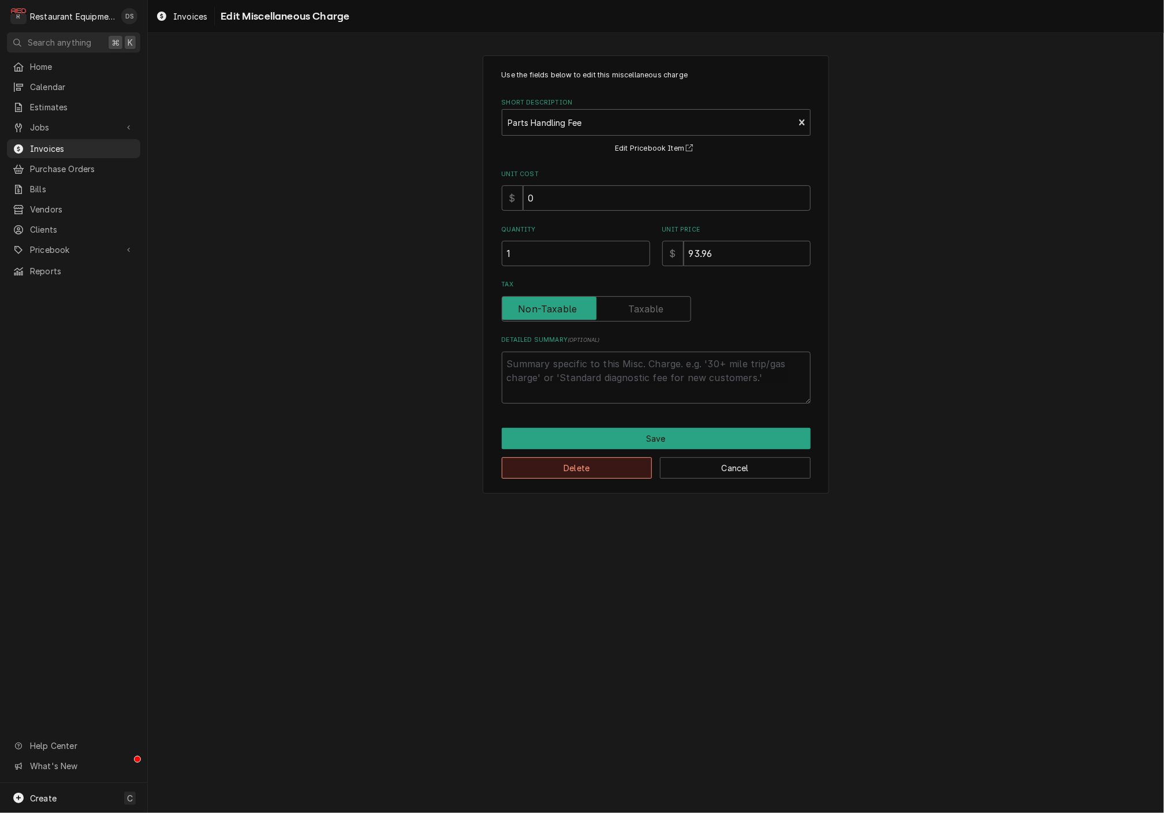
click at [595, 465] on button "Delete" at bounding box center [577, 467] width 151 height 21
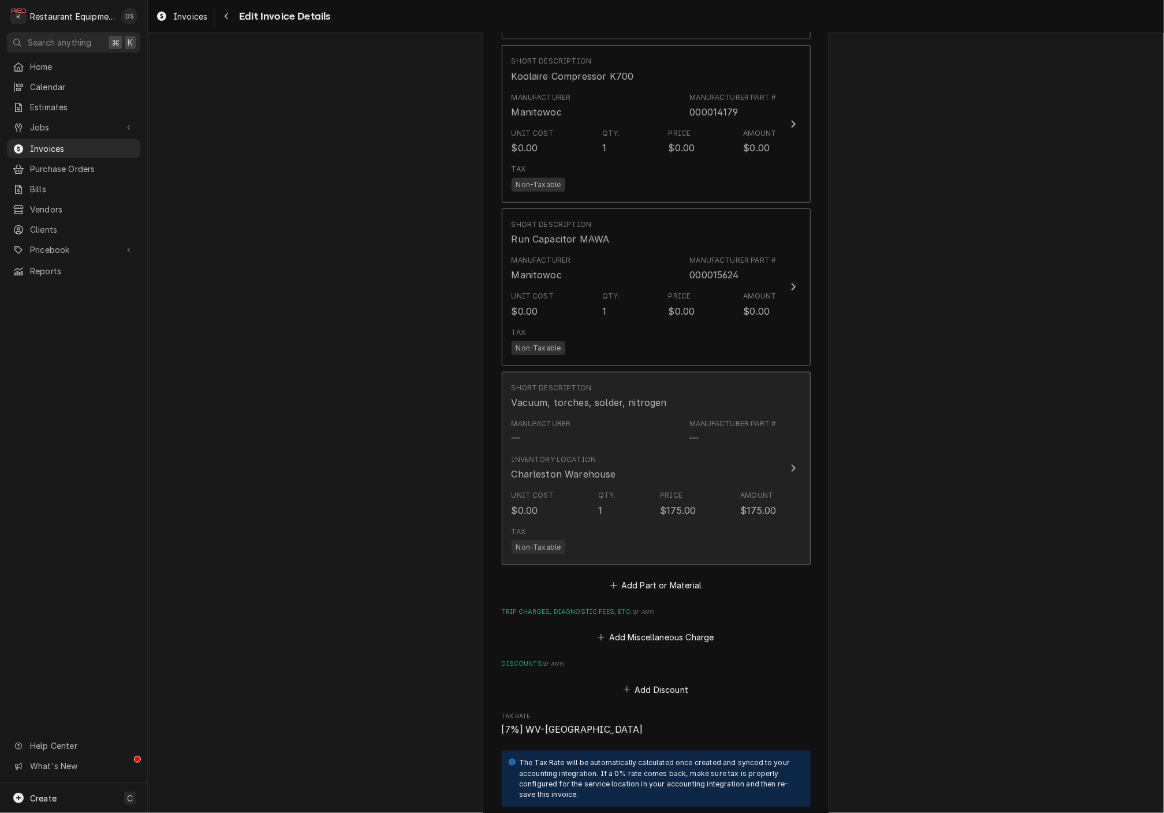
click at [766, 450] on div "Inventory Location [GEOGRAPHIC_DATA]" at bounding box center [643, 468] width 265 height 36
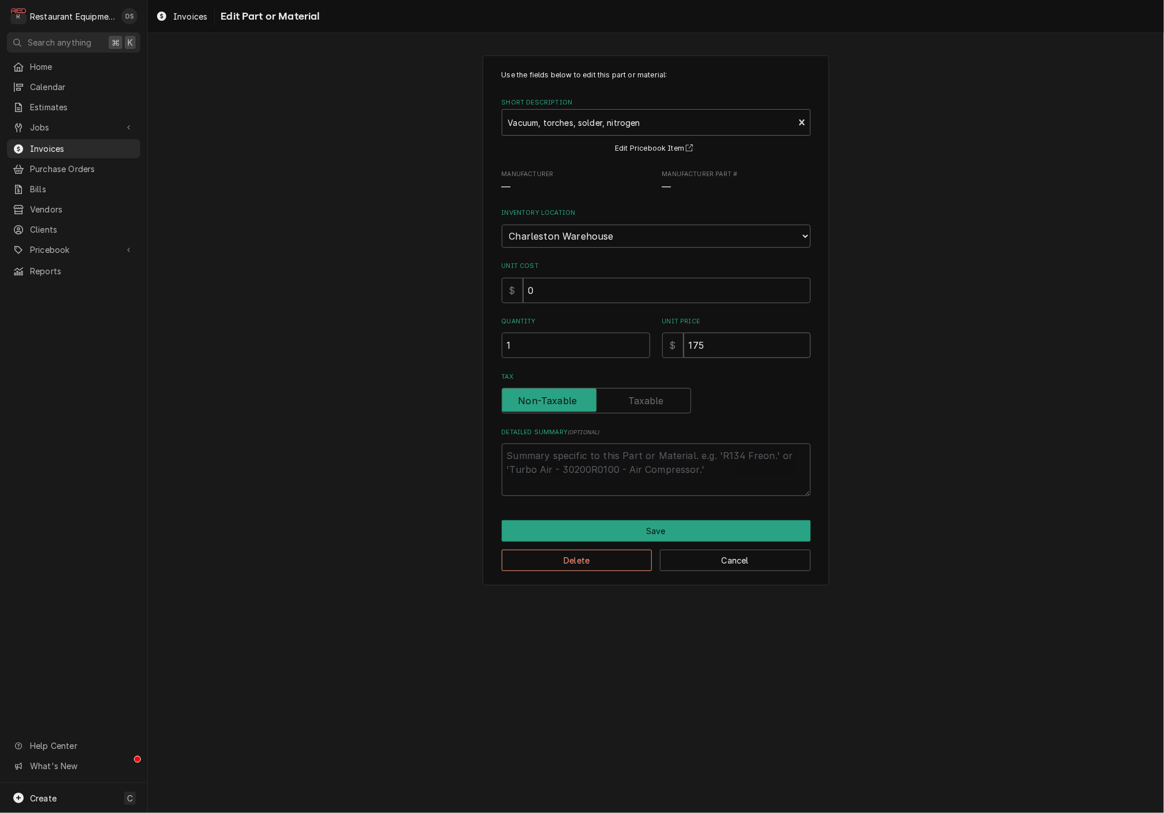
drag, startPoint x: 739, startPoint y: 335, endPoint x: 656, endPoint y: 326, distance: 84.3
click at [656, 326] on div "Quantity 1 Unit Price $ 175" at bounding box center [656, 337] width 309 height 41
type textarea "x"
type input "7"
type textarea "x"
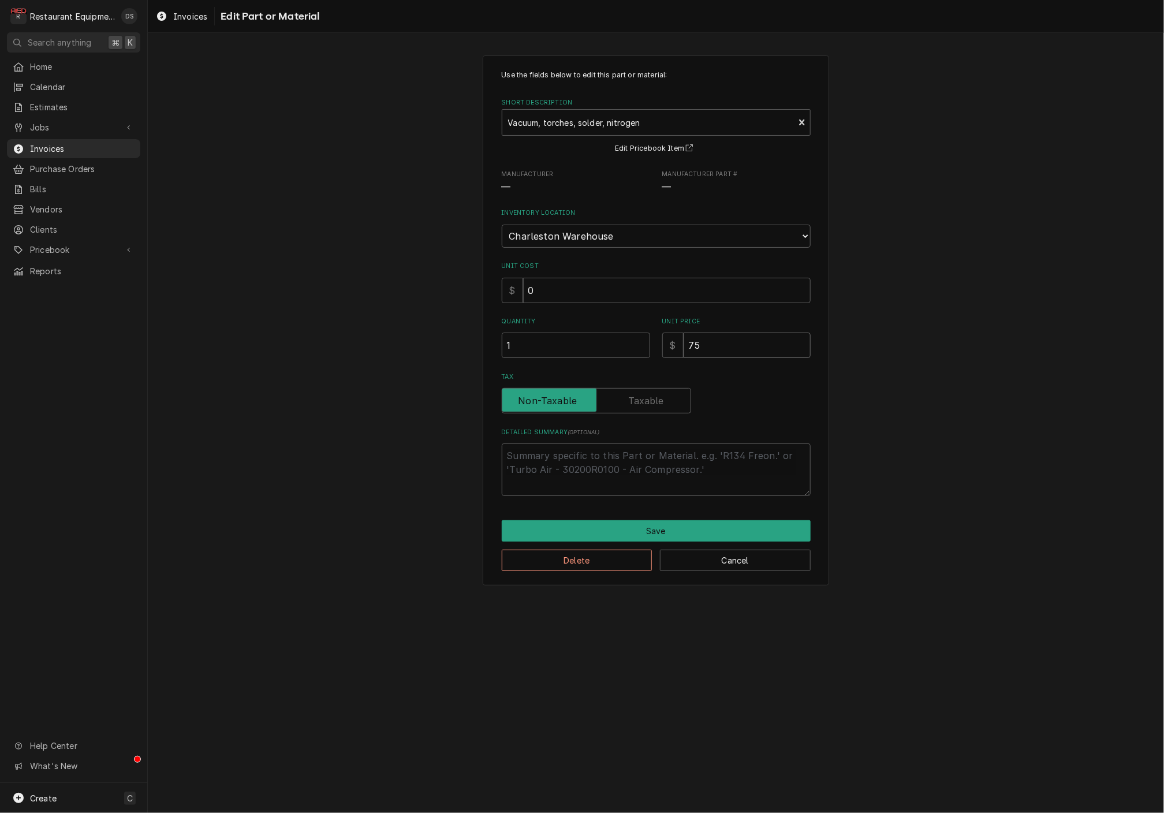
type input "75"
click at [738, 391] on div "Tax" at bounding box center [656, 400] width 309 height 25
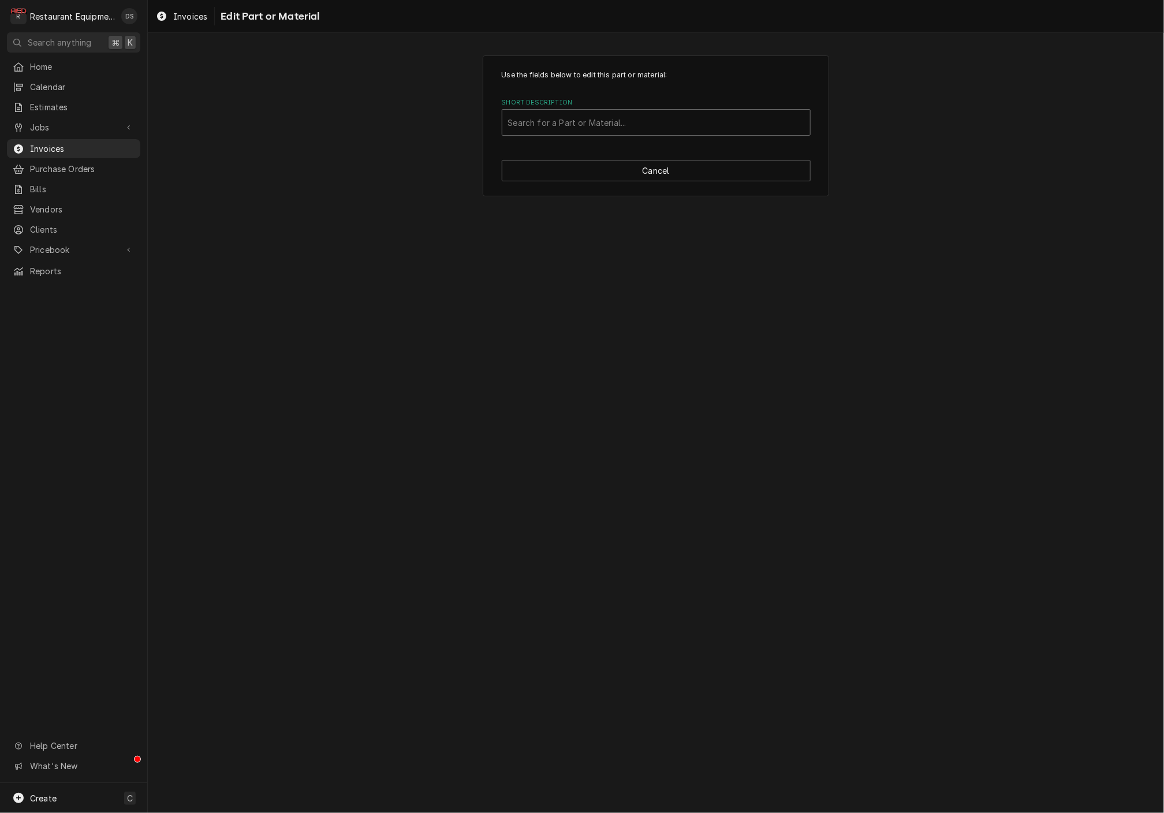
click at [734, 125] on div "Short Description" at bounding box center [656, 122] width 296 height 21
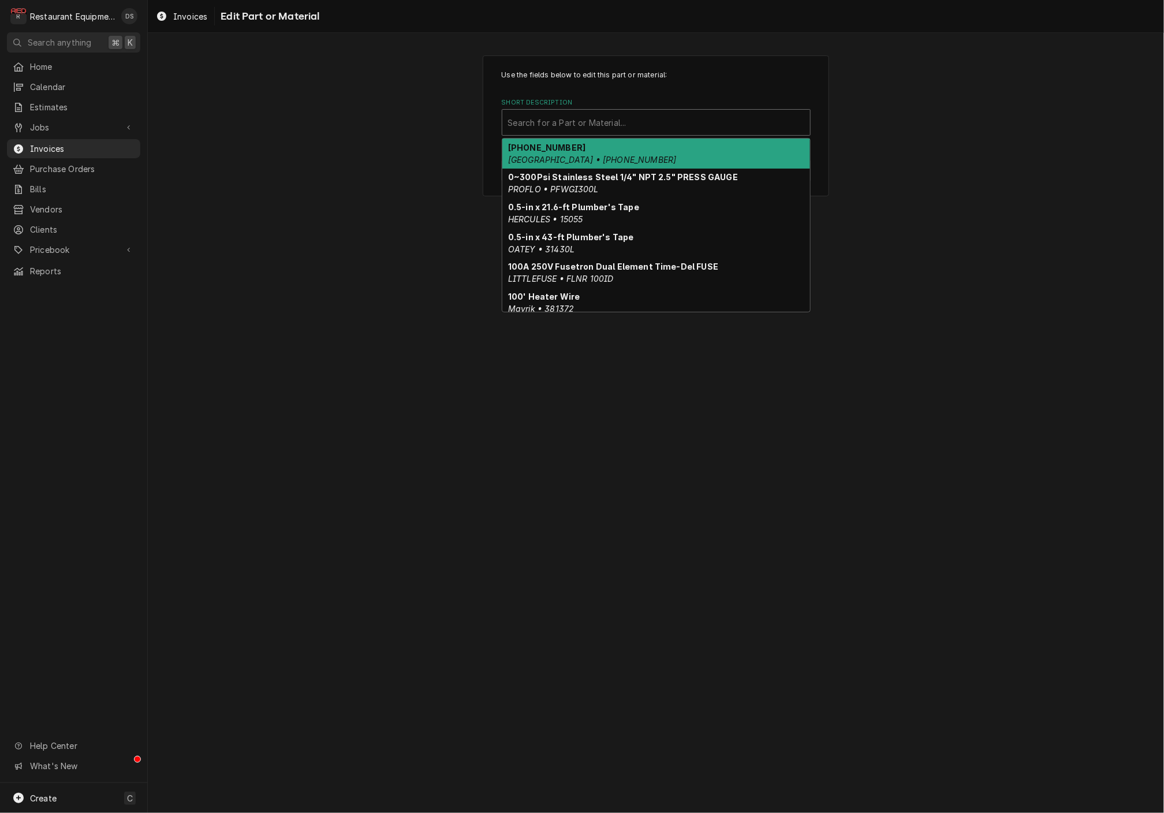
type input "j"
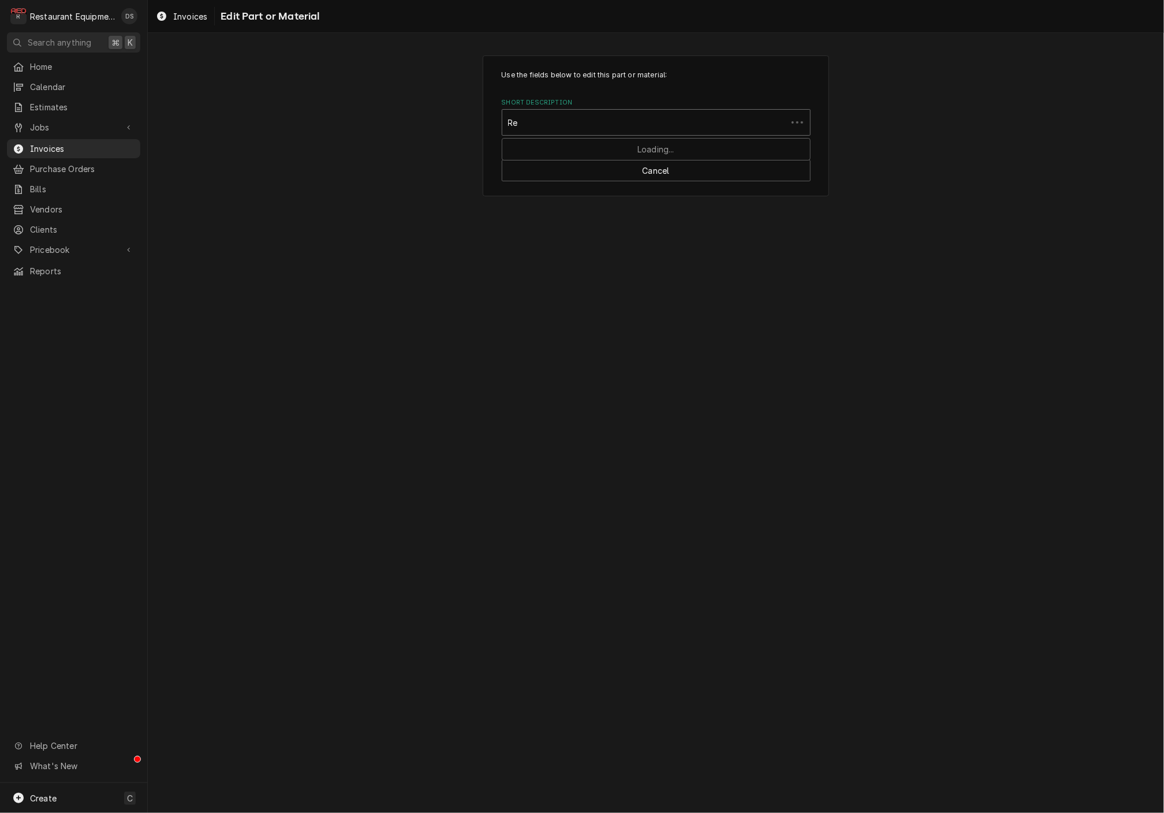
type input "R"
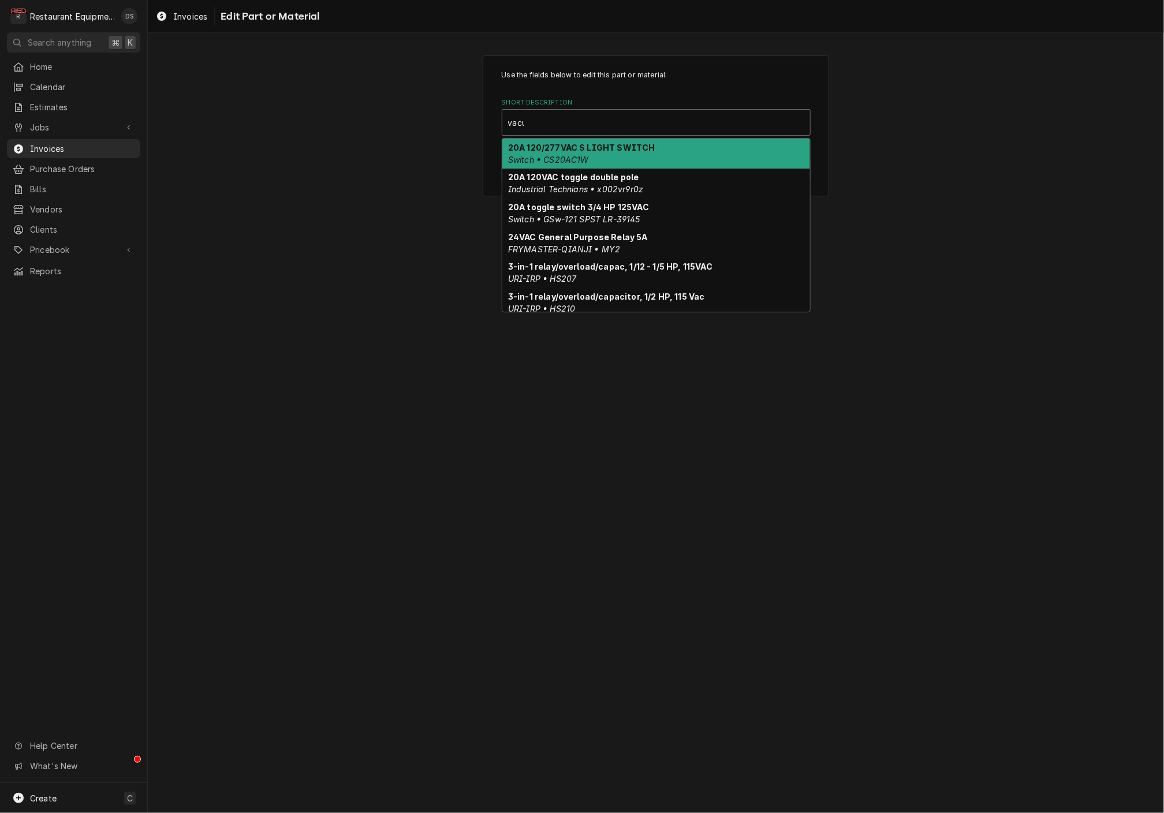
type input "vacuu"
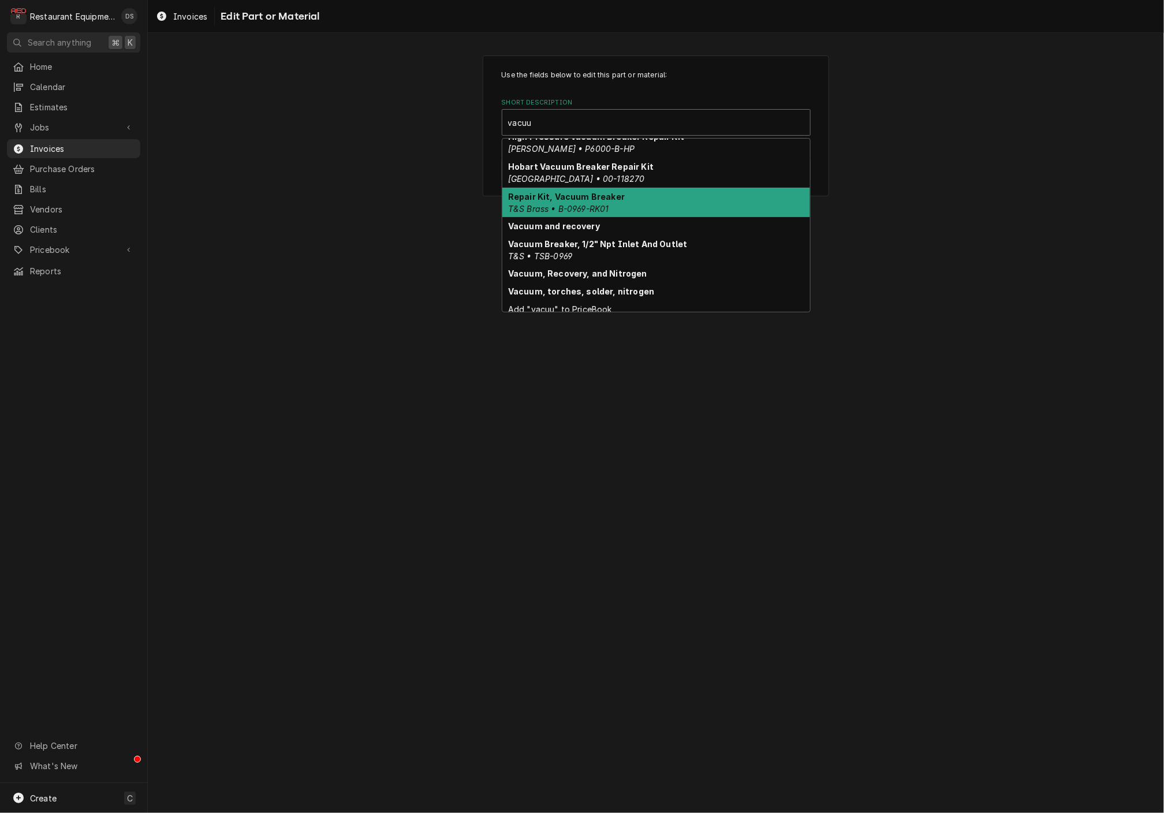
scroll to position [38, 0]
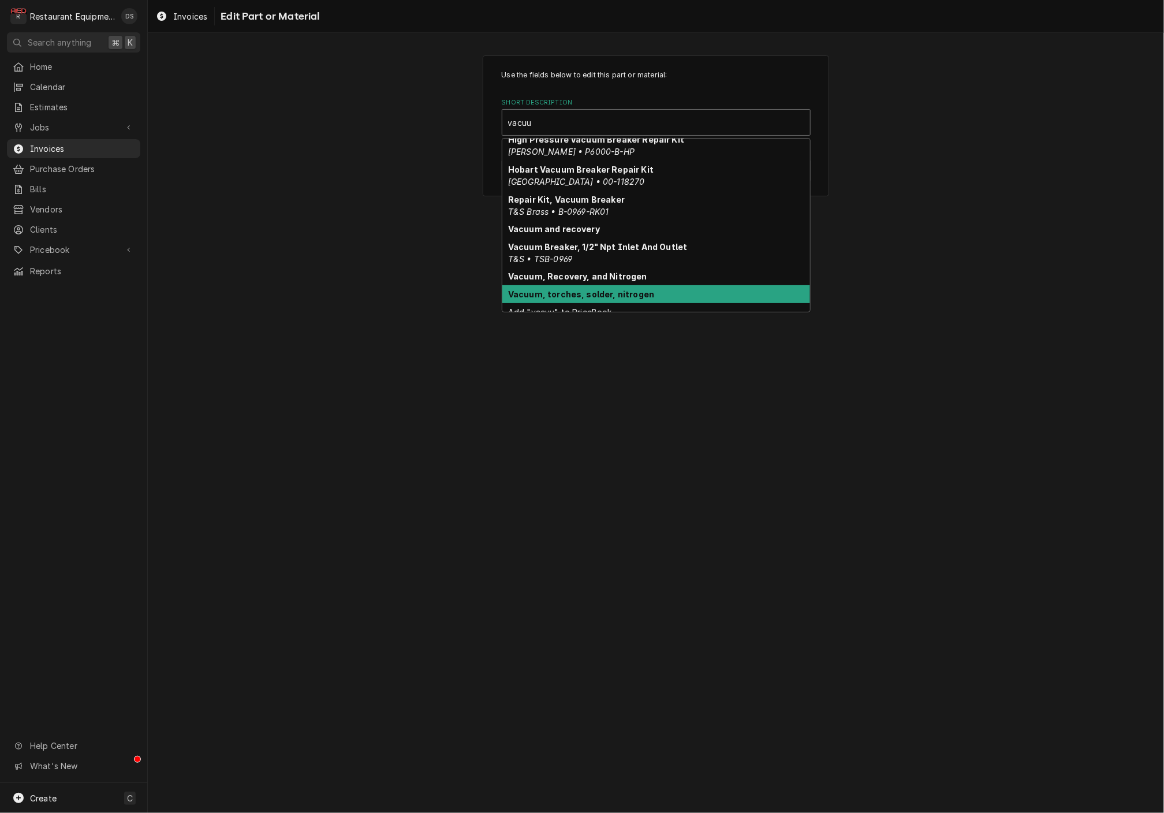
click at [649, 285] on div "Vacuum, torches, solder, nitrogen" at bounding box center [656, 294] width 308 height 18
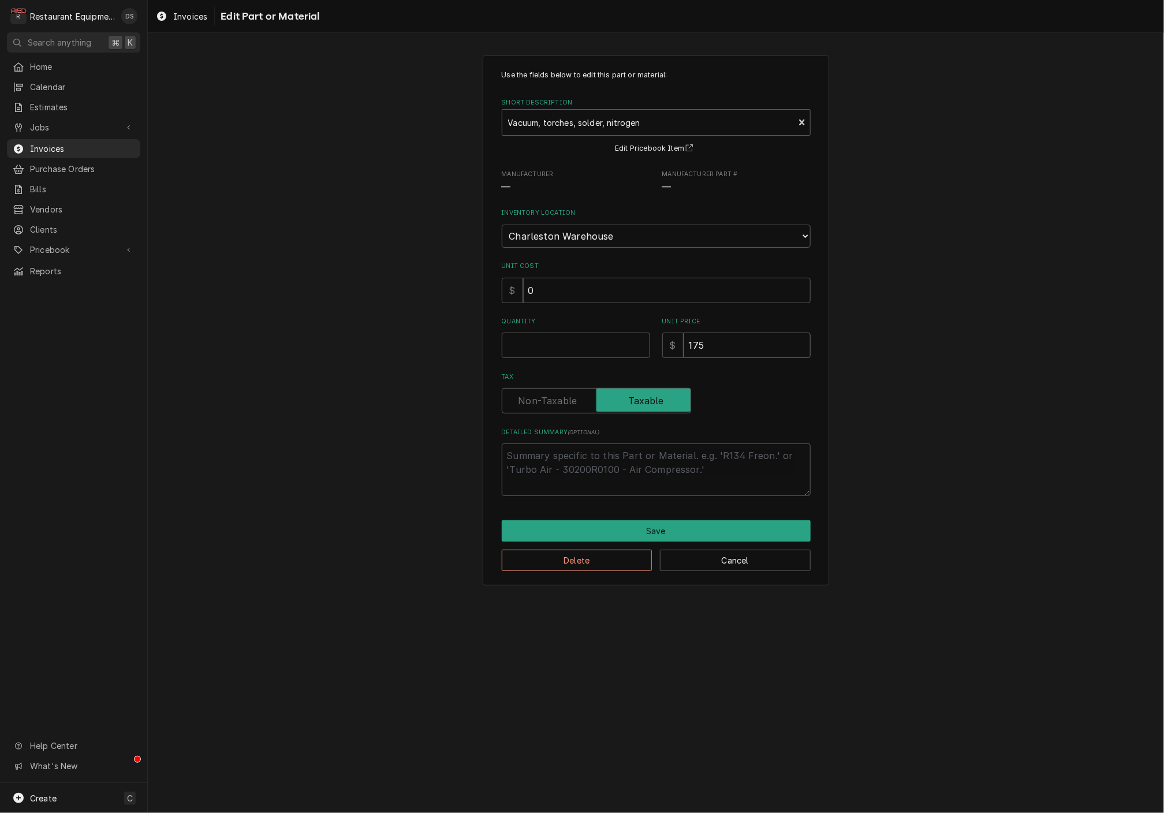
click at [727, 332] on input "175" at bounding box center [746, 344] width 127 height 25
type textarea "x"
type input "7"
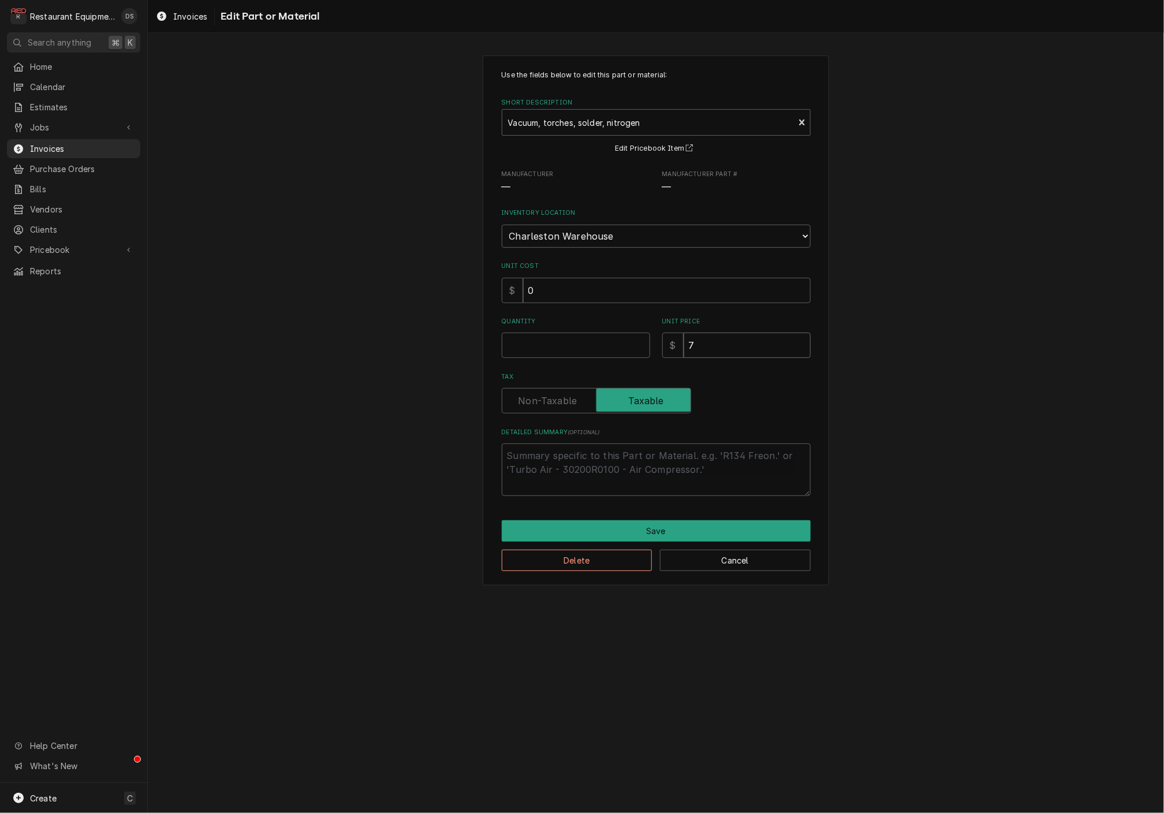
type textarea "x"
type input "75"
click at [680, 526] on button "Save" at bounding box center [656, 530] width 309 height 21
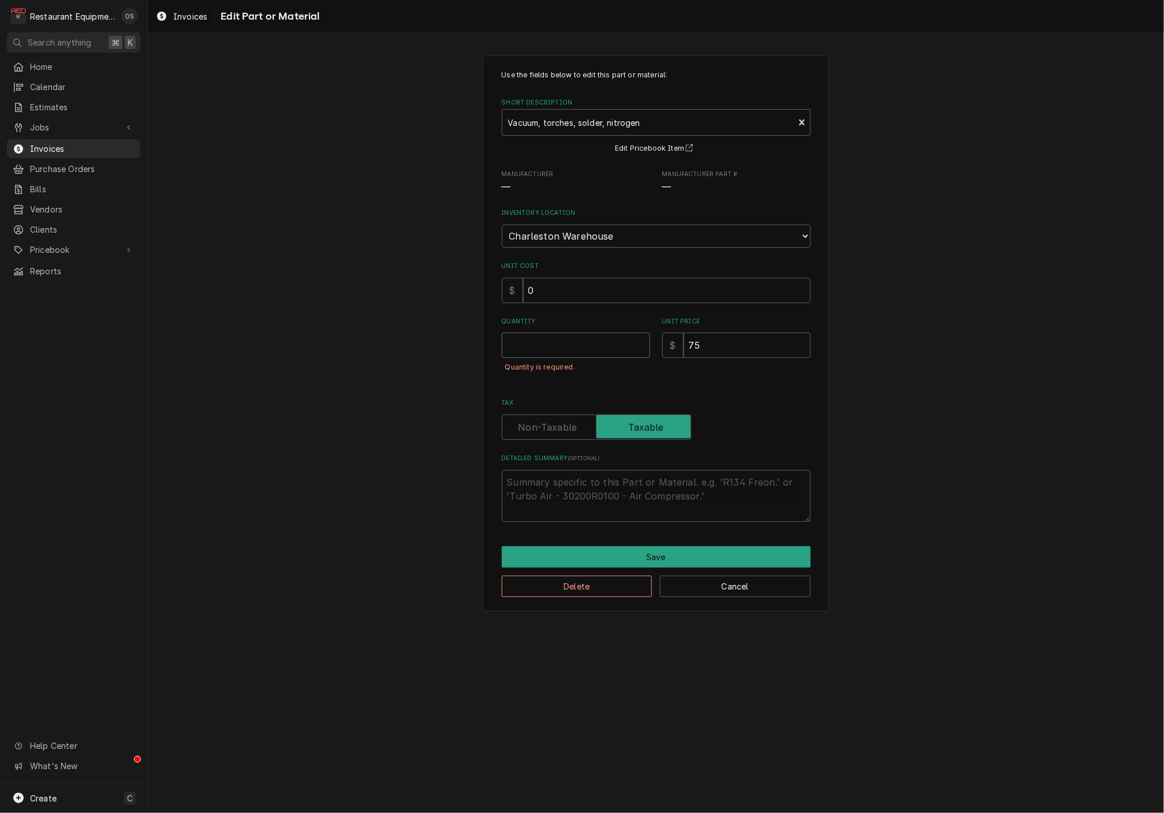
click at [571, 334] on input "Quantity" at bounding box center [576, 344] width 148 height 25
type textarea "x"
type input "1"
click at [668, 546] on button "Save" at bounding box center [656, 556] width 309 height 21
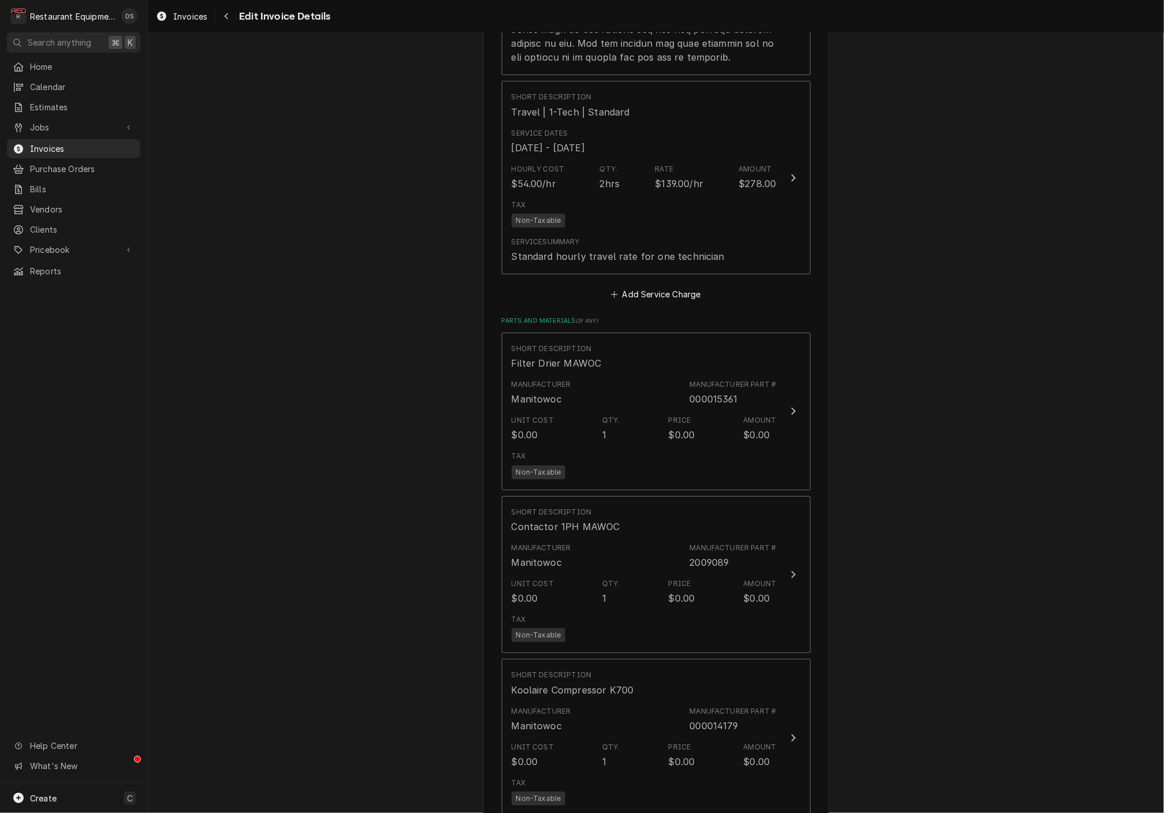
scroll to position [2225, 0]
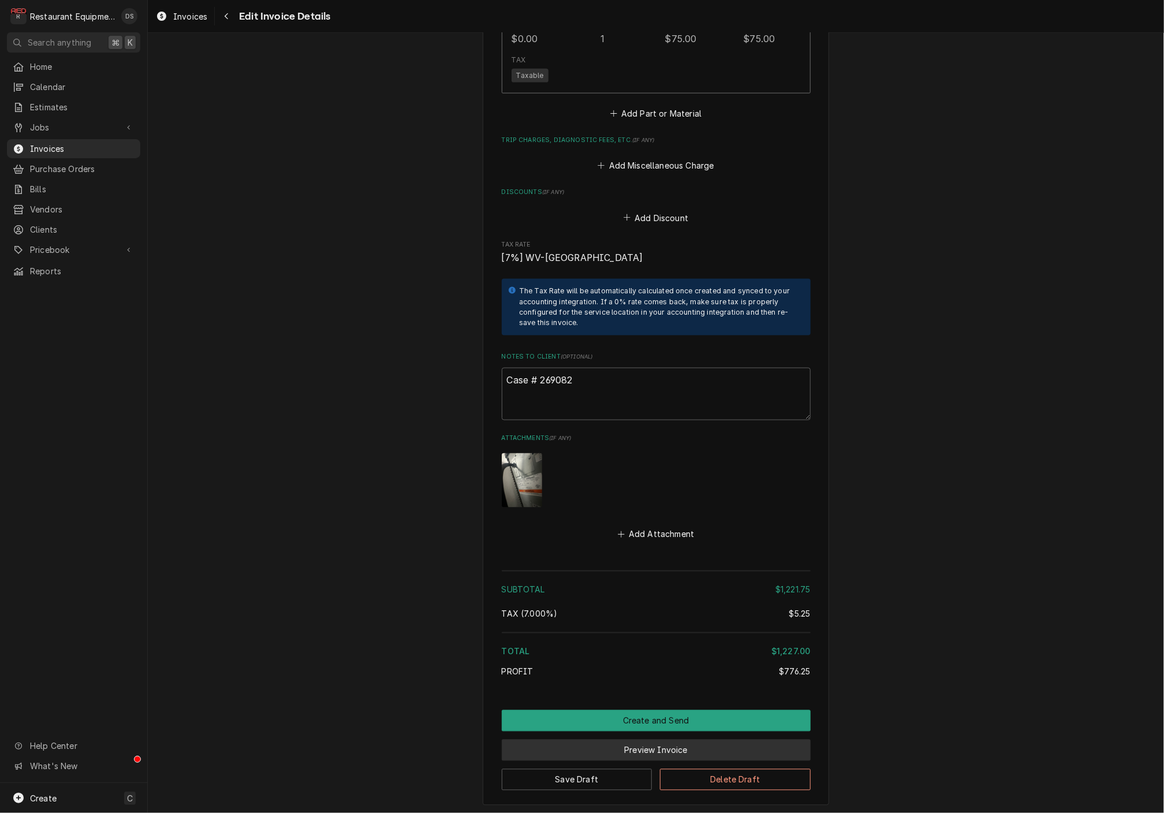
click at [665, 739] on button "Preview Invoice" at bounding box center [656, 749] width 309 height 21
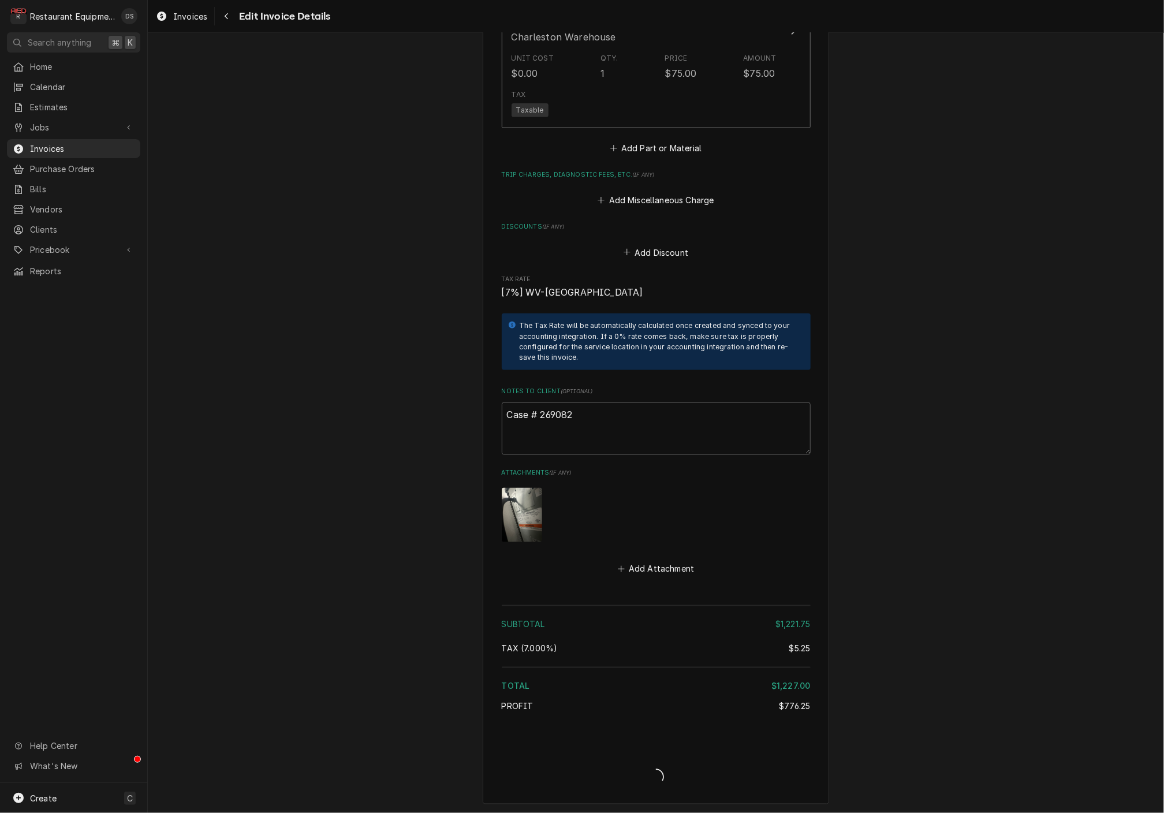
type textarea "x"
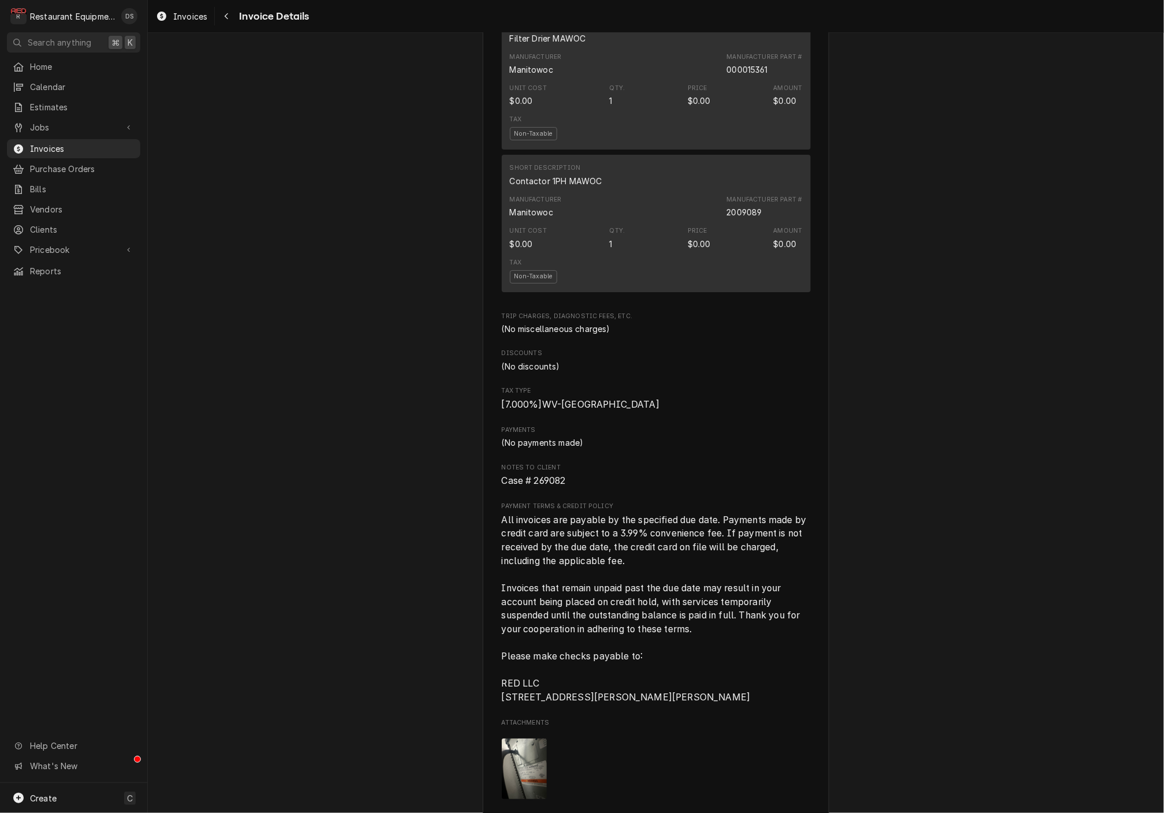
scroll to position [2495, 0]
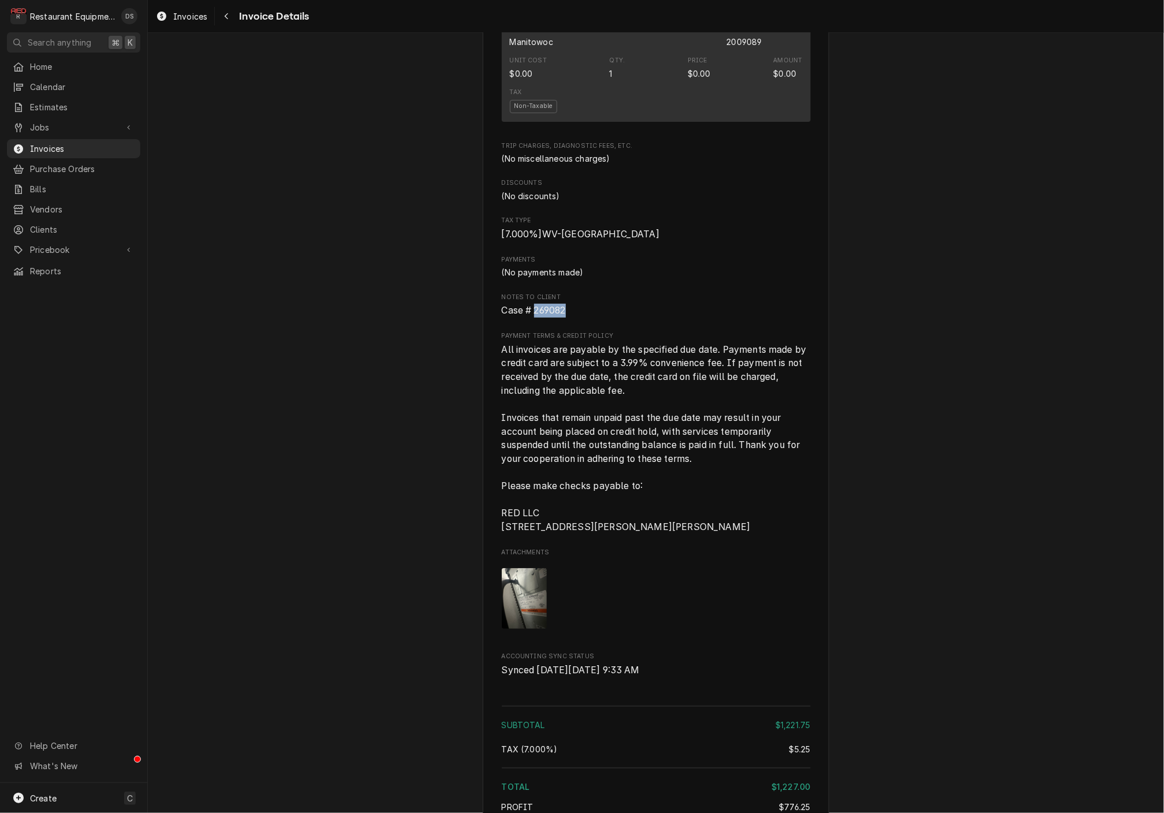
drag, startPoint x: 574, startPoint y: 274, endPoint x: 534, endPoint y: 271, distance: 40.5
click at [534, 304] on span "Case # 269082" at bounding box center [656, 311] width 309 height 14
copy span "269082"
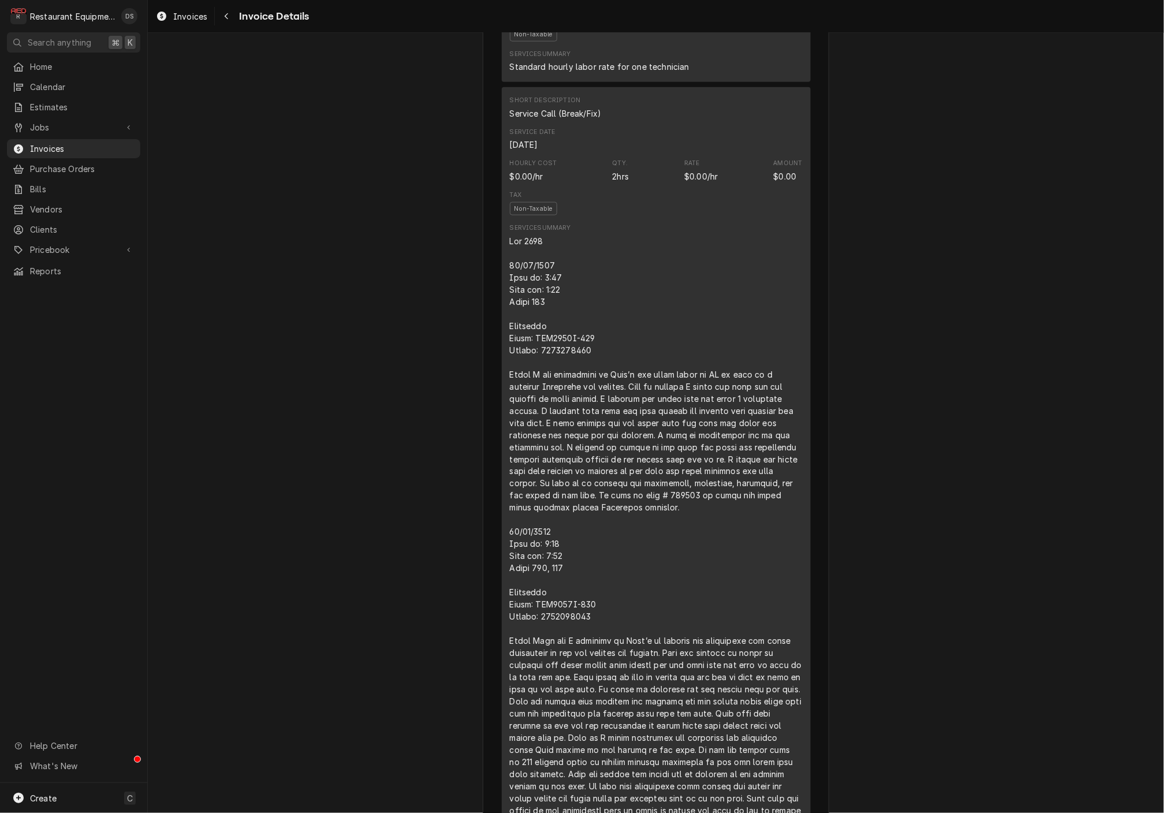
scroll to position [763, 0]
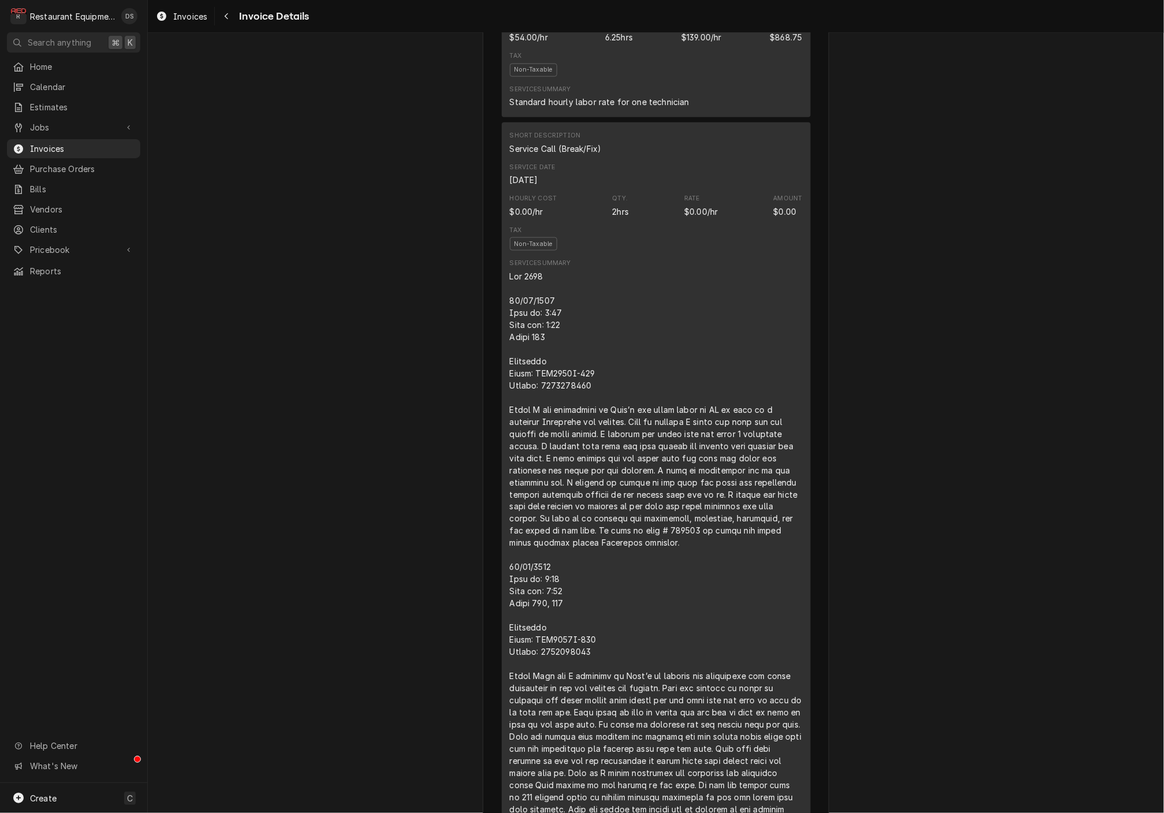
drag, startPoint x: 526, startPoint y: 313, endPoint x: 506, endPoint y: 313, distance: 20.8
click at [524, 313] on div "Line Item" at bounding box center [656, 585] width 293 height 630
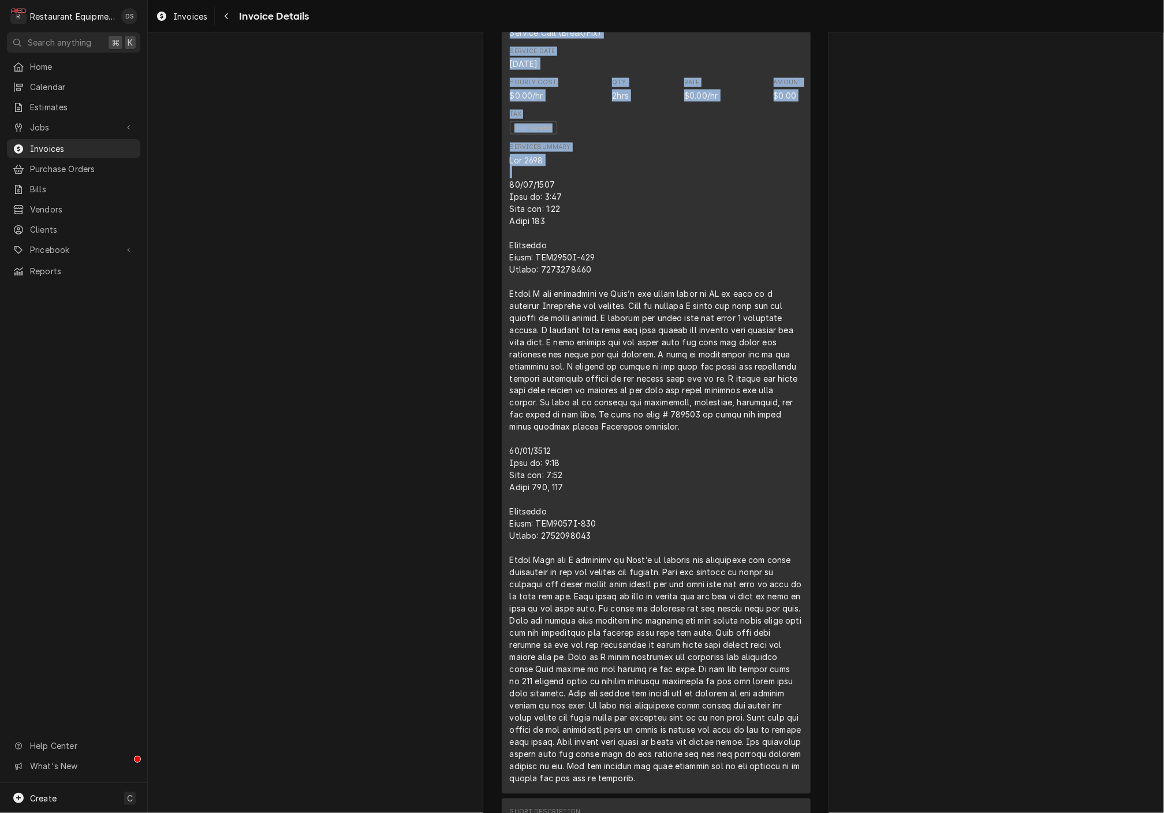
scroll to position [898, 0]
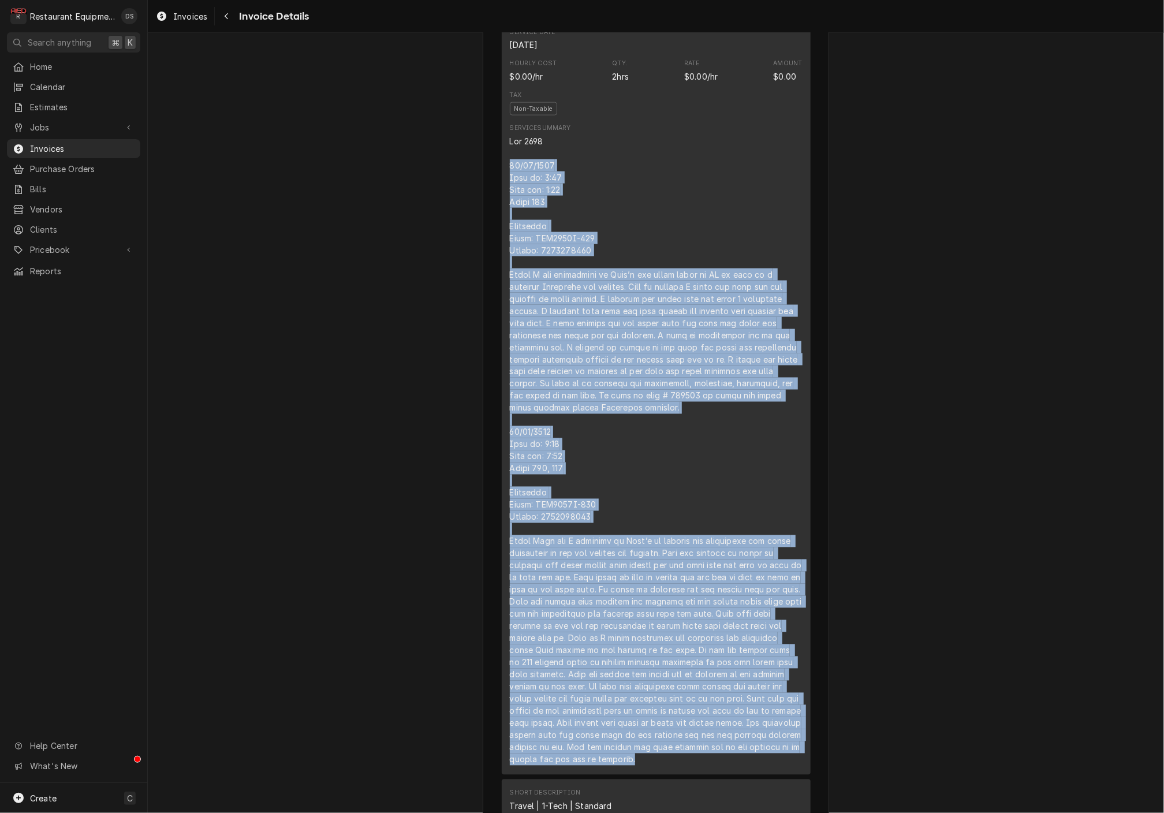
drag, startPoint x: 507, startPoint y: 313, endPoint x: 707, endPoint y: 688, distance: 424.3
click at [696, 752] on div "Short Description Service Call (Break/Fix) Service Date Jul 31, 2025 Hourly Cos…" at bounding box center [656, 380] width 309 height 787
copy div "07/31/2025 Time in: 2:00 Time out: 3:30 Truck 206 Manitiwoc Model: IYT0750A-261…"
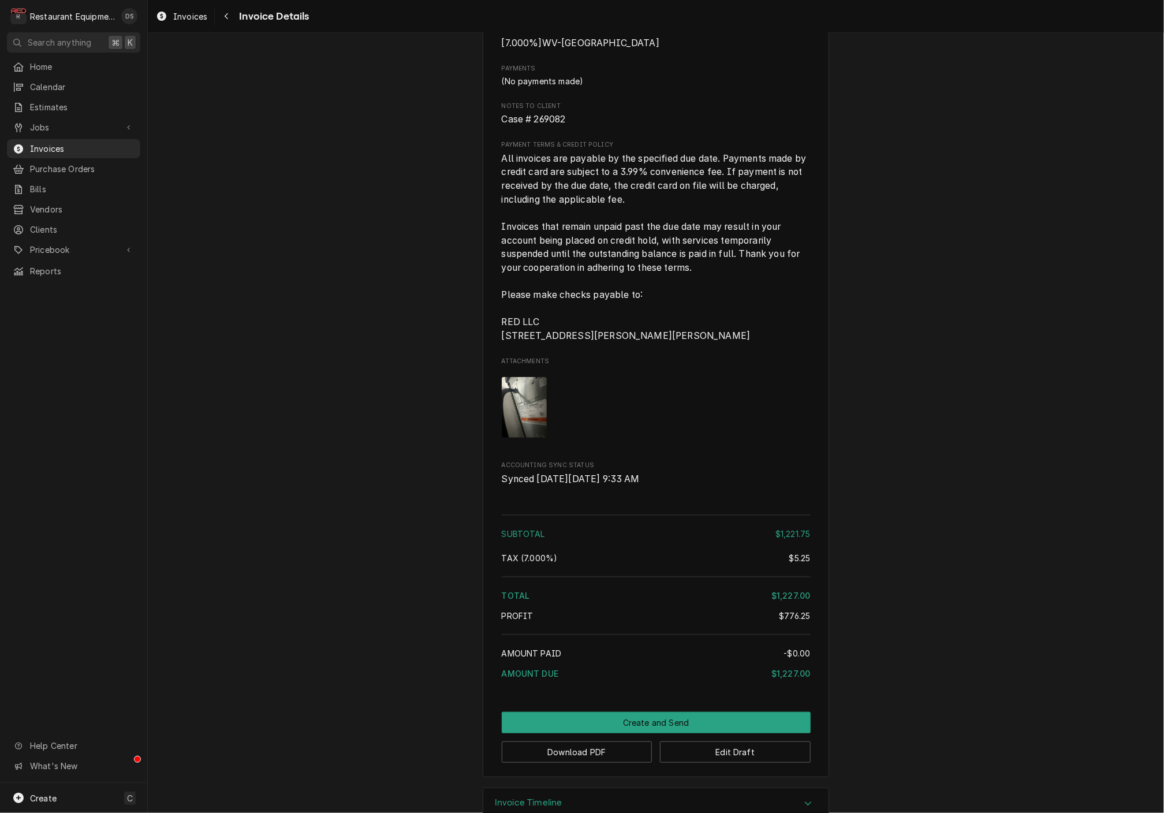
scroll to position [2685, 0]
click at [741, 742] on button "Edit Draft" at bounding box center [735, 752] width 151 height 21
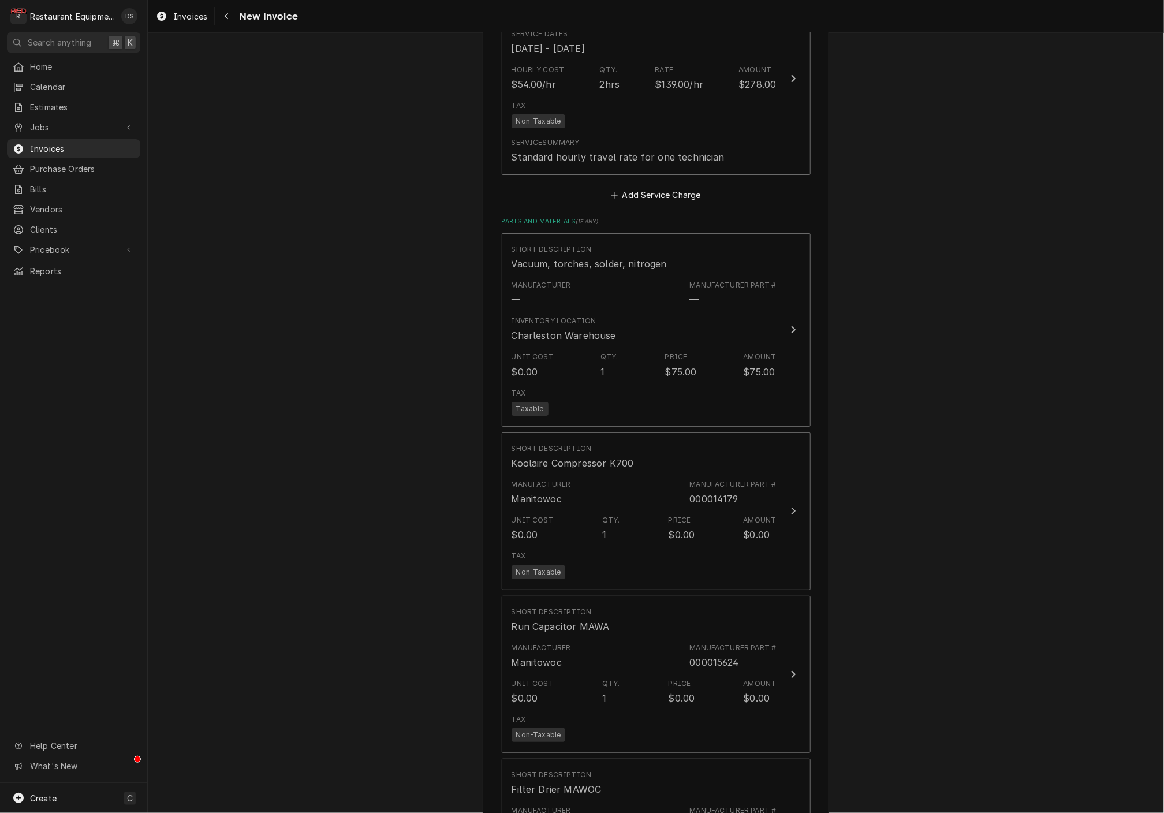
scroll to position [2368, 0]
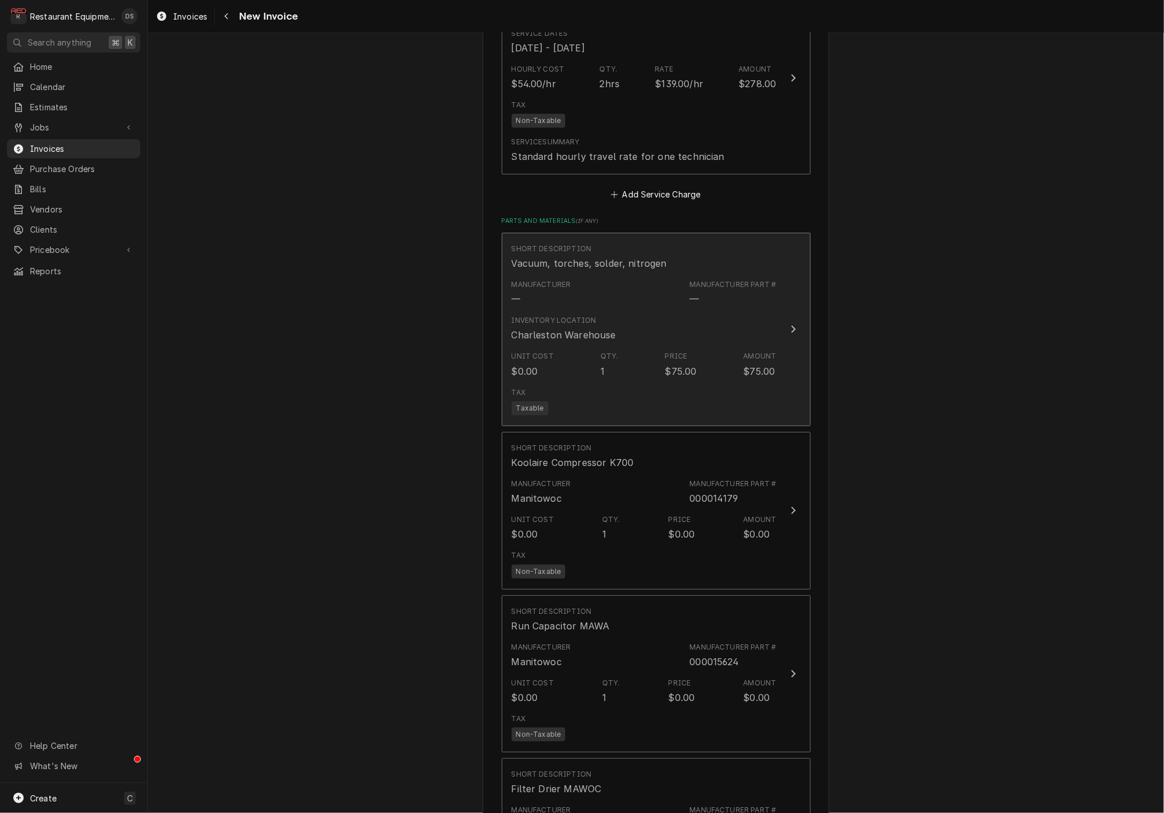
click at [638, 346] on div "Unit Cost $0.00 Qty. 1 Price $75.00 Amount $75.00" at bounding box center [643, 364] width 265 height 36
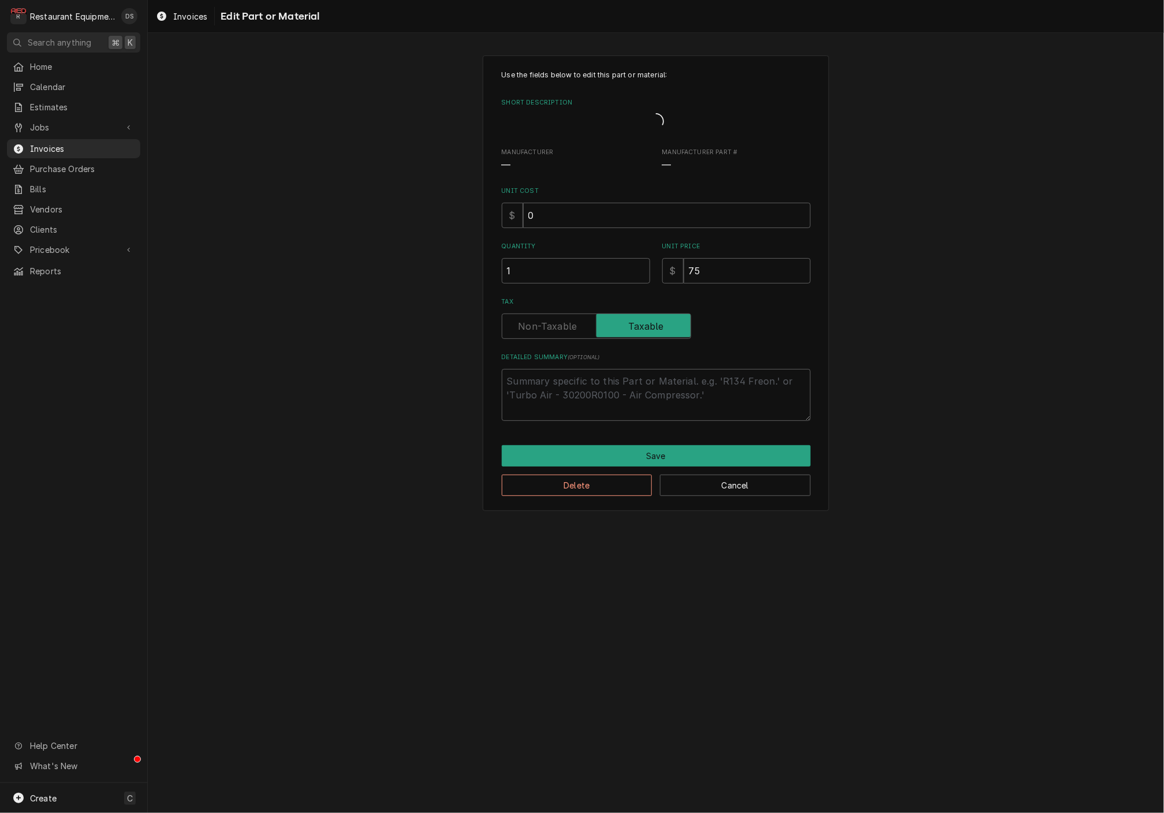
type textarea "x"
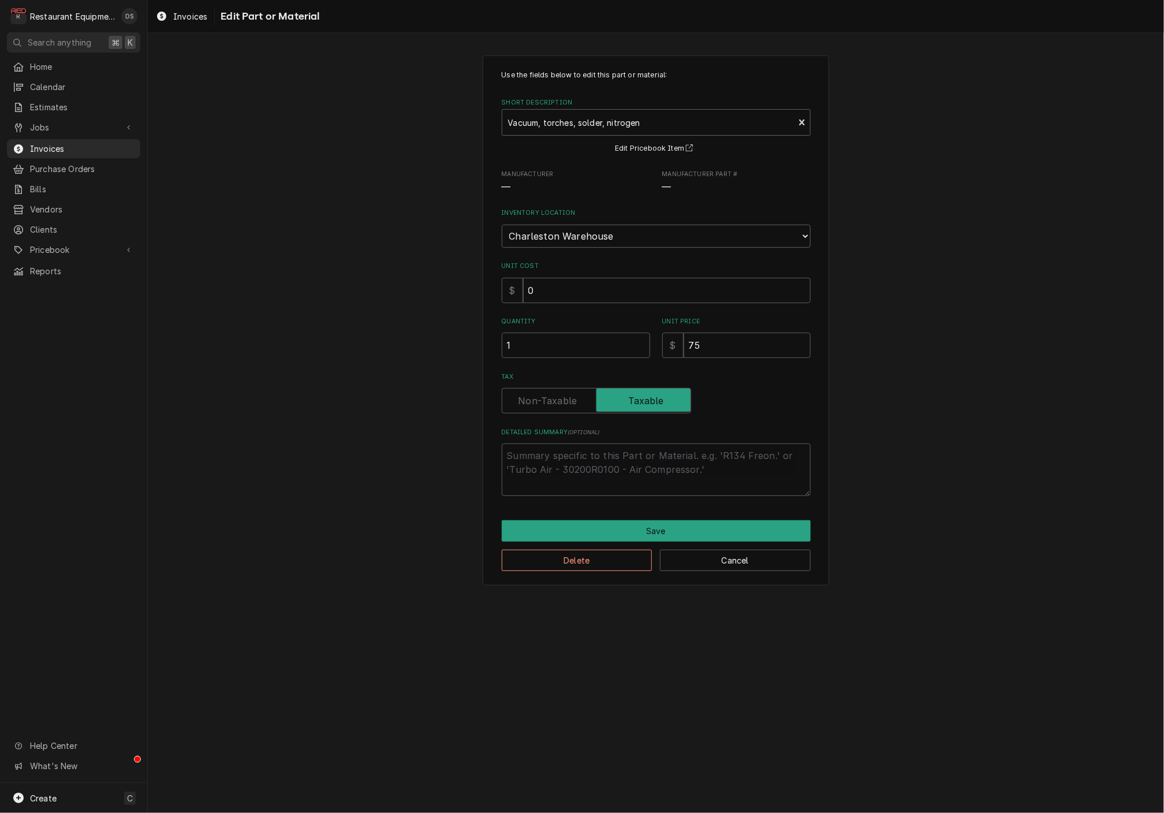
click at [555, 390] on label "Tax" at bounding box center [596, 400] width 189 height 25
click at [555, 390] on input "Tax" at bounding box center [596, 400] width 179 height 25
checkbox input "false"
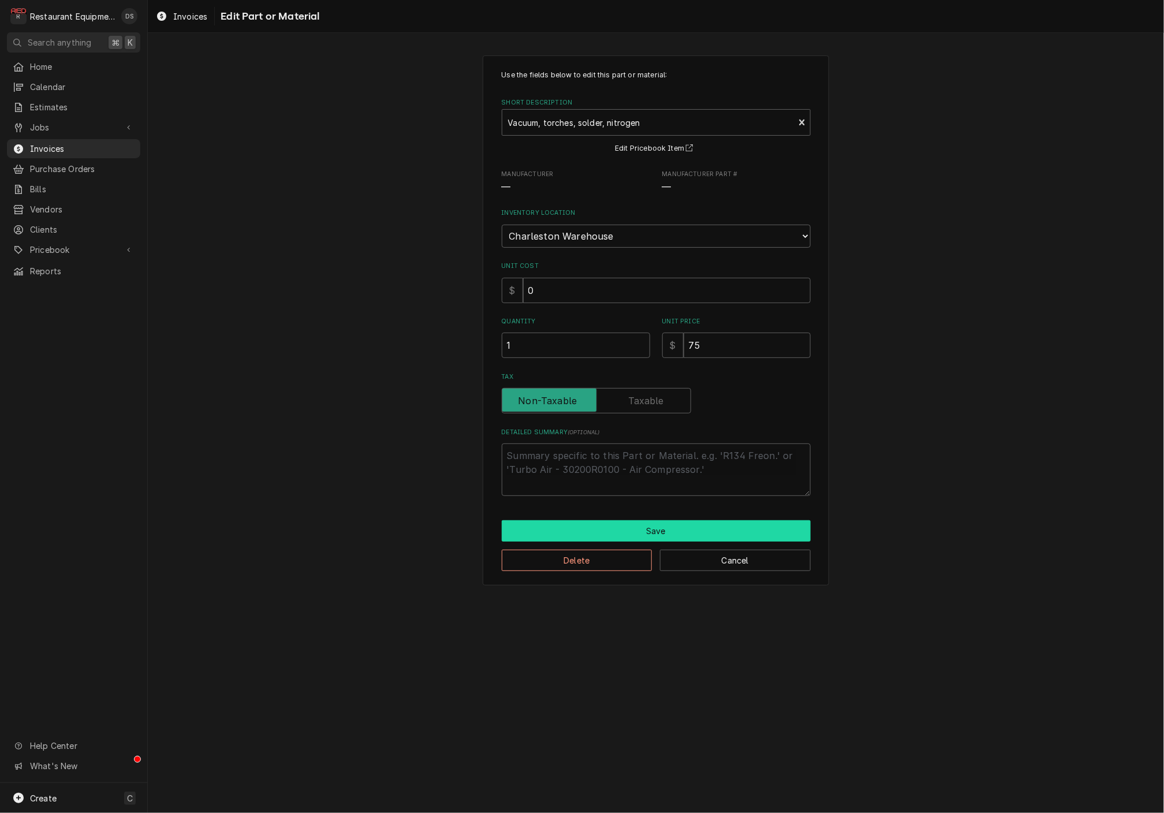
click at [649, 520] on button "Save" at bounding box center [656, 530] width 309 height 21
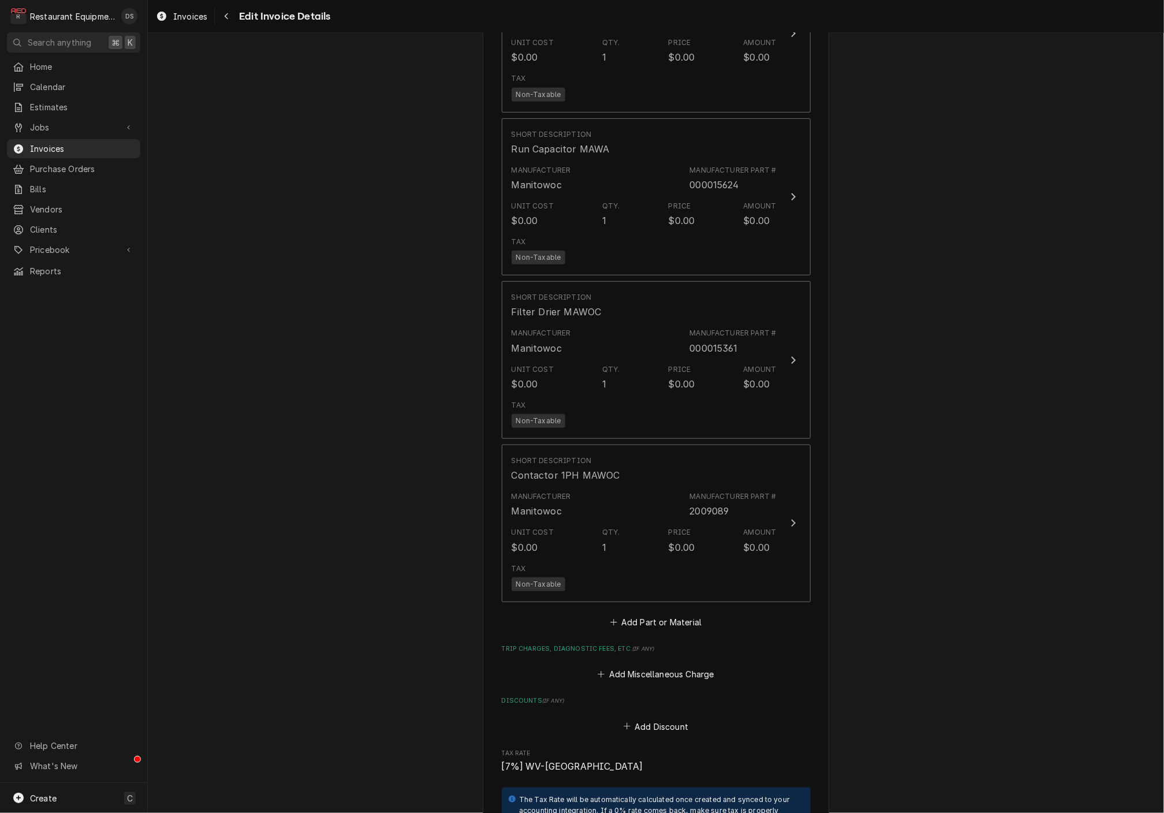
scroll to position [2845, 0]
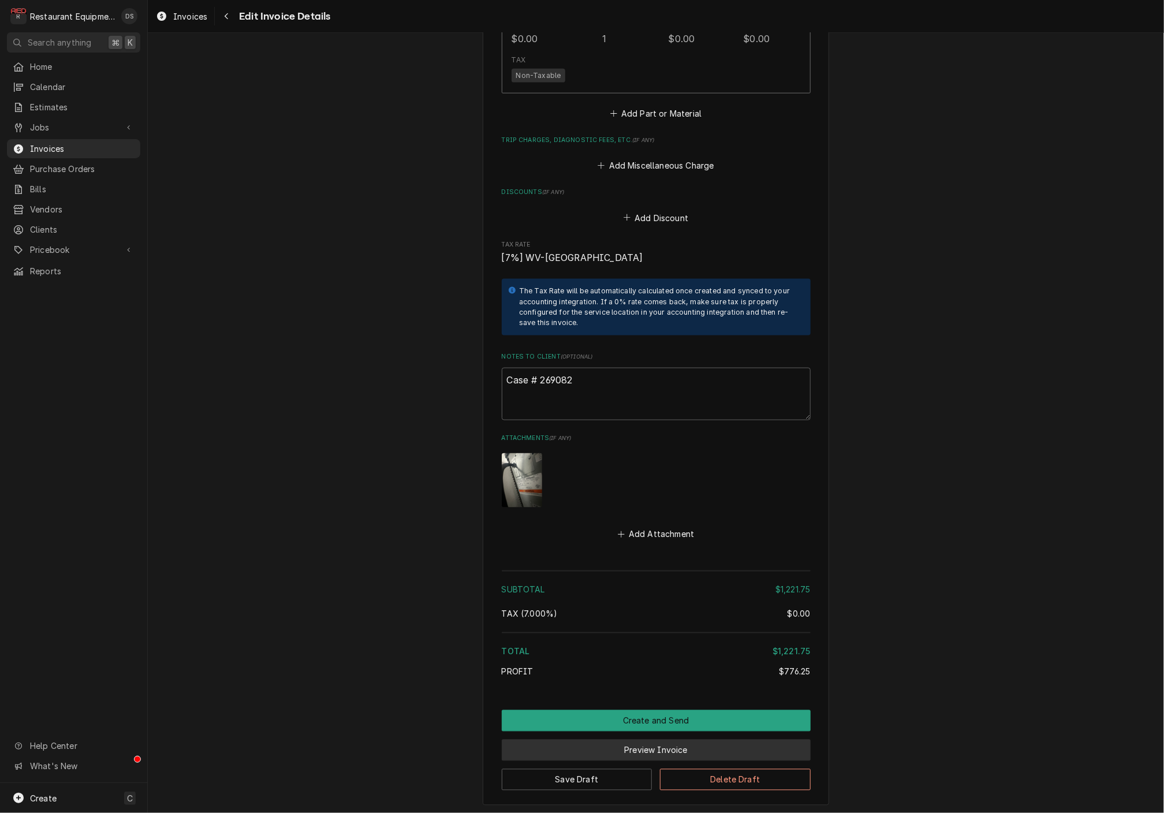
click at [622, 739] on button "Preview Invoice" at bounding box center [656, 749] width 309 height 21
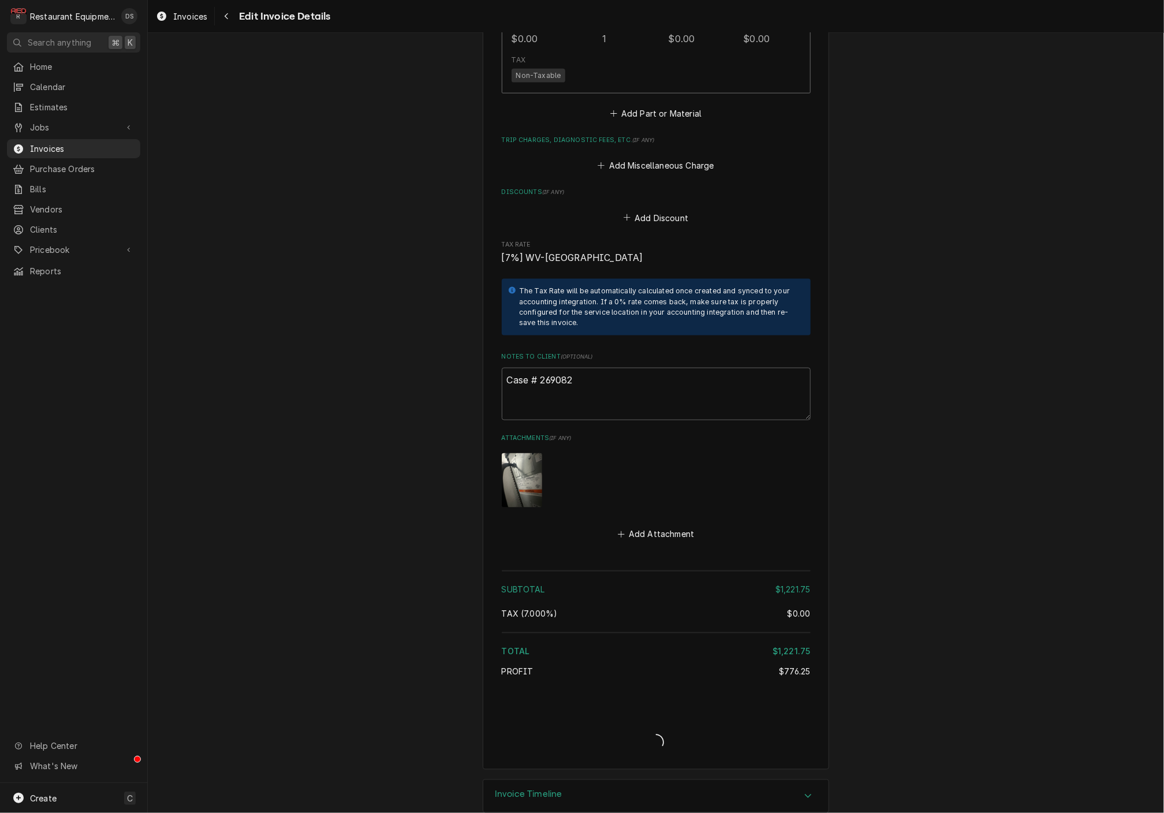
scroll to position [3319, 0]
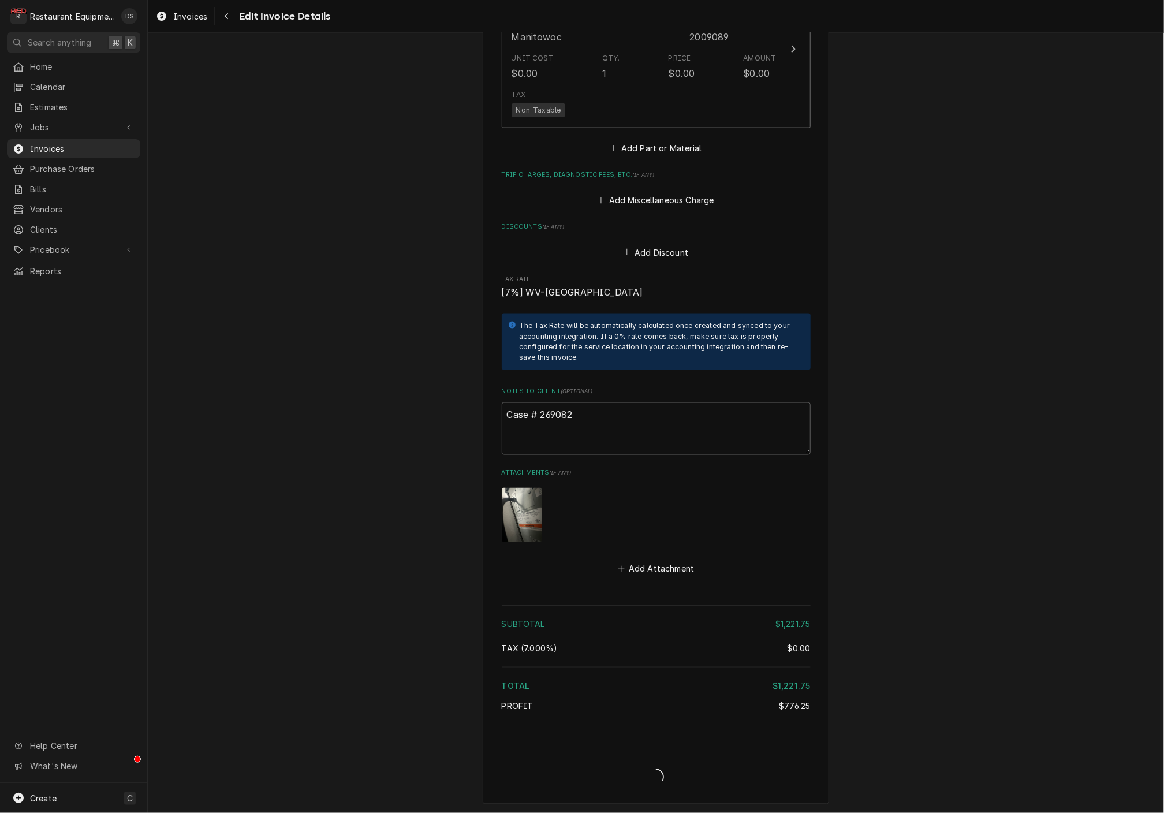
type textarea "x"
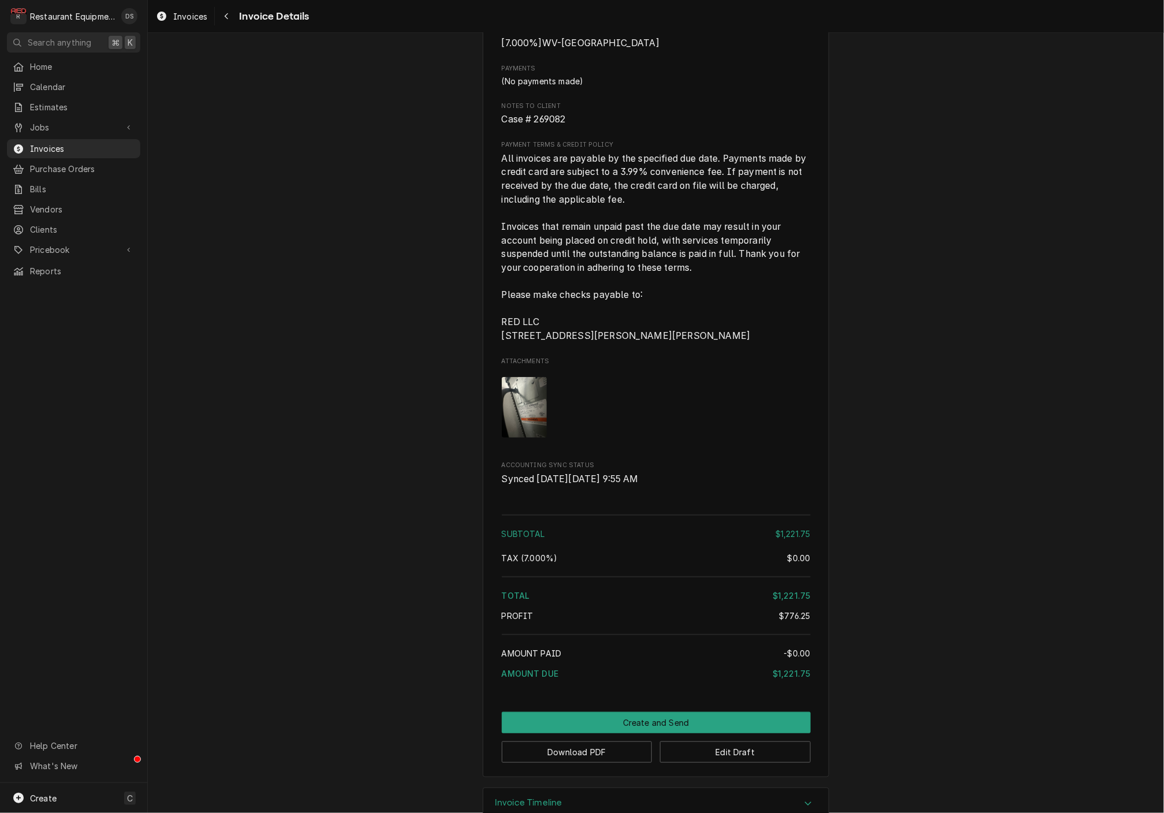
scroll to position [2685, 0]
click at [751, 742] on button "Edit Draft" at bounding box center [735, 752] width 151 height 21
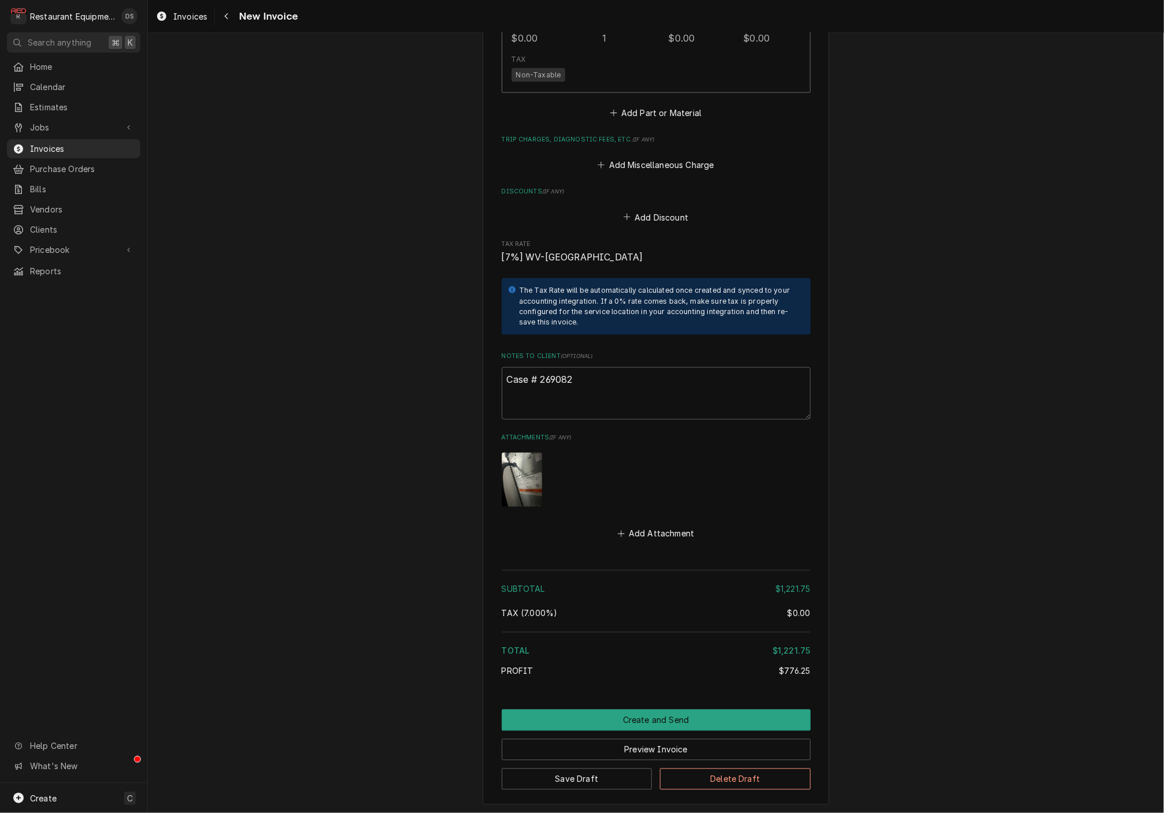
scroll to position [3353, 0]
click at [623, 368] on textarea "Case # 269082" at bounding box center [656, 394] width 309 height 52
type textarea "x"
type textarea "Case # 269082"
type textarea "x"
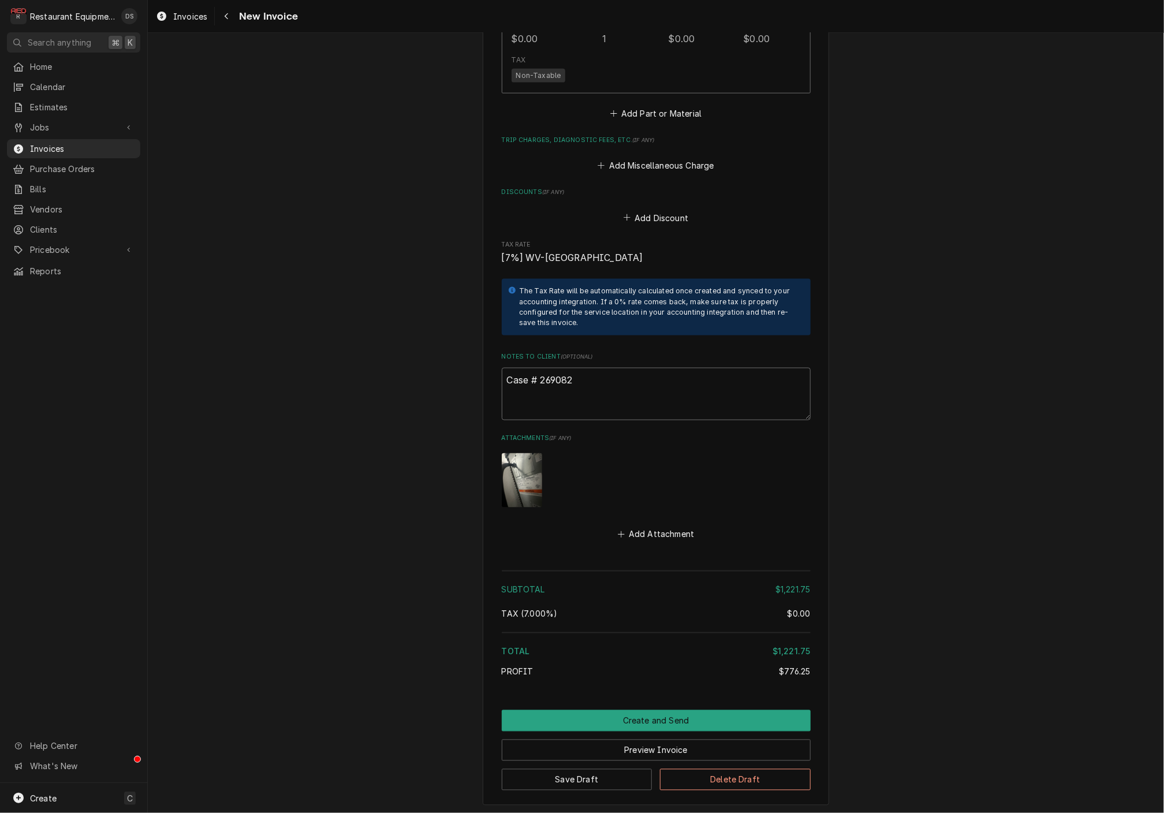
type textarea "Case # 269082"
type textarea "x"
type textarea "Case # 269082"
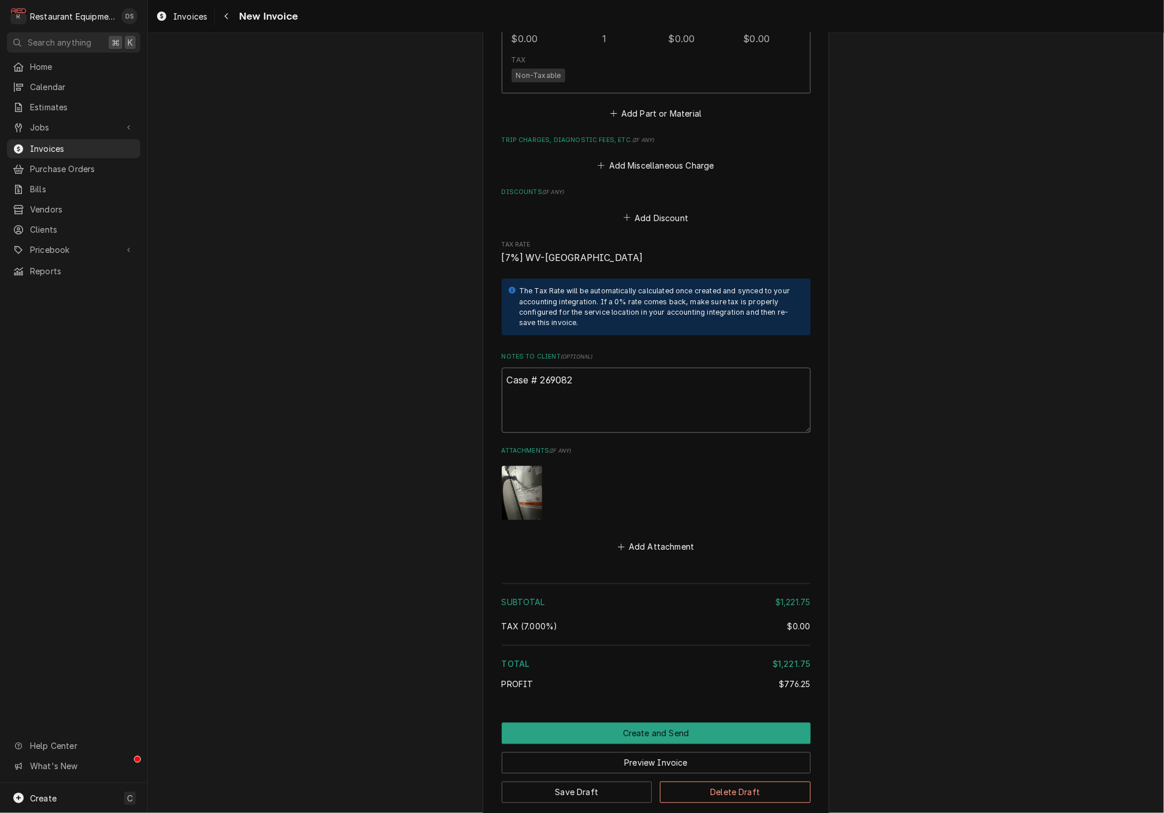
paste textarea "Claim CL-0143235"
type textarea "x"
type textarea "Case # 269082 Claim CL-0143235"
click at [646, 752] on button "Preview Invoice" at bounding box center [656, 762] width 309 height 21
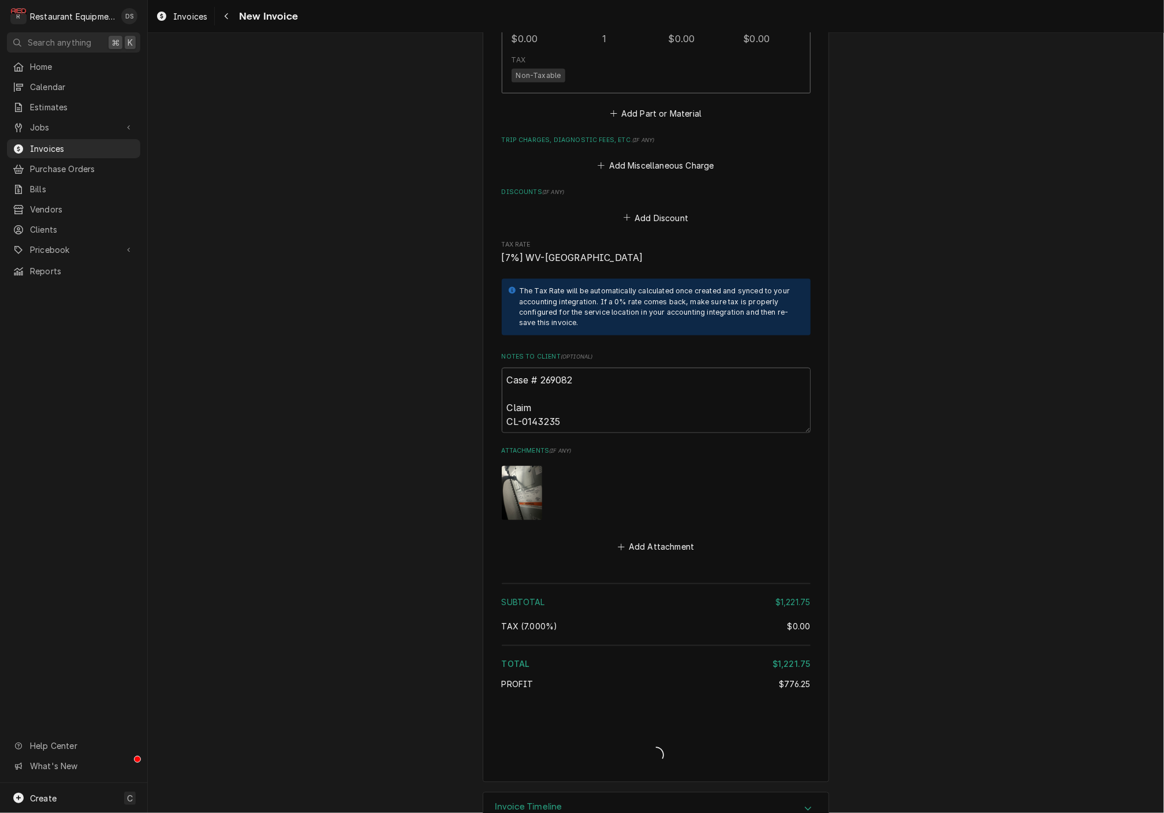
scroll to position [3331, 0]
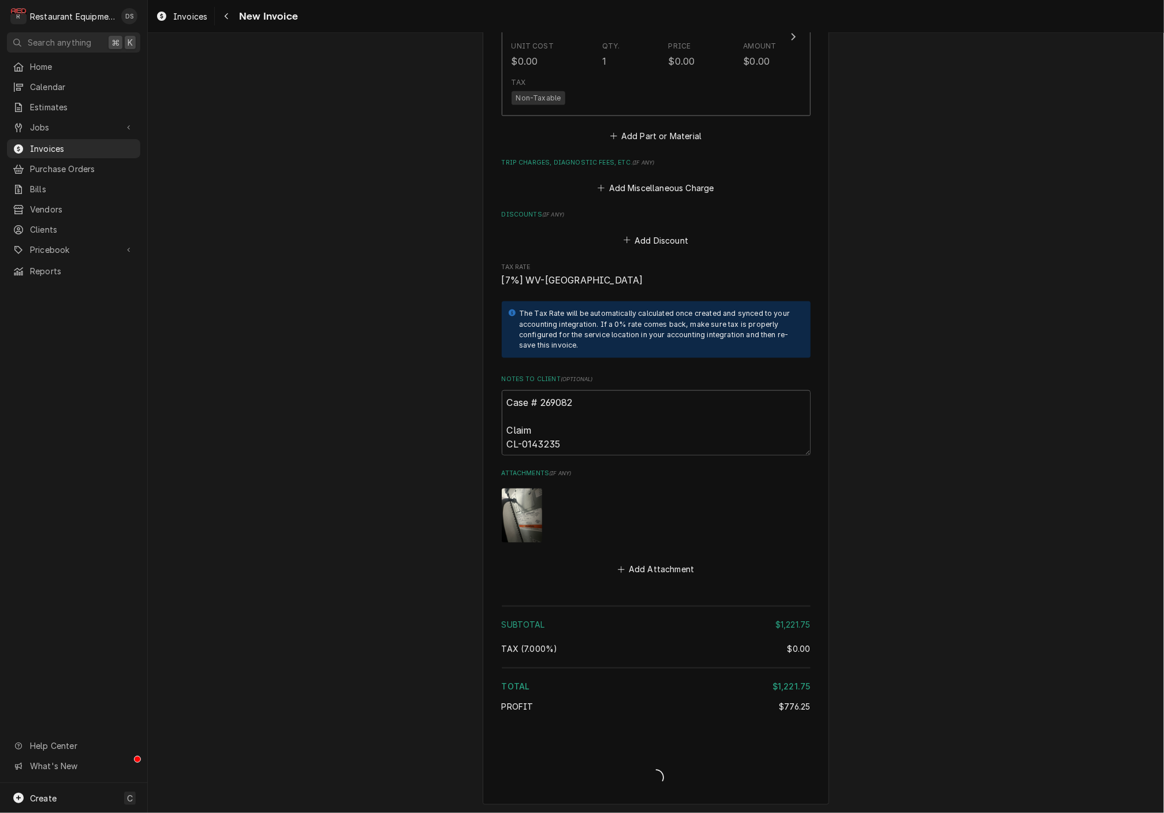
type textarea "x"
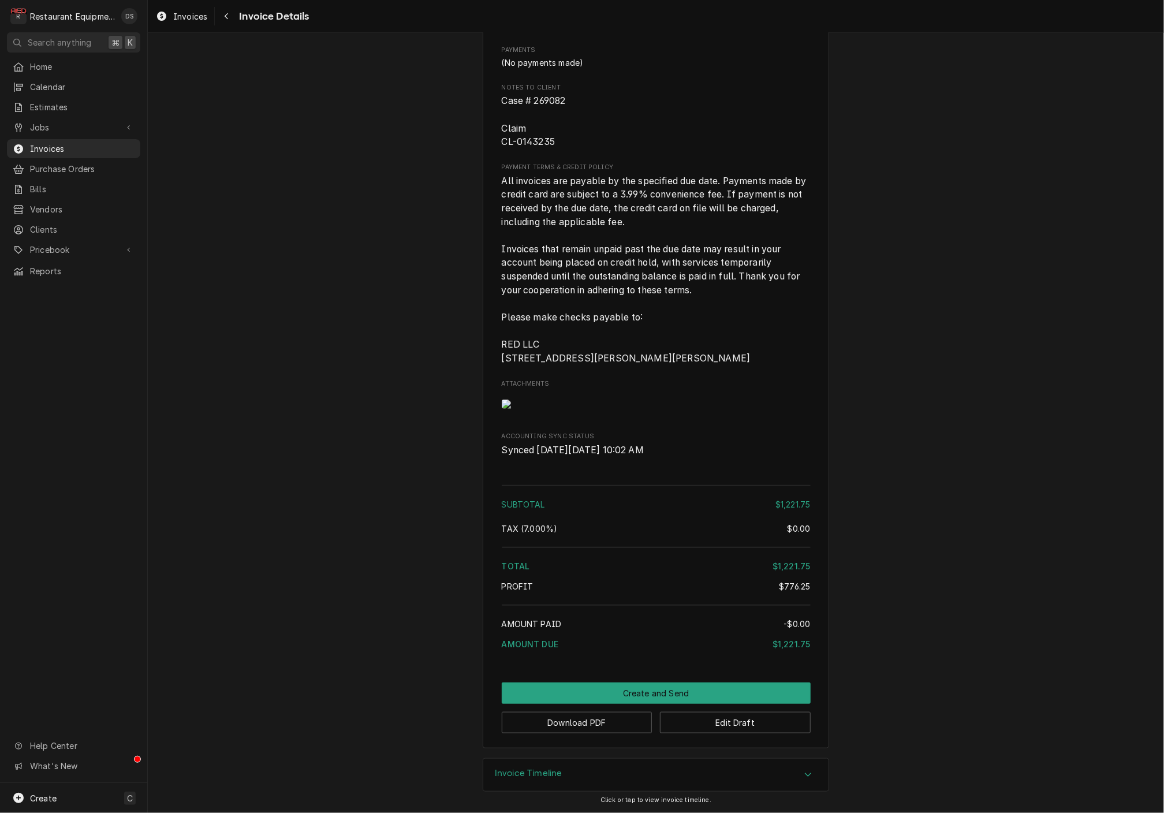
scroll to position [2726, 0]
click at [607, 722] on button "Download PDF" at bounding box center [577, 722] width 151 height 21
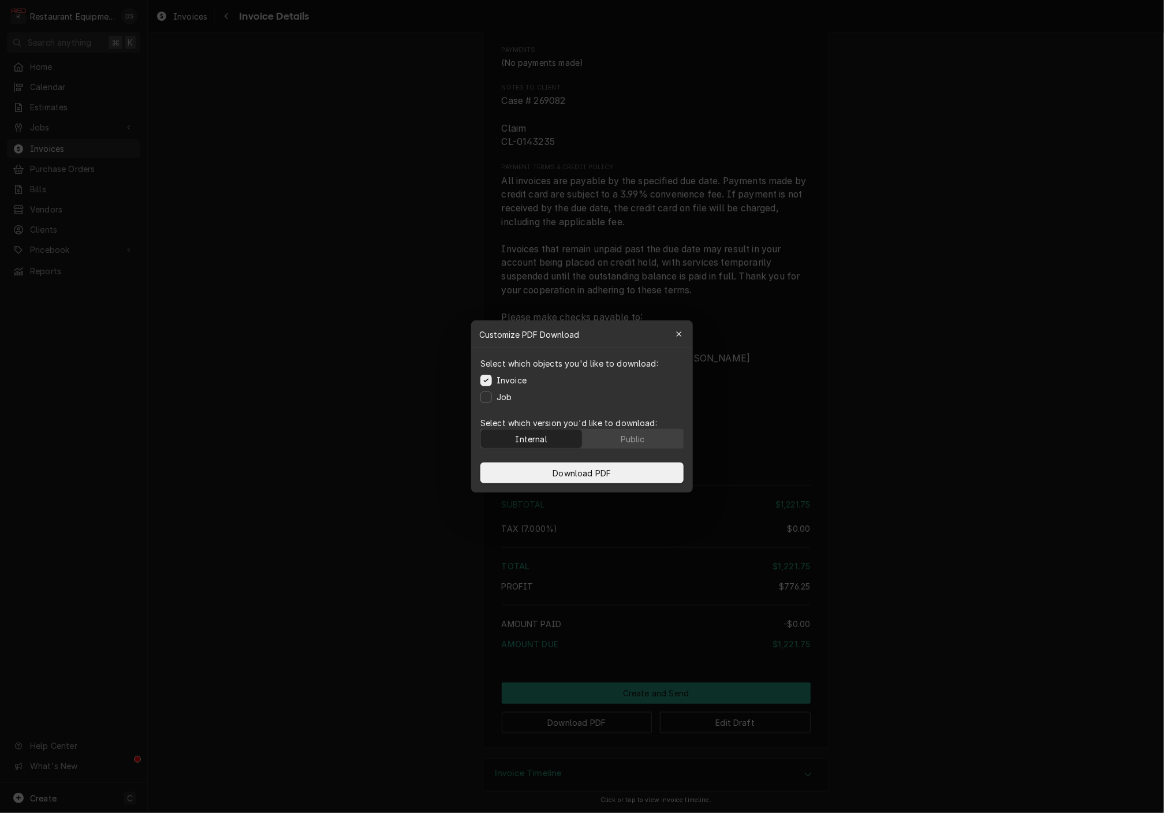
drag, startPoint x: 641, startPoint y: 441, endPoint x: 641, endPoint y: 457, distance: 15.6
click at [640, 441] on div "Public" at bounding box center [633, 439] width 24 height 12
click at [637, 475] on button "Download PDF" at bounding box center [581, 472] width 203 height 21
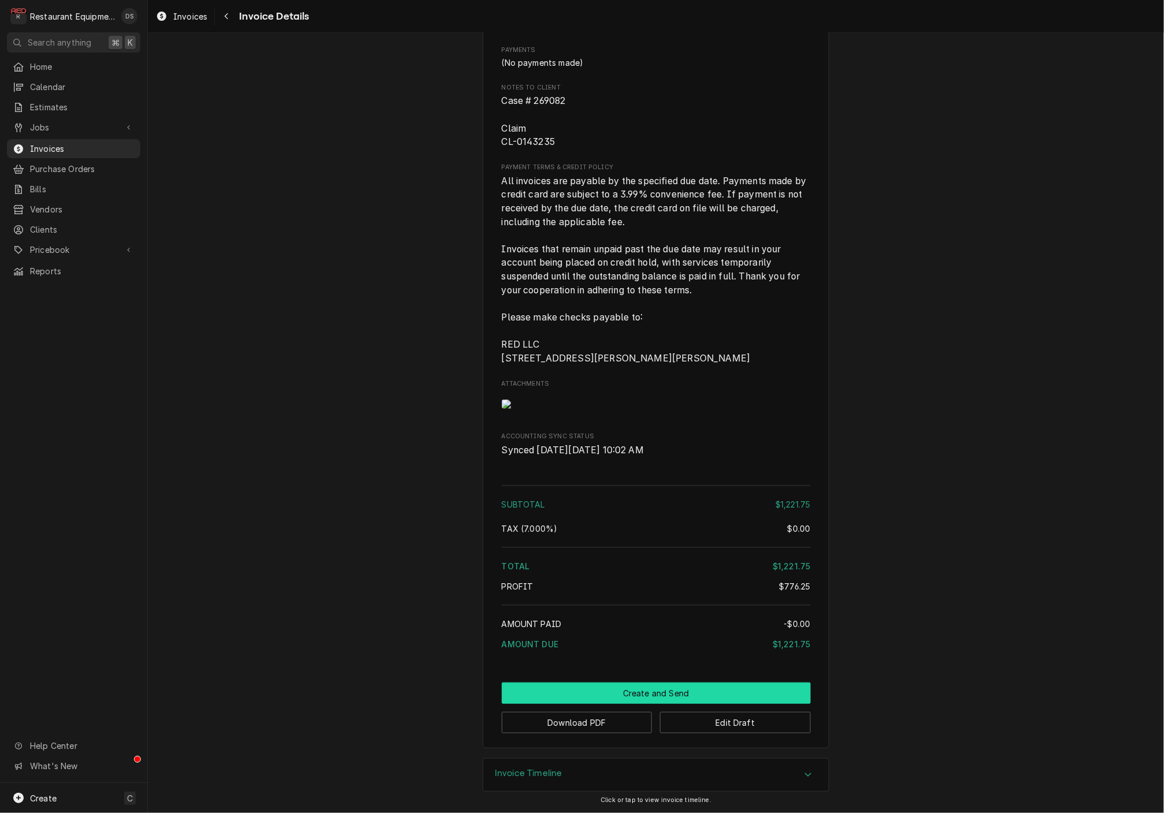
click at [669, 694] on button "Create and Send" at bounding box center [656, 692] width 309 height 21
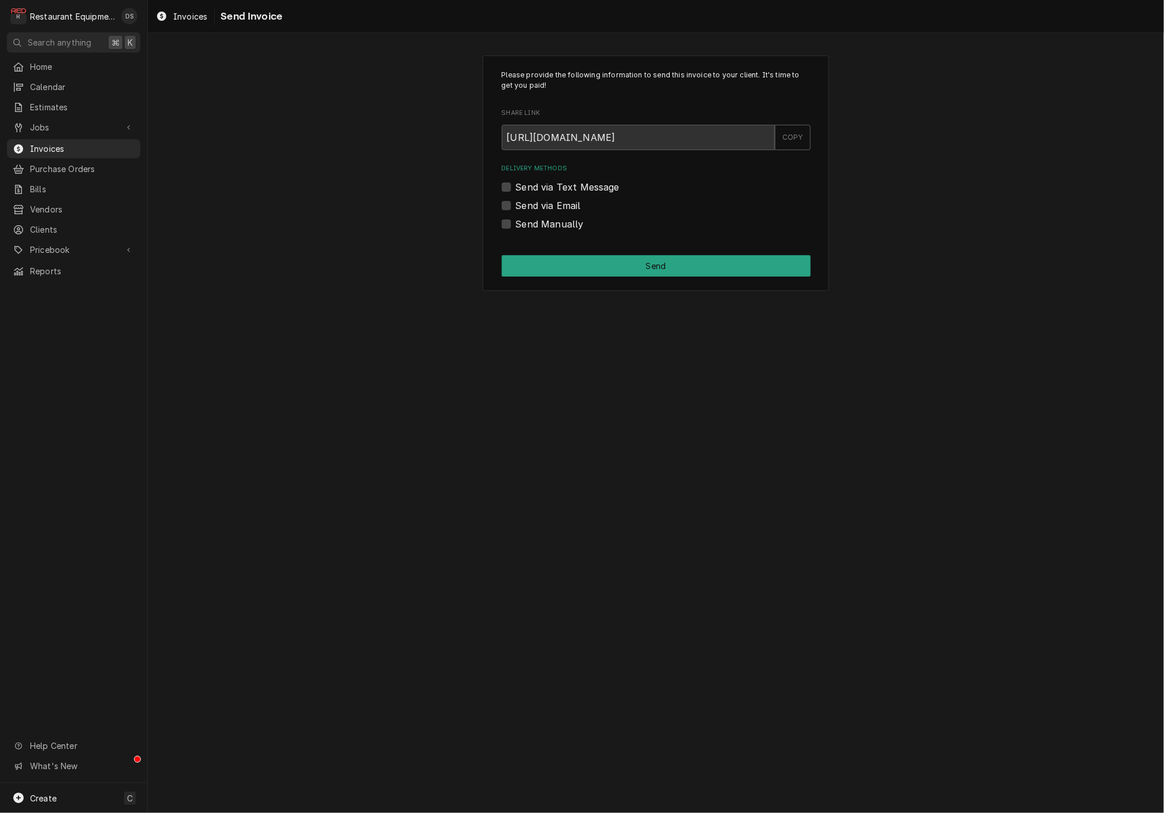
click at [515, 225] on label "Send Manually" at bounding box center [549, 224] width 68 height 14
click at [515, 225] on input "Send Manually" at bounding box center [669, 229] width 309 height 25
checkbox input "true"
click at [644, 264] on button "Send" at bounding box center [656, 265] width 309 height 21
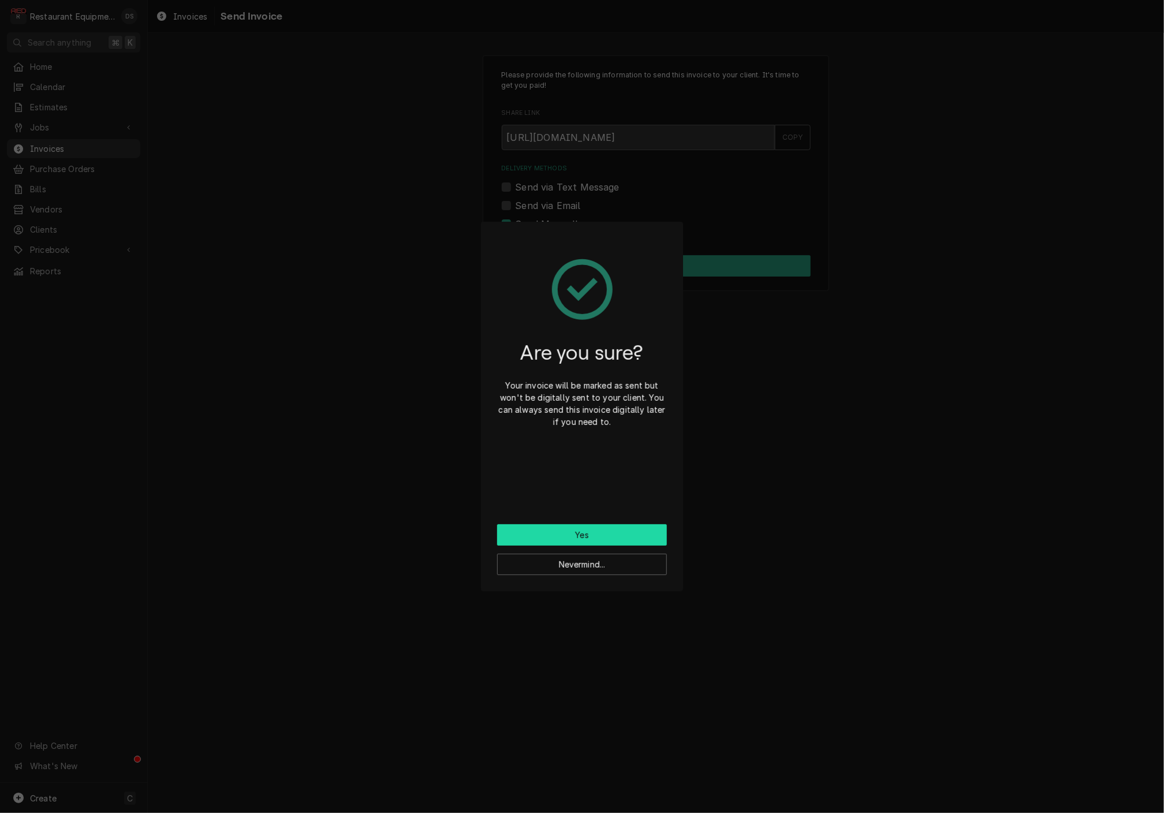
click at [617, 532] on button "Yes" at bounding box center [582, 534] width 170 height 21
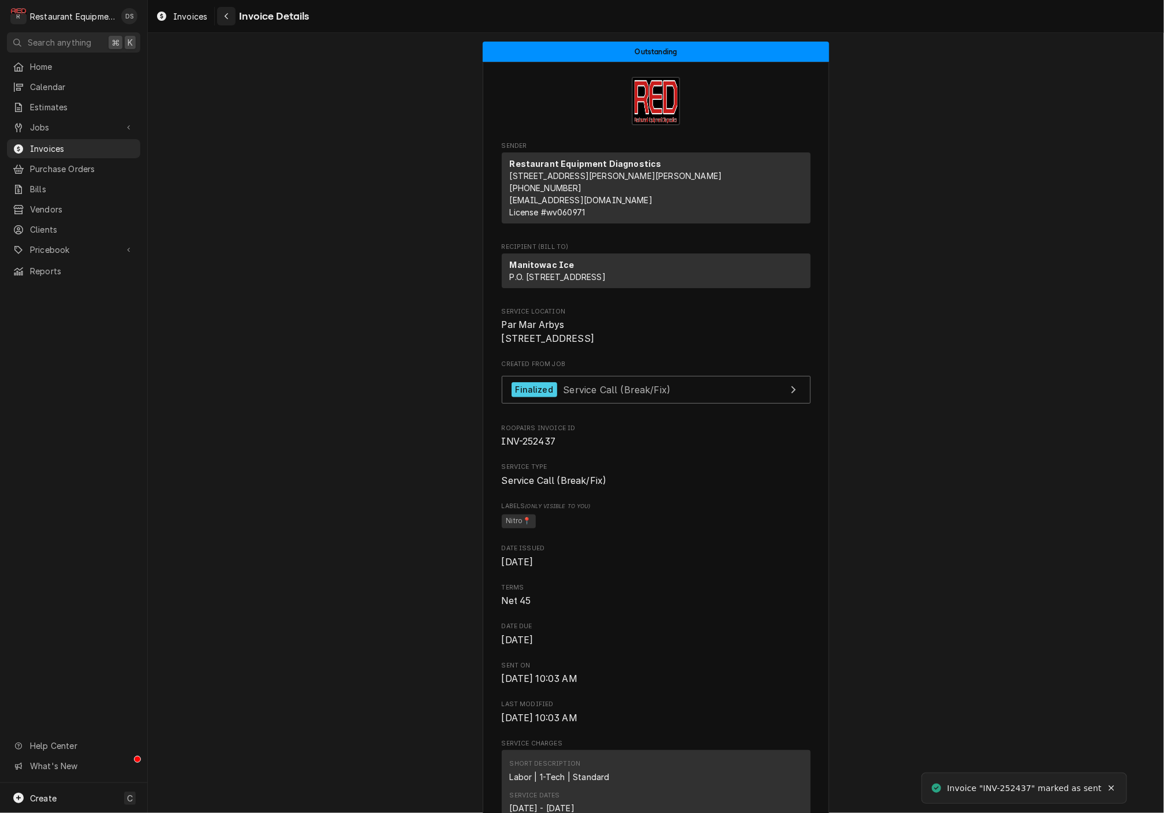
click at [229, 18] on icon "Navigate back" at bounding box center [226, 16] width 5 height 8
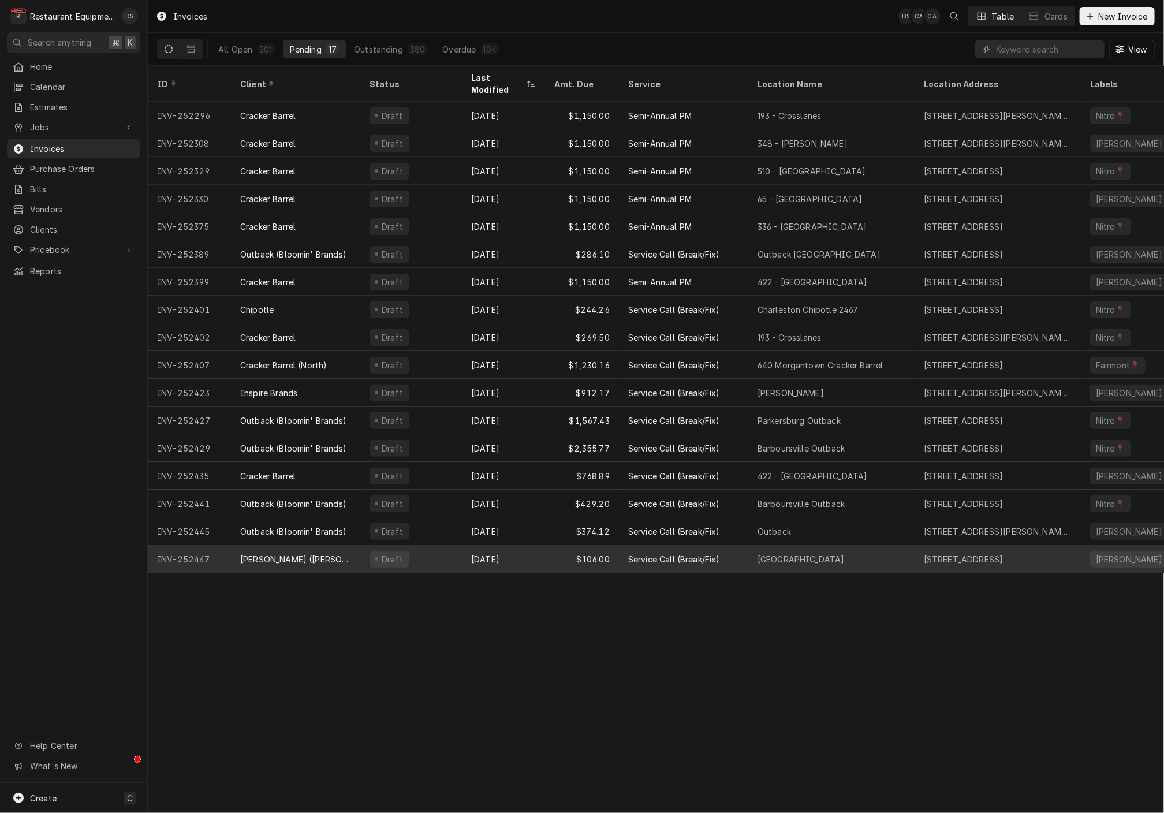
click at [532, 545] on div "Aug 15" at bounding box center [503, 559] width 83 height 28
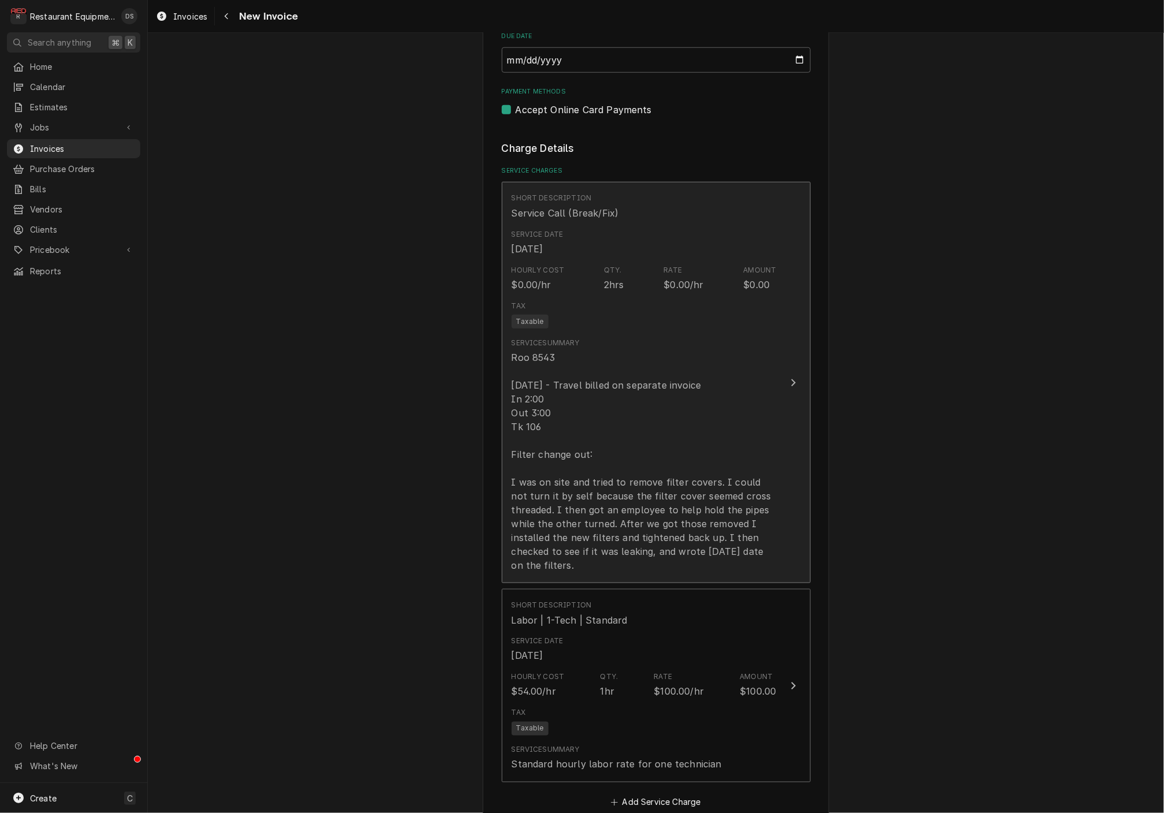
scroll to position [634, 0]
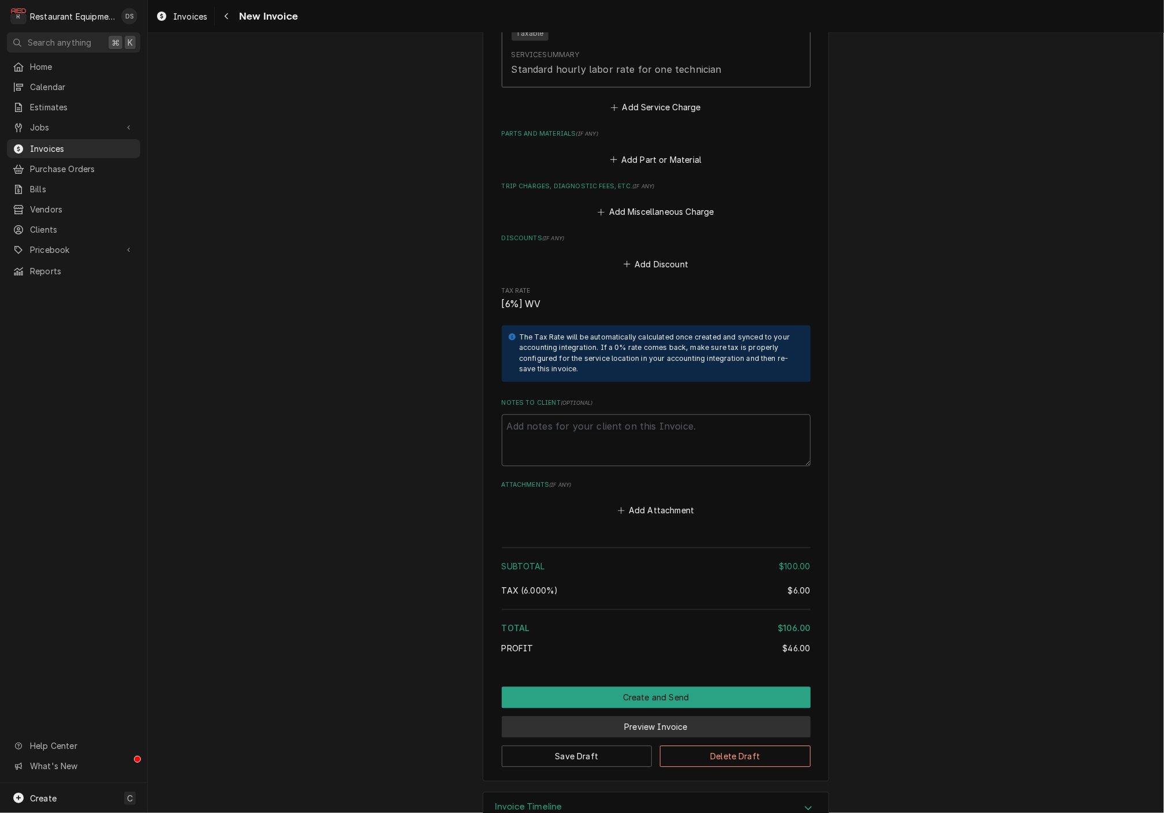
click at [656, 716] on button "Preview Invoice" at bounding box center [656, 726] width 309 height 21
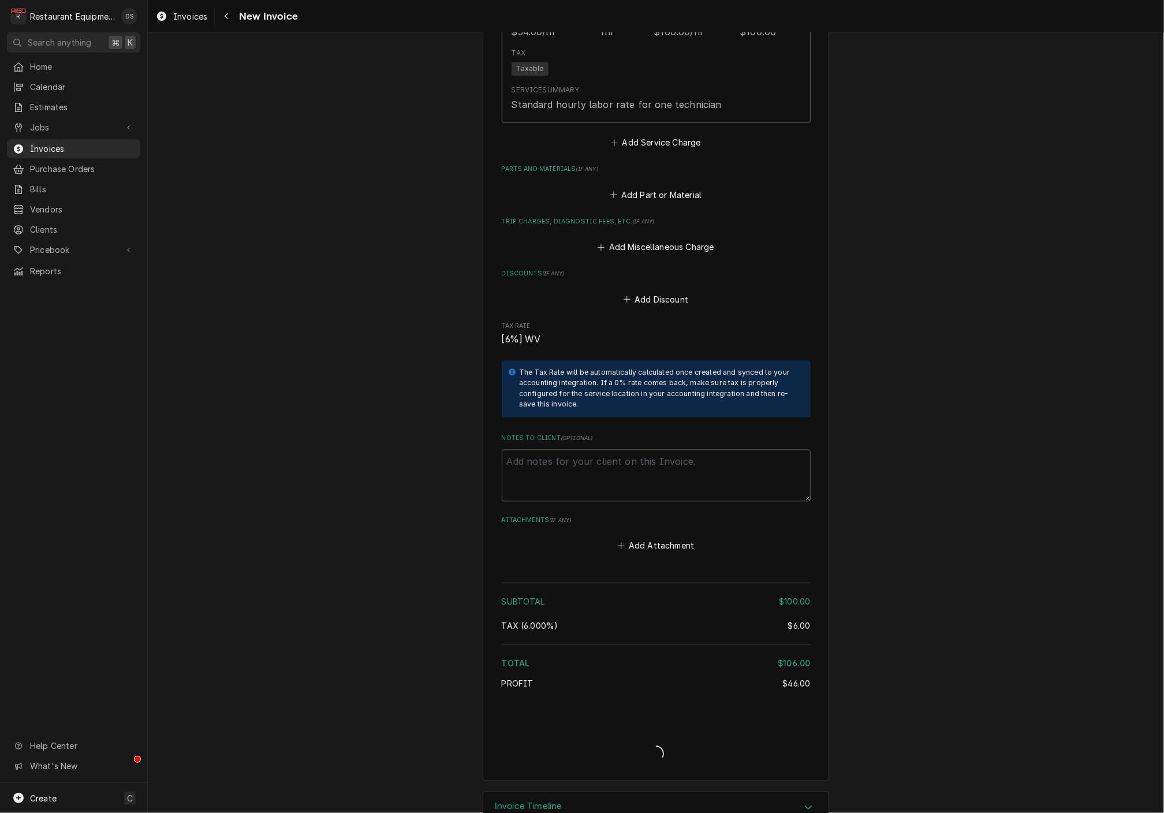
type textarea "x"
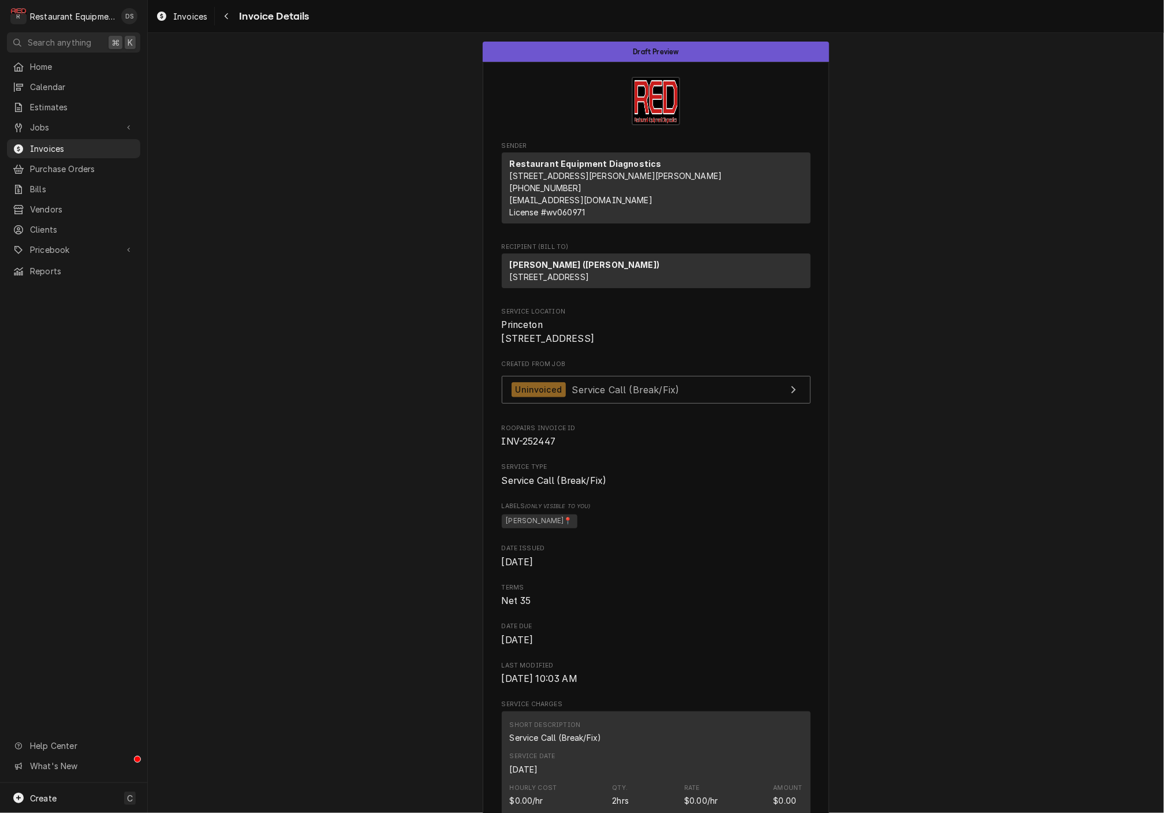
drag, startPoint x: 499, startPoint y: 341, endPoint x: 593, endPoint y: 352, distance: 94.7
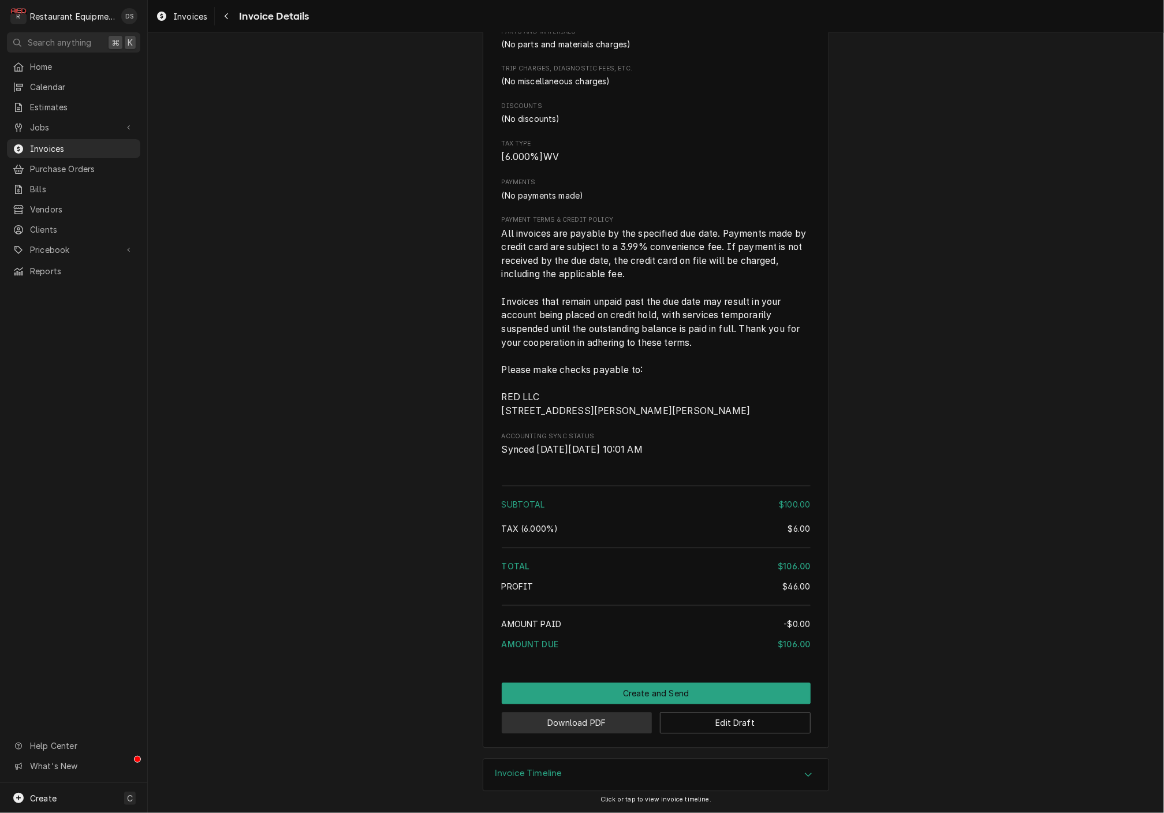
click at [570, 727] on button "Download PDF" at bounding box center [577, 722] width 151 height 21
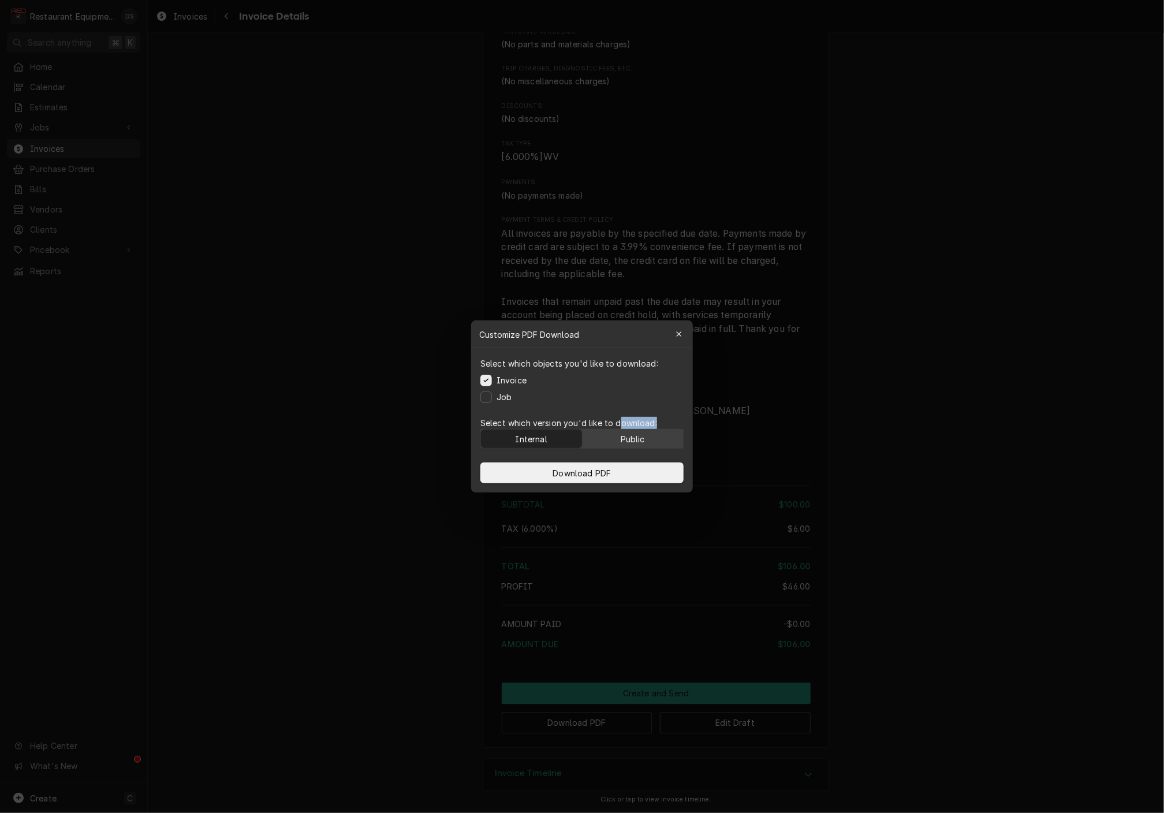
drag, startPoint x: 621, startPoint y: 424, endPoint x: 624, endPoint y: 440, distance: 16.5
click at [621, 431] on div "Select which version you'd like to download: Internal Public" at bounding box center [582, 432] width 222 height 41
drag, startPoint x: 625, startPoint y: 440, endPoint x: 622, endPoint y: 453, distance: 12.9
click at [624, 441] on div "Public" at bounding box center [633, 439] width 24 height 12
click at [620, 469] on button "Download PDF" at bounding box center [581, 472] width 203 height 21
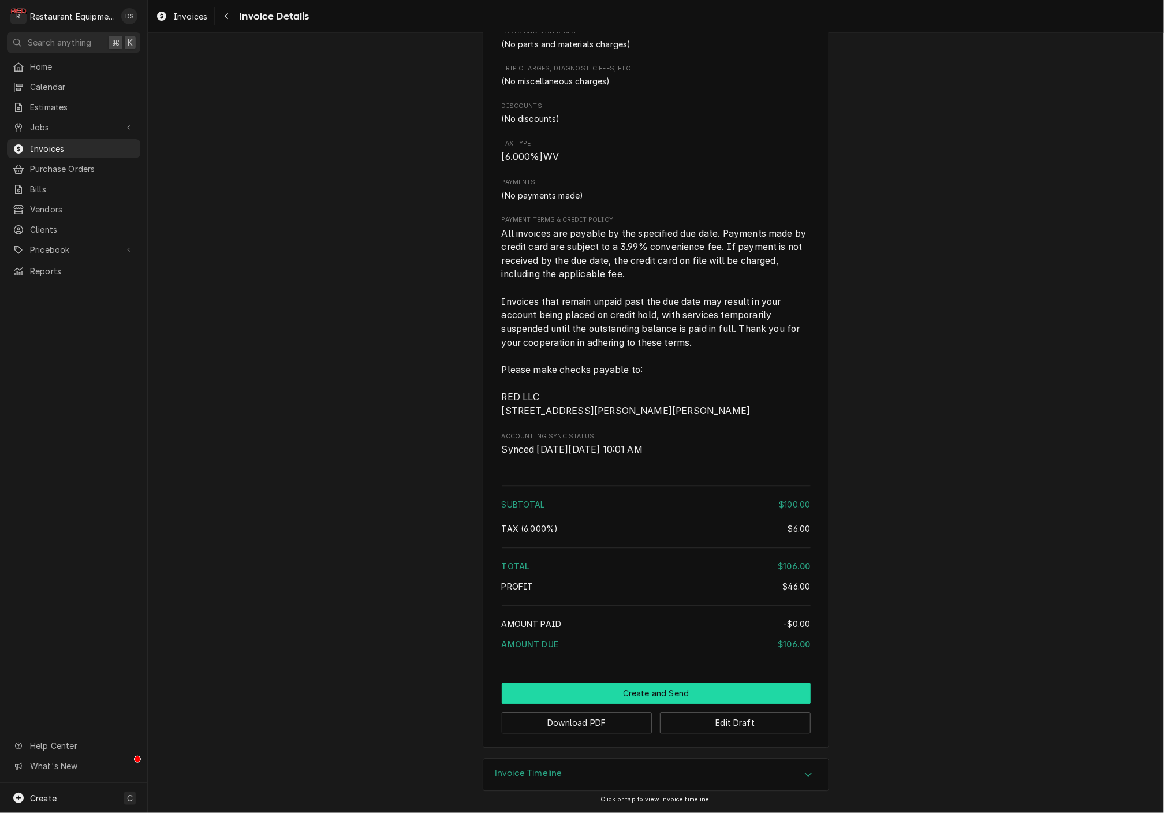
click at [653, 694] on button "Create and Send" at bounding box center [656, 693] width 309 height 21
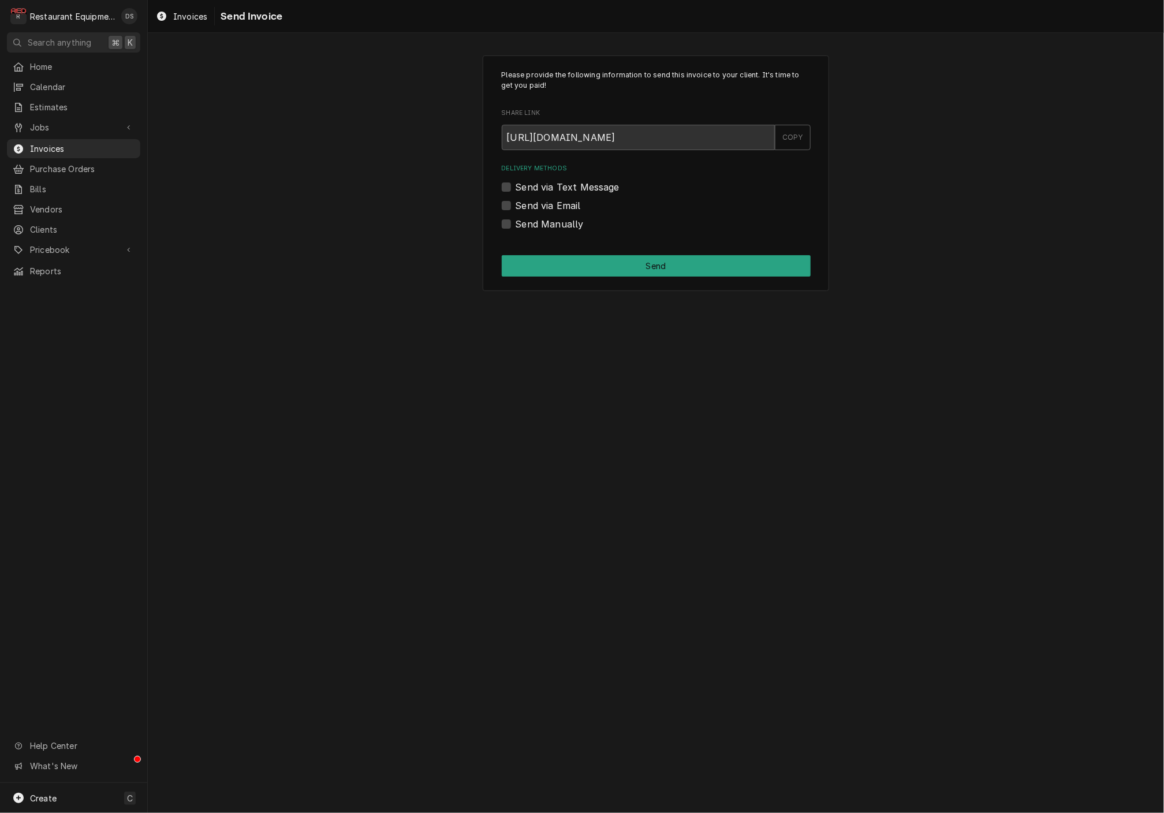
click at [515, 225] on label "Send Manually" at bounding box center [549, 224] width 68 height 14
click at [515, 225] on input "Send Manually" at bounding box center [669, 229] width 309 height 25
checkbox input "true"
click at [633, 263] on button "Send" at bounding box center [656, 265] width 309 height 21
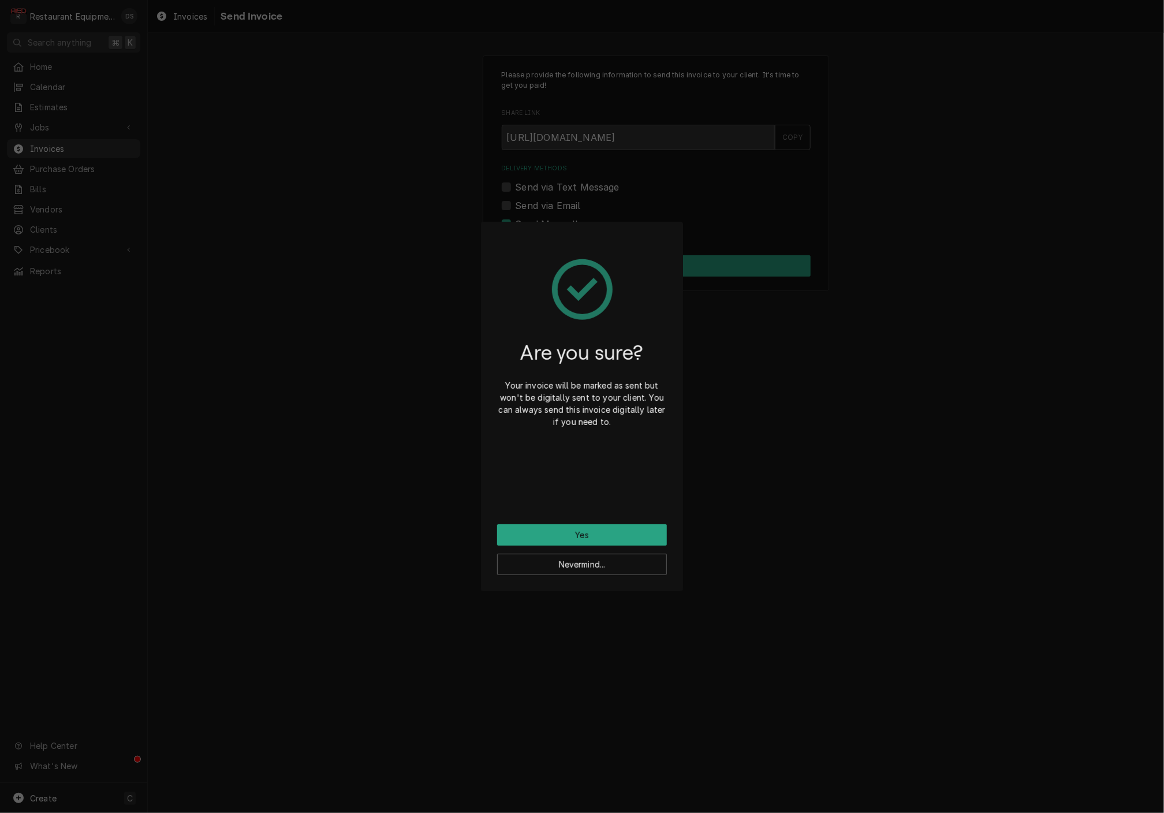
click at [603, 545] on div "Nevermind..." at bounding box center [582, 559] width 170 height 29
click at [601, 534] on button "Yes" at bounding box center [582, 534] width 170 height 21
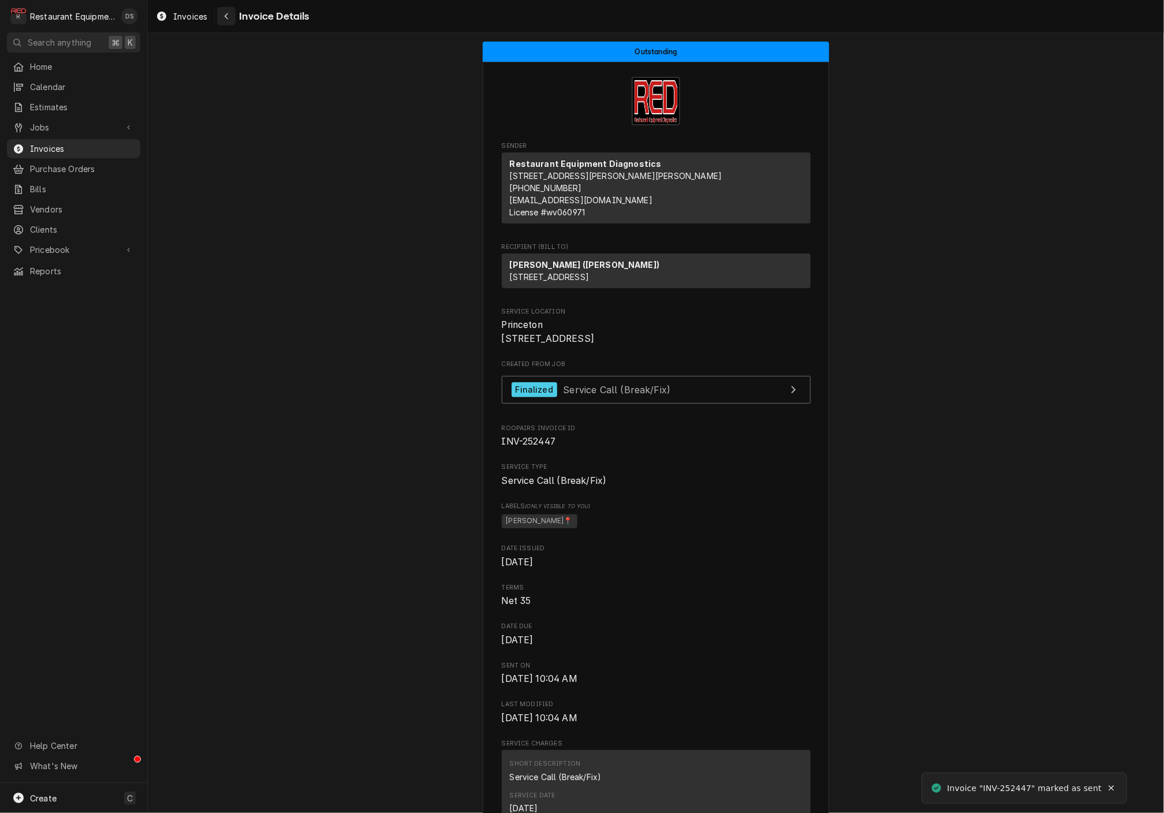
click at [228, 20] on icon "Navigate back" at bounding box center [226, 16] width 5 height 8
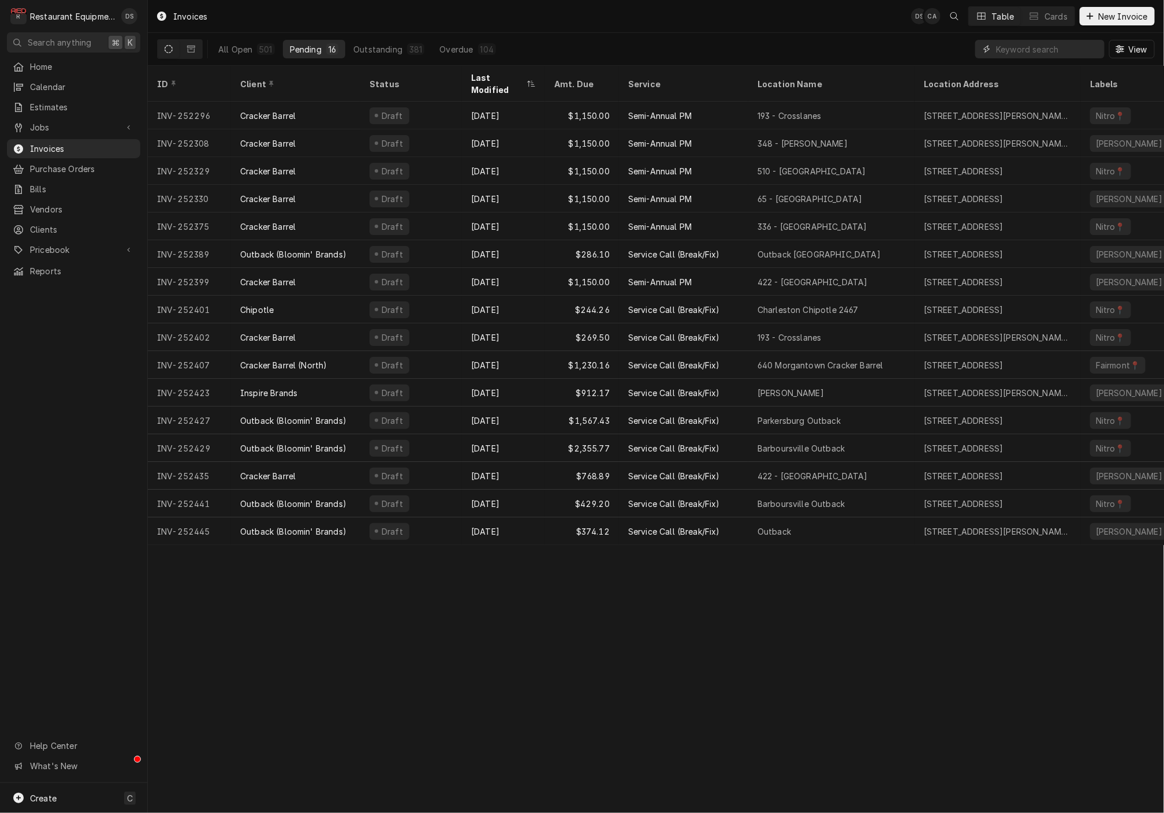
click at [1017, 47] on input "Dynamic Content Wrapper" at bounding box center [1047, 49] width 103 height 18
type input "251018"
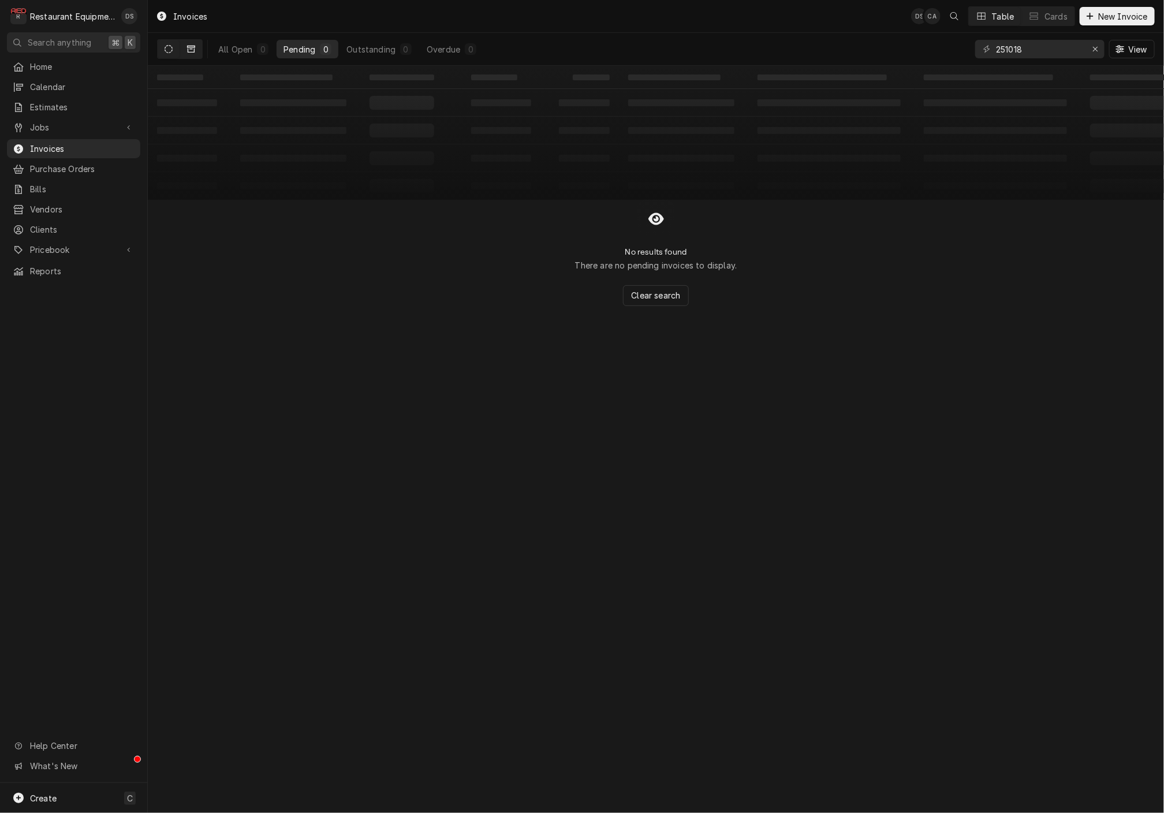
click at [201, 48] on div "Dynamic Content Wrapper" at bounding box center [180, 49] width 46 height 20
click at [199, 48] on button "Dynamic Content Wrapper" at bounding box center [191, 49] width 22 height 18
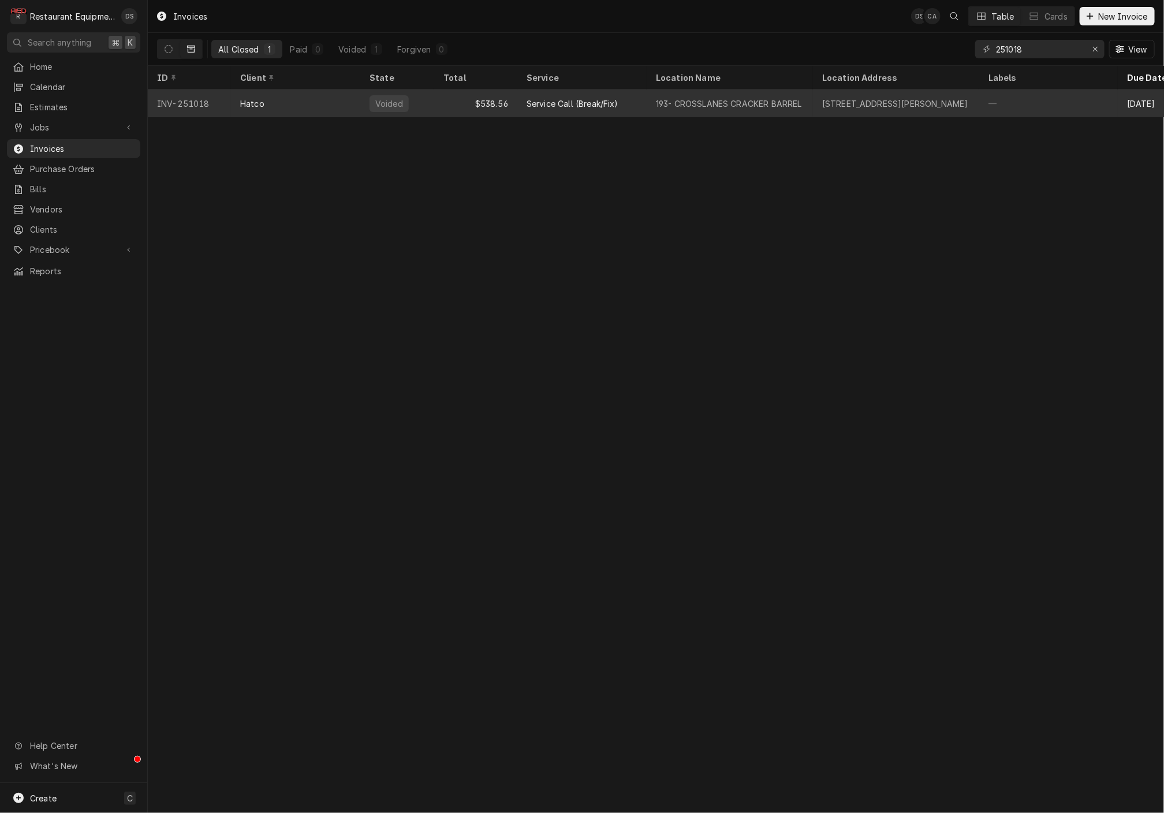
click at [571, 98] on div "Service Call (Break/Fix)" at bounding box center [572, 104] width 92 height 12
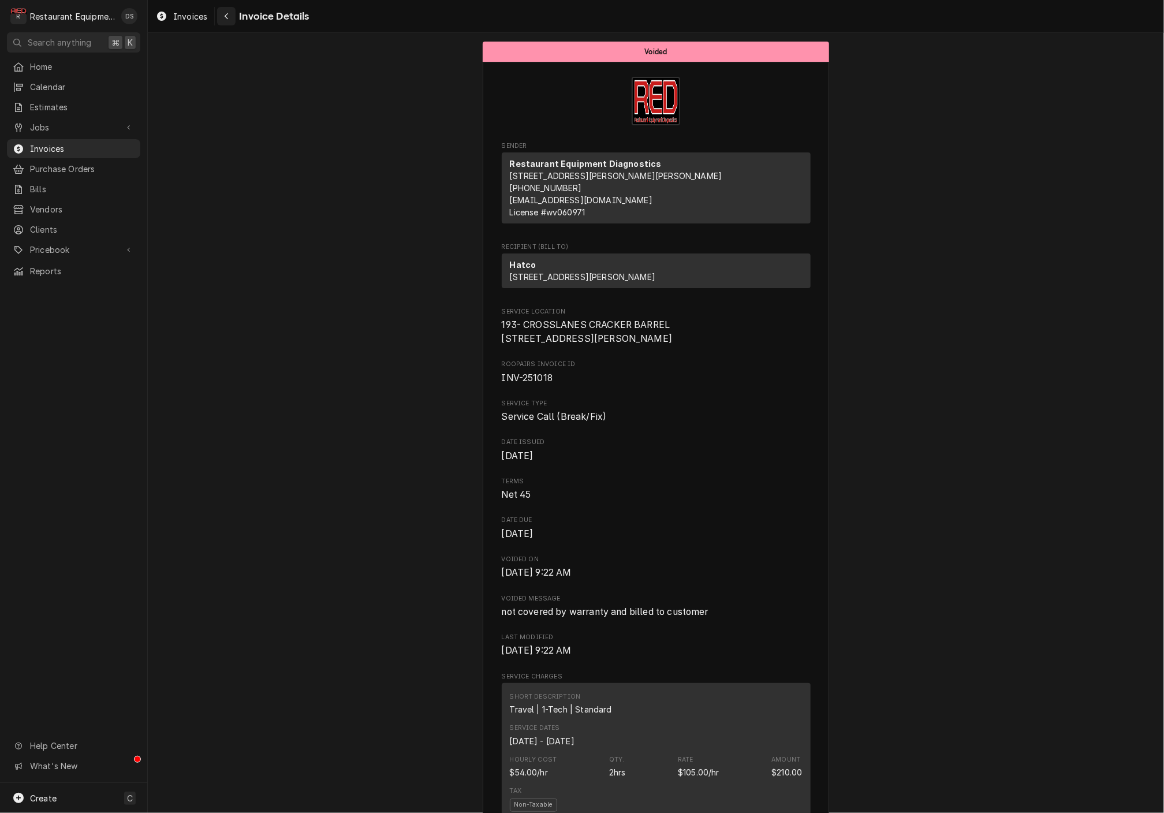
click at [234, 18] on button "Navigate back" at bounding box center [226, 16] width 18 height 18
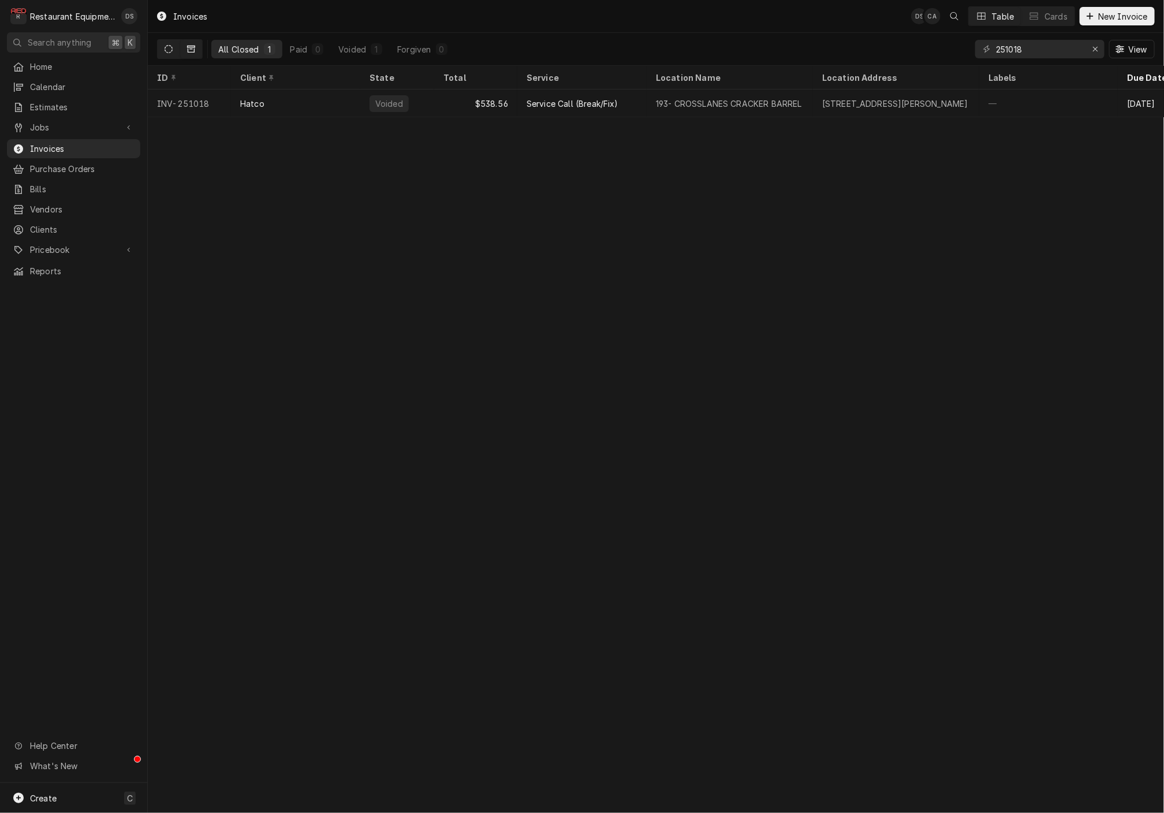
click at [170, 50] on icon "Dynamic Content Wrapper" at bounding box center [169, 49] width 8 height 8
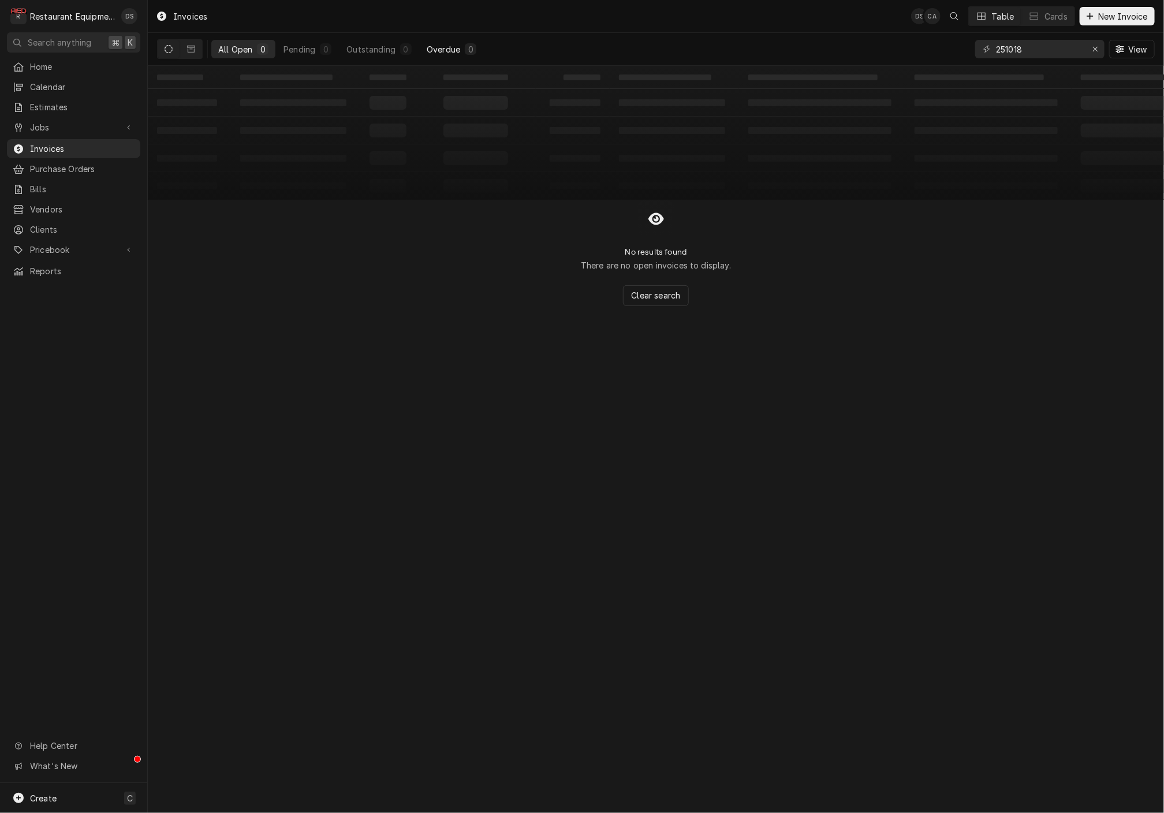
click at [434, 49] on div "Overdue" at bounding box center [443, 49] width 33 height 12
click at [1082, 50] on div "251018" at bounding box center [1039, 49] width 129 height 18
click at [1080, 50] on input "251018" at bounding box center [1039, 49] width 87 height 18
click at [1079, 50] on input "251018" at bounding box center [1039, 49] width 87 height 18
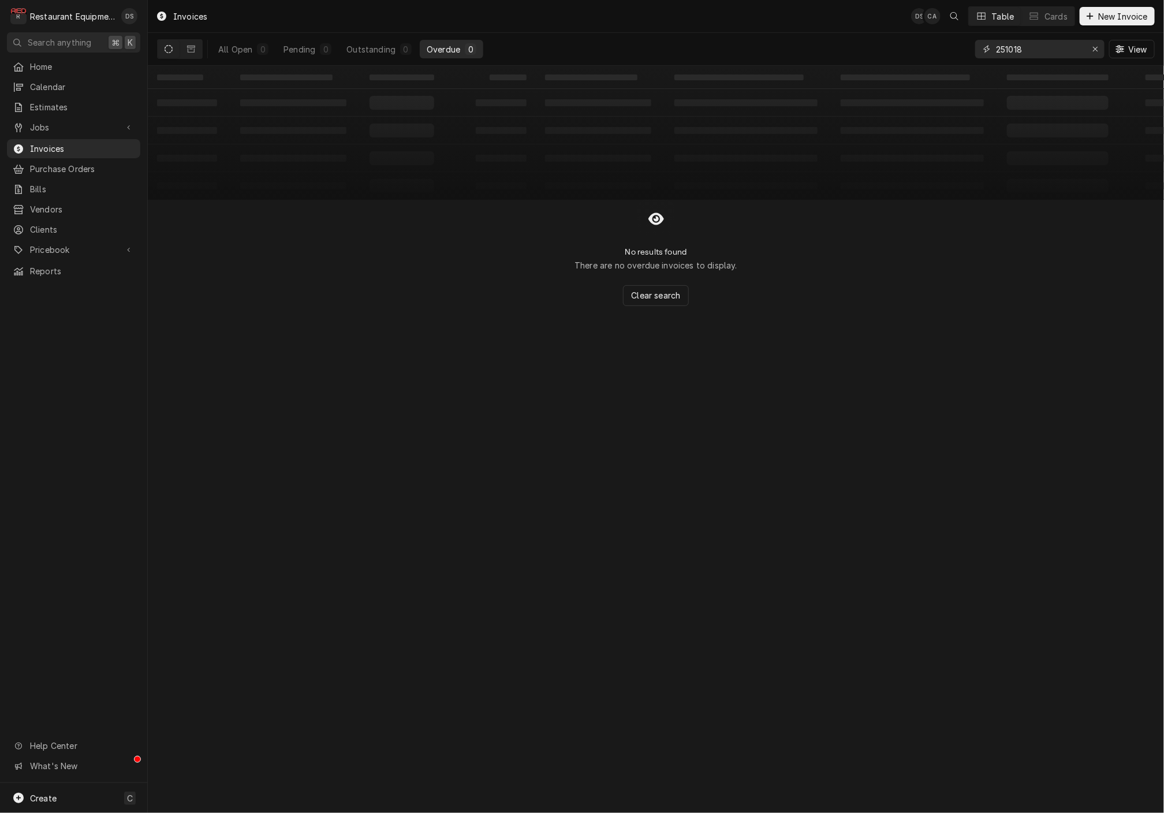
click at [1079, 50] on input "251018" at bounding box center [1039, 49] width 87 height 18
type input "coalfield"
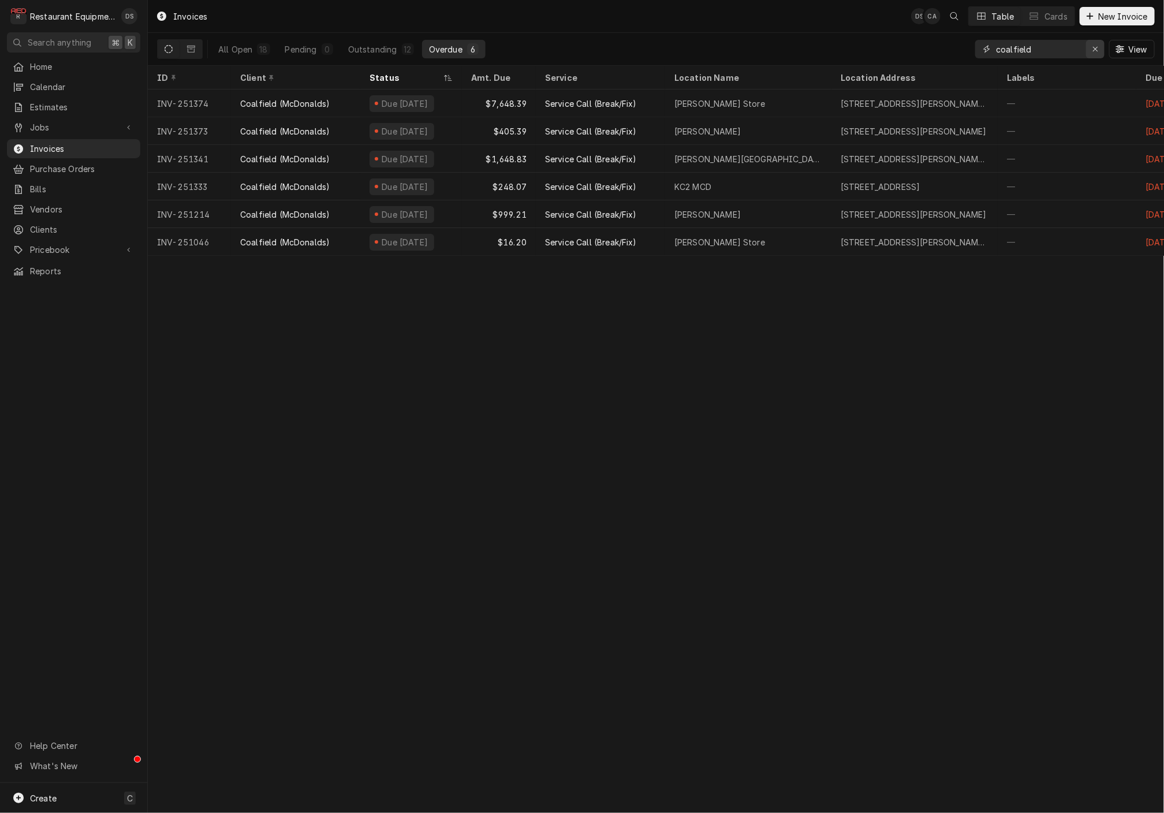
click at [1092, 48] on icon "Erase input" at bounding box center [1095, 49] width 6 height 8
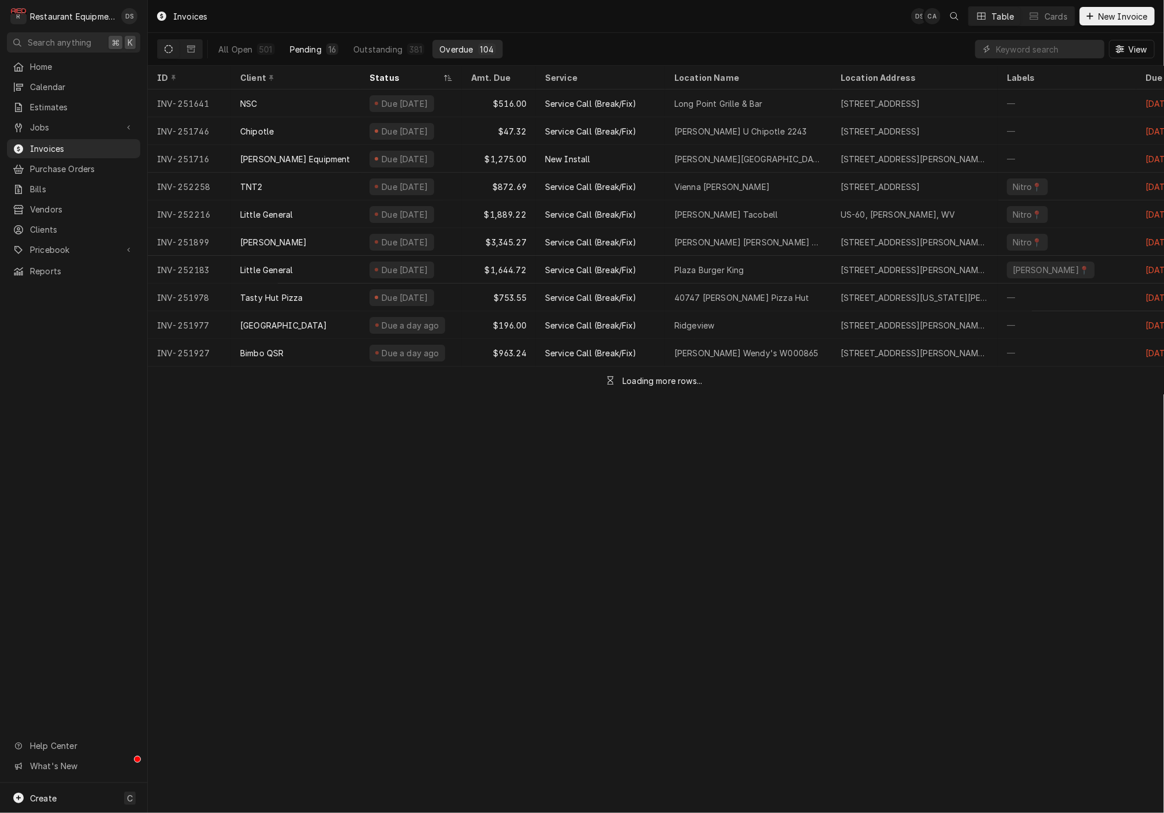
click at [290, 50] on div "Pending" at bounding box center [306, 49] width 32 height 12
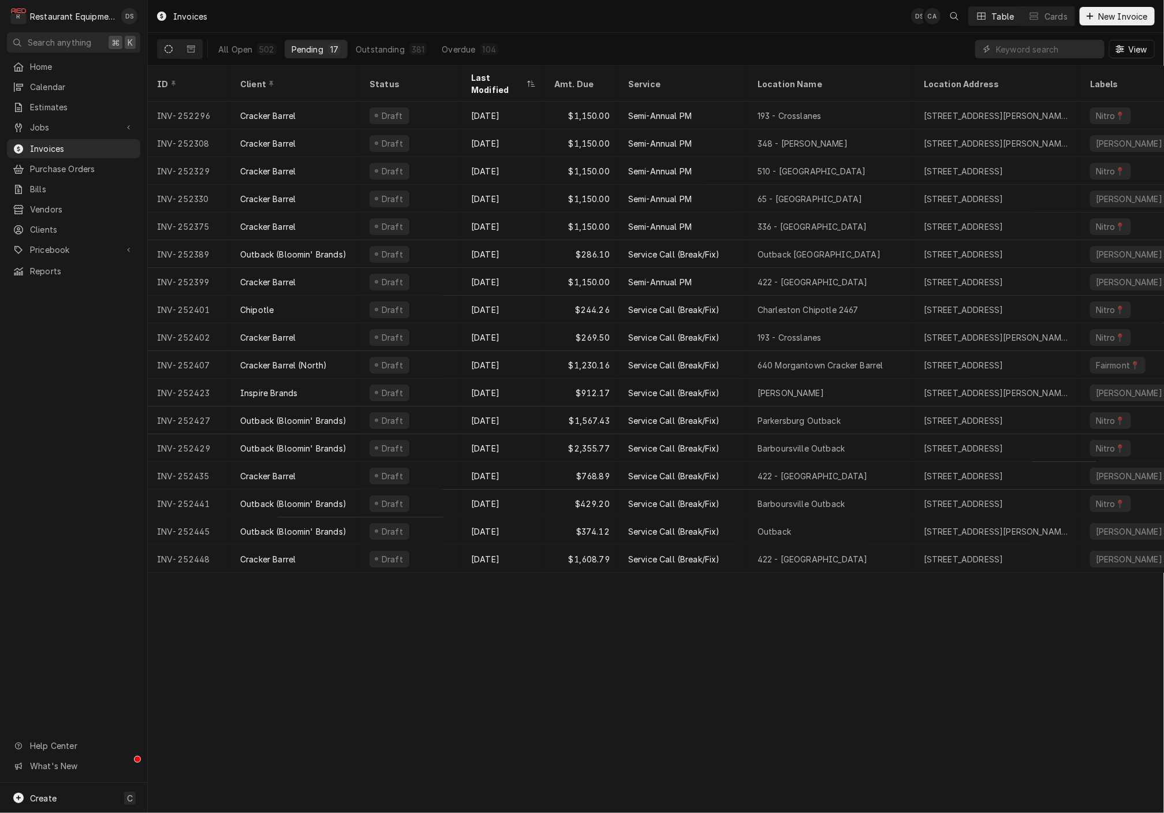
click at [261, 58] on div "All Open 502 Pending 17 Outstanding 381 Overdue 104" at bounding box center [358, 49] width 294 height 32
drag, startPoint x: 264, startPoint y: 45, endPoint x: 286, endPoint y: 49, distance: 22.9
click at [264, 45] on div "502" at bounding box center [266, 49] width 14 height 12
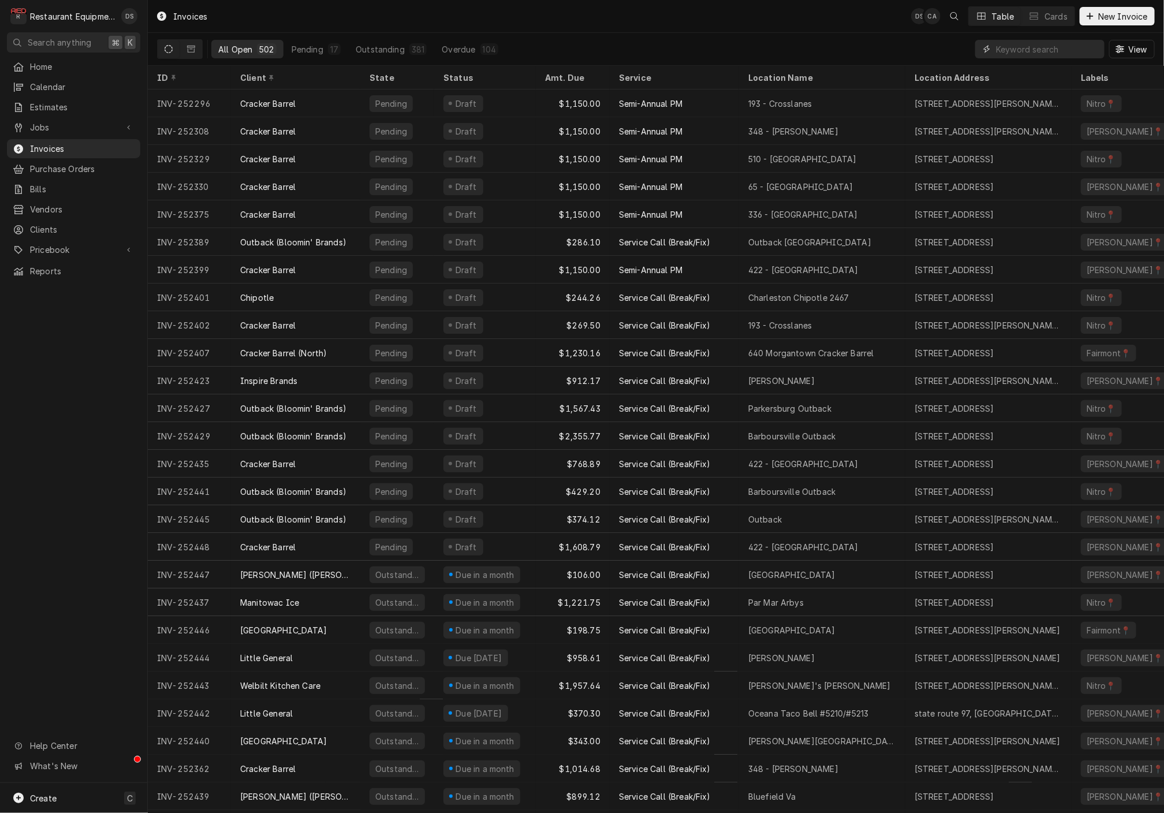
click at [1053, 47] on input "Dynamic Content Wrapper" at bounding box center [1047, 49] width 103 height 18
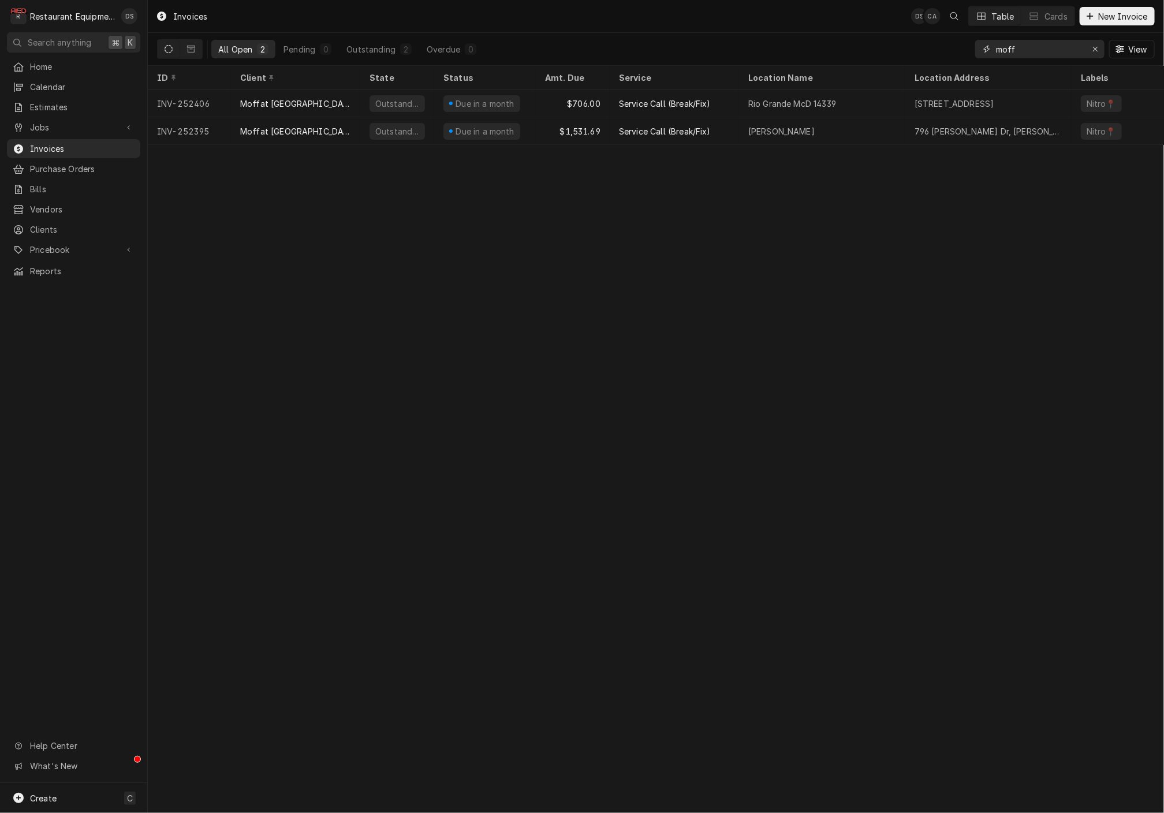
type input "off"
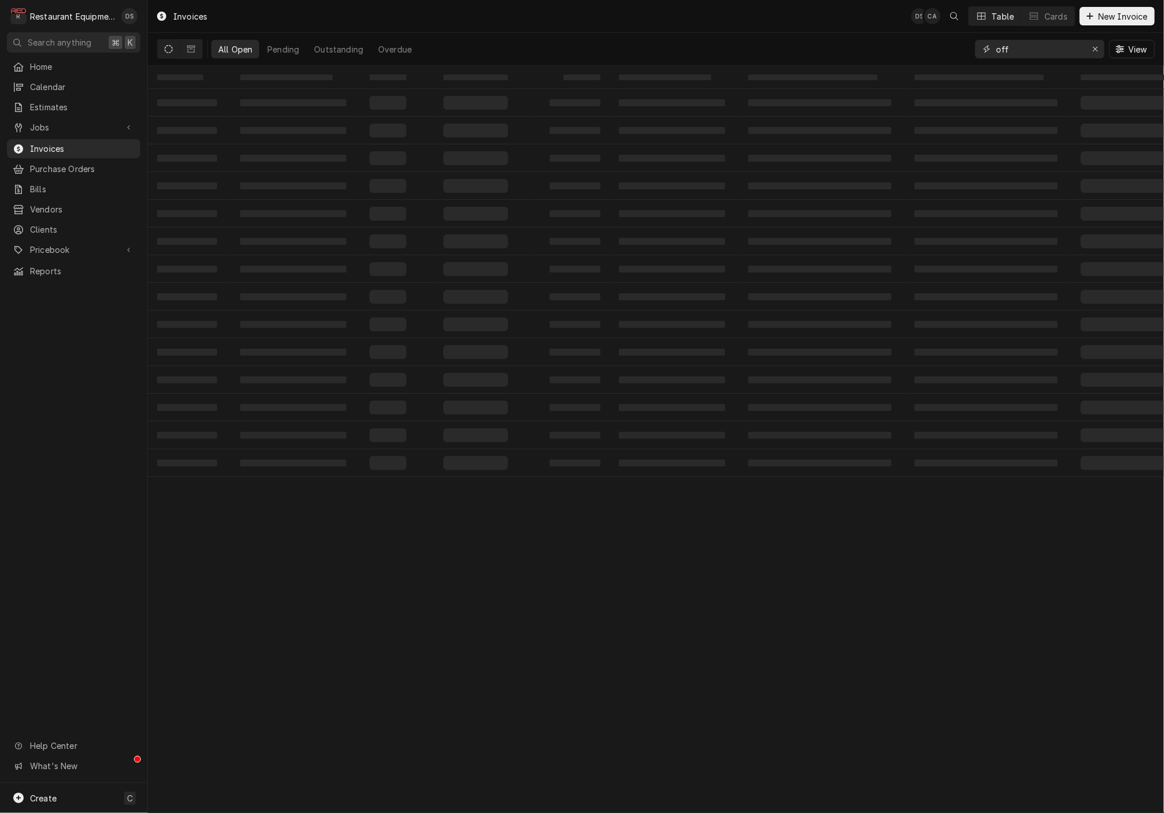
drag, startPoint x: 1053, startPoint y: 47, endPoint x: 958, endPoint y: 50, distance: 95.3
click at [958, 50] on div "All Open Pending Outstanding Overdue off View" at bounding box center [655, 49] width 997 height 32
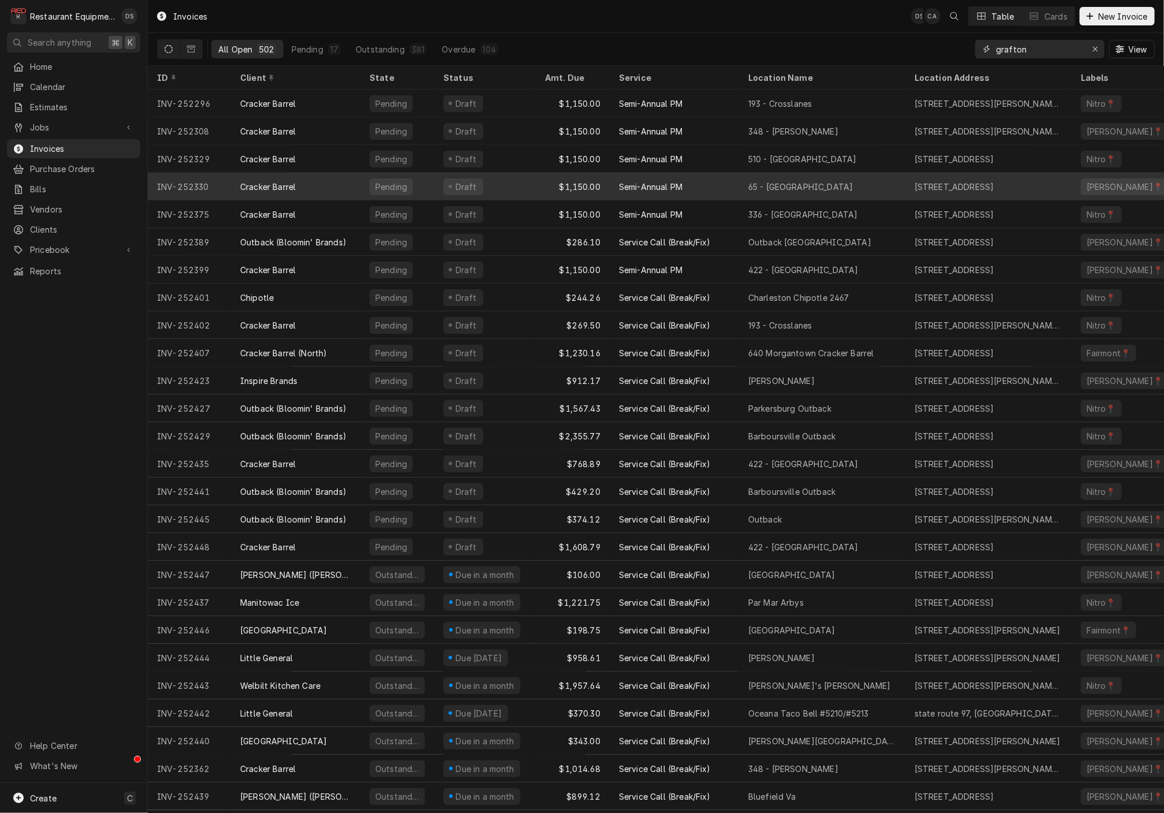
type input "grafton"
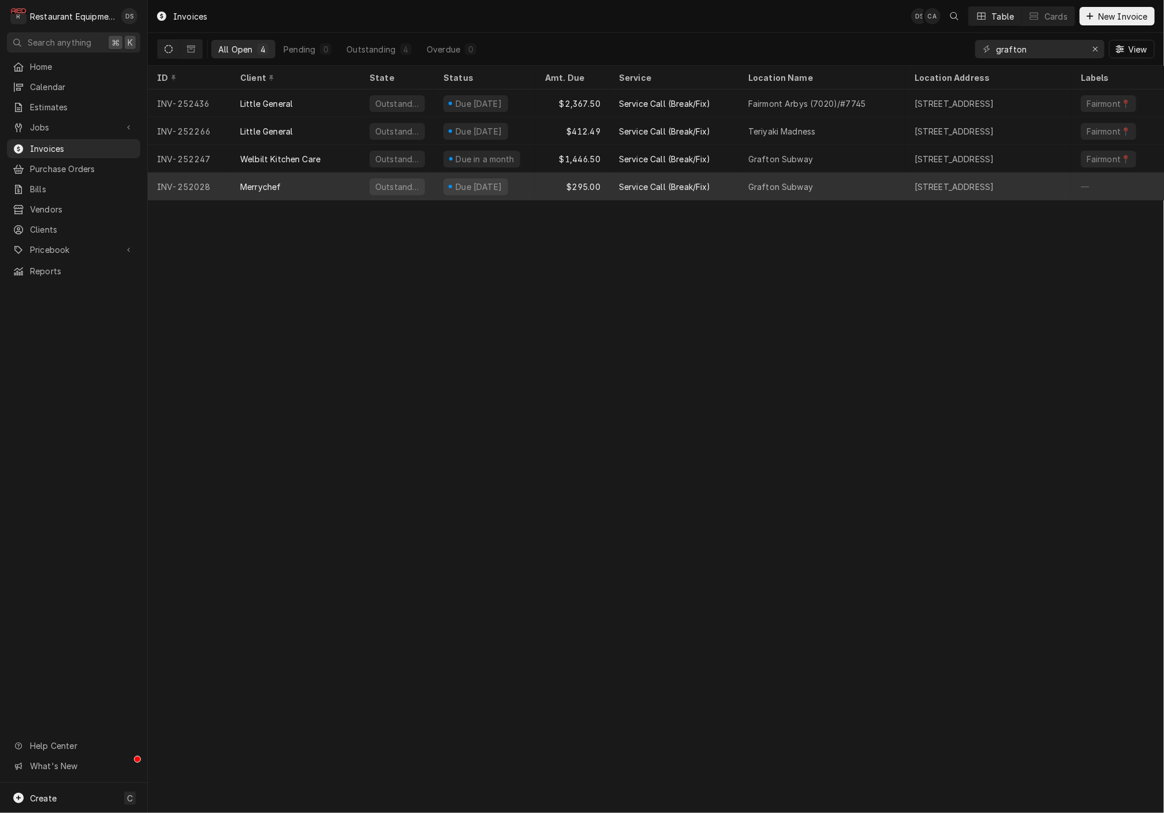
click at [849, 182] on div "Grafton Subway" at bounding box center [822, 187] width 166 height 28
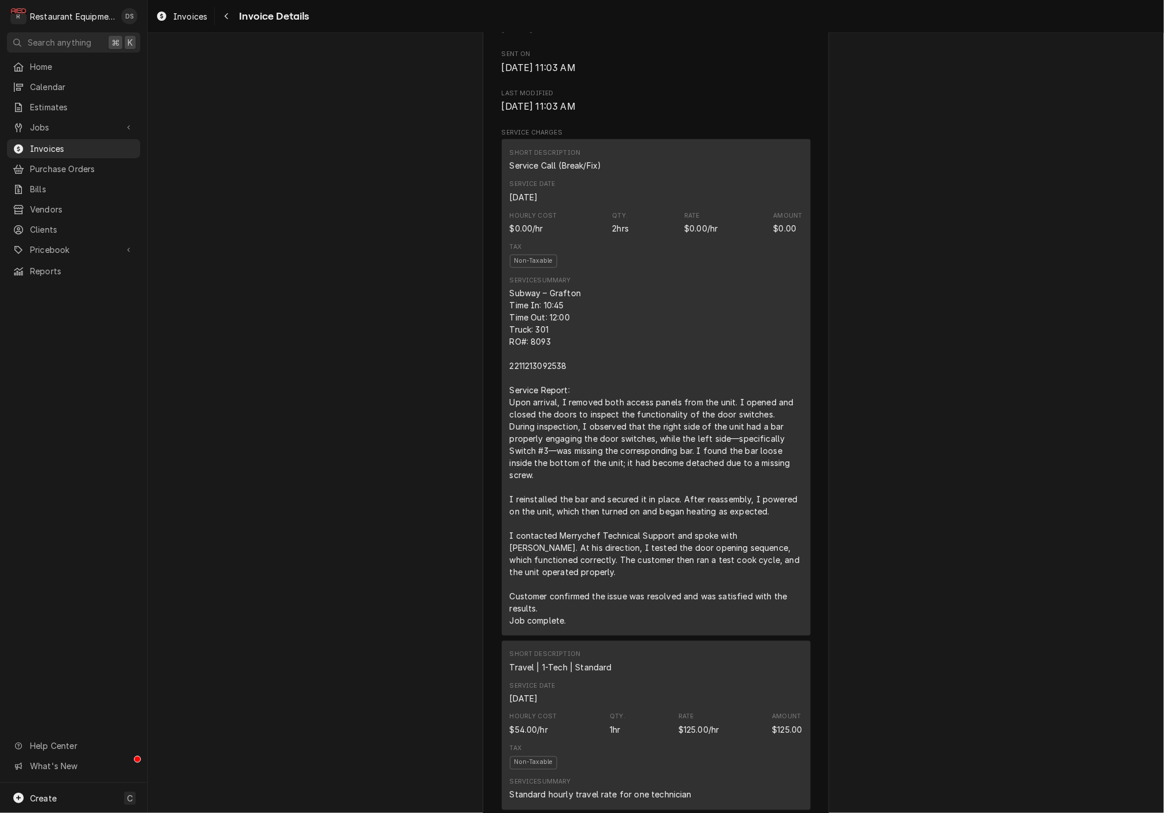
scroll to position [548, 0]
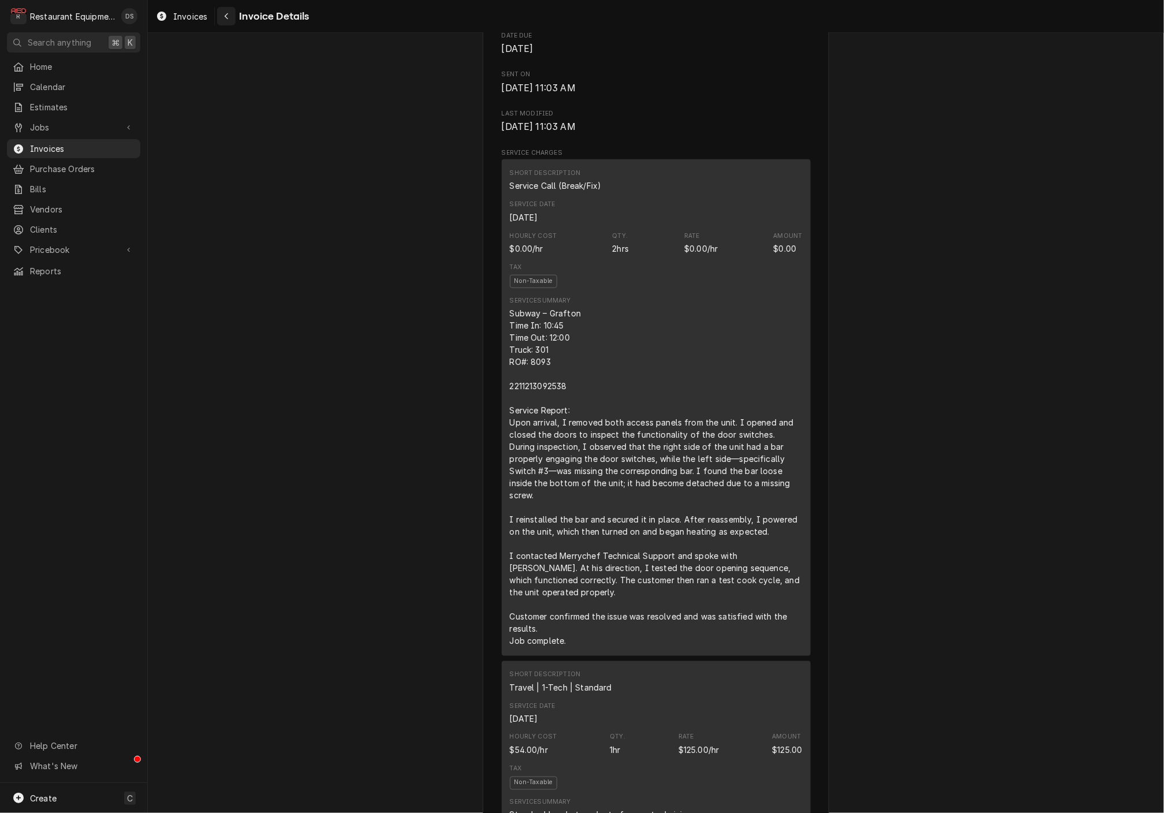
click at [229, 20] on icon "Navigate back" at bounding box center [226, 16] width 5 height 8
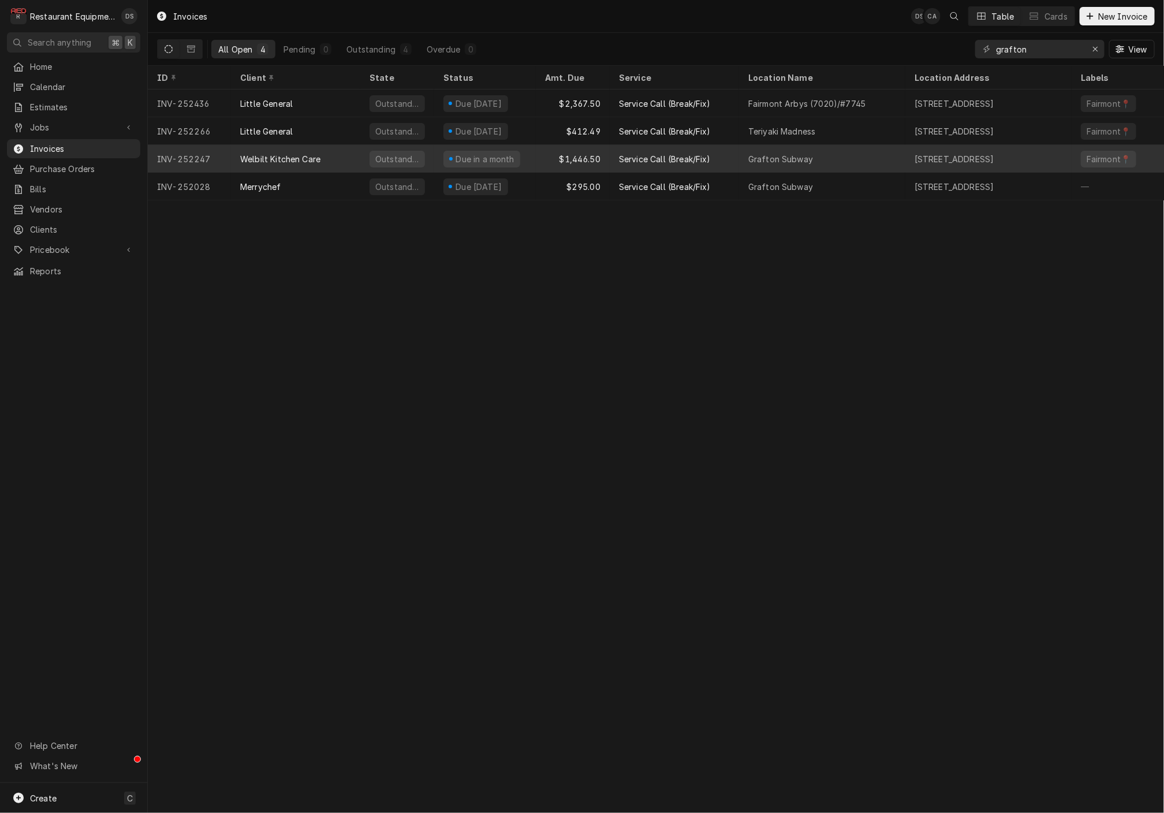
click at [851, 155] on div "Grafton Subway" at bounding box center [822, 159] width 166 height 28
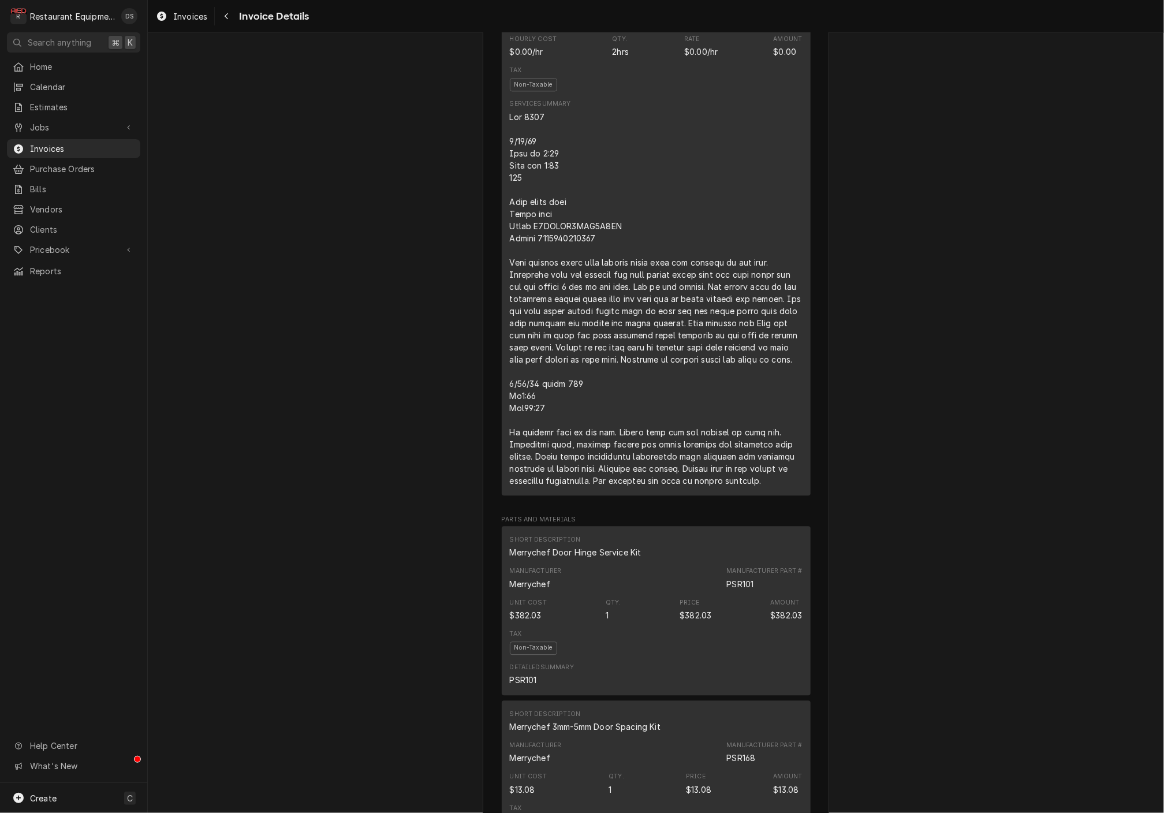
scroll to position [1482, 0]
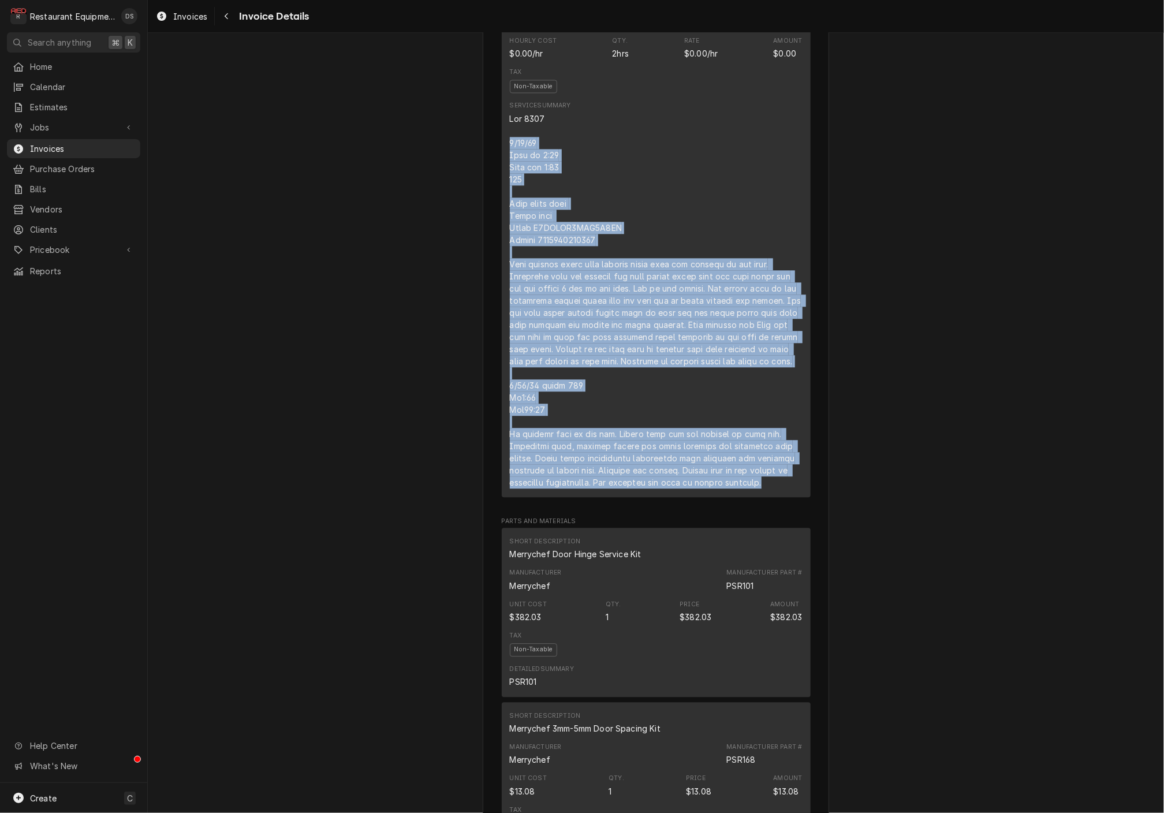
drag, startPoint x: 510, startPoint y: 147, endPoint x: 774, endPoint y: 474, distance: 420.7
click at [773, 478] on div "Line Item" at bounding box center [656, 301] width 293 height 376
copy div "7/25/25 Time in 4:45 Time out 6:00 204 Left merry chef Merry chef Model E4SSTMV…"
click at [226, 21] on div "Navigate back" at bounding box center [227, 16] width 12 height 12
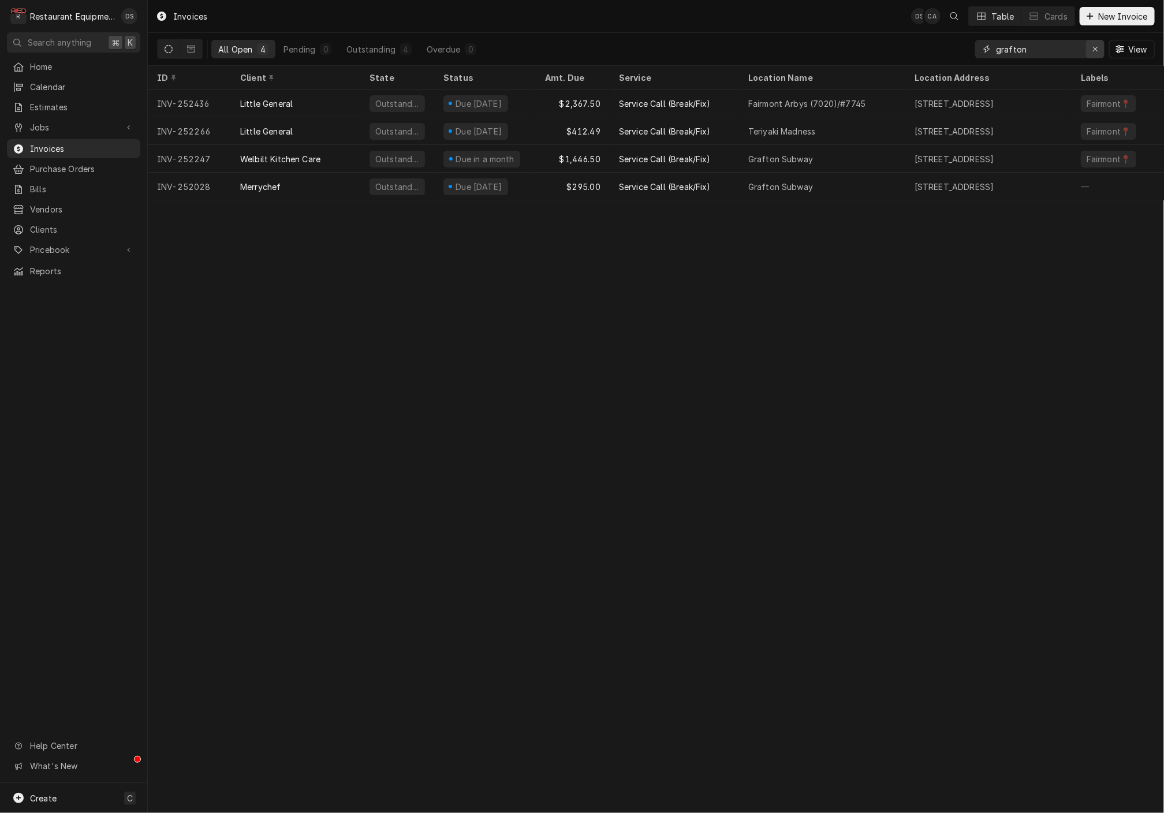
click at [1093, 47] on icon "Erase input" at bounding box center [1095, 49] width 5 height 5
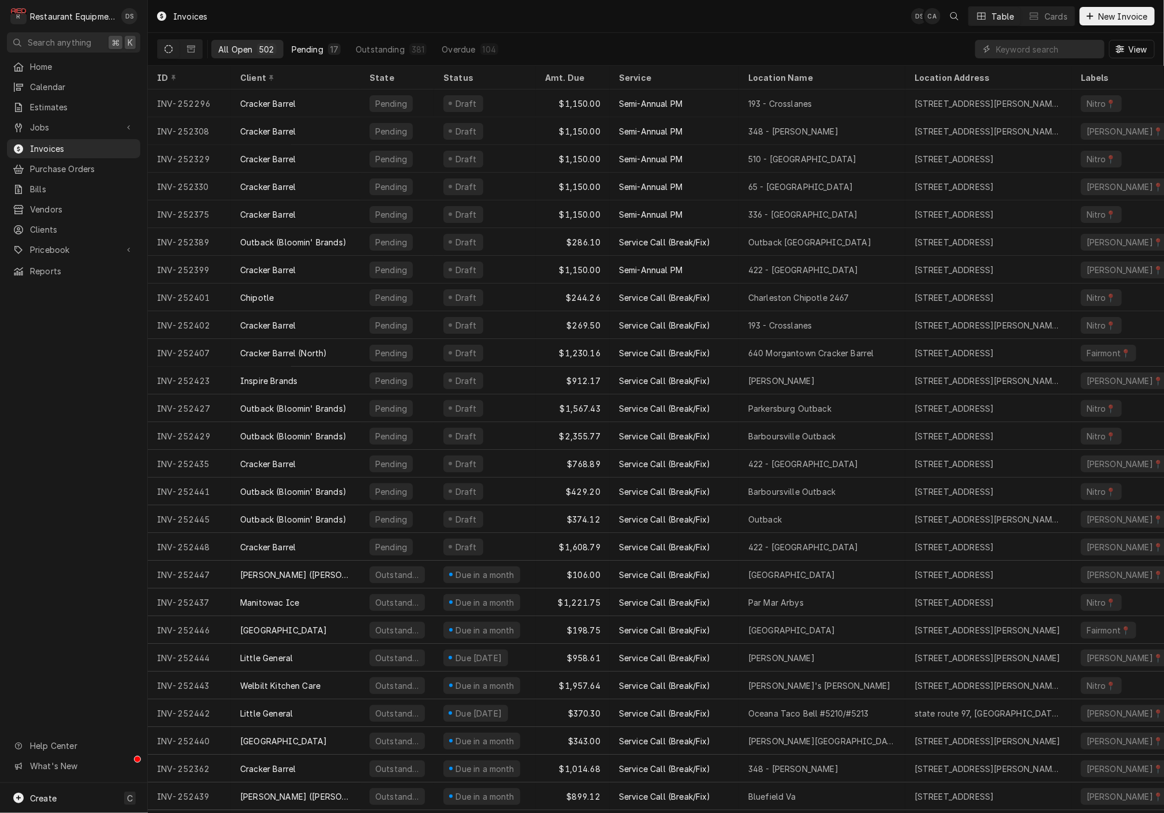
click at [302, 53] on div "Pending" at bounding box center [308, 49] width 32 height 12
